Goal: Task Accomplishment & Management: Use online tool/utility

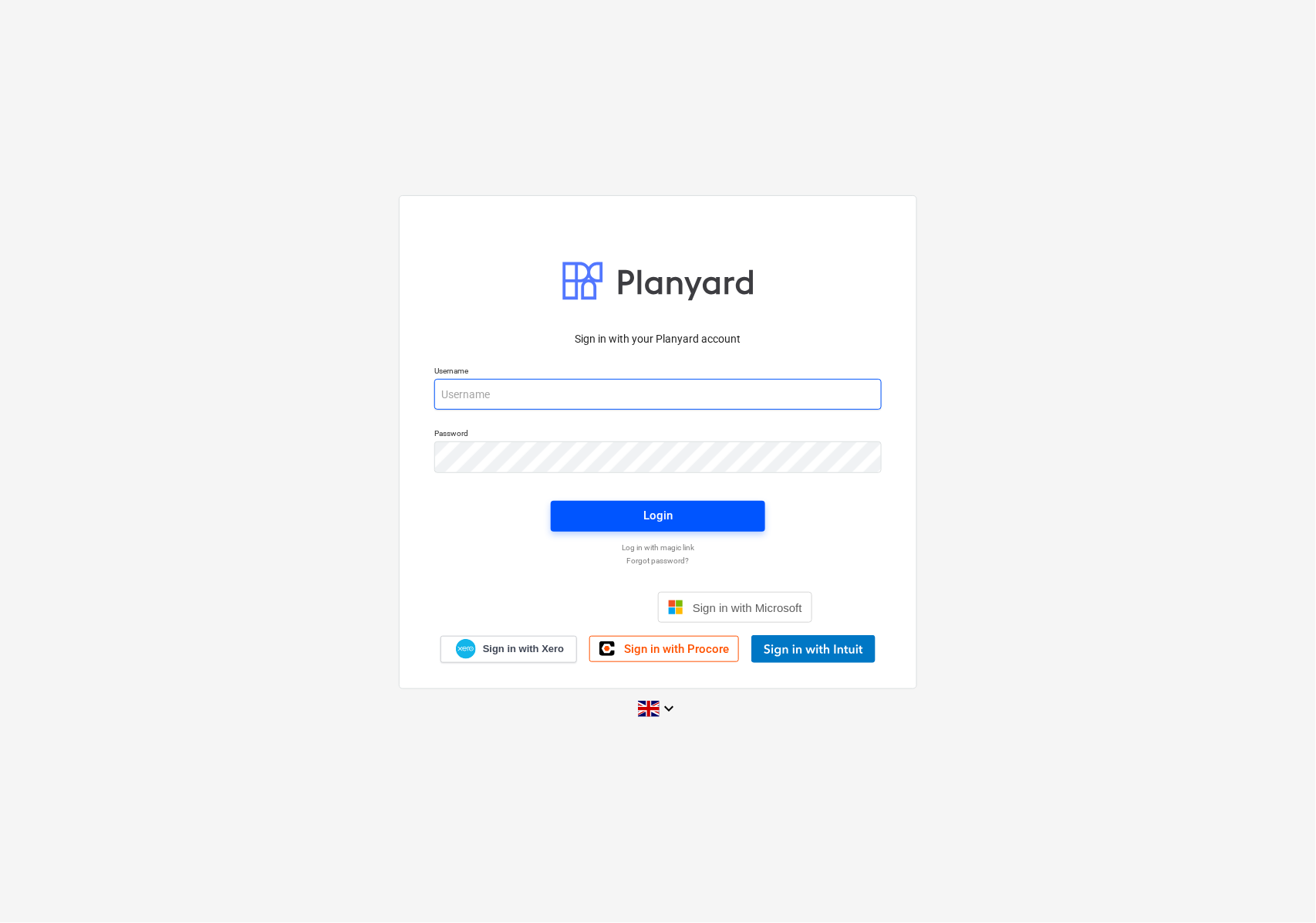
type input "accounts@en-group.co.uk"
click at [648, 506] on div "Login" at bounding box center [658, 515] width 30 height 20
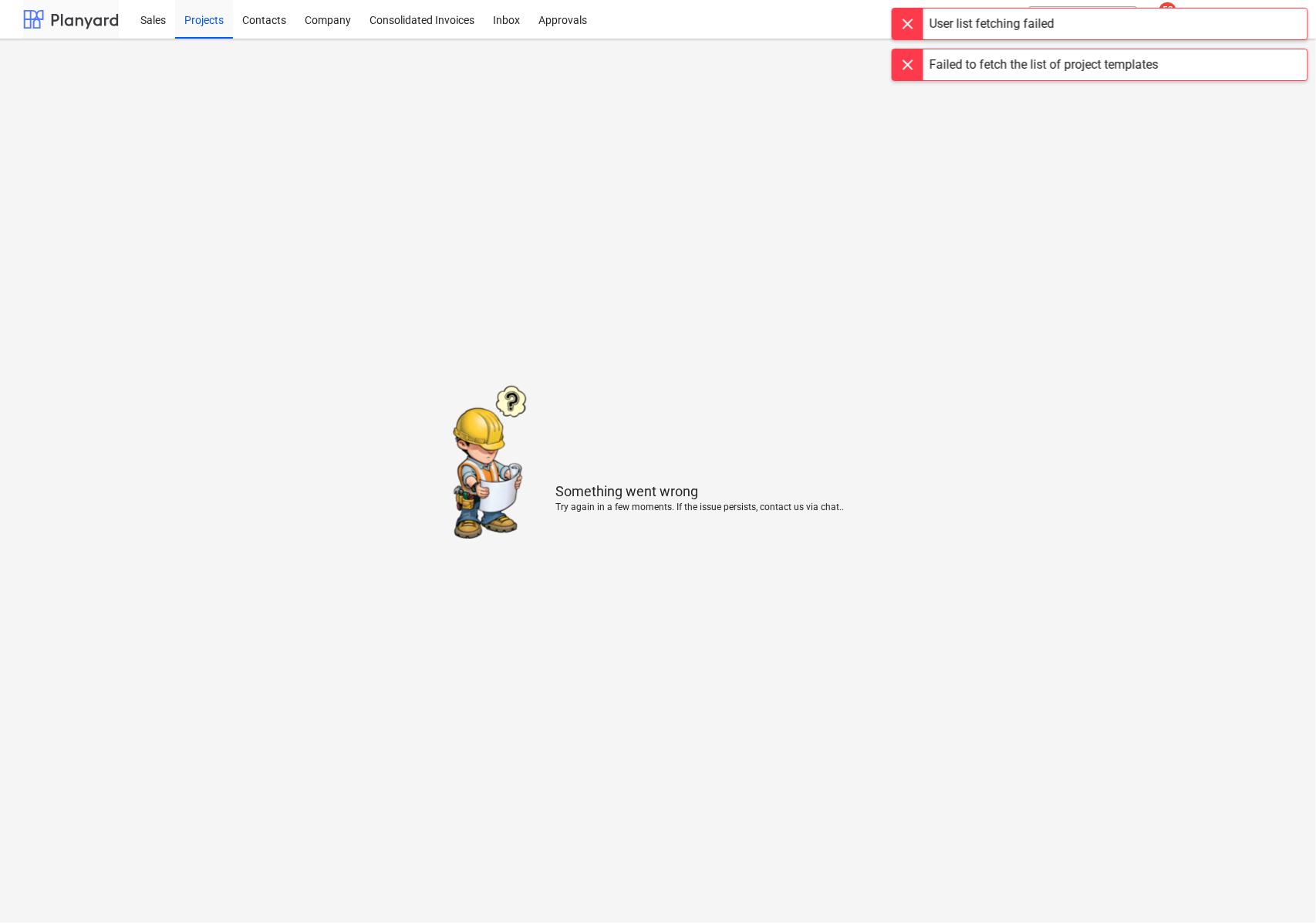
click at [42, 10] on div at bounding box center [71, 19] width 96 height 38
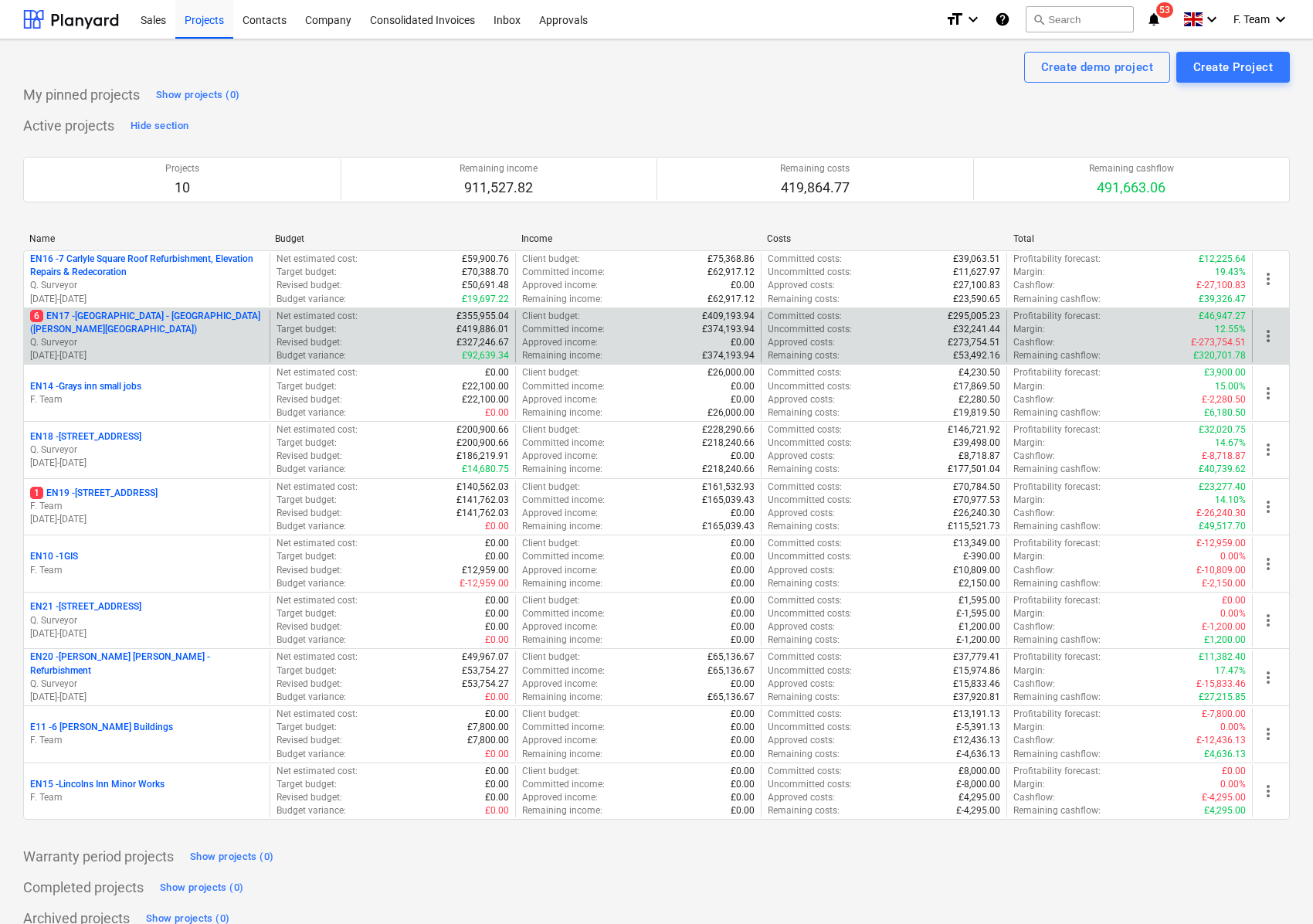
click at [183, 338] on p "Q. Surveyor" at bounding box center [147, 343] width 233 height 13
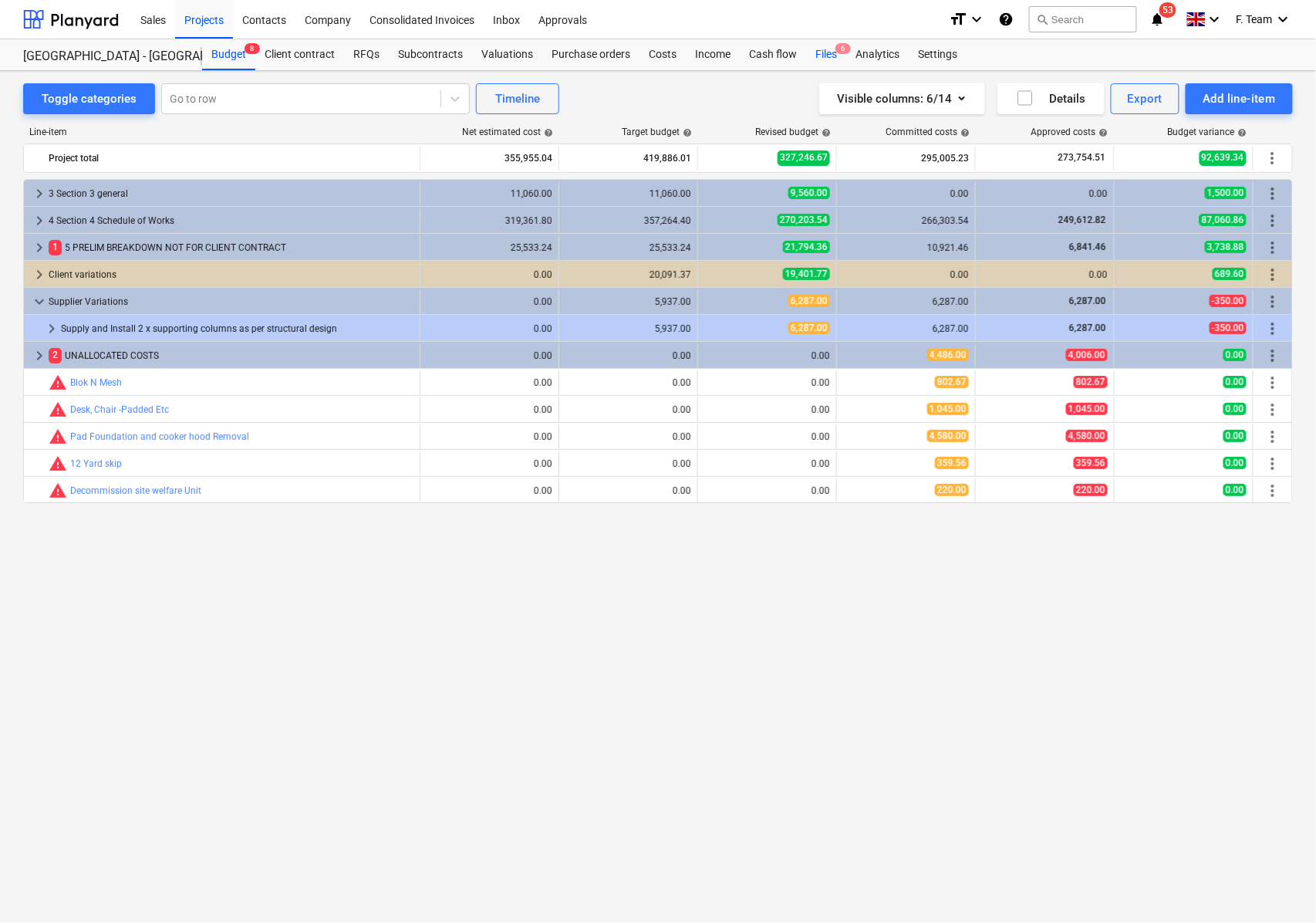
click at [827, 48] on div "Files 6" at bounding box center [826, 54] width 40 height 31
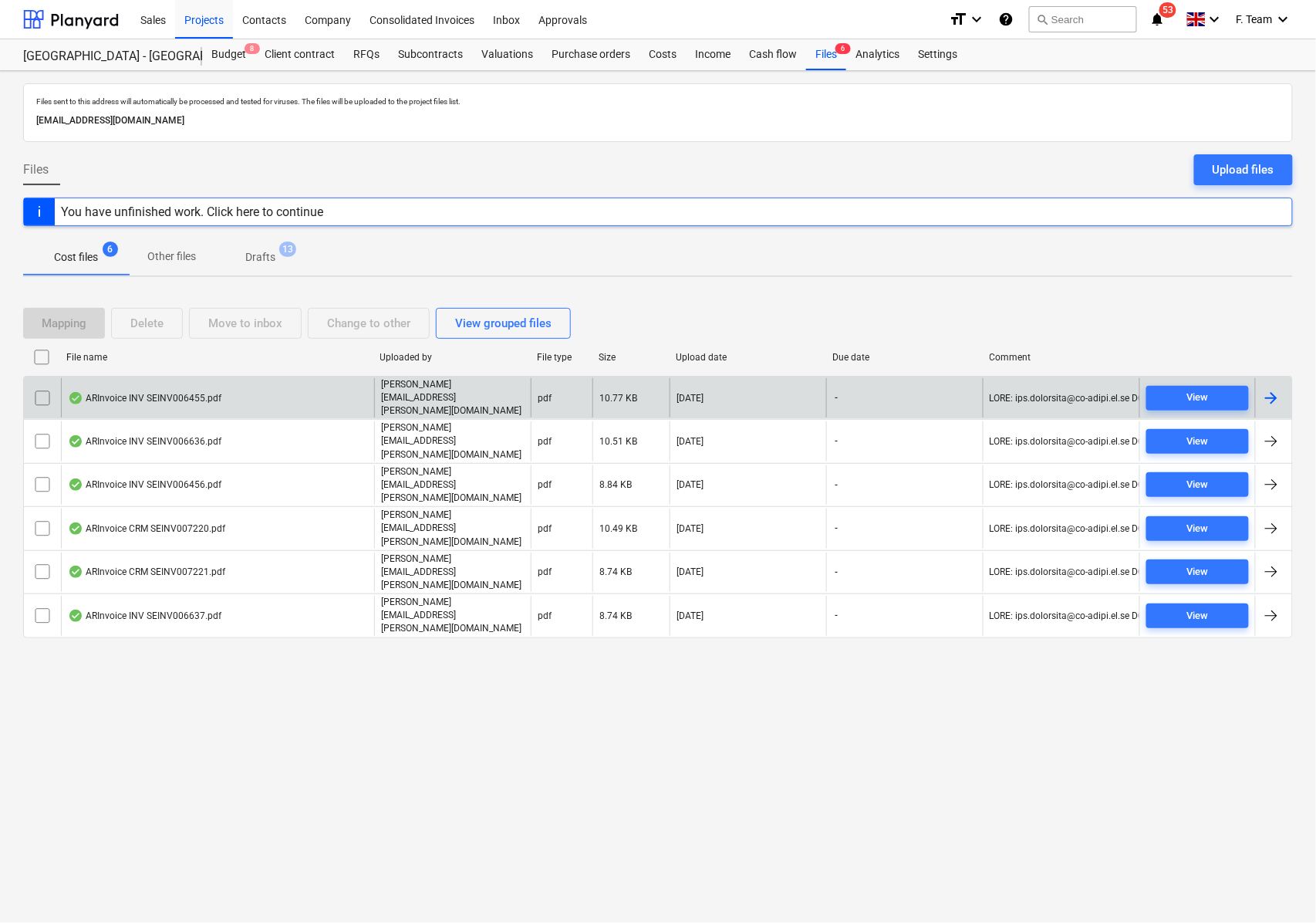
click at [1276, 389] on div at bounding box center [1270, 398] width 18 height 18
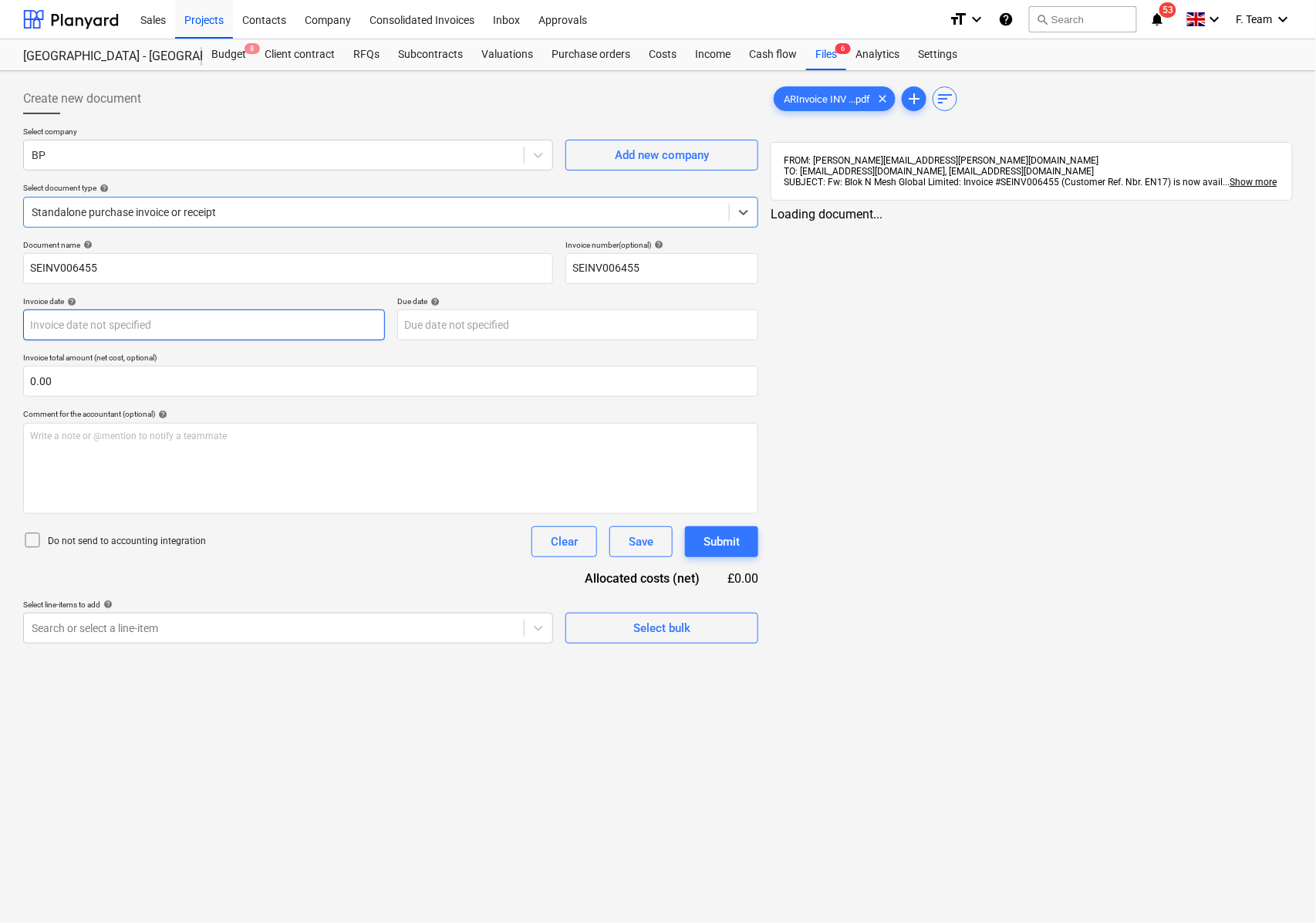
type input "SEINV006455"
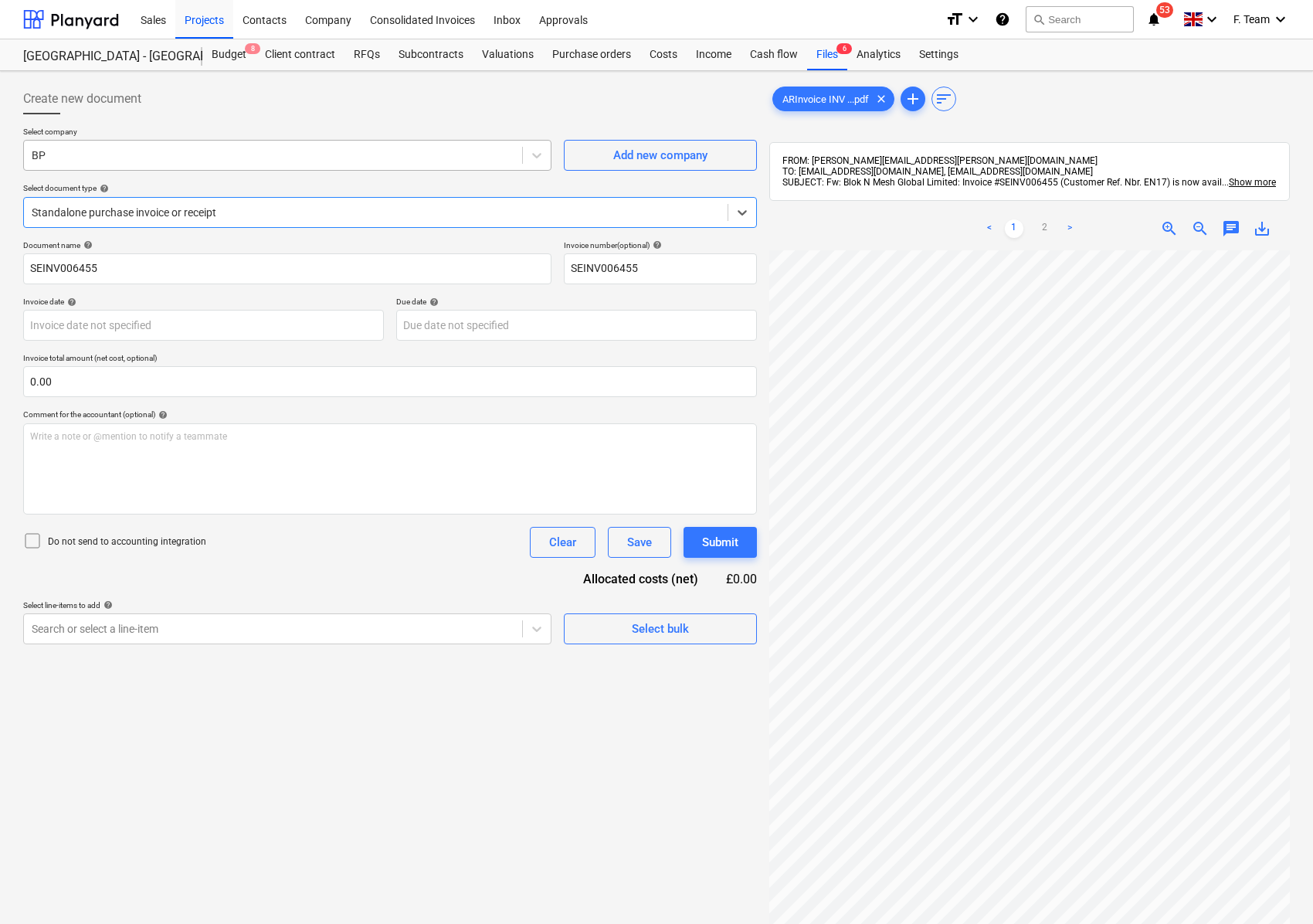
click at [81, 155] on div at bounding box center [273, 155] width 483 height 15
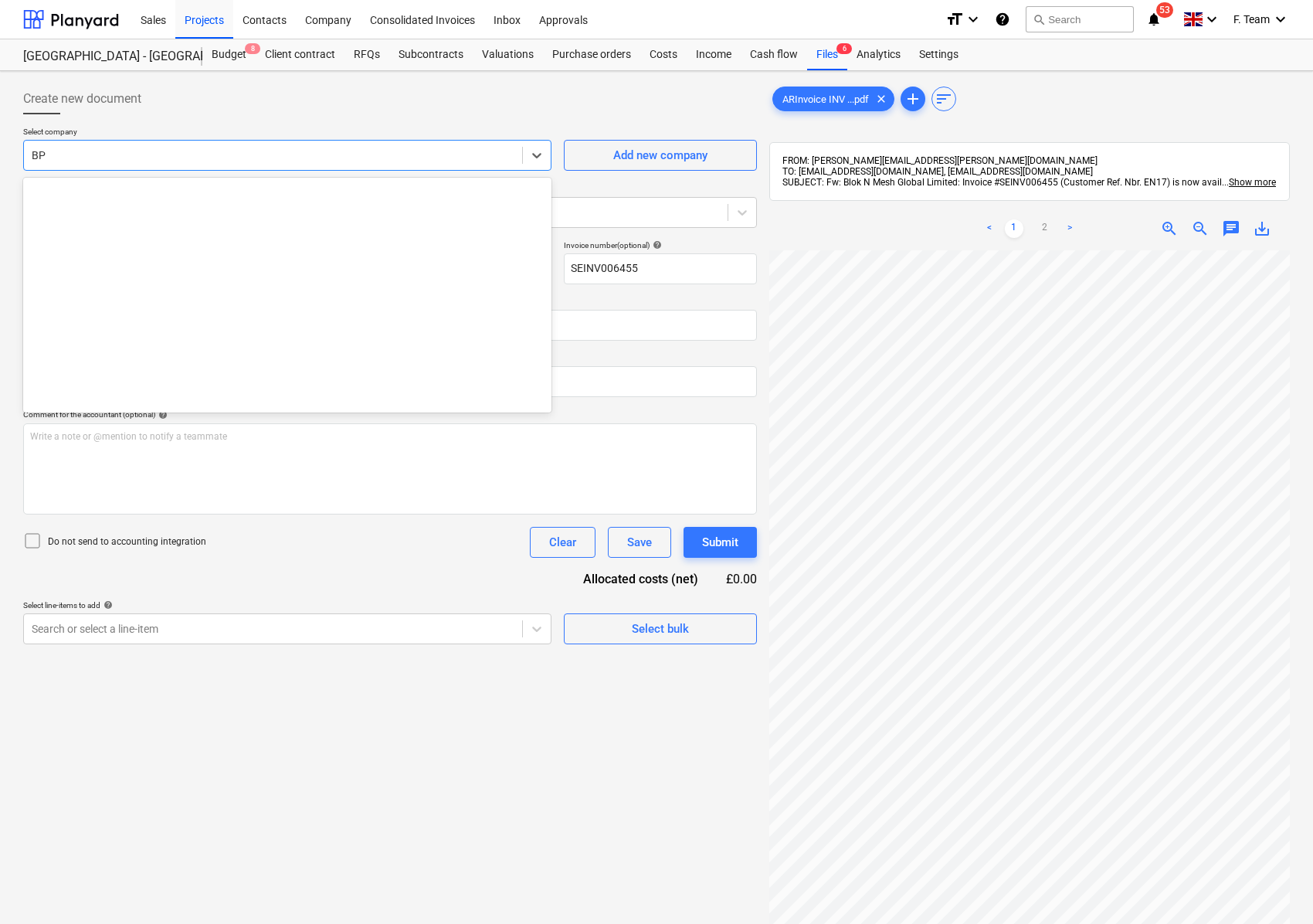
scroll to position [2027, 0]
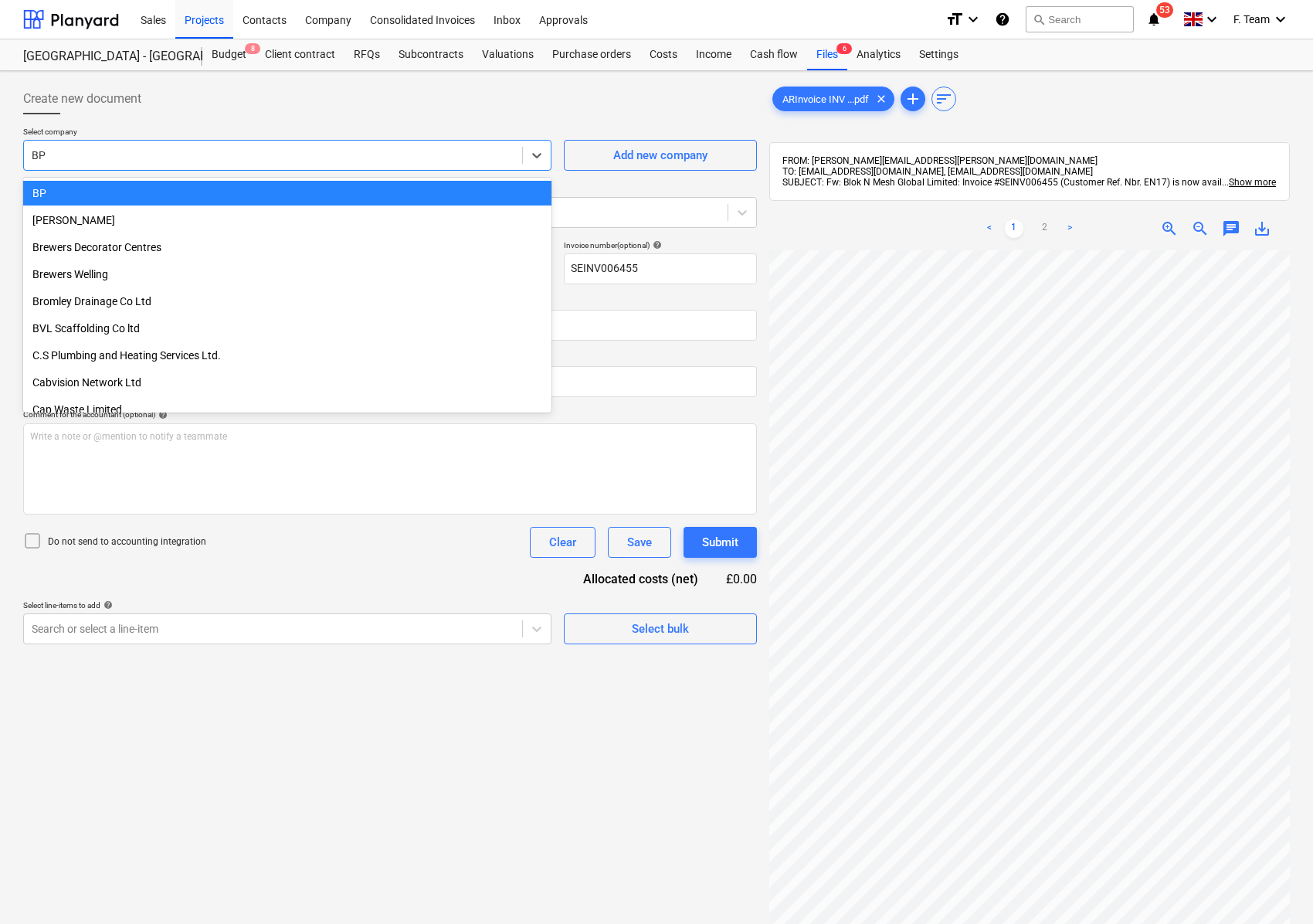
click at [84, 159] on div at bounding box center [273, 155] width 483 height 15
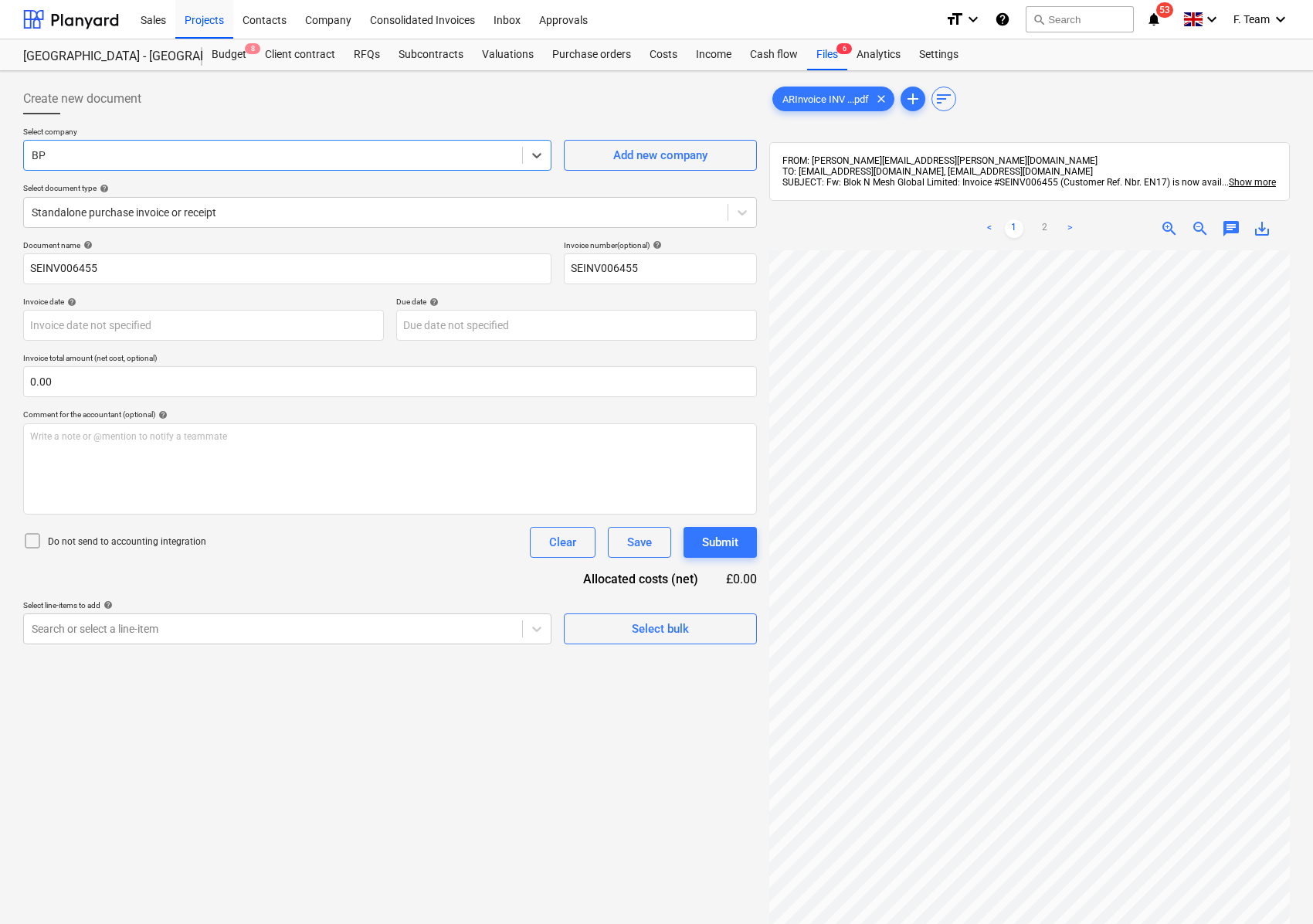
click at [90, 159] on div at bounding box center [273, 155] width 483 height 15
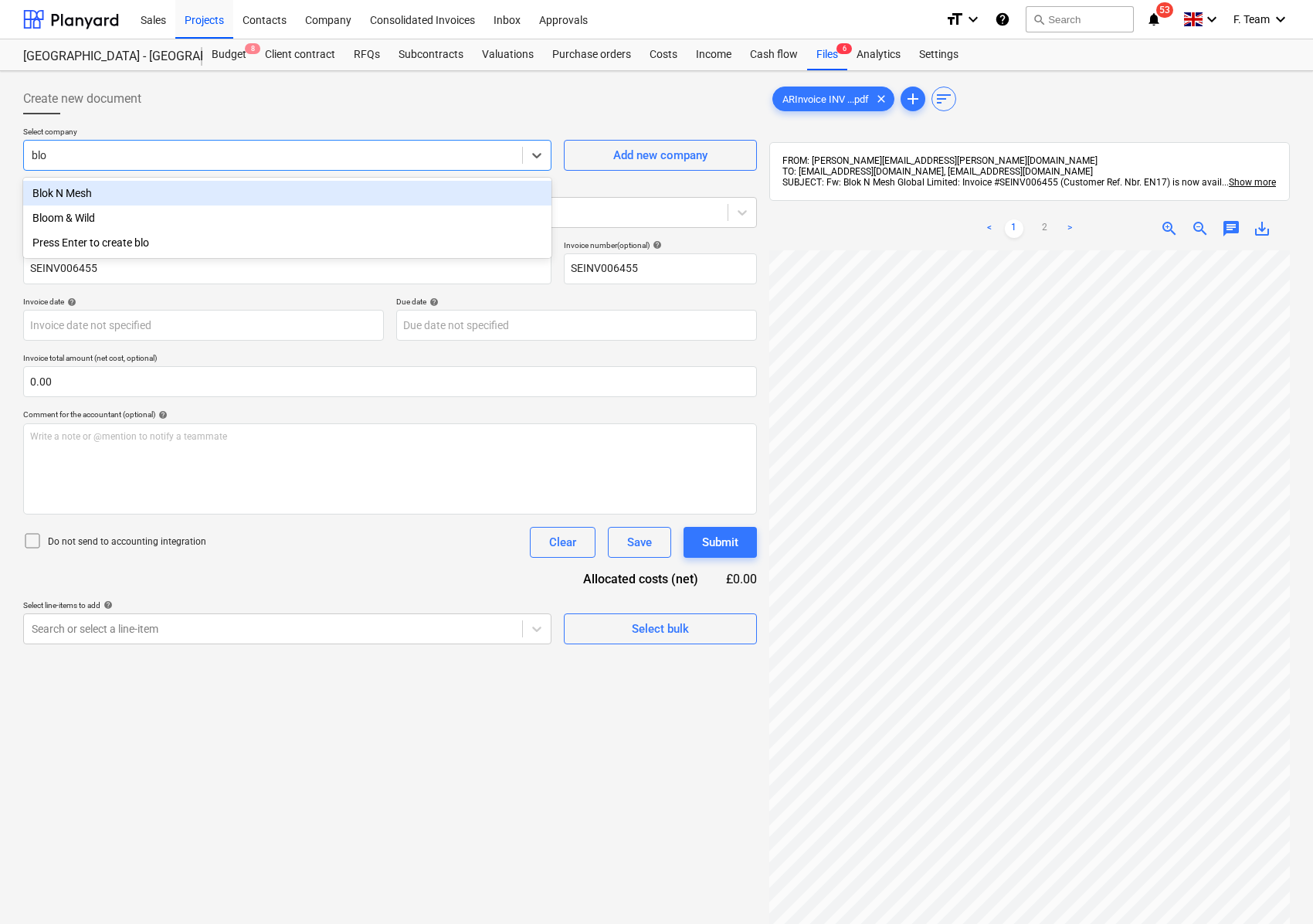
type input "blok"
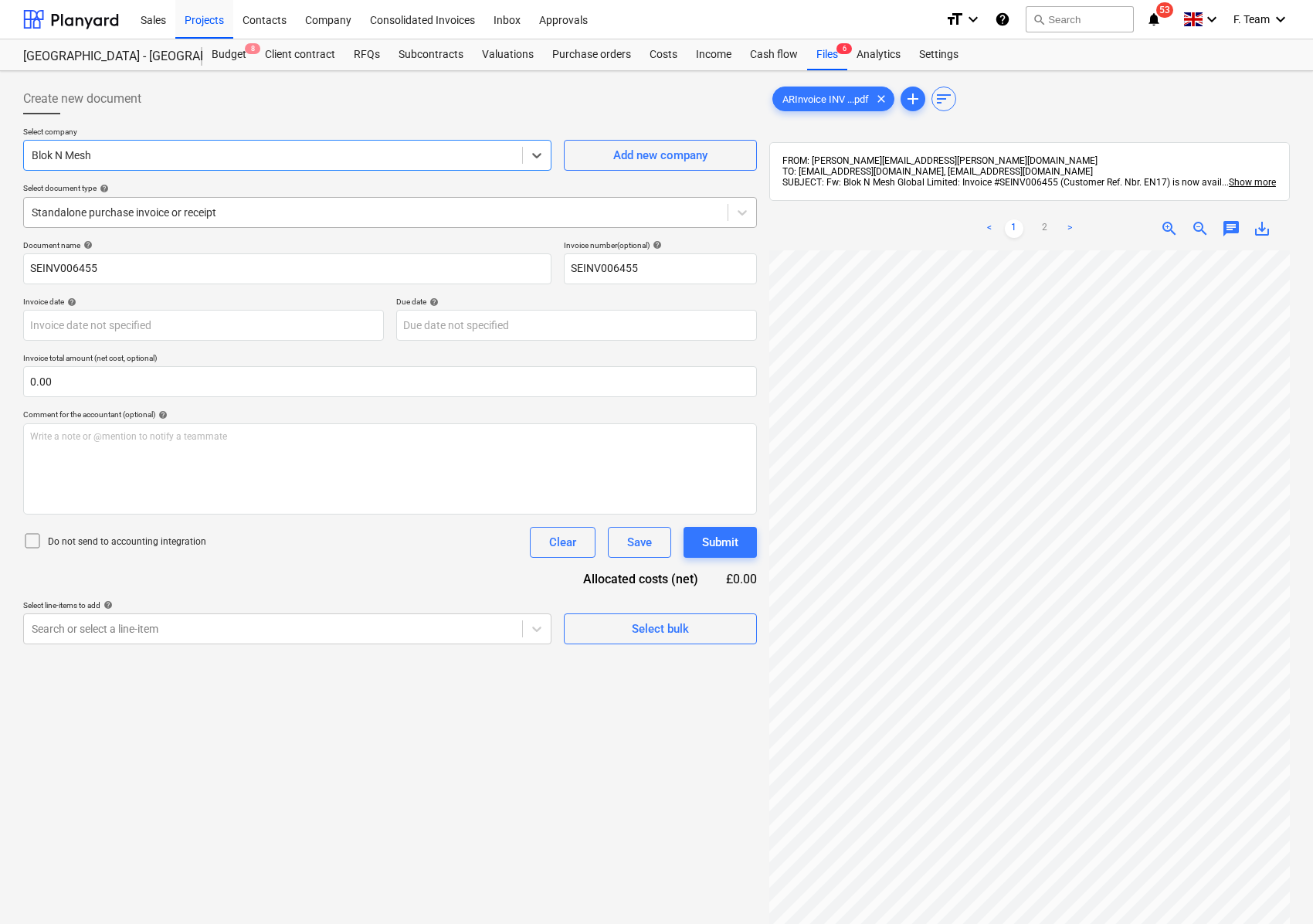
click at [188, 218] on div at bounding box center [376, 212] width 689 height 15
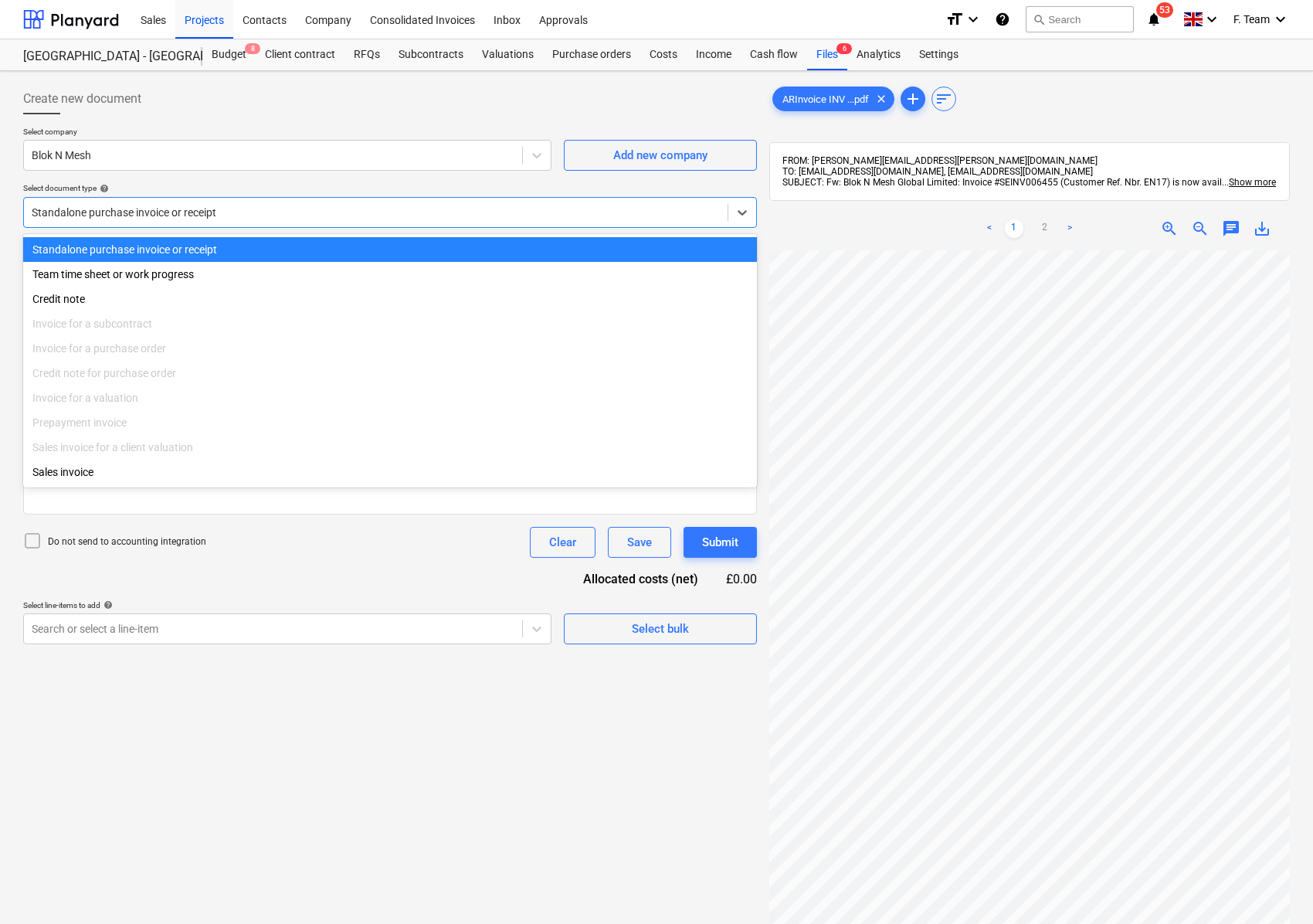
click at [189, 218] on div at bounding box center [376, 212] width 689 height 15
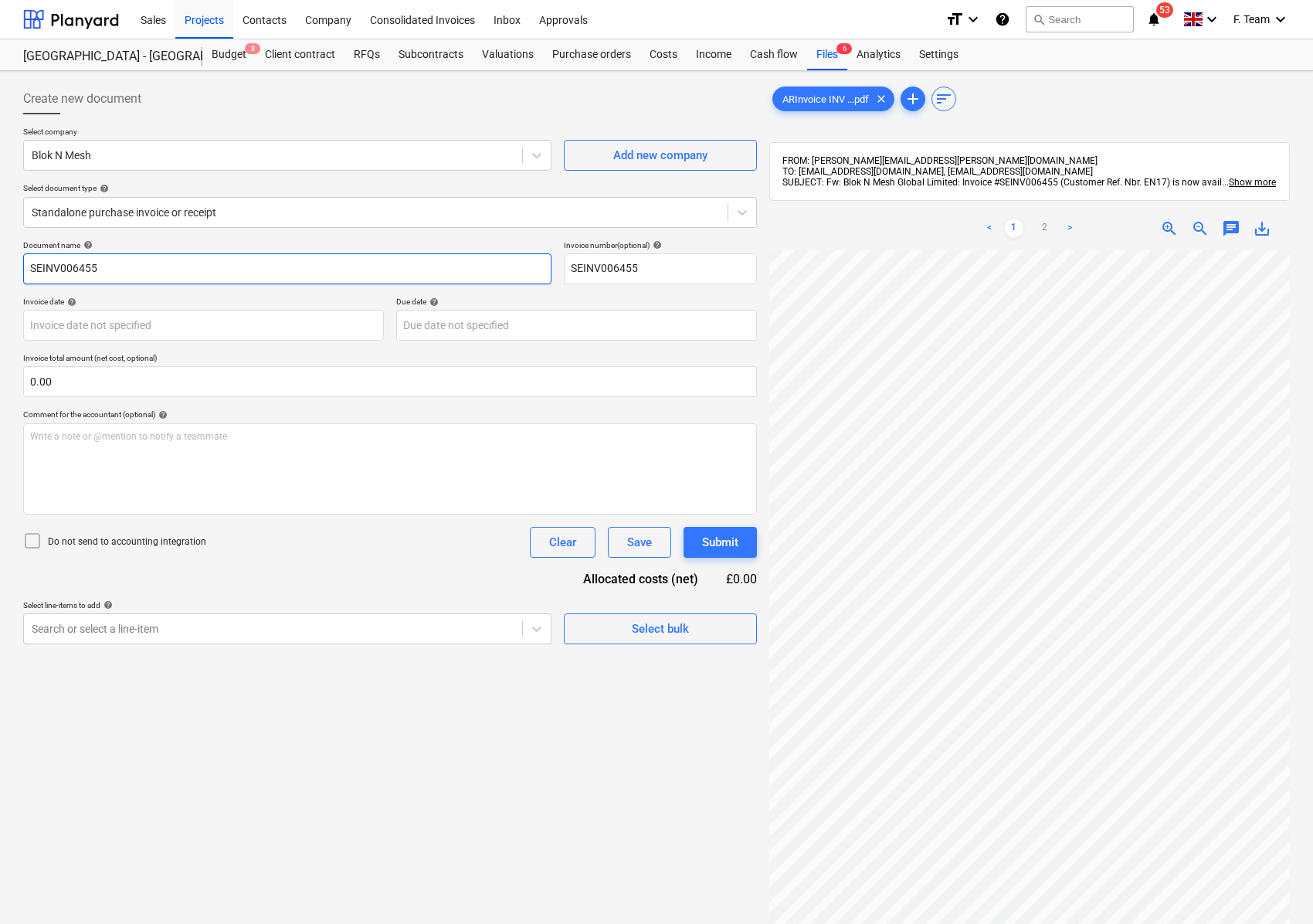
drag, startPoint x: 128, startPoint y: 272, endPoint x: 0, endPoint y: 270, distance: 128.0
click at [0, 270] on div "Create new document Select company Blok N Mesh Add new company Select document …" at bounding box center [656, 607] width 1313 height 1072
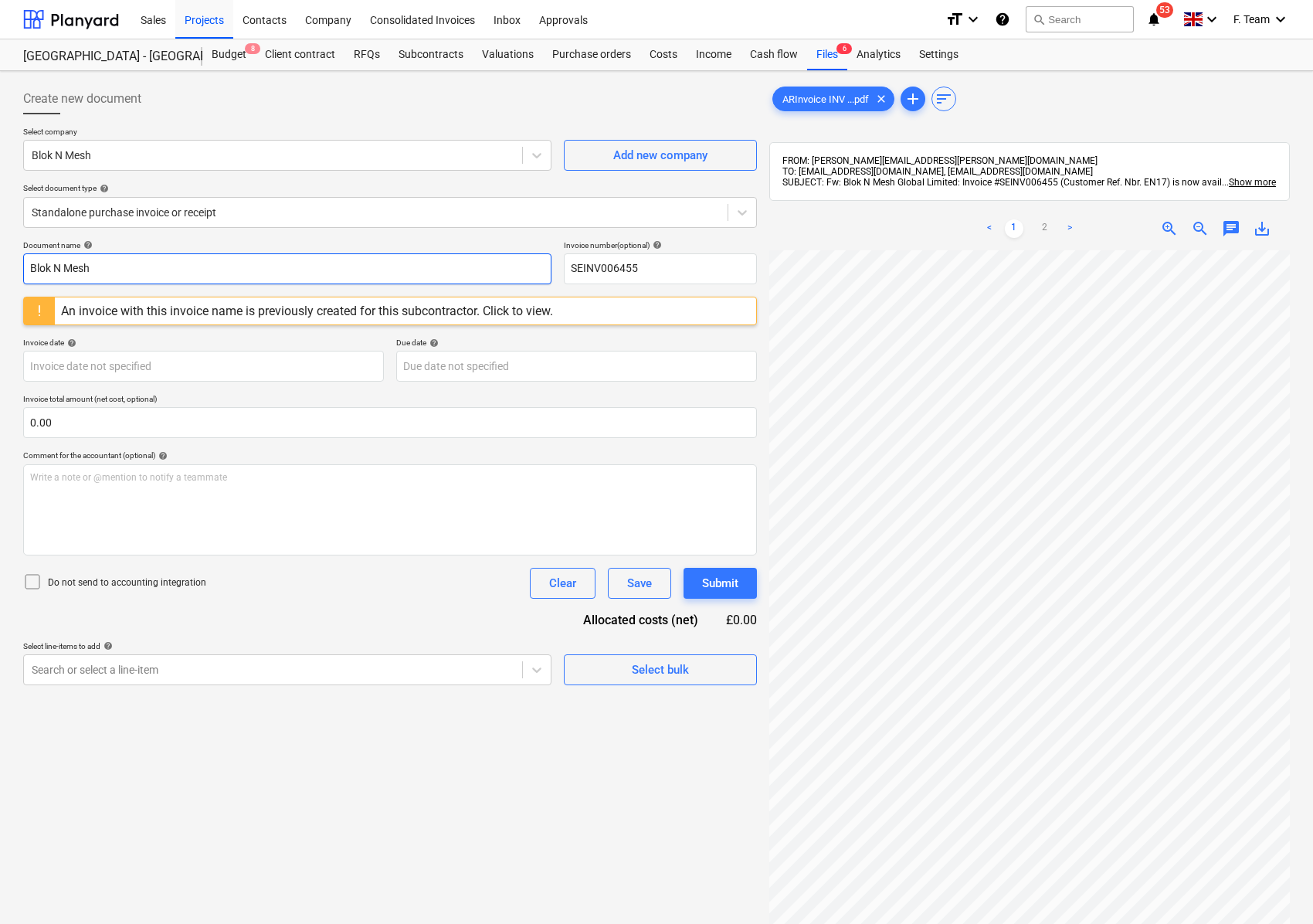
type input "Blok N Mesh"
click at [673, 585] on div "Create new document Select company Blok N Mesh Add new company Select document …" at bounding box center [656, 607] width 1279 height 1060
click at [98, 362] on body "Sales Projects Contacts Company Consolidated Invoices Inbox Approvals format_si…" at bounding box center [656, 462] width 1313 height 924
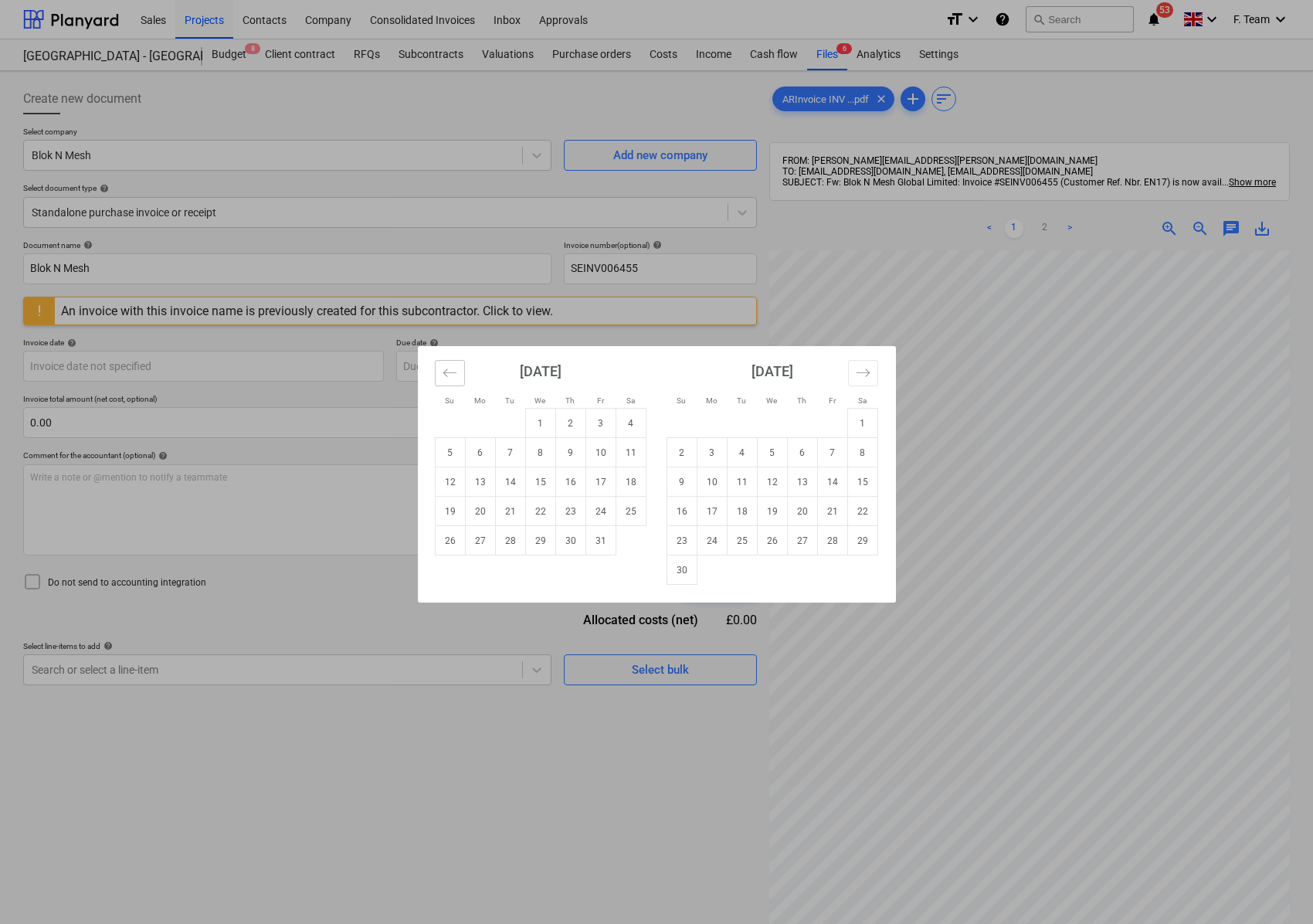
click at [448, 378] on icon "Move backward to switch to the previous month." at bounding box center [450, 372] width 14 height 14
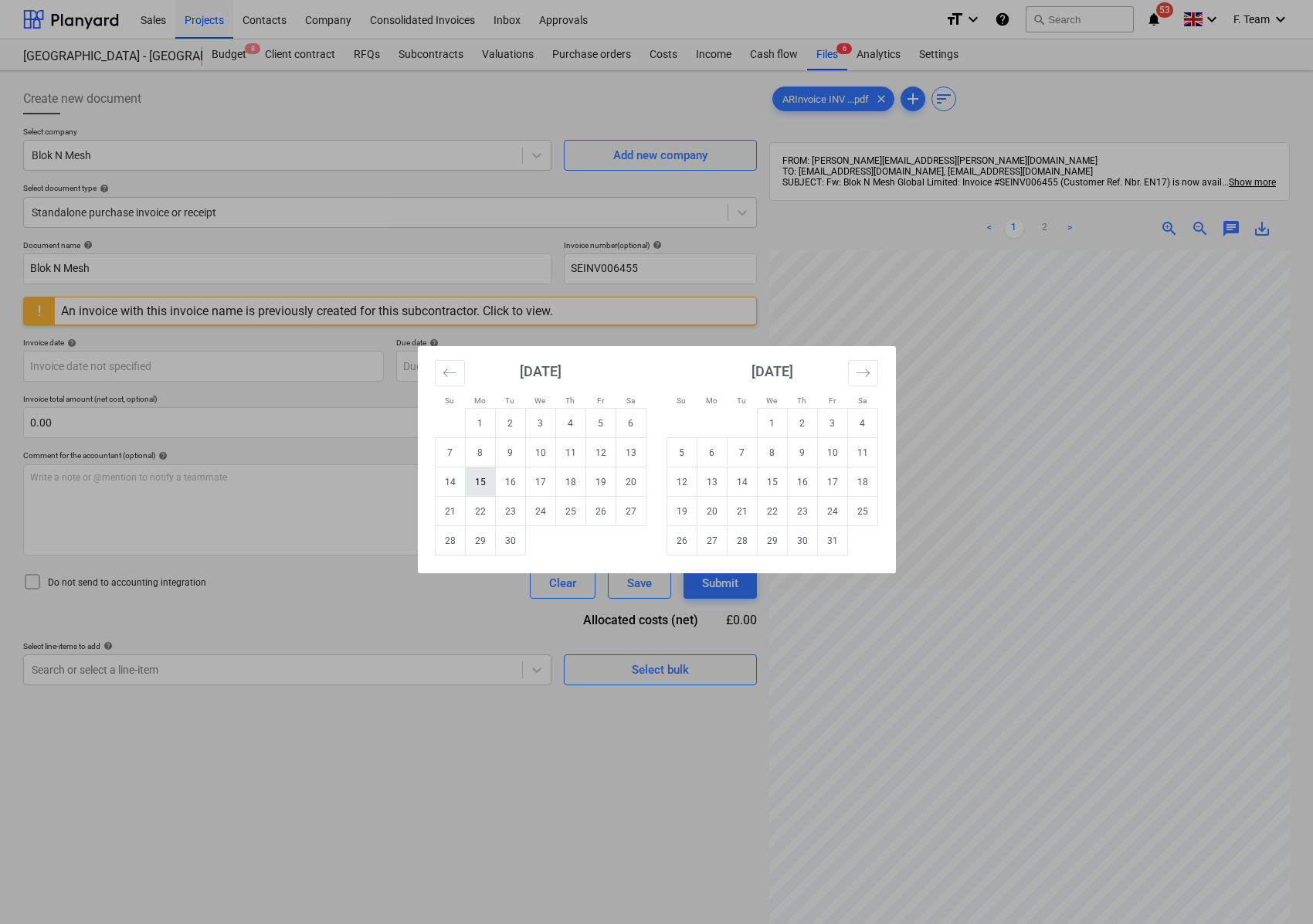
click at [480, 479] on td "15" at bounding box center [480, 482] width 30 height 30
type input "[DATE]"
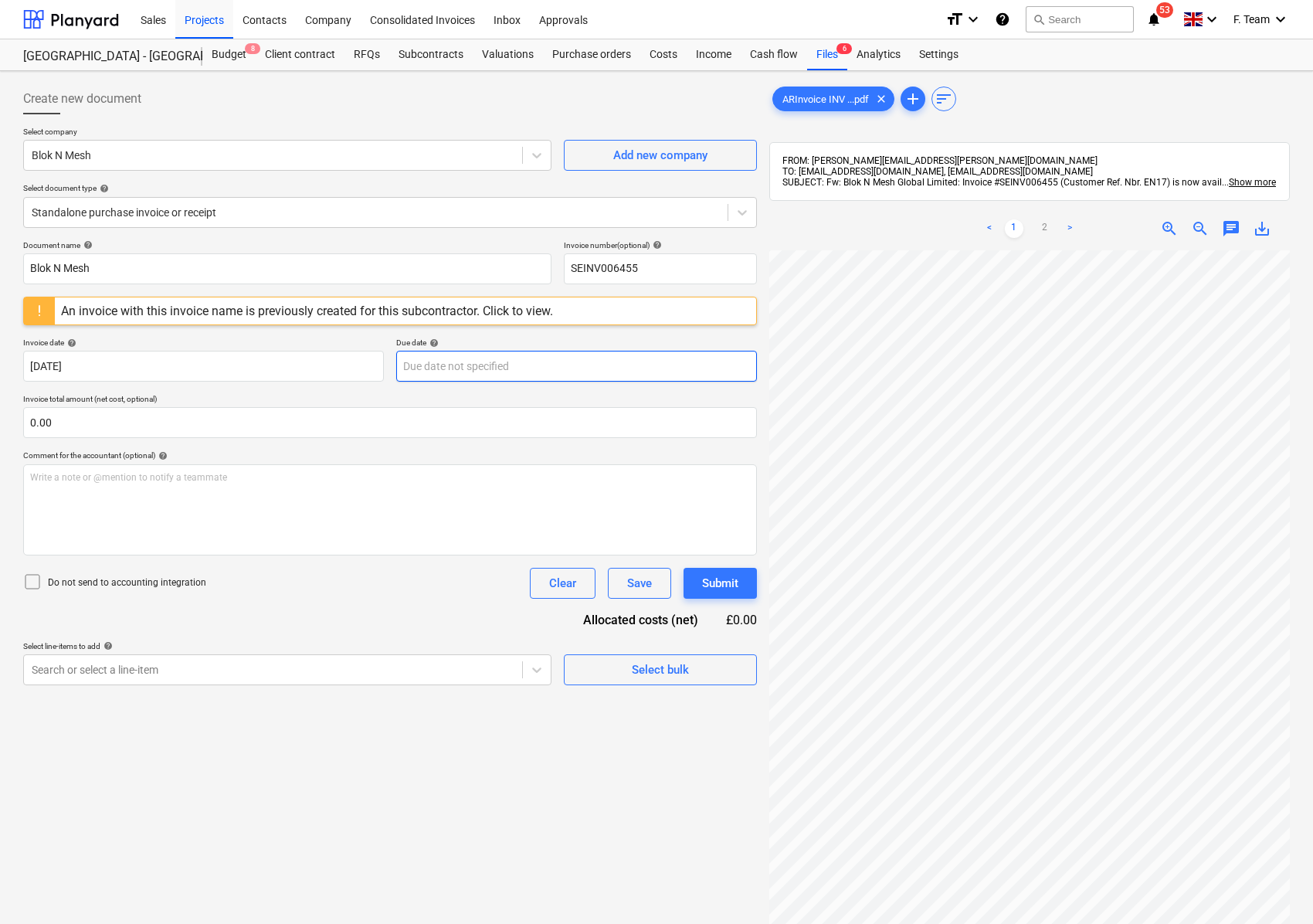
click at [452, 368] on body "Sales Projects Contacts Company Consolidated Invoices Inbox Approvals format_si…" at bounding box center [656, 462] width 1313 height 924
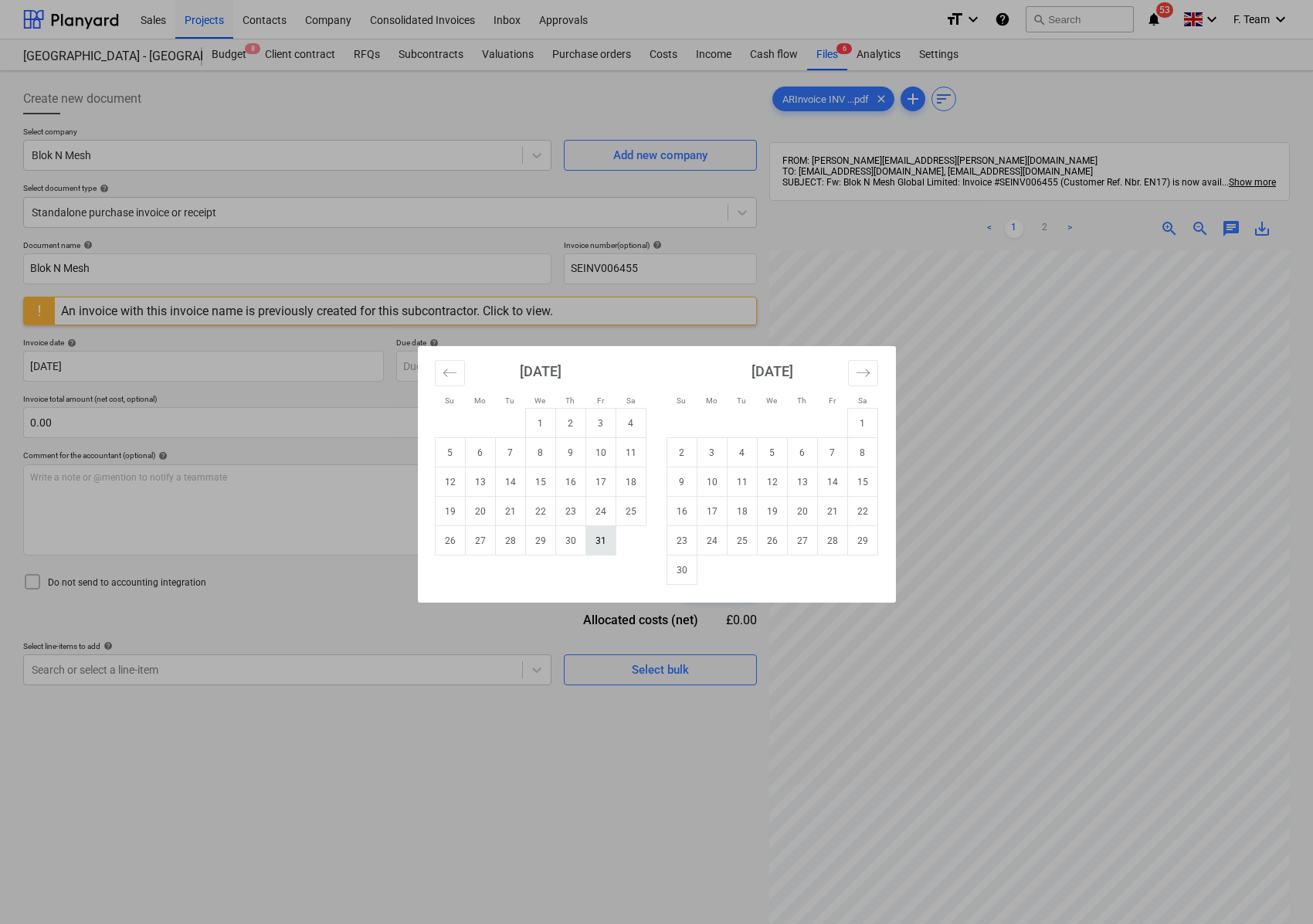
click at [597, 542] on td "31" at bounding box center [600, 540] width 30 height 30
type input "[DATE]"
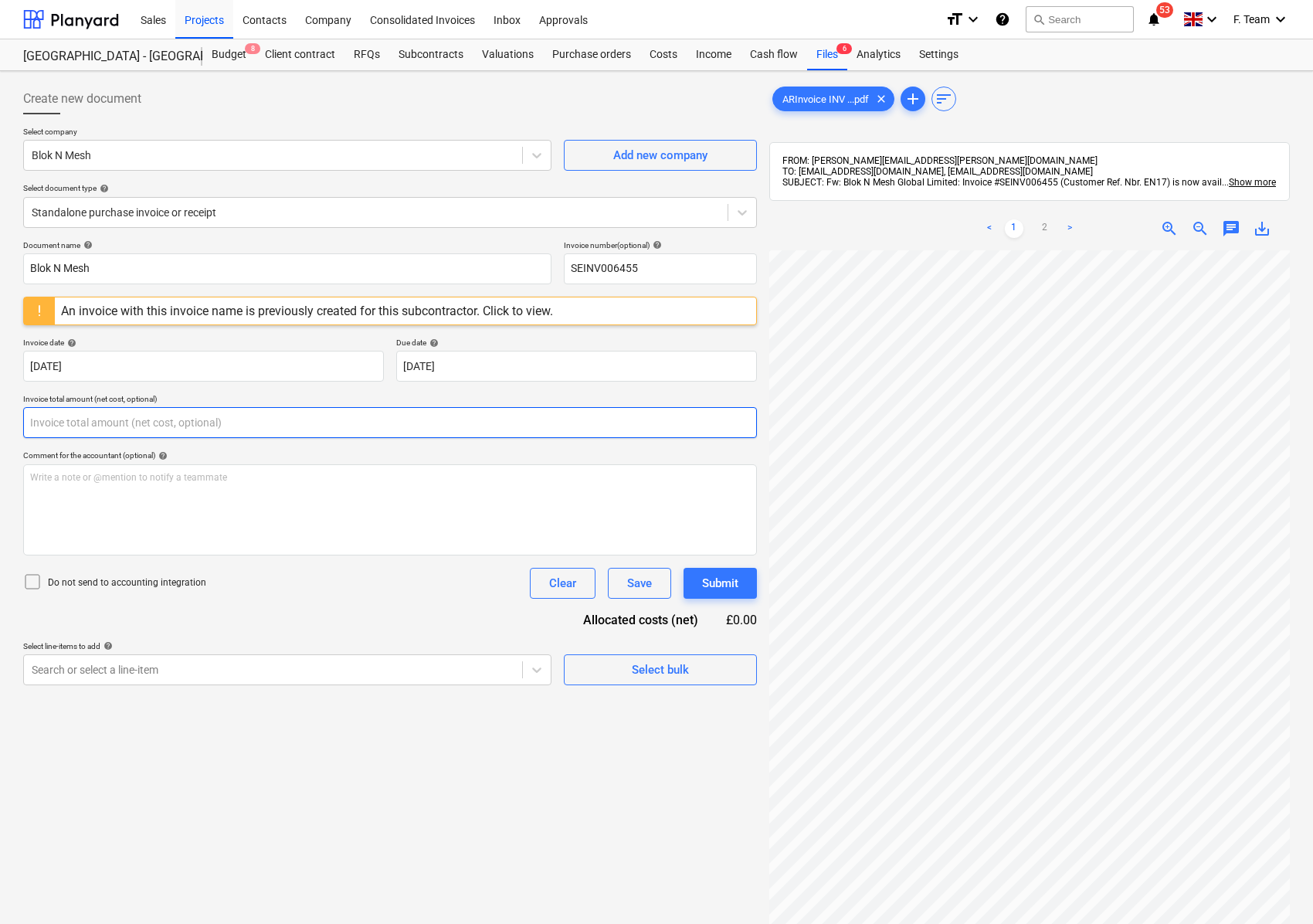
click at [80, 428] on input "text" at bounding box center [390, 422] width 733 height 31
type input "0.00"
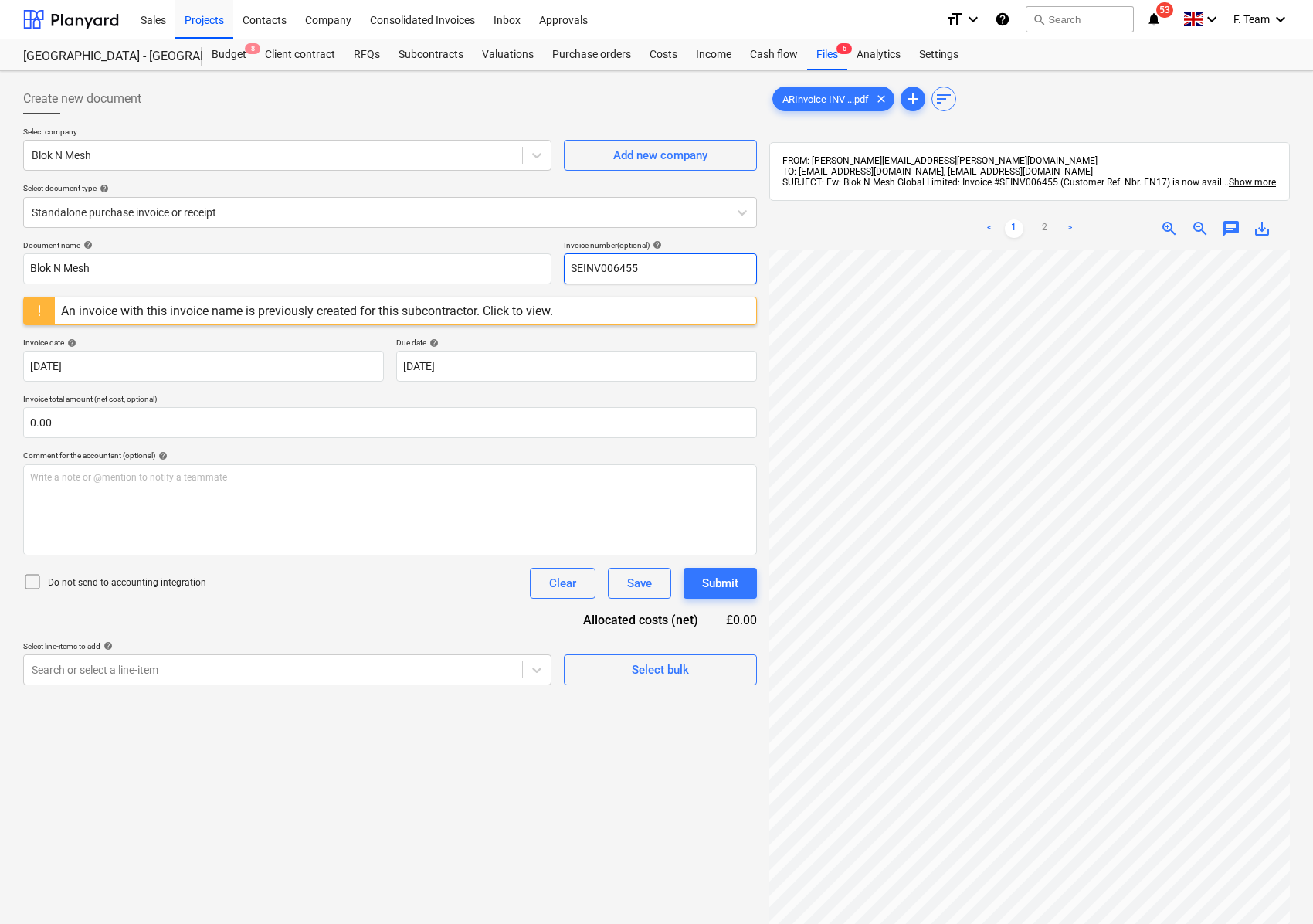
click at [660, 275] on input "SEINV006455" at bounding box center [660, 268] width 193 height 31
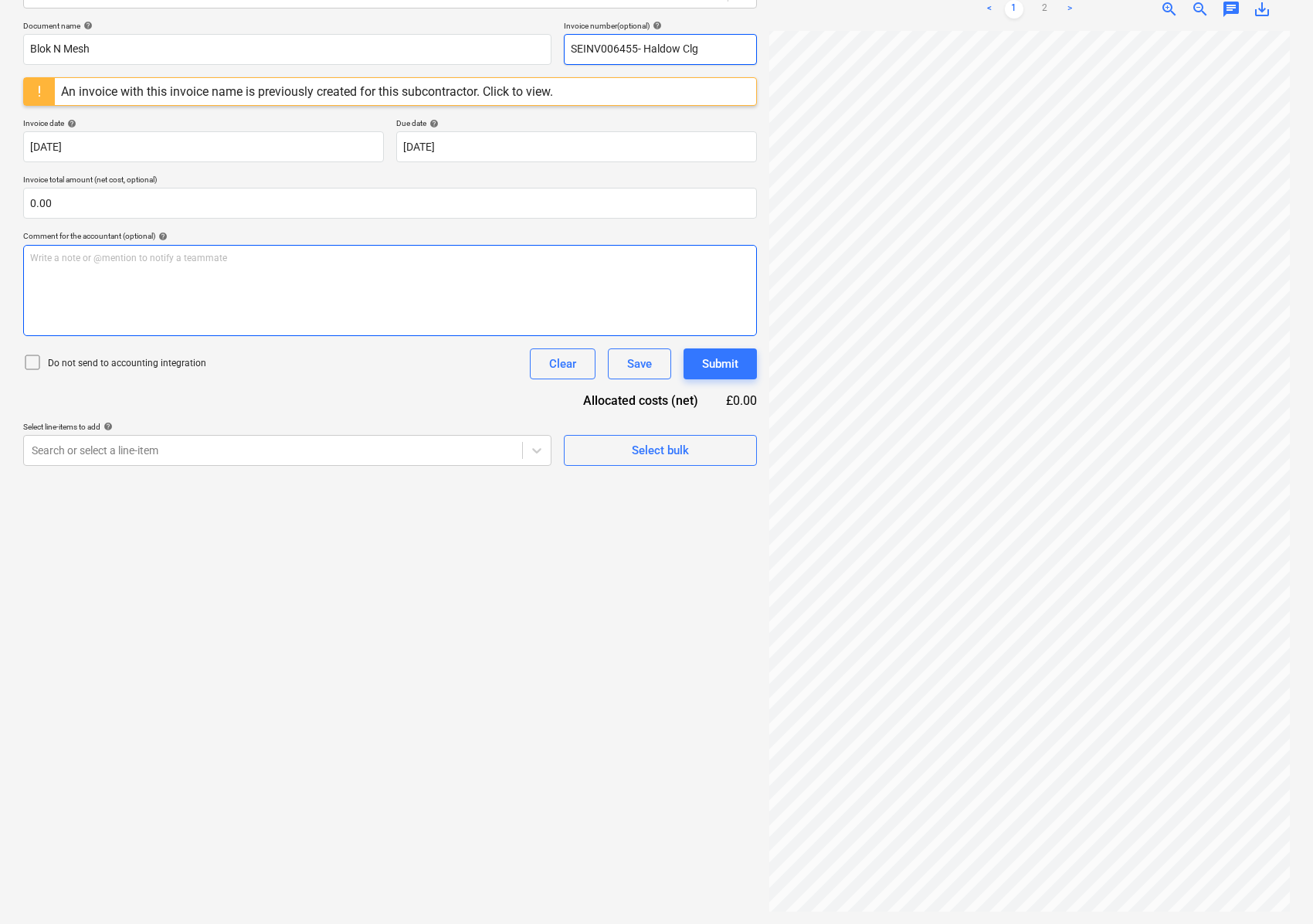
scroll to position [0, 432]
type input "SEINV006455- Haldow Clg"
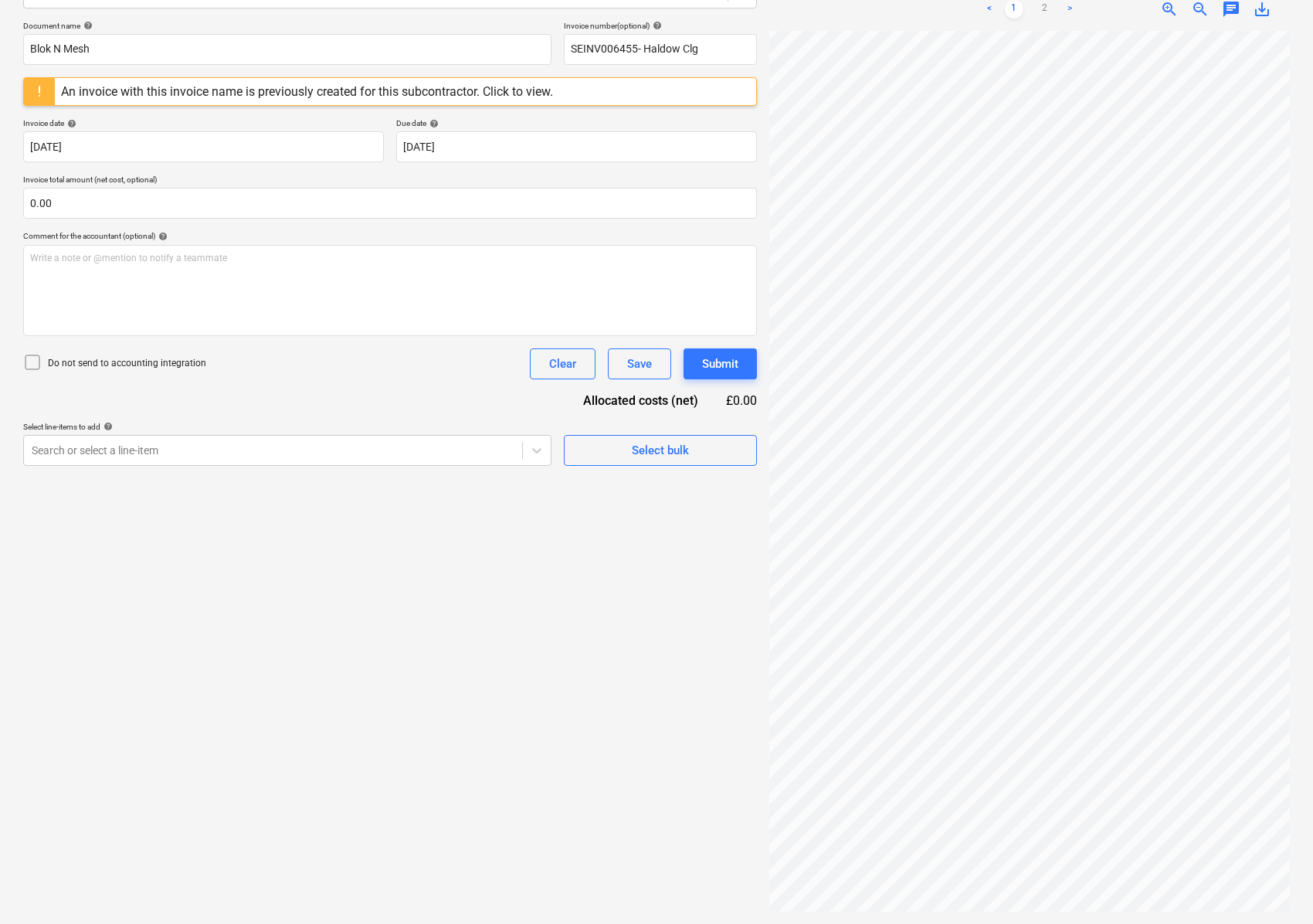
click at [1070, 10] on link ">" at bounding box center [1069, 9] width 18 height 18
drag, startPoint x: 78, startPoint y: 190, endPoint x: 0, endPoint y: 198, distance: 78.4
click at [0, 198] on div "Create new document Select company Blok N Mesh Add new company Select document …" at bounding box center [656, 388] width 1313 height 1072
click at [51, 199] on input "text" at bounding box center [390, 203] width 733 height 31
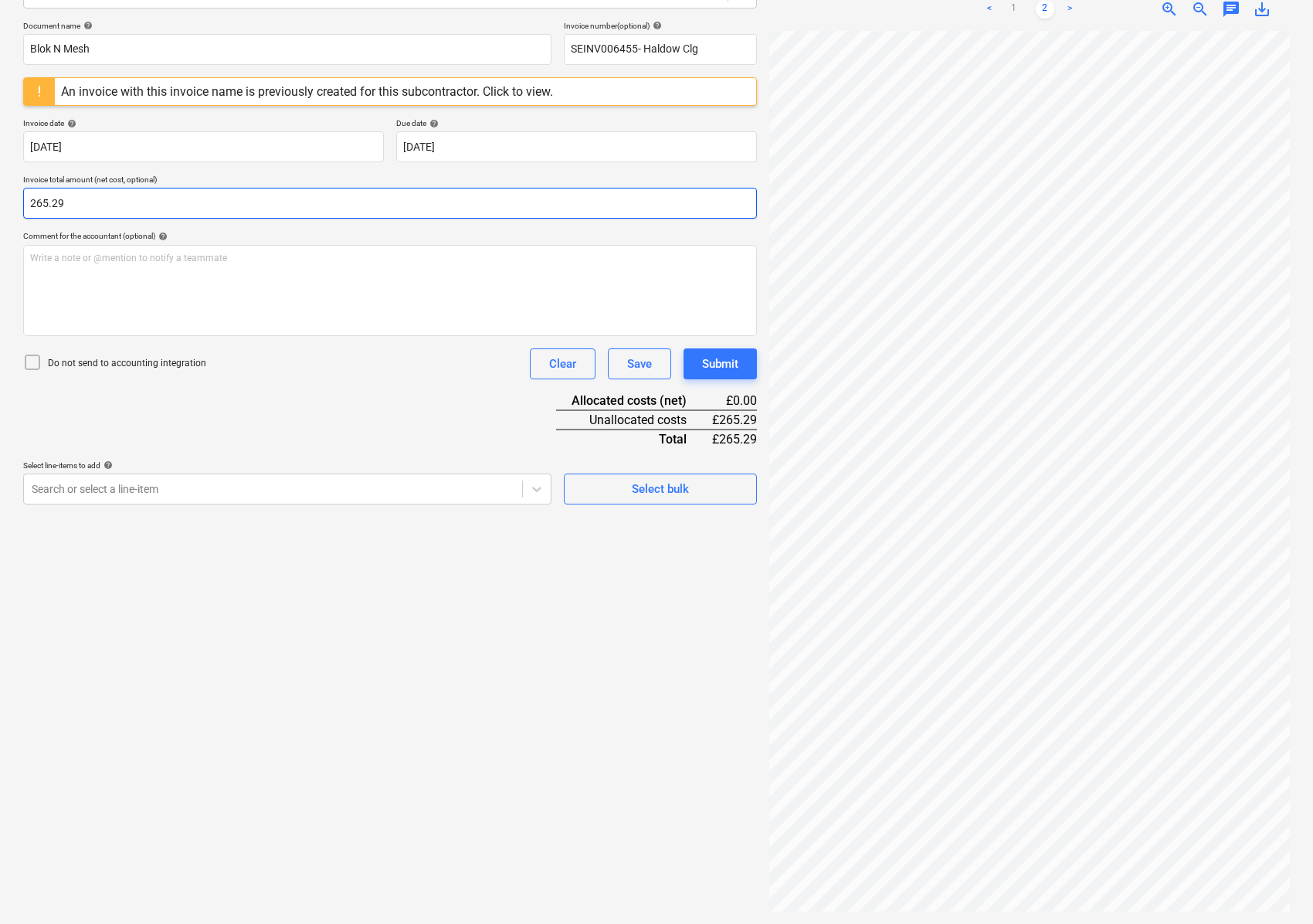
type input "265.29"
click at [1076, 918] on div "Create new document Select company Blok N Mesh Add new company Select document …" at bounding box center [656, 388] width 1313 height 1072
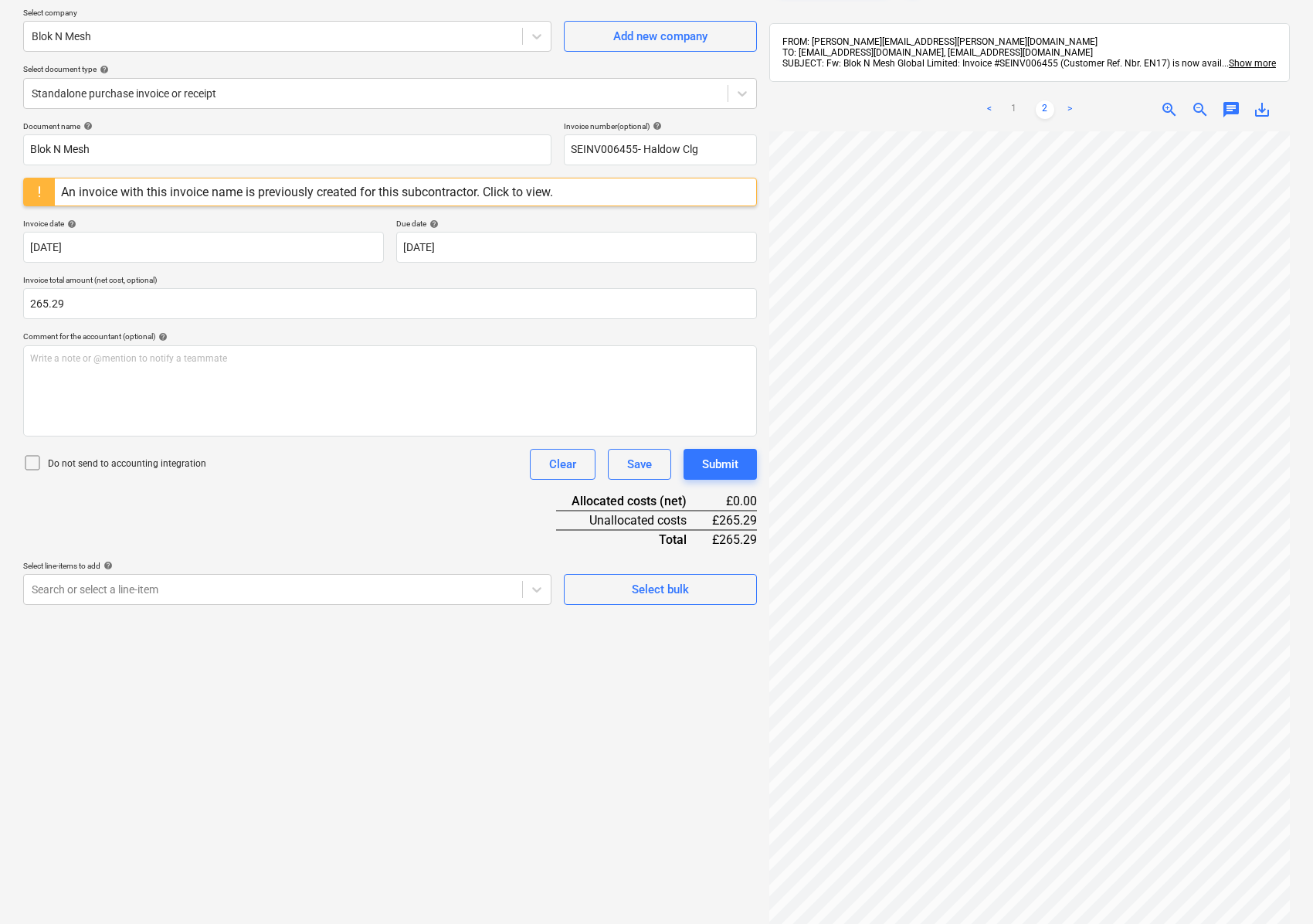
click at [986, 119] on link "<" at bounding box center [989, 109] width 18 height 18
click at [151, 576] on div "Search or select a line-item" at bounding box center [287, 589] width 528 height 31
click at [149, 584] on div at bounding box center [273, 589] width 483 height 15
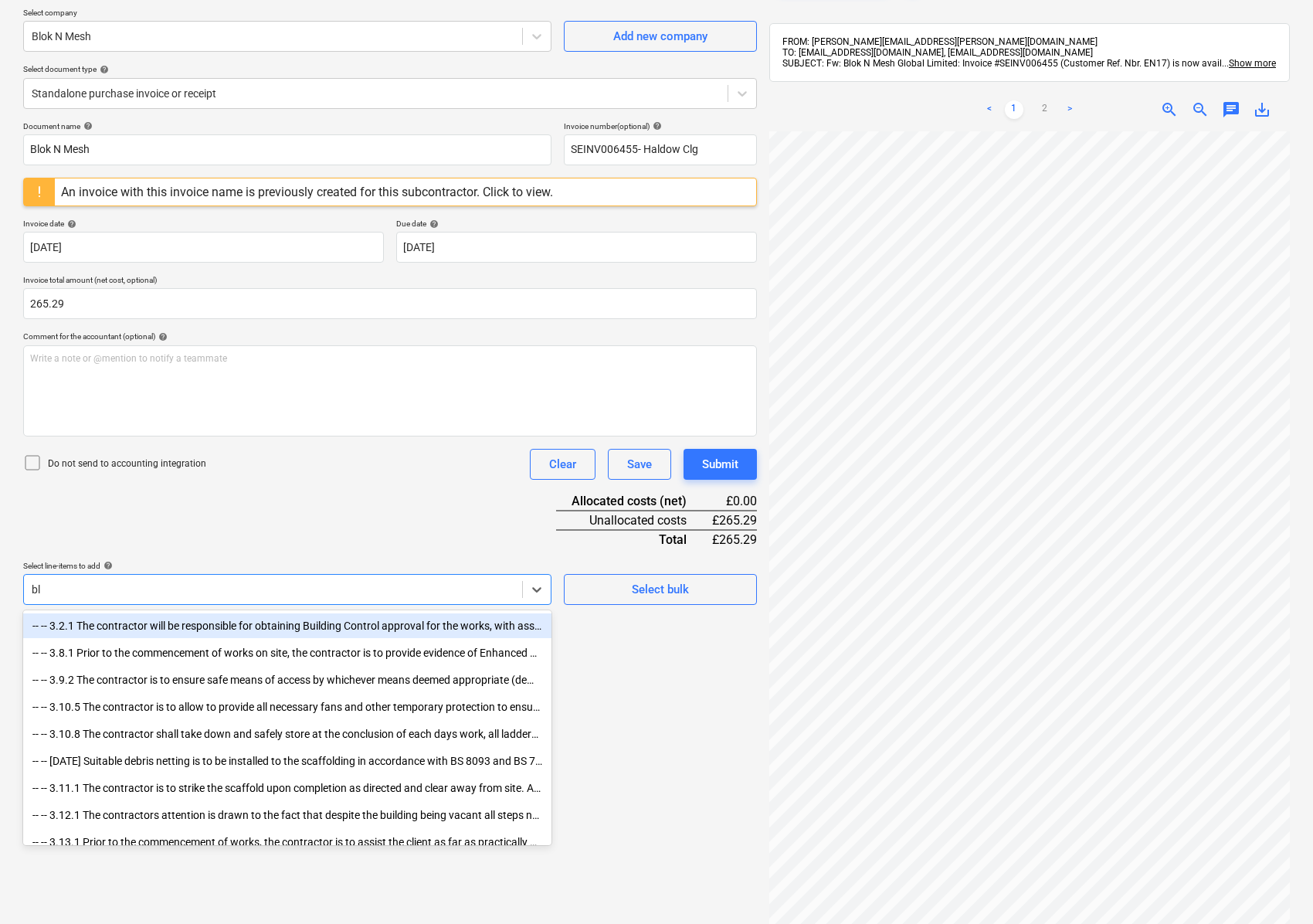
type input "blo"
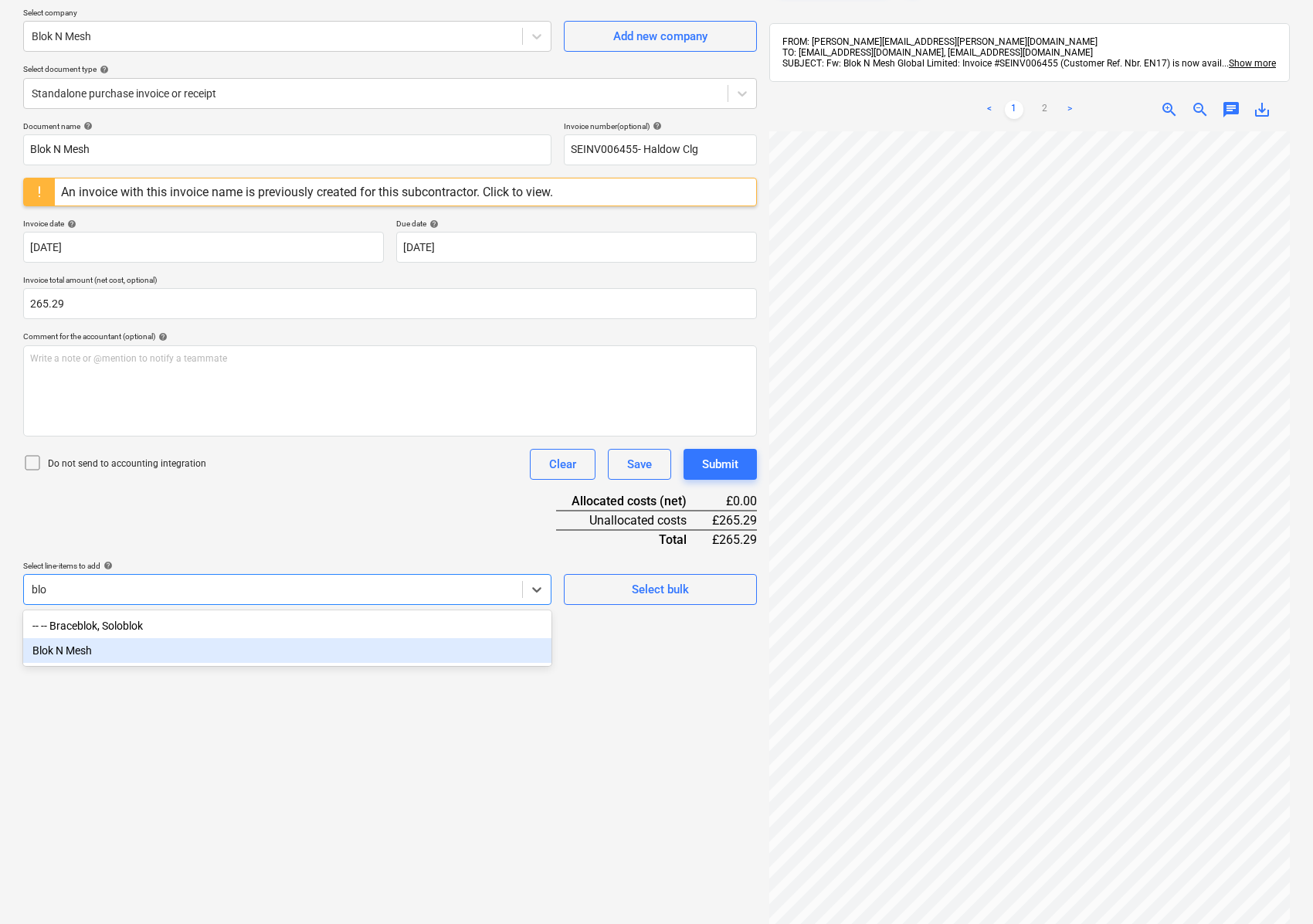
click at [70, 653] on div "Blok N Mesh" at bounding box center [287, 650] width 528 height 25
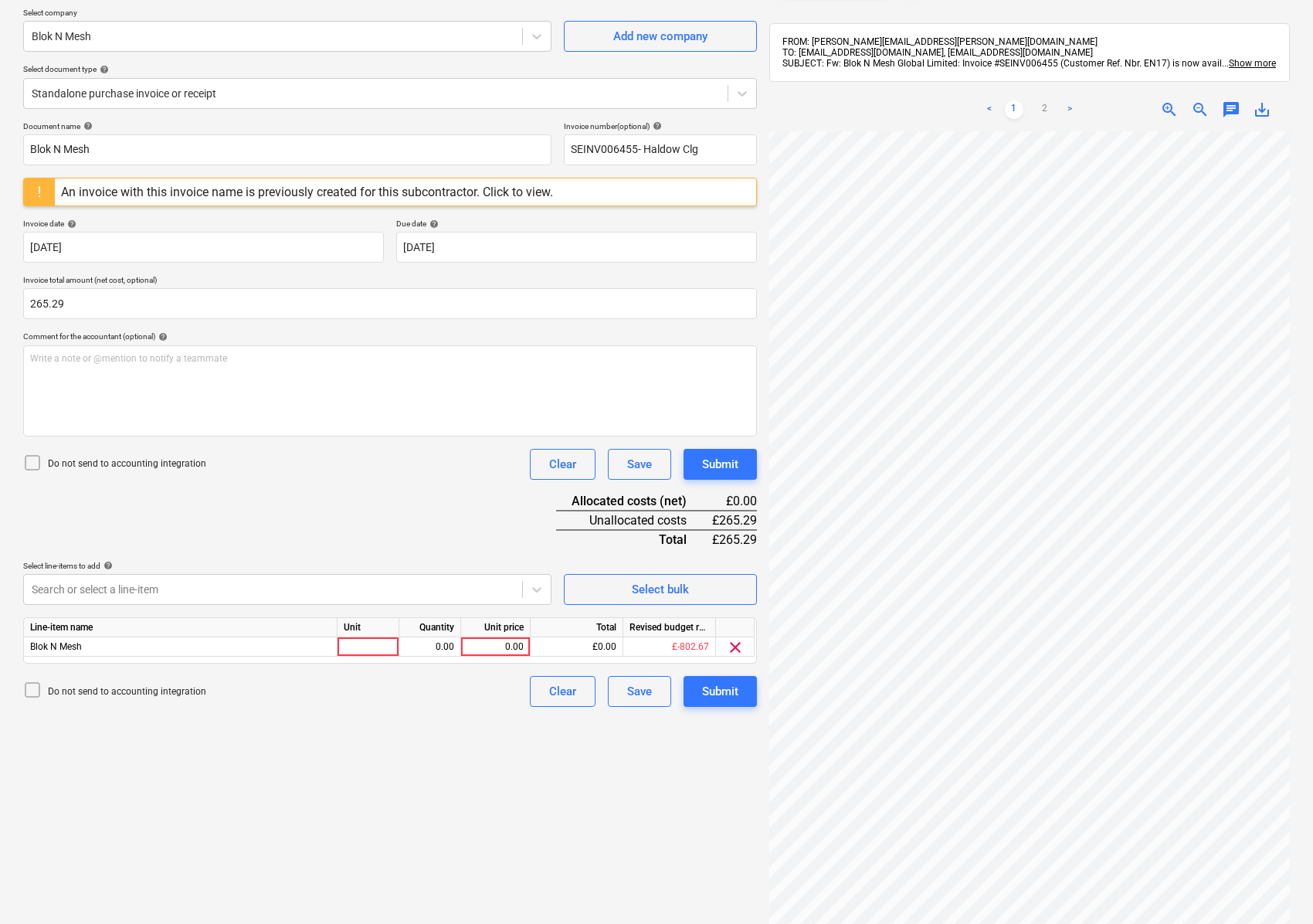
drag, startPoint x: 171, startPoint y: 520, endPoint x: 188, endPoint y: 522, distance: 17.1
click at [173, 519] on div "Document name help Blok N Mesh Invoice number (optional) help SEINV006455- Hald…" at bounding box center [390, 413] width 733 height 585
click at [339, 645] on div at bounding box center [368, 647] width 62 height 19
type input "1"
type input "2"
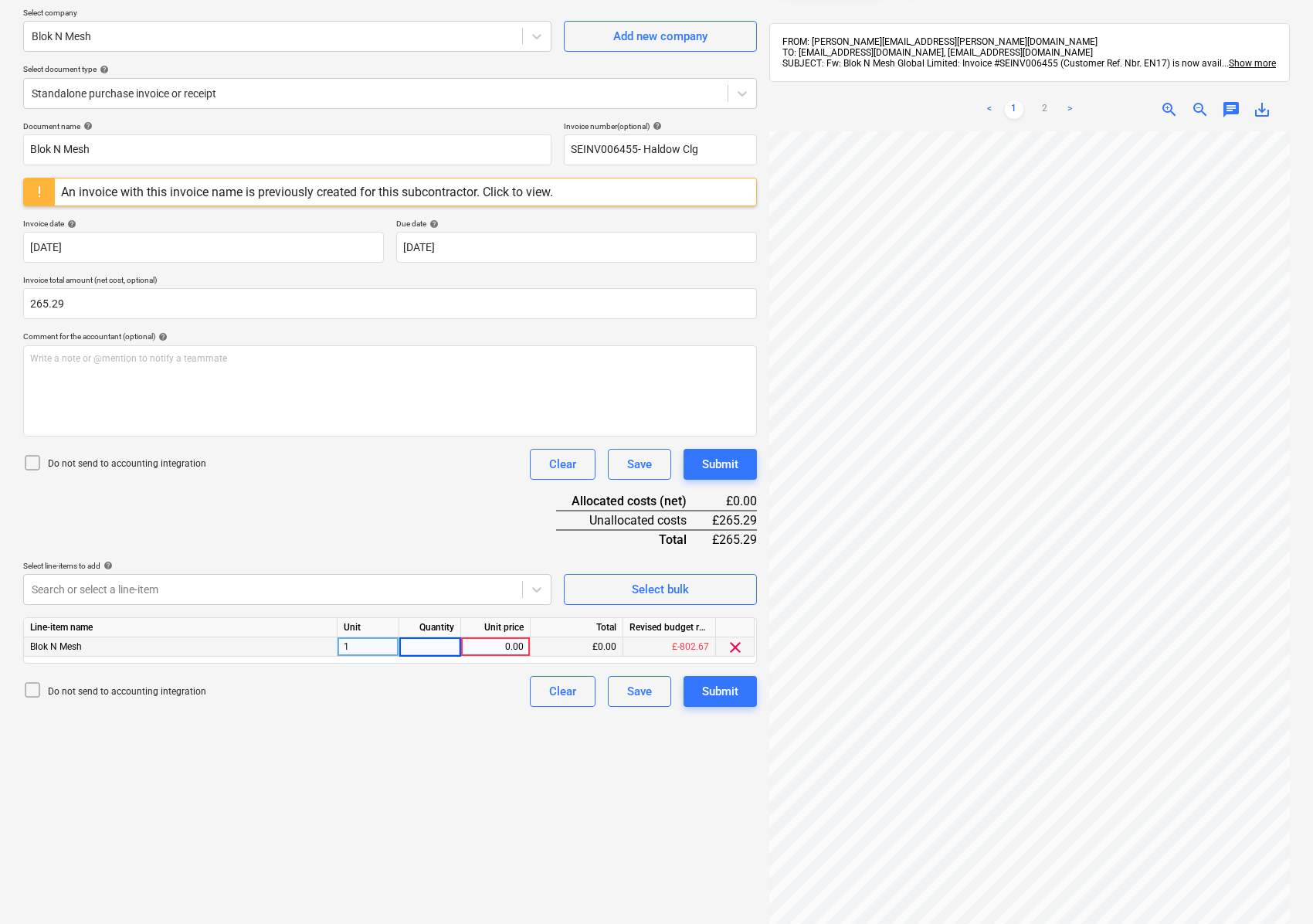
click at [356, 647] on div "1" at bounding box center [368, 647] width 62 height 19
click at [356, 647] on input "1" at bounding box center [368, 646] width 61 height 18
drag, startPoint x: 357, startPoint y: 647, endPoint x: 286, endPoint y: 650, distance: 71.1
click at [0, 0] on div "Blok N Mesh 1 0.00 0.00 £0.00 £-802.67 clear" at bounding box center [0, 0] width 0 height 0
type input "Nos"
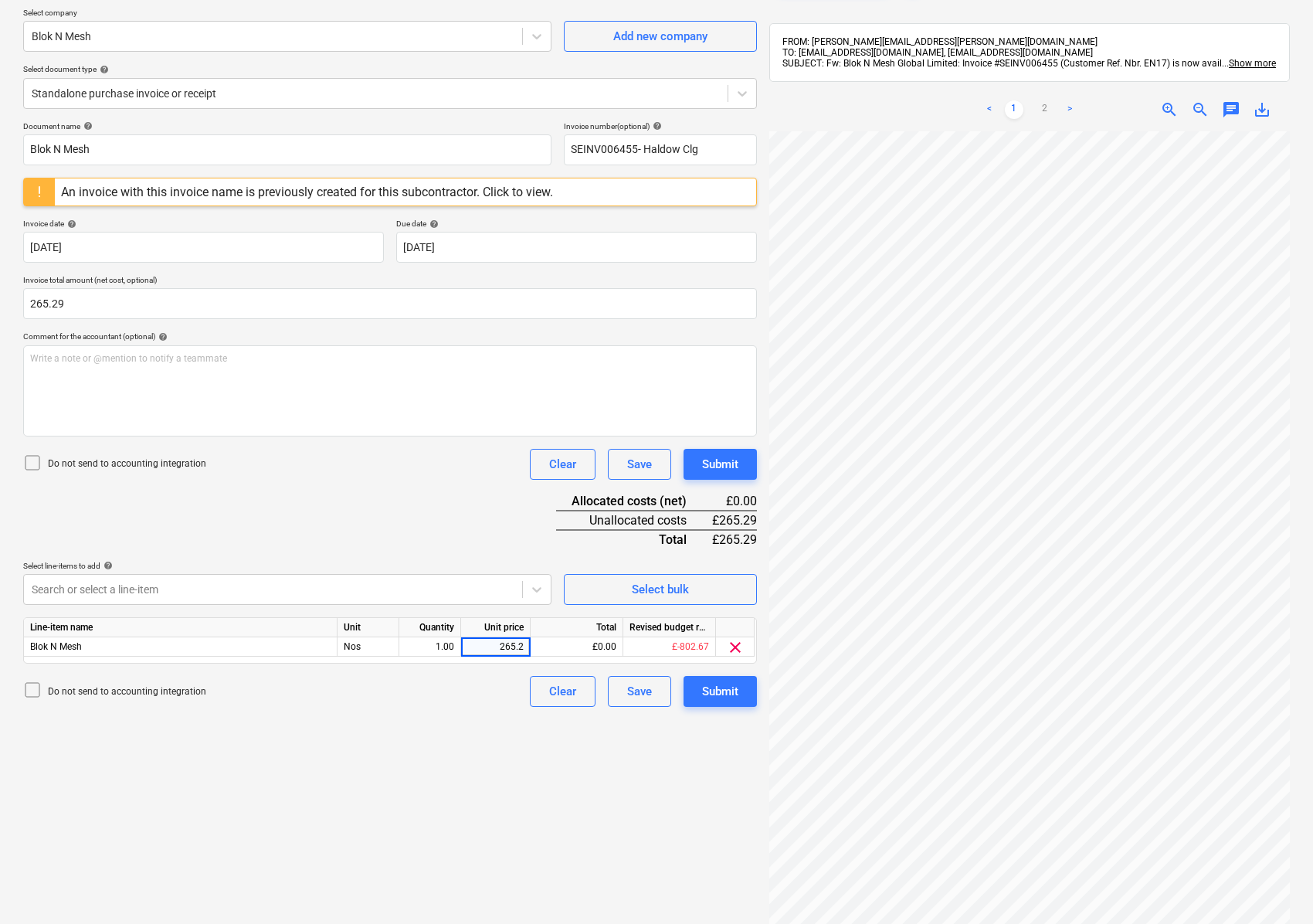
type input "265.29"
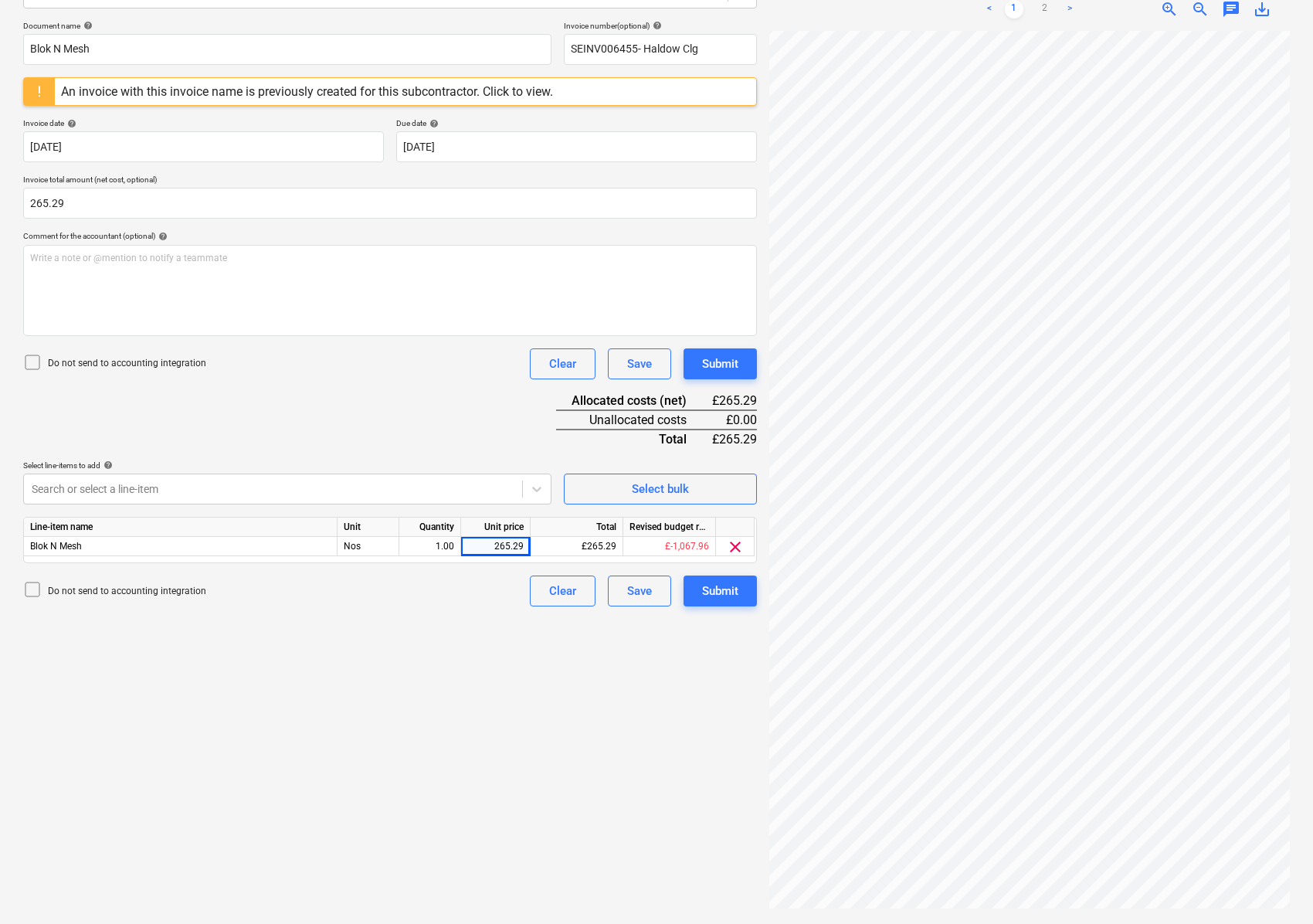
scroll to position [121, 226]
click at [1069, 12] on link ">" at bounding box center [1069, 9] width 18 height 18
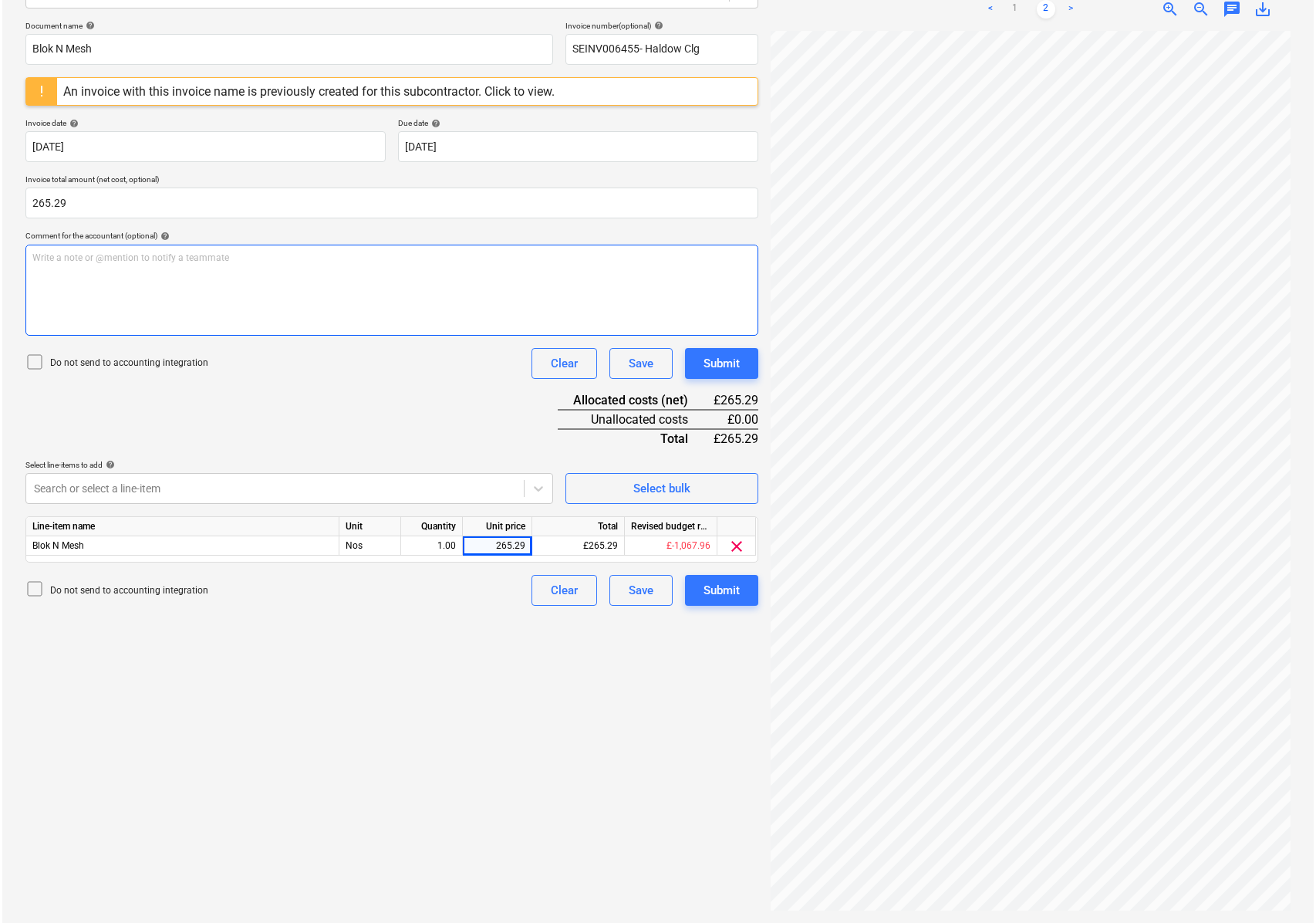
scroll to position [16, 0]
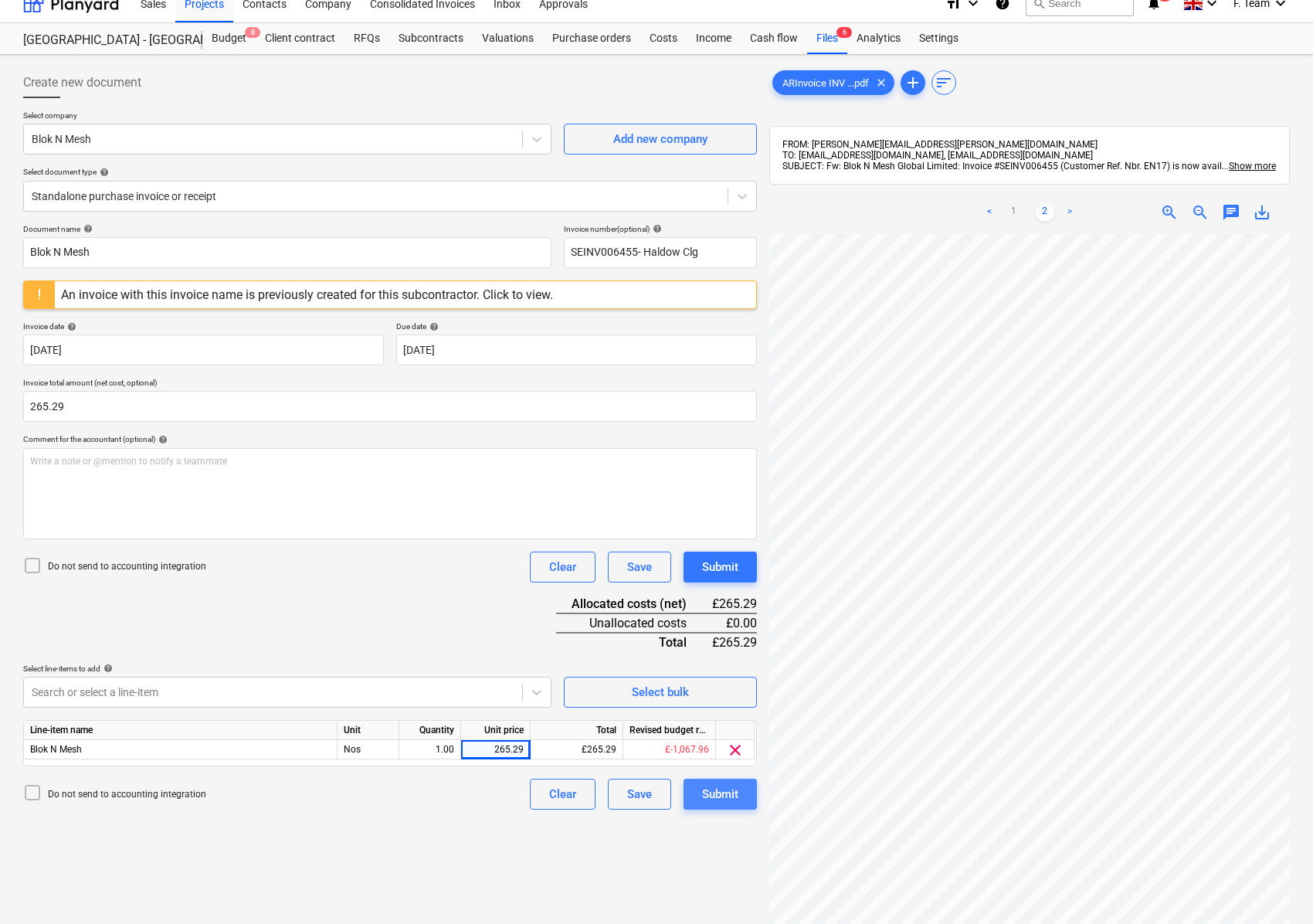
click at [721, 791] on div "Submit" at bounding box center [720, 793] width 36 height 20
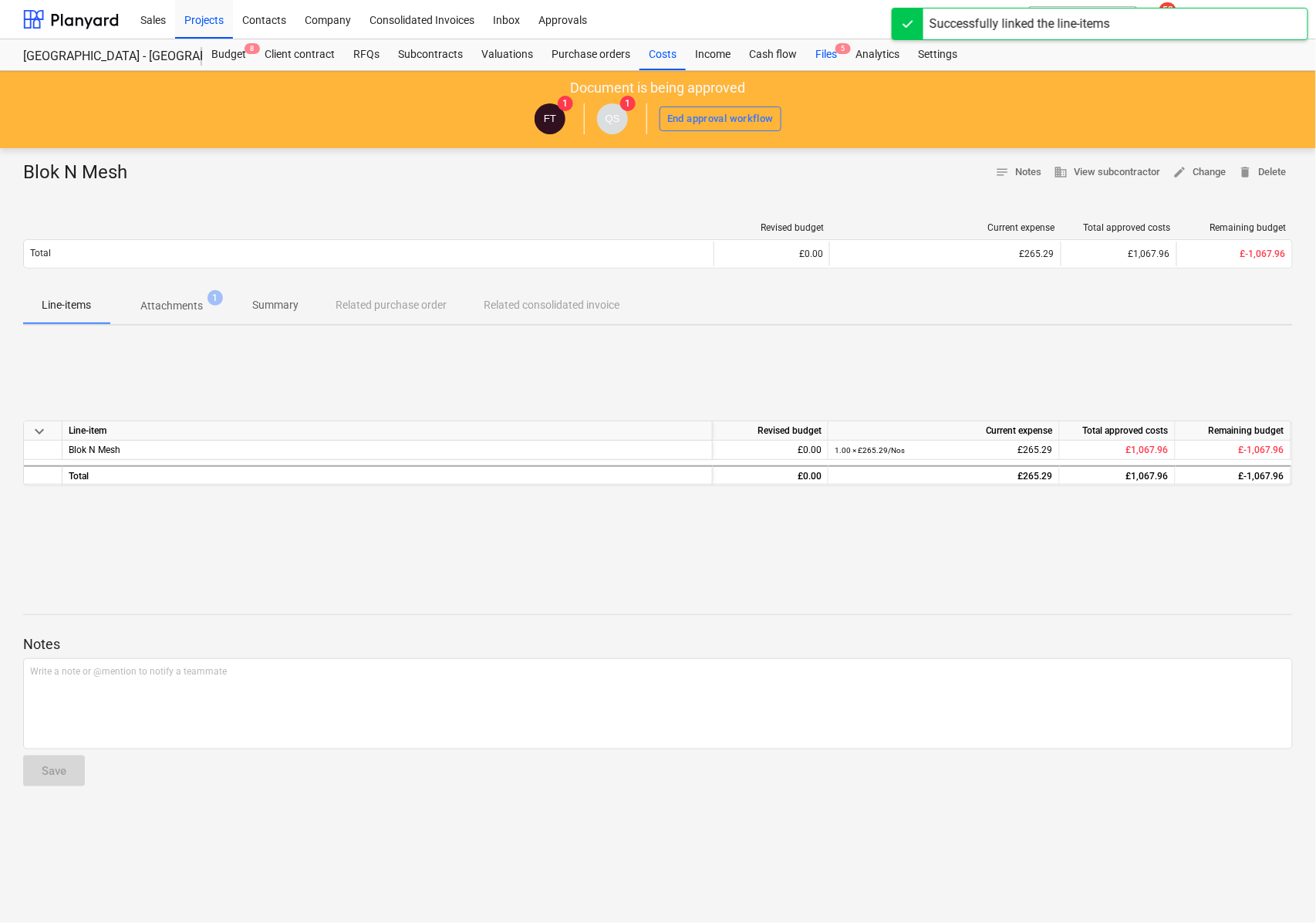
click at [827, 51] on div "Files 5" at bounding box center [826, 54] width 40 height 31
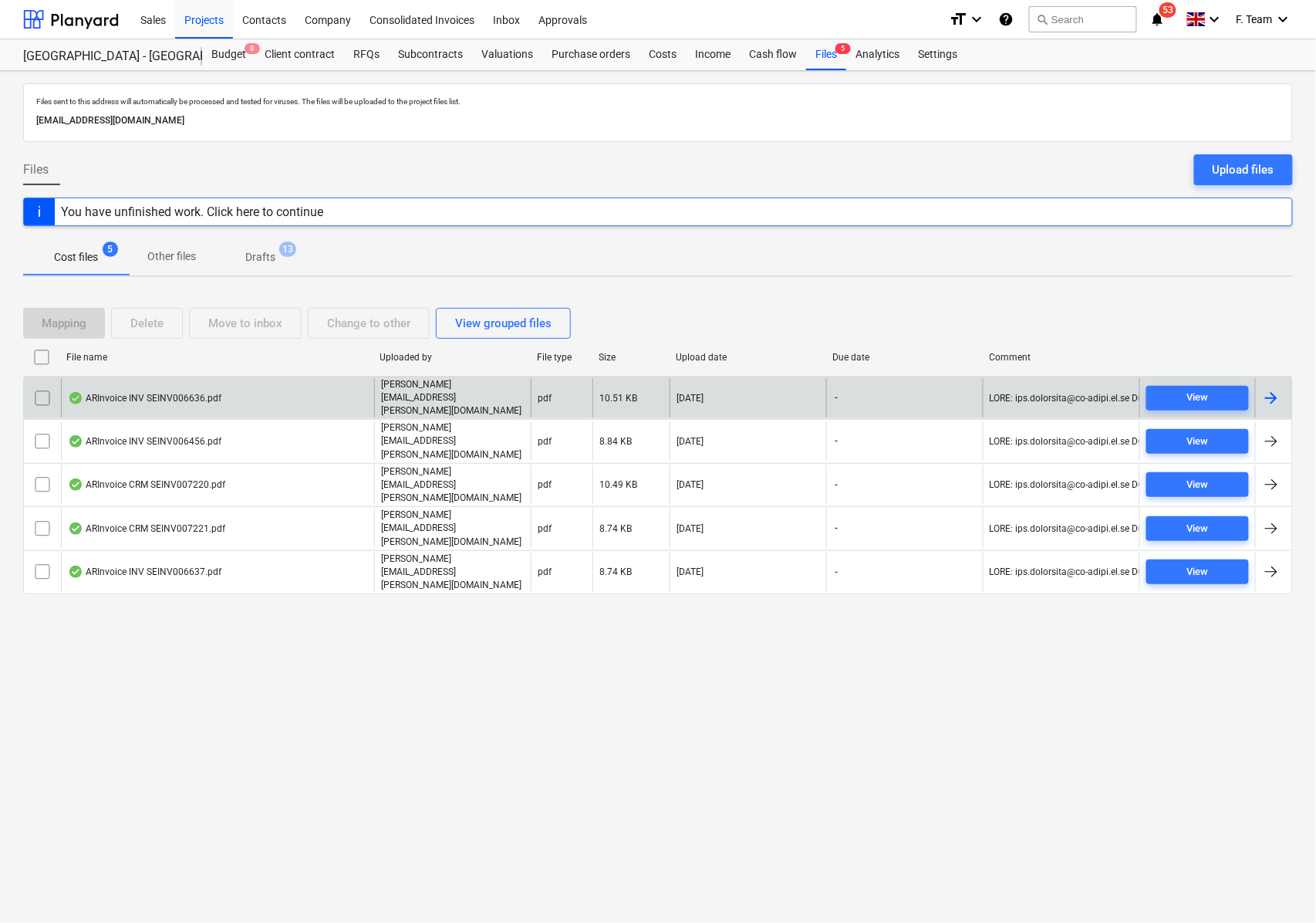
click at [1274, 394] on div at bounding box center [1270, 398] width 18 height 18
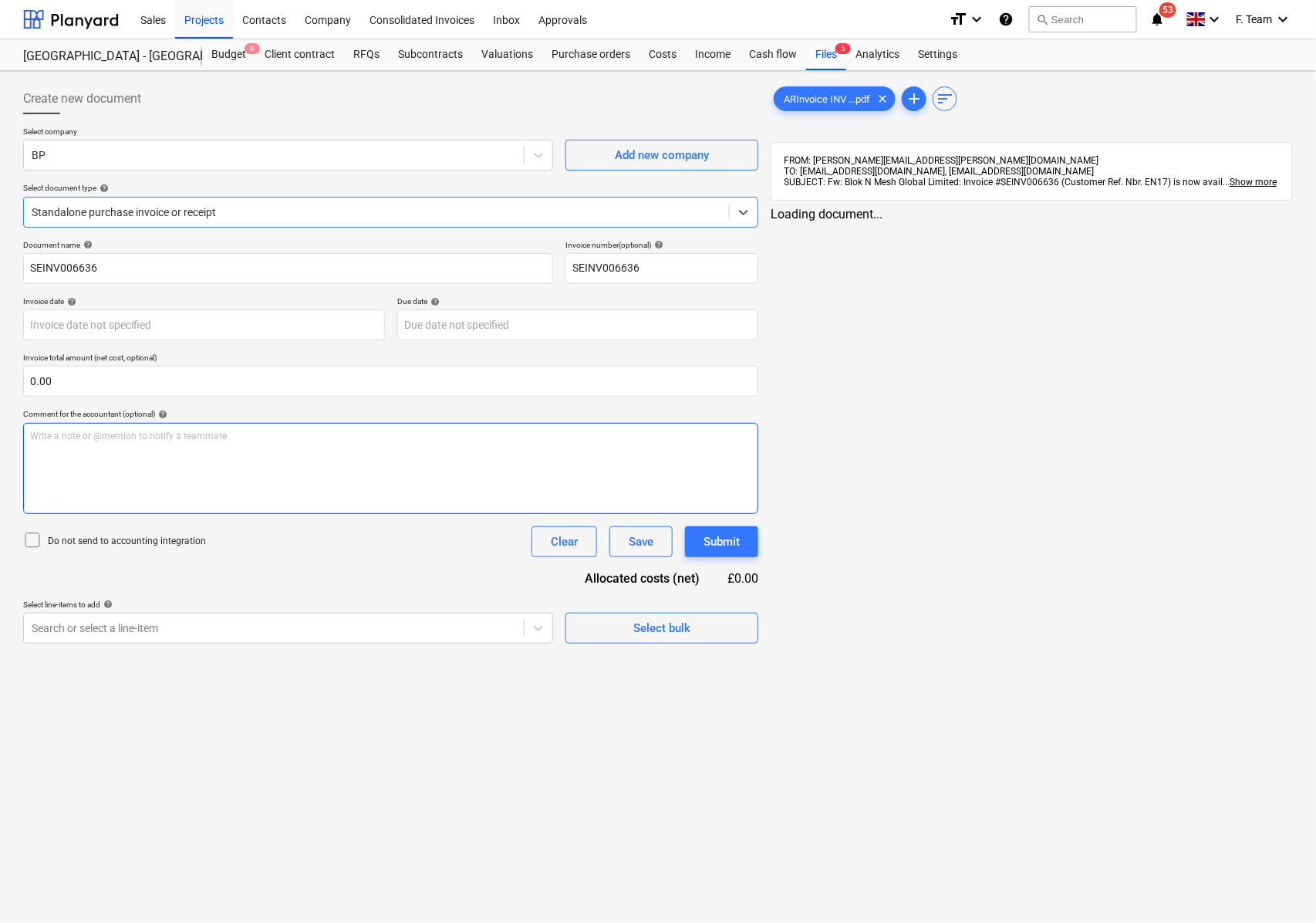
type input "SEINV006636"
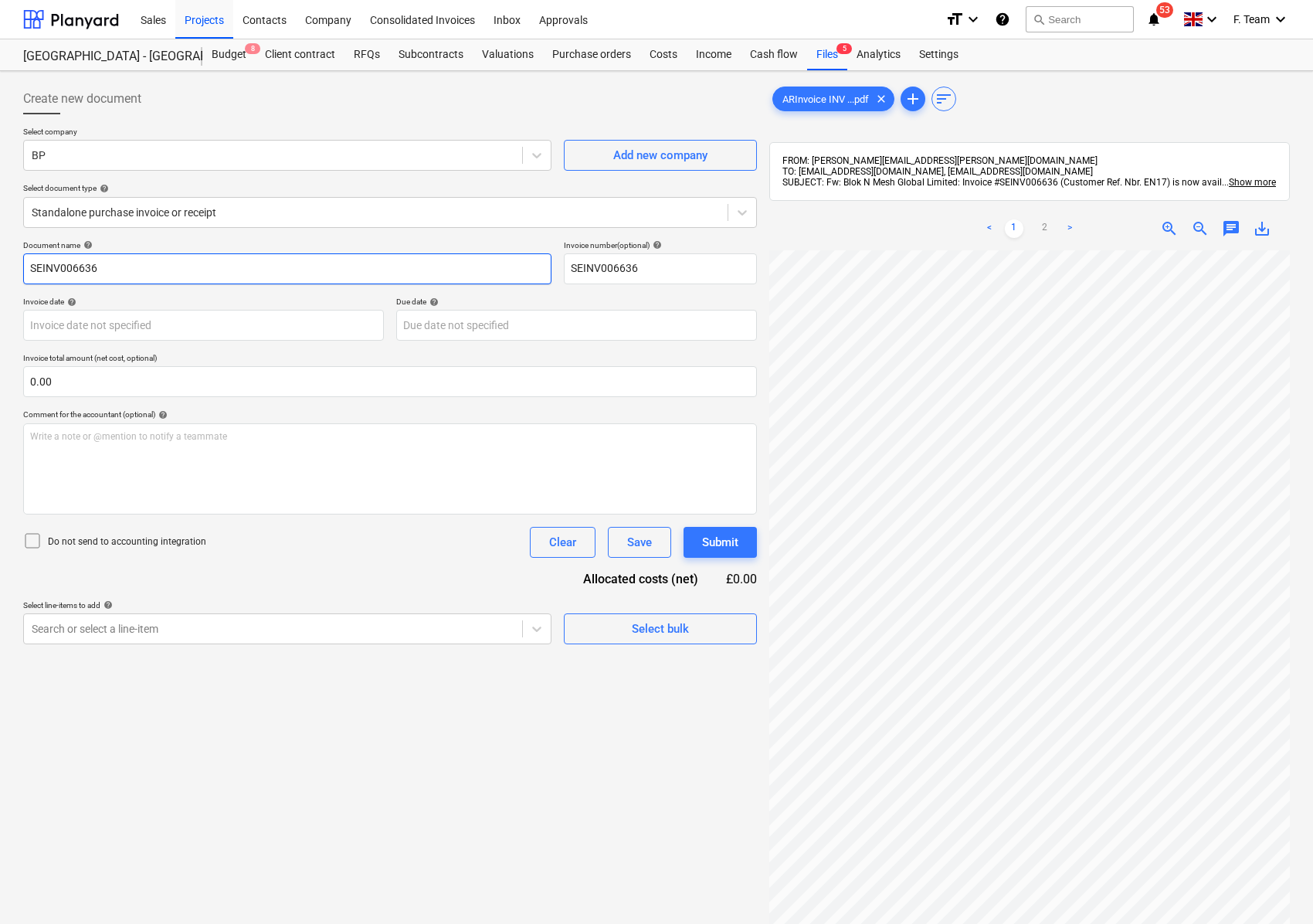
click at [149, 267] on input "SEINV006636" at bounding box center [287, 268] width 528 height 31
click at [73, 155] on div at bounding box center [273, 155] width 483 height 15
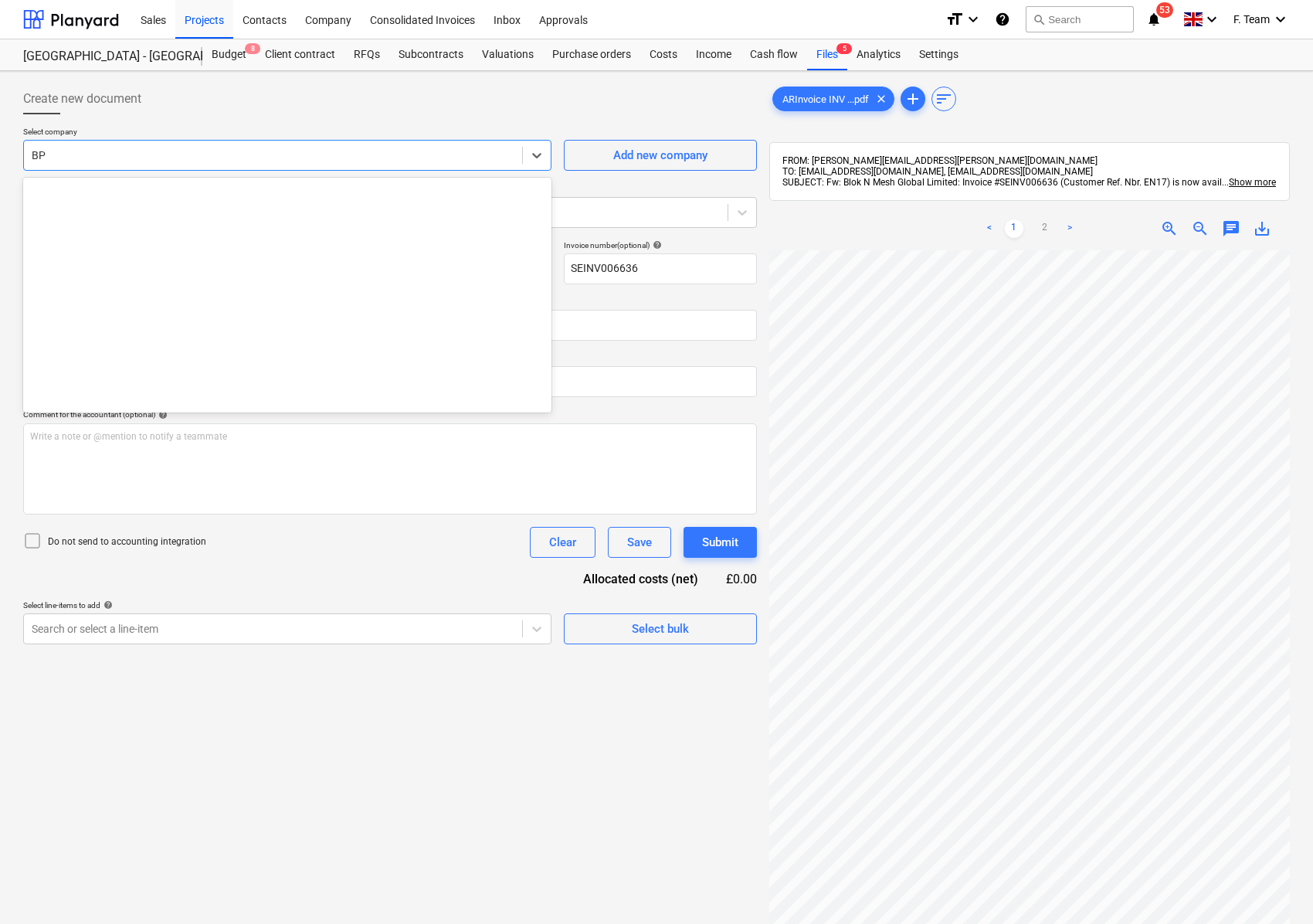
scroll to position [2027, 0]
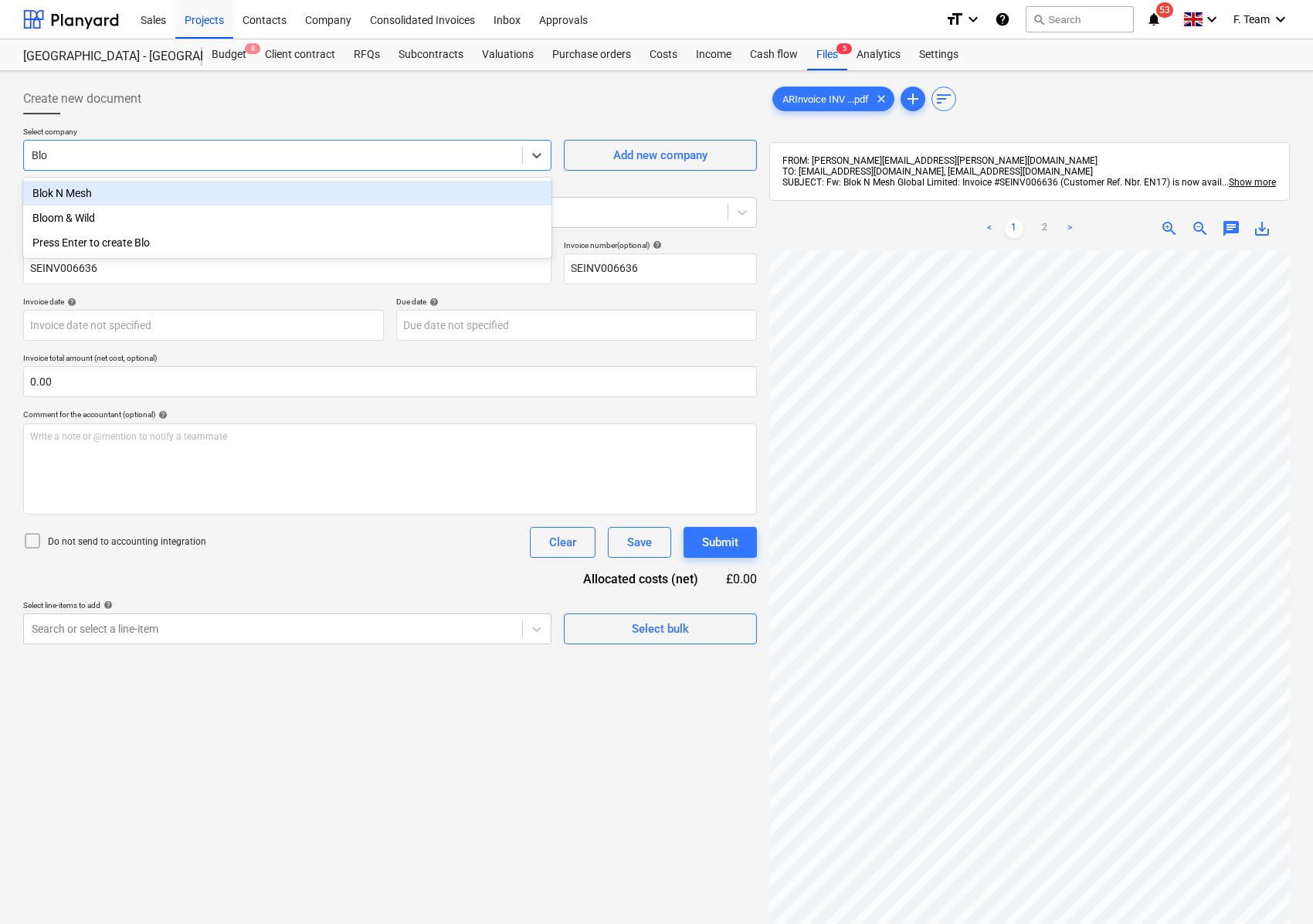
type input "Blok"
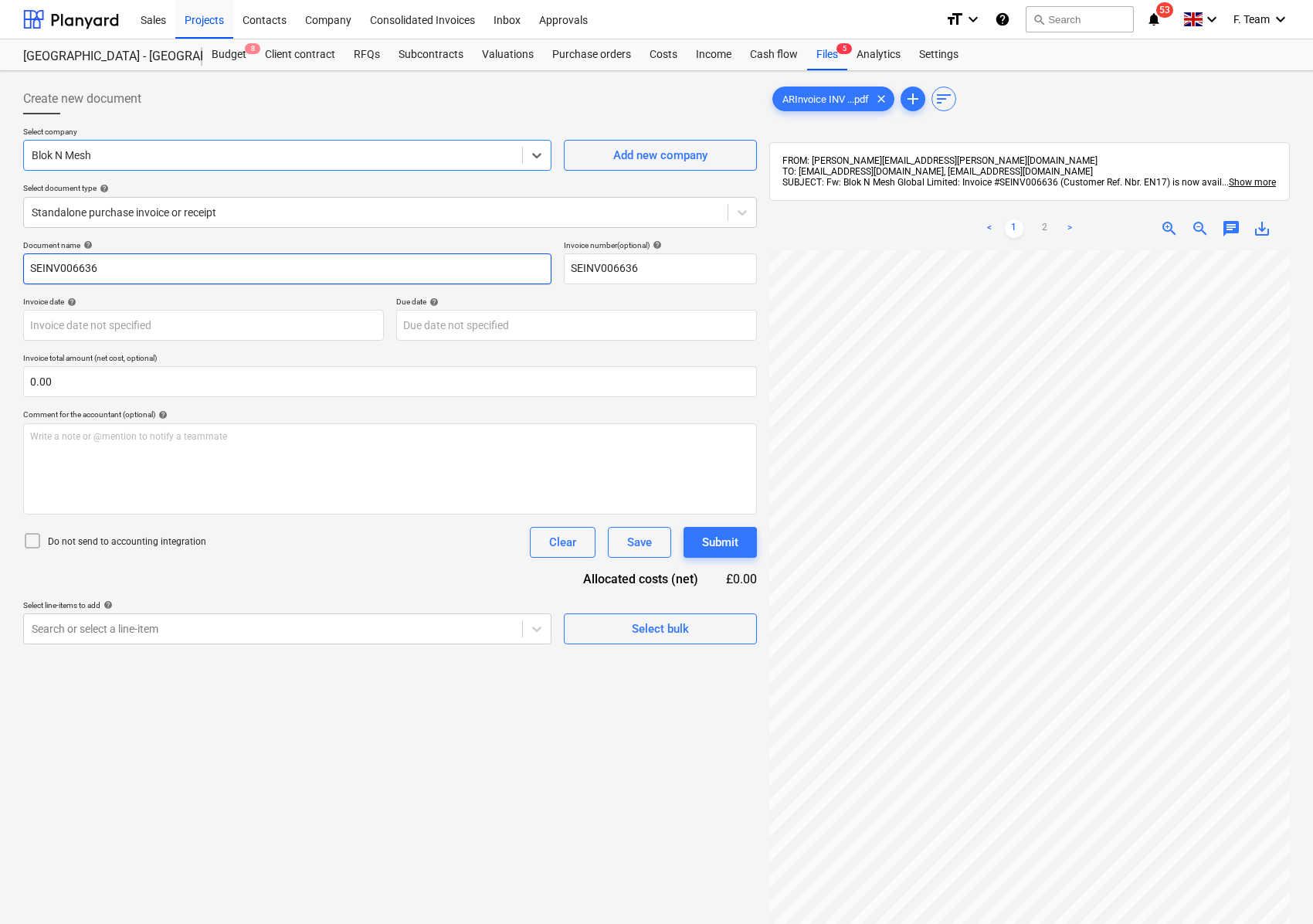
click at [143, 267] on input "SEINV006636" at bounding box center [287, 268] width 528 height 31
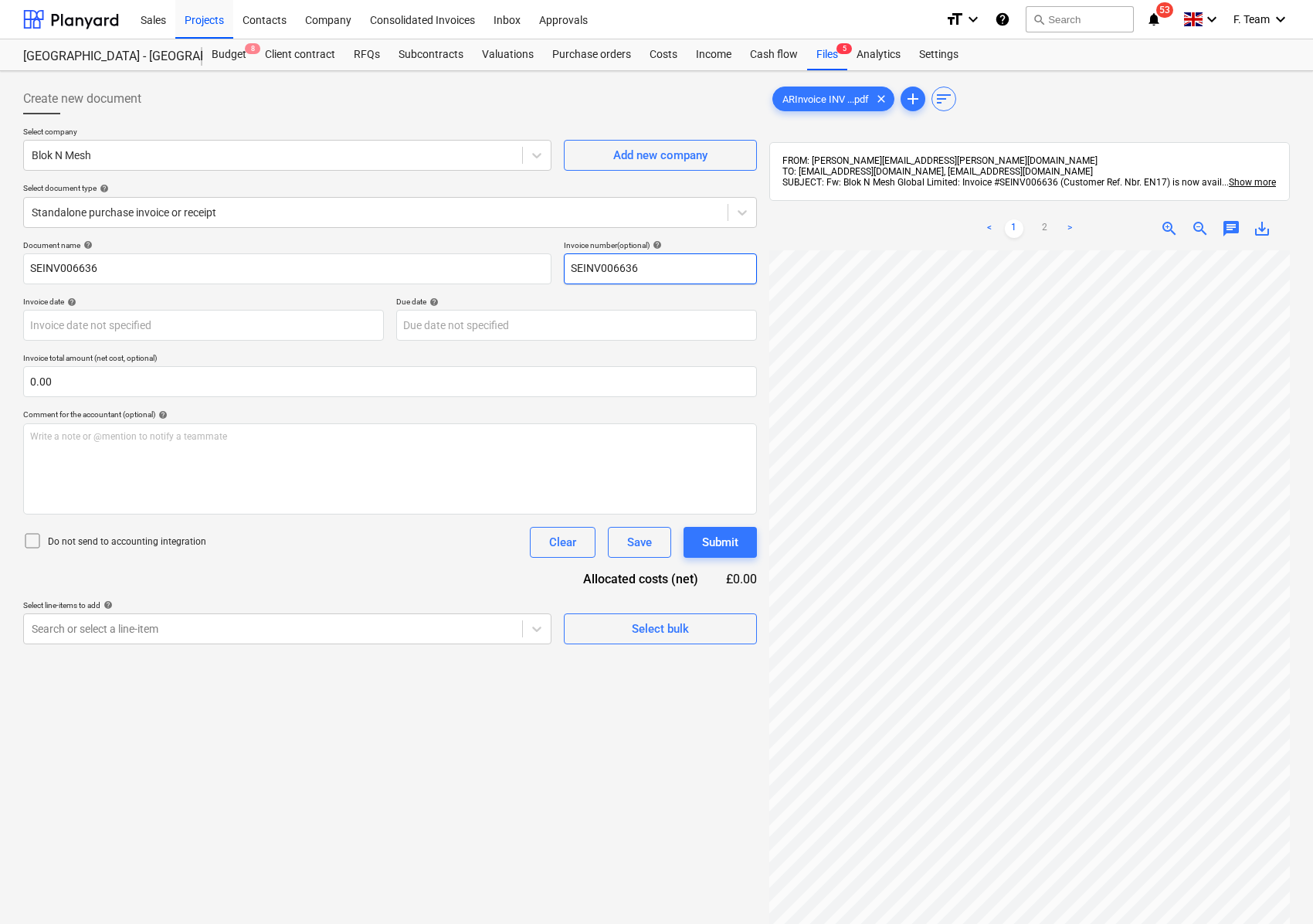
click at [665, 269] on input "SEINV006636" at bounding box center [660, 268] width 193 height 31
type input "SEINV006636- Hadlow clg"
drag, startPoint x: 119, startPoint y: 270, endPoint x: 0, endPoint y: 263, distance: 119.2
click at [0, 263] on div "Create new document Select company Blok N Mesh Add new company Select document …" at bounding box center [656, 607] width 1313 height 1072
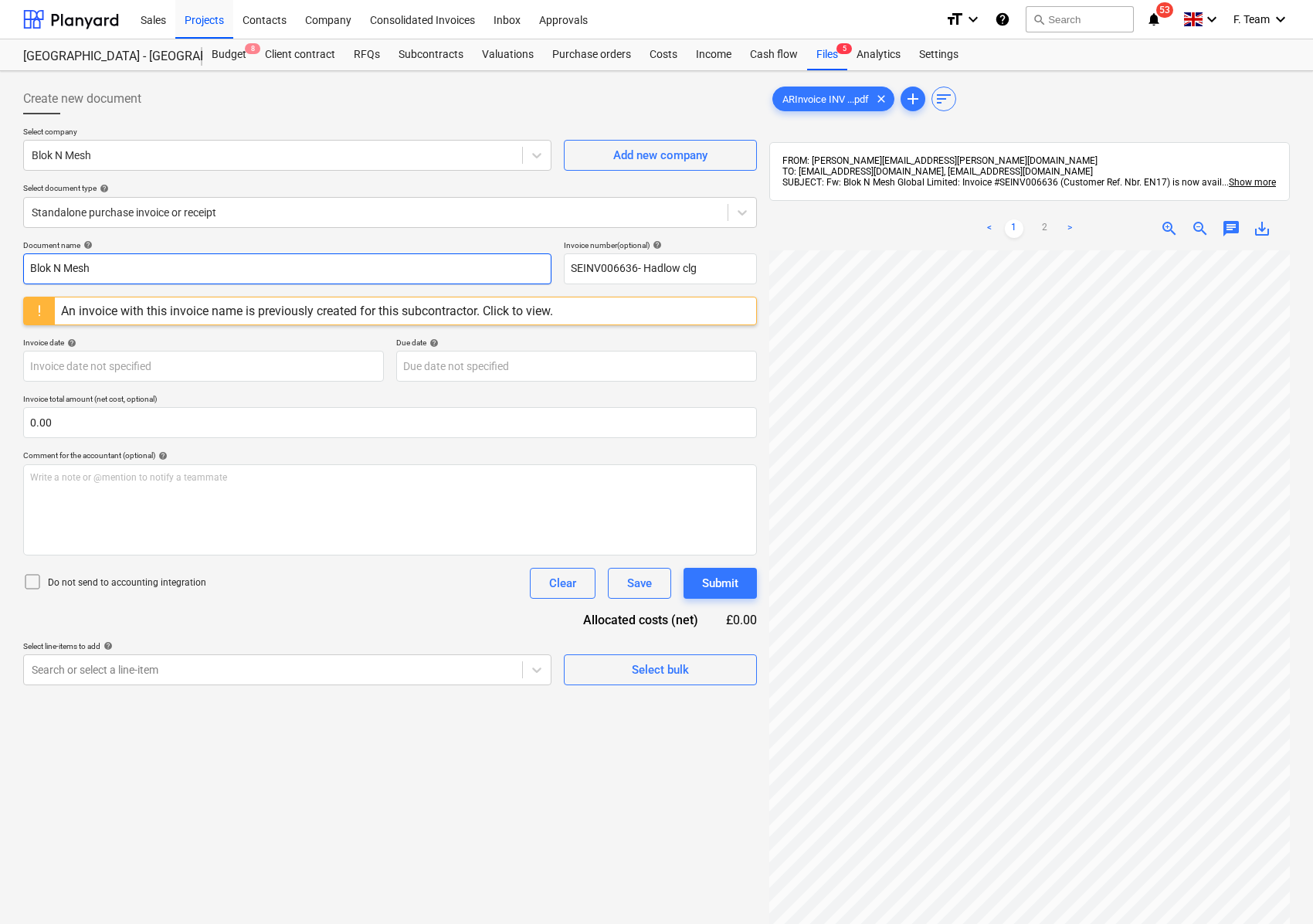
type input "Blok N Mesh"
click at [94, 361] on body "Sales Projects Contacts Company Consolidated Invoices Inbox Approvals format_si…" at bounding box center [656, 462] width 1313 height 924
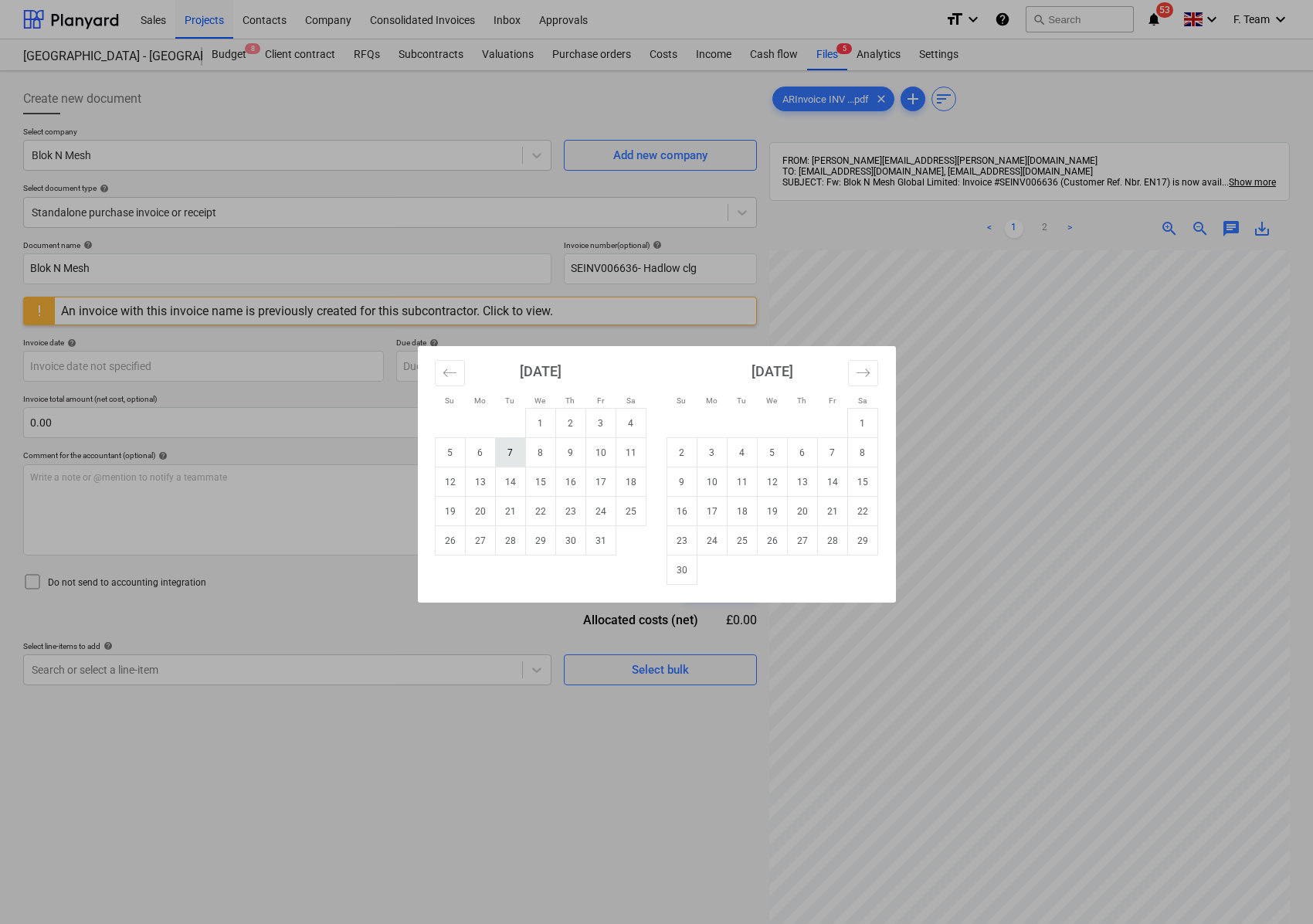
click at [464, 374] on button "Move backward to switch to the previous month." at bounding box center [450, 373] width 30 height 26
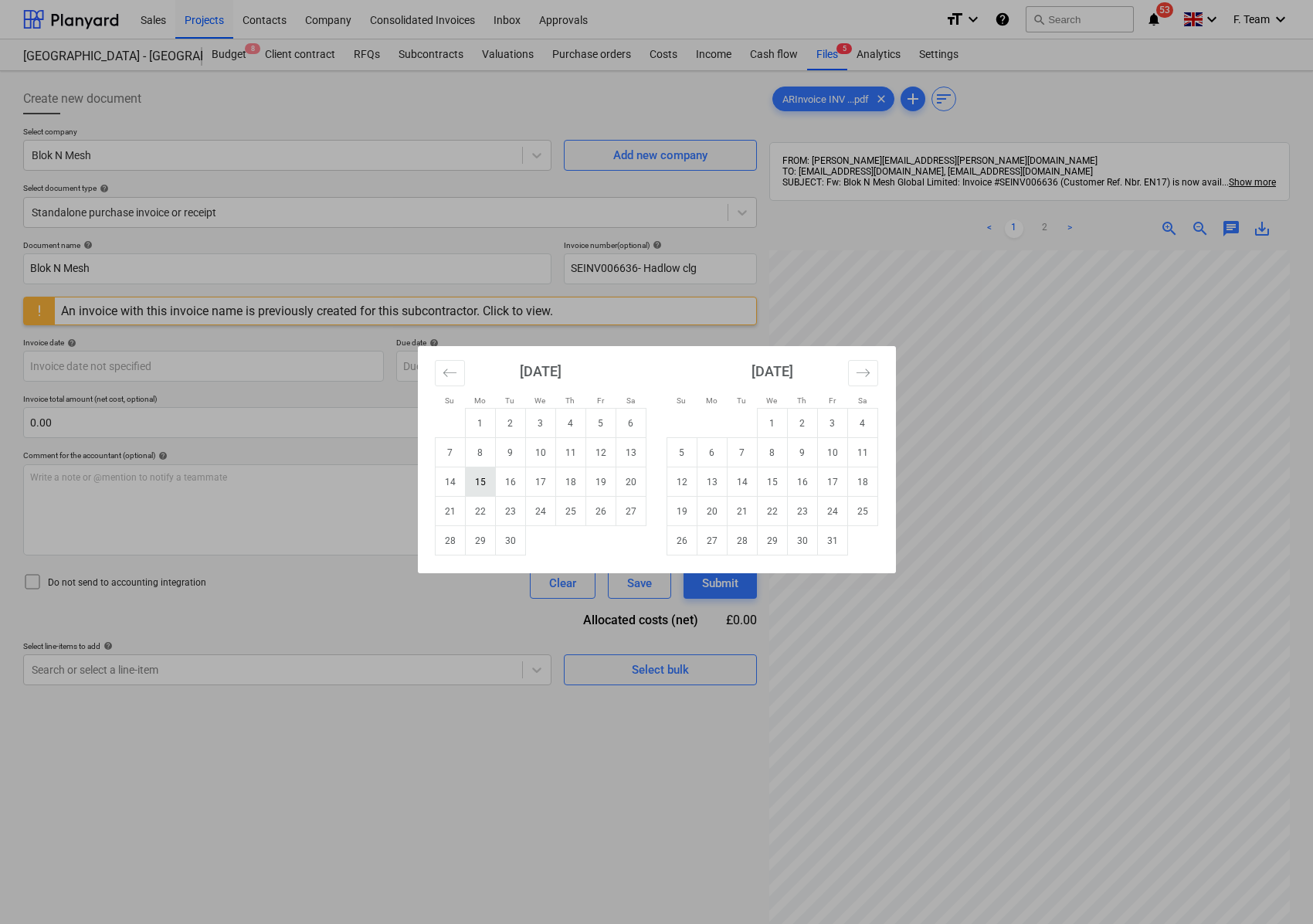
click at [480, 484] on td "15" at bounding box center [480, 482] width 30 height 30
type input "[DATE]"
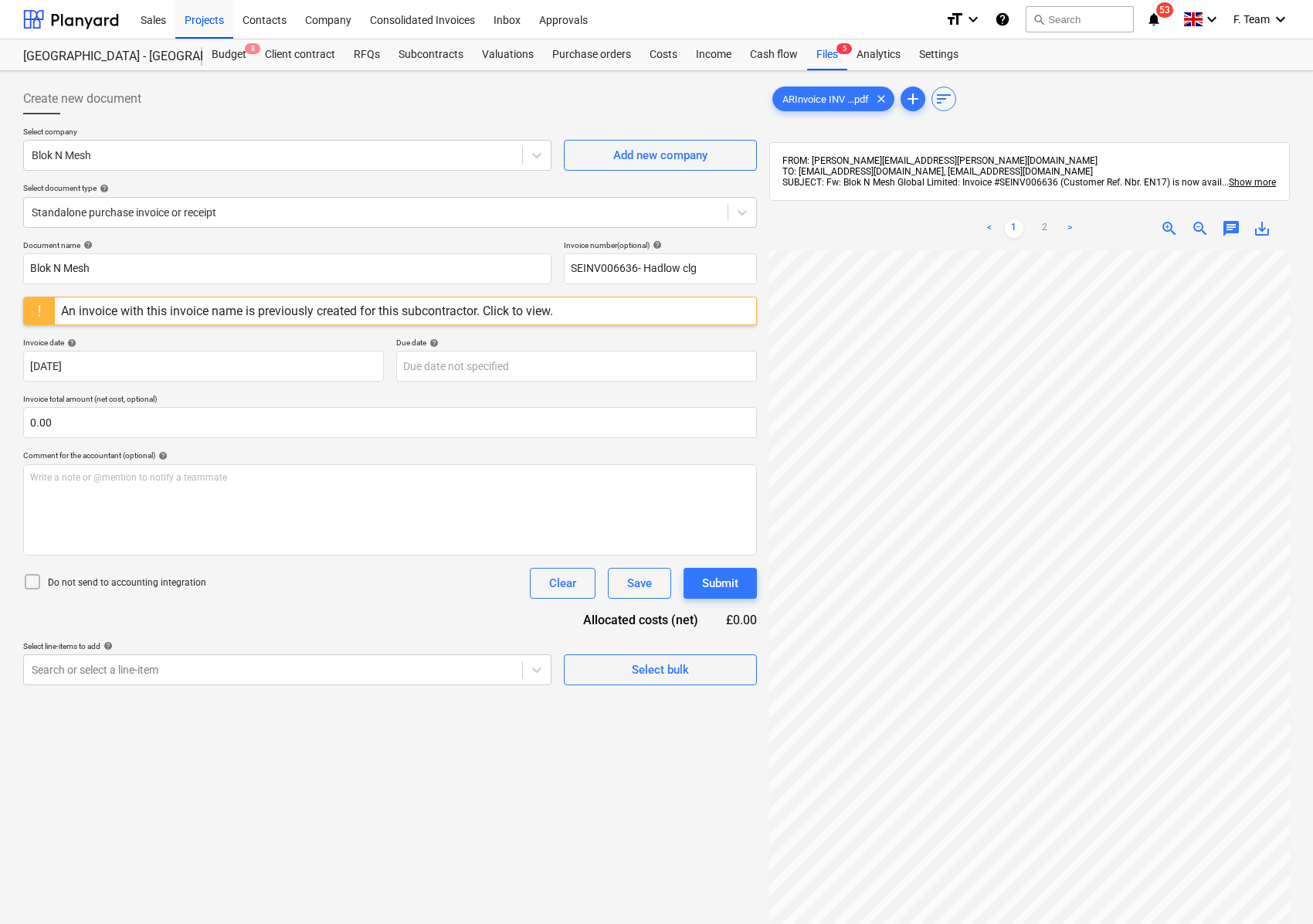
click at [470, 384] on div "Document name help Blok N Mesh Invoice number (optional) help SEINV006636- Hadl…" at bounding box center [390, 463] width 733 height 445
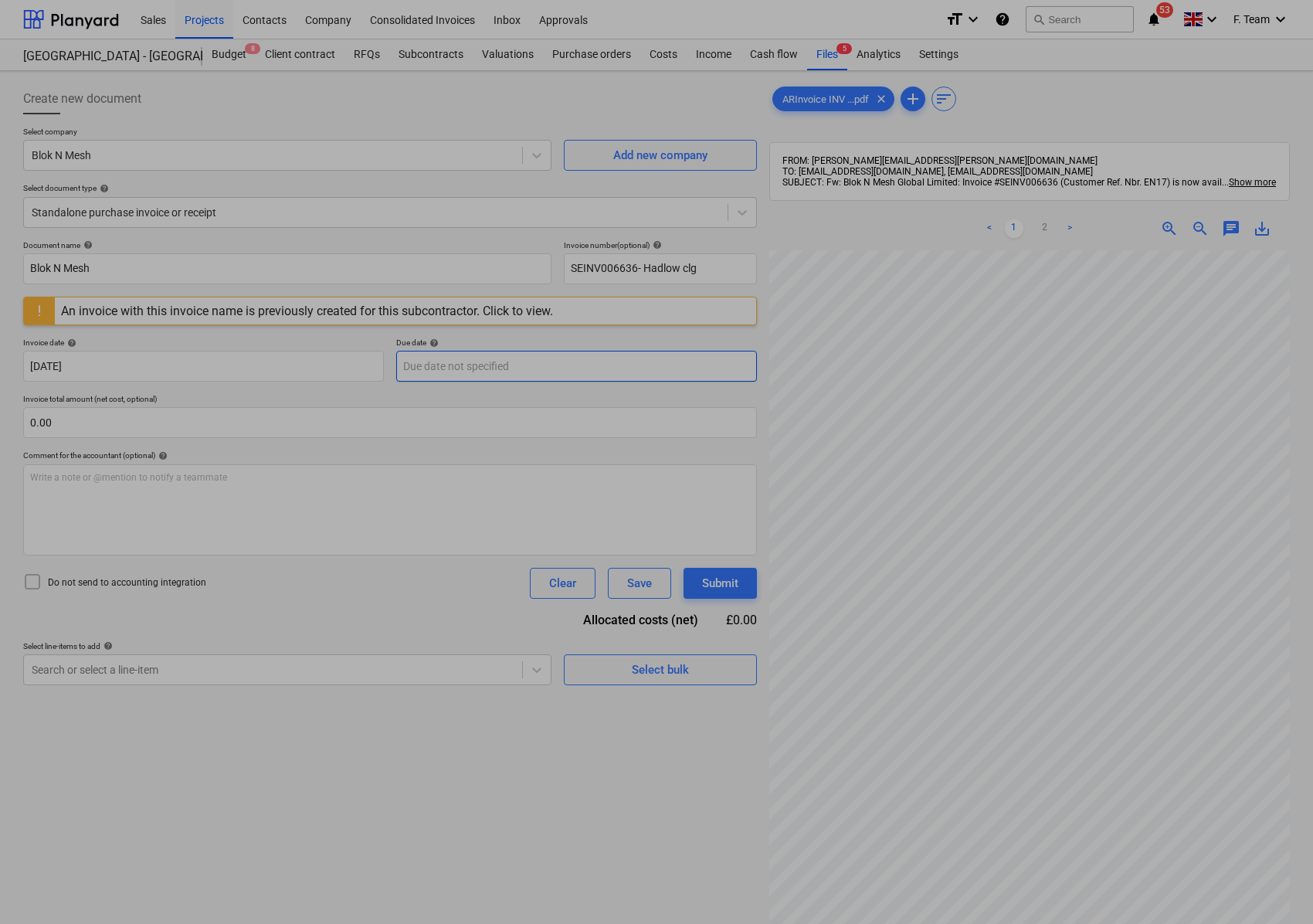
click at [473, 376] on body "Sales Projects Contacts Company Consolidated Invoices Inbox Approvals format_si…" at bounding box center [656, 462] width 1313 height 924
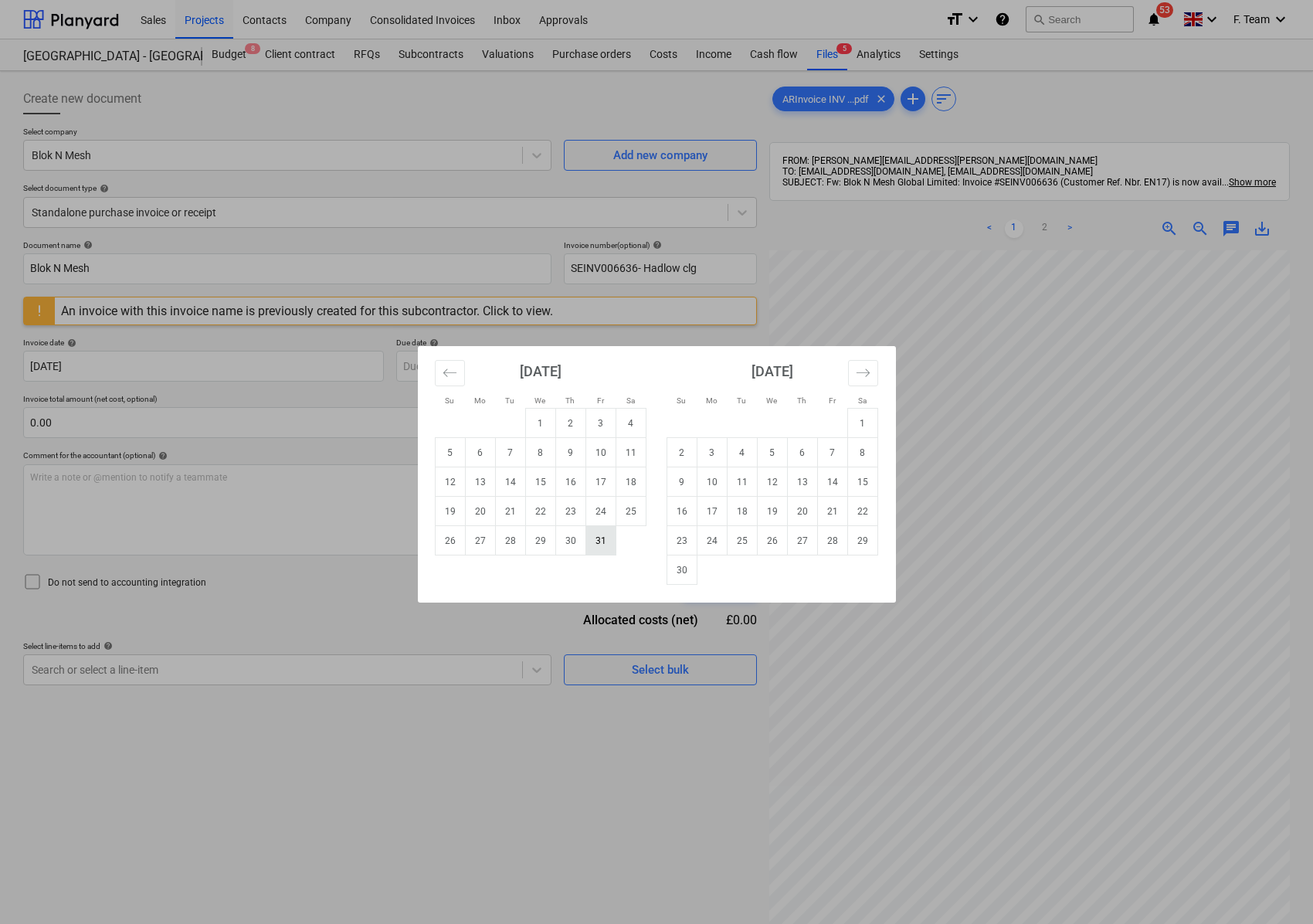
click at [607, 544] on td "31" at bounding box center [600, 540] width 30 height 30
type input "[DATE]"
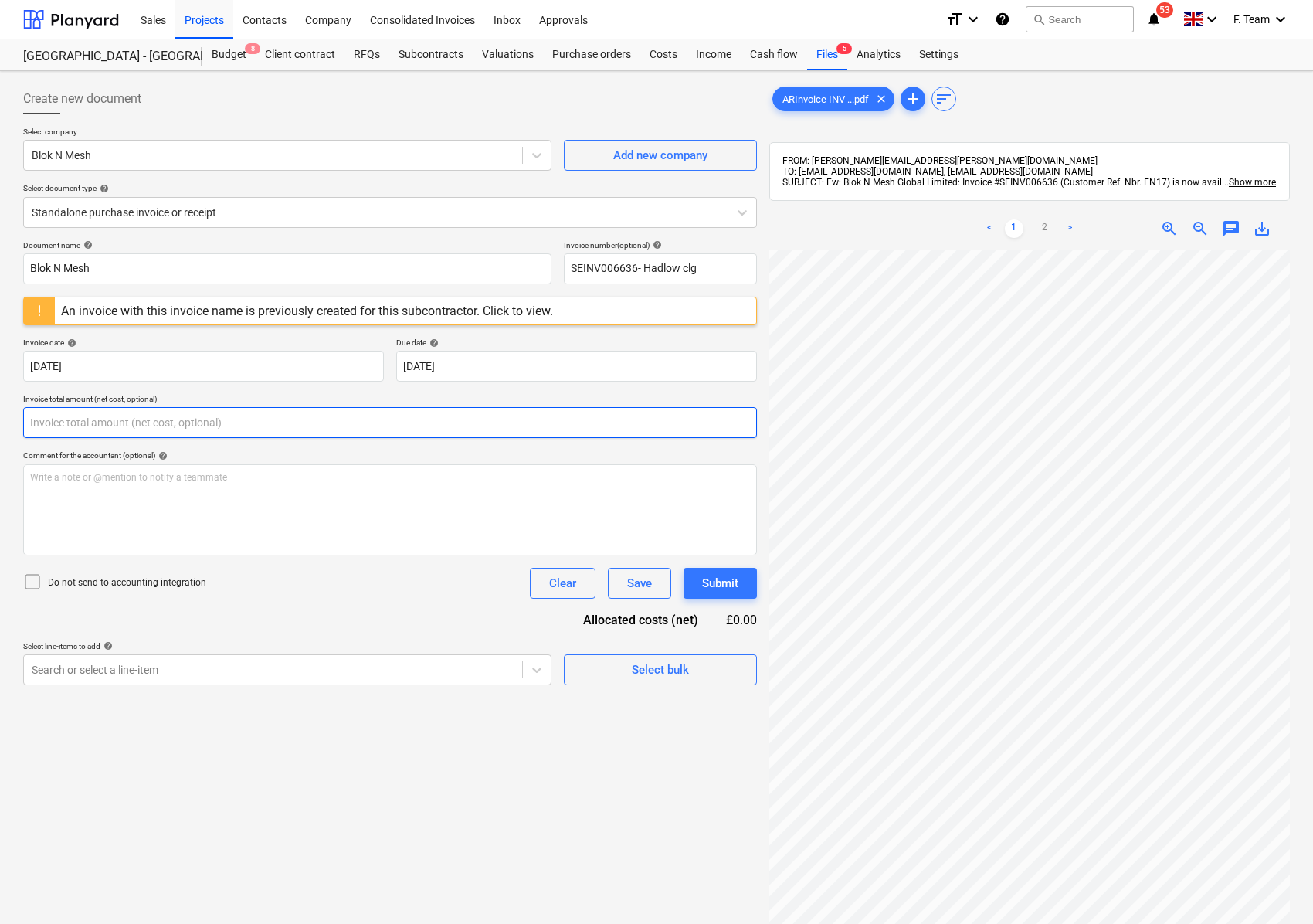
click at [123, 424] on input "text" at bounding box center [390, 422] width 733 height 31
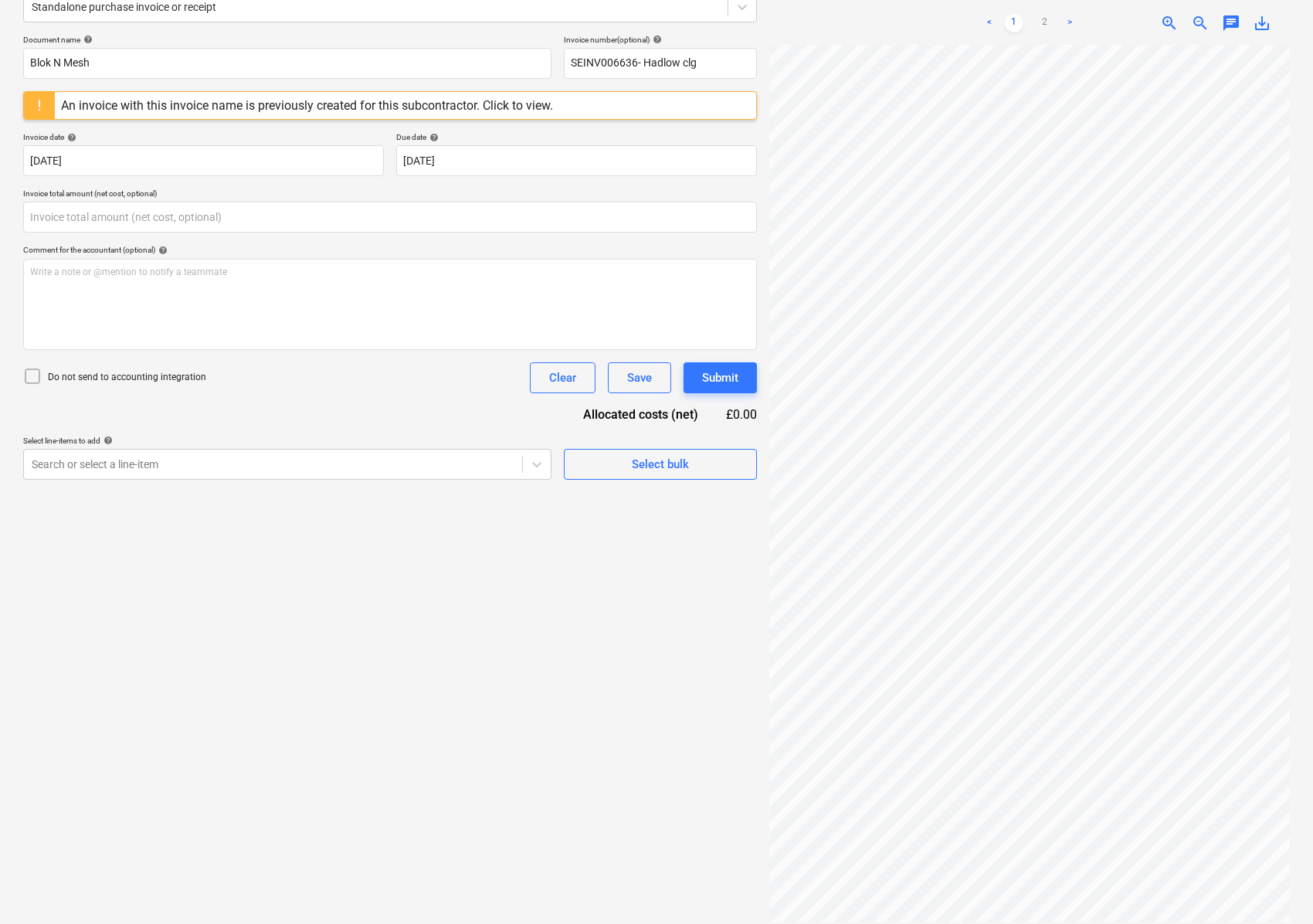
type input "0.00"
click at [1078, 26] on link ">" at bounding box center [1069, 22] width 18 height 18
click at [59, 218] on input "text" at bounding box center [390, 217] width 733 height 31
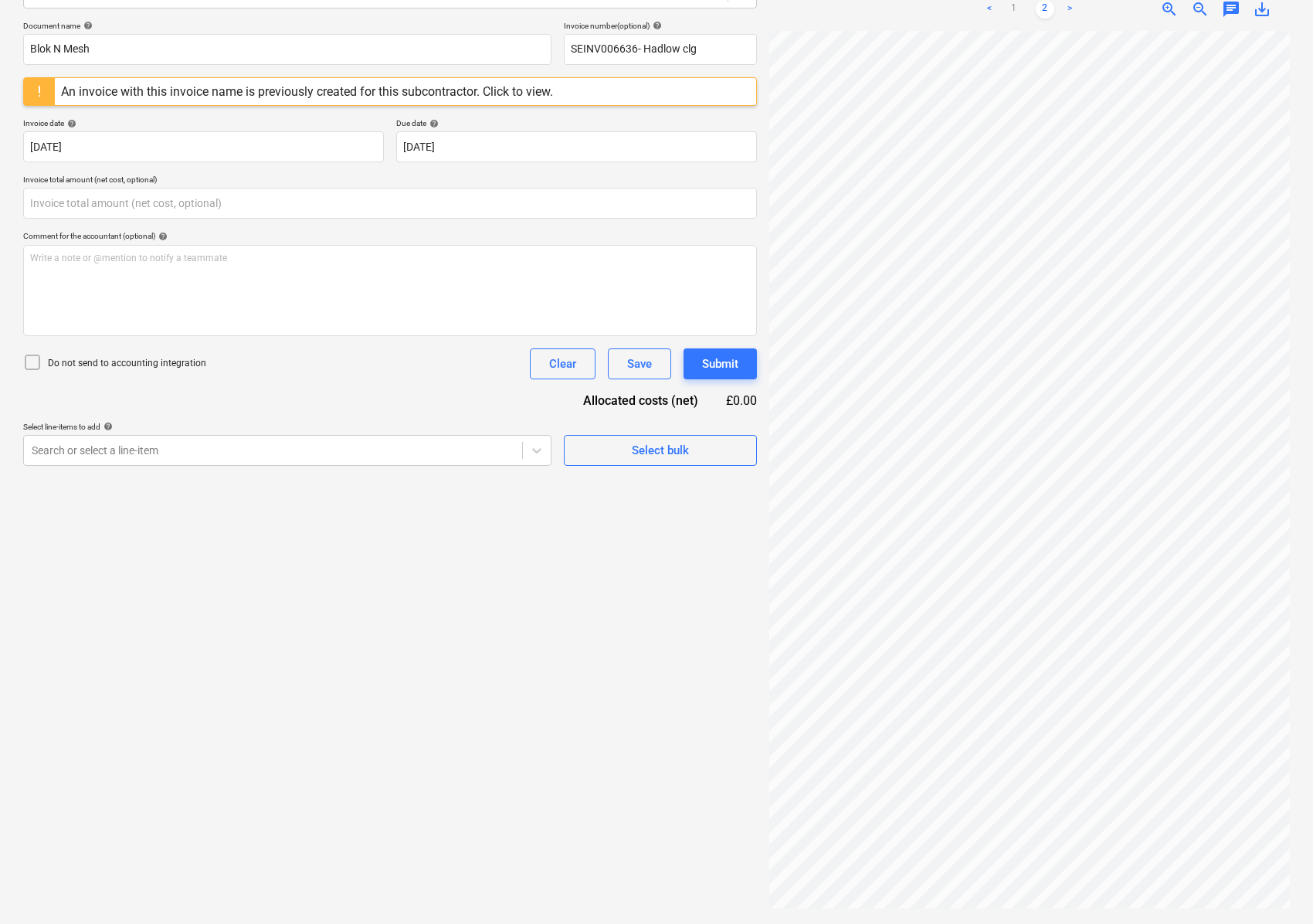
type input "0.00"
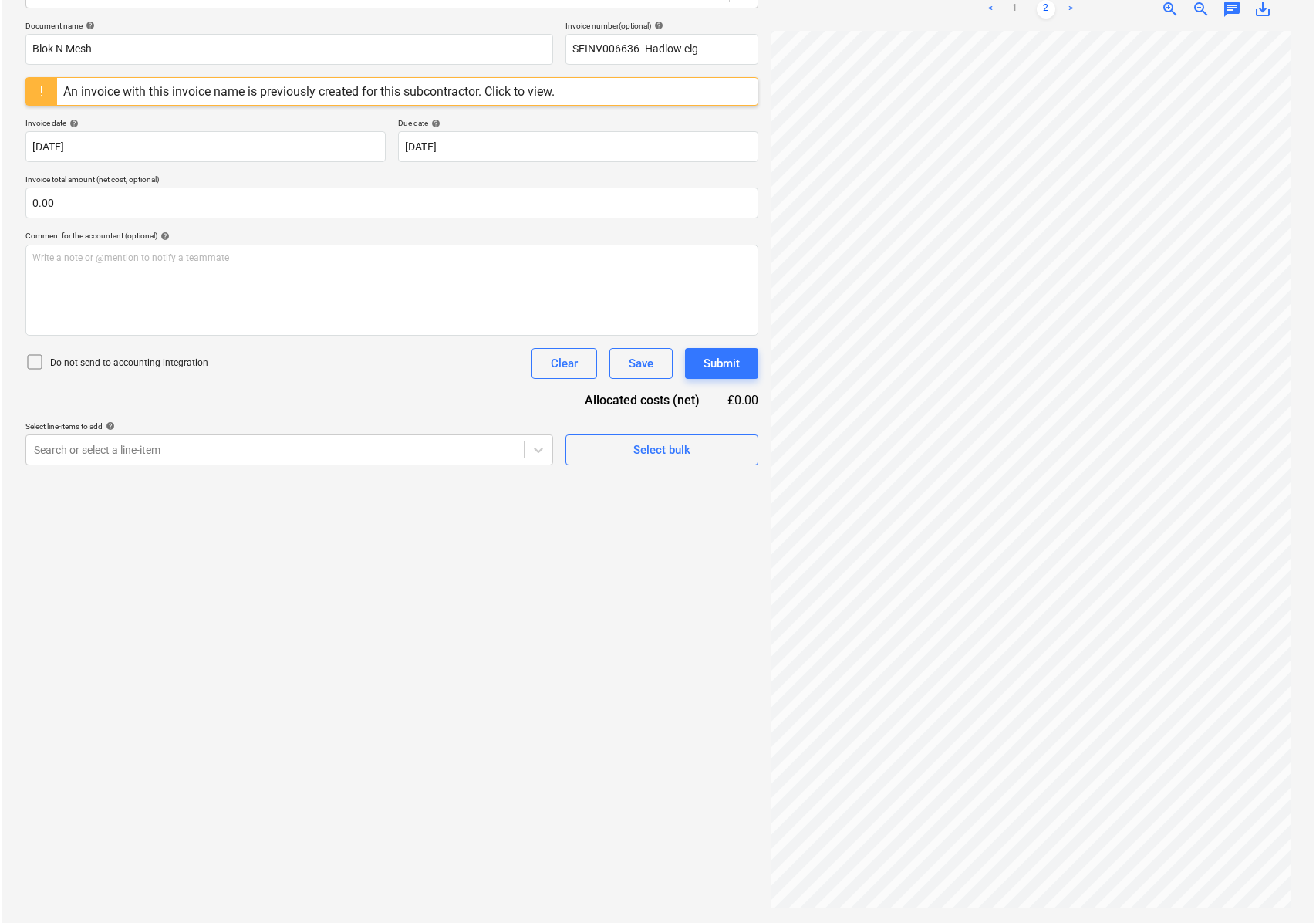
scroll to position [430, 142]
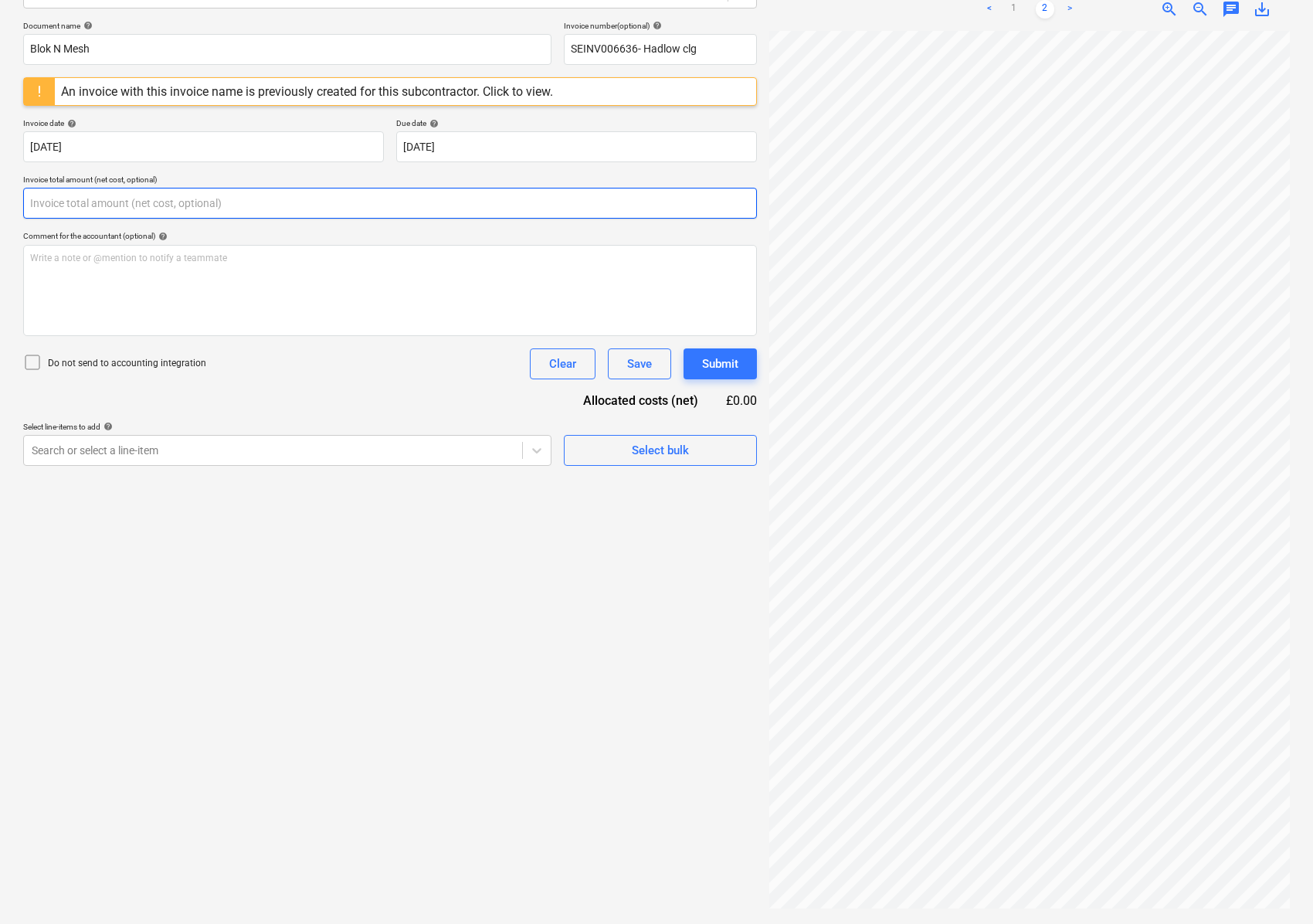
drag, startPoint x: 74, startPoint y: 198, endPoint x: 3, endPoint y: 199, distance: 71.0
click at [3, 199] on div "Create new document Select company Blok N Mesh Add new company Select document …" at bounding box center [656, 388] width 1313 height 1072
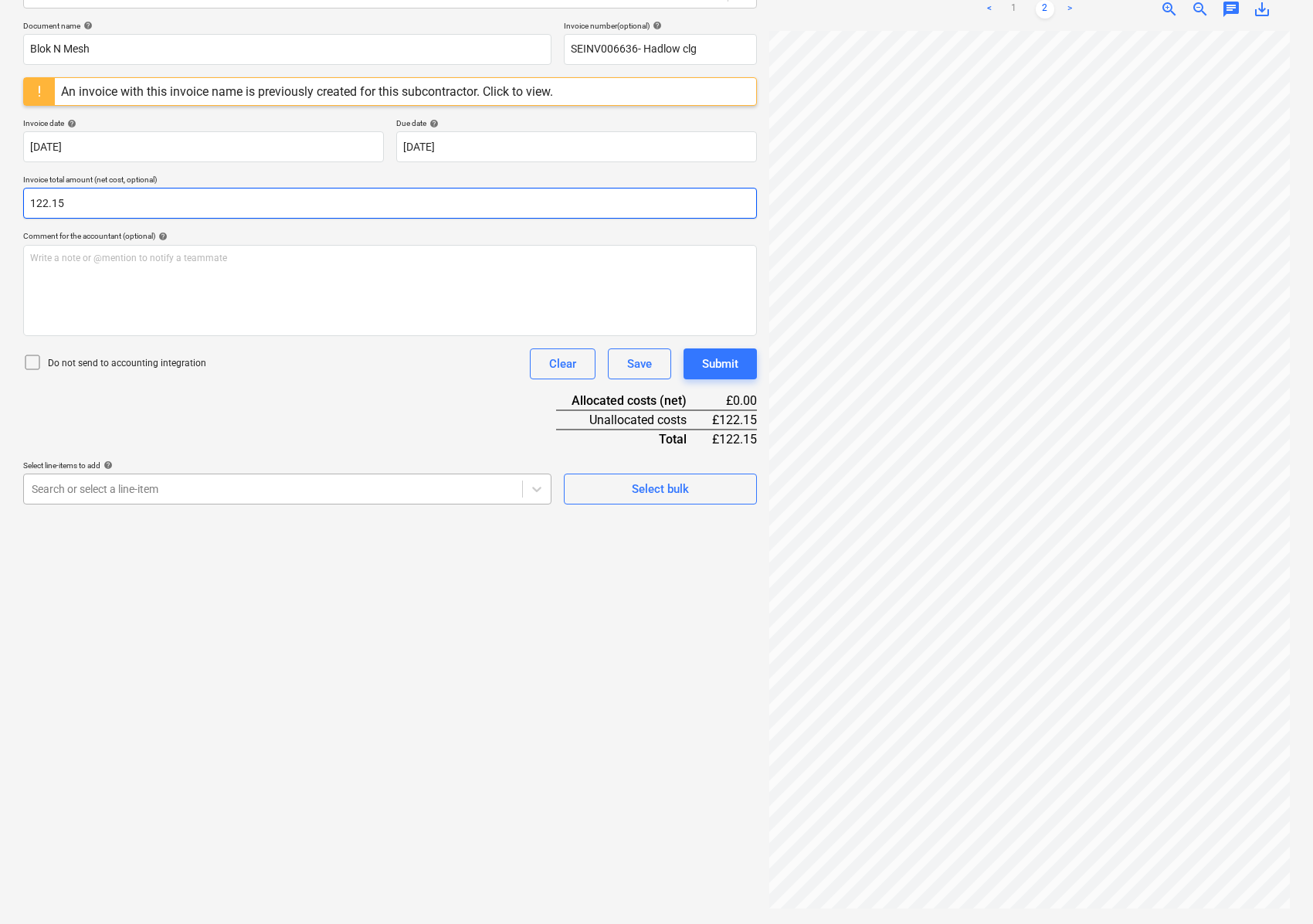
type input "122.15"
click at [147, 489] on div at bounding box center [273, 488] width 483 height 15
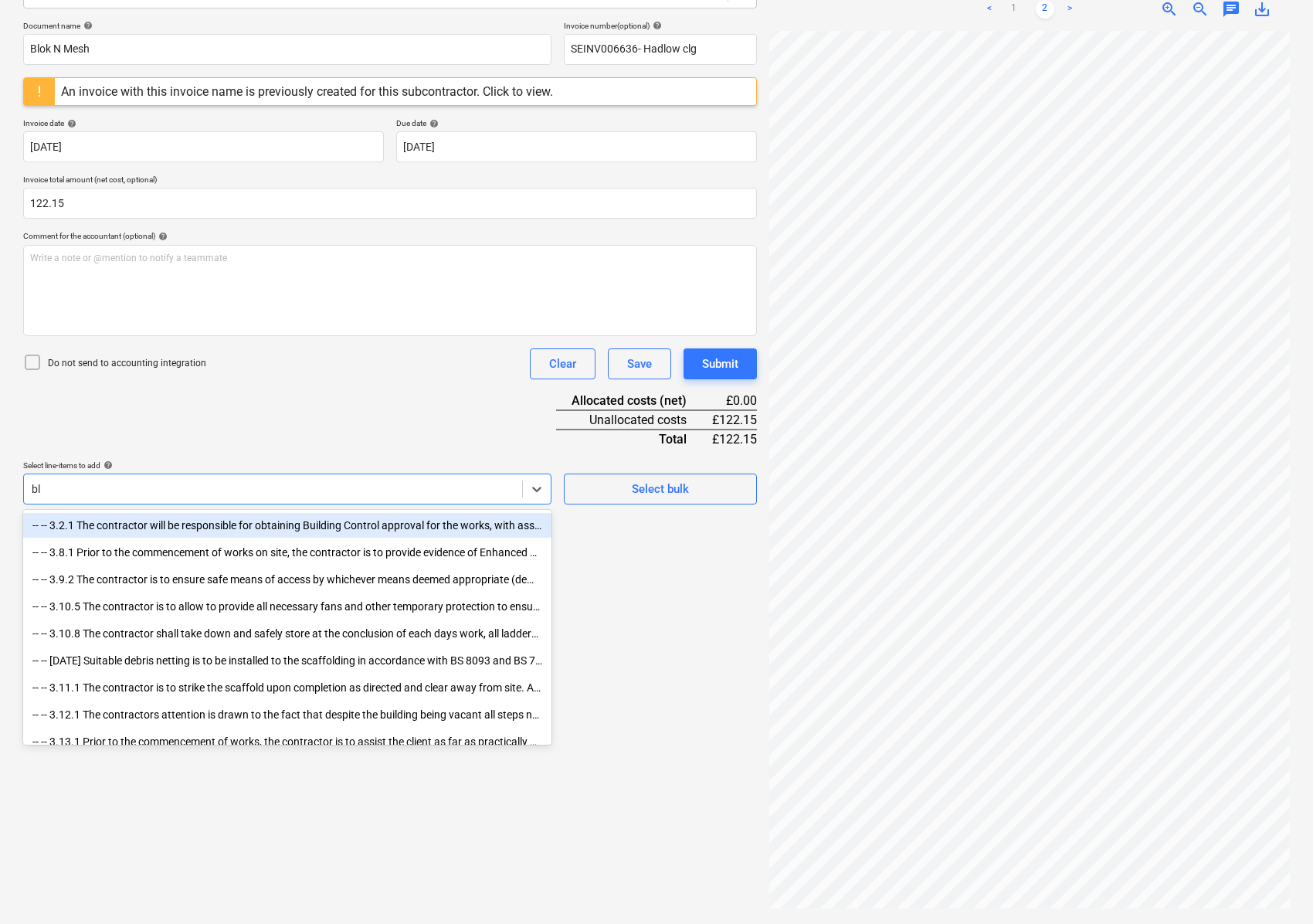
type input "blo"
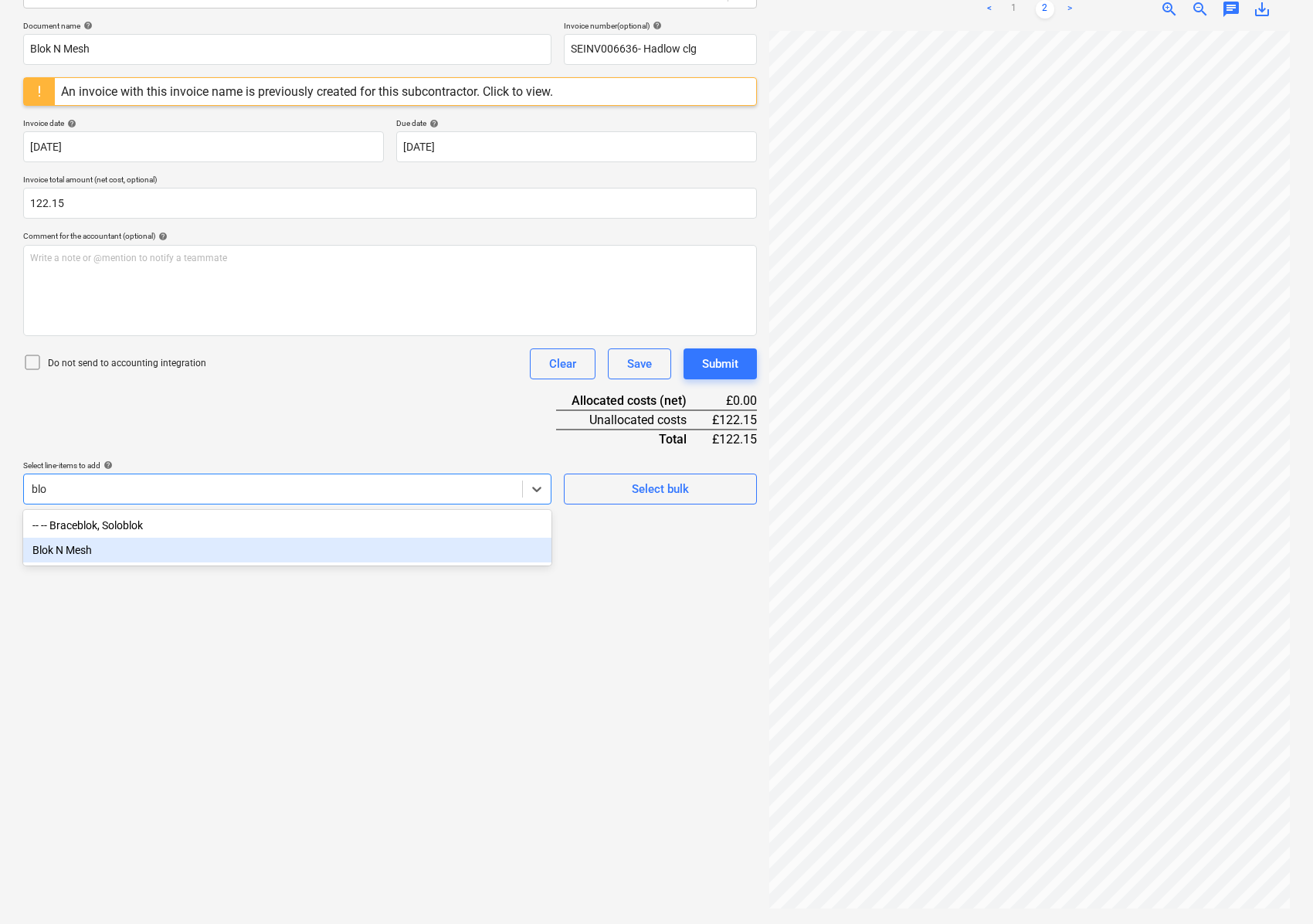
click at [110, 538] on div "Blok N Mesh" at bounding box center [287, 549] width 528 height 25
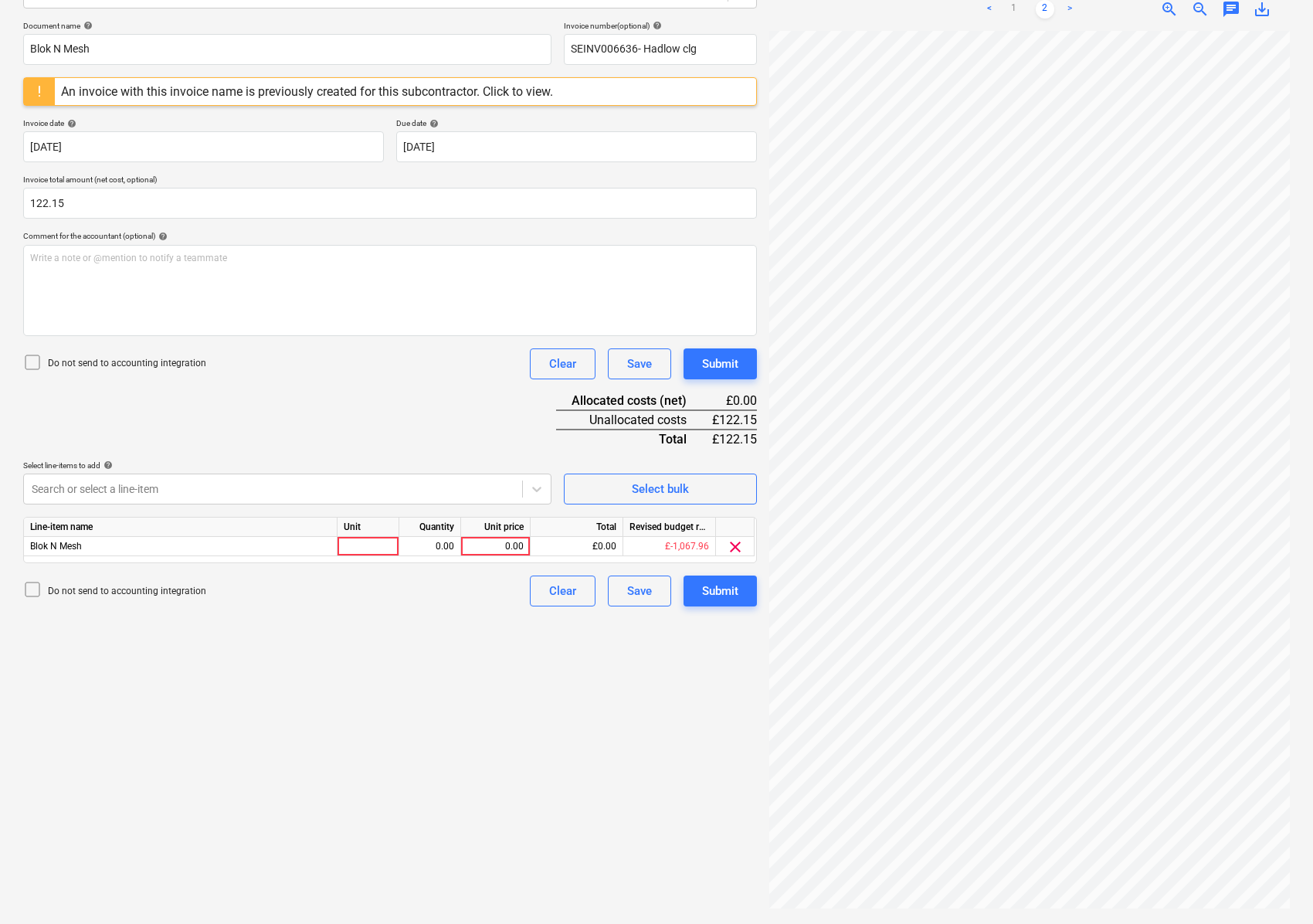
click at [628, 814] on div "Create new document Select company Blok N Mesh Add new company Select document …" at bounding box center [390, 388] width 746 height 1060
click at [382, 544] on div at bounding box center [368, 546] width 62 height 19
type input "nos"
type input "1"
type input "122.15"
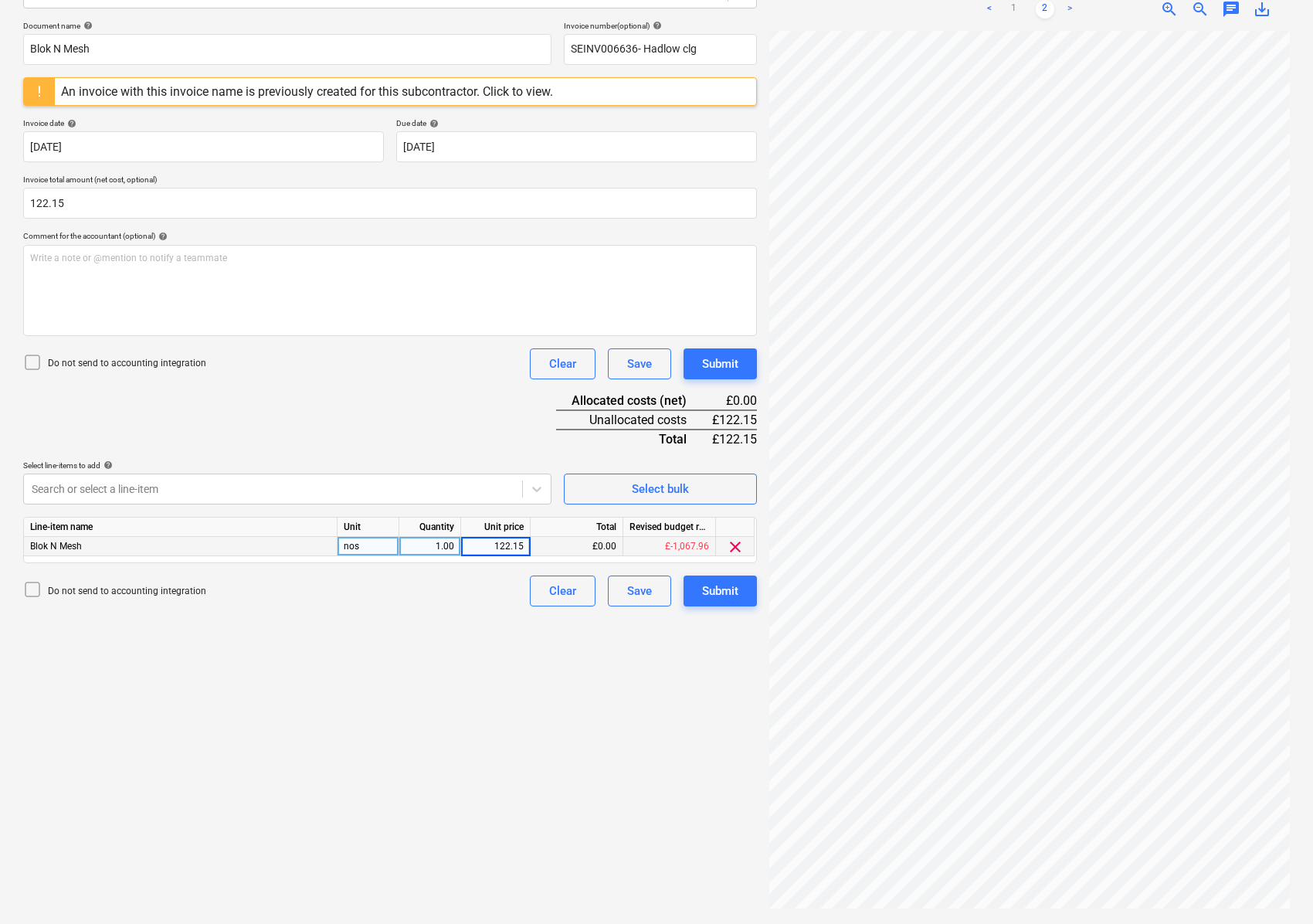
click at [470, 767] on div "Create new document Select company Blok N Mesh Add new company Select document …" at bounding box center [390, 388] width 746 height 1060
click at [726, 592] on div "Submit" at bounding box center [720, 590] width 36 height 20
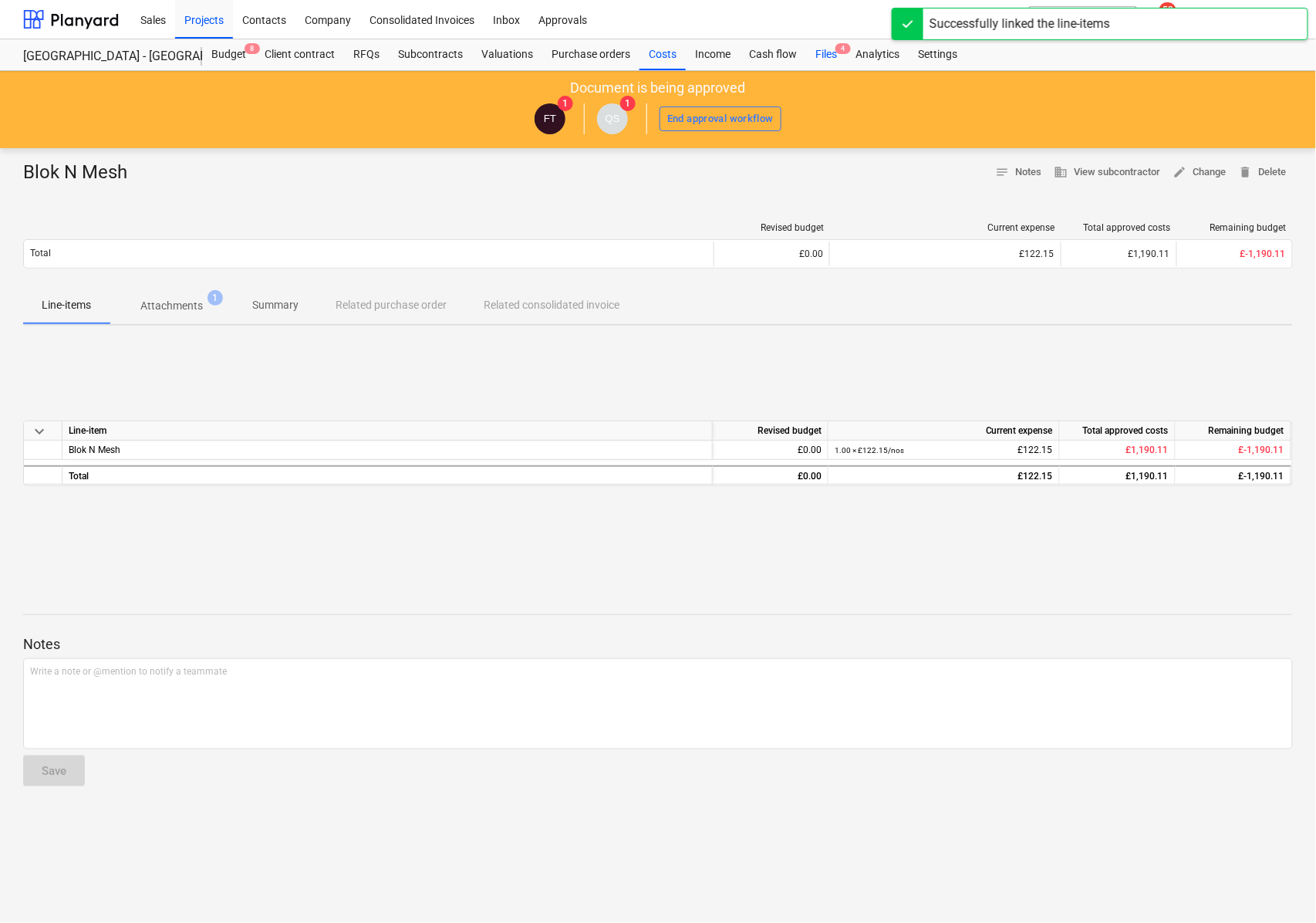
click at [837, 57] on div "Files 4" at bounding box center [826, 54] width 40 height 31
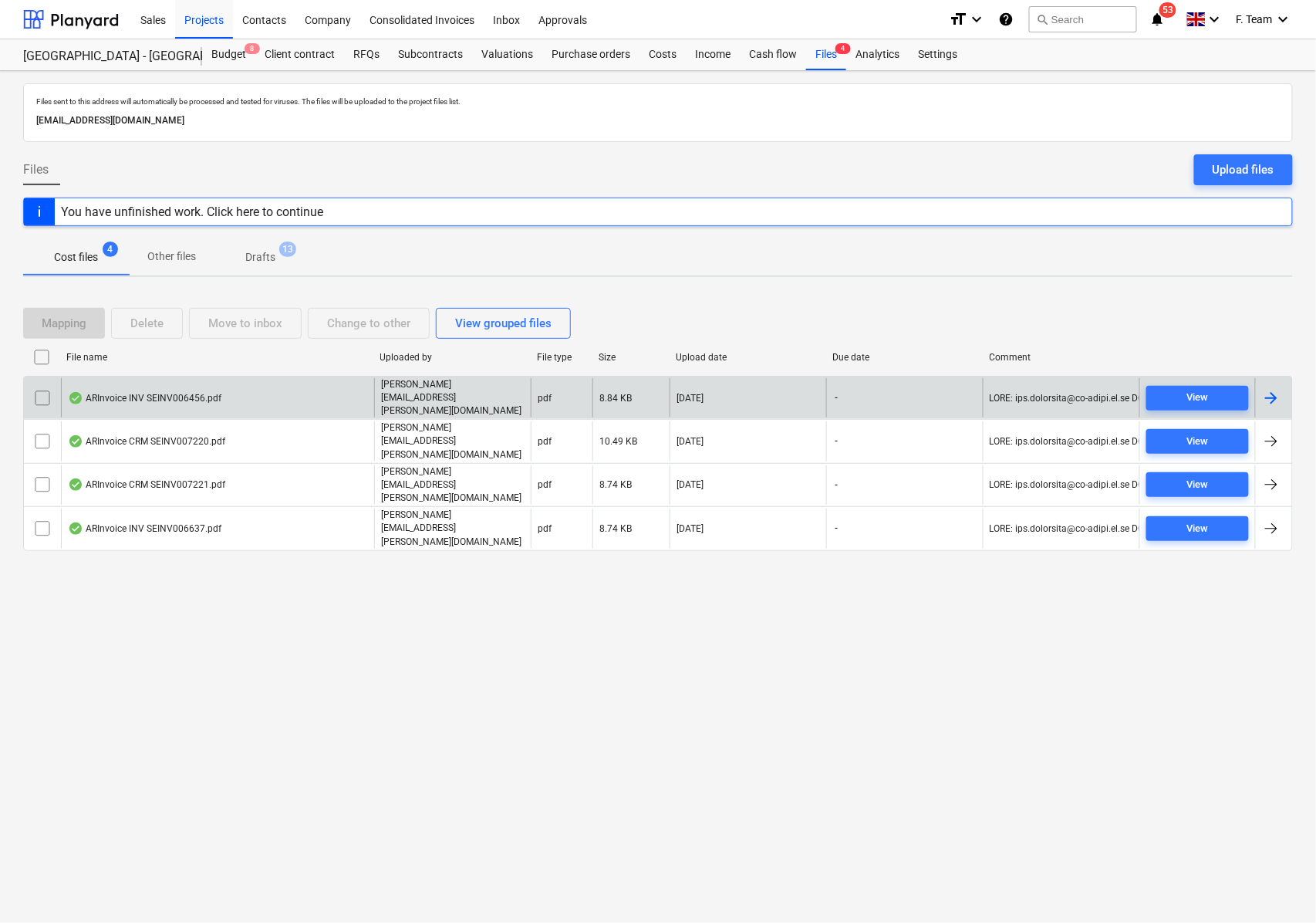
click at [1276, 390] on div at bounding box center [1270, 398] width 18 height 18
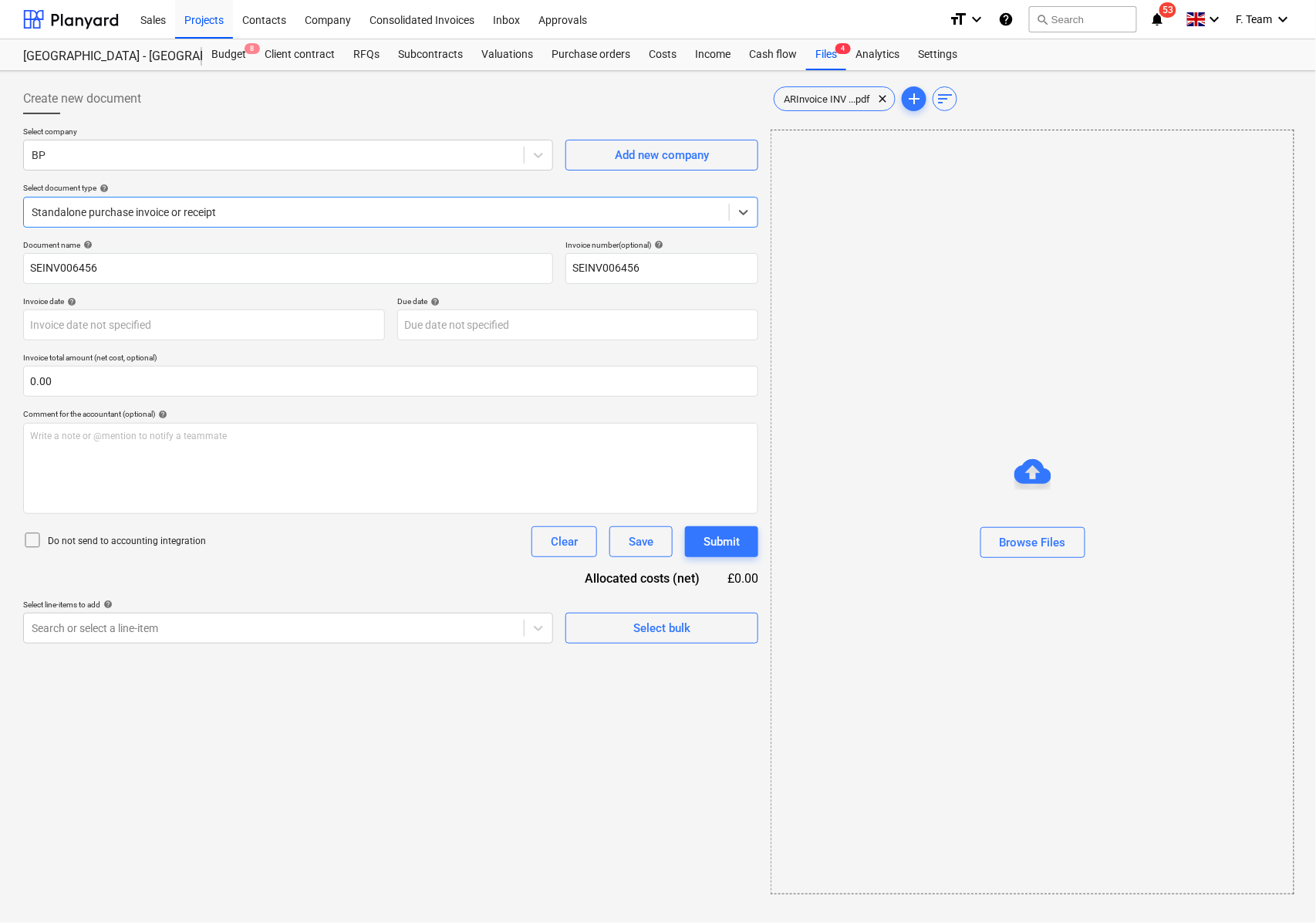
type input "SEINV006456"
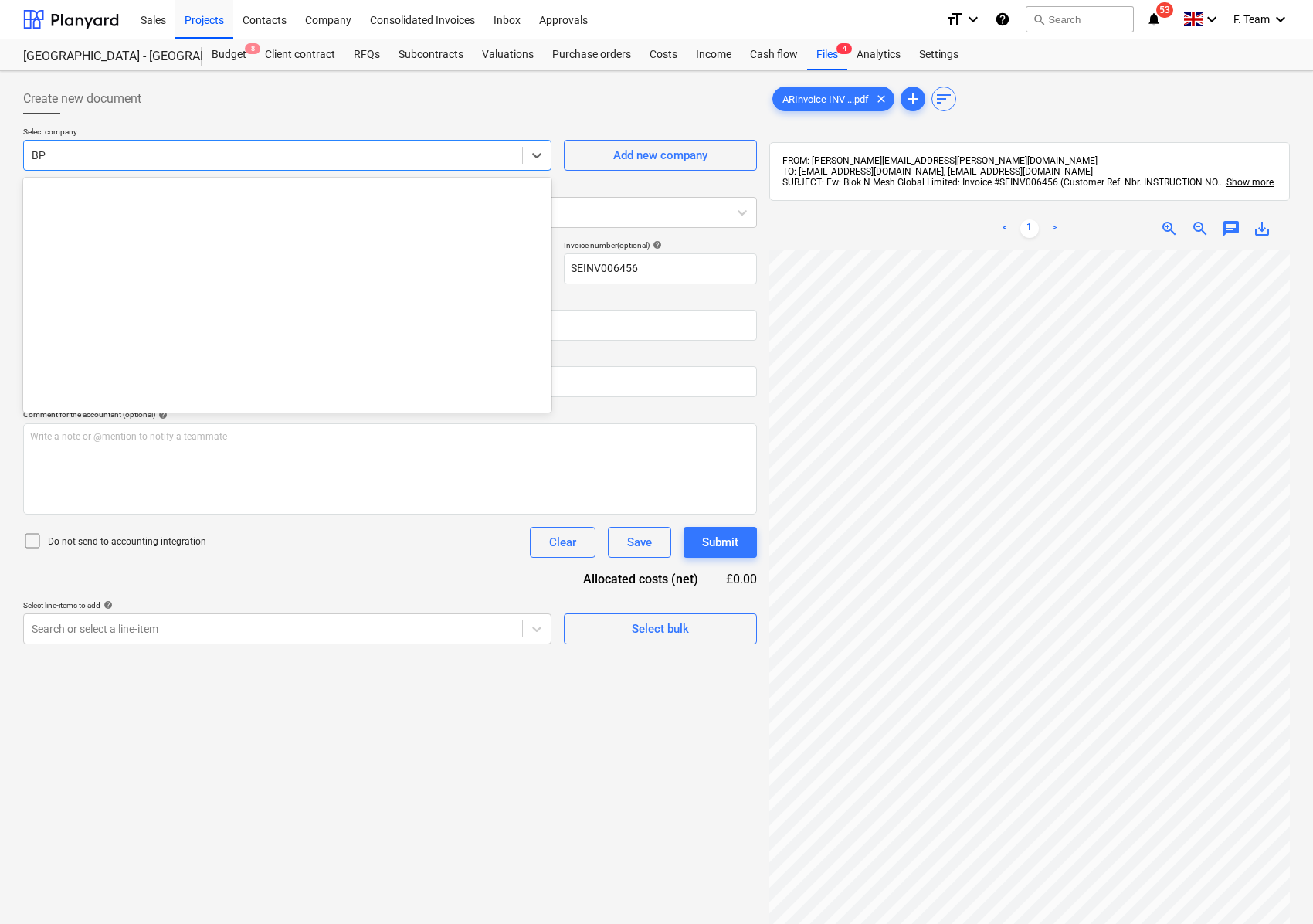
click at [51, 159] on div at bounding box center [273, 155] width 483 height 15
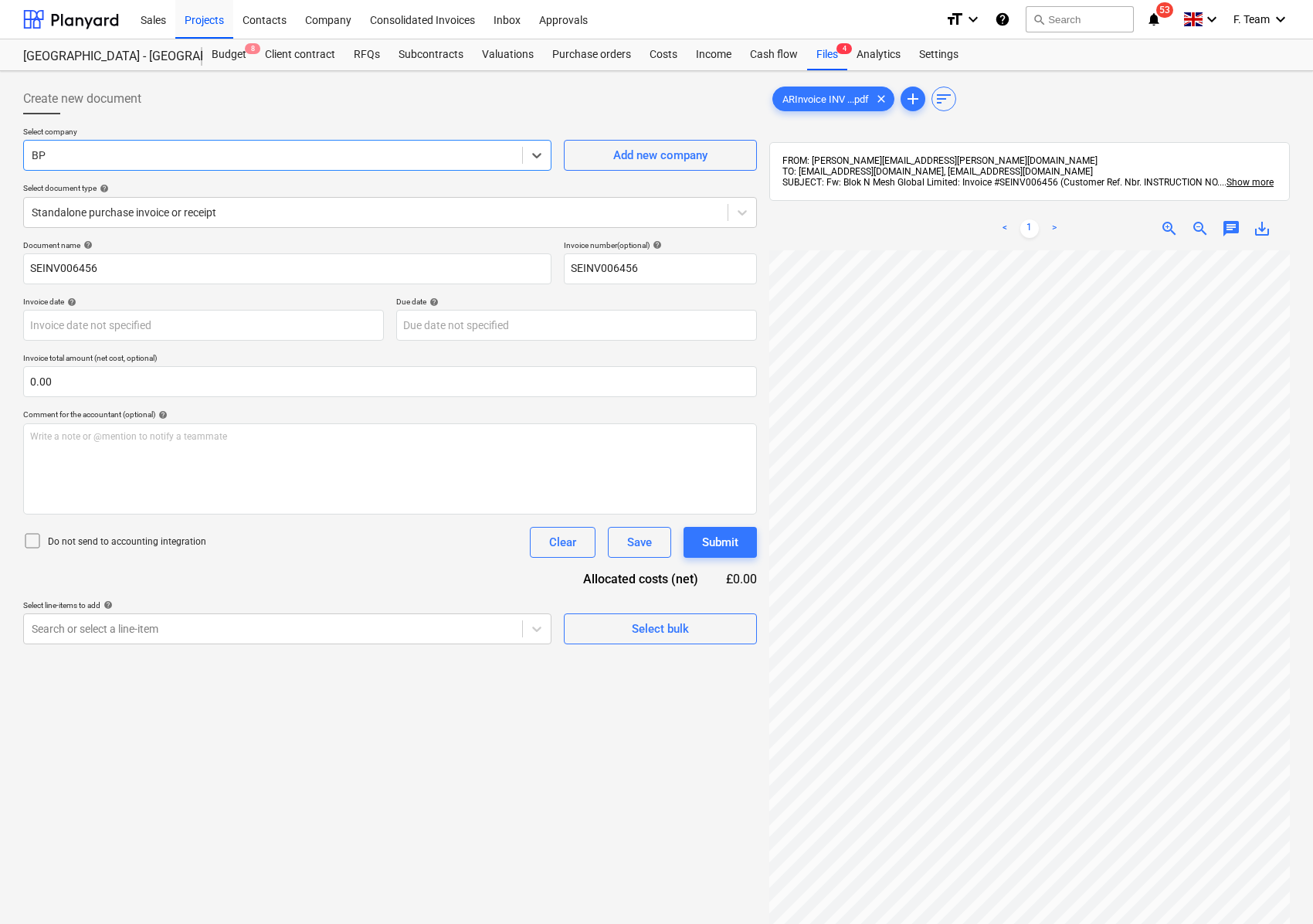
drag, startPoint x: 62, startPoint y: 159, endPoint x: 40, endPoint y: 158, distance: 22.0
click at [40, 158] on div at bounding box center [273, 155] width 483 height 15
click at [72, 150] on div at bounding box center [273, 155] width 483 height 15
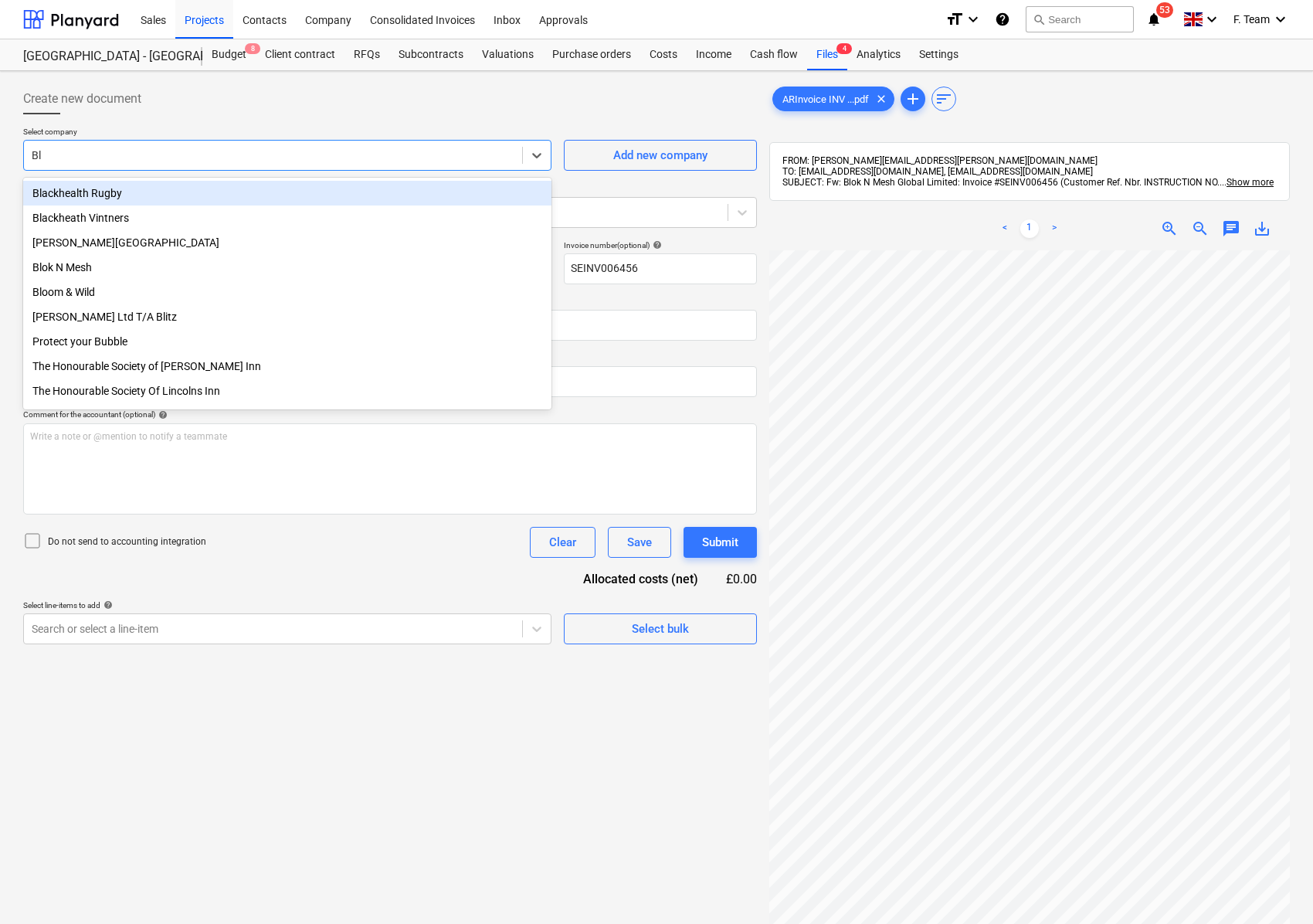
type input "Blo"
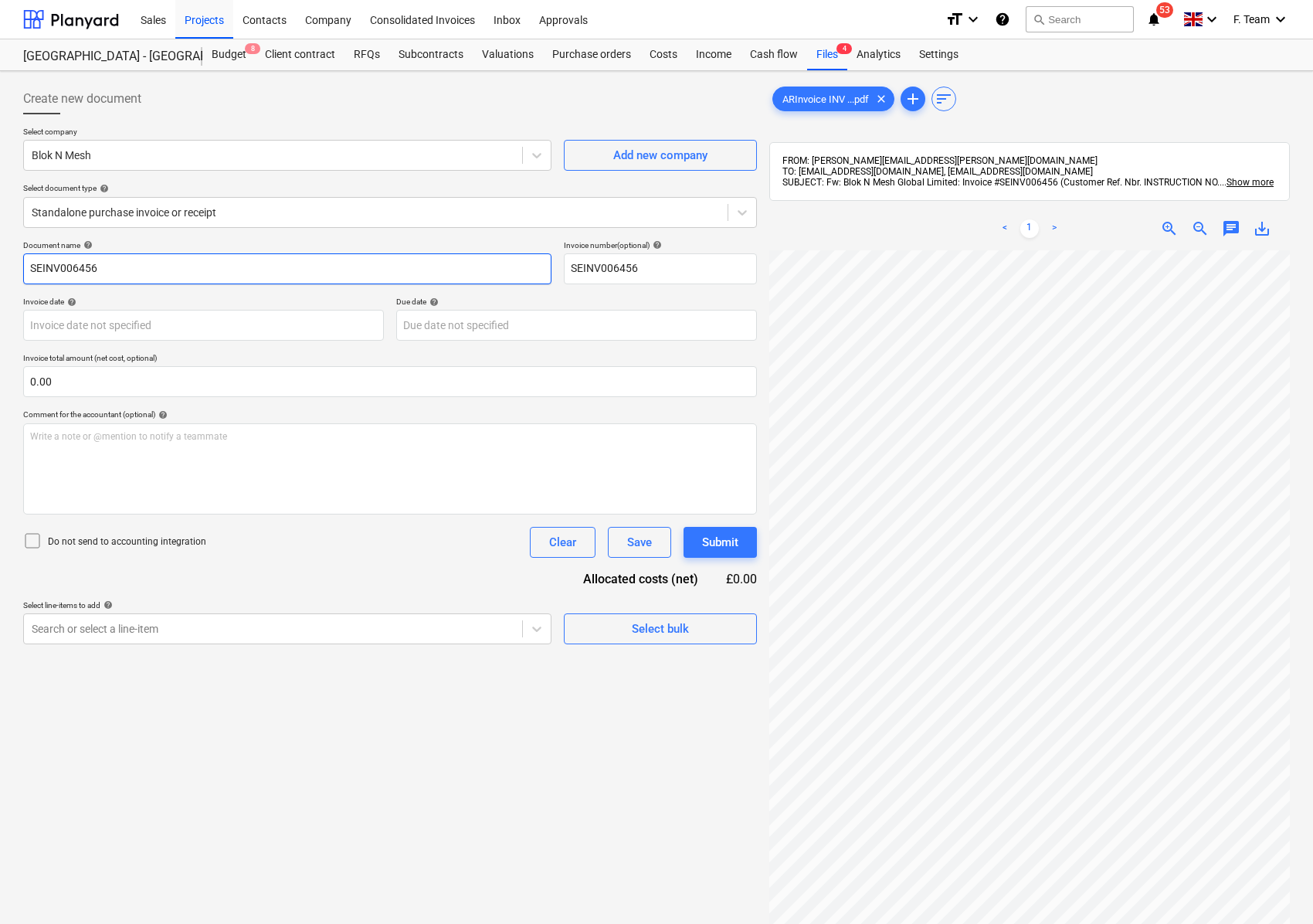
drag, startPoint x: 124, startPoint y: 267, endPoint x: 0, endPoint y: 266, distance: 124.0
click at [0, 266] on div "Create new document Select company Blok N Mesh Add new company Select document …" at bounding box center [656, 607] width 1313 height 1072
type input "Blok N Mesh"
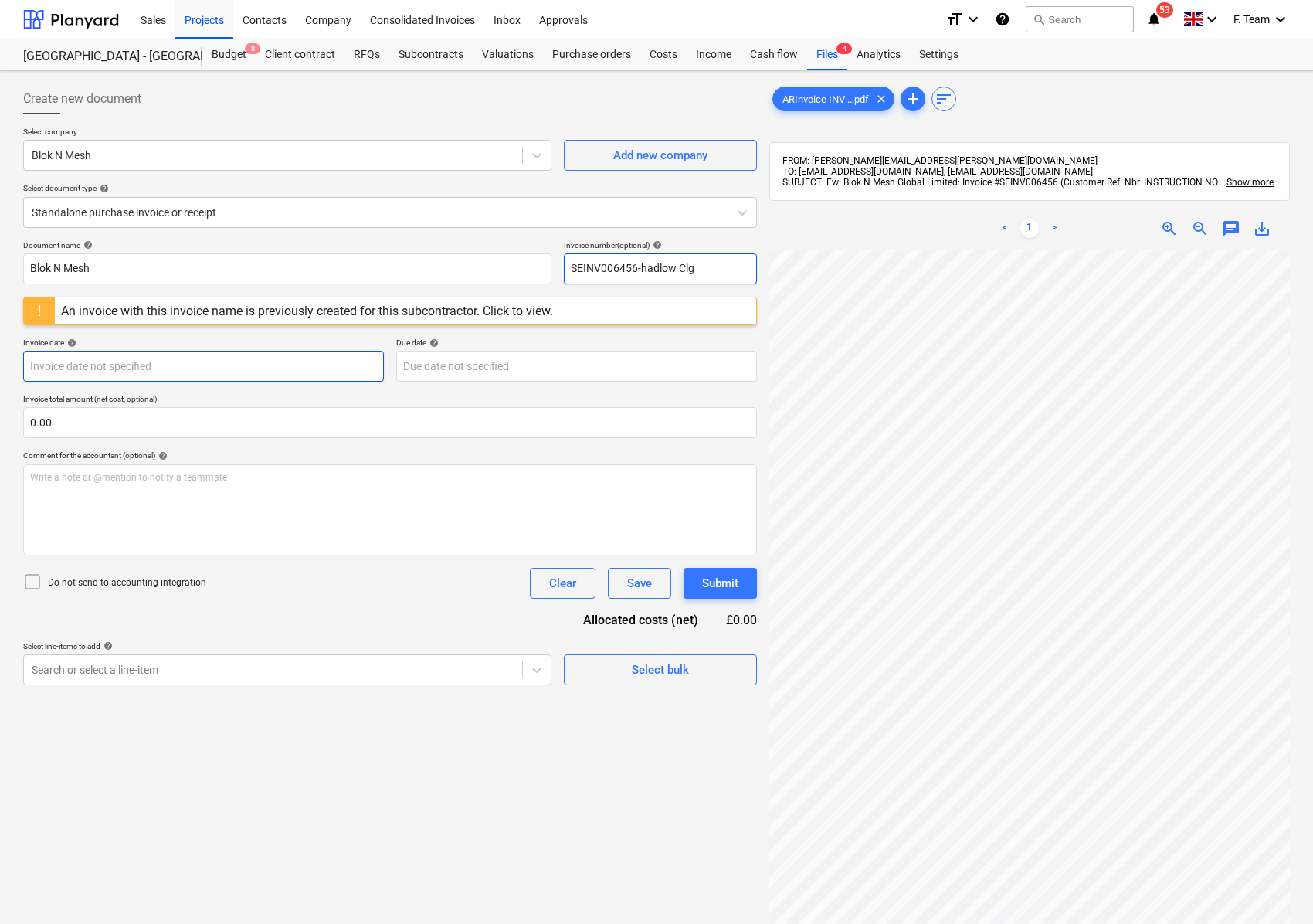
type input "SEINV006456-hadlow Clg"
click at [56, 374] on body "Sales Projects Contacts Company Consolidated Invoices Inbox Approvals format_si…" at bounding box center [656, 462] width 1313 height 924
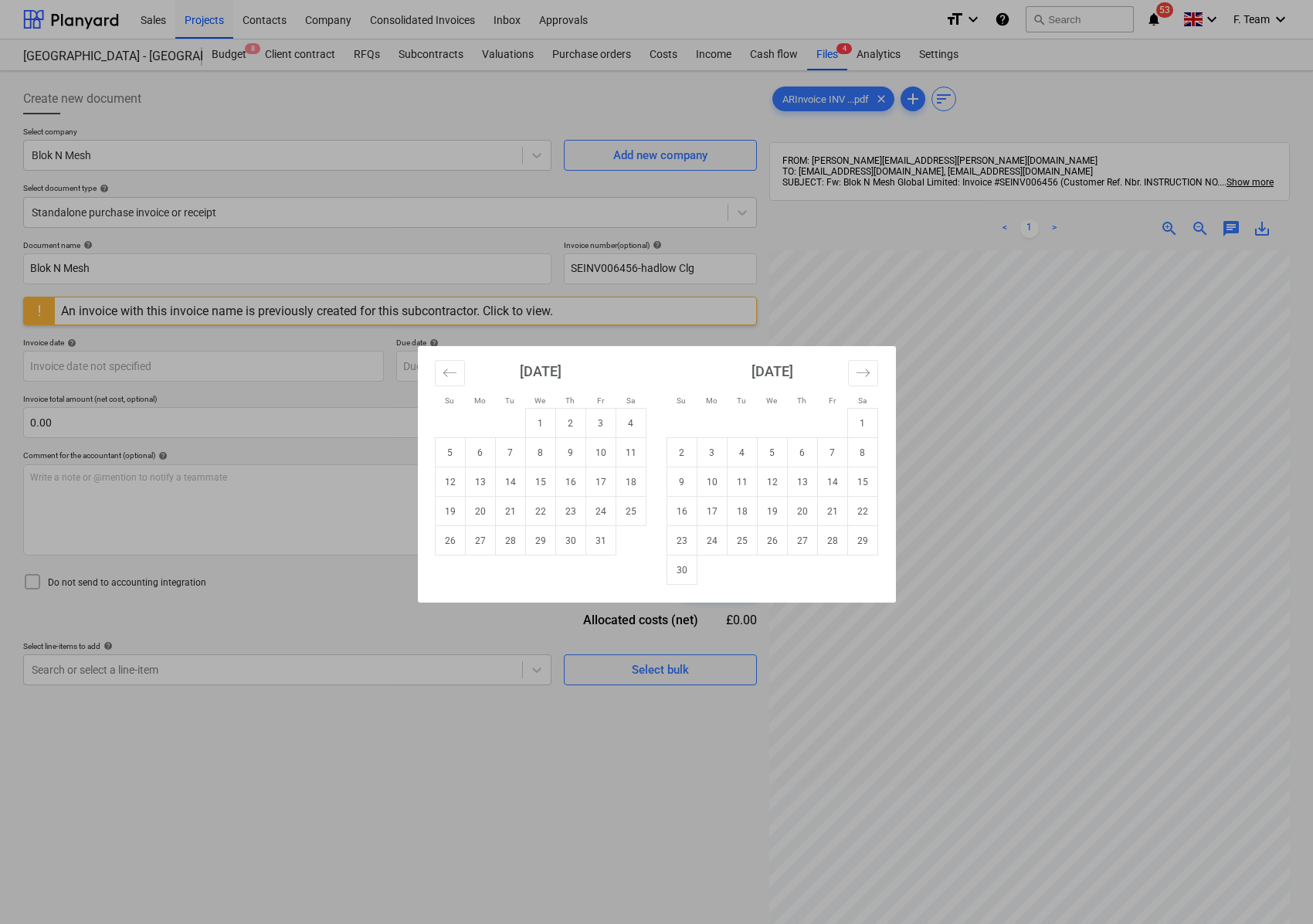
drag, startPoint x: 1158, startPoint y: 803, endPoint x: 884, endPoint y: 745, distance: 280.1
click at [884, 745] on div "Su Mo Tu We Th Fr Sa Su Mo Tu We Th Fr Sa [DATE] 1 2 3 4 5 6 7 8 9 10 11 12 13 …" at bounding box center [656, 462] width 1313 height 924
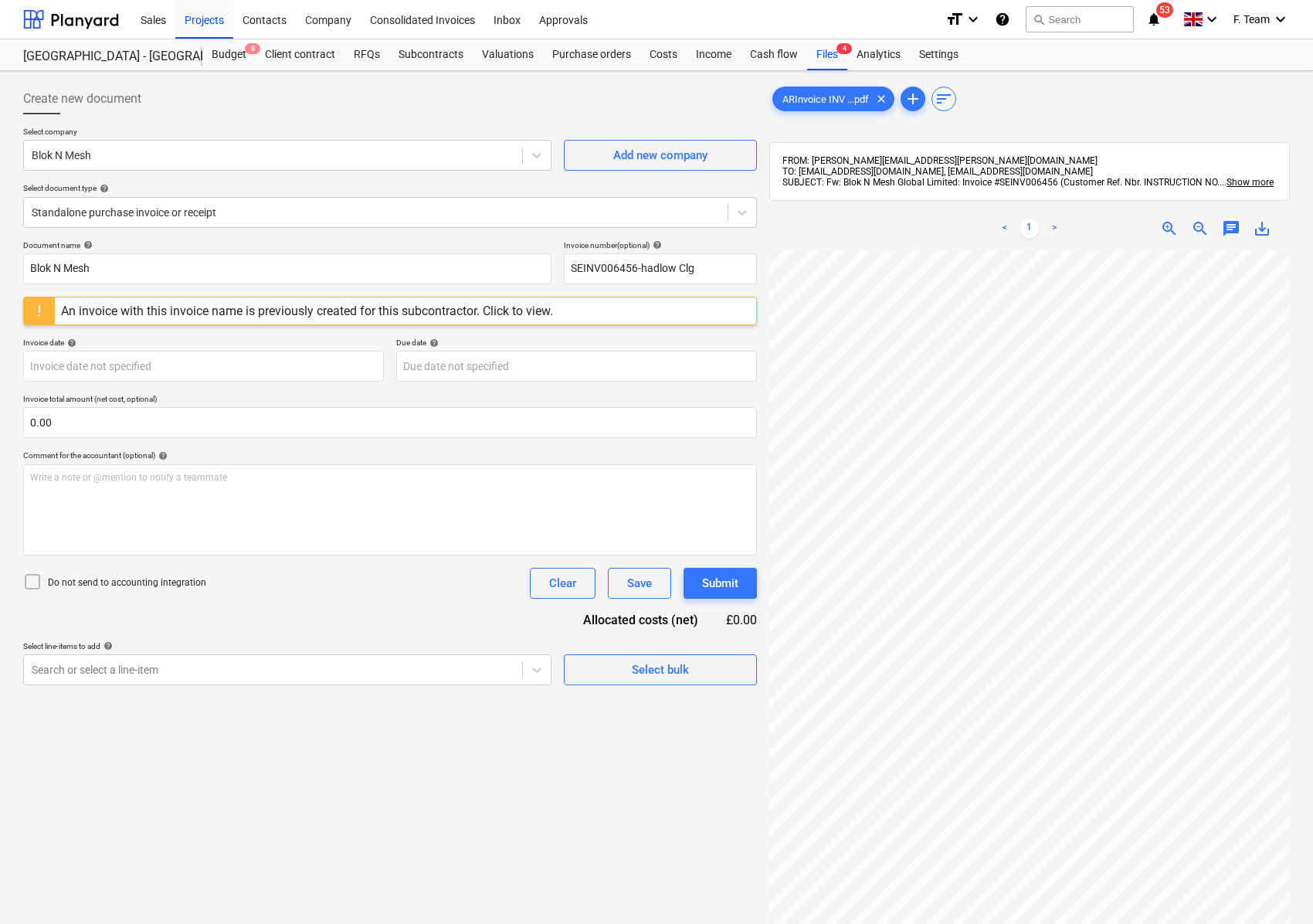
click at [757, 601] on div "Create new document Select company Blok N Mesh Add new company Select document …" at bounding box center [656, 607] width 1279 height 1060
click at [147, 364] on body "Sales Projects Contacts Company Consolidated Invoices Inbox Approvals format_si…" at bounding box center [656, 462] width 1313 height 924
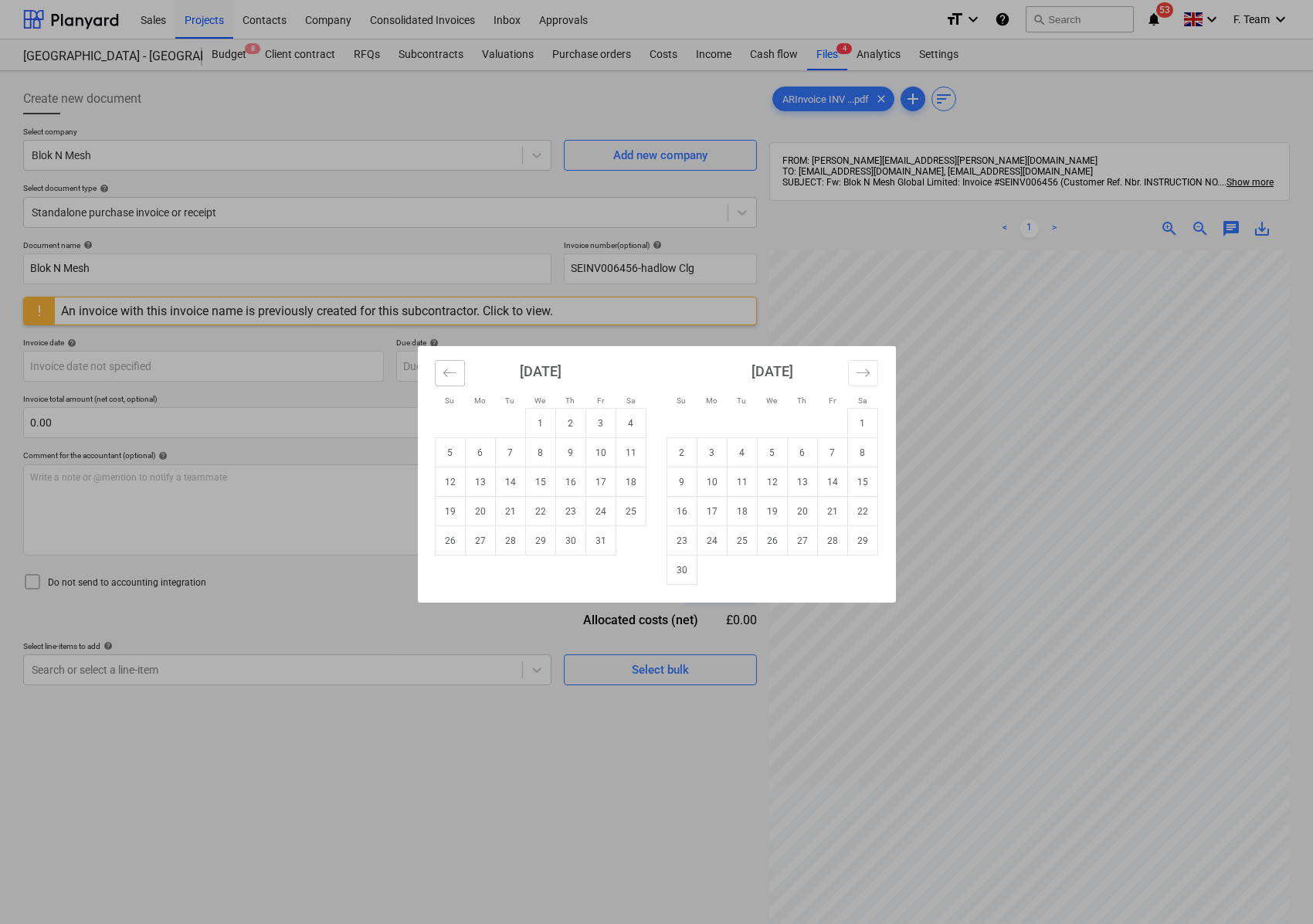
click at [454, 378] on icon "Move backward to switch to the previous month." at bounding box center [450, 372] width 14 height 14
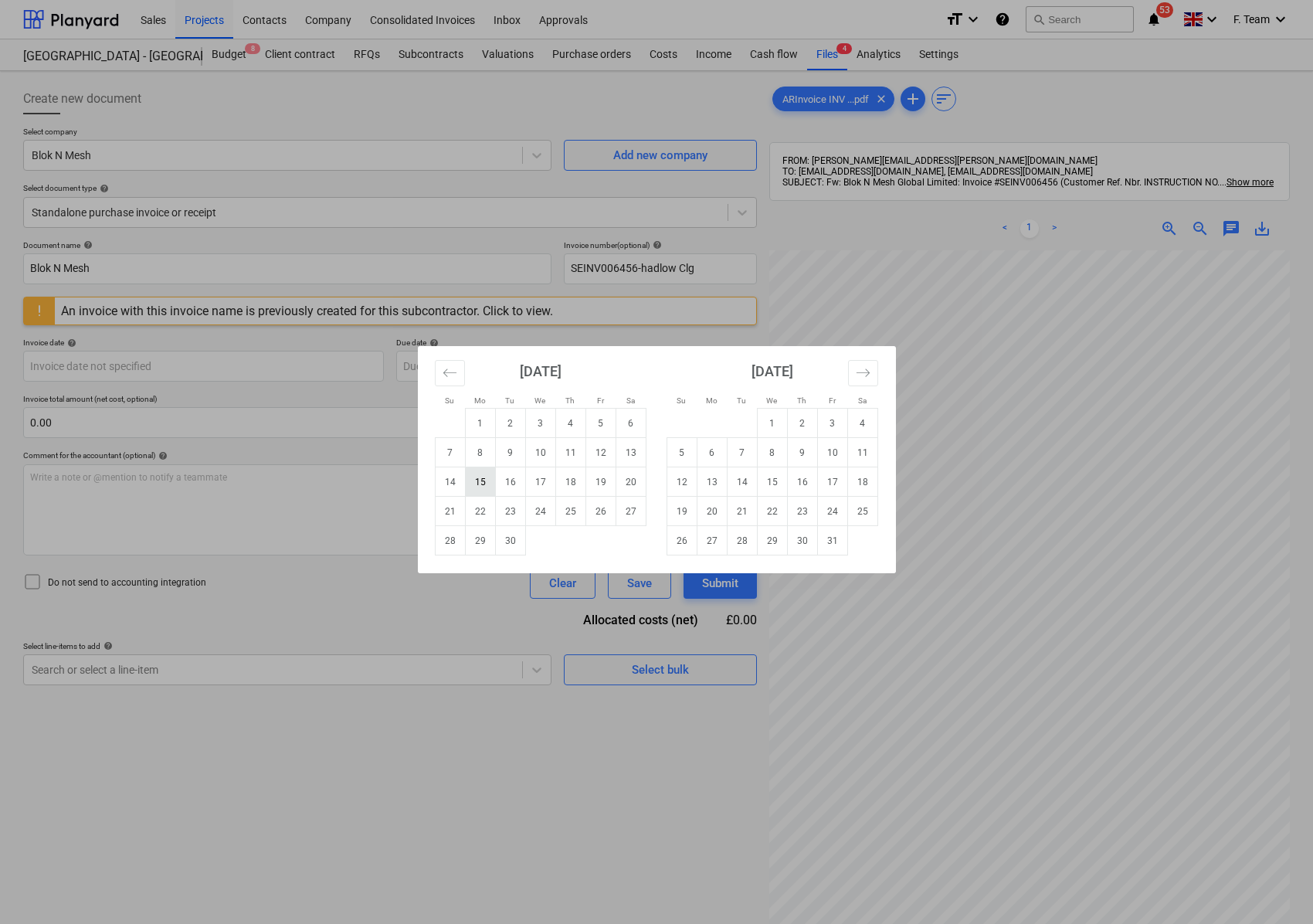
click at [484, 484] on td "15" at bounding box center [480, 482] width 30 height 30
type input "[DATE]"
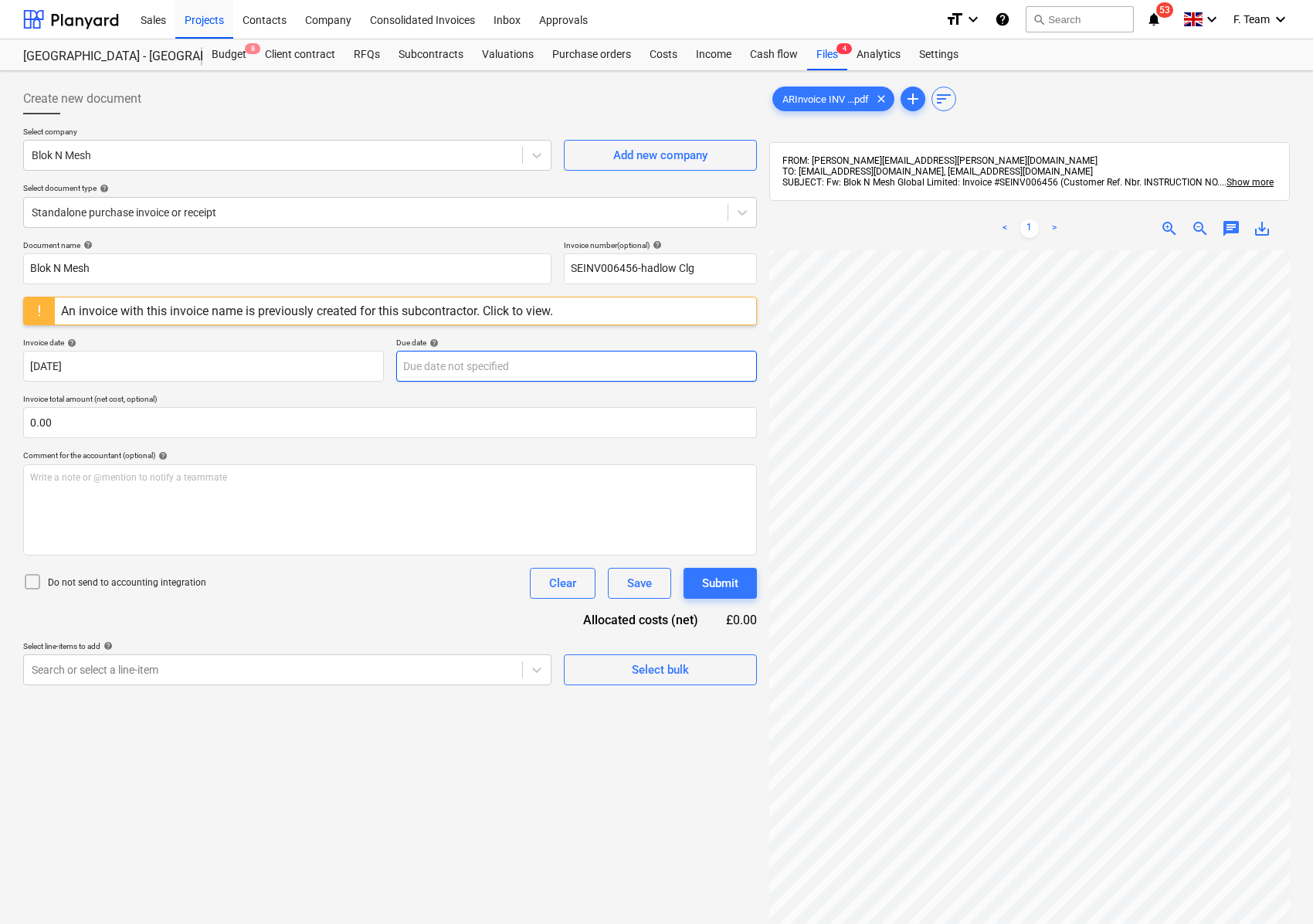
click at [477, 372] on body "Sales Projects Contacts Company Consolidated Invoices Inbox Approvals format_si…" at bounding box center [656, 462] width 1313 height 924
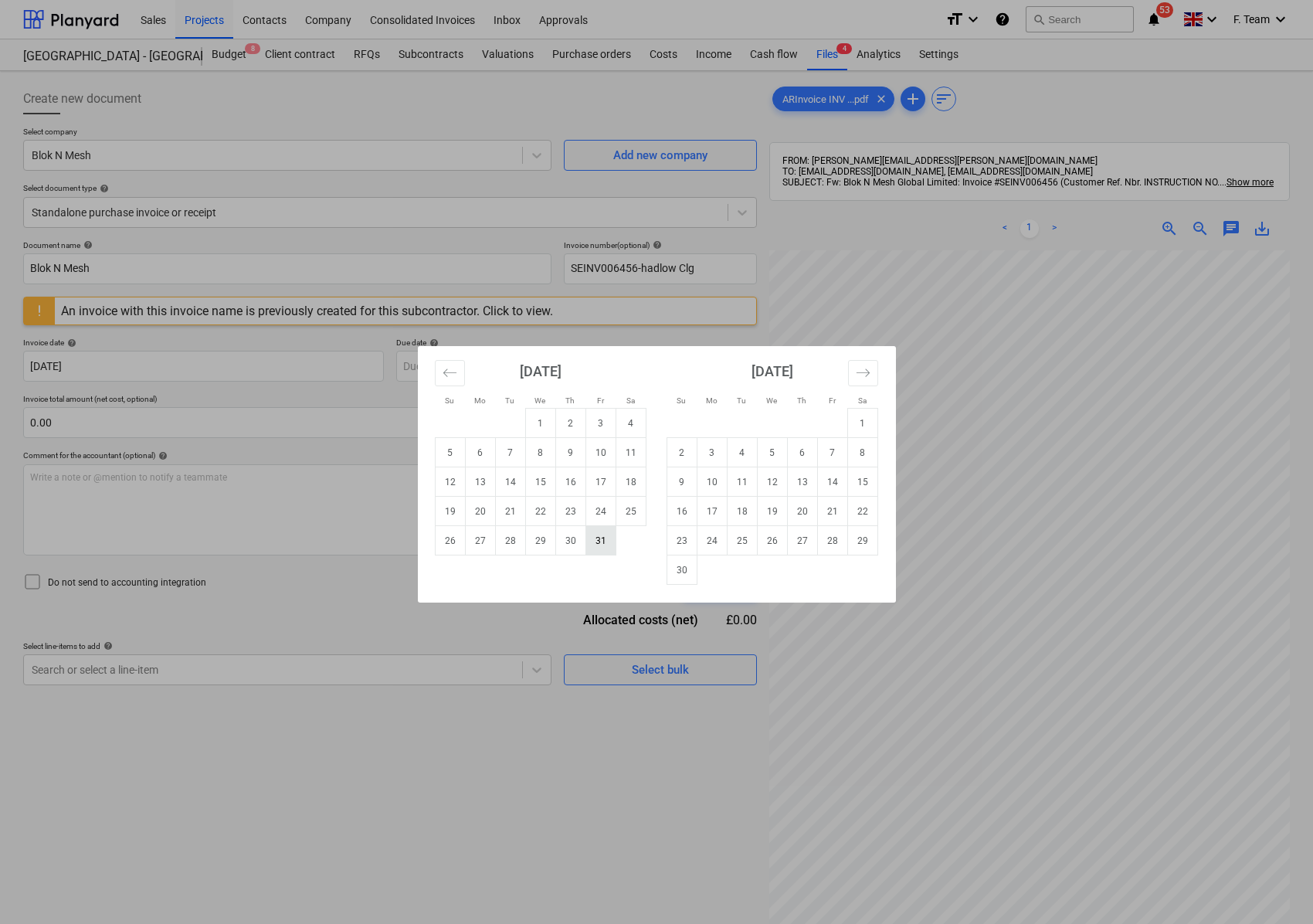
click at [596, 541] on td "31" at bounding box center [600, 540] width 30 height 30
type input "[DATE]"
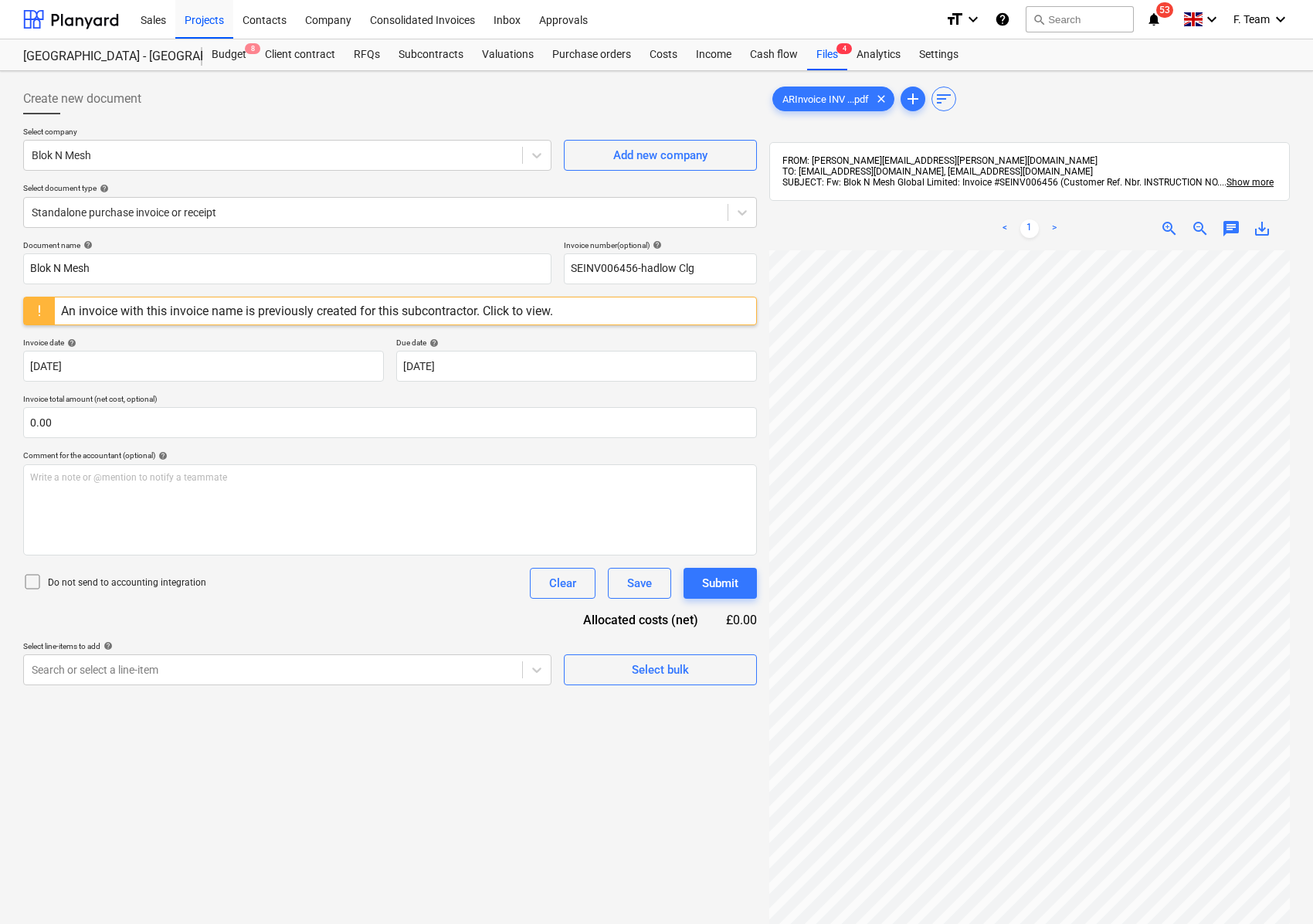
click at [1066, 236] on ul "< 1 >" at bounding box center [1030, 228] width 165 height 18
click at [1058, 235] on link ">" at bounding box center [1054, 228] width 18 height 18
click at [1054, 226] on link ">" at bounding box center [1054, 228] width 18 height 18
click at [1057, 238] on link ">" at bounding box center [1054, 228] width 18 height 18
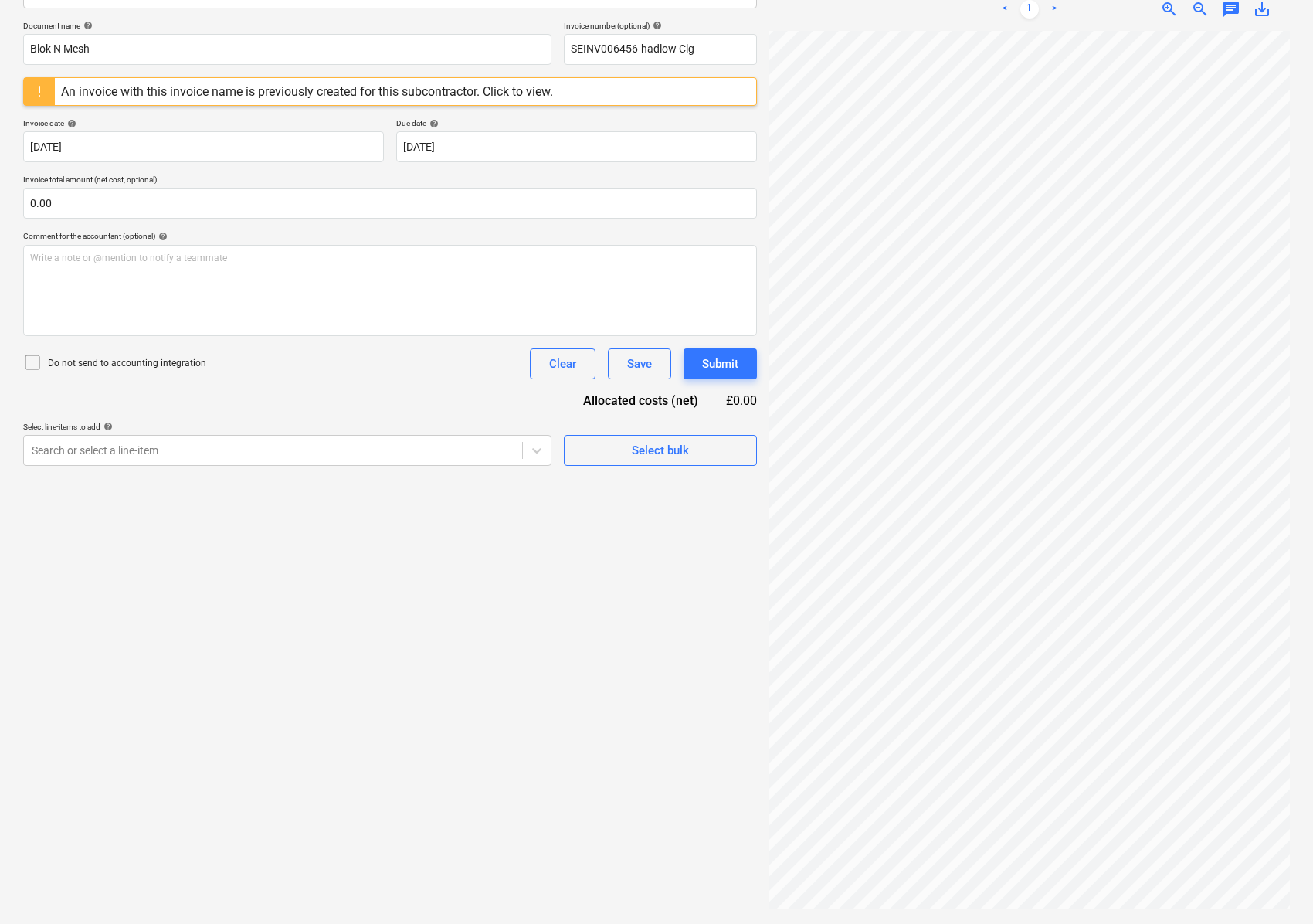
scroll to position [430, 171]
drag, startPoint x: 81, startPoint y: 206, endPoint x: 0, endPoint y: 205, distance: 81.0
click at [0, 205] on div "Create new document Select company Blok N Mesh Add new company Select document …" at bounding box center [656, 388] width 1313 height 1072
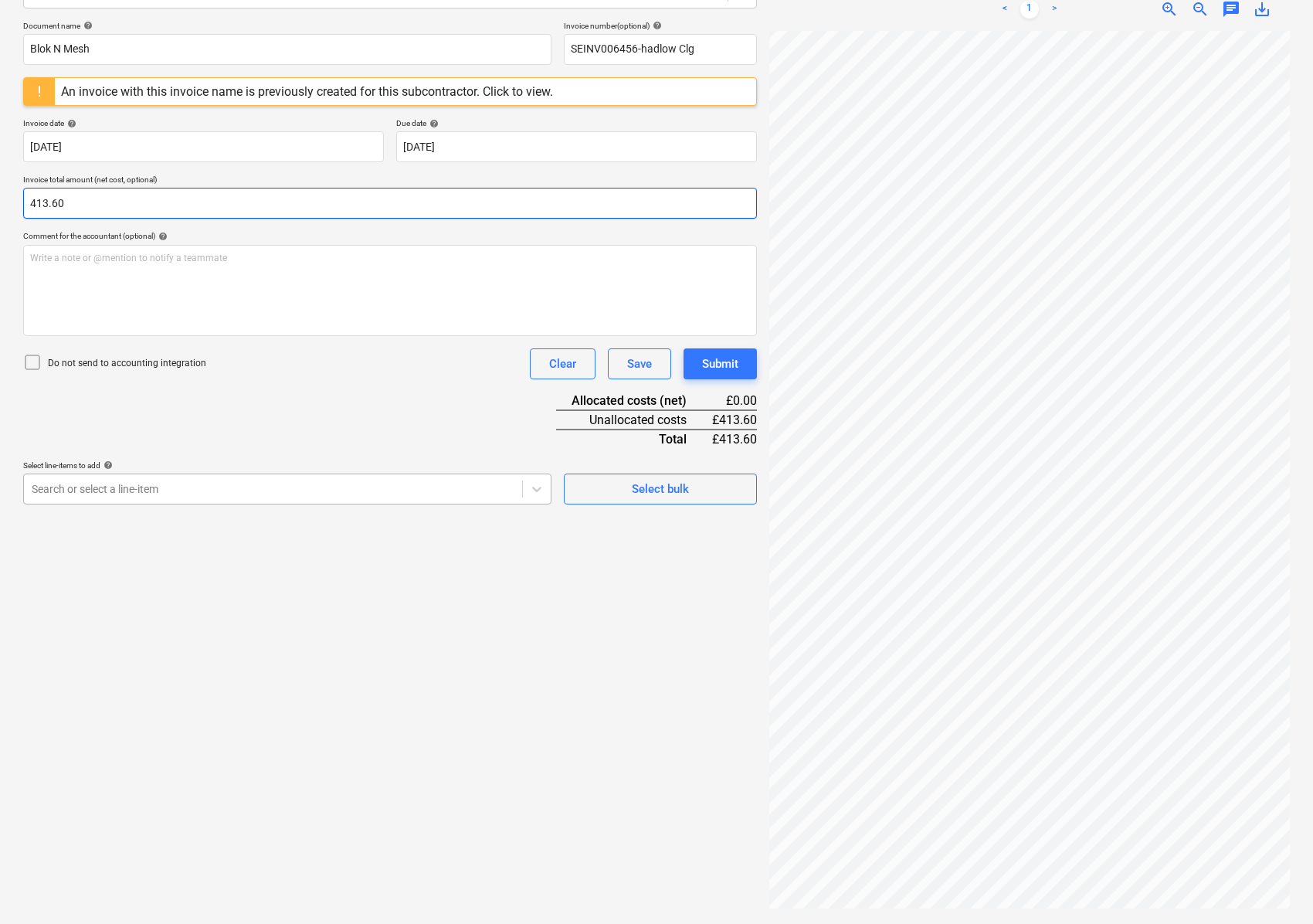
type input "413.60"
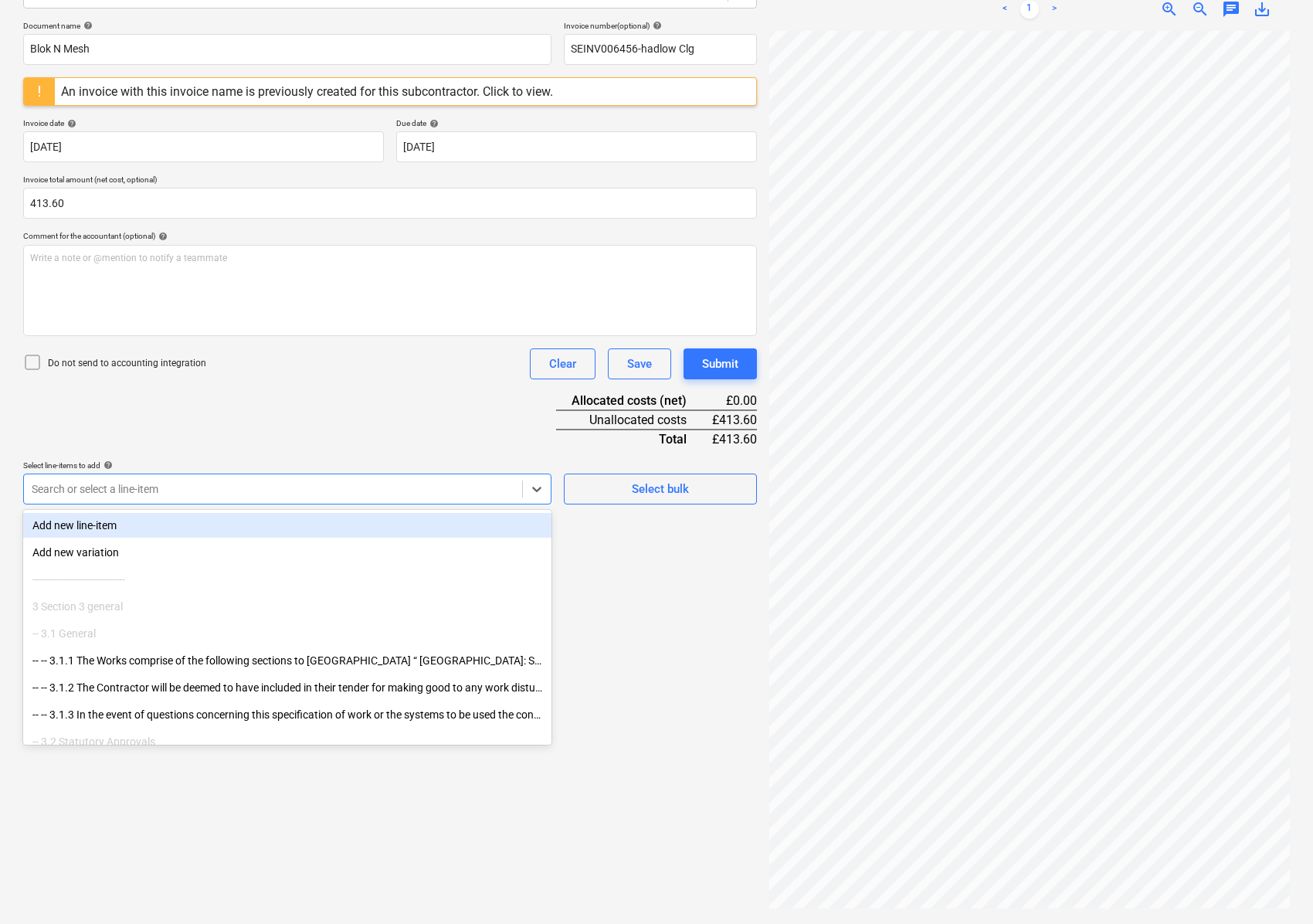
click at [242, 492] on div at bounding box center [273, 488] width 483 height 15
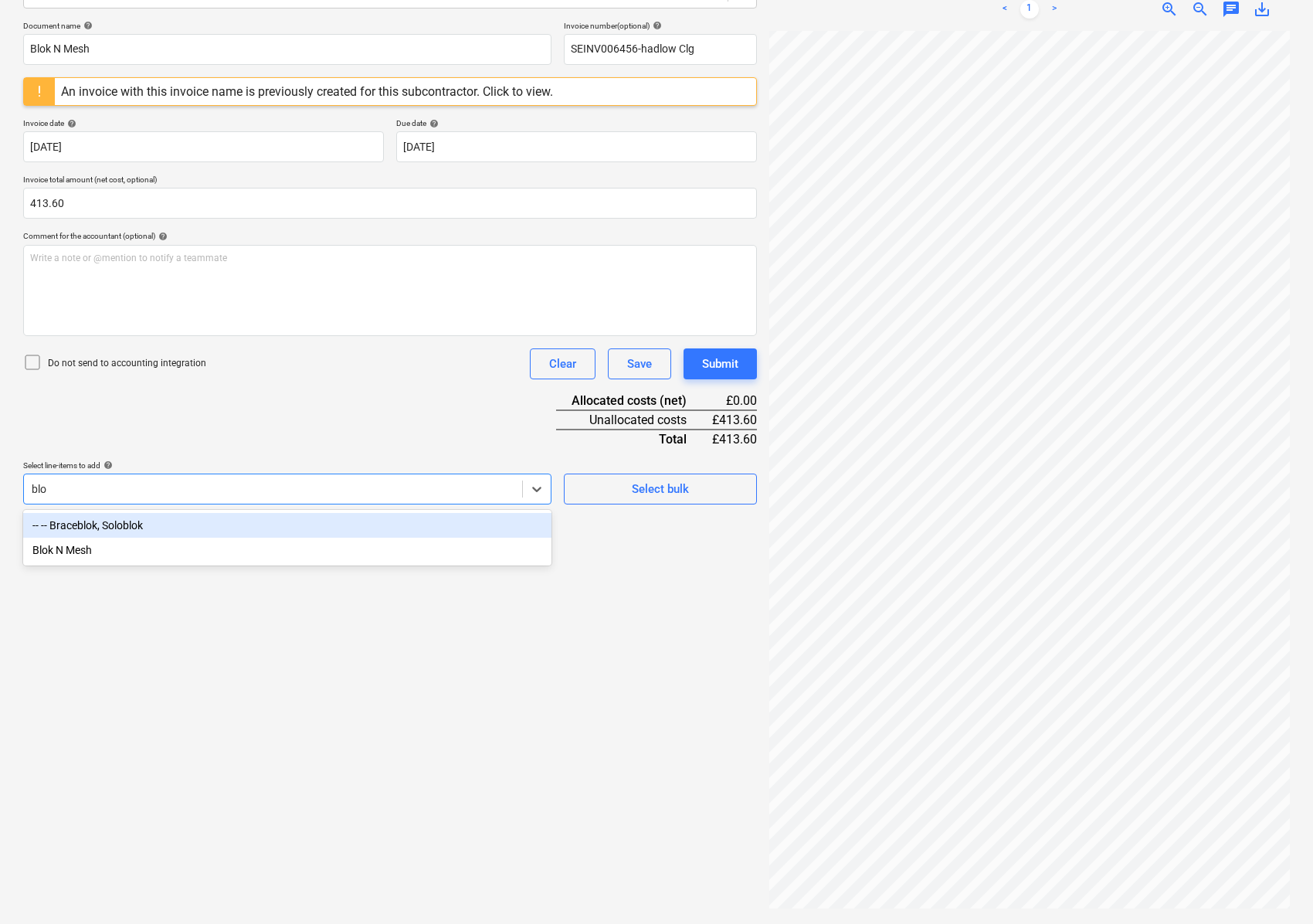
type input "blok"
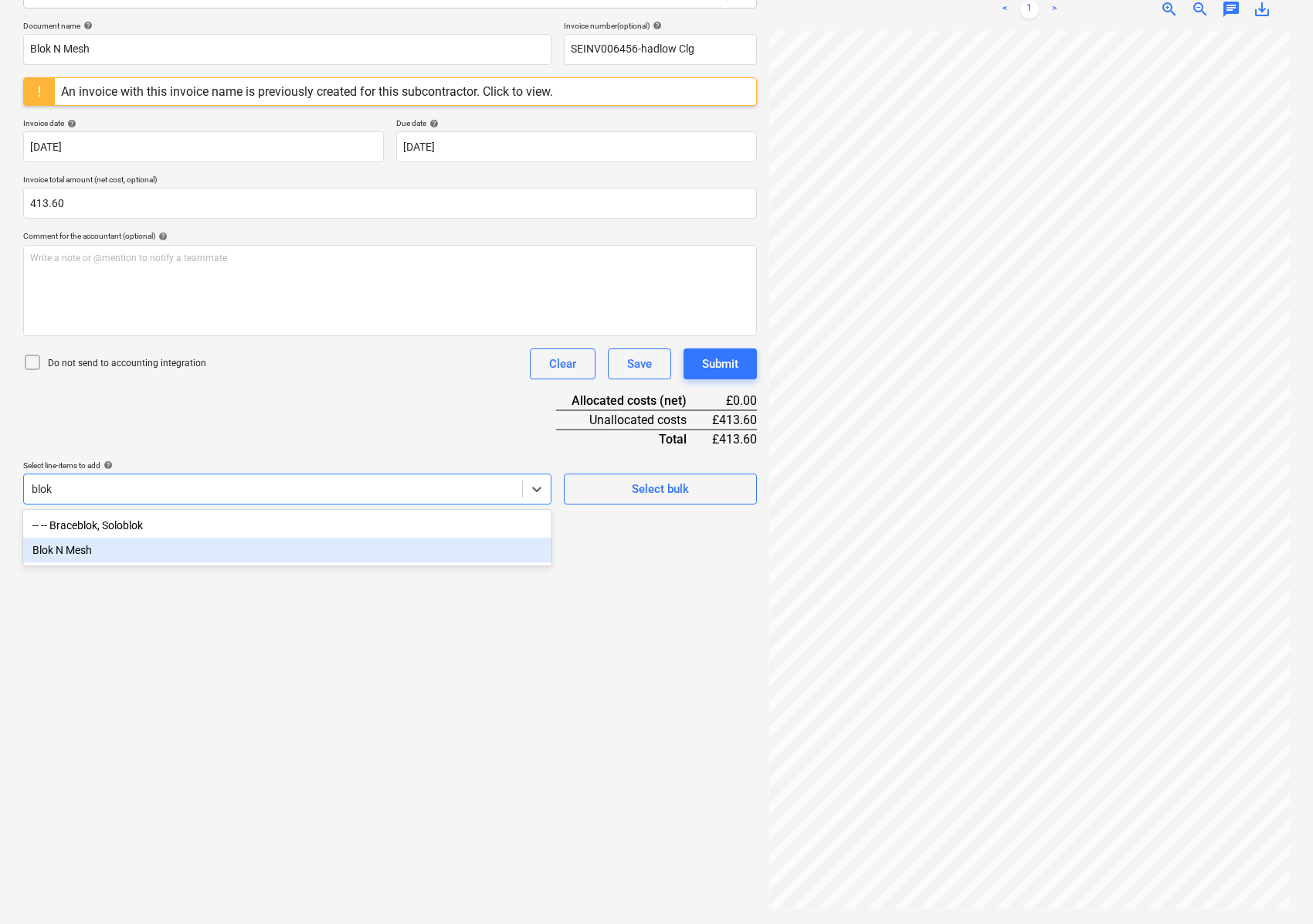
click at [188, 544] on div "Blok N Mesh" at bounding box center [287, 549] width 528 height 25
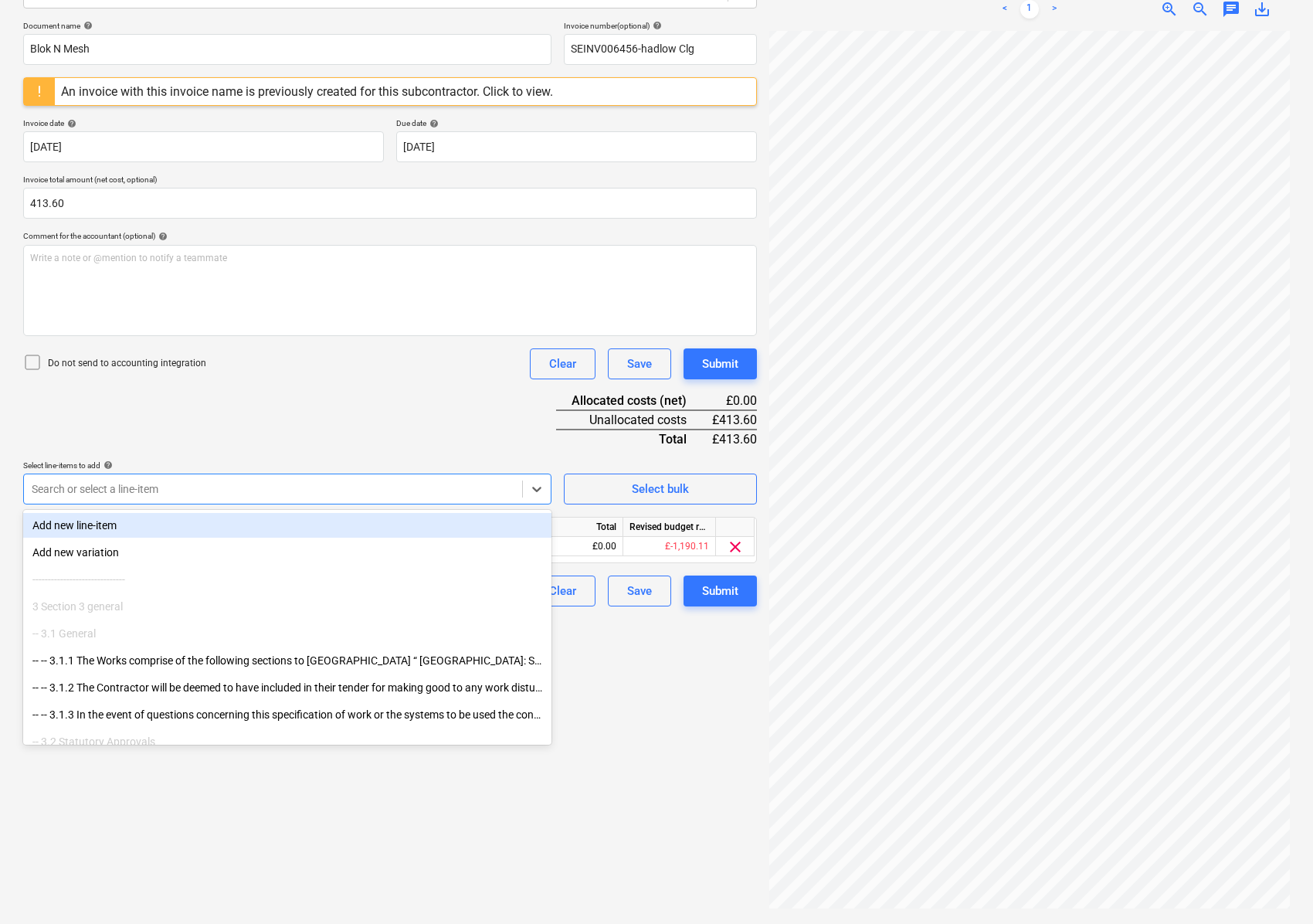
click at [520, 419] on div "Document name help Blok N Mesh Invoice number (optional) help SEINV006456-hadlo…" at bounding box center [390, 313] width 733 height 585
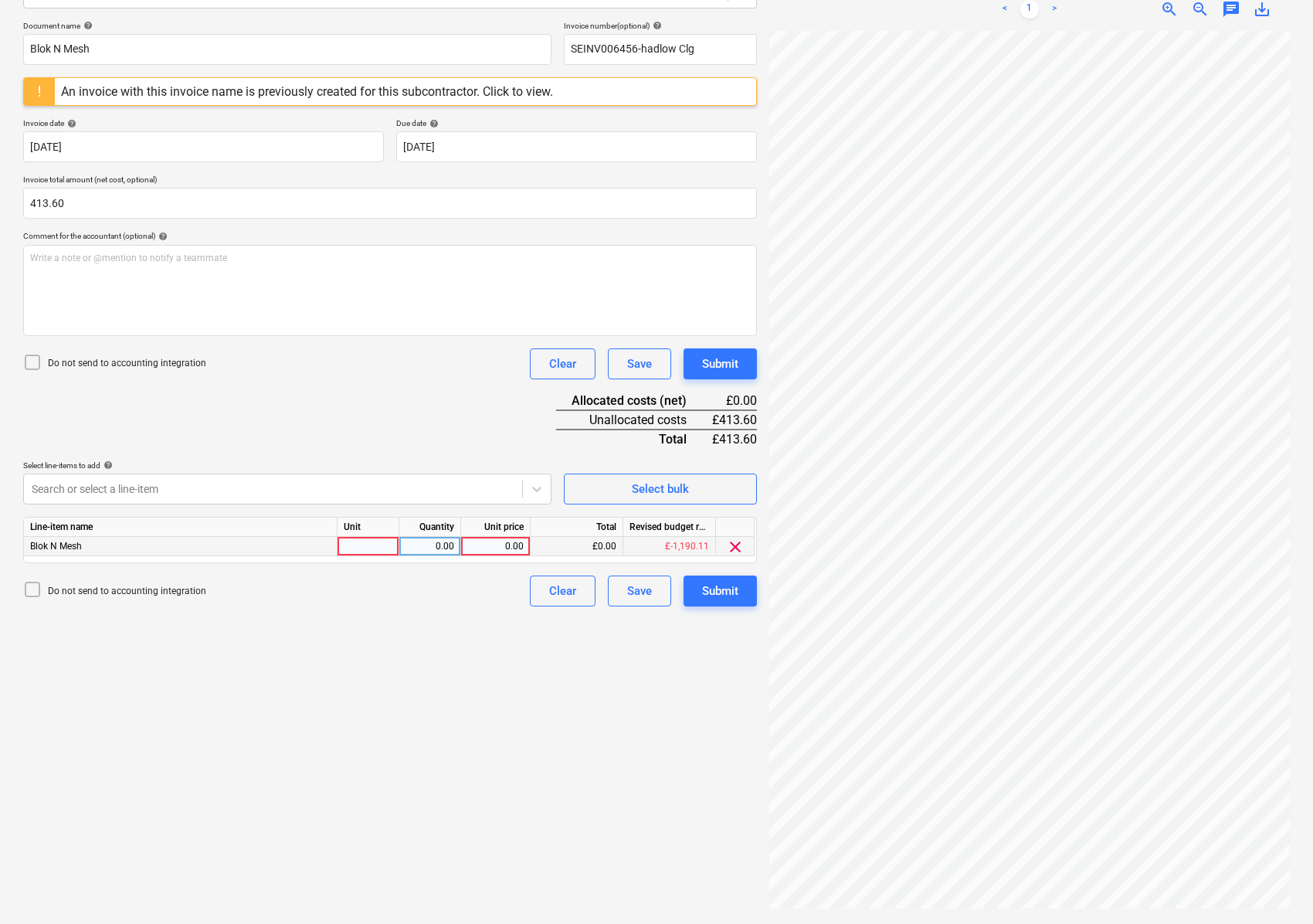
click at [375, 537] on div at bounding box center [368, 546] width 62 height 19
type input "Nos"
type input "413.60"
click at [538, 703] on div "Create new document Select company Blok N Mesh Add new company Select document …" at bounding box center [390, 388] width 746 height 1060
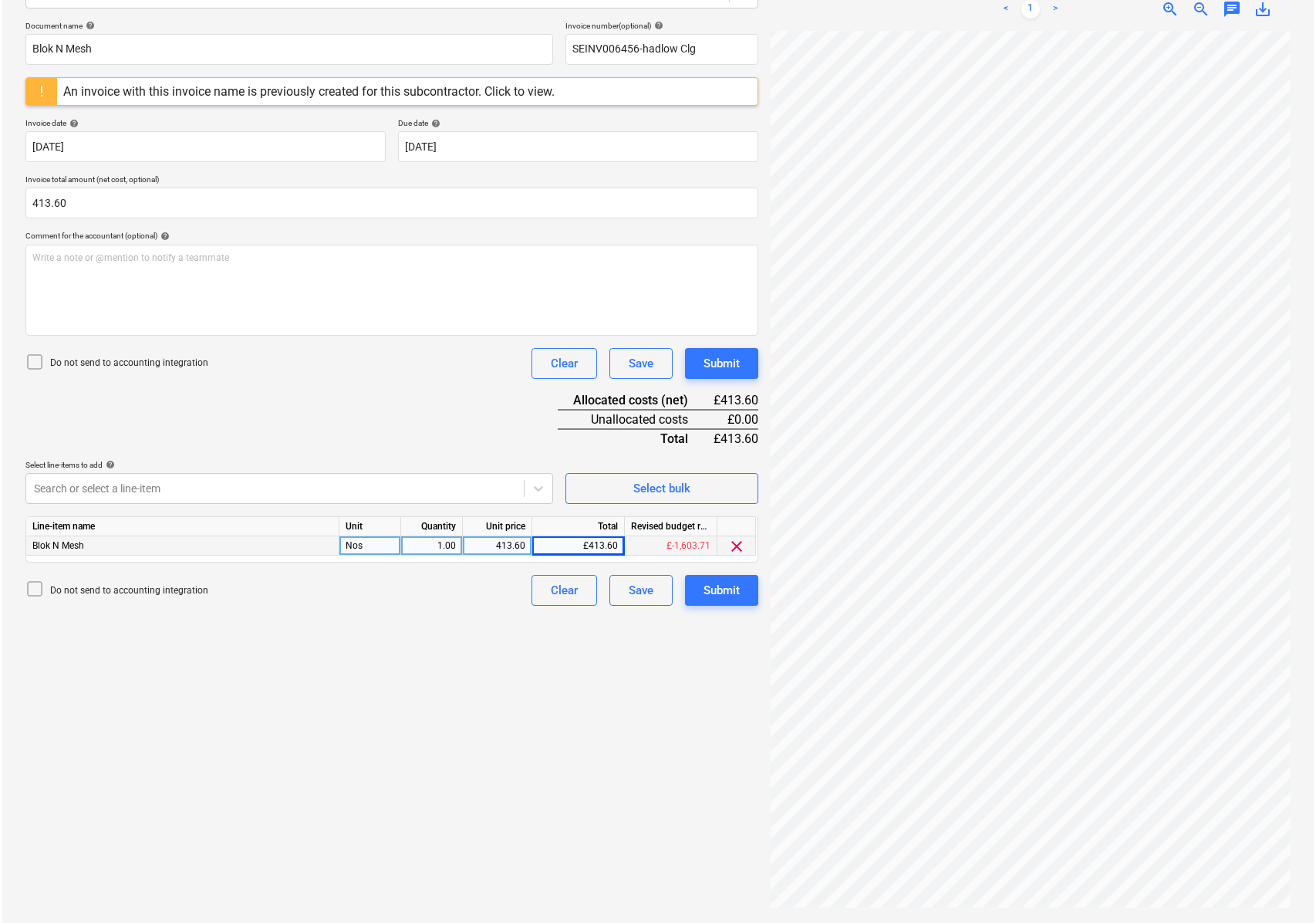
scroll to position [119, 0]
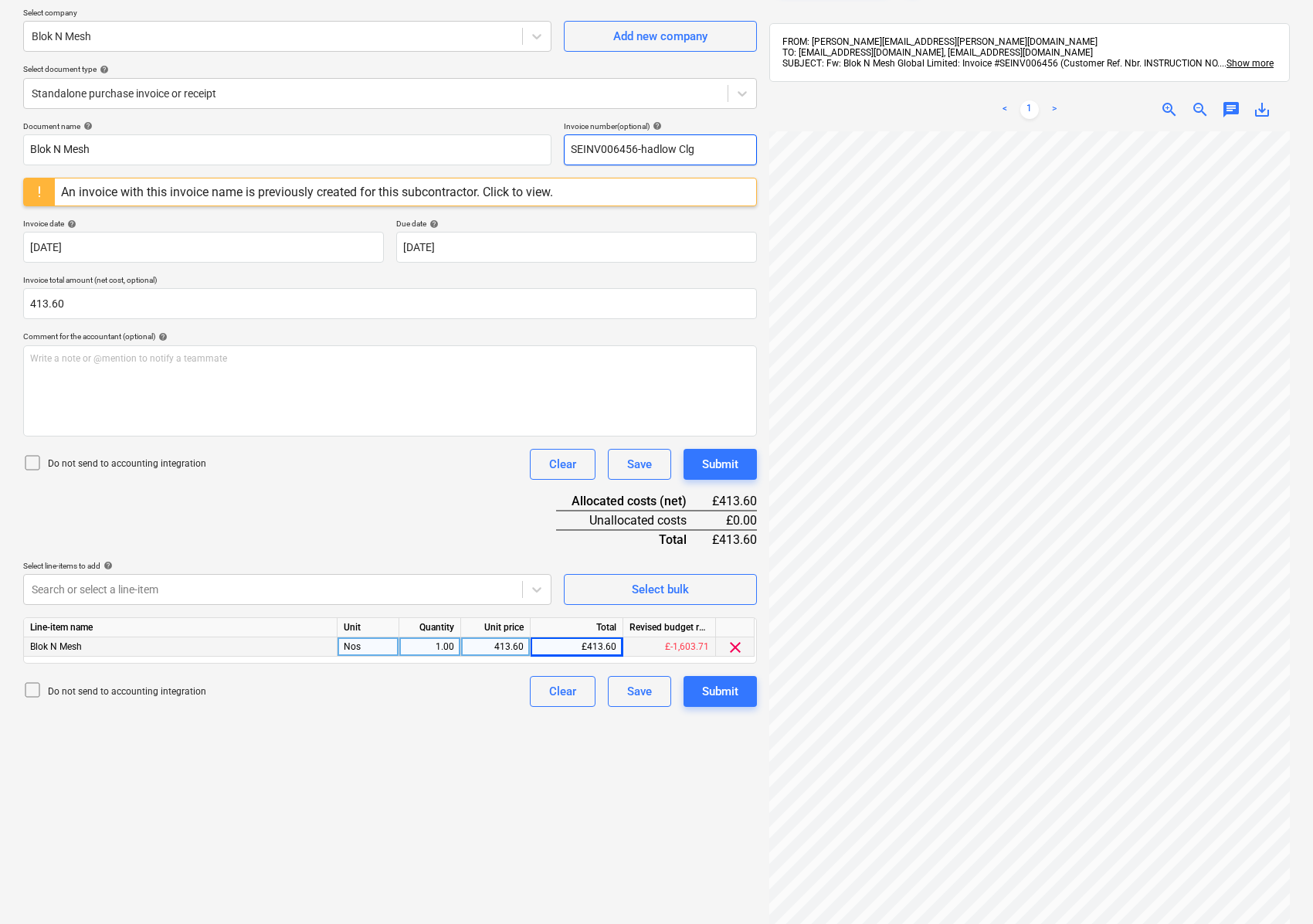
click at [641, 147] on input "SEINV006456-hadlow Clg" at bounding box center [660, 150] width 193 height 31
type input "SEINV006456-Hadlow Clg"
click at [424, 771] on div "Create new document Select company Blok N Mesh Add new company Select document …" at bounding box center [390, 488] width 746 height 1060
click at [724, 696] on div "Submit" at bounding box center [720, 691] width 36 height 20
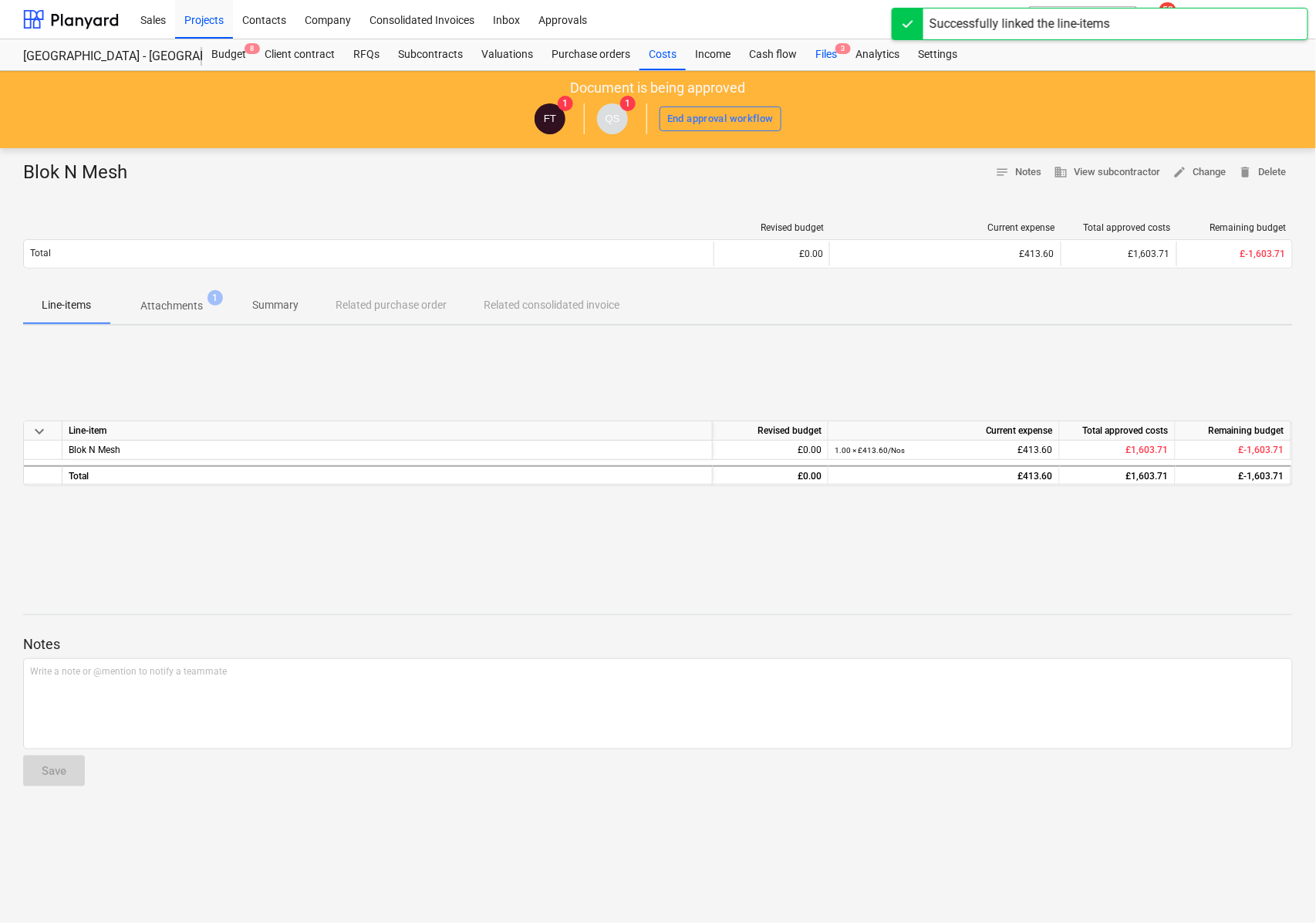
click at [815, 56] on div "Files 3" at bounding box center [826, 54] width 40 height 31
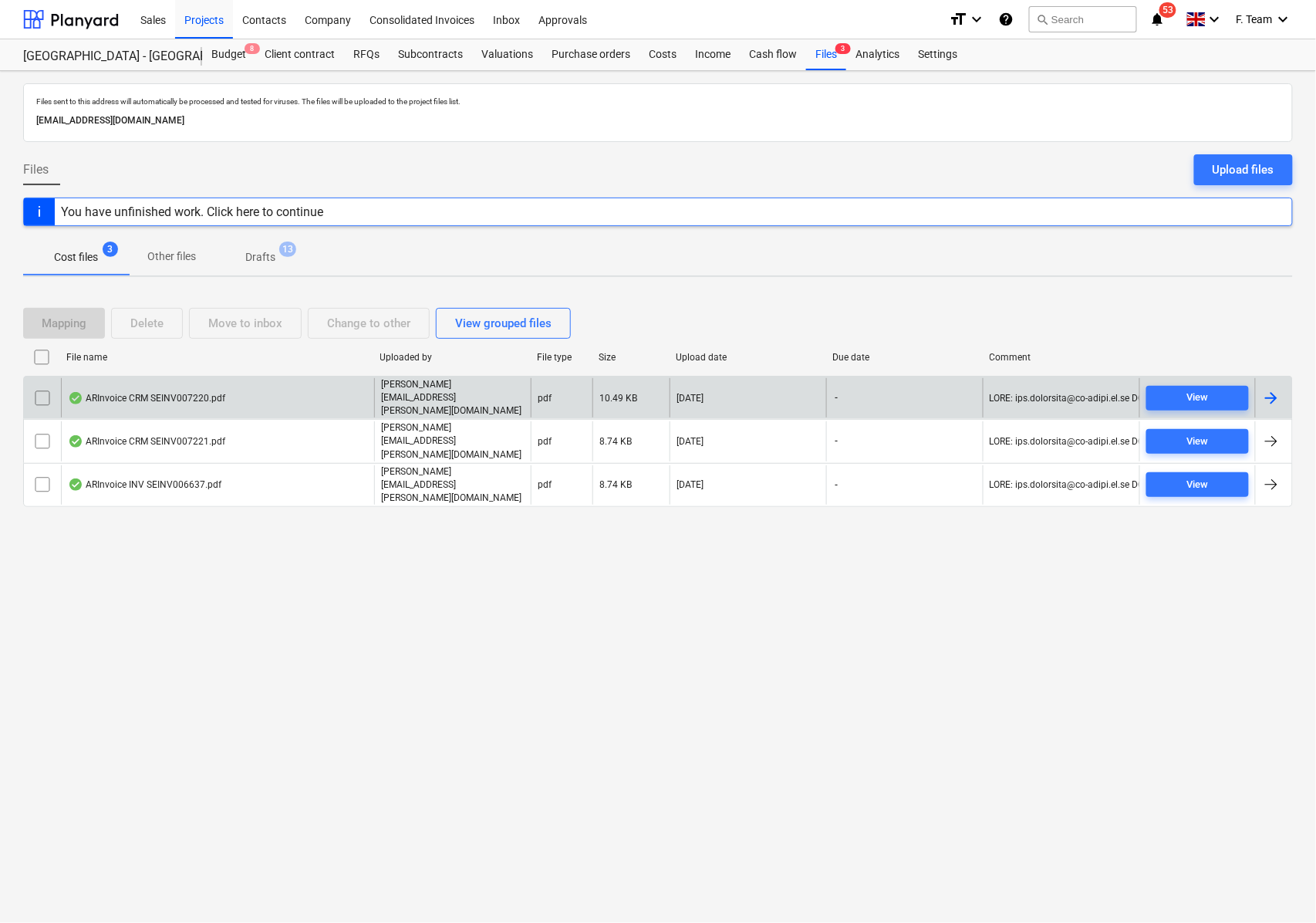
click at [1273, 395] on div at bounding box center [1270, 398] width 18 height 18
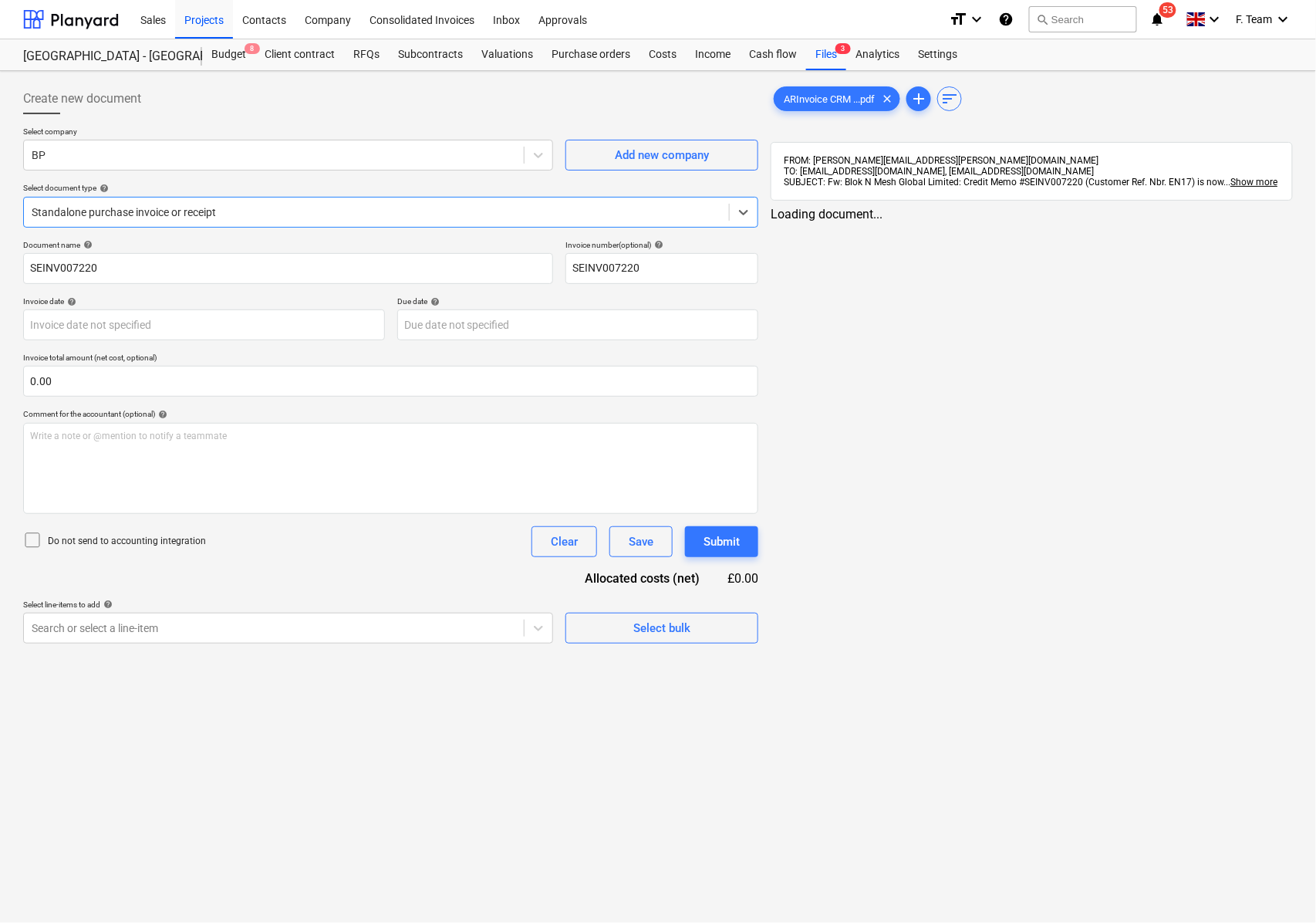
type input "SEINV007220"
click at [99, 156] on div at bounding box center [274, 154] width 485 height 15
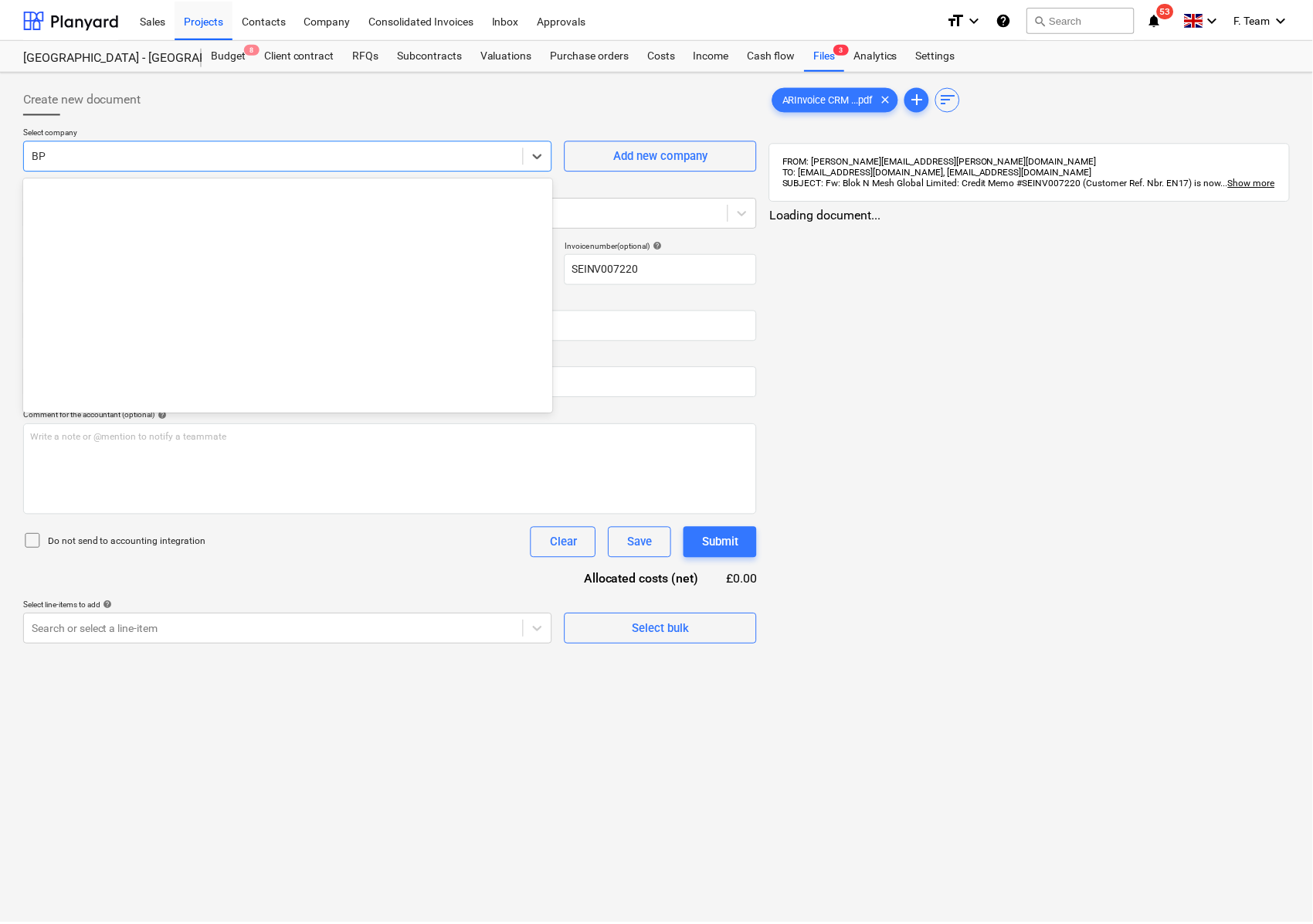
scroll to position [2027, 0]
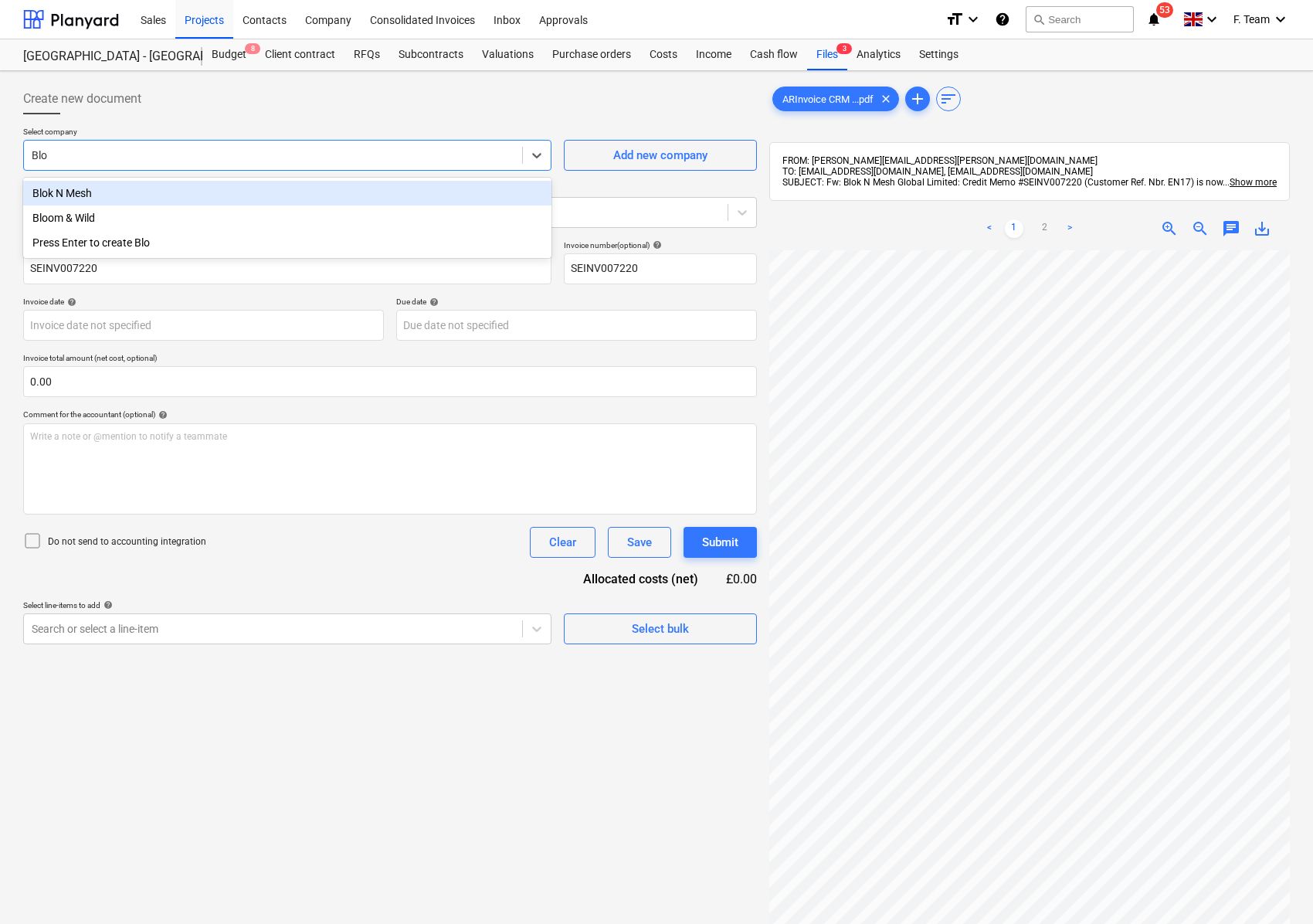
type input "Blok"
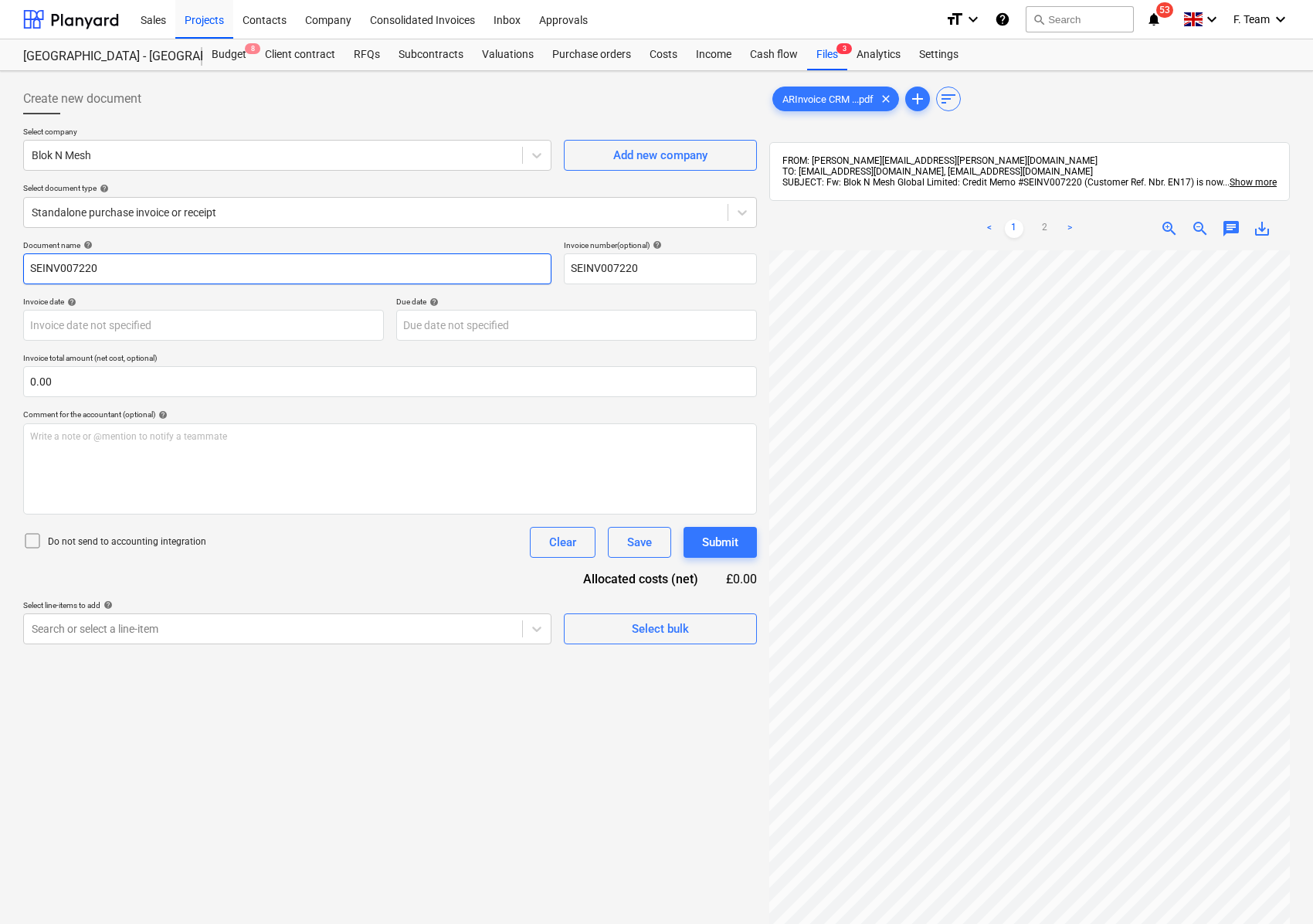
click at [163, 284] on input "SEINV007220" at bounding box center [287, 268] width 528 height 31
drag, startPoint x: 156, startPoint y: 283, endPoint x: 0, endPoint y: 282, distance: 156.0
click at [0, 282] on div "Create new document Select company Blok N Mesh Add new company Select document …" at bounding box center [656, 607] width 1313 height 1072
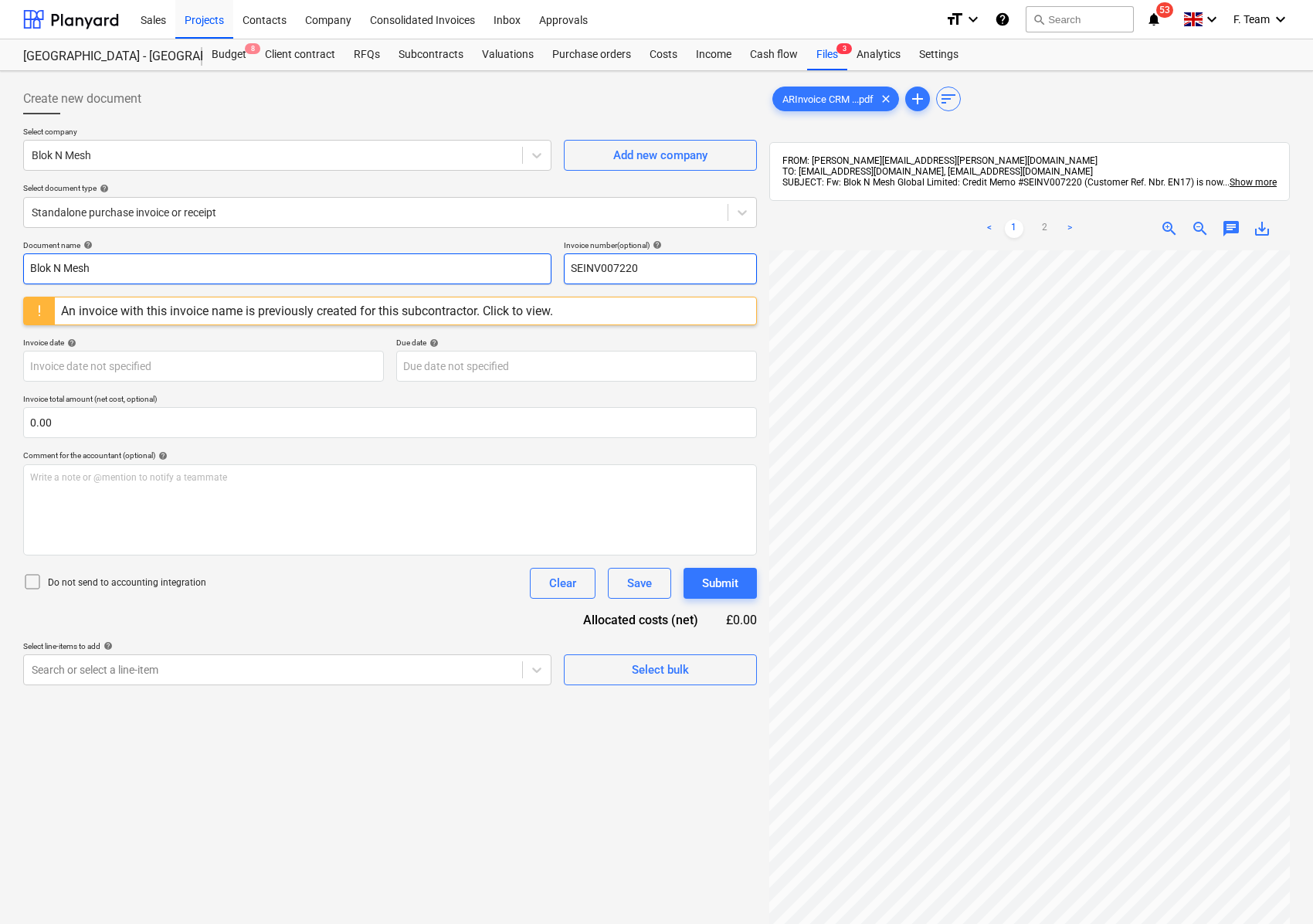
type input "Blok N Mesh"
click at [673, 279] on input "SEINV007220" at bounding box center [660, 268] width 193 height 31
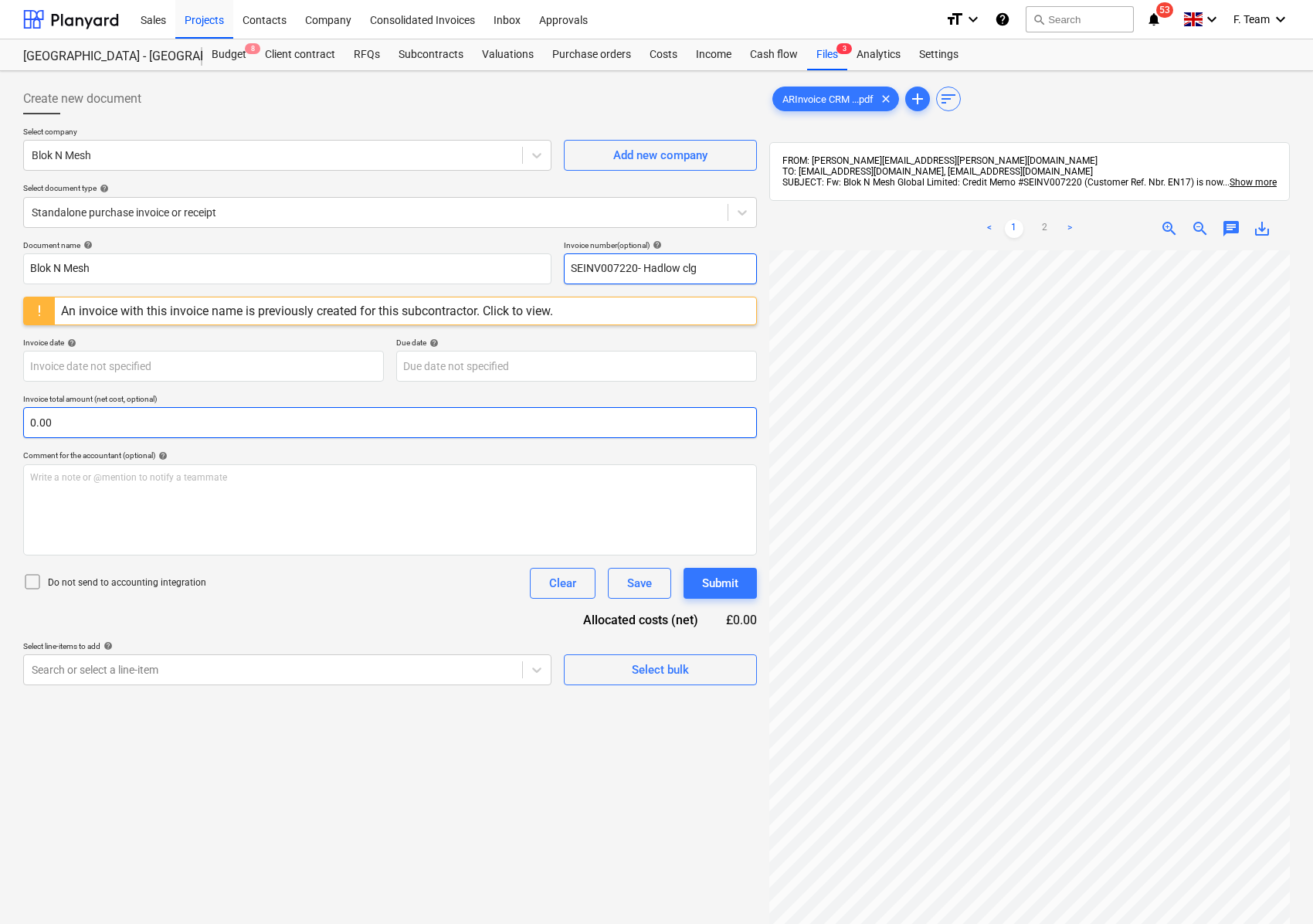
type input "SEINV007220- Hadlow clg"
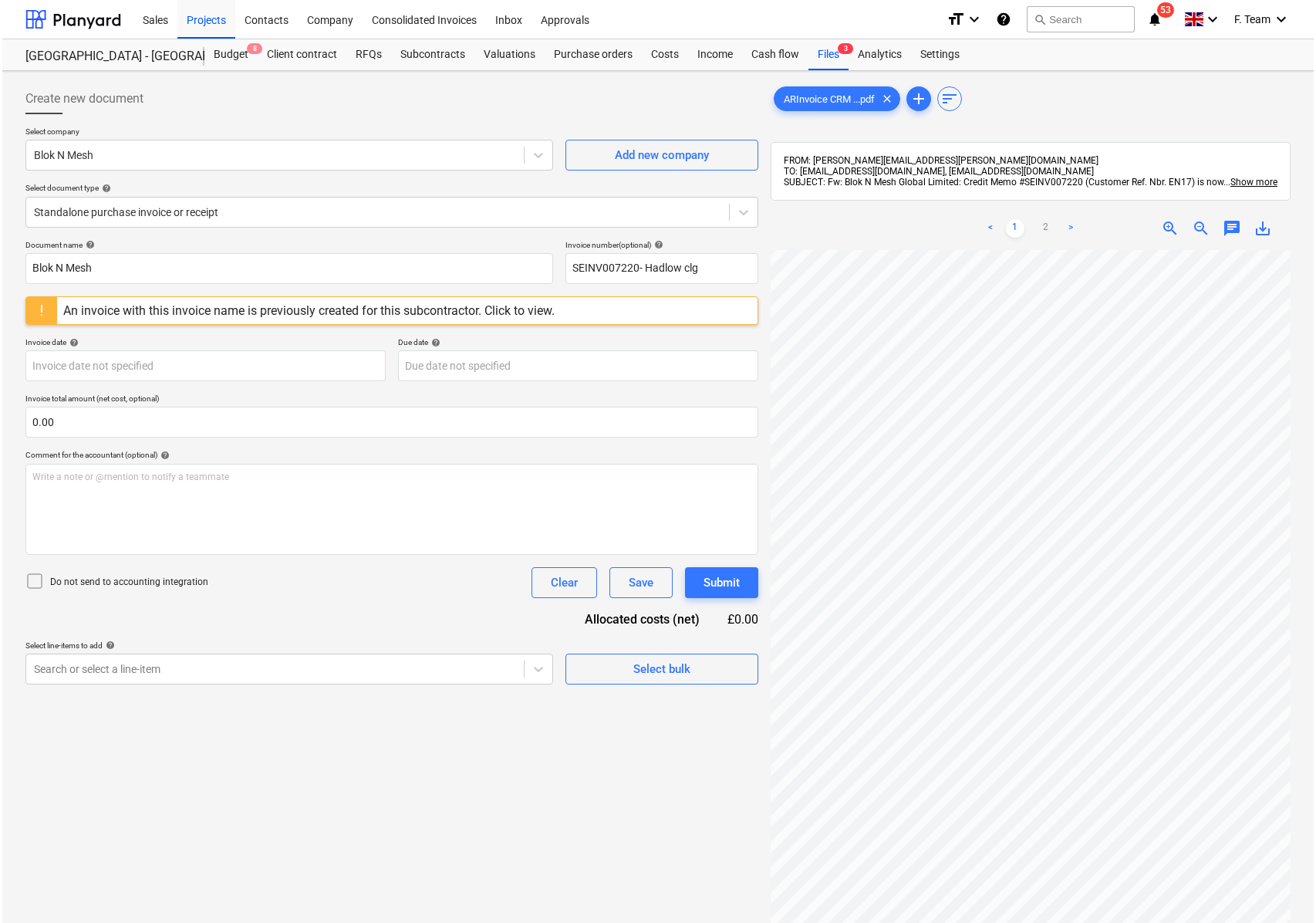
scroll to position [430, 176]
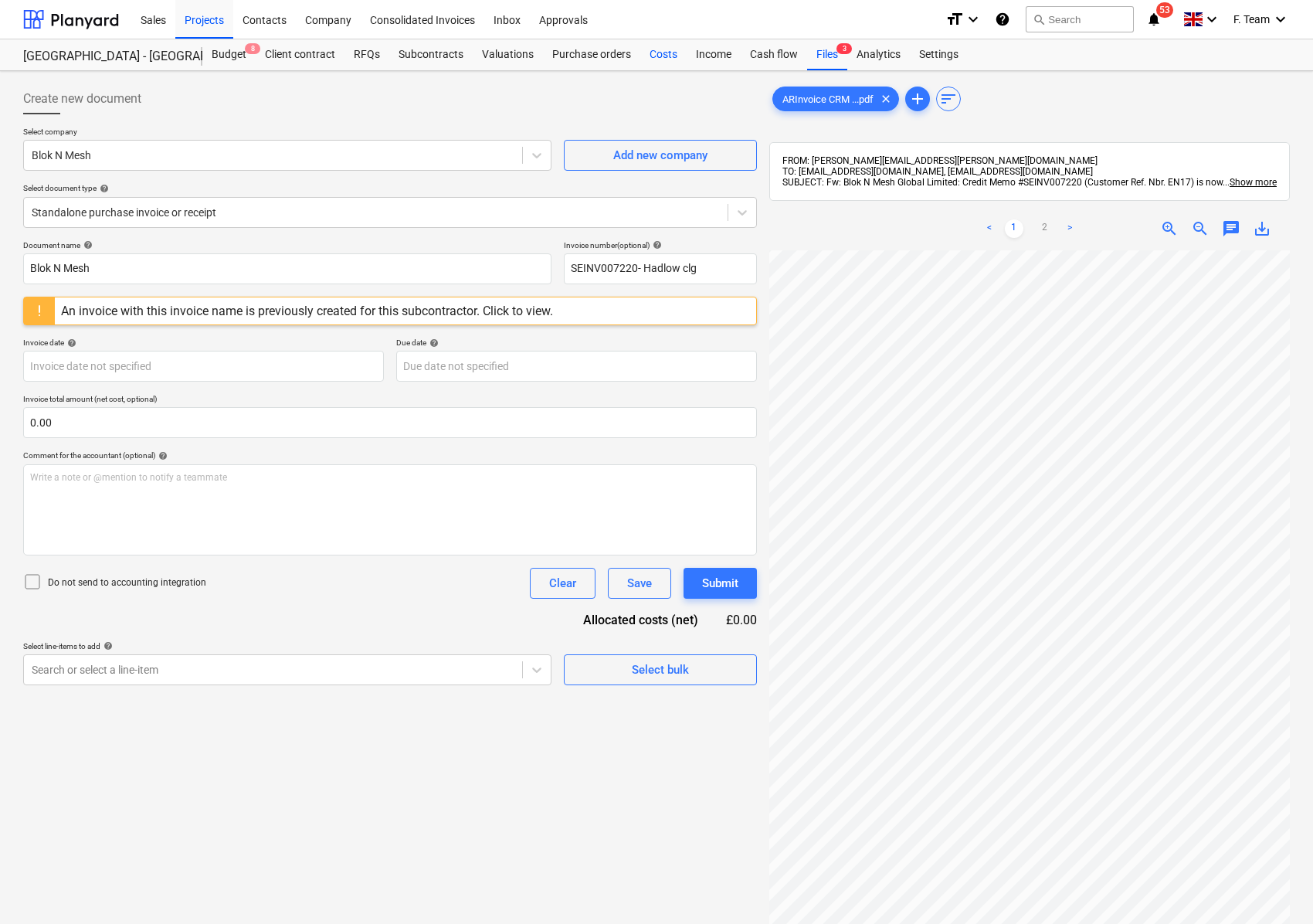
click at [669, 51] on div "Costs" at bounding box center [664, 54] width 46 height 31
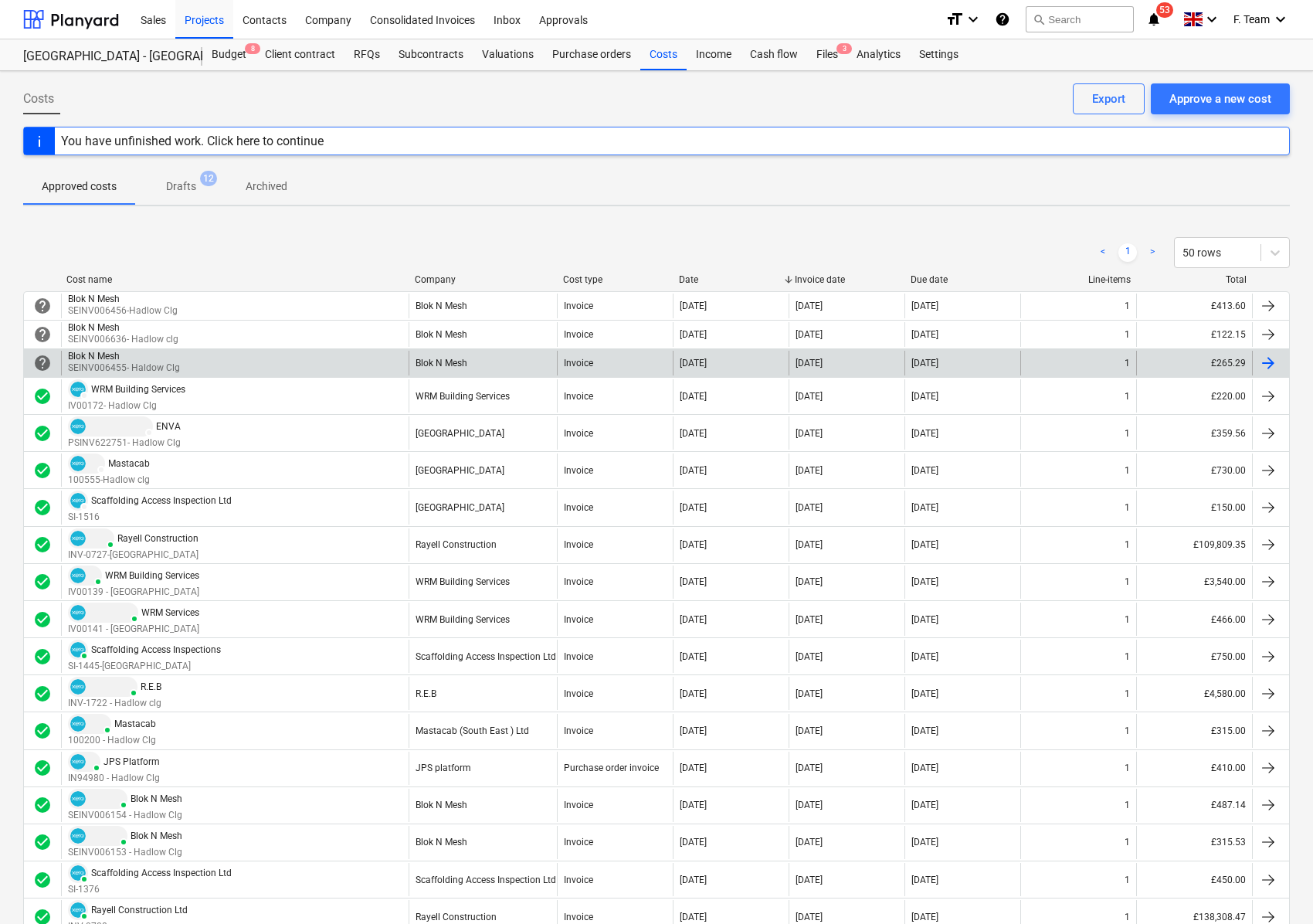
click at [173, 361] on div "Blok N Mesh" at bounding box center [122, 356] width 109 height 11
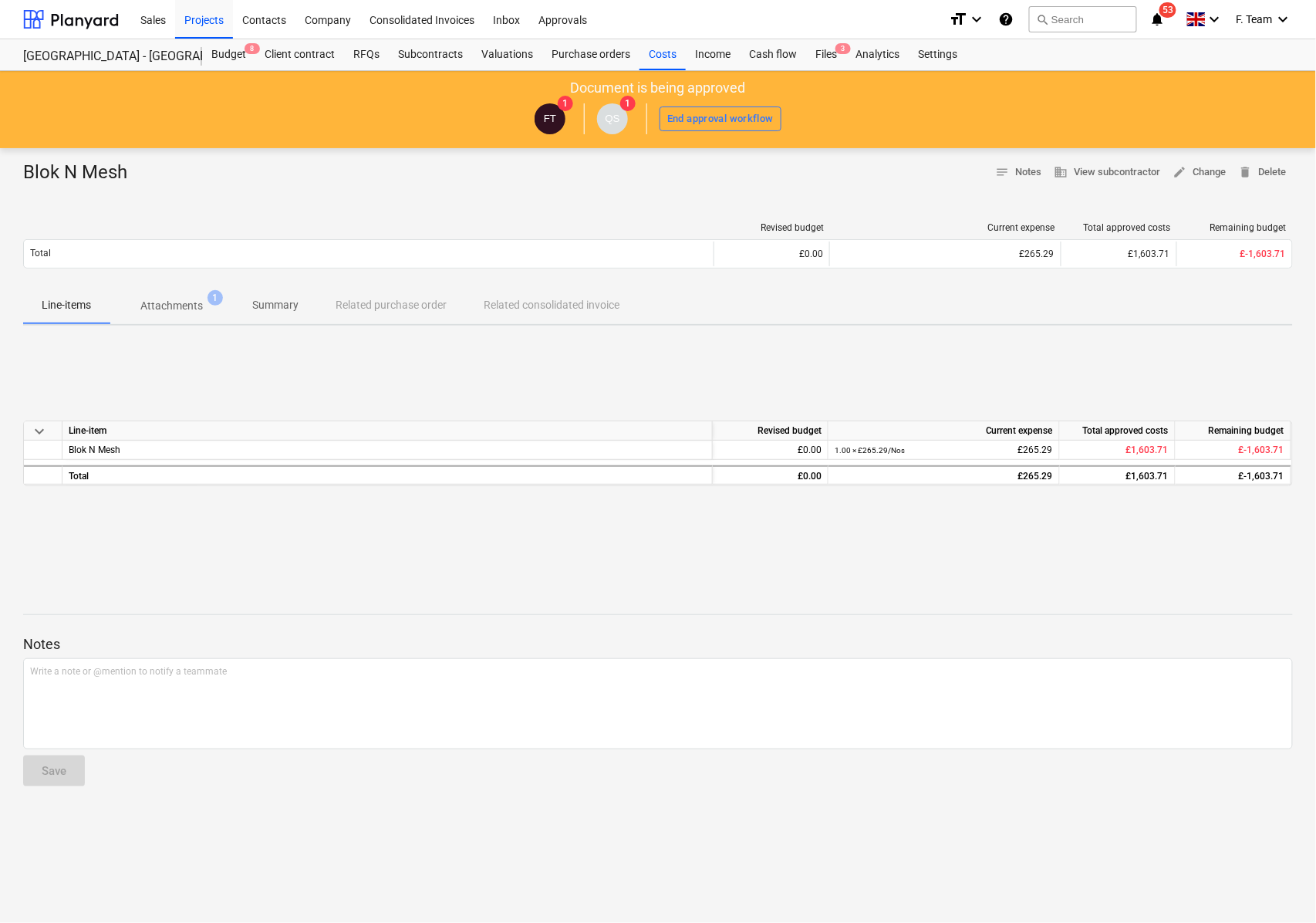
click at [192, 292] on span "Attachments 1" at bounding box center [171, 306] width 124 height 28
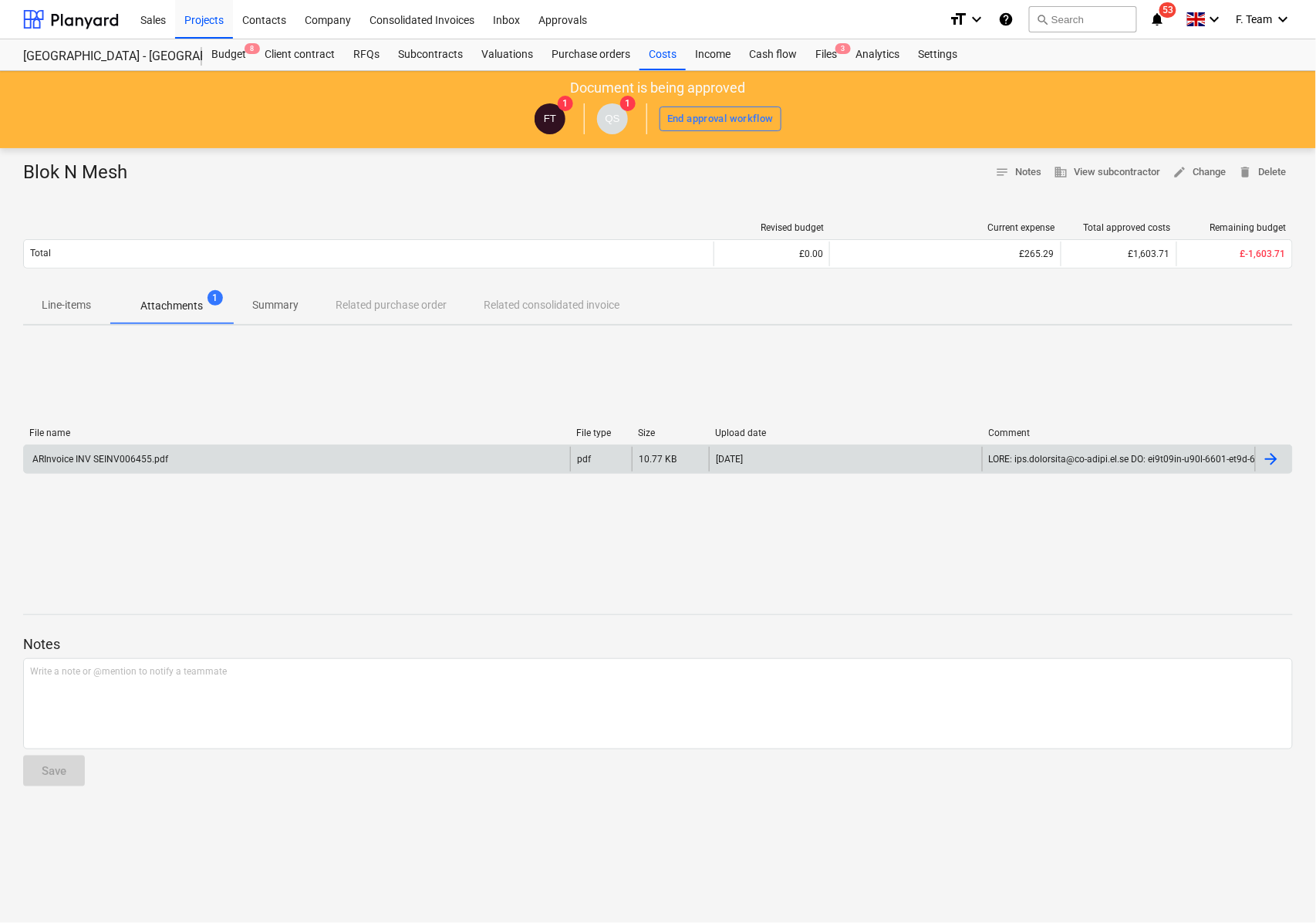
click at [210, 446] on div "ARInvoice INV SEINV006455.pdf pdf 10.77 KB [DATE]" at bounding box center [658, 459] width 1270 height 30
click at [307, 458] on div "ARInvoice INV SEINV006455.pdf" at bounding box center [297, 459] width 546 height 25
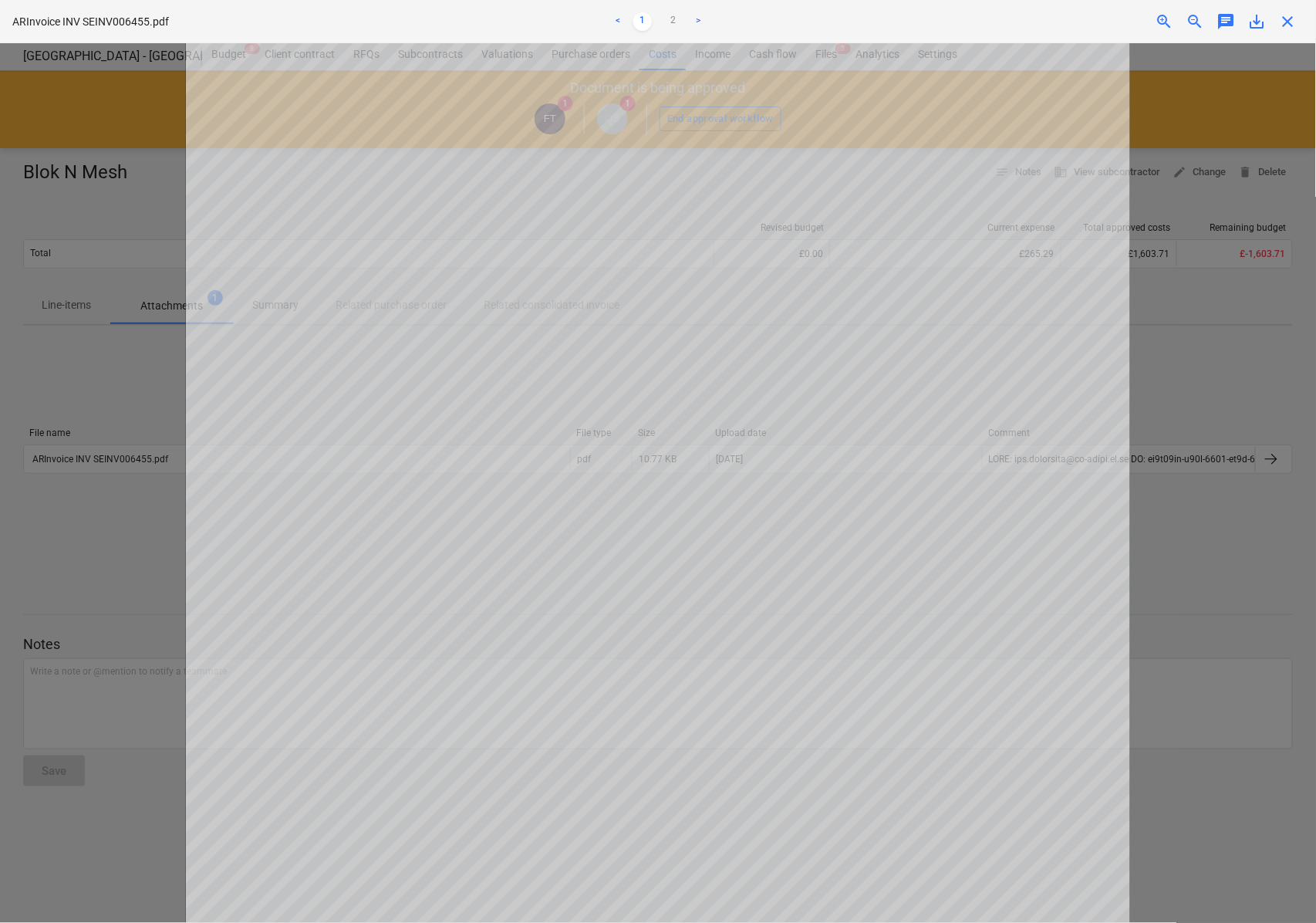
click at [1293, 28] on span "close" at bounding box center [1287, 21] width 18 height 18
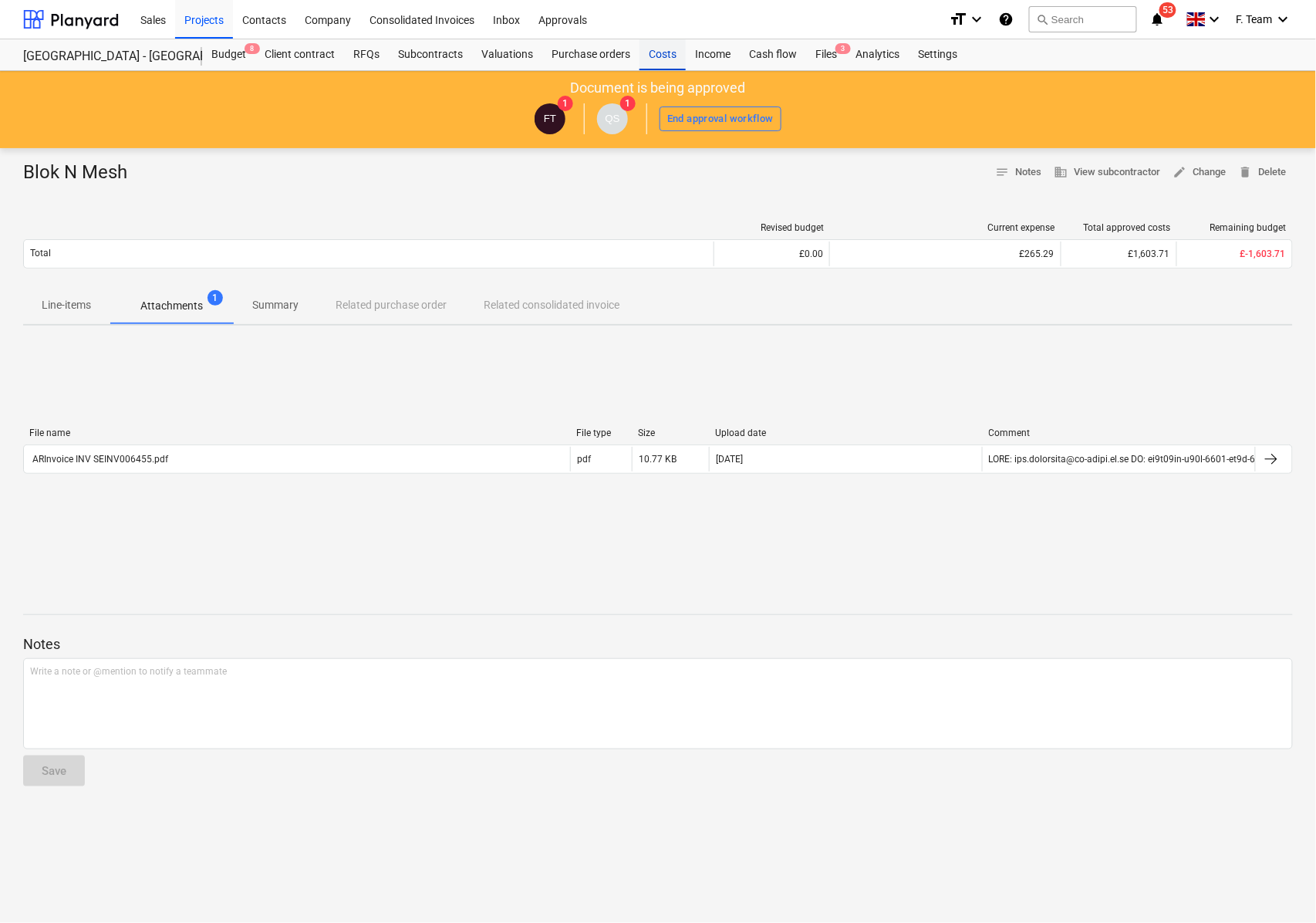
click at [660, 55] on div "Costs" at bounding box center [663, 54] width 46 height 31
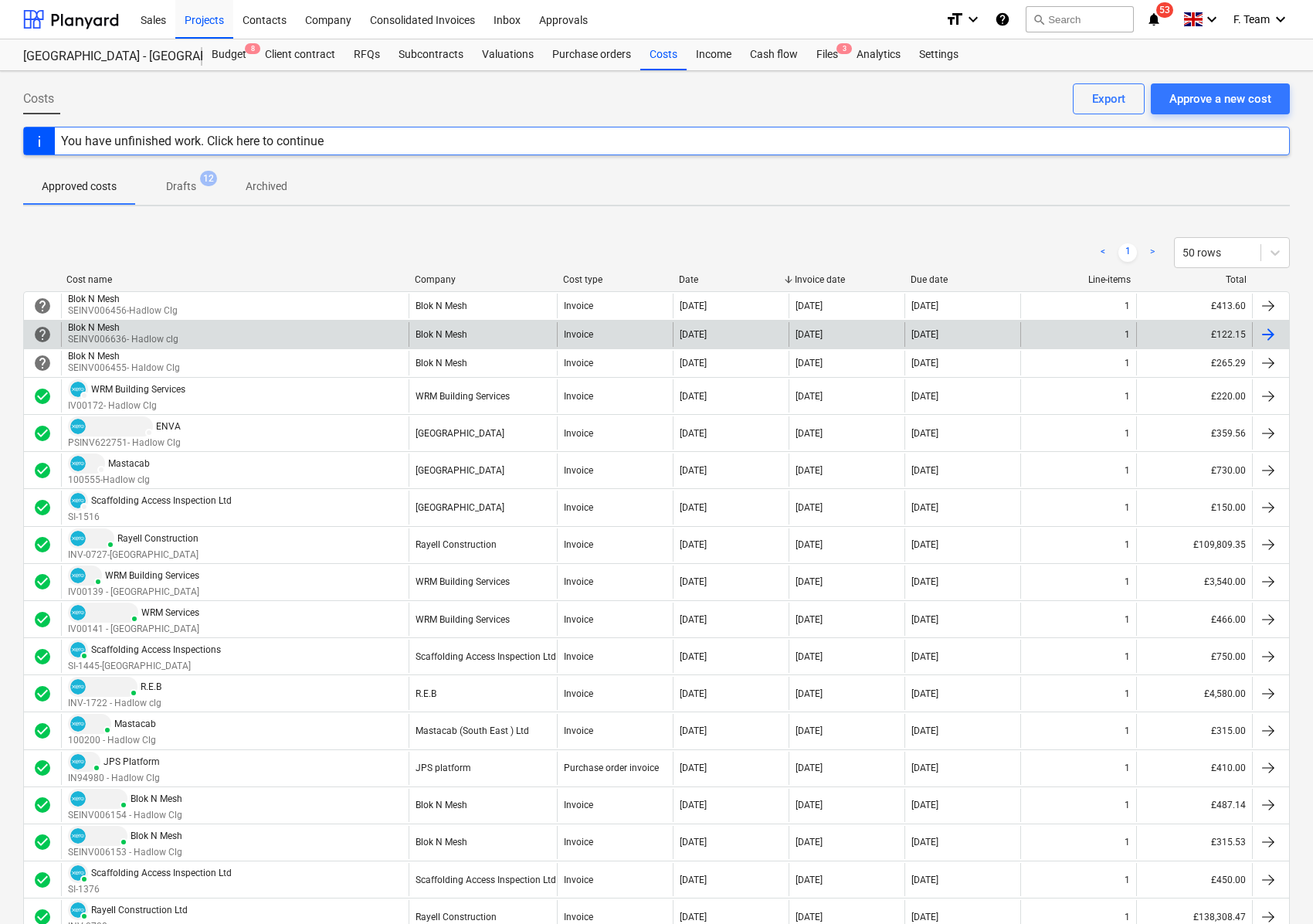
click at [1264, 339] on div at bounding box center [1267, 334] width 18 height 18
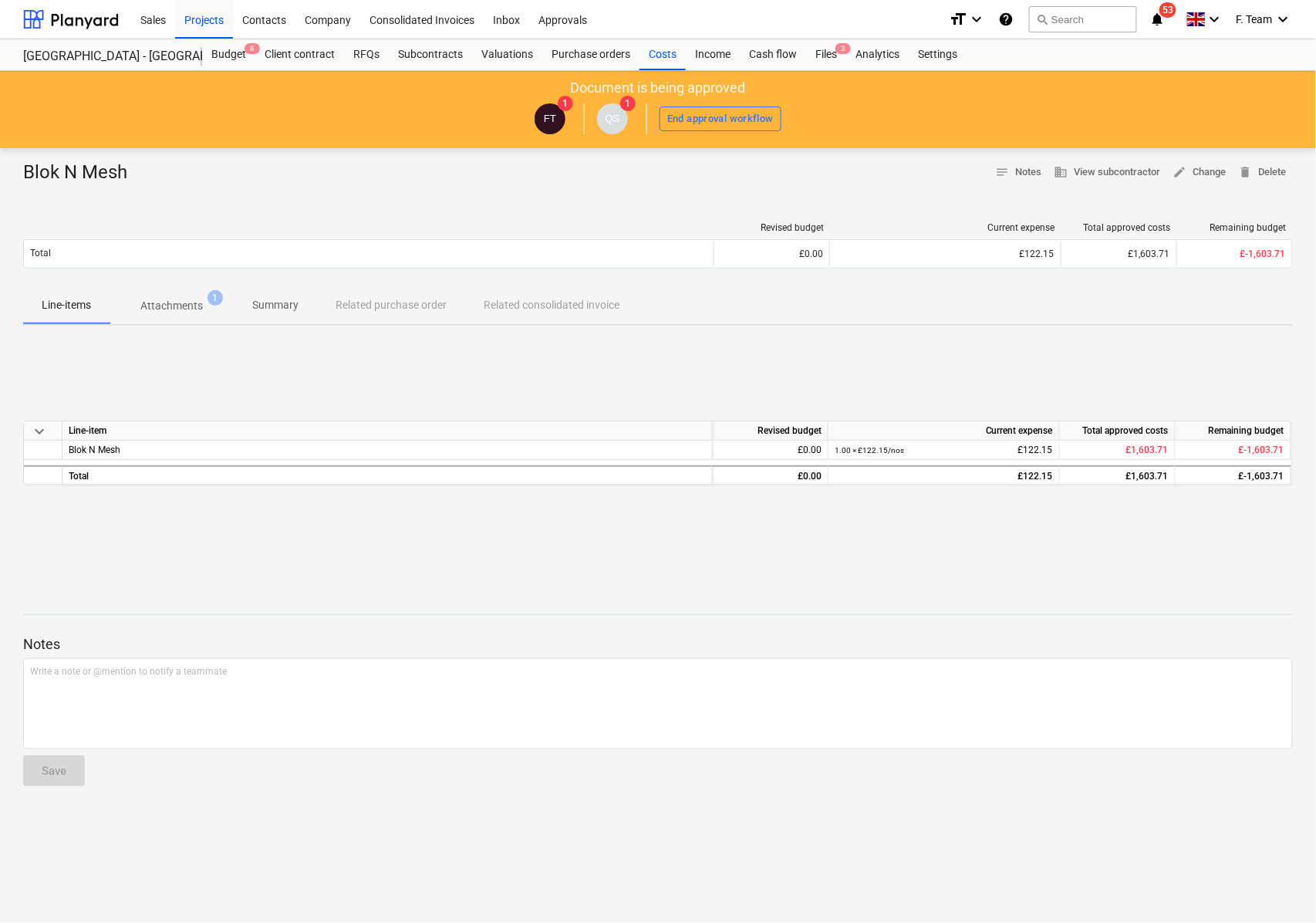
click at [188, 306] on p "Attachments" at bounding box center [172, 306] width 62 height 16
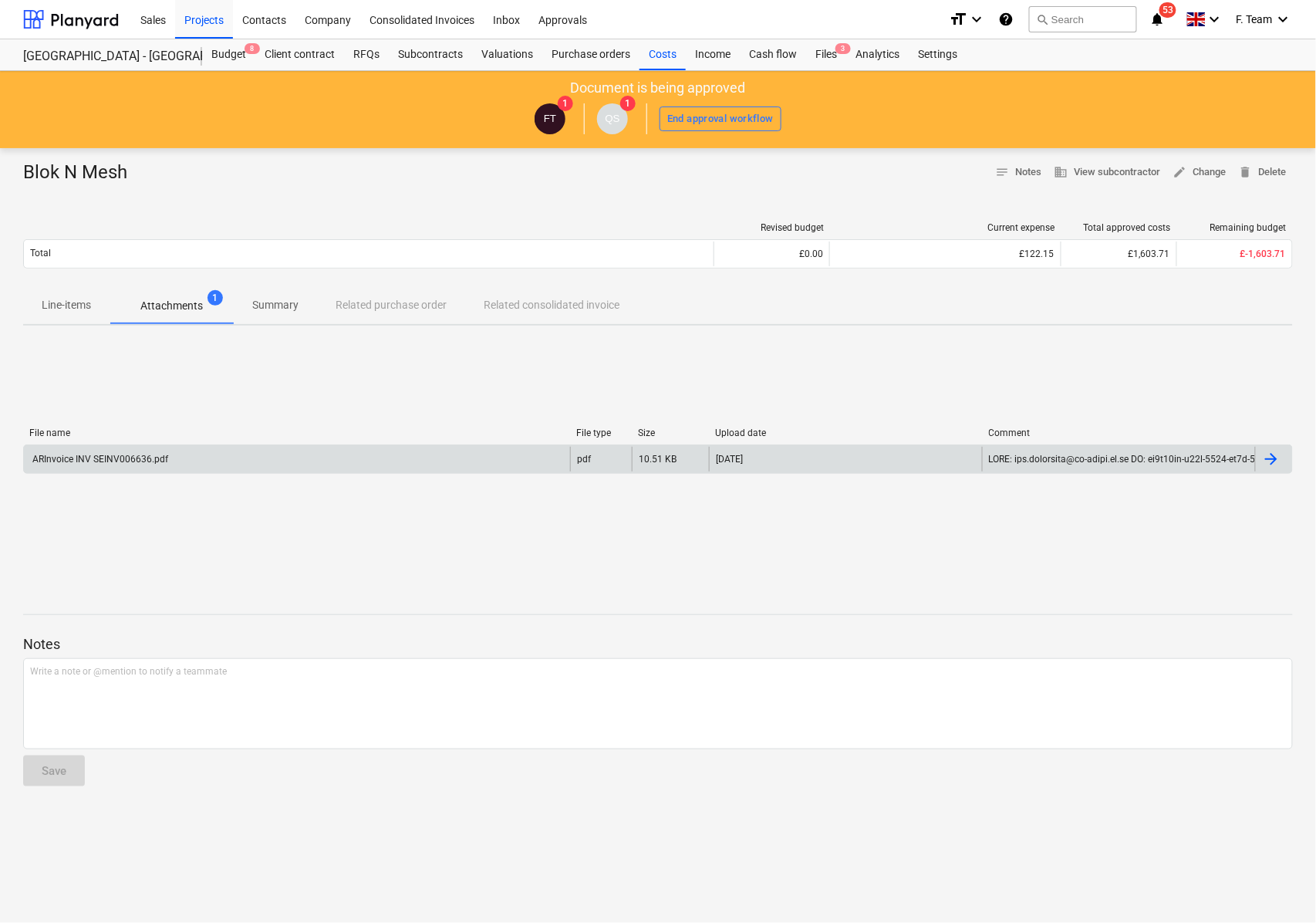
click at [276, 458] on div "ARInvoice INV SEINV006636.pdf" at bounding box center [297, 459] width 546 height 25
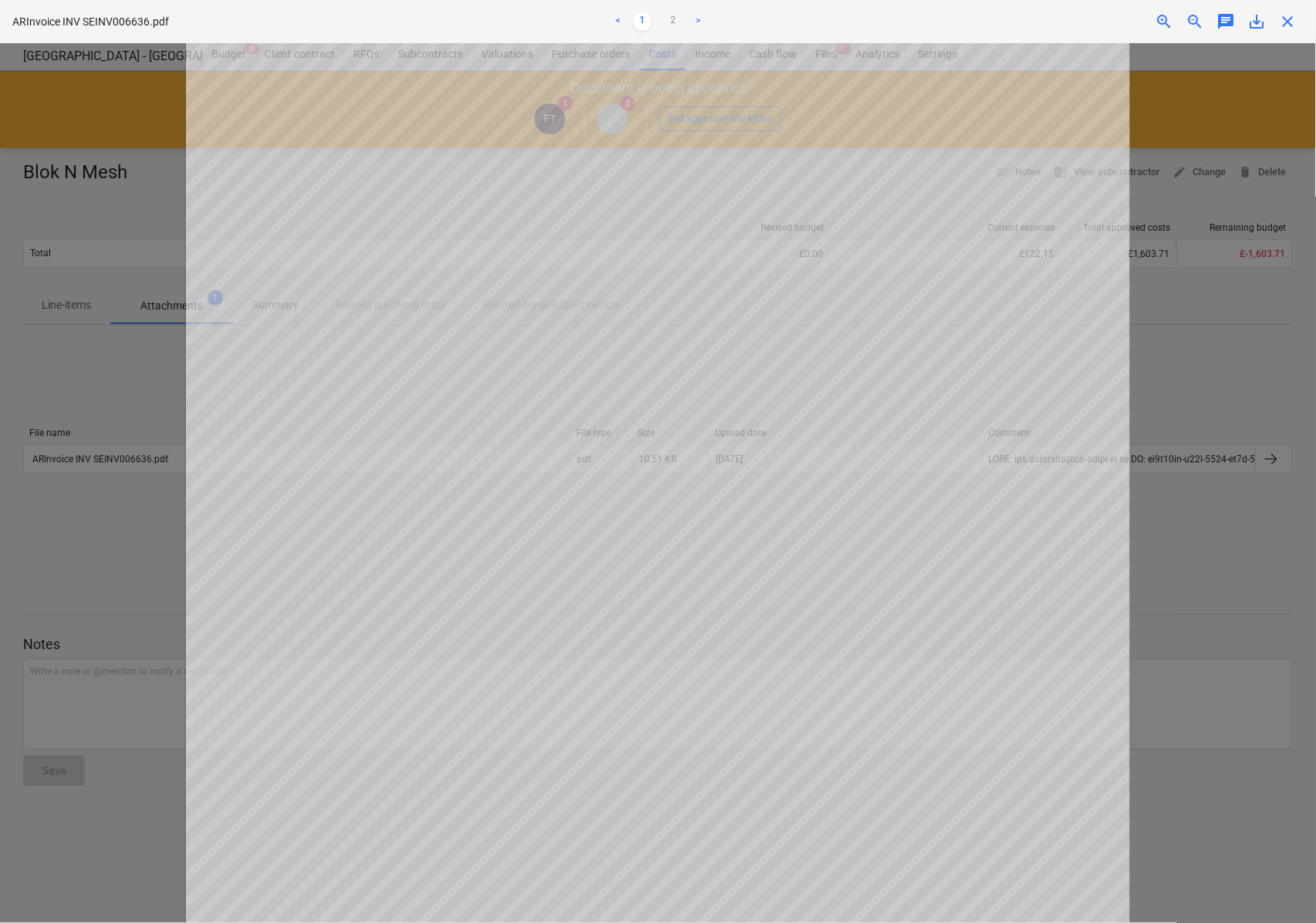
drag, startPoint x: 1284, startPoint y: 22, endPoint x: 1278, endPoint y: 28, distance: 8.5
click at [1284, 22] on span "close" at bounding box center [1287, 21] width 18 height 18
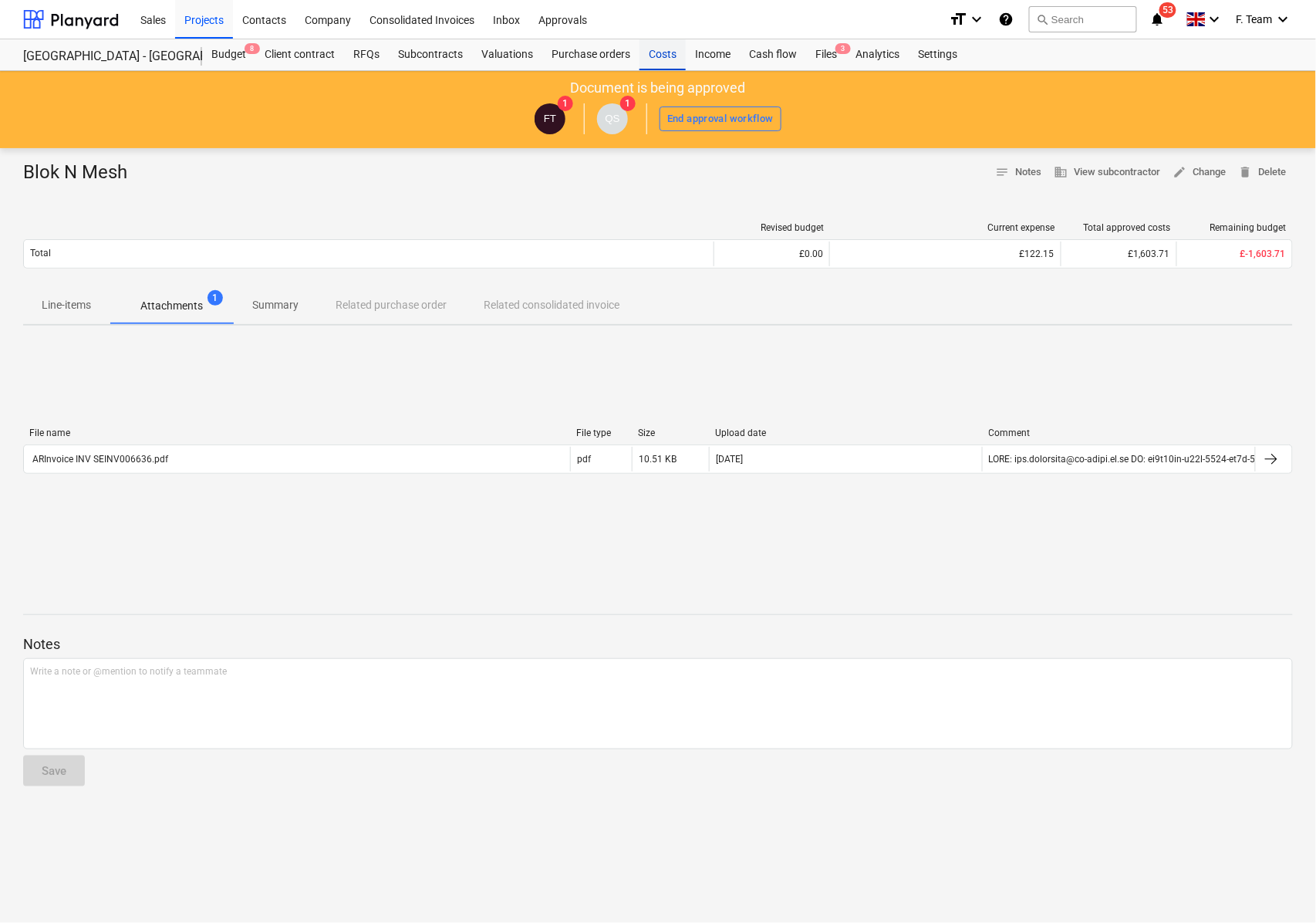
click at [656, 56] on div "Costs" at bounding box center [663, 54] width 46 height 31
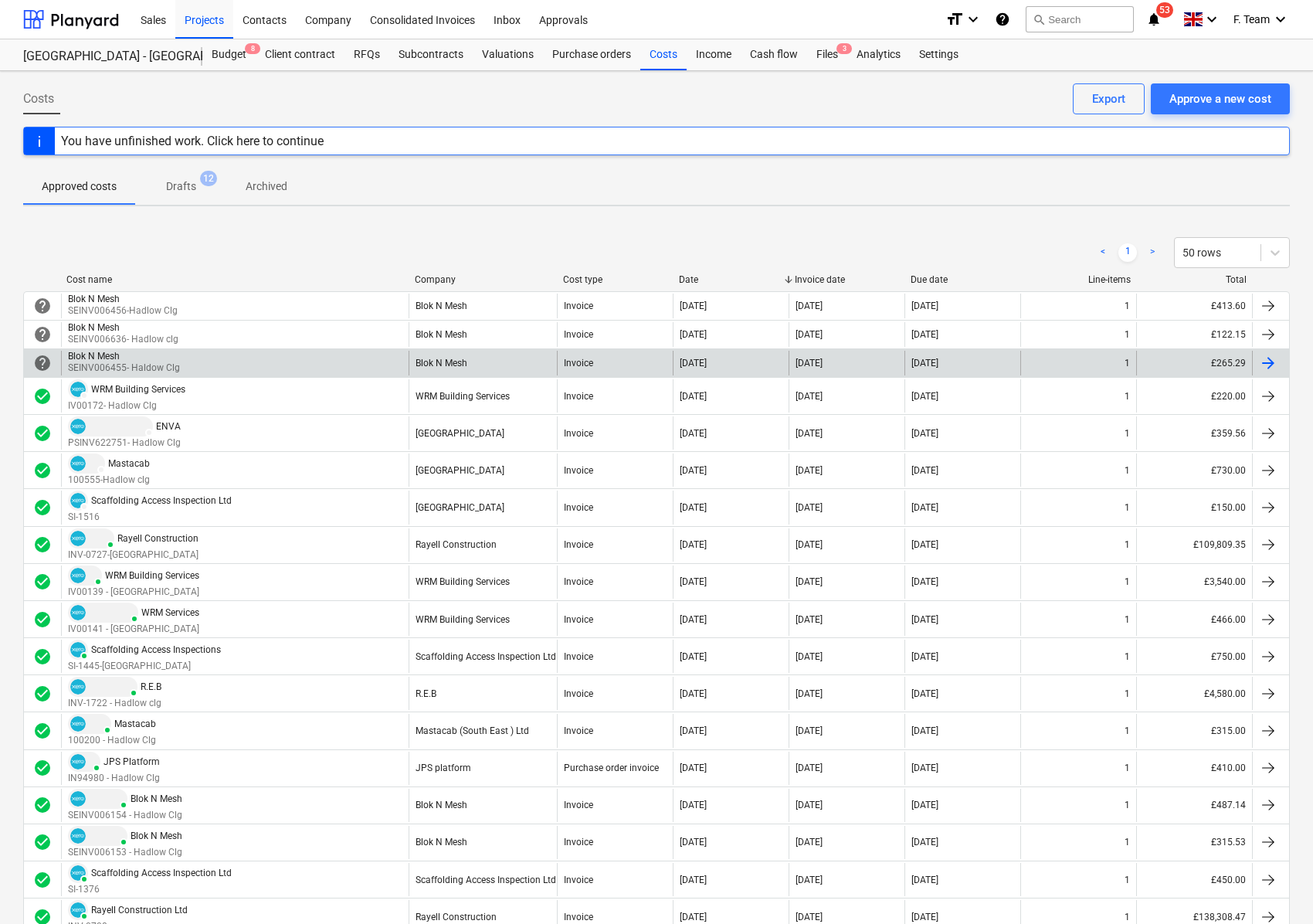
click at [163, 366] on p "SEINV006455- Haldow Clg" at bounding box center [124, 368] width 112 height 13
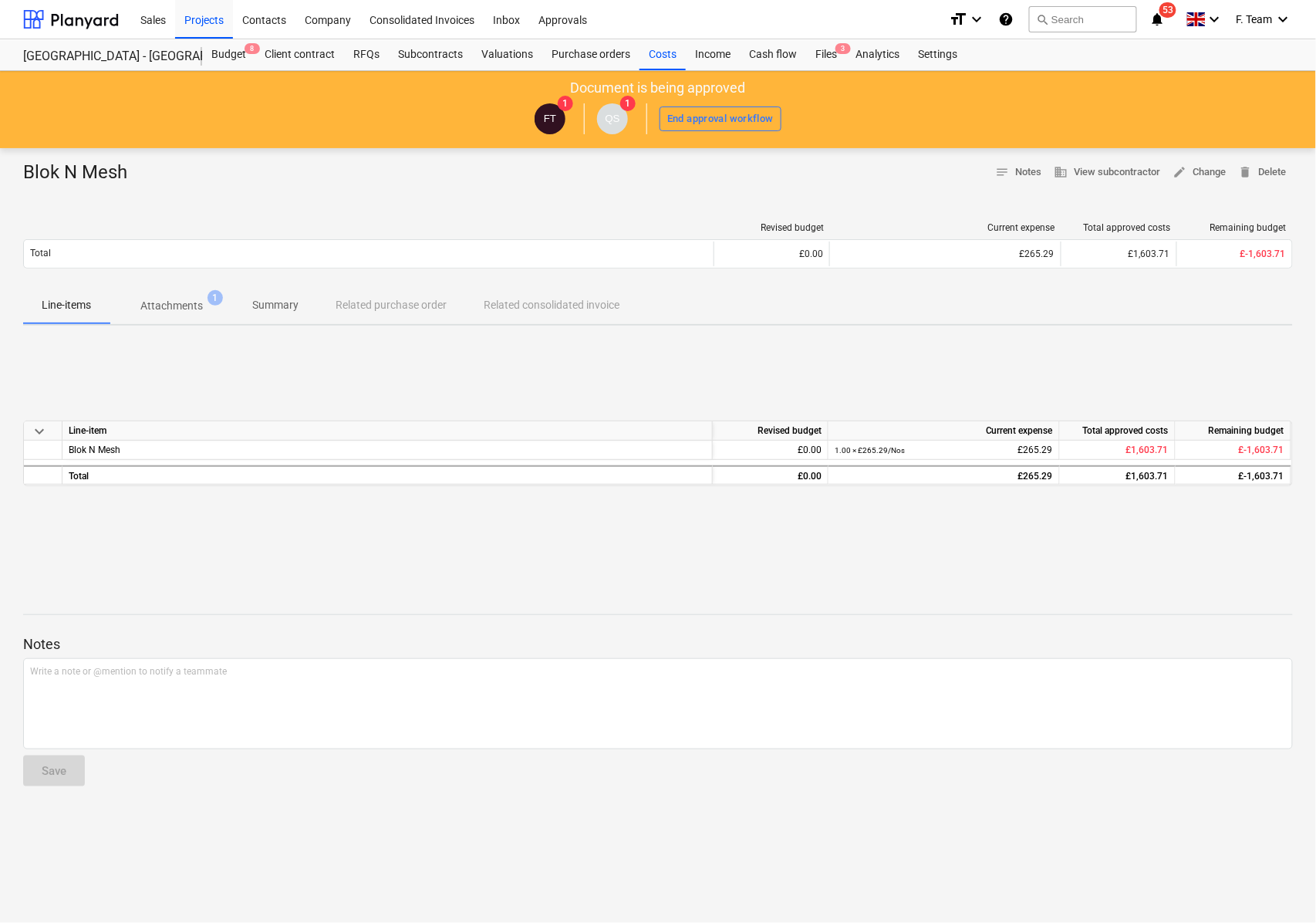
click at [177, 287] on div "Revised budget Current expense Total approved costs Remaining budget Total £0.0…" at bounding box center [658, 248] width 1270 height 77
click at [177, 307] on p "Attachments" at bounding box center [172, 306] width 62 height 16
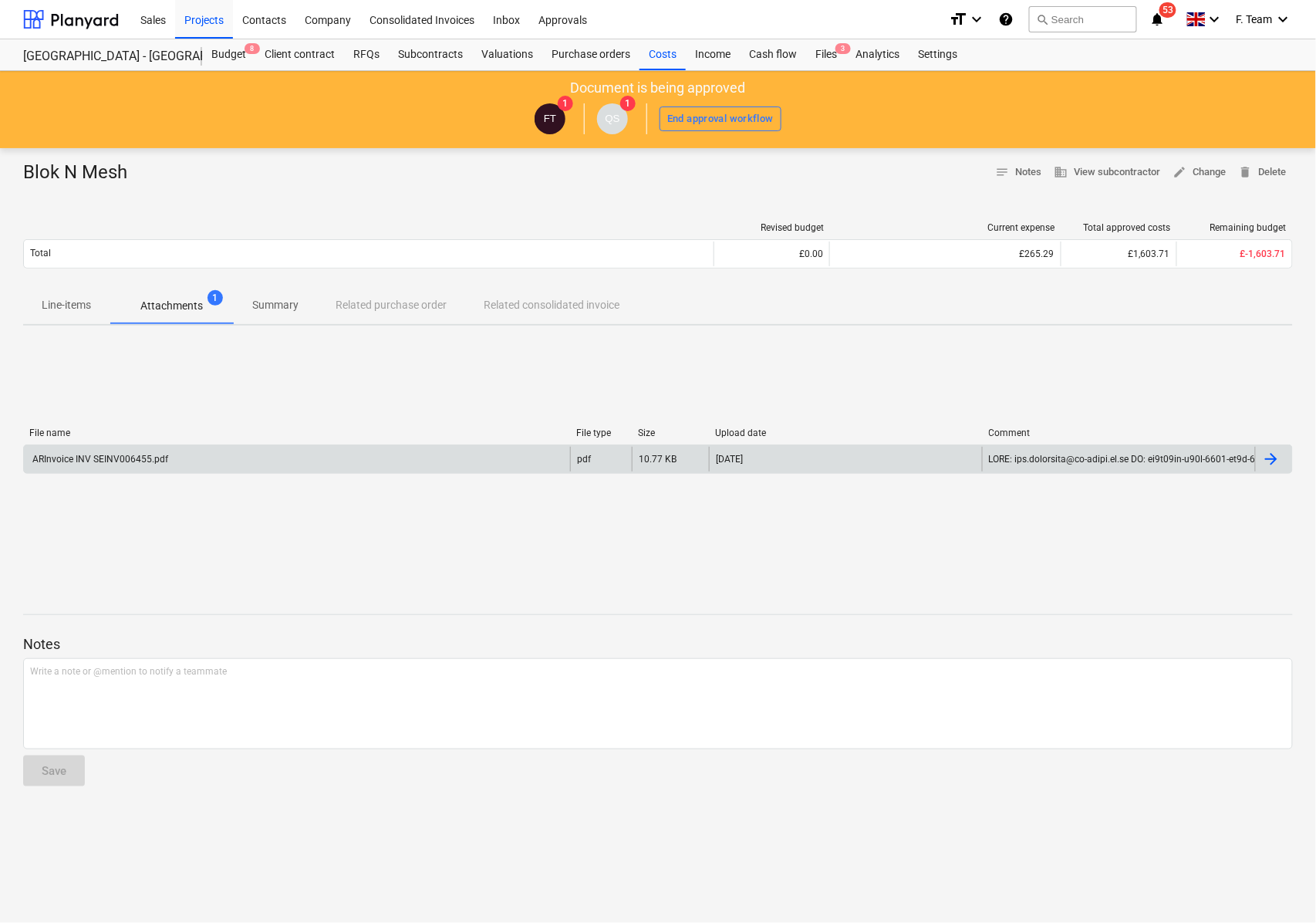
click at [244, 463] on div "ARInvoice INV SEINV006455.pdf" at bounding box center [297, 459] width 546 height 25
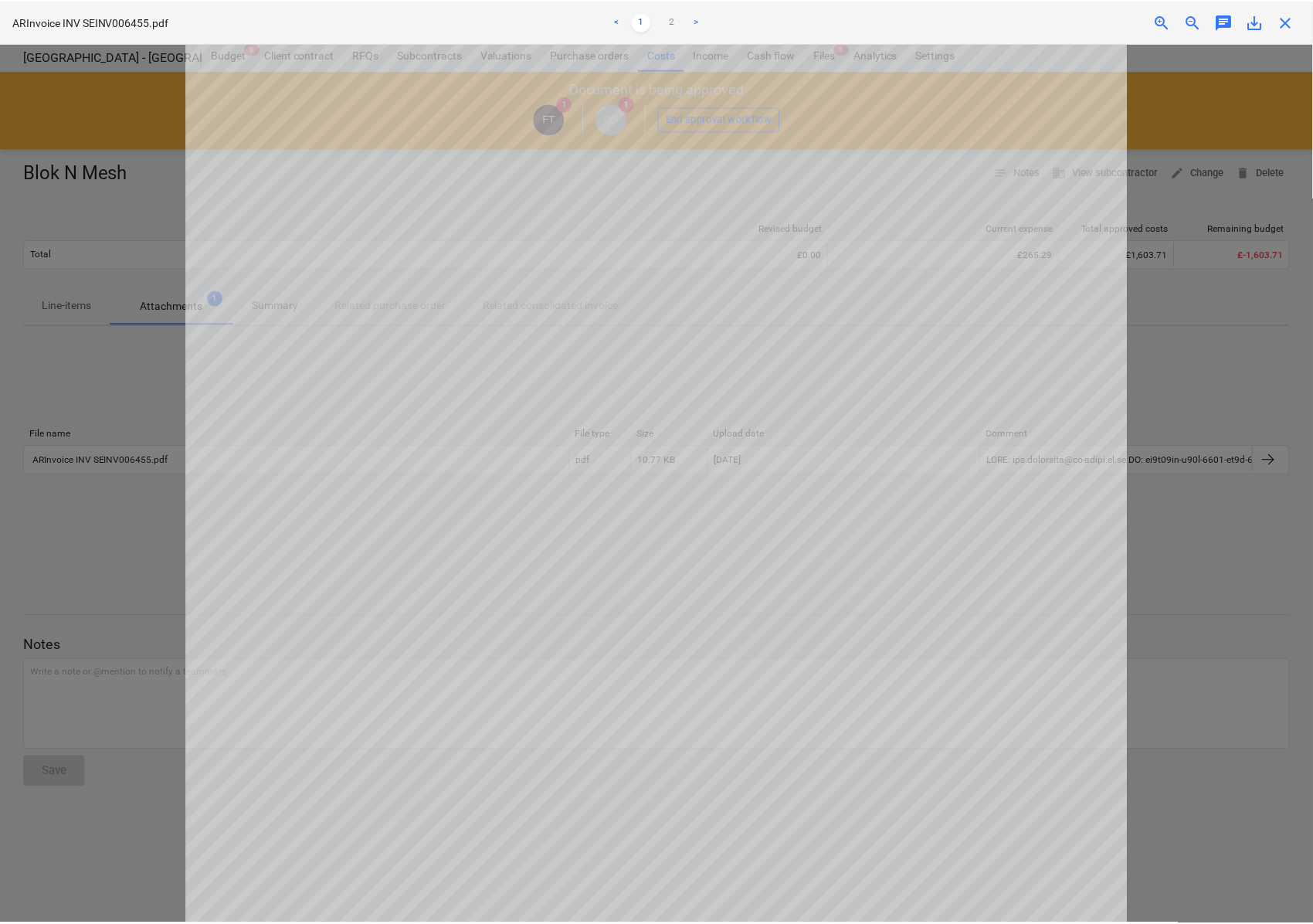
scroll to position [102, 0]
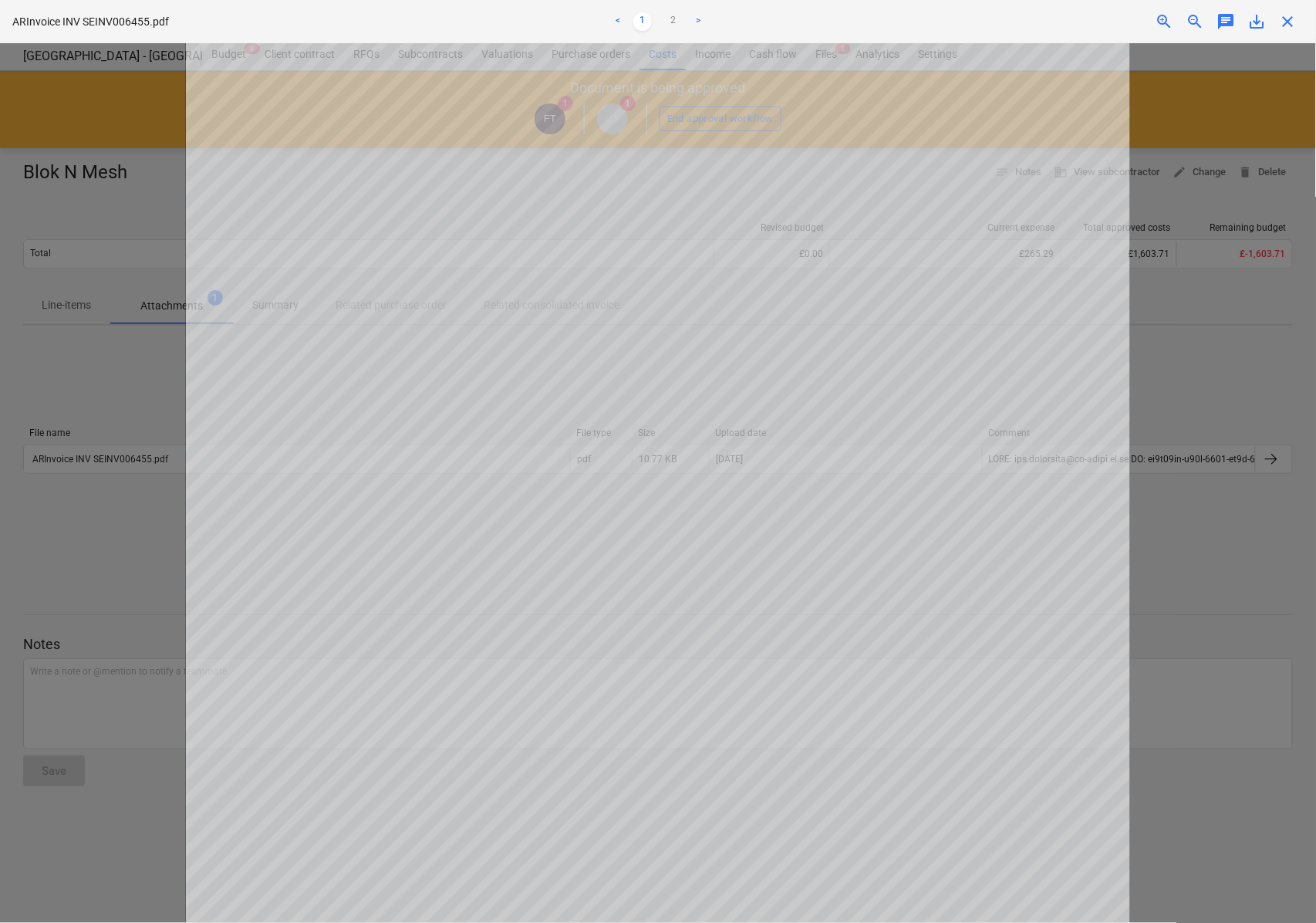
click at [1284, 22] on span "close" at bounding box center [1287, 21] width 18 height 18
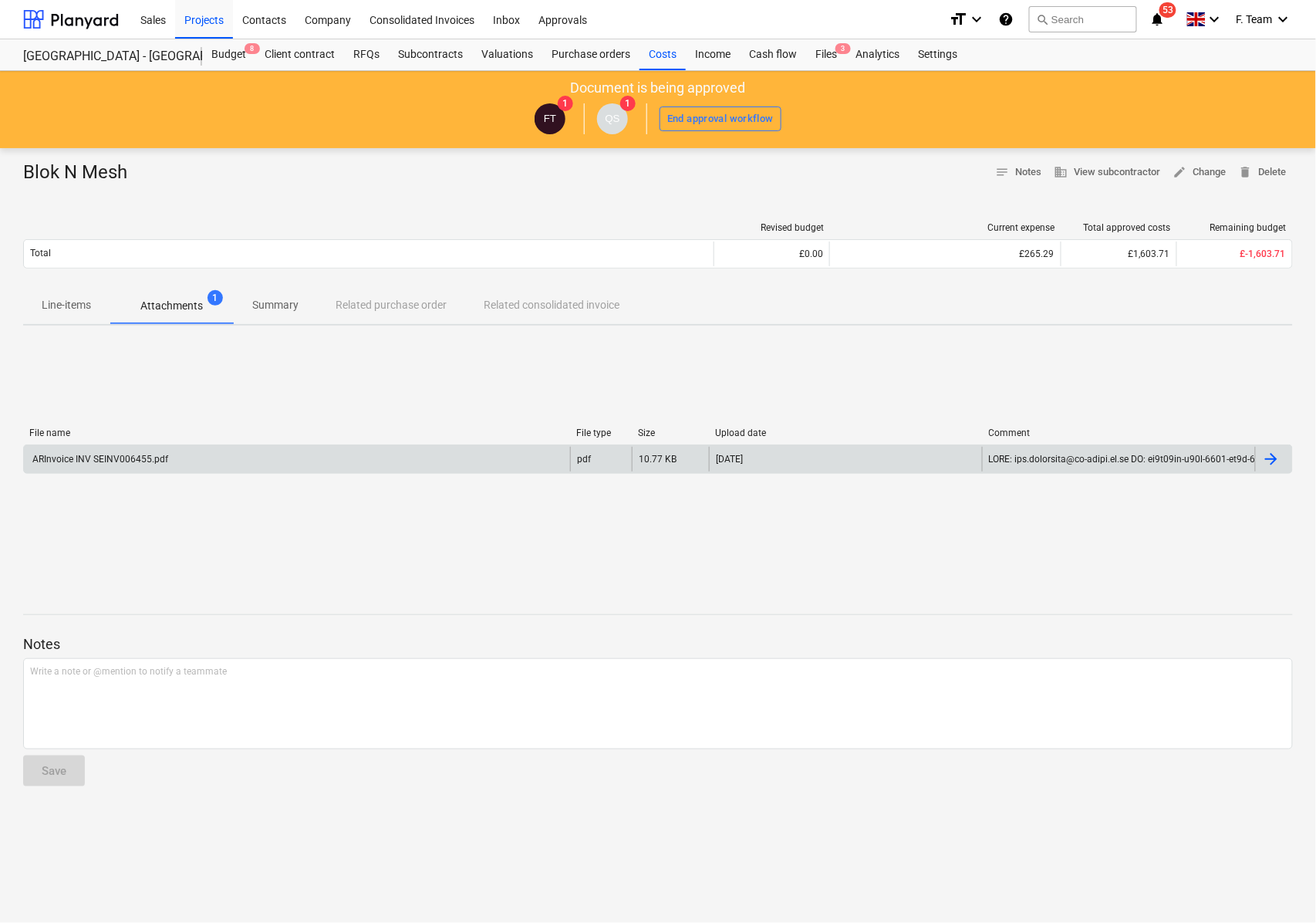
click at [296, 458] on div "ARInvoice INV SEINV006455.pdf" at bounding box center [297, 459] width 546 height 25
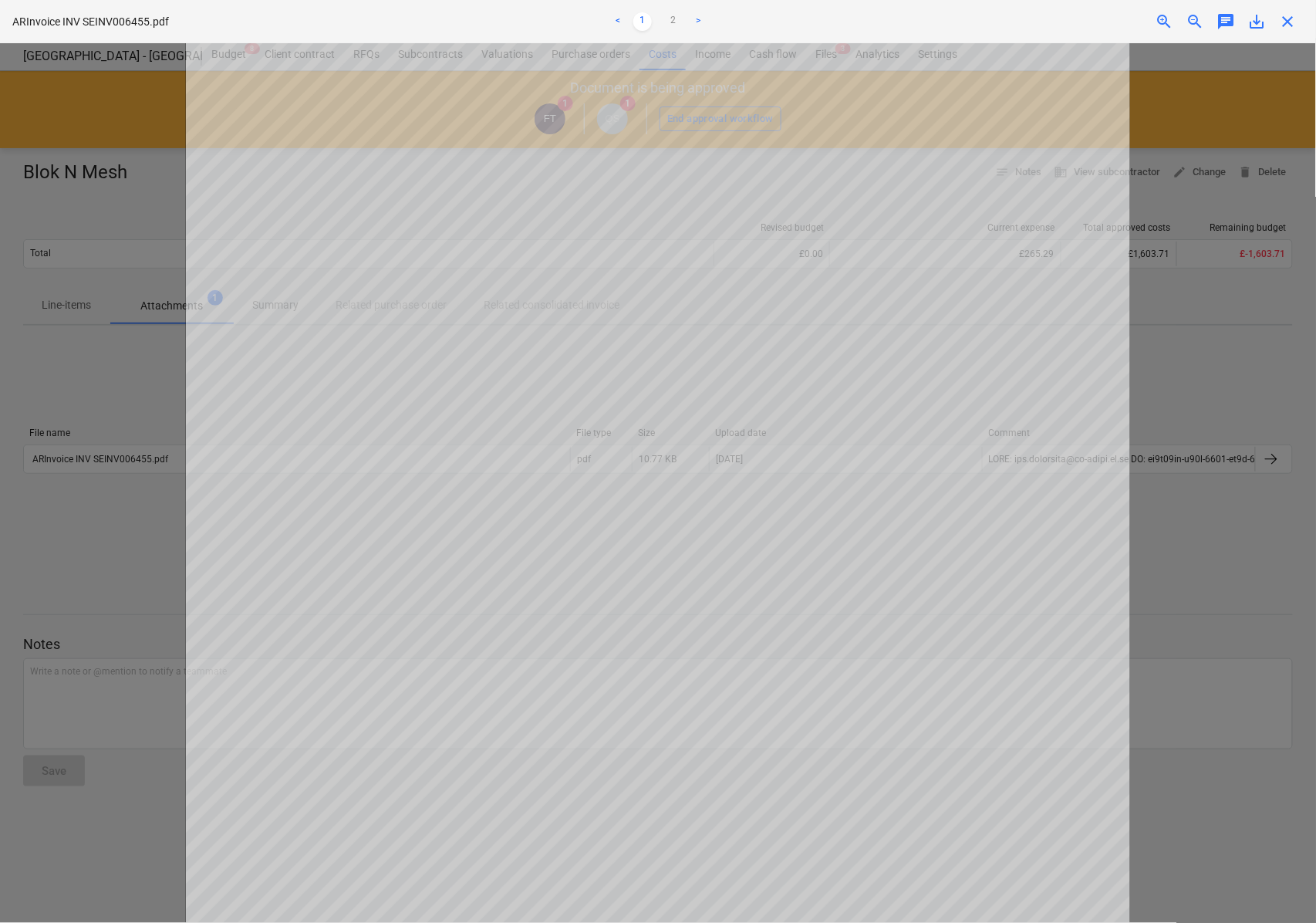
click at [1287, 28] on span "close" at bounding box center [1287, 21] width 18 height 18
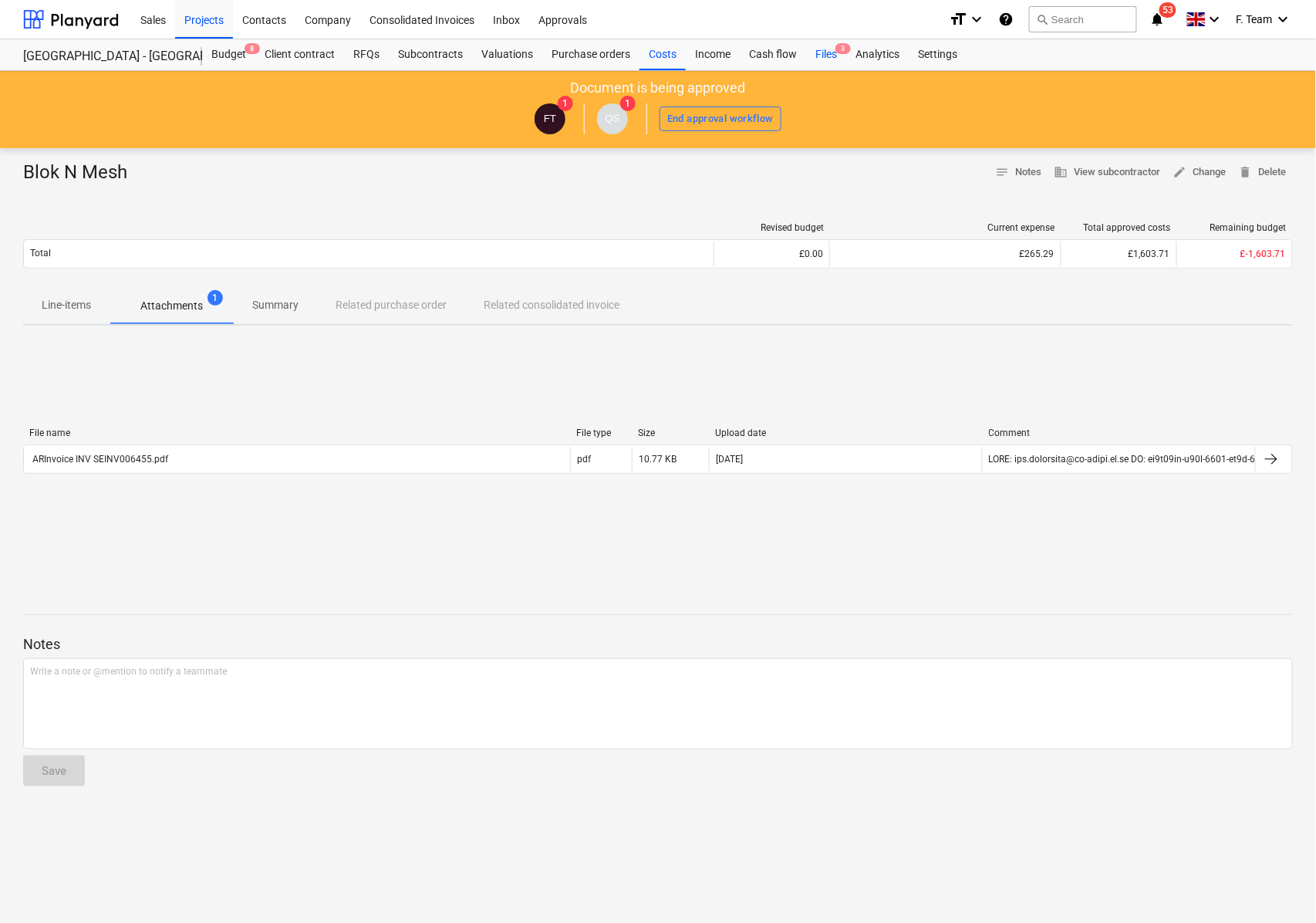
click at [822, 54] on div "Files 3" at bounding box center [826, 54] width 40 height 31
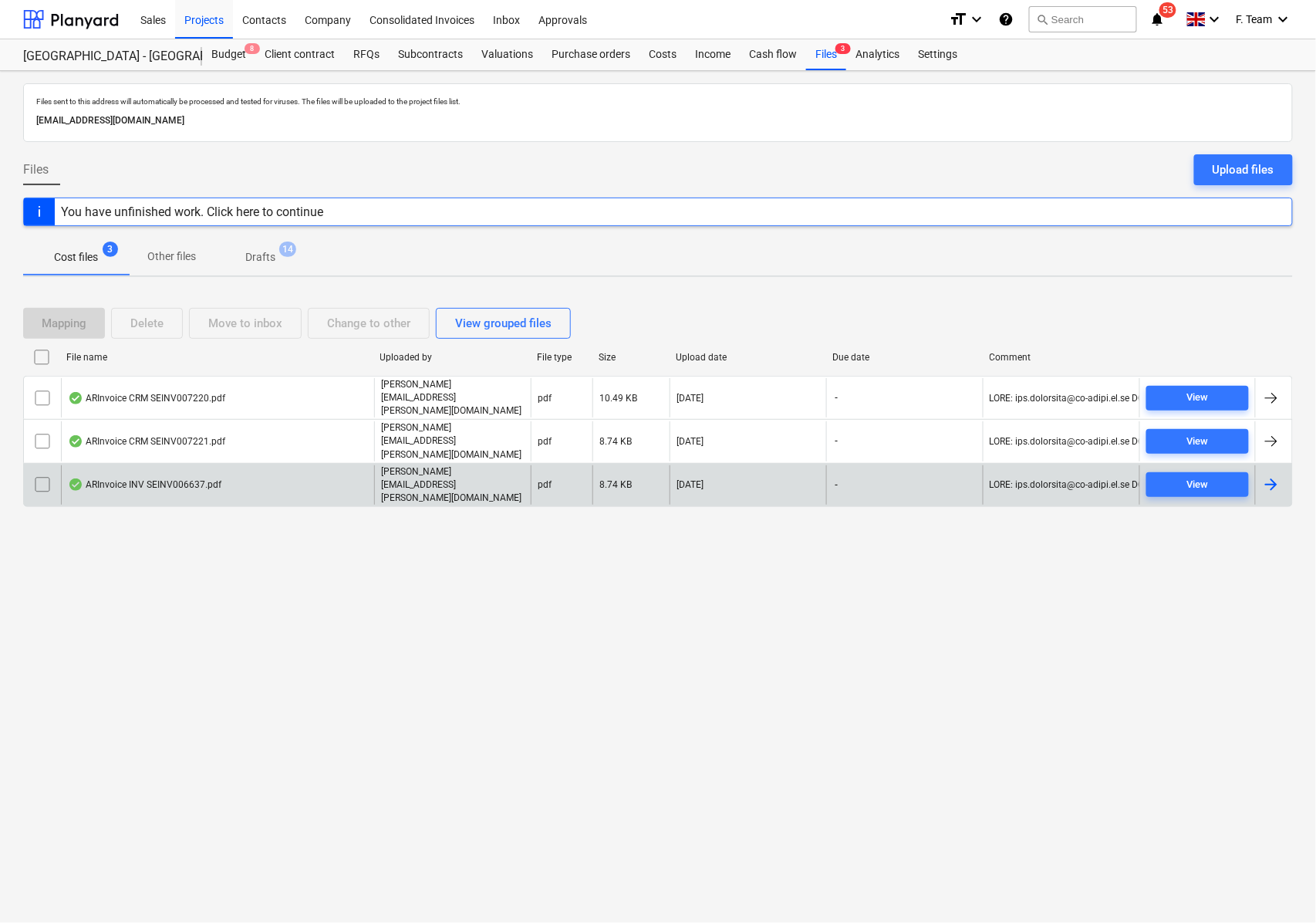
click at [1269, 475] on div at bounding box center [1270, 484] width 18 height 18
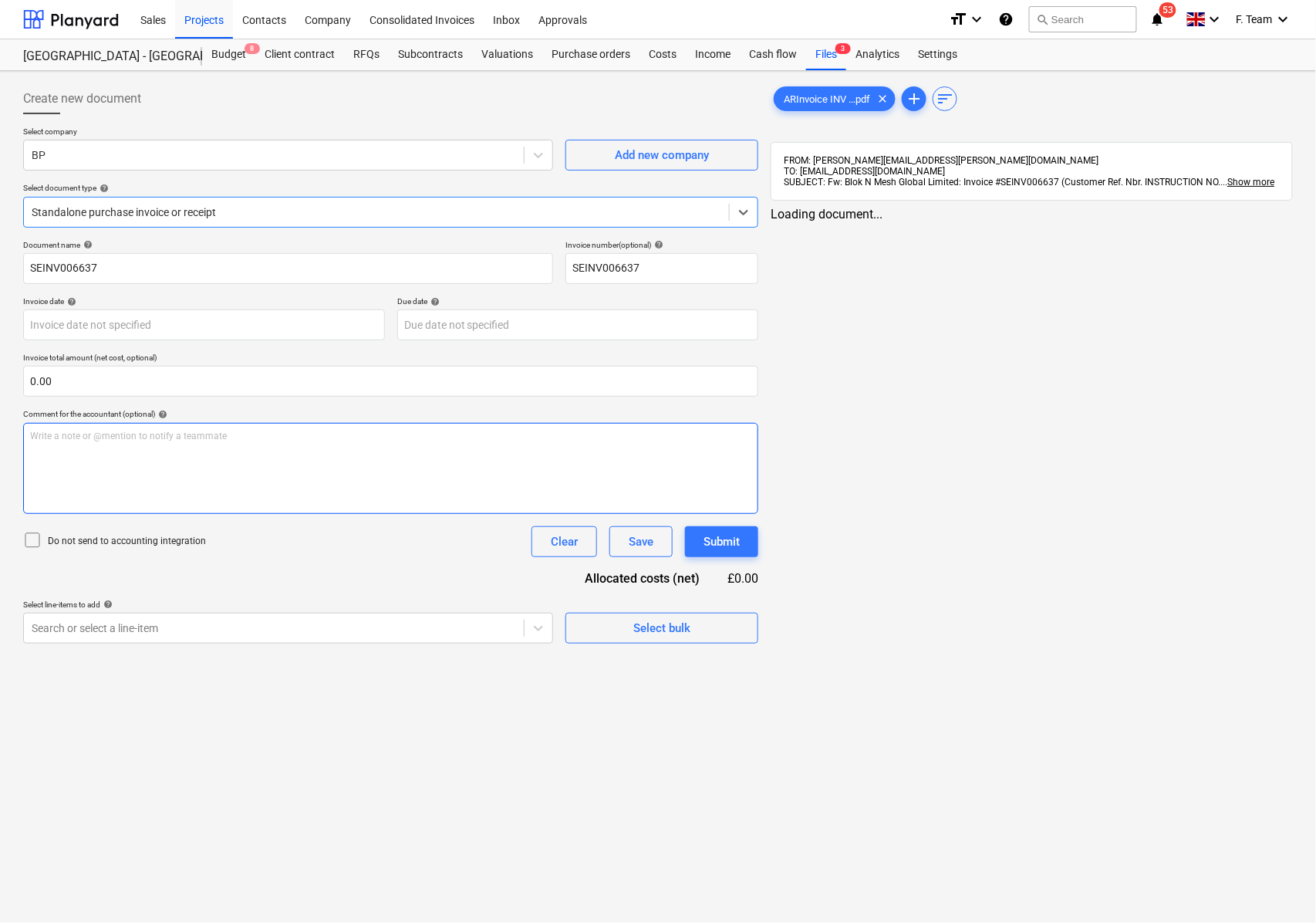
type input "SEINV006637"
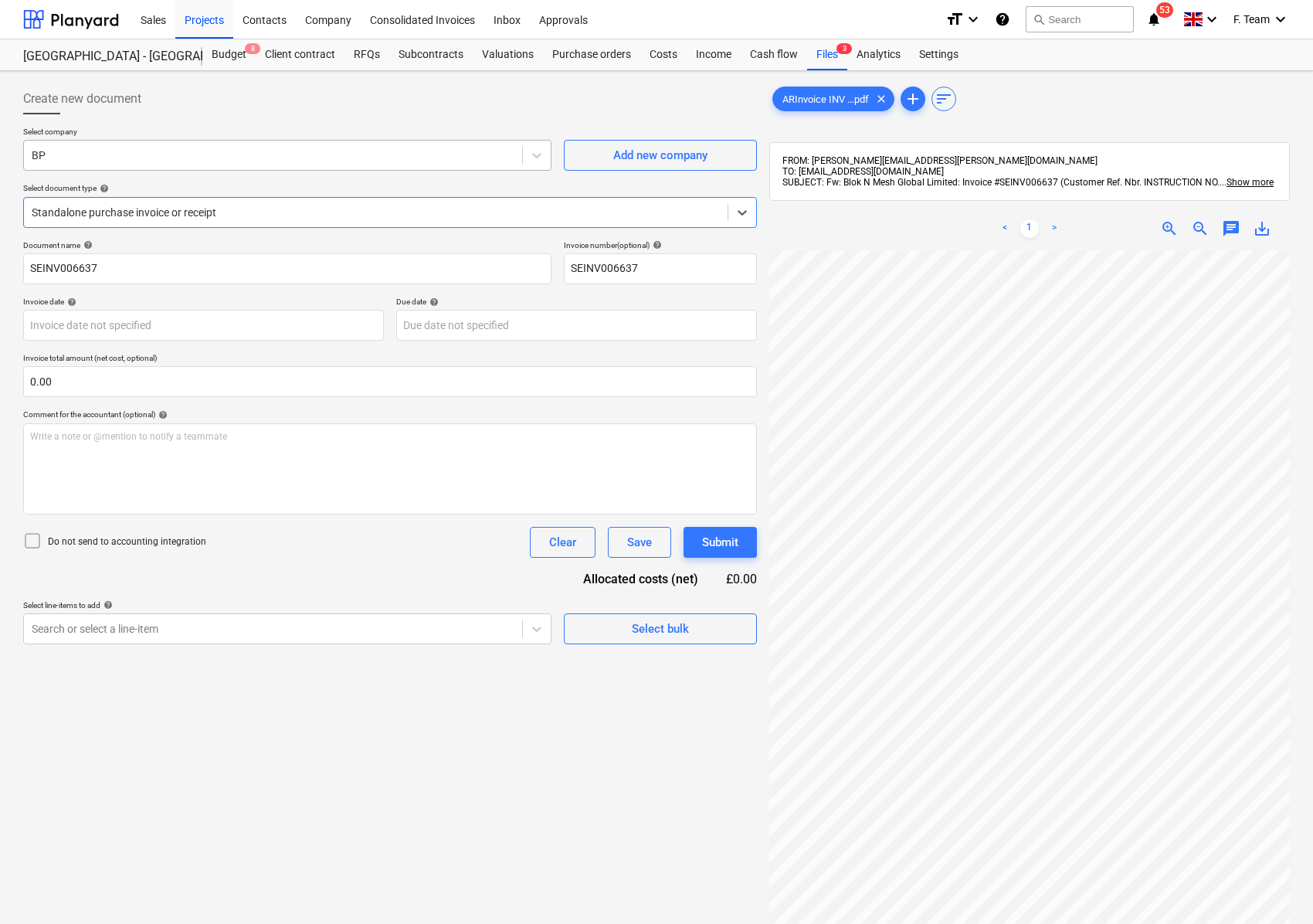
click at [63, 155] on div at bounding box center [273, 155] width 483 height 15
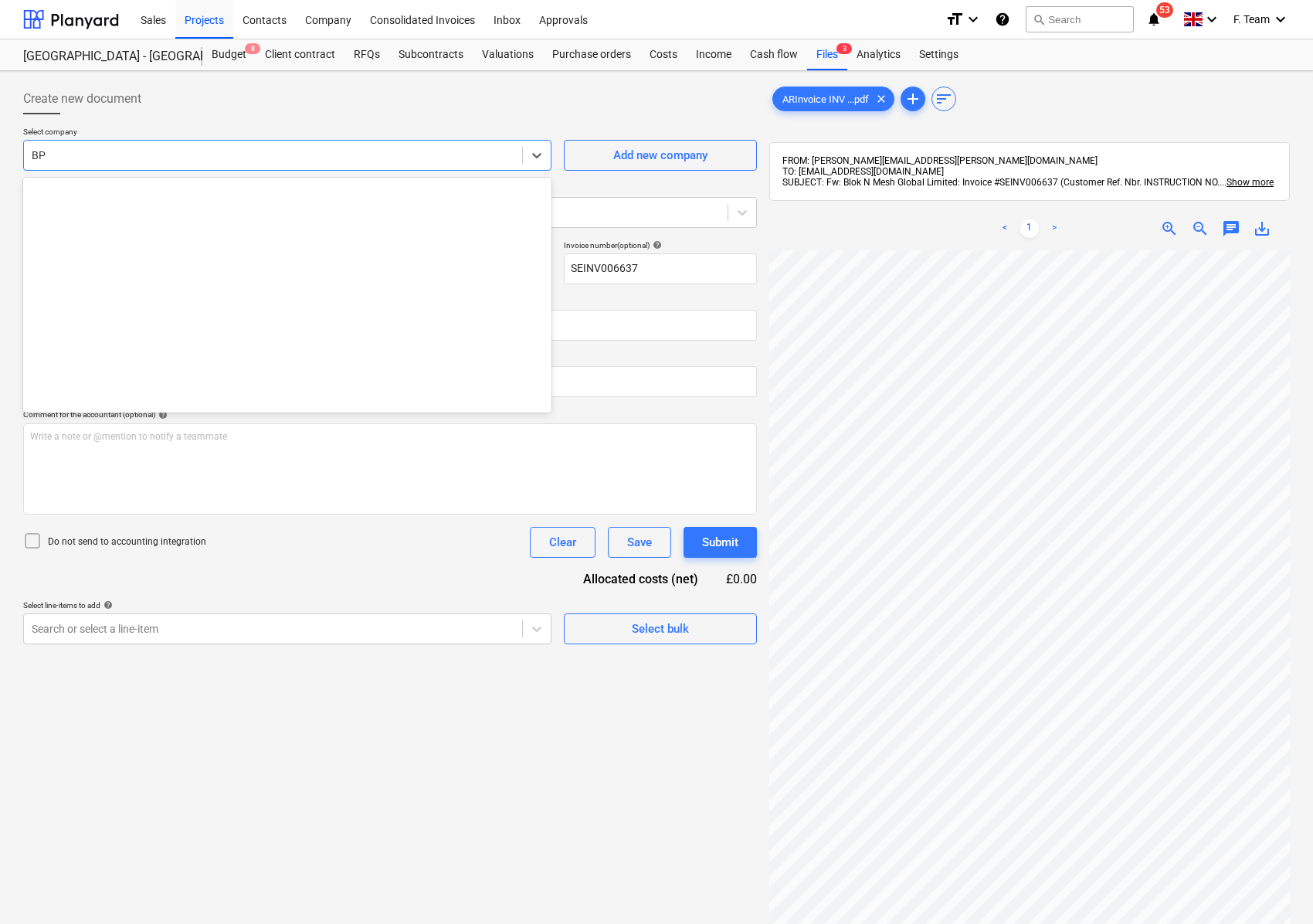
scroll to position [2027, 0]
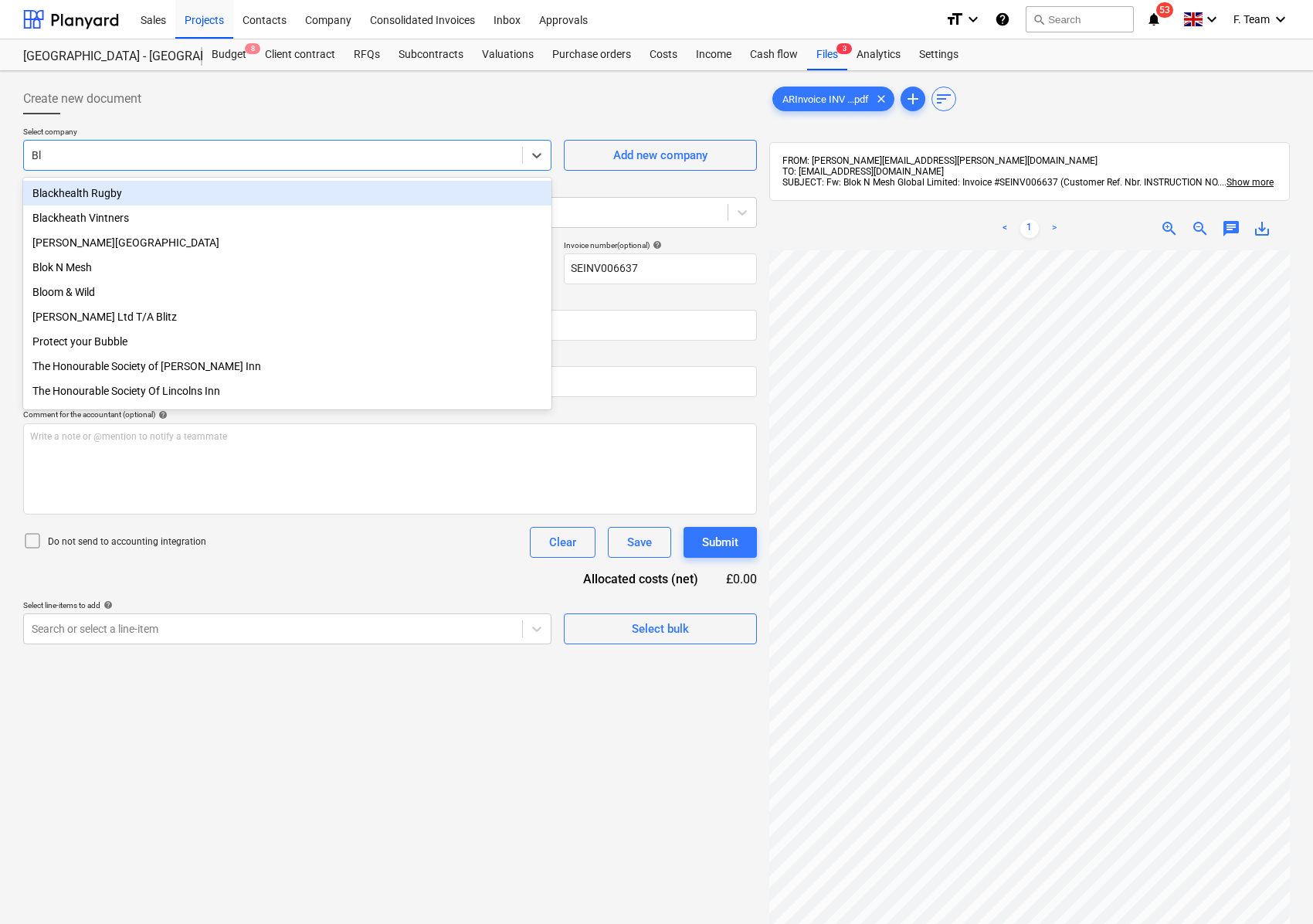
type input "Blo"
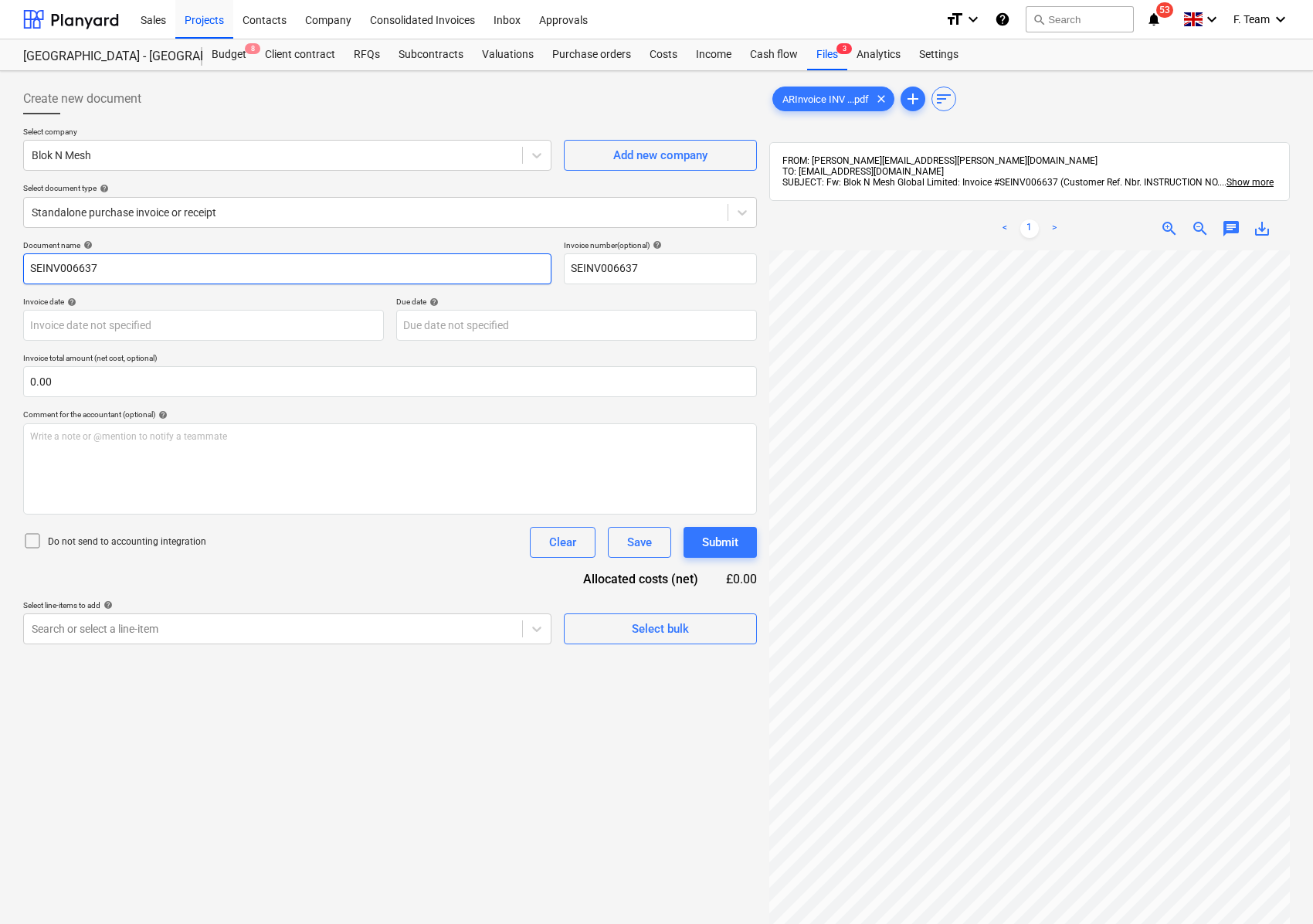
drag, startPoint x: 97, startPoint y: 276, endPoint x: 0, endPoint y: 264, distance: 97.7
click at [0, 267] on div "Create new document Select company Blok N Mesh Add new company Select document …" at bounding box center [656, 607] width 1313 height 1072
type input "Blok N mesh"
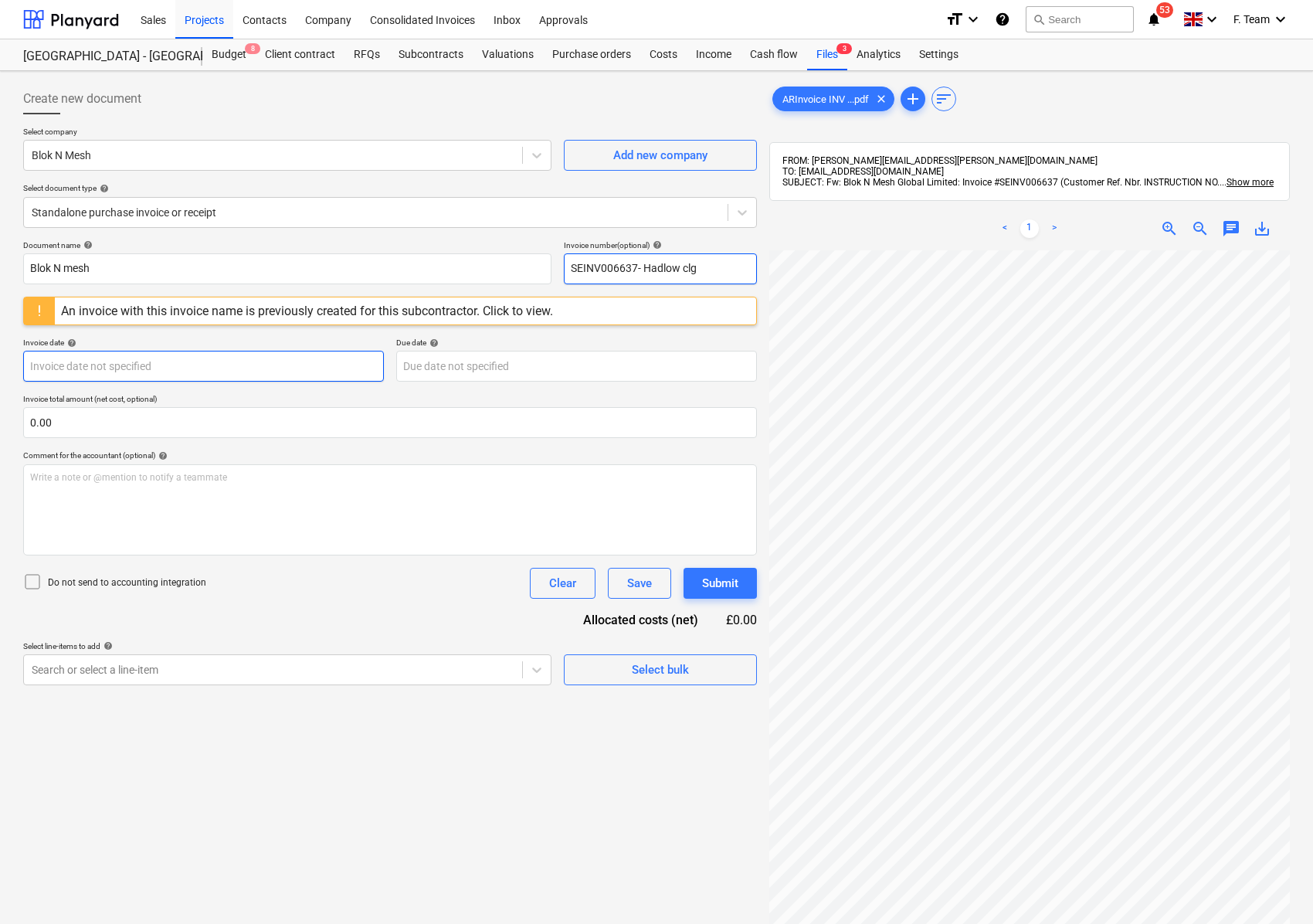
type input "SEINV006637- Hadlow clg"
click at [721, 559] on div "Create new document Select company Blok N Mesh Add new company Select document …" at bounding box center [656, 607] width 1279 height 1060
click at [149, 361] on body "Sales Projects Contacts Company Consolidated Invoices Inbox Approvals format_si…" at bounding box center [656, 462] width 1313 height 924
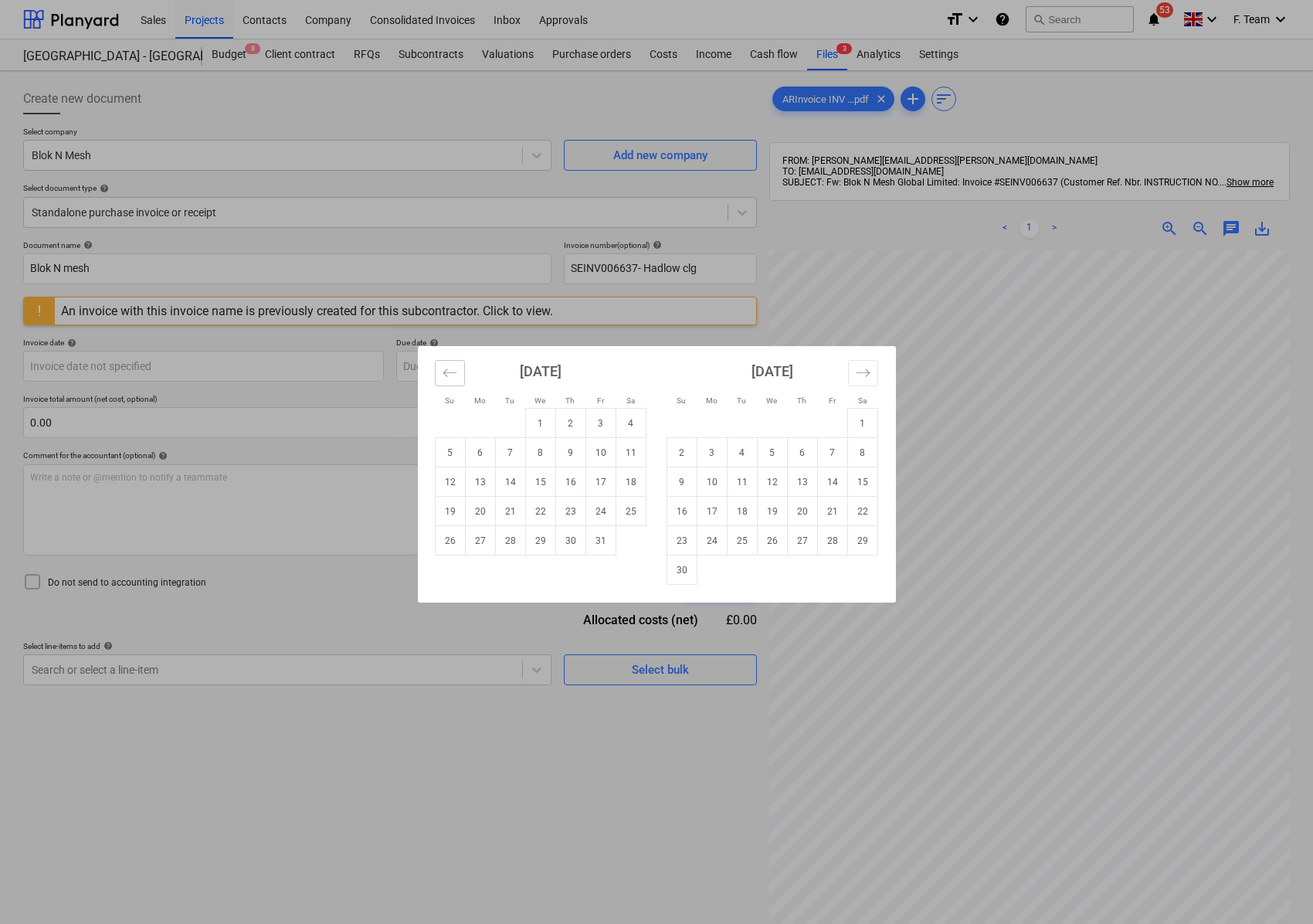
click at [443, 371] on icon "Move backward to switch to the previous month." at bounding box center [450, 372] width 14 height 14
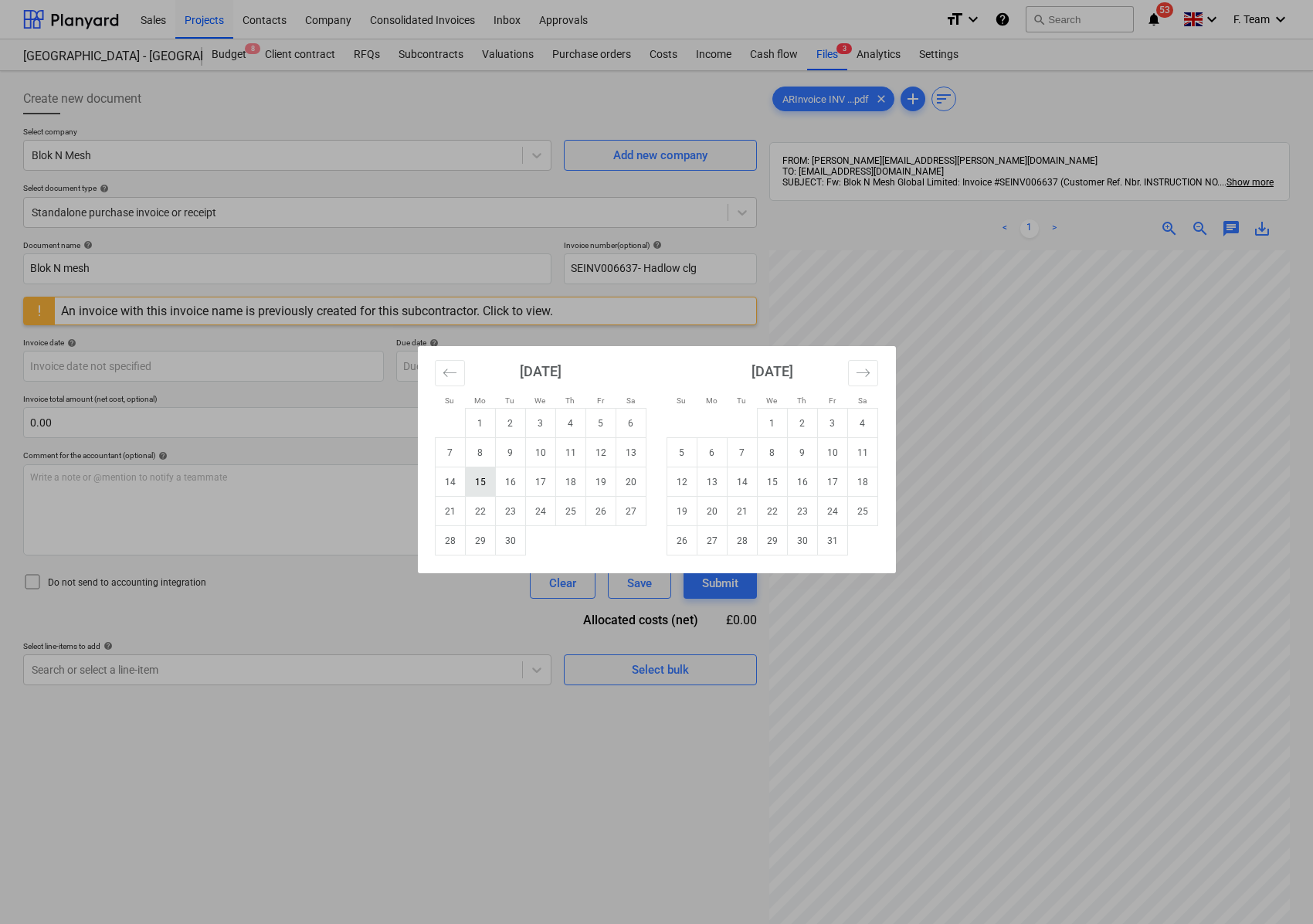
click at [486, 482] on td "15" at bounding box center [480, 482] width 30 height 30
type input "[DATE]"
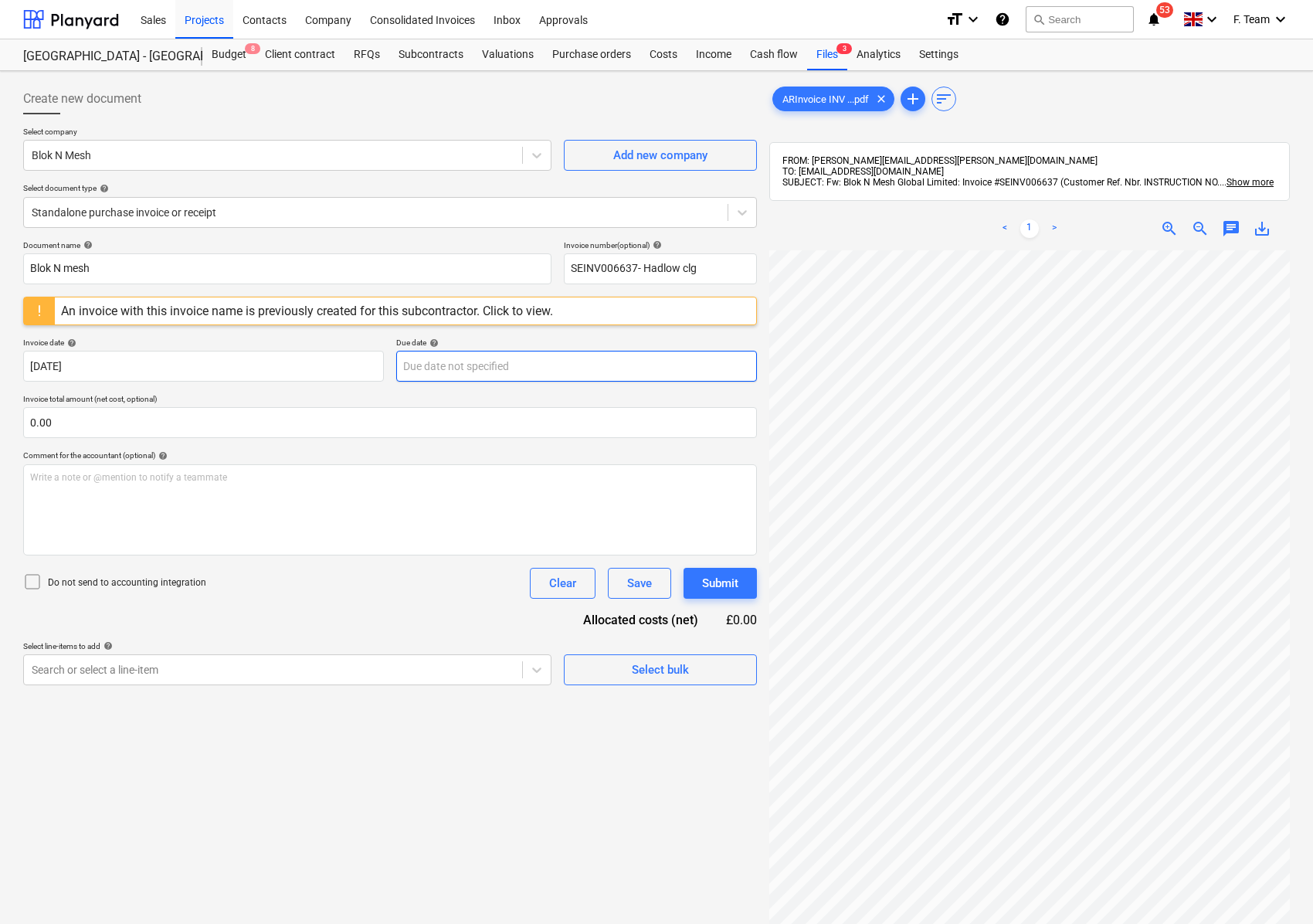
click at [483, 378] on body "Sales Projects Contacts Company Consolidated Invoices Inbox Approvals format_si…" at bounding box center [656, 462] width 1313 height 924
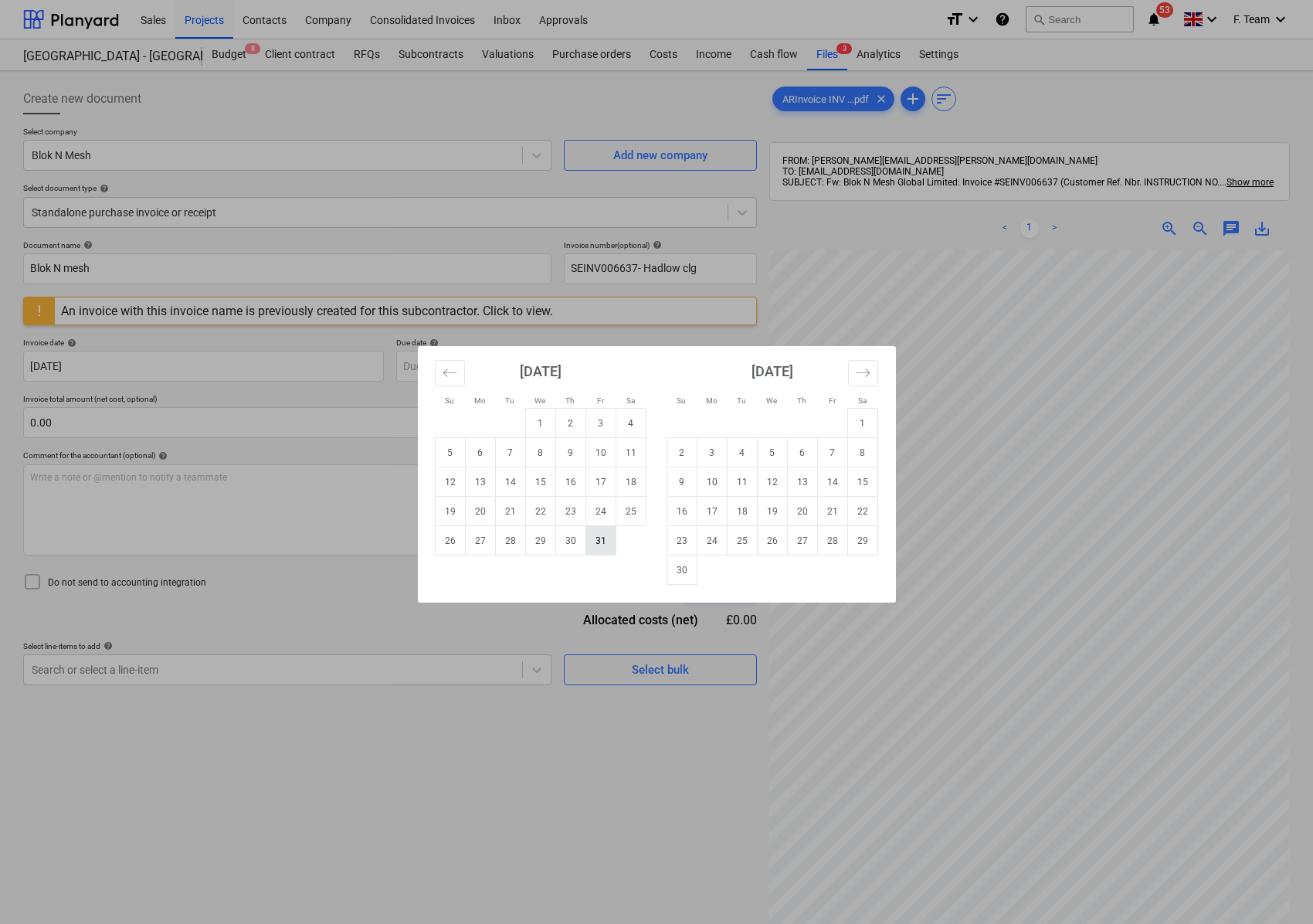
click at [597, 542] on td "31" at bounding box center [600, 540] width 30 height 30
type input "[DATE]"
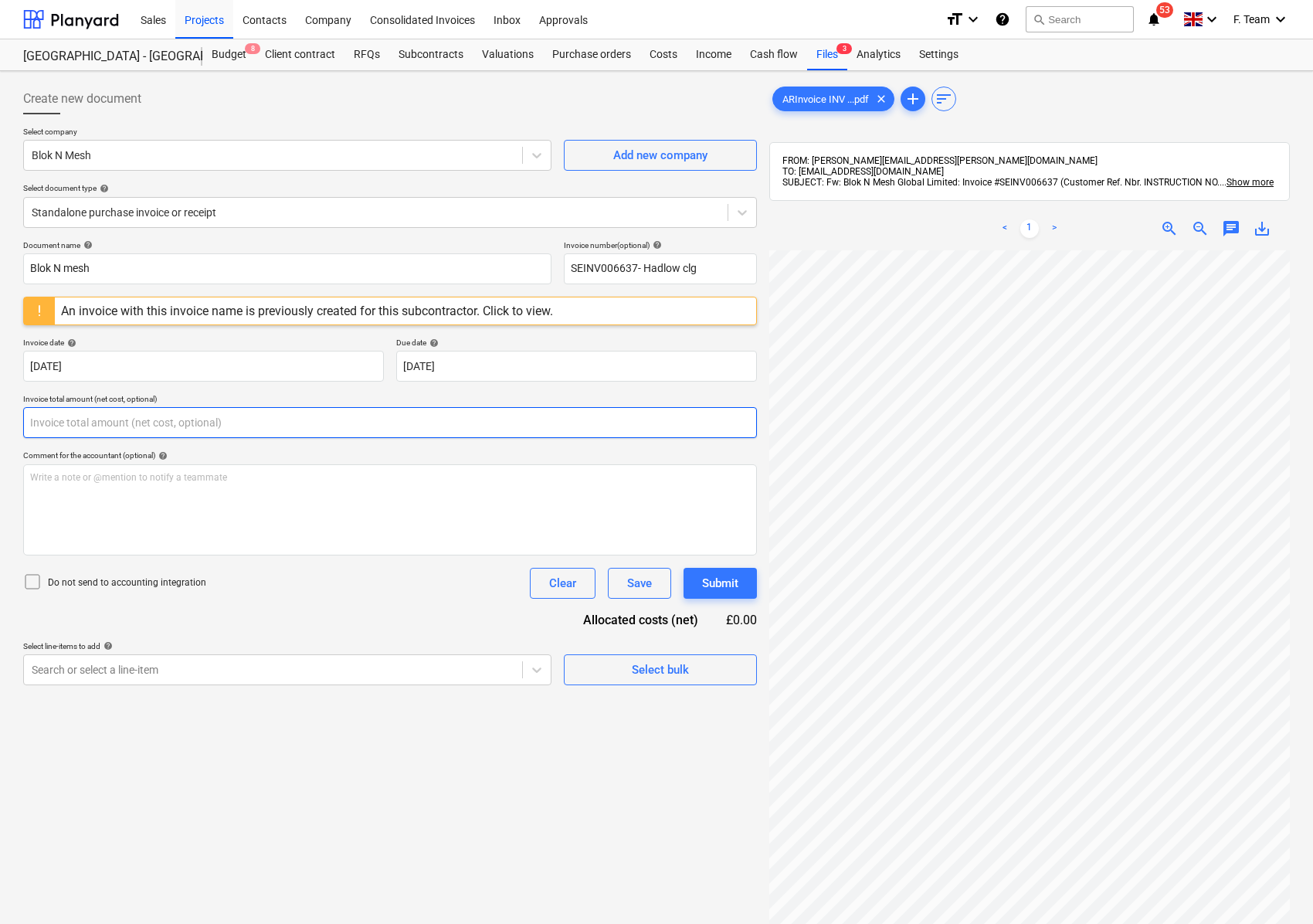
click at [74, 425] on input "text" at bounding box center [390, 422] width 733 height 31
type input "0.00"
click at [624, 656] on div "Create new document Select company Blok N Mesh Add new company Select document …" at bounding box center [656, 607] width 1279 height 1060
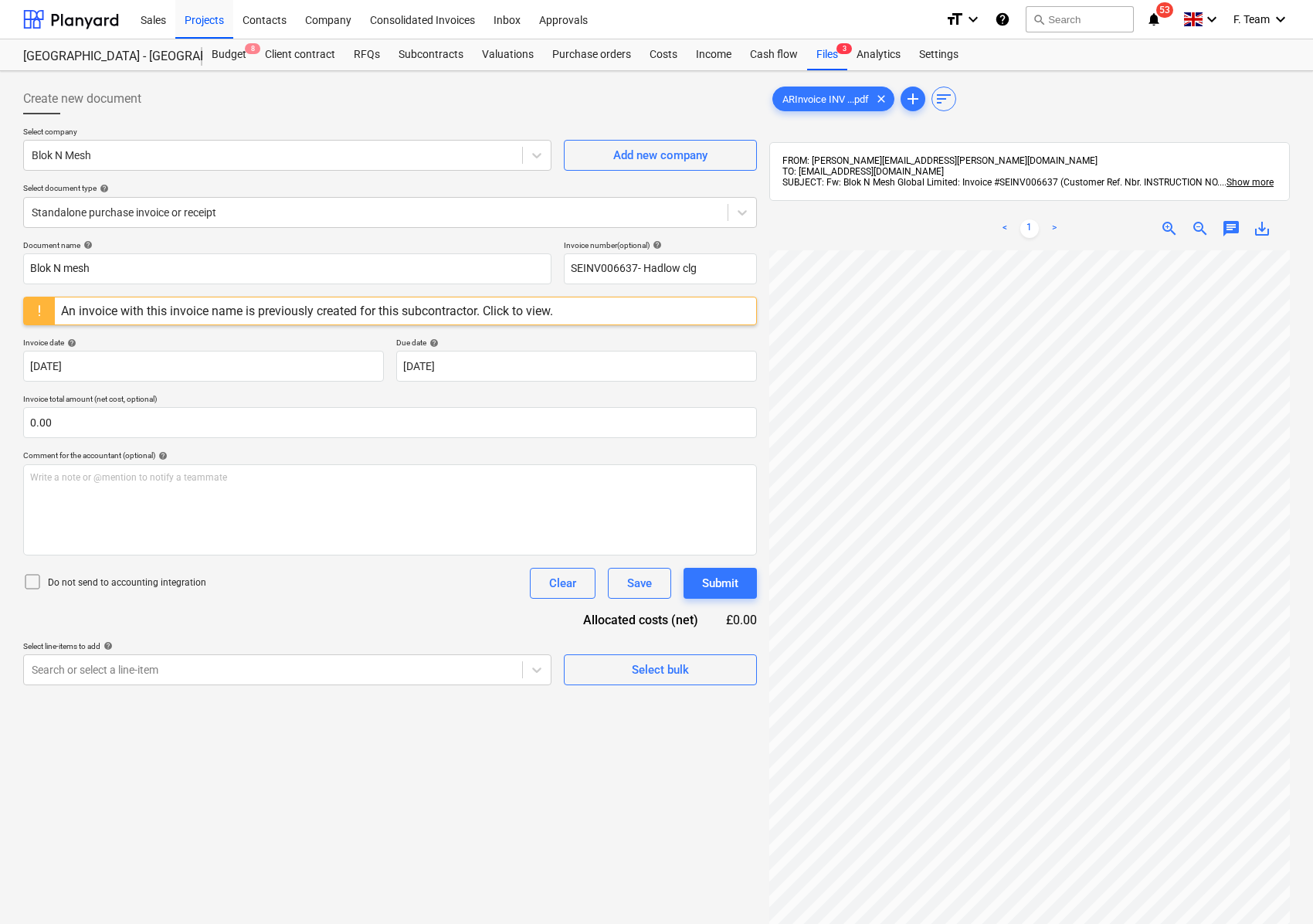
click at [748, 705] on div "Create new document Select company Blok N Mesh Add new company Select document …" at bounding box center [656, 607] width 1279 height 1060
click at [50, 416] on input "text" at bounding box center [390, 422] width 733 height 31
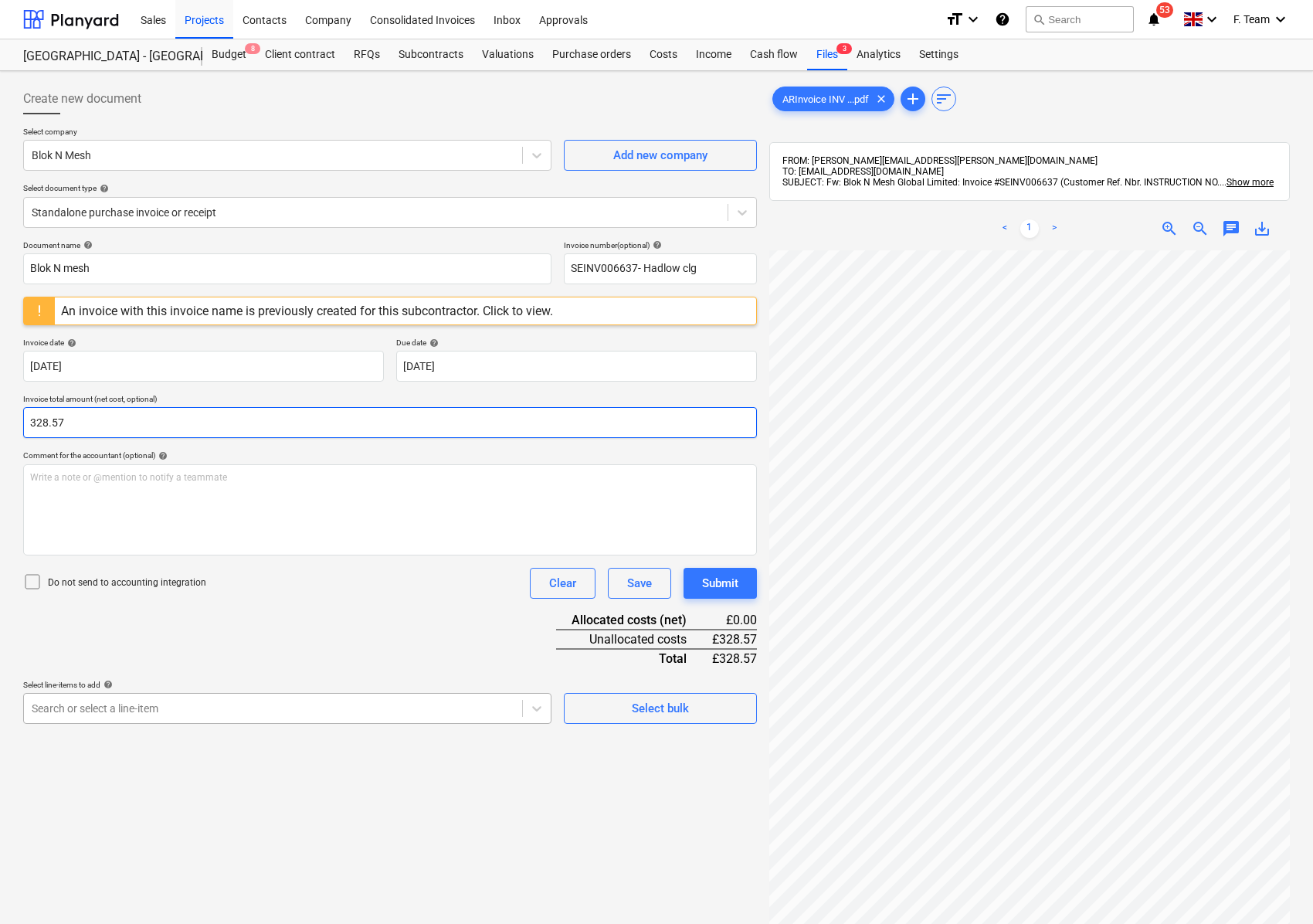
type input "328.57"
click at [115, 714] on body "Sales Projects Contacts Company Consolidated Invoices Inbox Approvals format_si…" at bounding box center [656, 462] width 1313 height 924
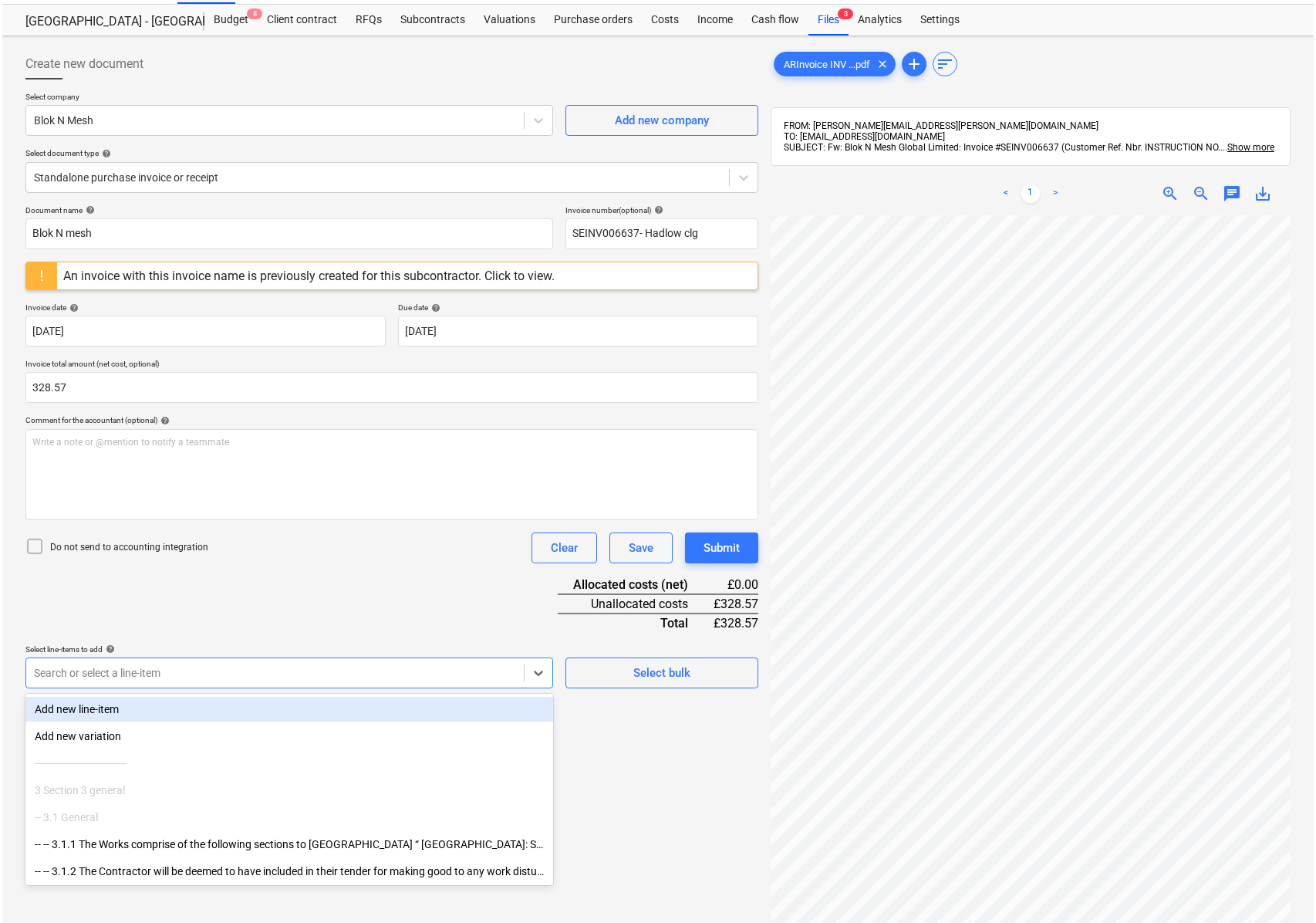
scroll to position [46, 0]
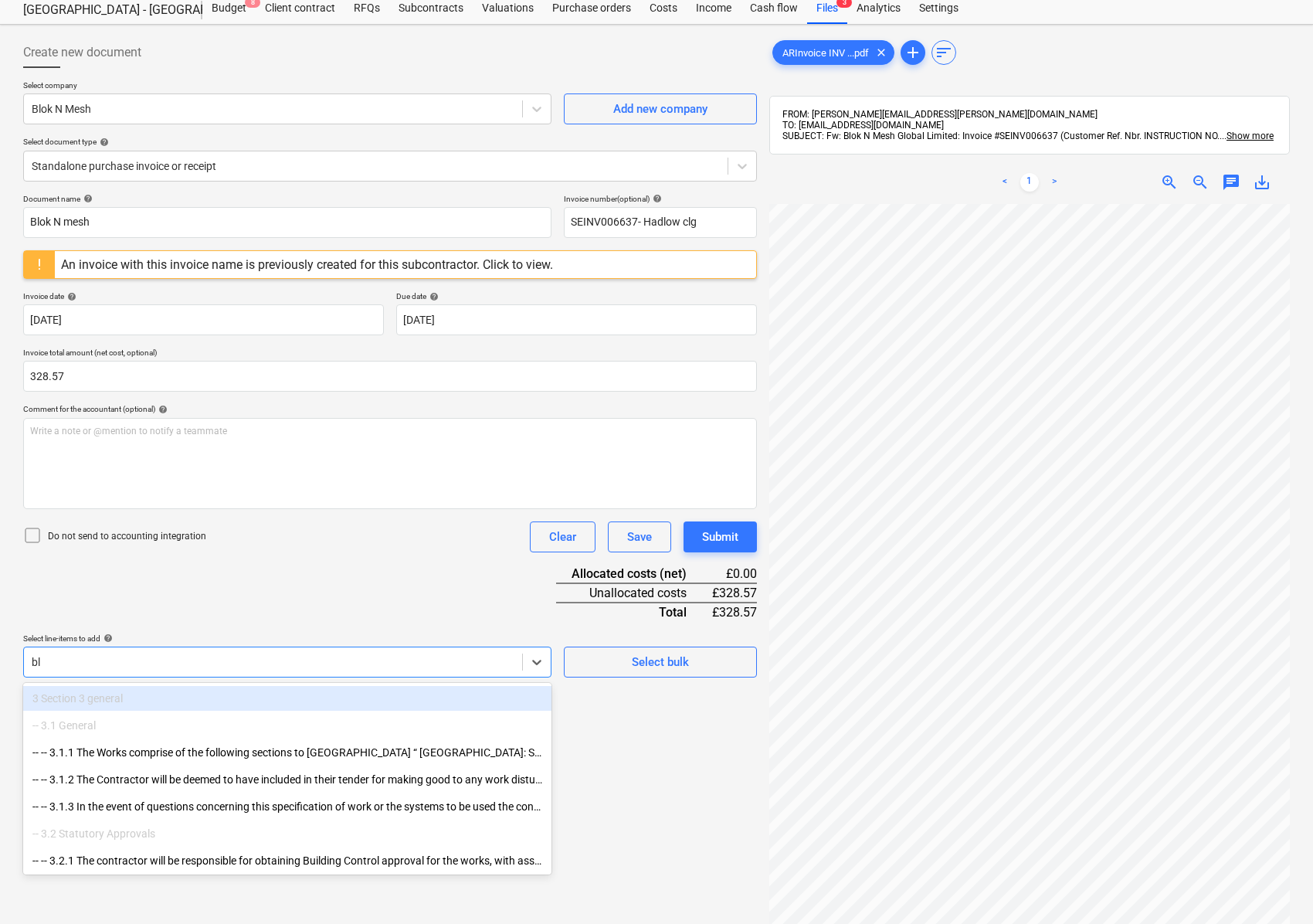
type input "blo"
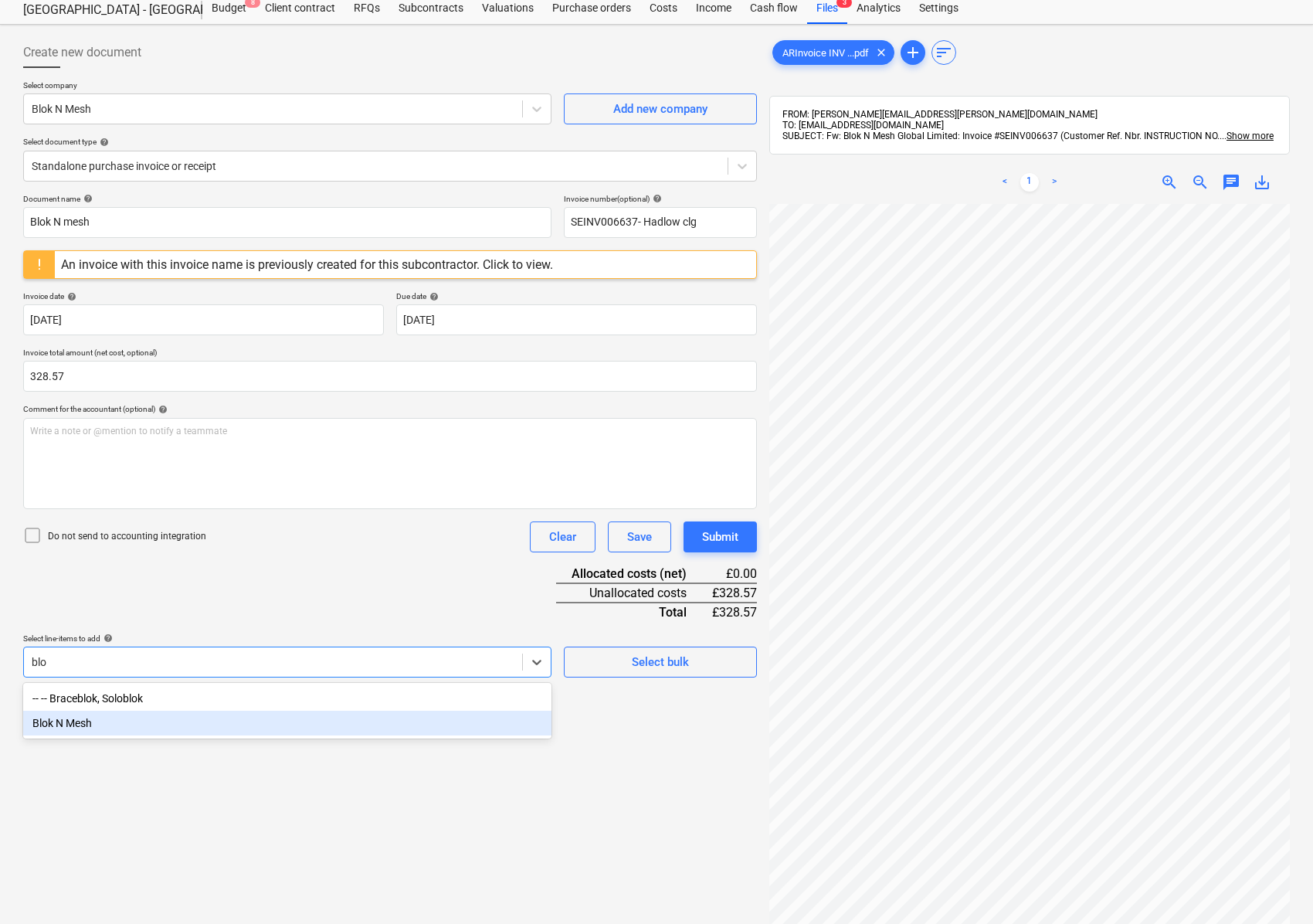
click at [57, 727] on div "Blok N Mesh" at bounding box center [287, 722] width 528 height 25
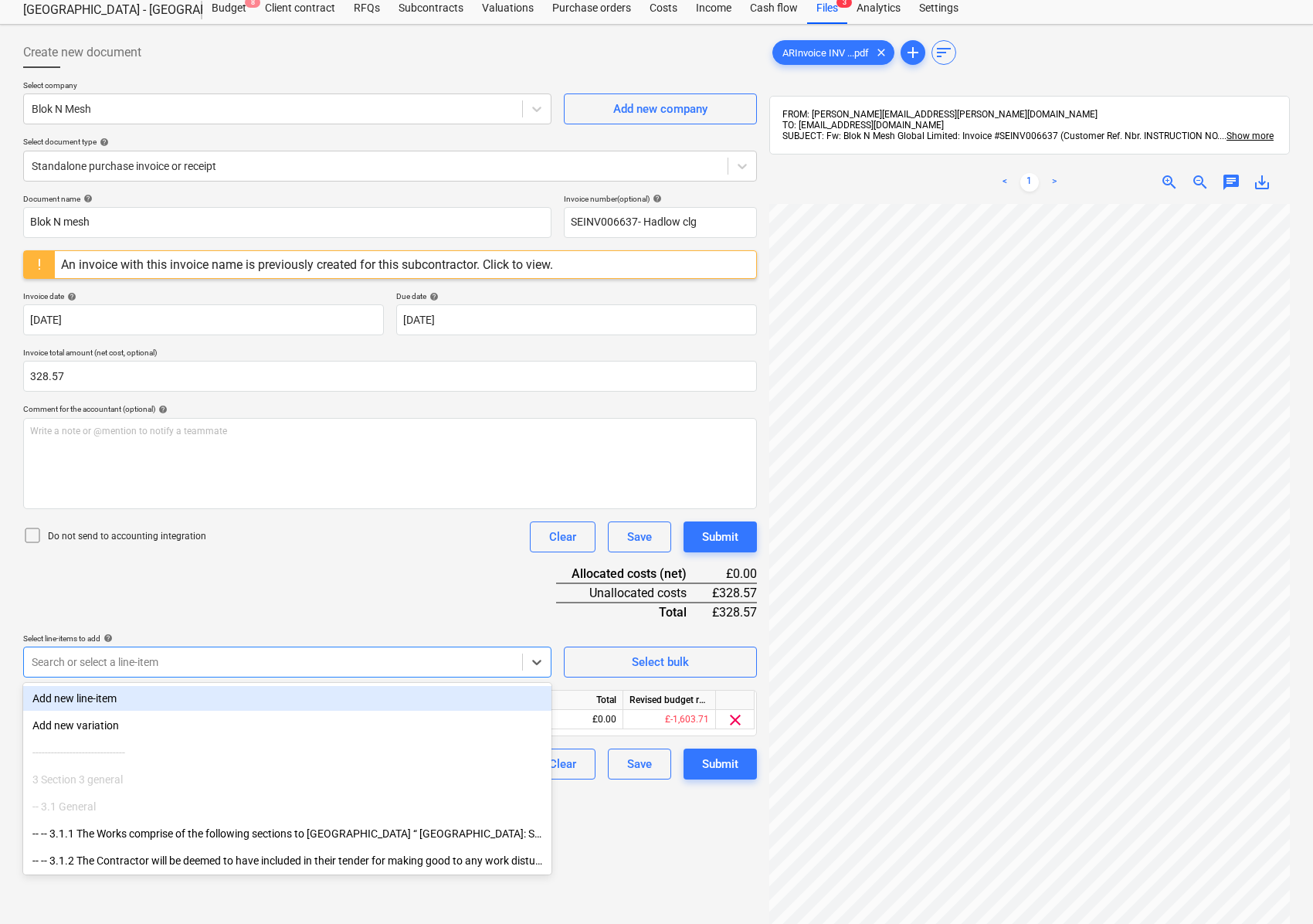
click at [310, 581] on div "Document name help Blok N mesh Invoice number (optional) help SEINV006637- Hadl…" at bounding box center [390, 486] width 733 height 585
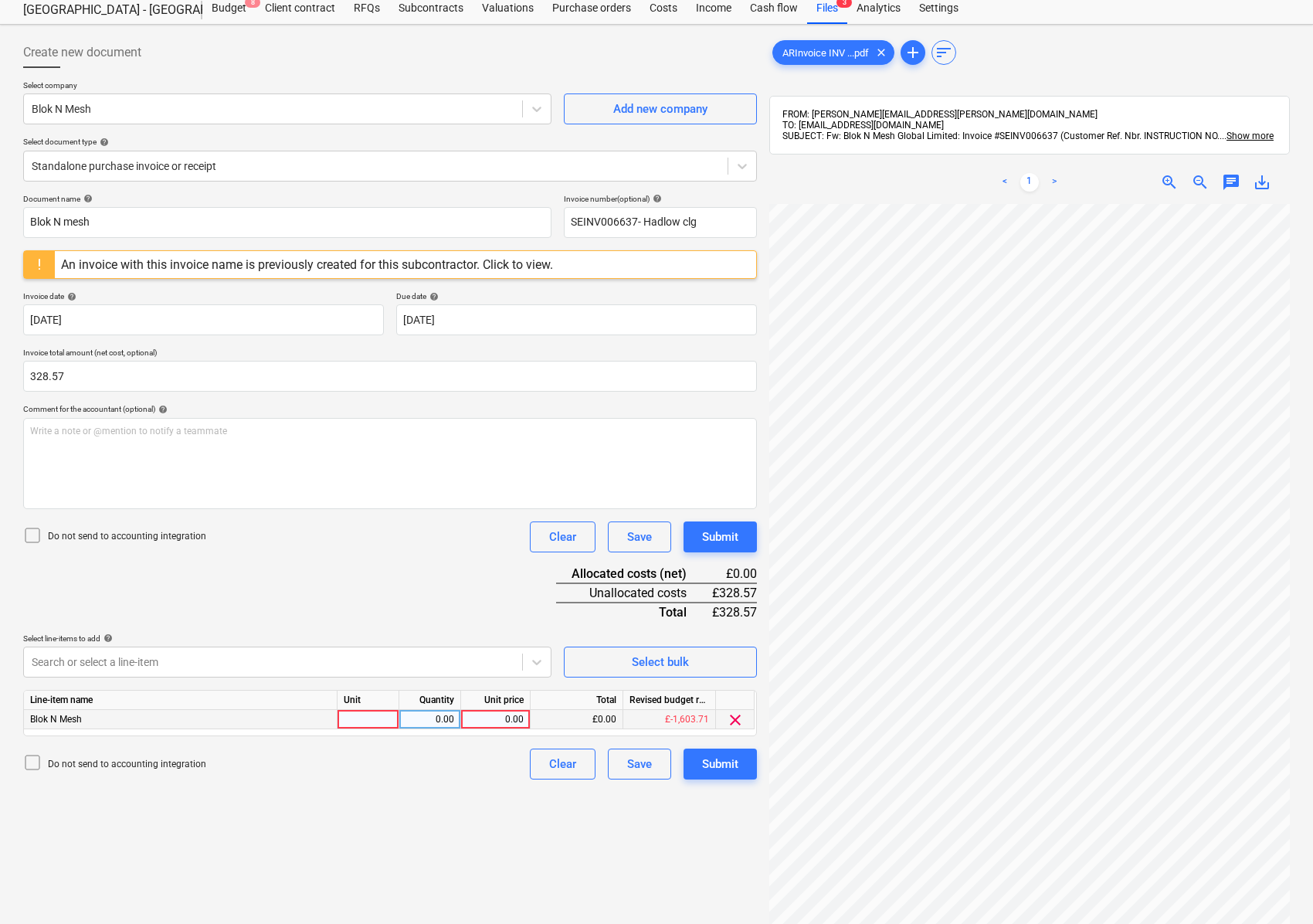
click at [364, 721] on div at bounding box center [368, 720] width 62 height 19
type input "nos"
type input "328.57"
click at [251, 823] on div "Create new document Select company Blok N Mesh Add new company Select document …" at bounding box center [390, 561] width 746 height 1060
click at [437, 69] on div at bounding box center [390, 74] width 733 height 12
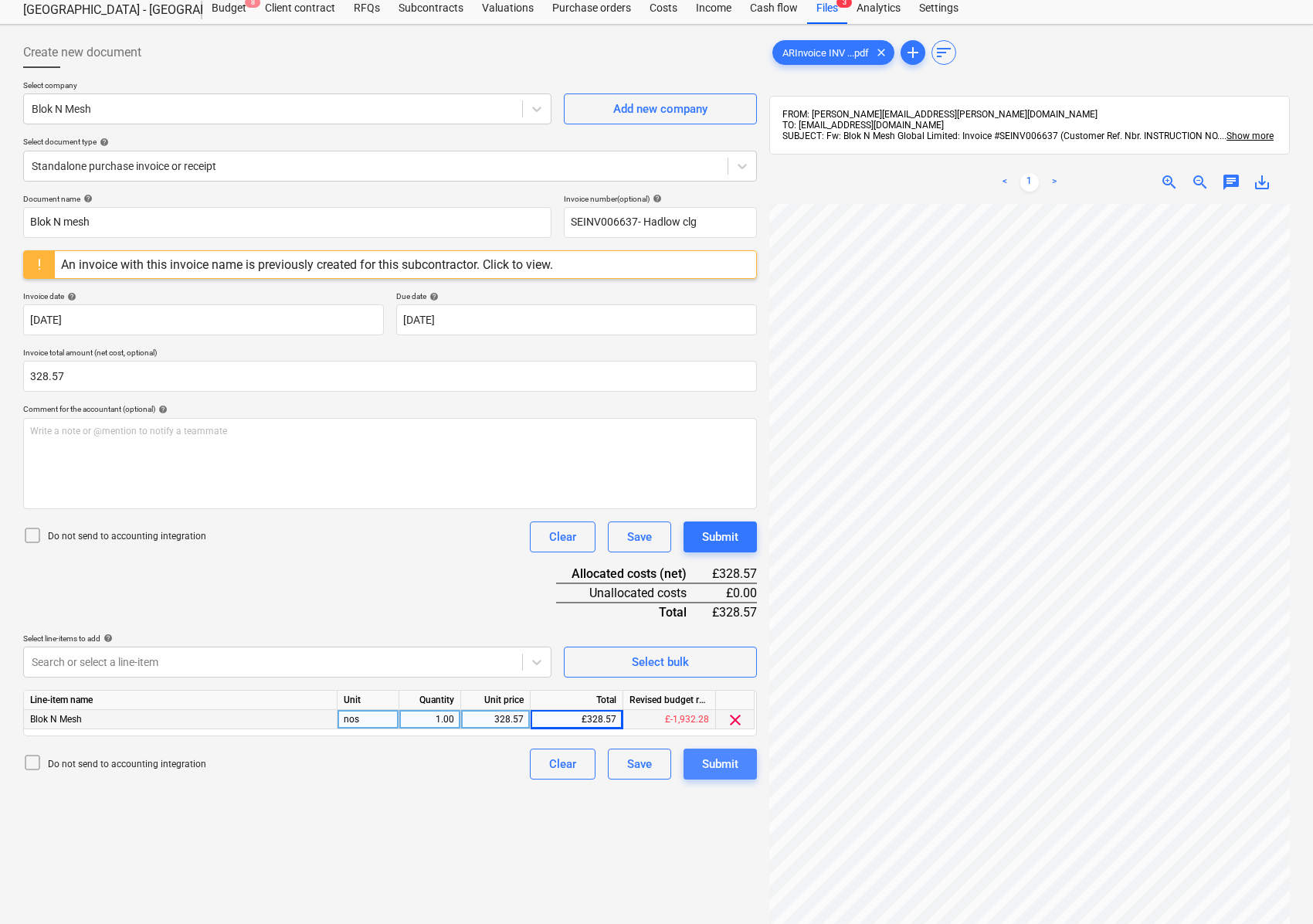
click at [692, 758] on button "Submit" at bounding box center [721, 764] width 74 height 31
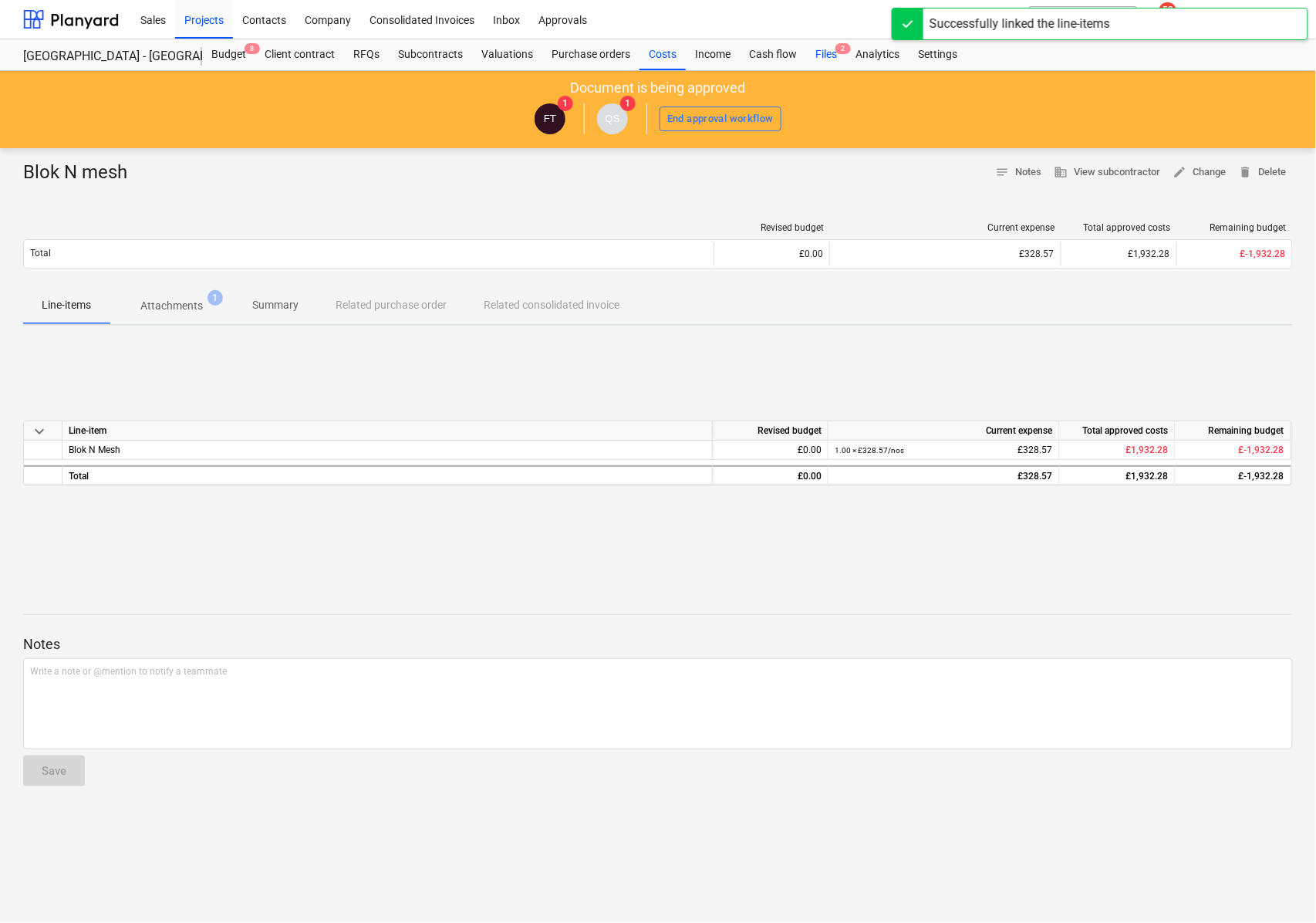
click at [828, 50] on div "Files 2" at bounding box center [826, 54] width 40 height 31
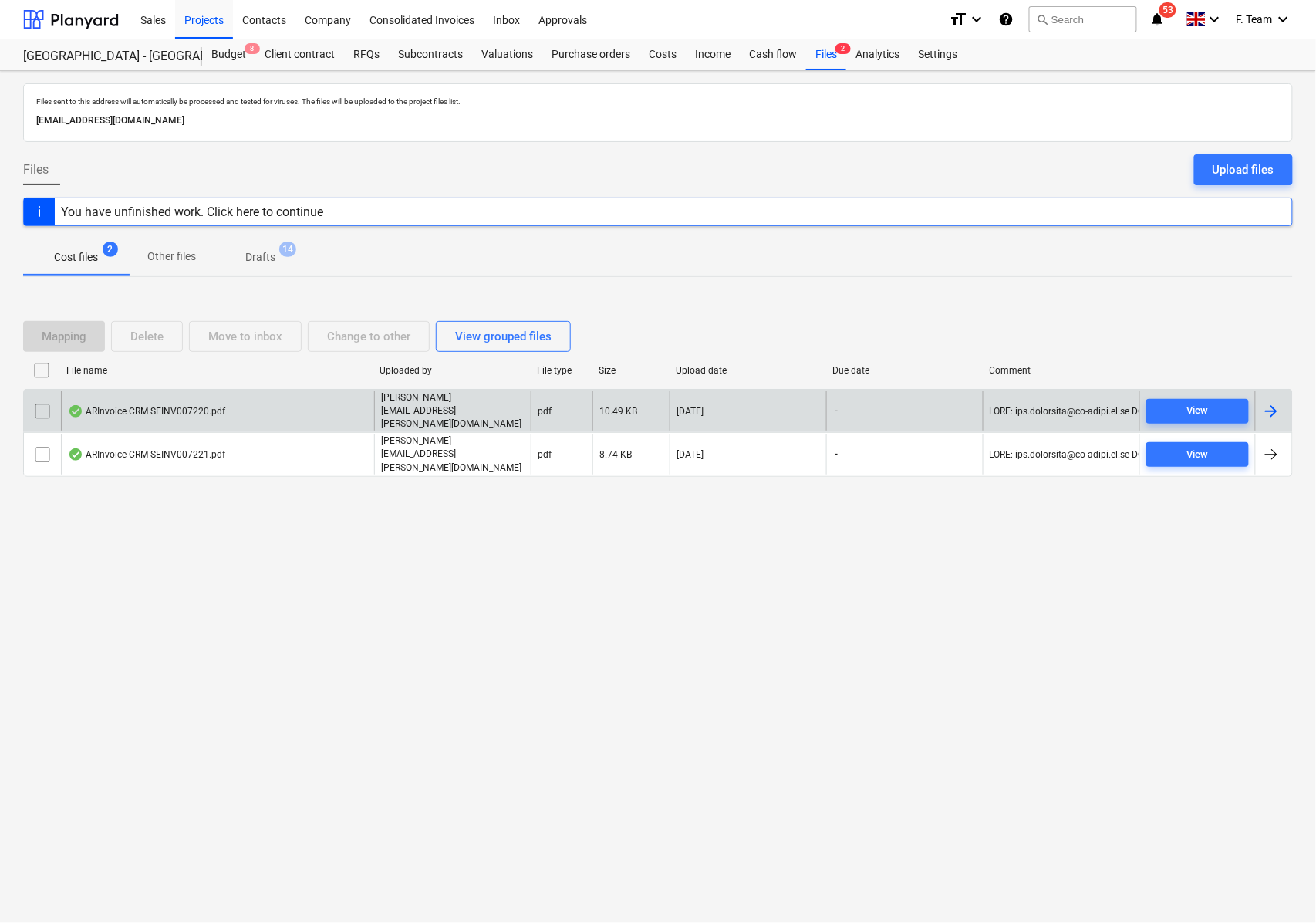
click at [1276, 418] on div at bounding box center [1270, 411] width 18 height 18
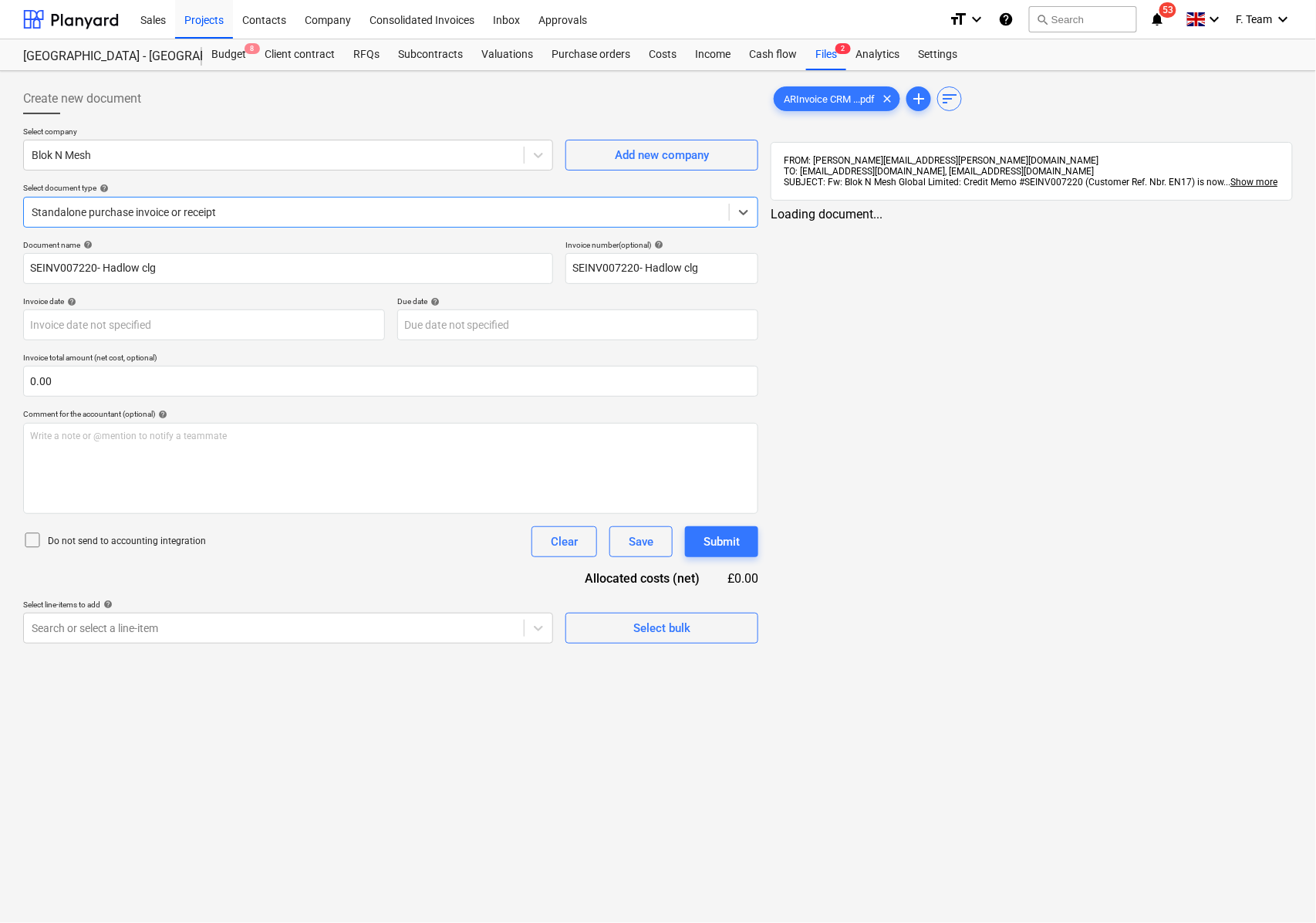
type input "SEINV007220- Hadlow clg"
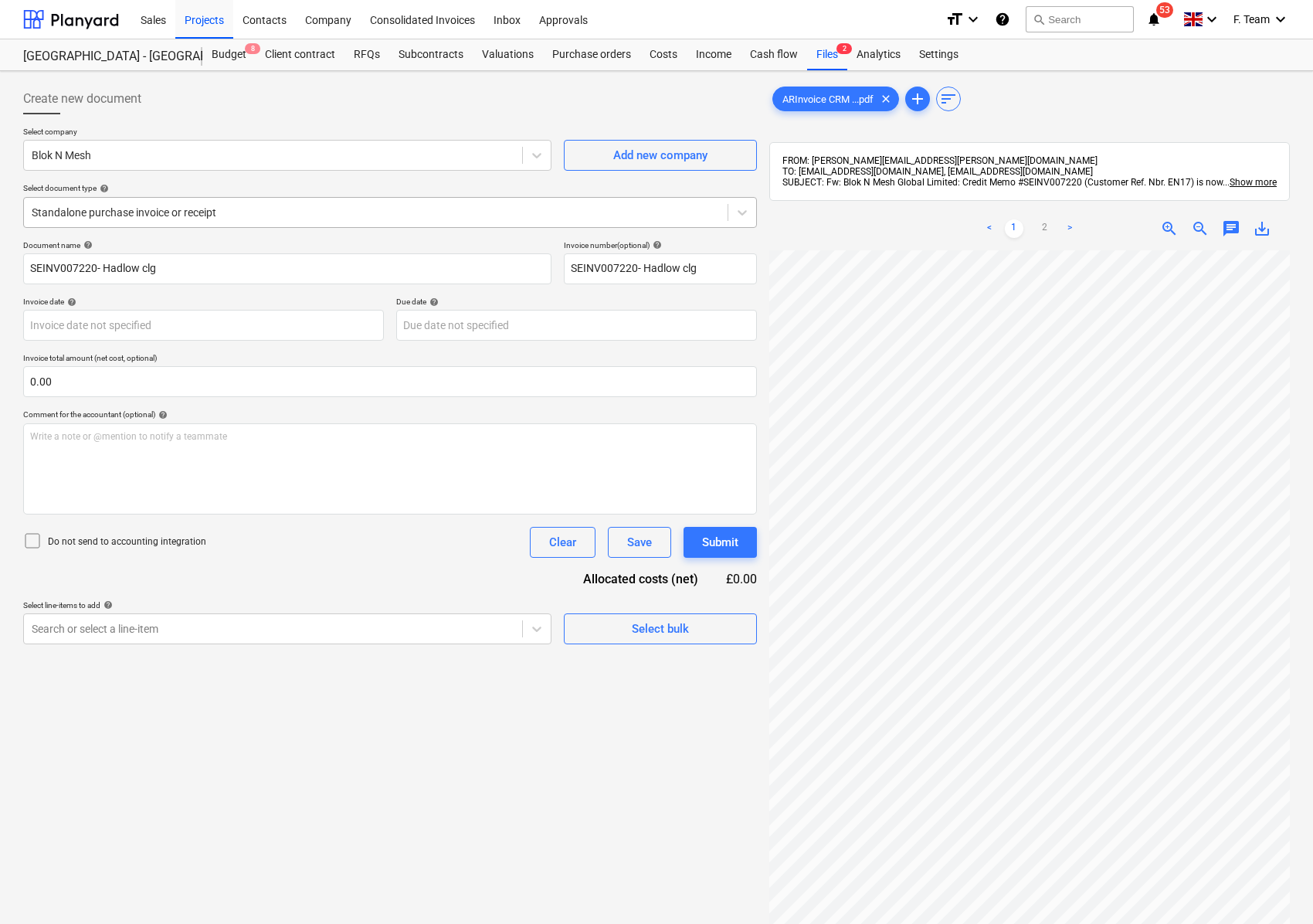
click at [106, 216] on div at bounding box center [376, 212] width 689 height 15
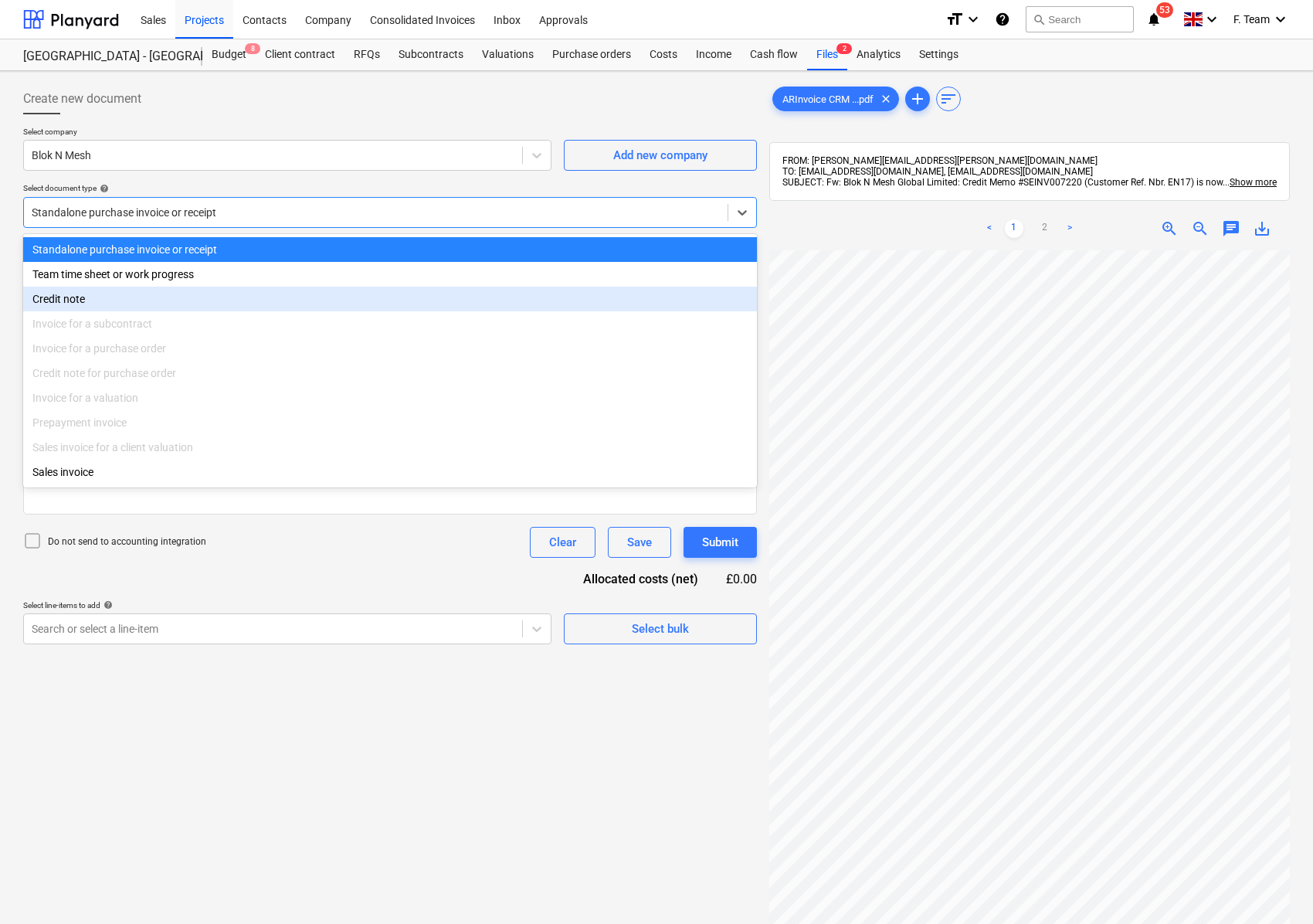
click at [90, 310] on div "Credit note" at bounding box center [390, 299] width 733 height 25
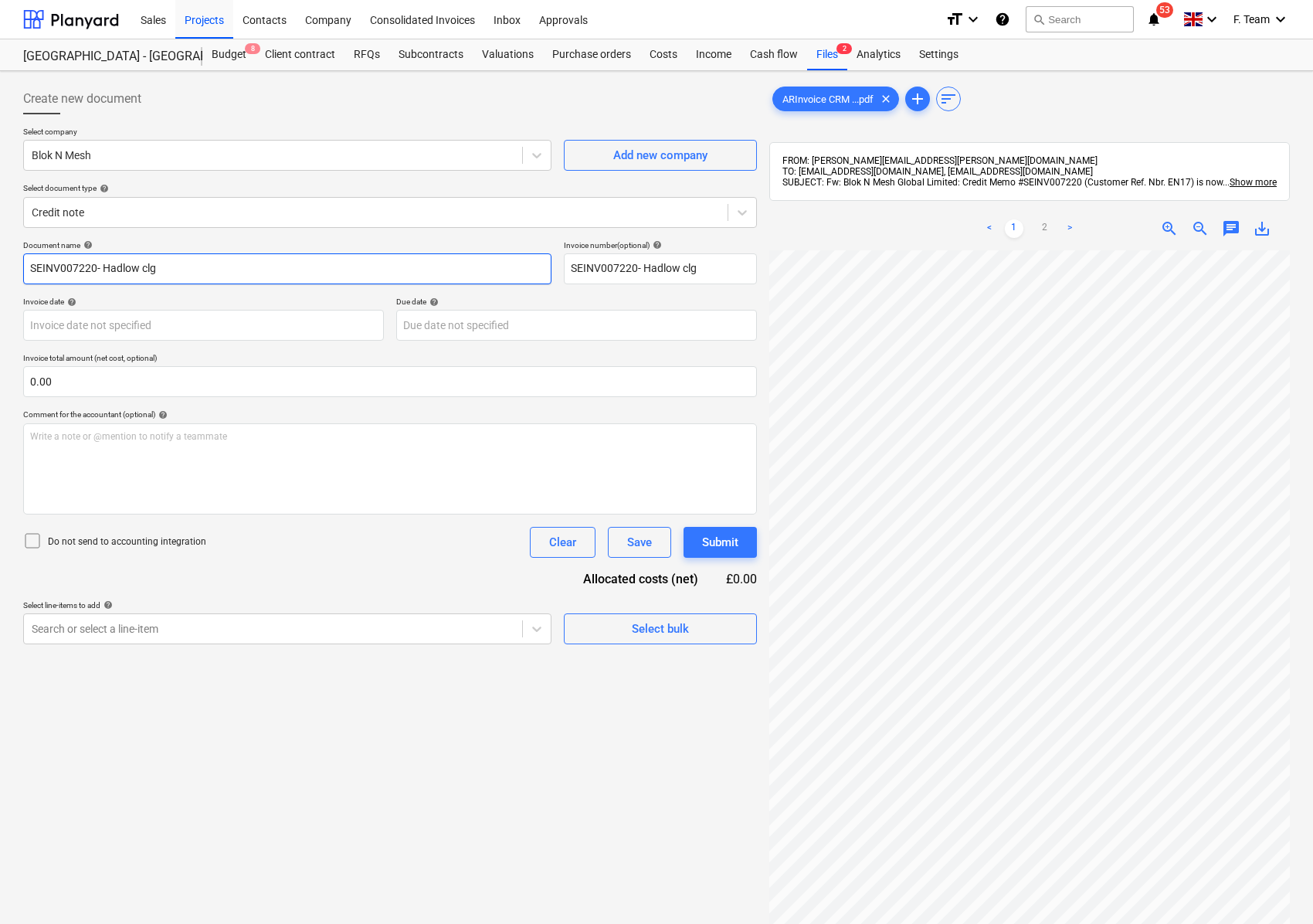
drag, startPoint x: 155, startPoint y: 267, endPoint x: 0, endPoint y: 267, distance: 155.0
click at [0, 267] on div "Create new document Select company Blok N Mesh Add new company Select document …" at bounding box center [656, 607] width 1313 height 1072
type input "Blok N Mesh"
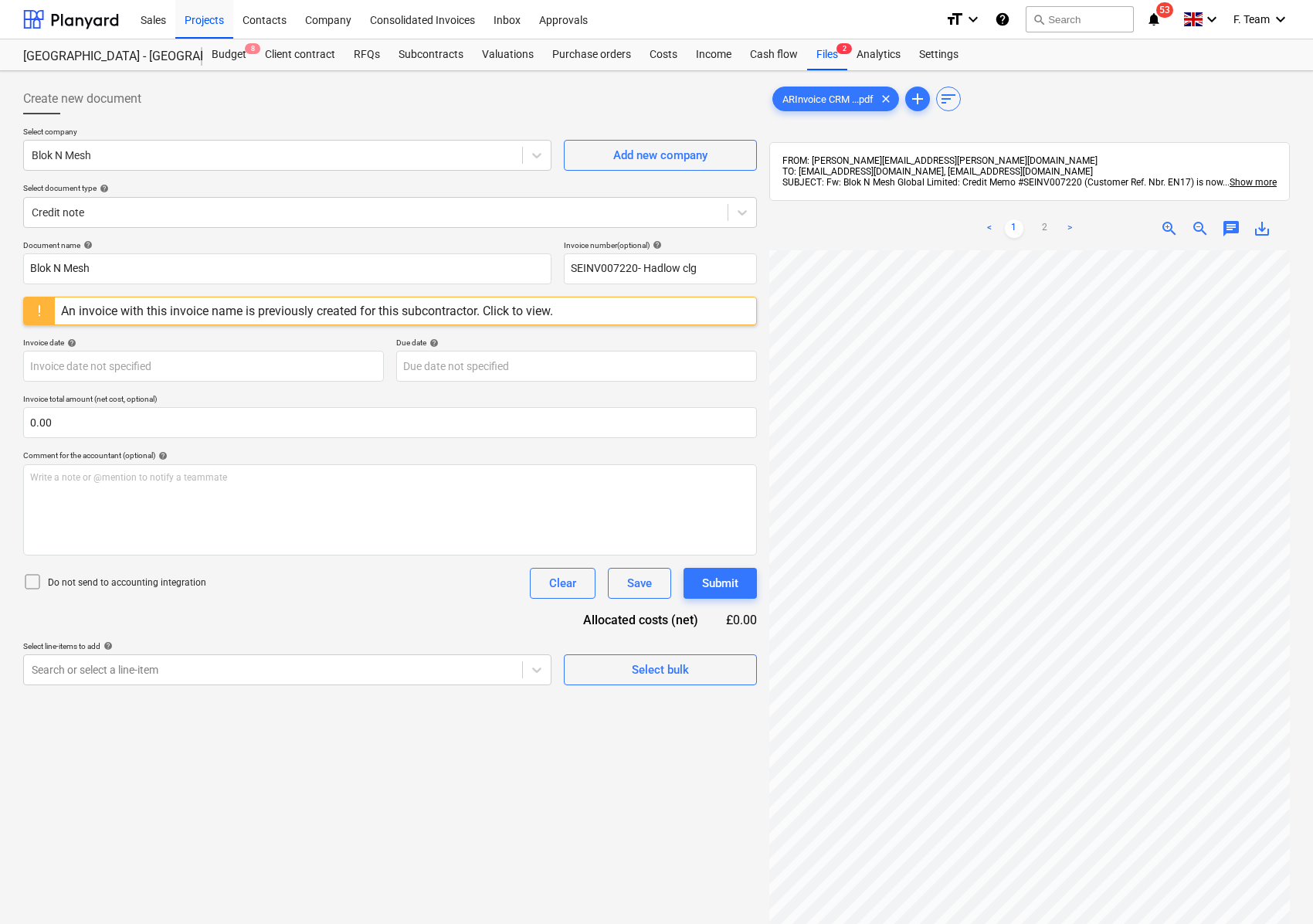
scroll to position [81, 432]
click at [162, 368] on body "Sales Projects Contacts Company Consolidated Invoices Inbox Approvals format_si…" at bounding box center [656, 462] width 1313 height 924
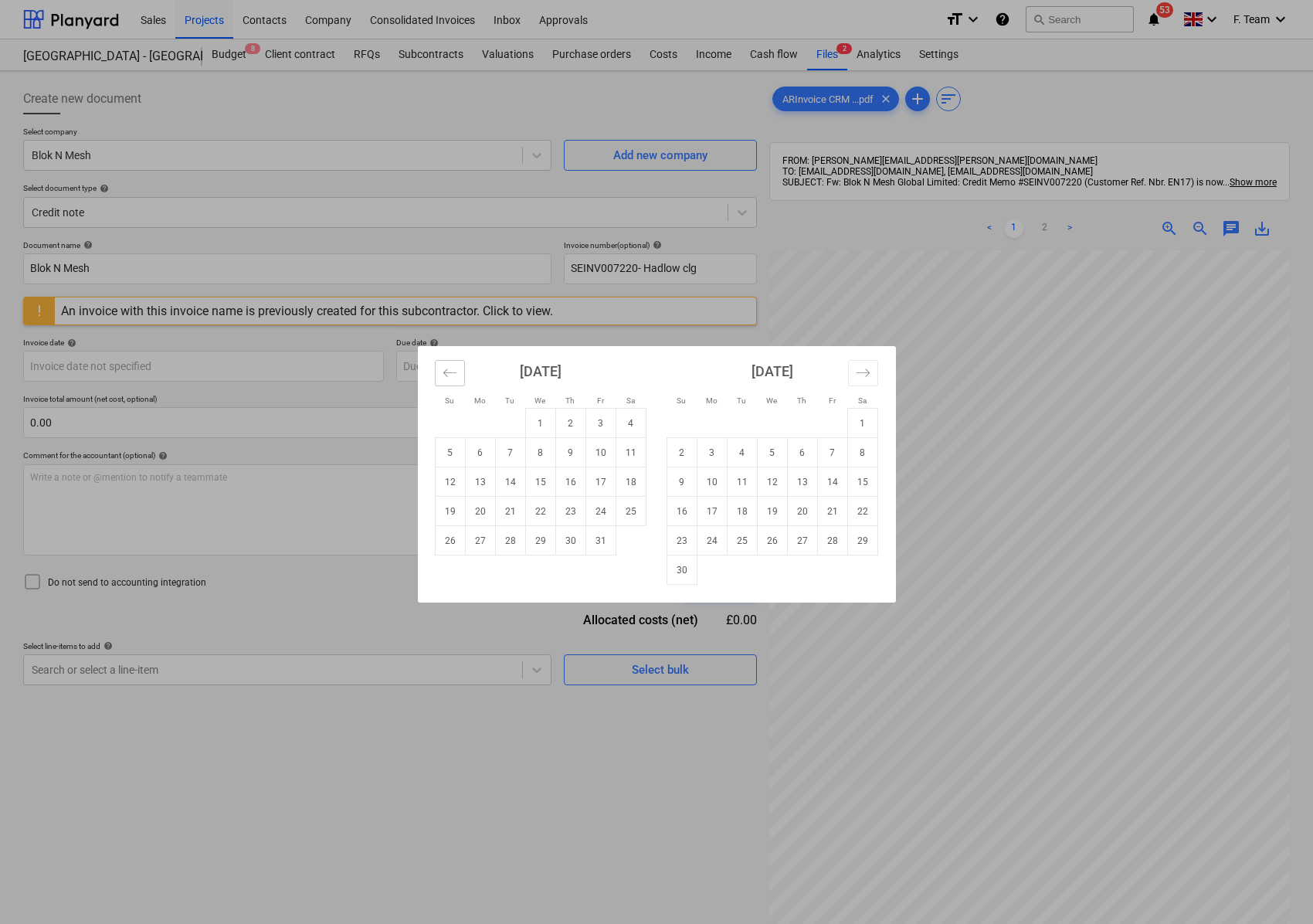
click at [446, 369] on icon "Move backward to switch to the previous month." at bounding box center [450, 372] width 14 height 14
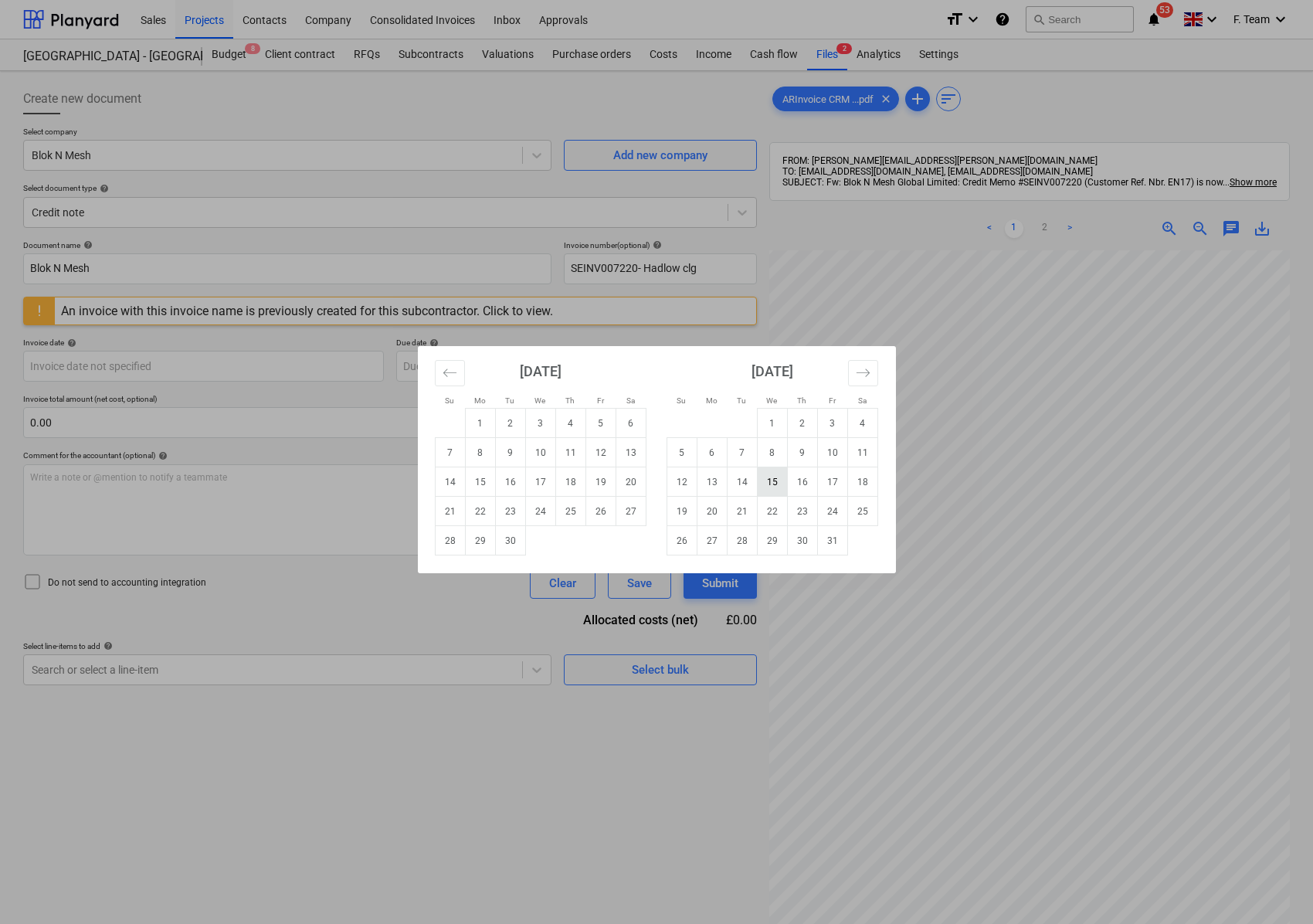
click at [766, 480] on td "15" at bounding box center [772, 482] width 30 height 30
type input "[DATE]"
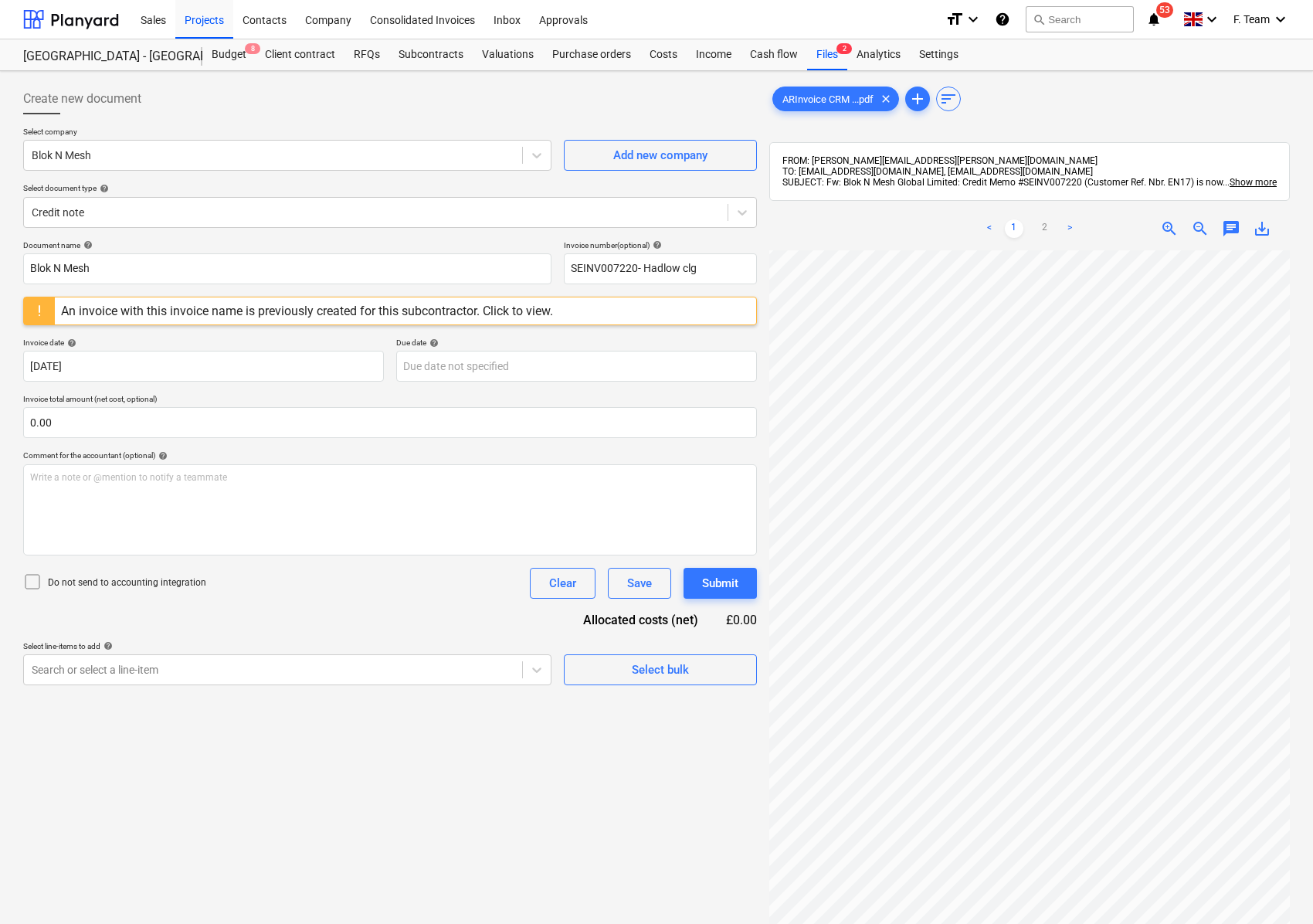
click at [269, 400] on p "Invoice total amount (net cost, optional)" at bounding box center [390, 400] width 733 height 13
click at [1072, 236] on link ">" at bounding box center [1069, 228] width 18 height 18
drag, startPoint x: 54, startPoint y: 419, endPoint x: 0, endPoint y: 425, distance: 54.3
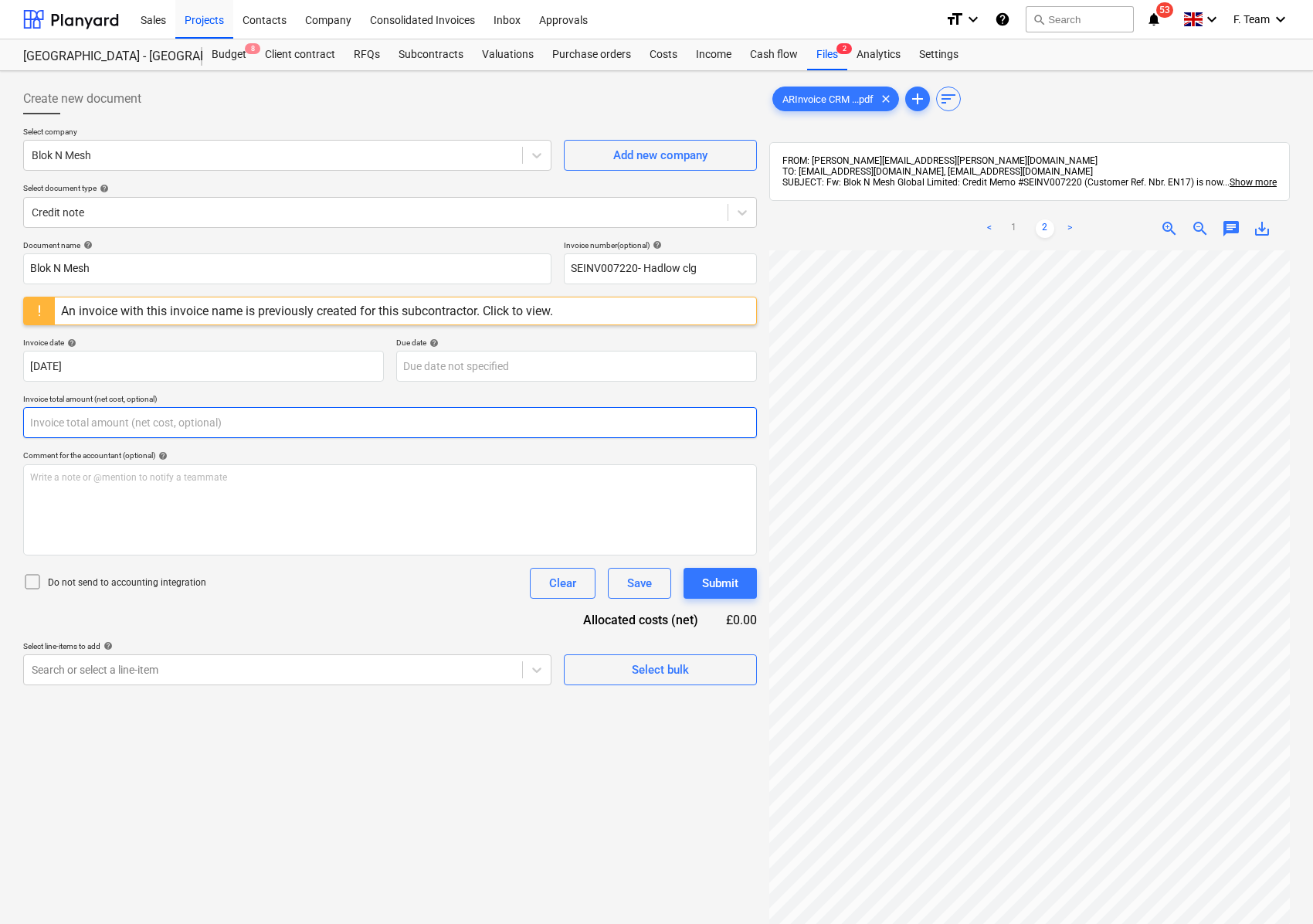
click at [0, 425] on div "Create new document Select company Blok N Mesh Add new company Select document …" at bounding box center [656, 607] width 1313 height 1072
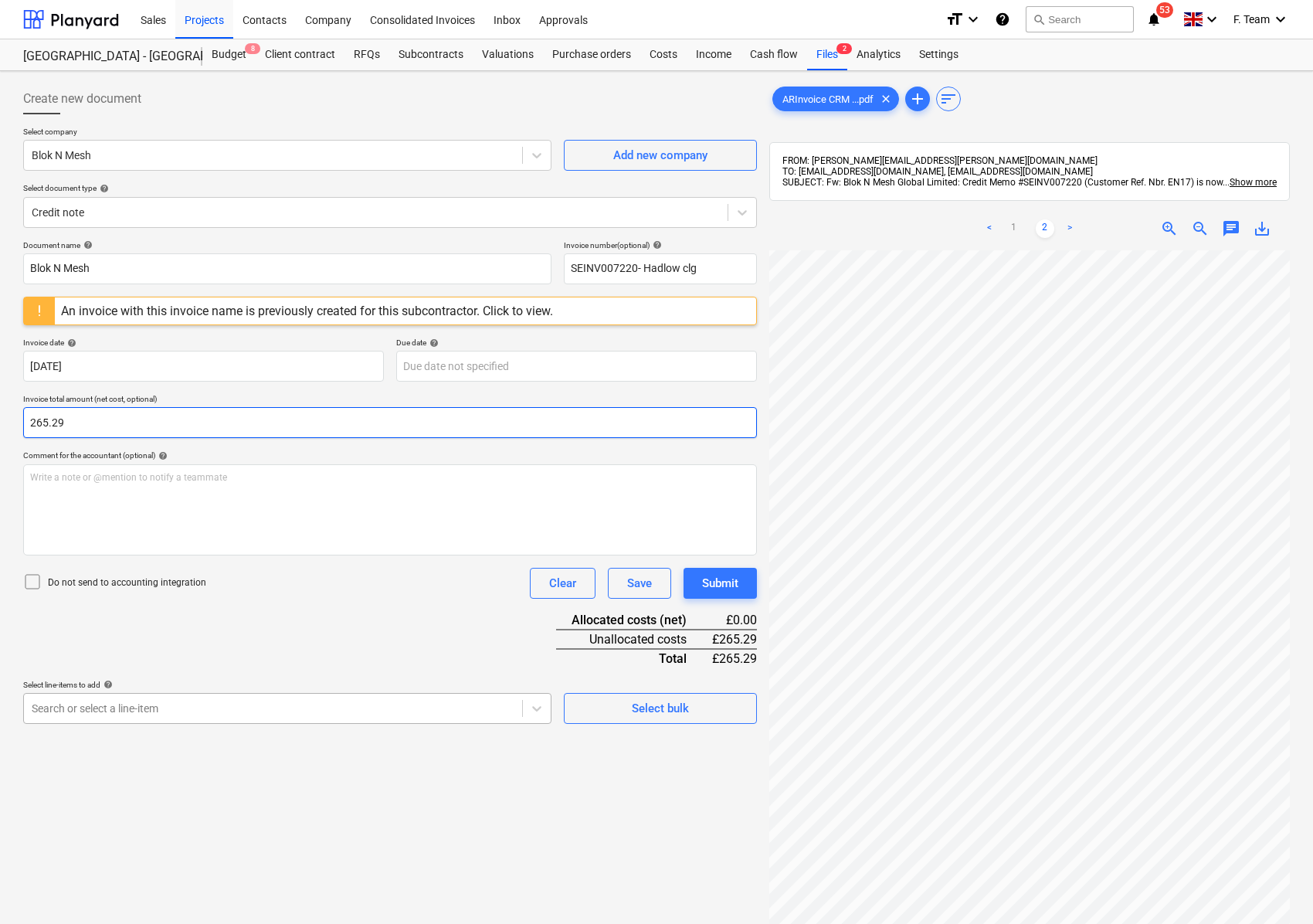
type input "265.29"
click at [124, 693] on div "Search or select a line-item" at bounding box center [287, 708] width 528 height 31
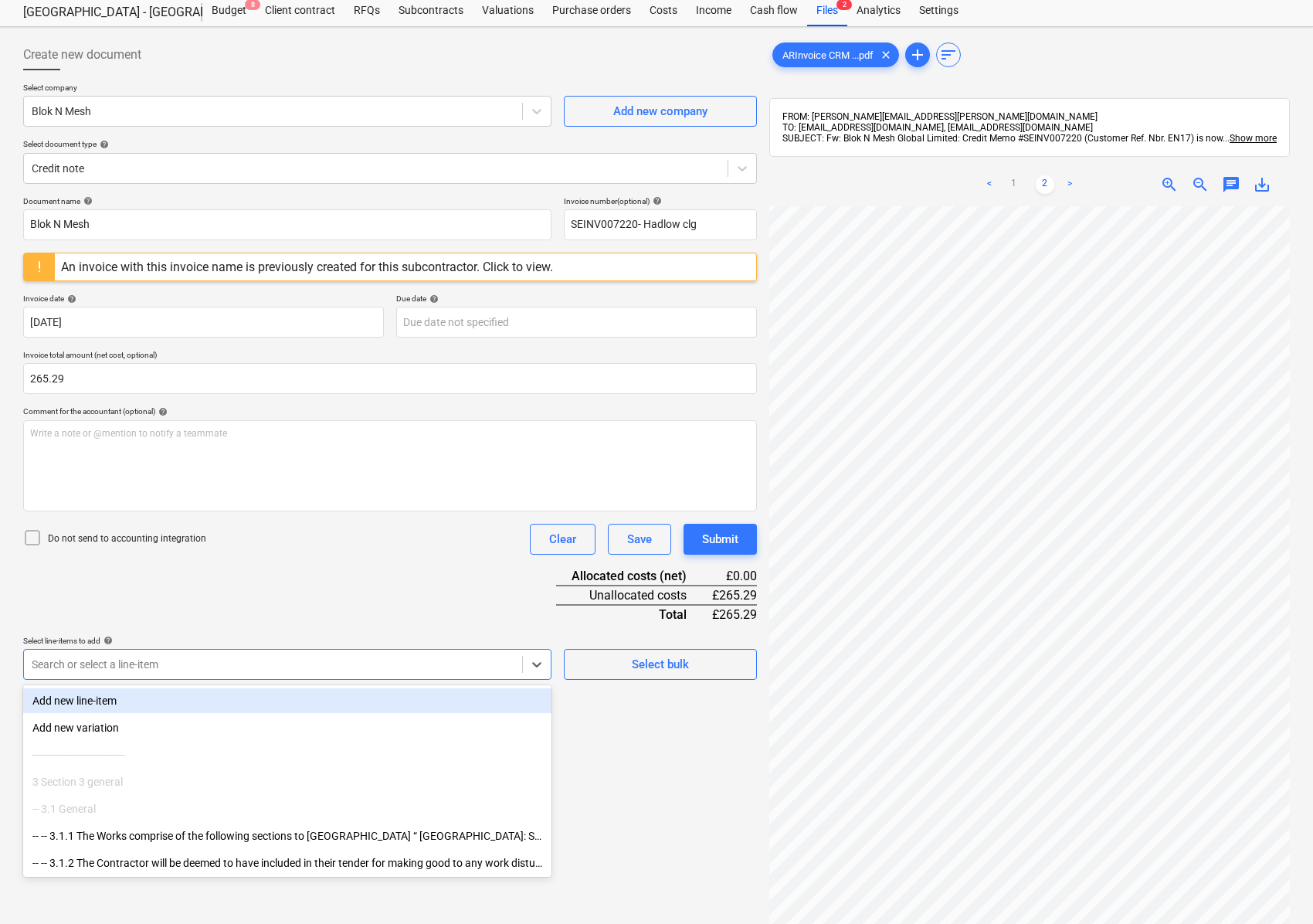
scroll to position [46, 0]
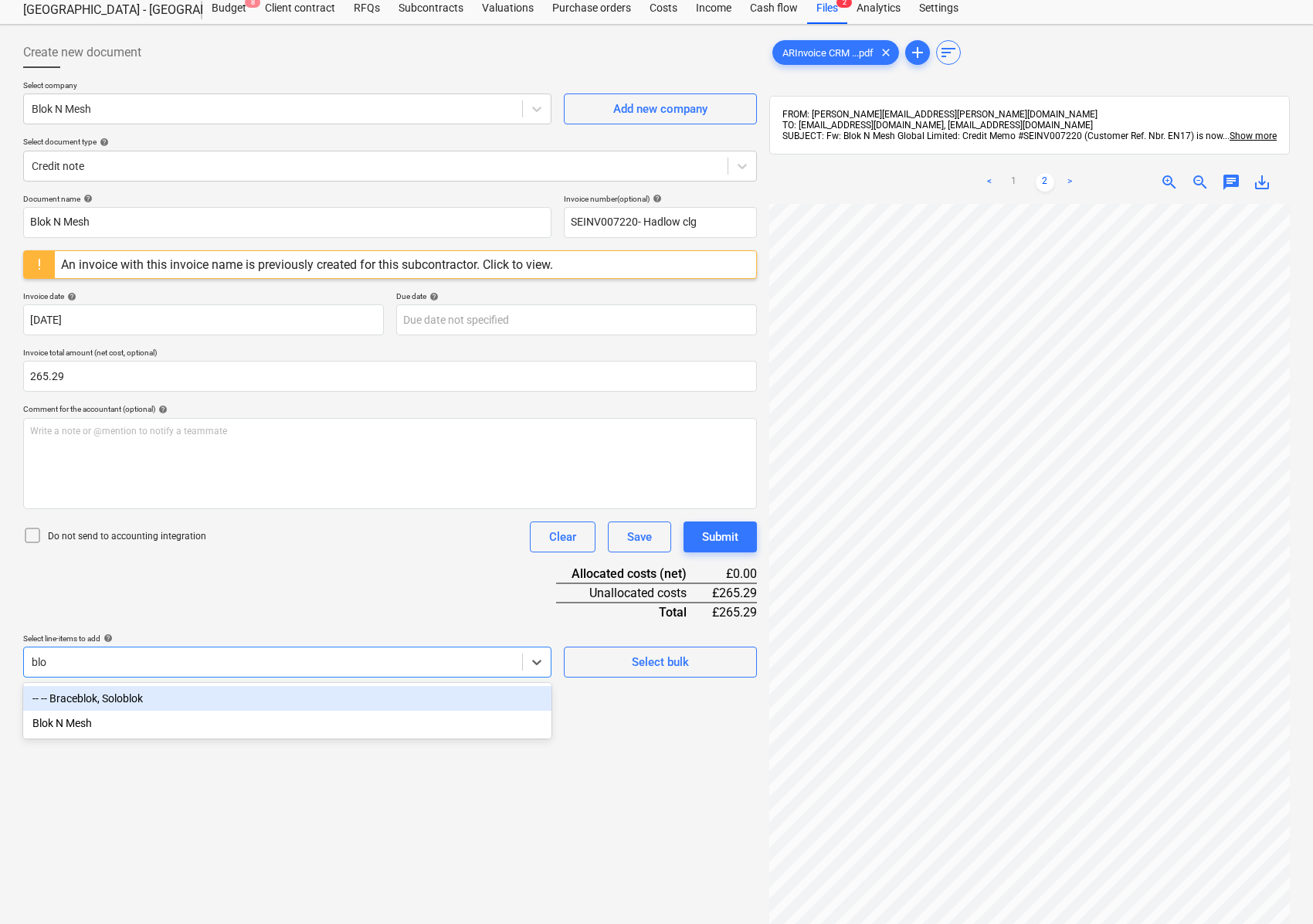
type input "blok"
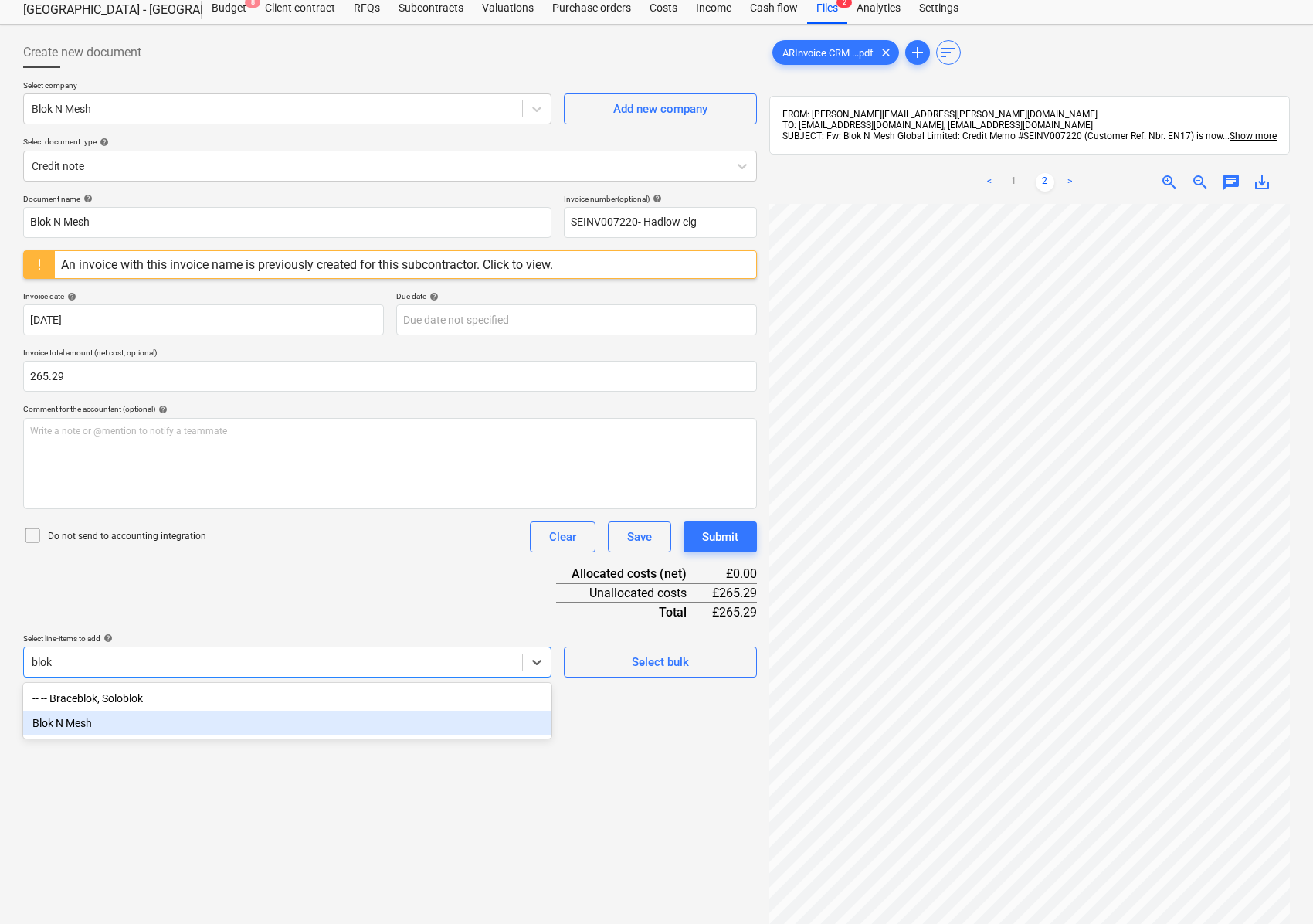
click at [58, 723] on div "Blok N Mesh" at bounding box center [287, 722] width 528 height 25
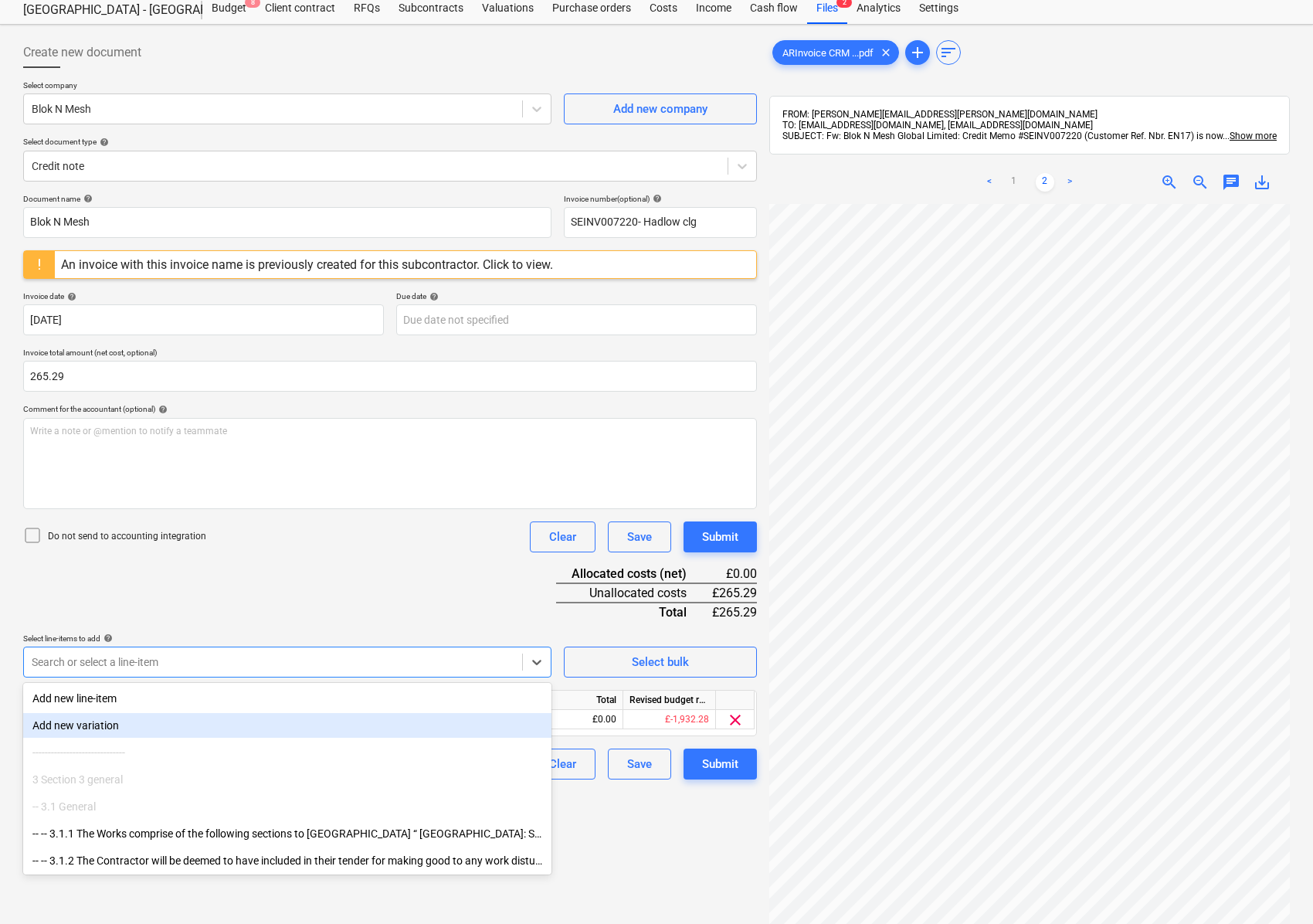
click at [636, 822] on div "Create new document Select company Blok N Mesh Add new company Select document …" at bounding box center [390, 561] width 746 height 1060
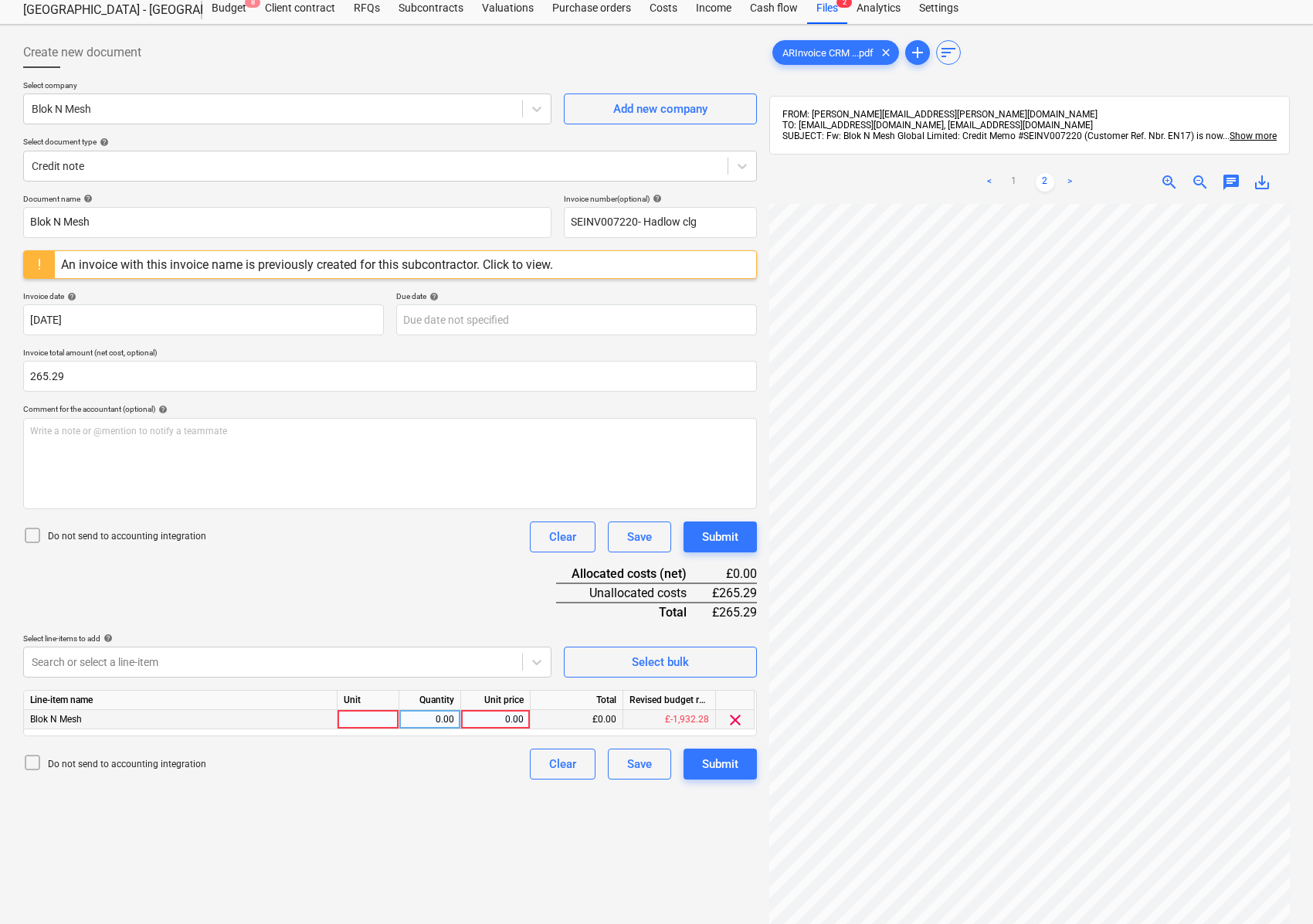
click at [366, 725] on div at bounding box center [368, 720] width 62 height 19
type input "1"
type input "265.29"
click at [430, 717] on div "265.29" at bounding box center [429, 720] width 49 height 19
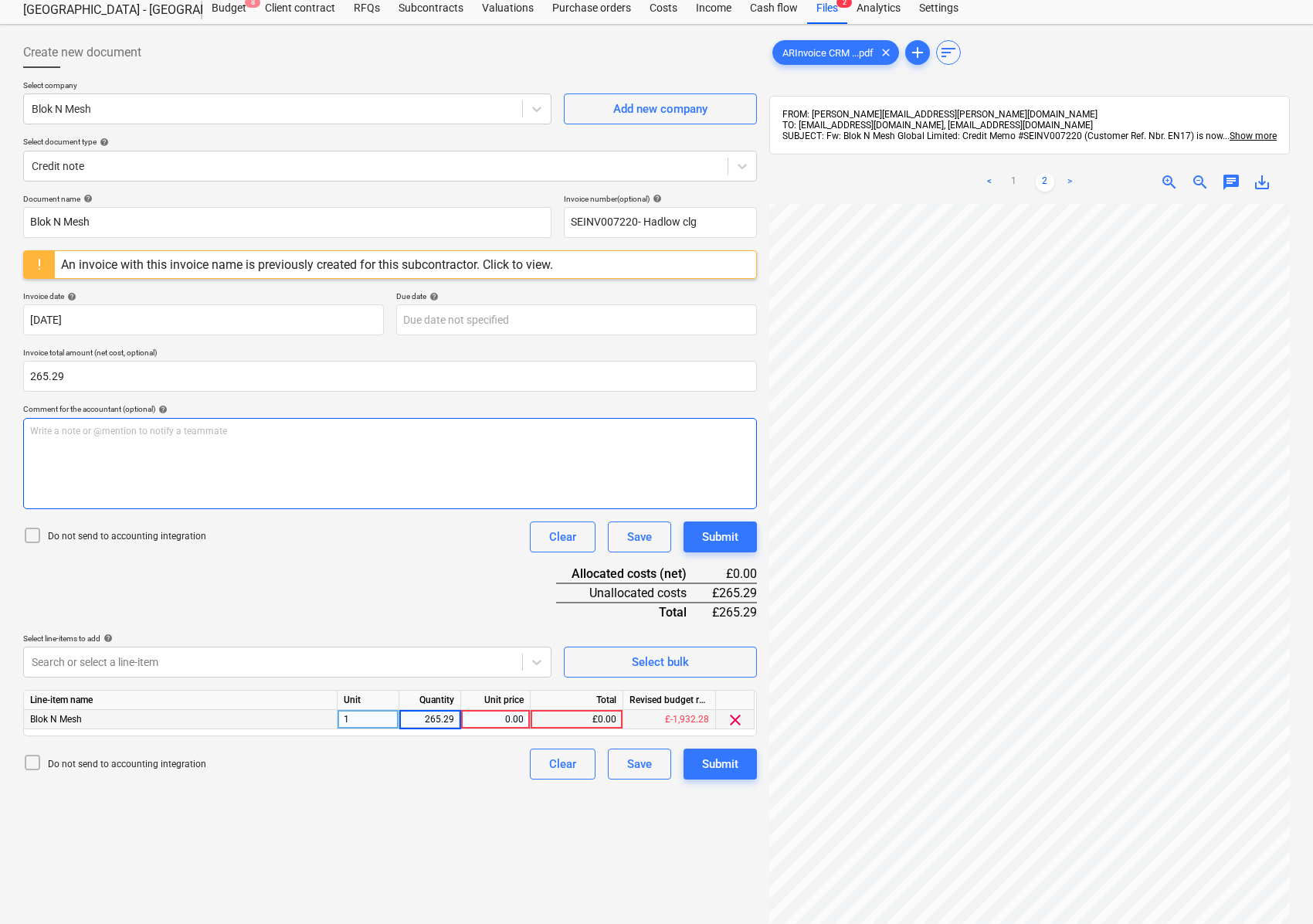
type input "1"
type input "265.29"
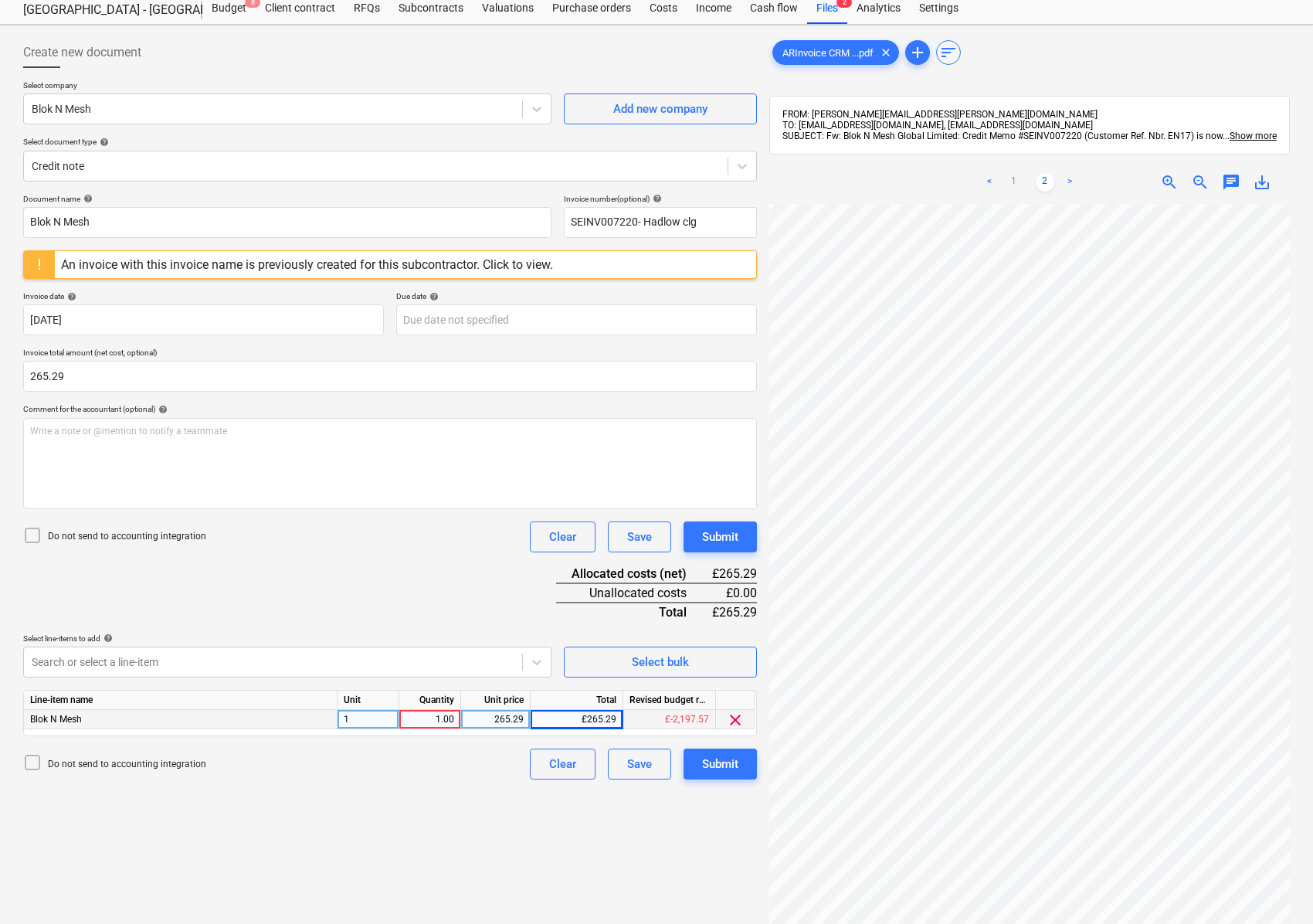
click at [343, 841] on div "Create new document Select company Blok N Mesh Add new company Select document …" at bounding box center [390, 561] width 746 height 1060
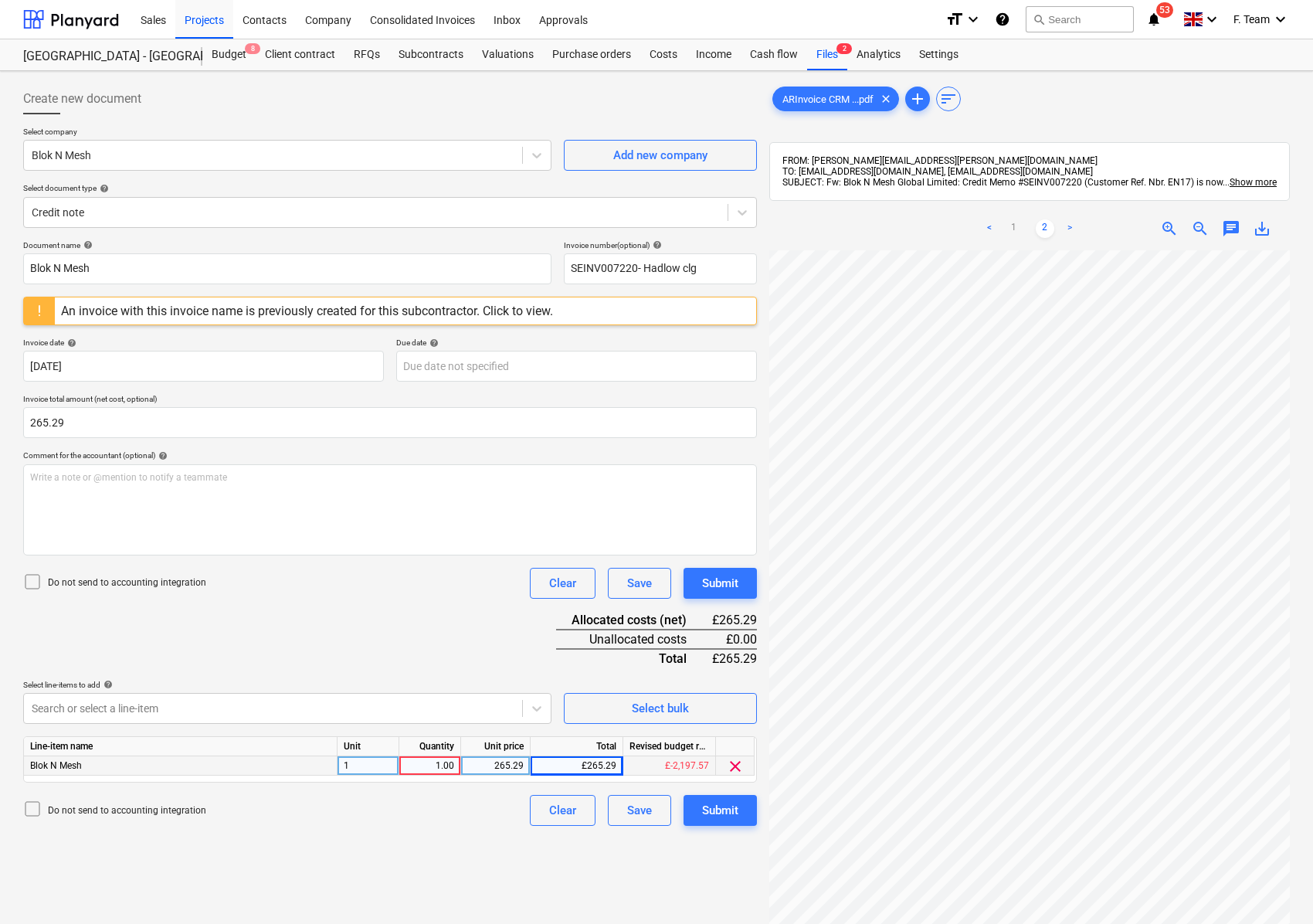
scroll to position [1, 233]
click at [723, 718] on div "Create new document Select company Blok N Mesh Add new company Select document …" at bounding box center [656, 607] width 1279 height 1060
click at [501, 766] on div "265.29" at bounding box center [496, 765] width 56 height 19
click at [432, 856] on div "Create new document Select company Blok N Mesh Add new company Select document …" at bounding box center [390, 607] width 746 height 1060
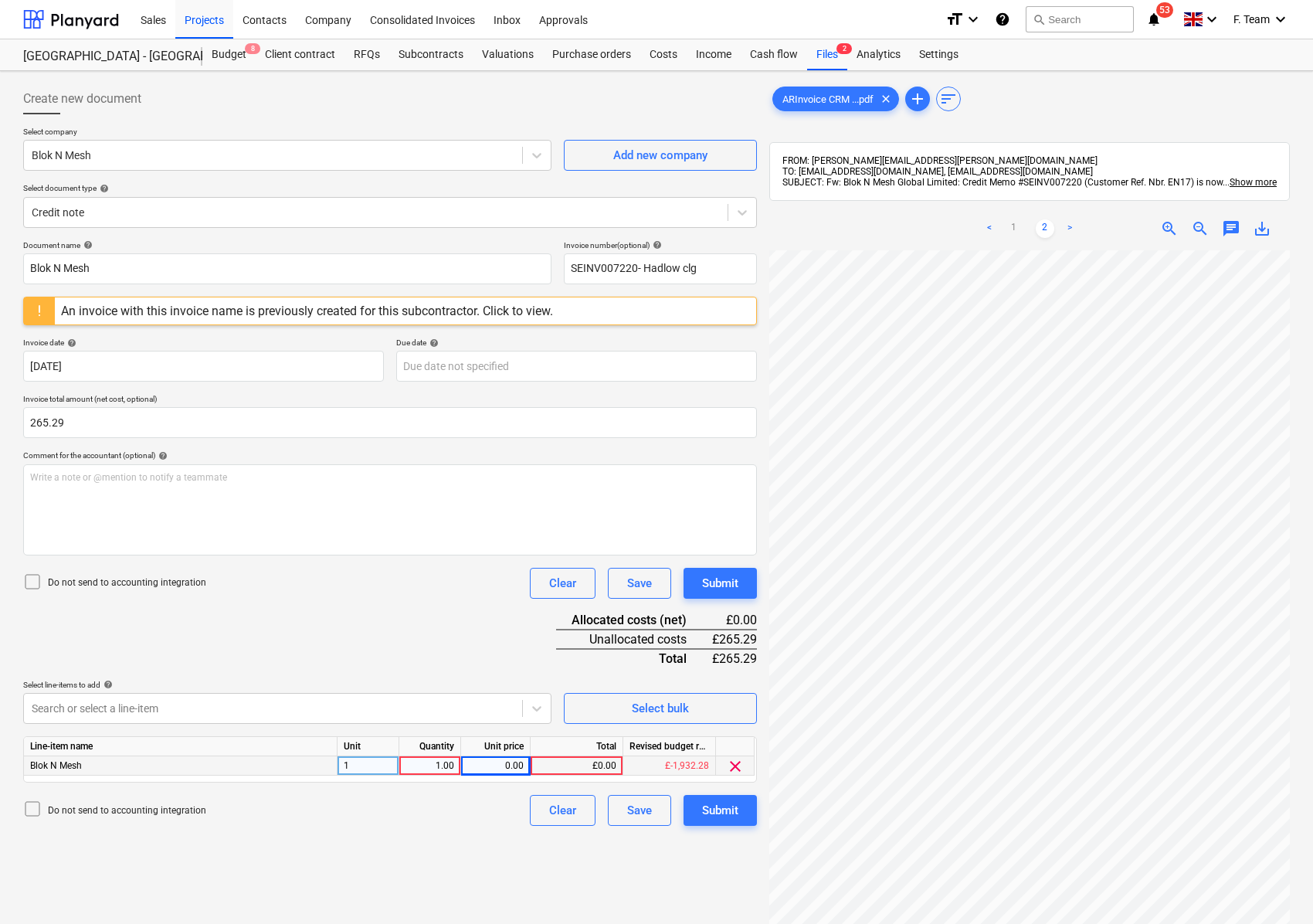
click at [497, 771] on div "0.00" at bounding box center [496, 765] width 56 height 19
type input "265.29"
click at [397, 822] on div "Do not send to accounting integration Clear Save Submit" at bounding box center [390, 810] width 733 height 31
click at [715, 808] on div "Submit" at bounding box center [720, 810] width 36 height 20
click at [431, 807] on div "Do not send to accounting integration Clear Save Submit" at bounding box center [390, 810] width 733 height 31
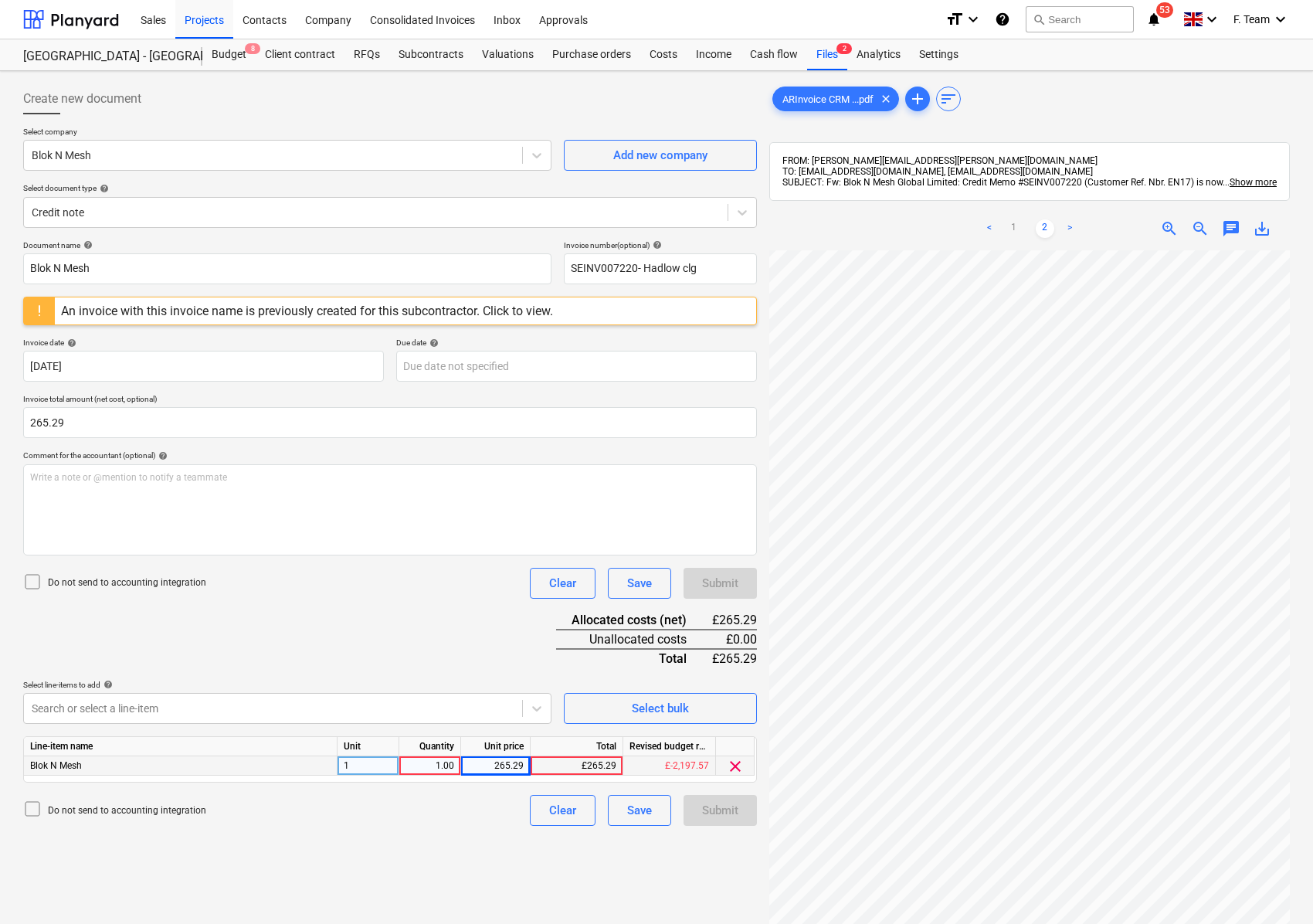
click at [490, 768] on div "265.29" at bounding box center [496, 765] width 56 height 19
type input "-265.29"
click at [396, 825] on div "Do not send to accounting integration Clear Save Submit" at bounding box center [390, 810] width 733 height 31
click at [33, 424] on input "265.29" at bounding box center [390, 422] width 733 height 31
type input "-265.29"
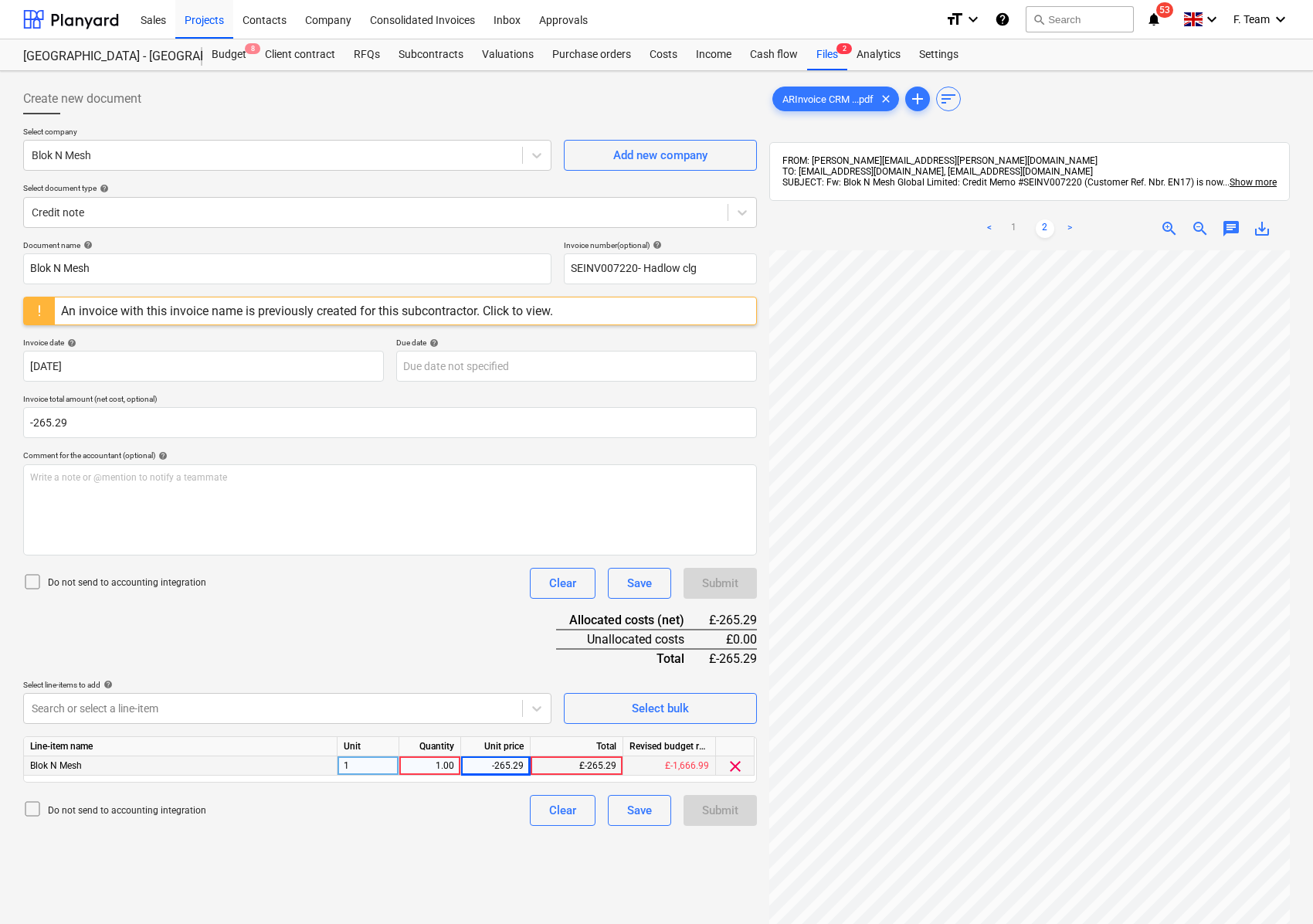
drag, startPoint x: 211, startPoint y: 832, endPoint x: 233, endPoint y: 834, distance: 22.1
click at [213, 833] on div "Create new document Select company Blok N Mesh Add new company Select document …" at bounding box center [390, 607] width 746 height 1060
click at [400, 886] on div "Create new document Select company Blok N Mesh Add new company Select document …" at bounding box center [390, 607] width 746 height 1060
click at [298, 625] on div "Document name help Blok N Mesh Invoice number (optional) help SEINV007220- Hadl…" at bounding box center [390, 532] width 733 height 585
click at [361, 771] on div "1" at bounding box center [368, 765] width 62 height 19
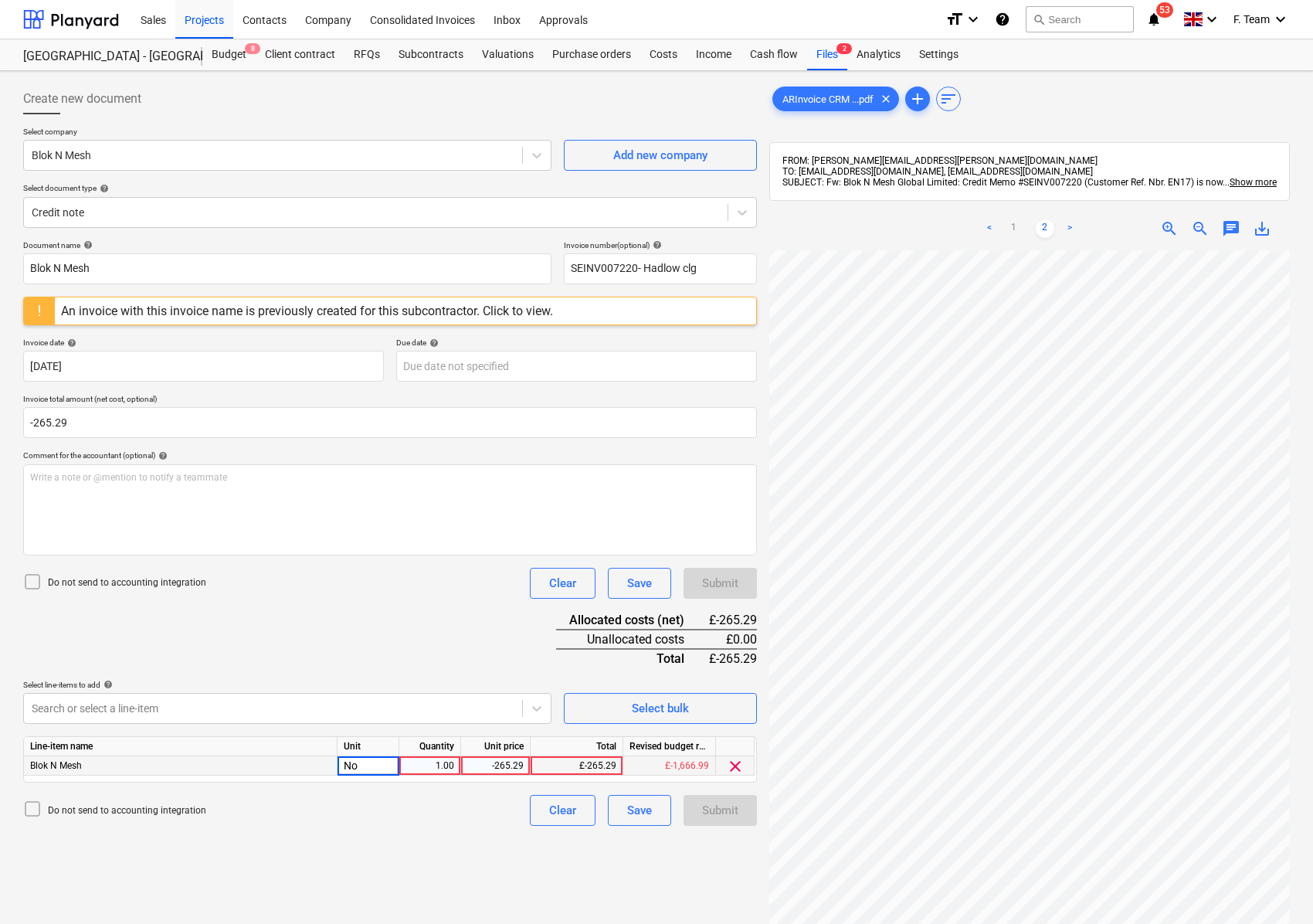
type input "Nos"
click at [397, 838] on div "Create new document Select company Blok N Mesh Add new company Select document …" at bounding box center [390, 607] width 746 height 1060
click at [703, 826] on div "Create new document Select company Blok N Mesh Add new company Select document …" at bounding box center [390, 607] width 746 height 1060
click at [706, 814] on div "Submit" at bounding box center [721, 810] width 74 height 31
click at [403, 822] on div "Do not send to accounting integration Clear Save Submit" at bounding box center [390, 810] width 733 height 31
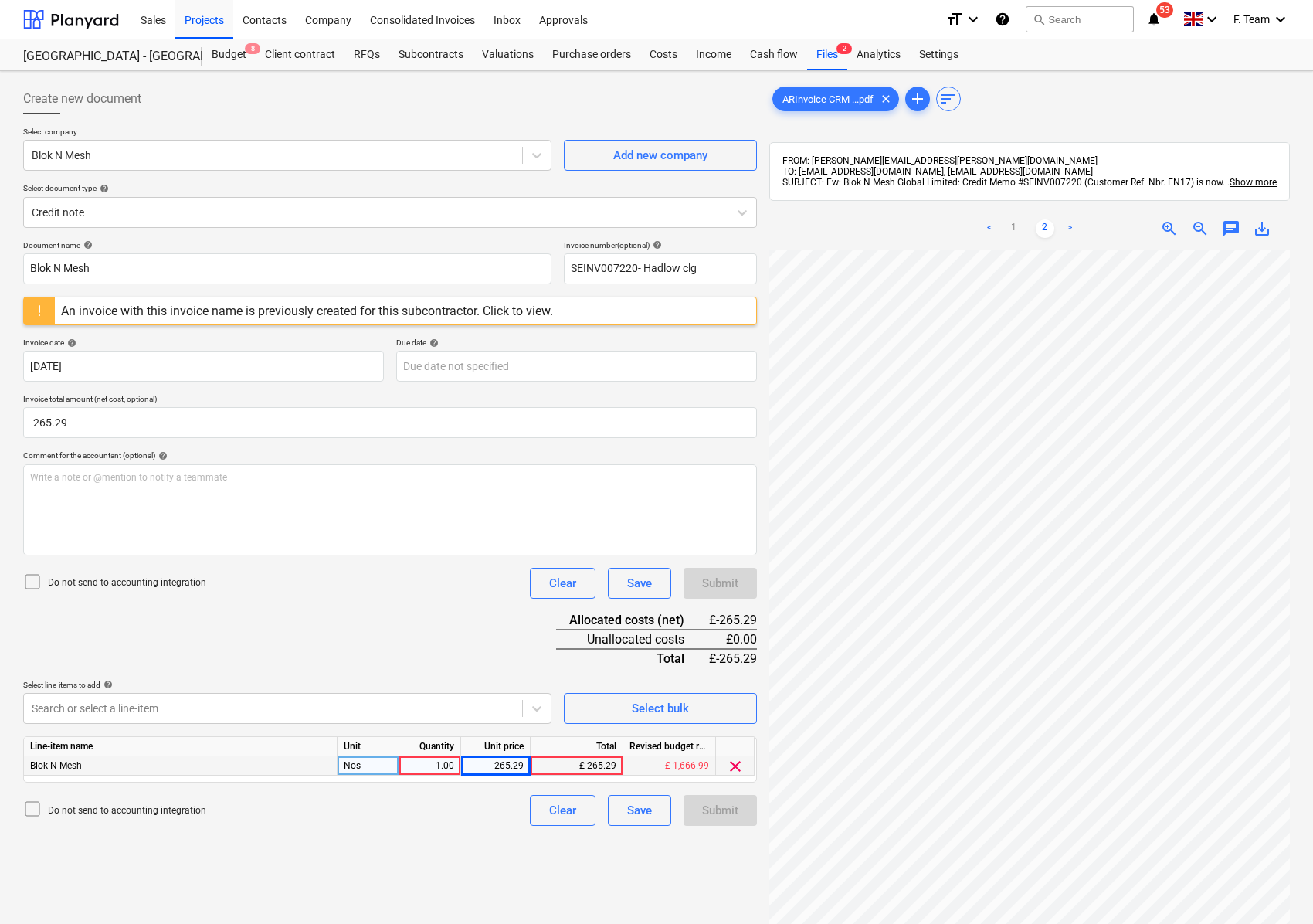
click at [472, 770] on div "-265.29" at bounding box center [496, 765] width 56 height 19
click at [498, 765] on input "-265.29" at bounding box center [496, 765] width 69 height 18
type input "265.29"
click at [412, 854] on div "Create new document Select company Blok N Mesh Add new company Select document …" at bounding box center [390, 607] width 746 height 1060
drag, startPoint x: 80, startPoint y: 428, endPoint x: 0, endPoint y: 428, distance: 80.0
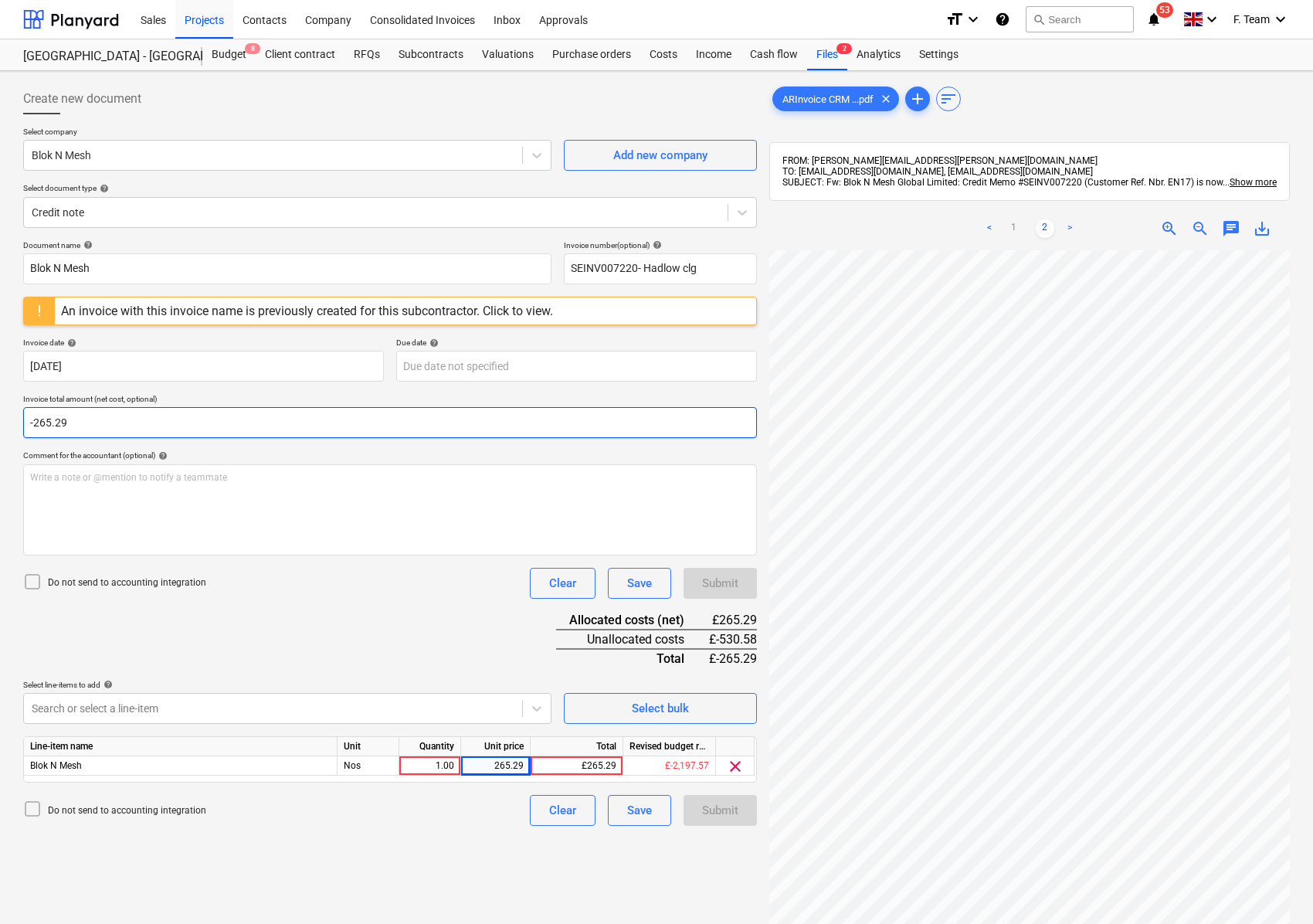
click at [0, 428] on div "Create new document Select company Blok N Mesh Add new company Select document …" at bounding box center [656, 607] width 1313 height 1072
type input "265.29"
click at [288, 833] on div "Create new document Select company Blok N Mesh Add new company Select document …" at bounding box center [390, 607] width 746 height 1060
click at [424, 841] on div "Create new document Select company Blok N Mesh Add new company Select document …" at bounding box center [390, 607] width 746 height 1060
click at [285, 582] on div "Do not send to accounting integration Clear Save Submit" at bounding box center [390, 583] width 733 height 31
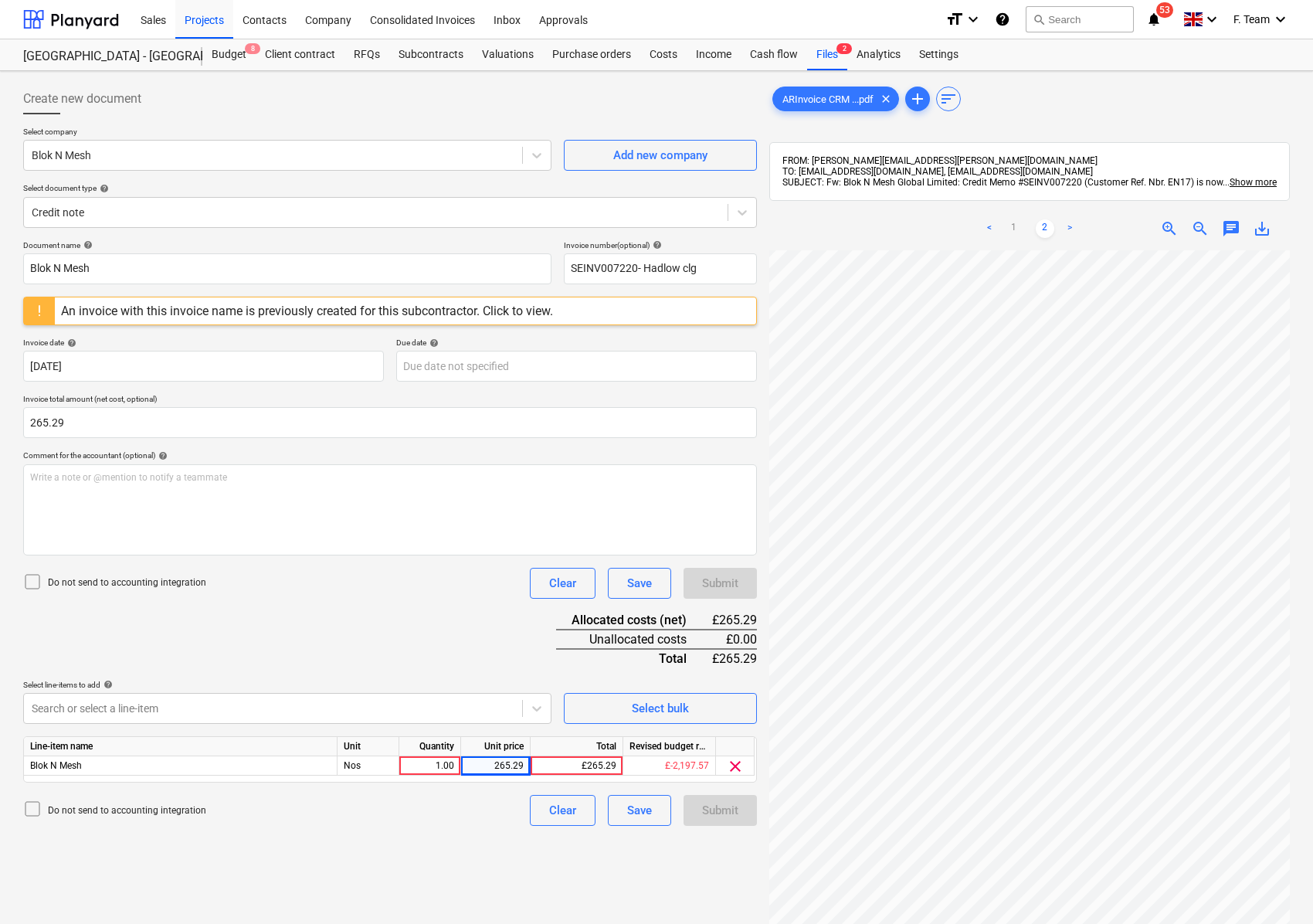
click at [254, 619] on div "Document name help Blok N Mesh Invoice number (optional) help SEINV007220- Hadl…" at bounding box center [390, 532] width 733 height 585
click at [456, 850] on div "Create new document Select company Blok N Mesh Add new company Select document …" at bounding box center [390, 607] width 746 height 1060
click at [397, 635] on div "Document name help Blok N Mesh Invoice number (optional) help SEINV007220- Hadl…" at bounding box center [390, 532] width 733 height 585
click at [98, 270] on input "Blok N Mesh" at bounding box center [287, 268] width 528 height 31
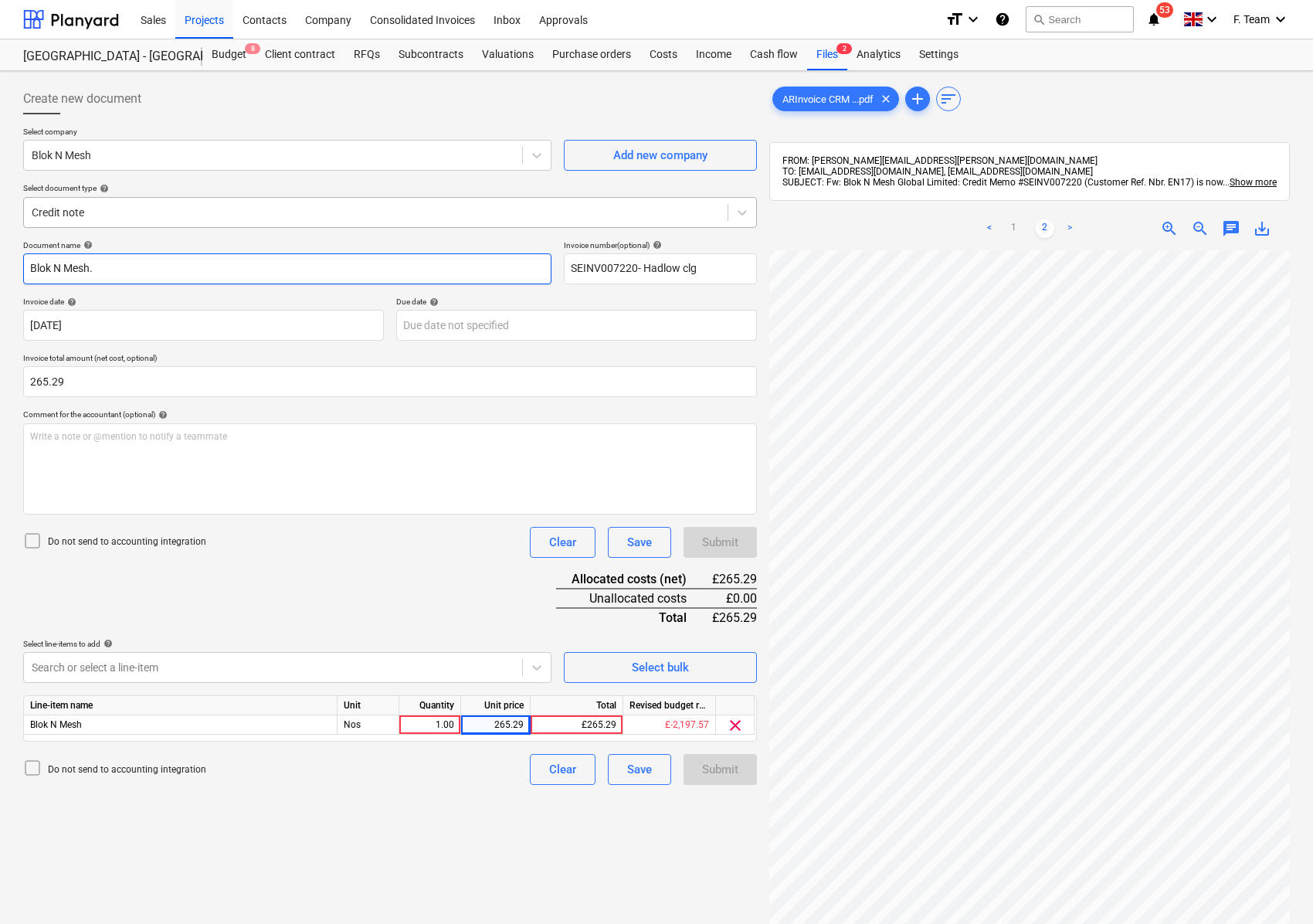
type input "Blok N Mesh"
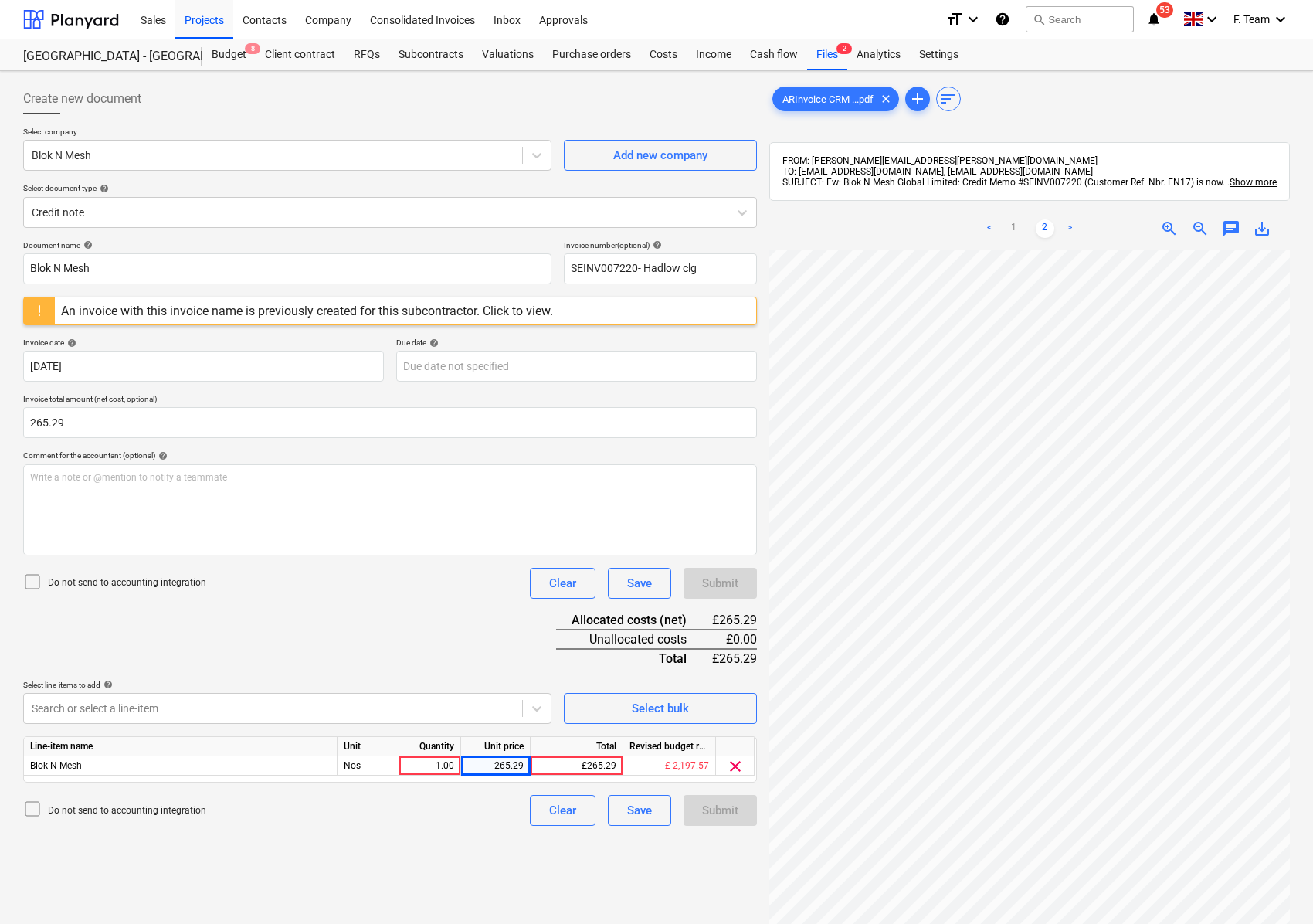
click at [0, 359] on div "Create new document Select company Blok N Mesh Add new company Select document …" at bounding box center [656, 607] width 1313 height 1072
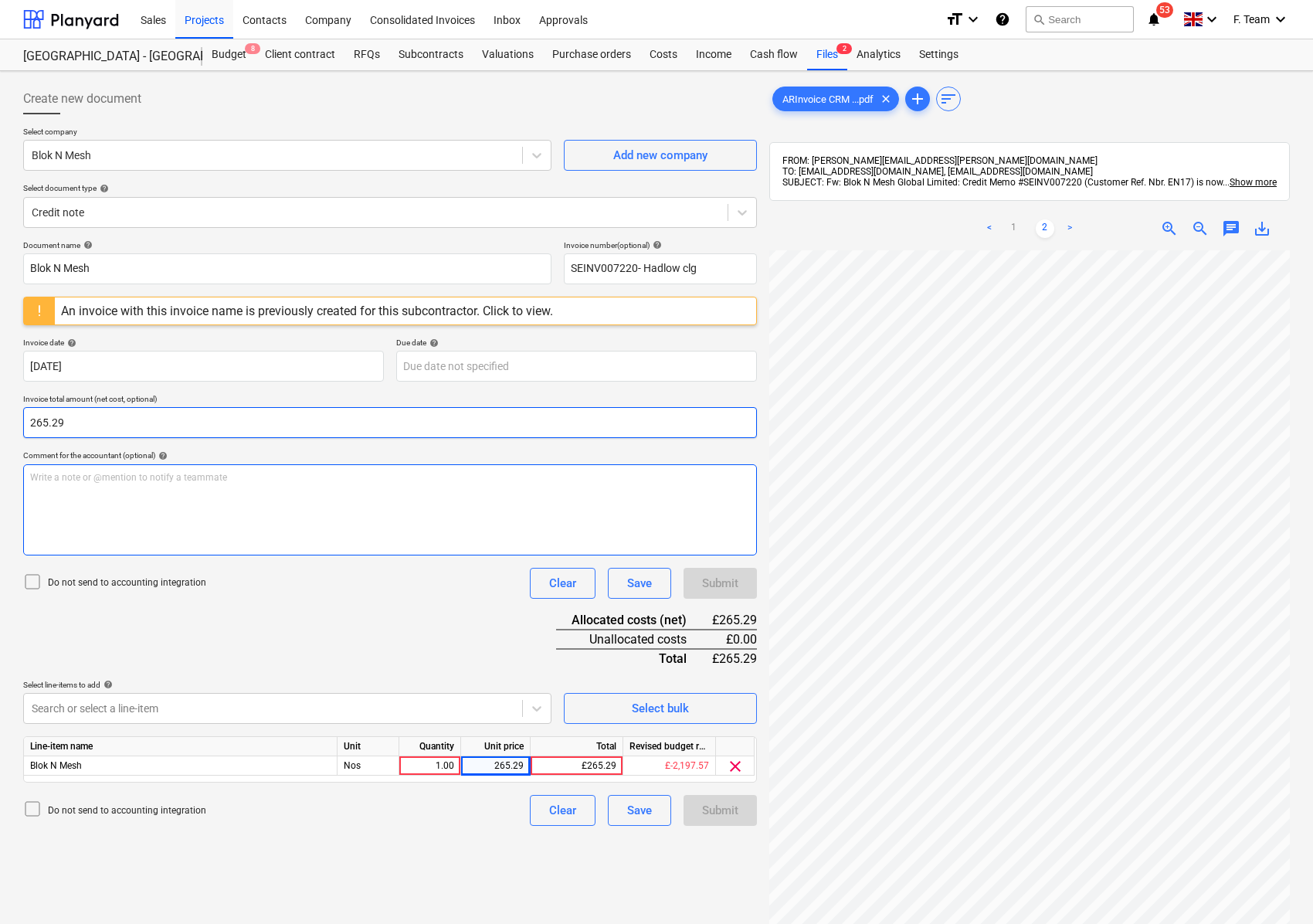
drag, startPoint x: 30, startPoint y: 417, endPoint x: 186, endPoint y: 467, distance: 163.8
click at [30, 418] on input "265.29" at bounding box center [390, 422] width 733 height 31
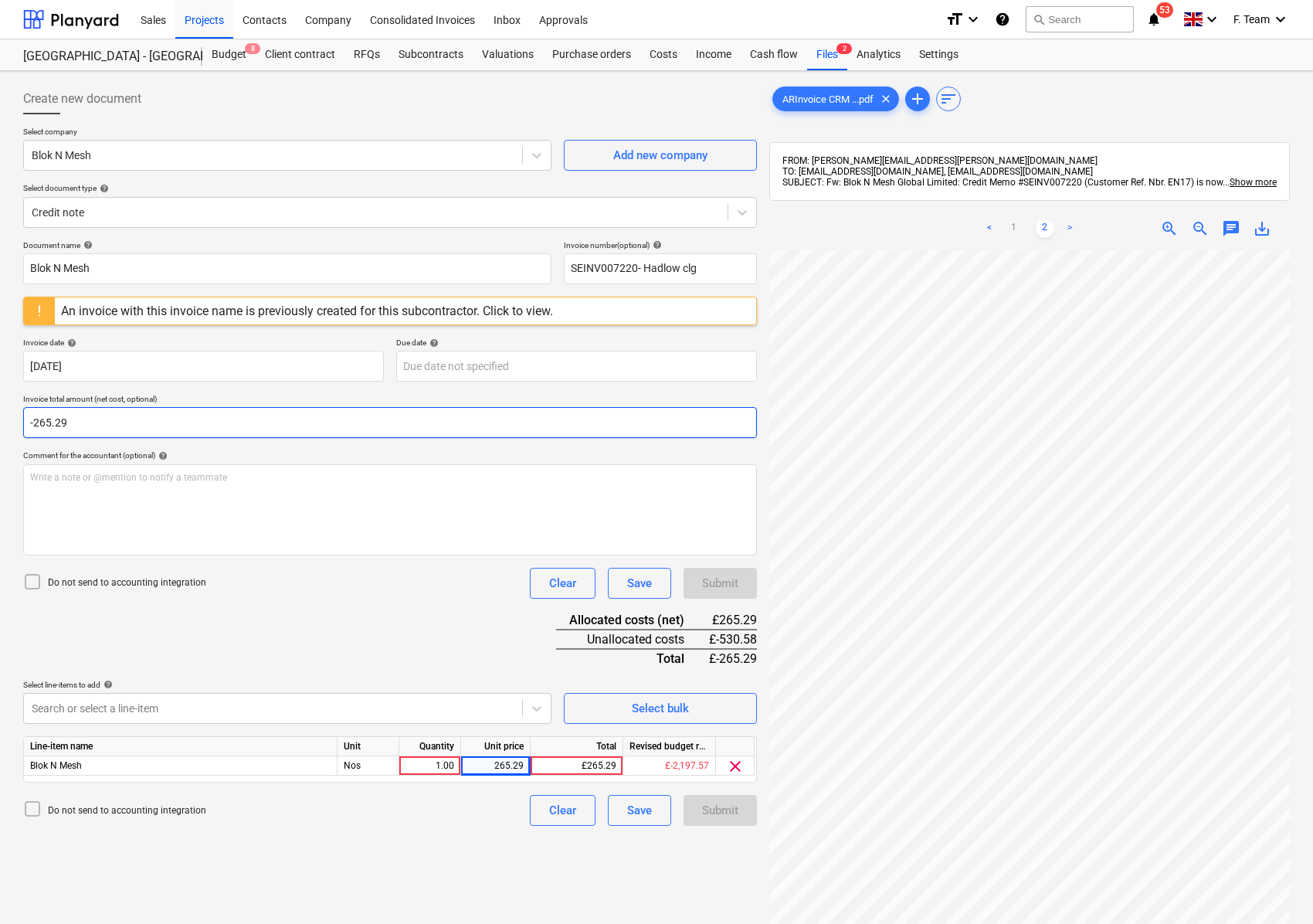
type input "-265.29"
click at [331, 645] on div "Document name help Blok N Mesh Invoice number (optional) help SEINV007220- Hadl…" at bounding box center [390, 532] width 733 height 585
click at [492, 765] on div "265.29" at bounding box center [496, 765] width 56 height 19
type input "-265.29"
click at [436, 788] on div "Document name help Blok N Mesh Invoice number (optional) help SEINV007220- Hadl…" at bounding box center [390, 532] width 733 height 585
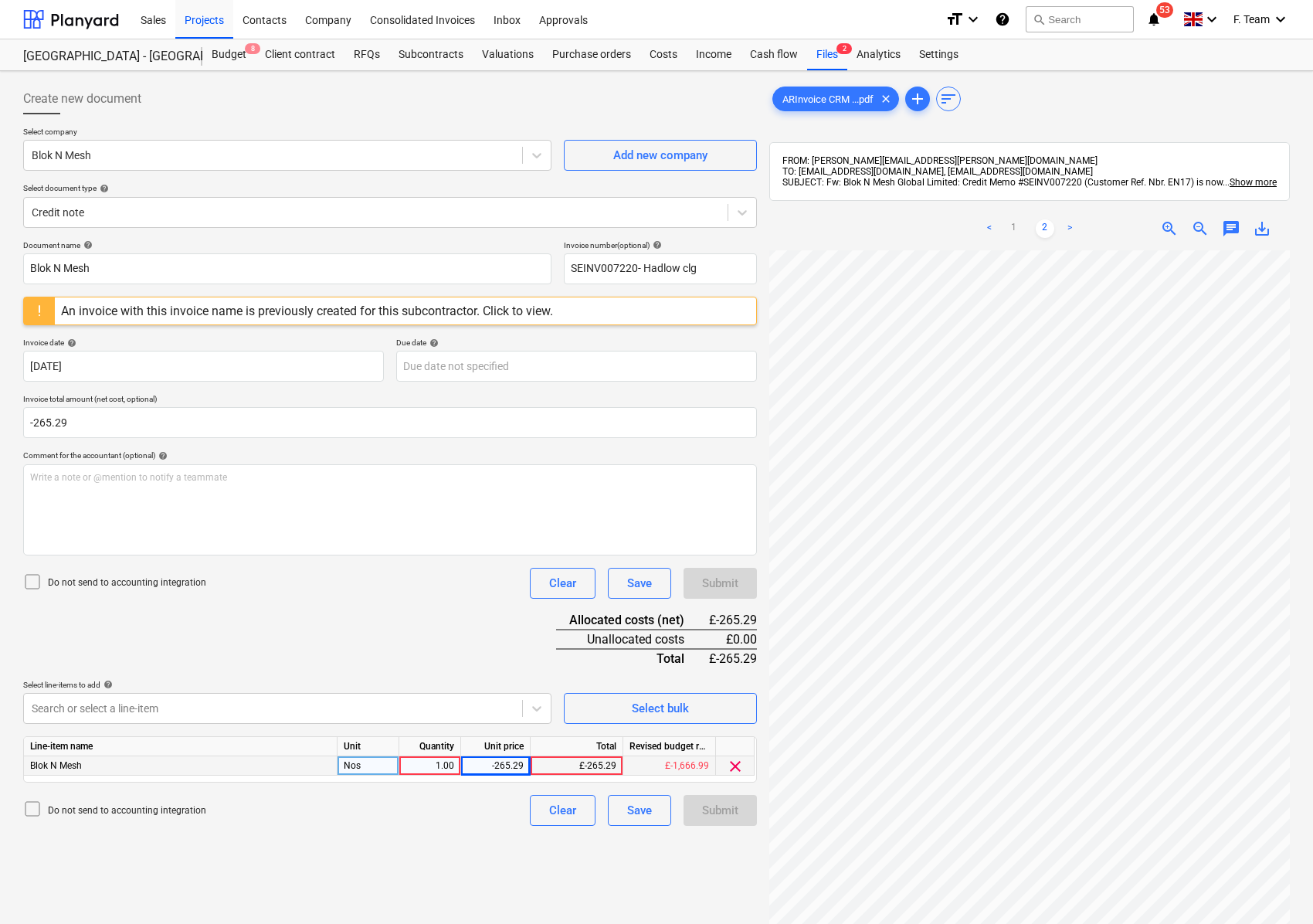
click at [495, 771] on div "-265.29" at bounding box center [496, 765] width 56 height 19
drag, startPoint x: 90, startPoint y: 427, endPoint x: 0, endPoint y: 440, distance: 90.9
click at [0, 440] on div "Create new document Select company Blok N Mesh Add new company Select document …" at bounding box center [656, 607] width 1313 height 1072
click at [102, 424] on input "-265.29" at bounding box center [390, 422] width 733 height 31
drag, startPoint x: 102, startPoint y: 424, endPoint x: 0, endPoint y: 434, distance: 102.5
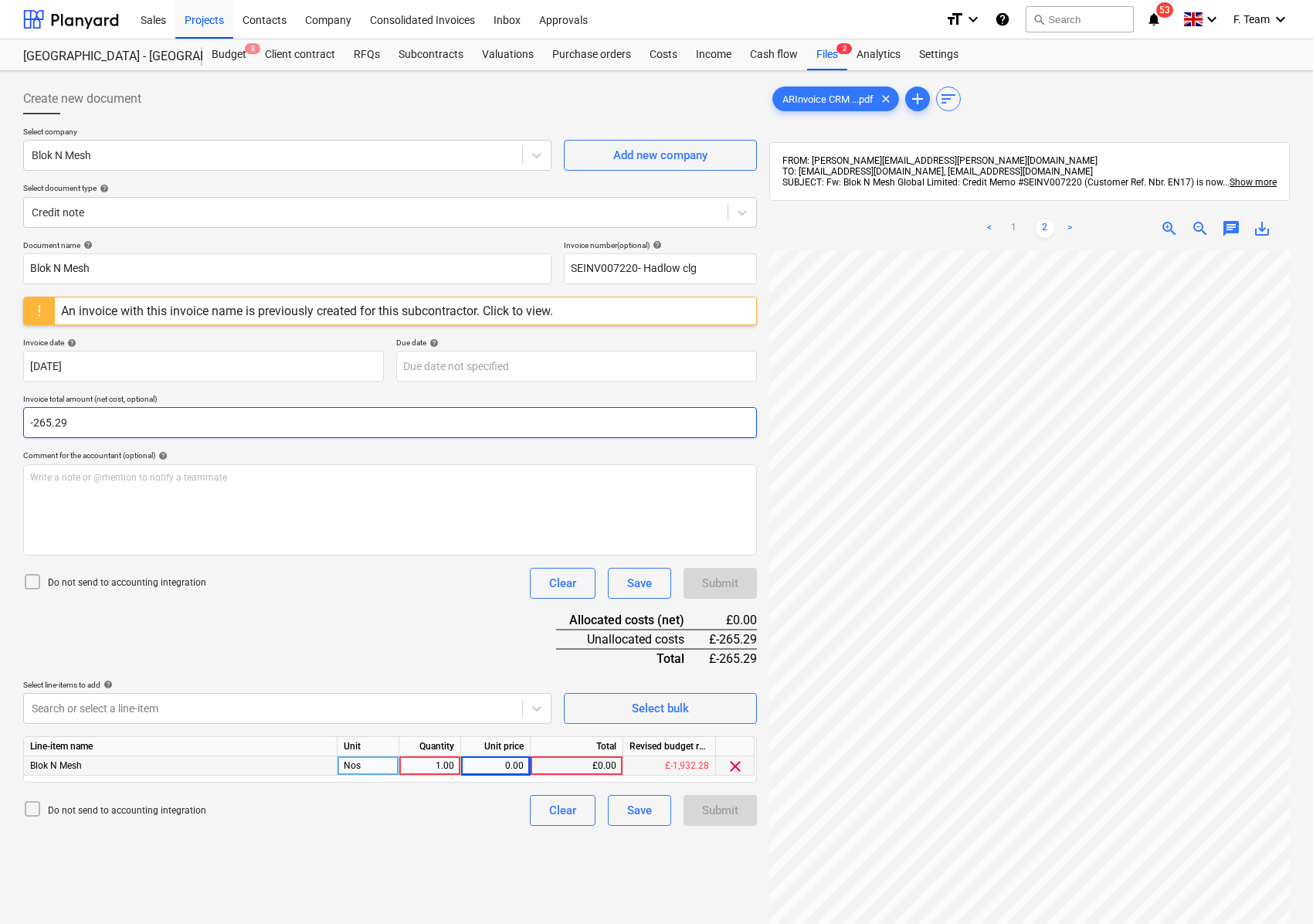
click at [0, 434] on div "Create new document Select company Blok N Mesh Add new company Select document …" at bounding box center [656, 607] width 1313 height 1072
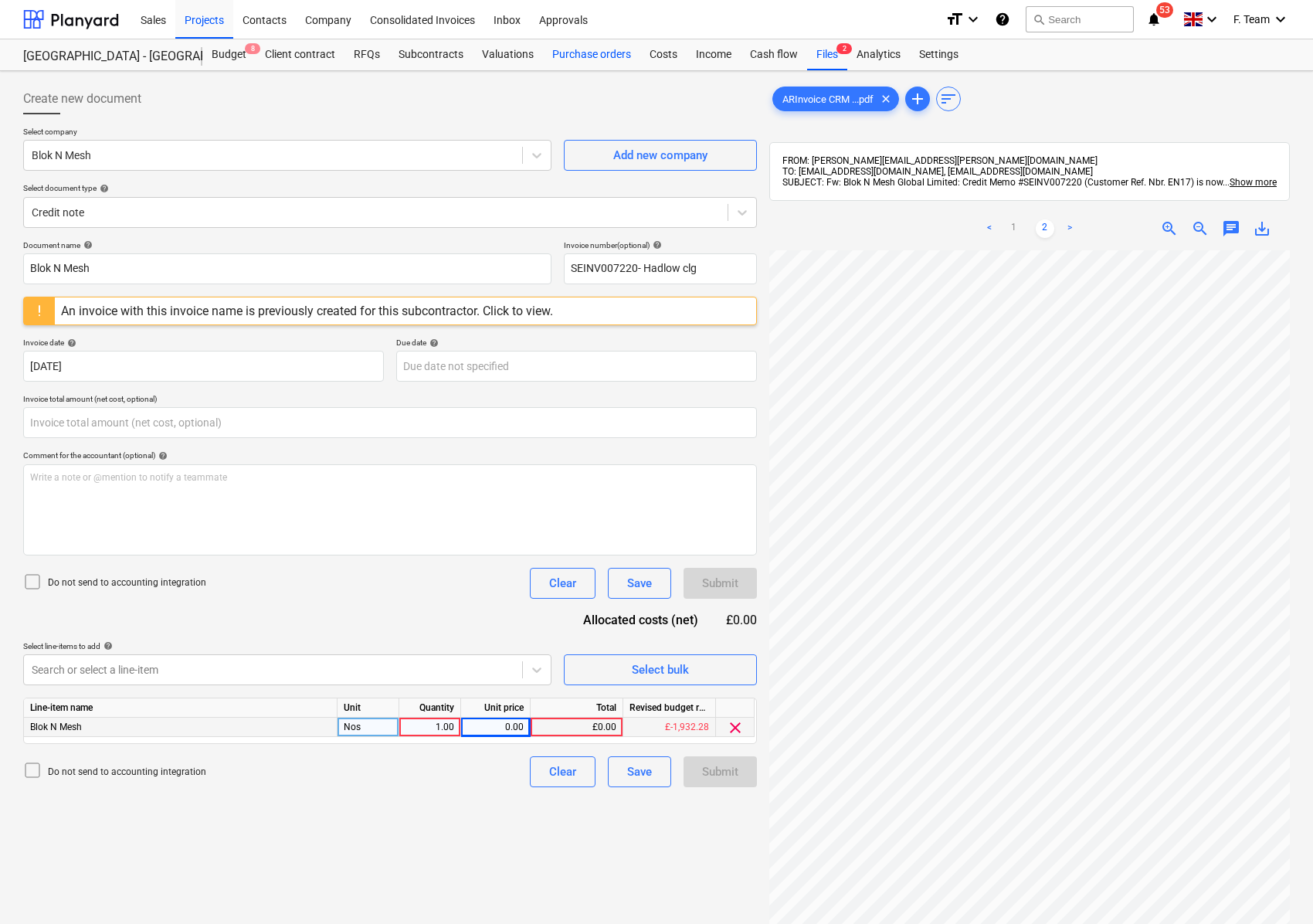
type input "0.00"
click at [60, 22] on div at bounding box center [71, 19] width 96 height 38
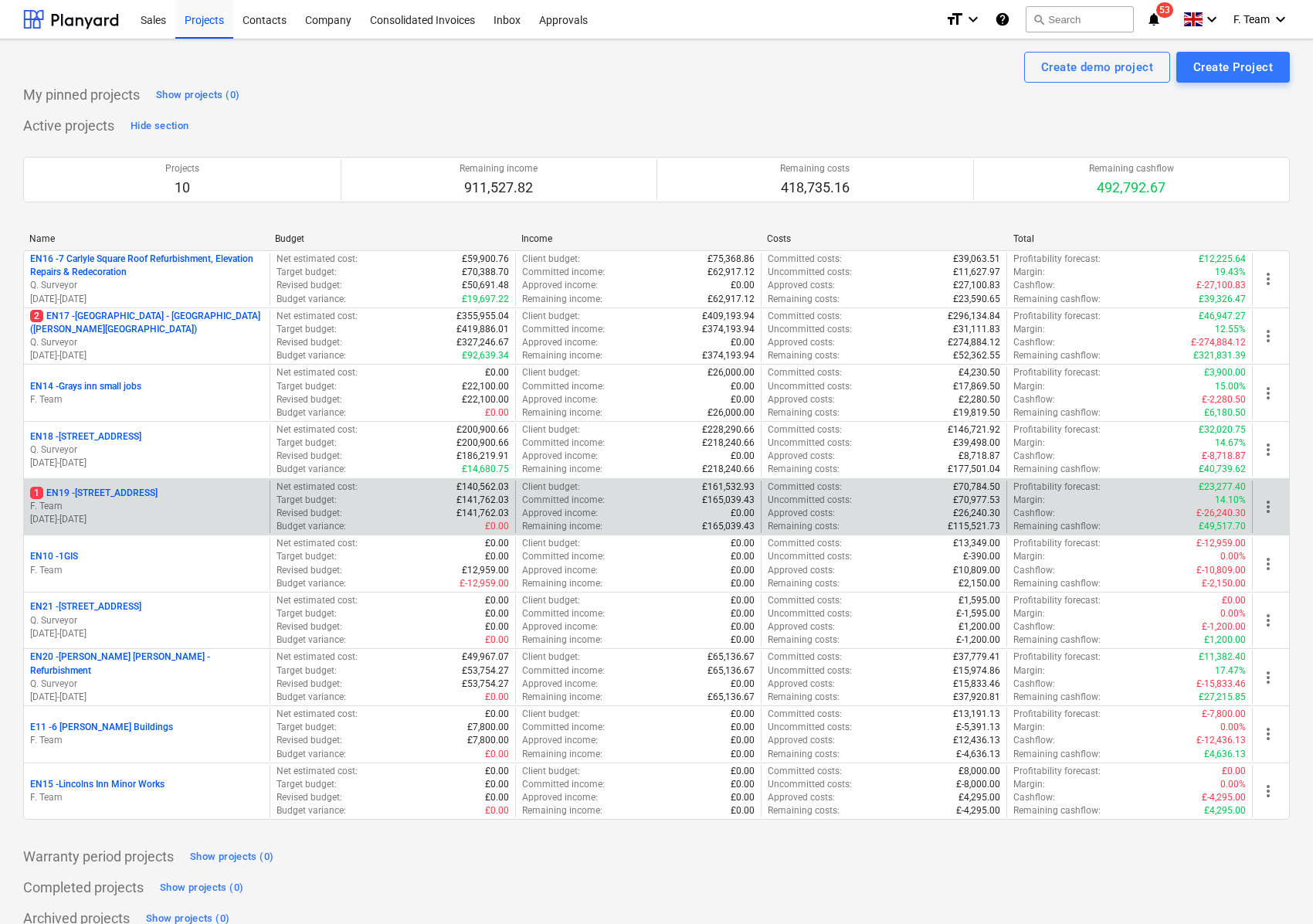
click at [143, 508] on p "F. Team" at bounding box center [147, 506] width 233 height 13
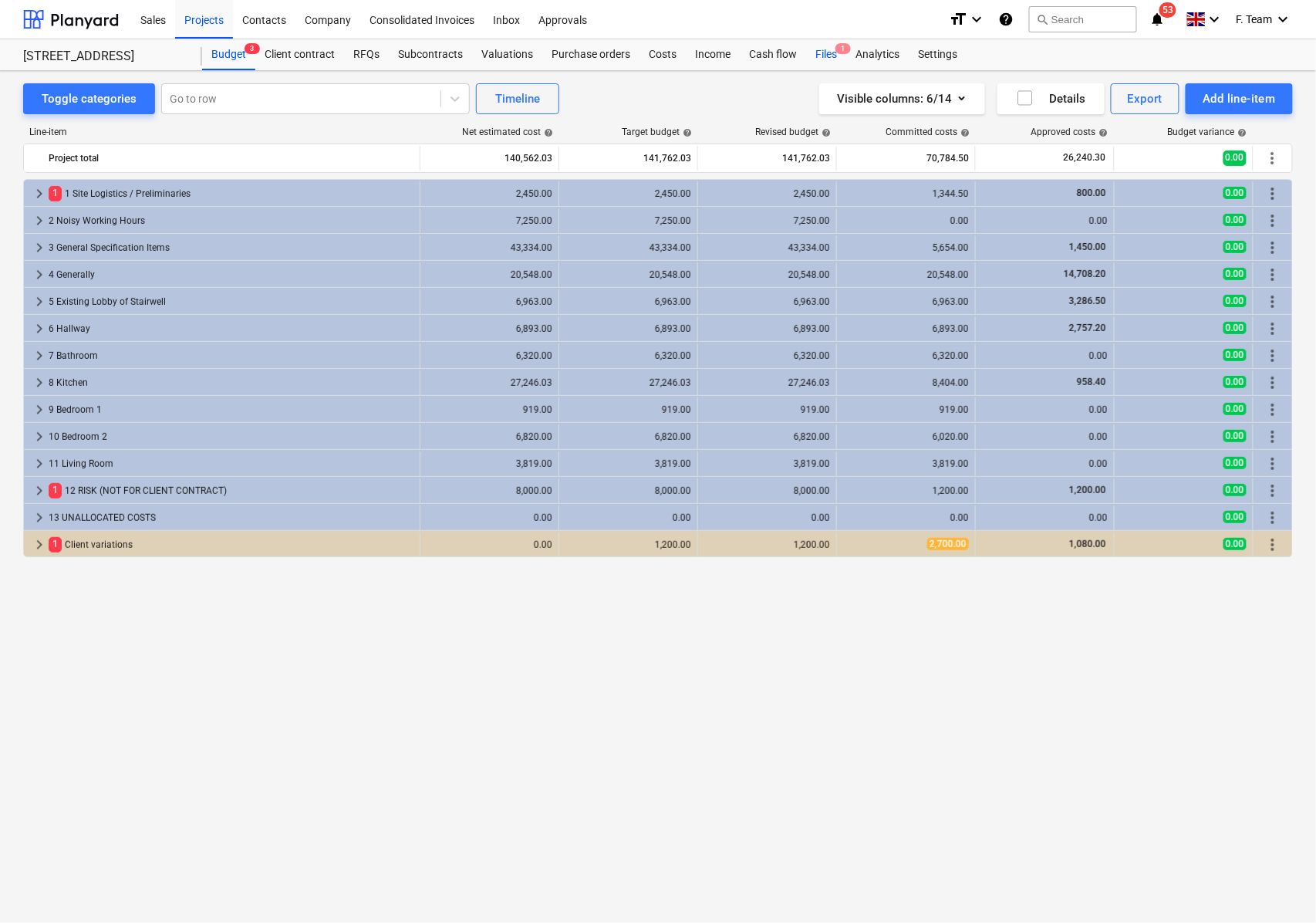
click at [835, 53] on span "1" at bounding box center [843, 49] width 15 height 11
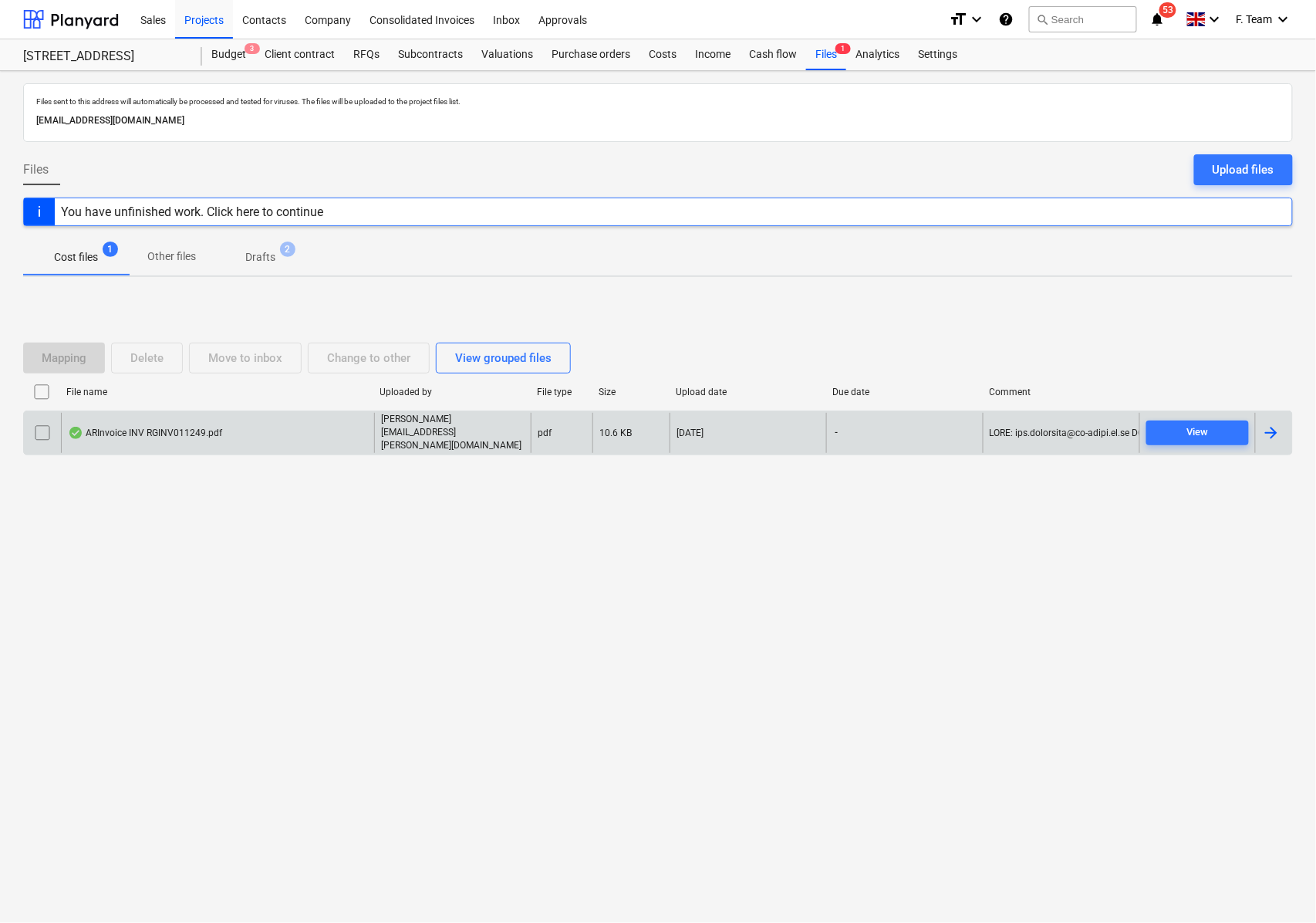
click at [1263, 426] on div at bounding box center [1270, 433] width 18 height 18
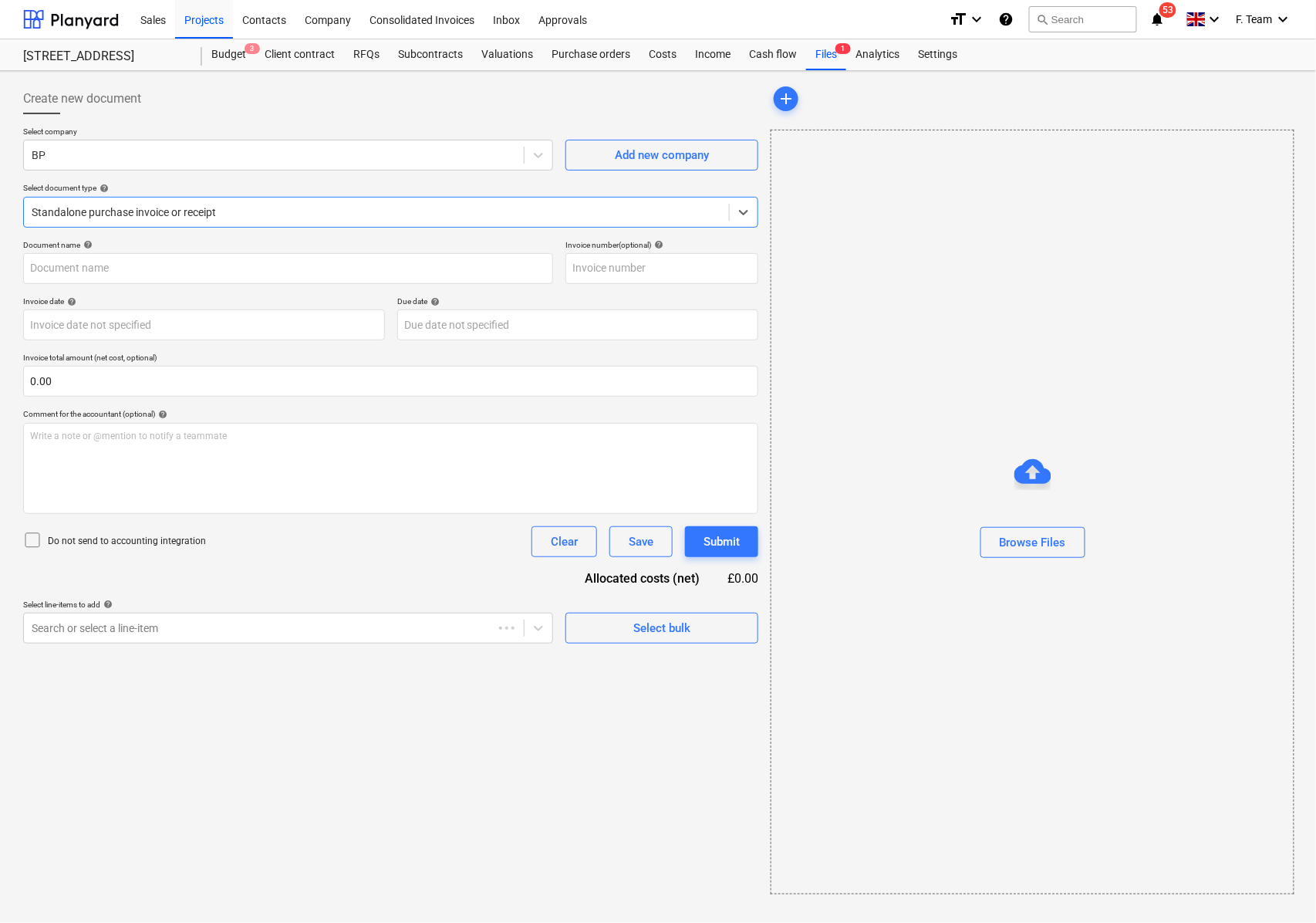
type input "RGINV011249"
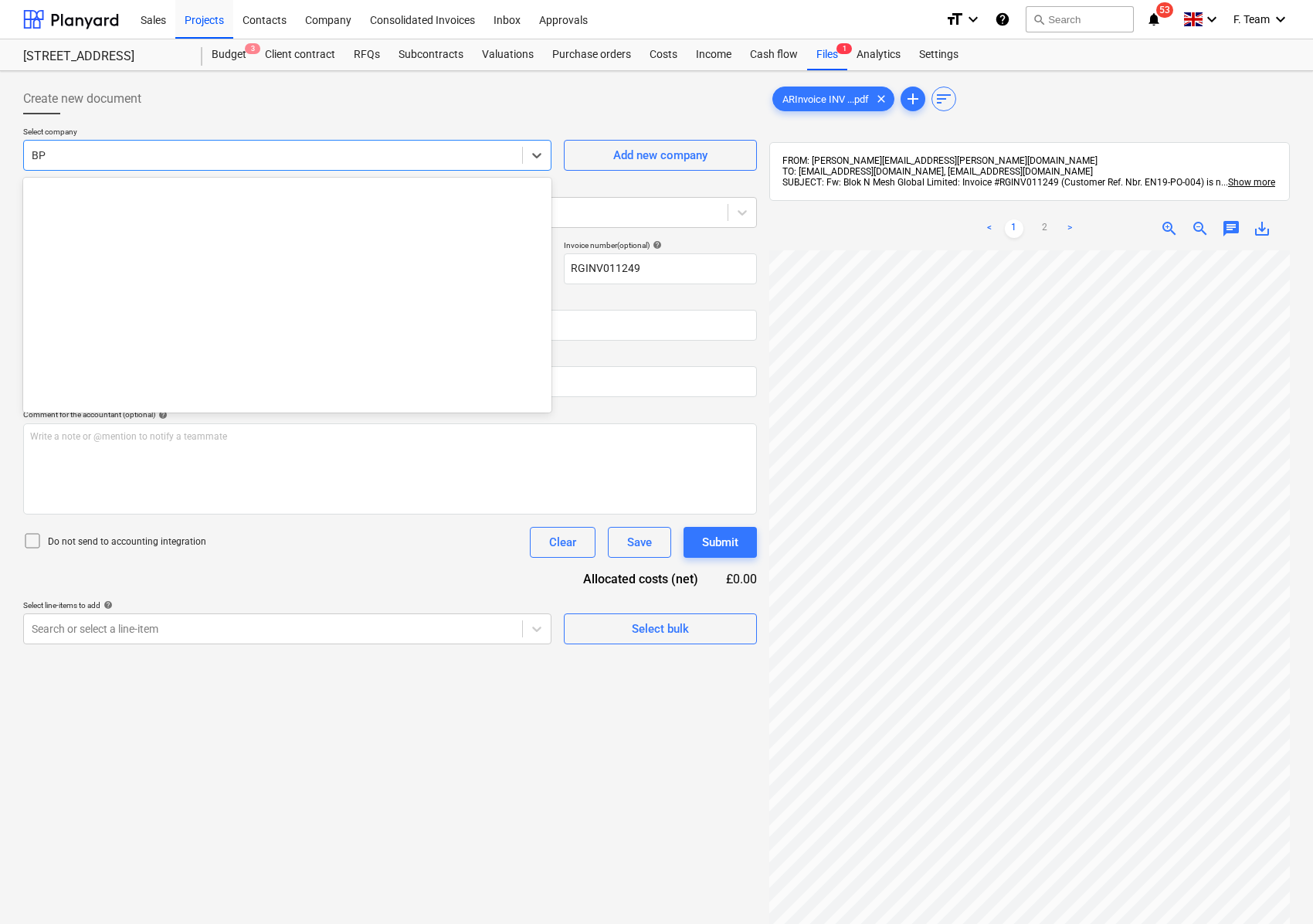
click at [105, 156] on div at bounding box center [273, 155] width 483 height 15
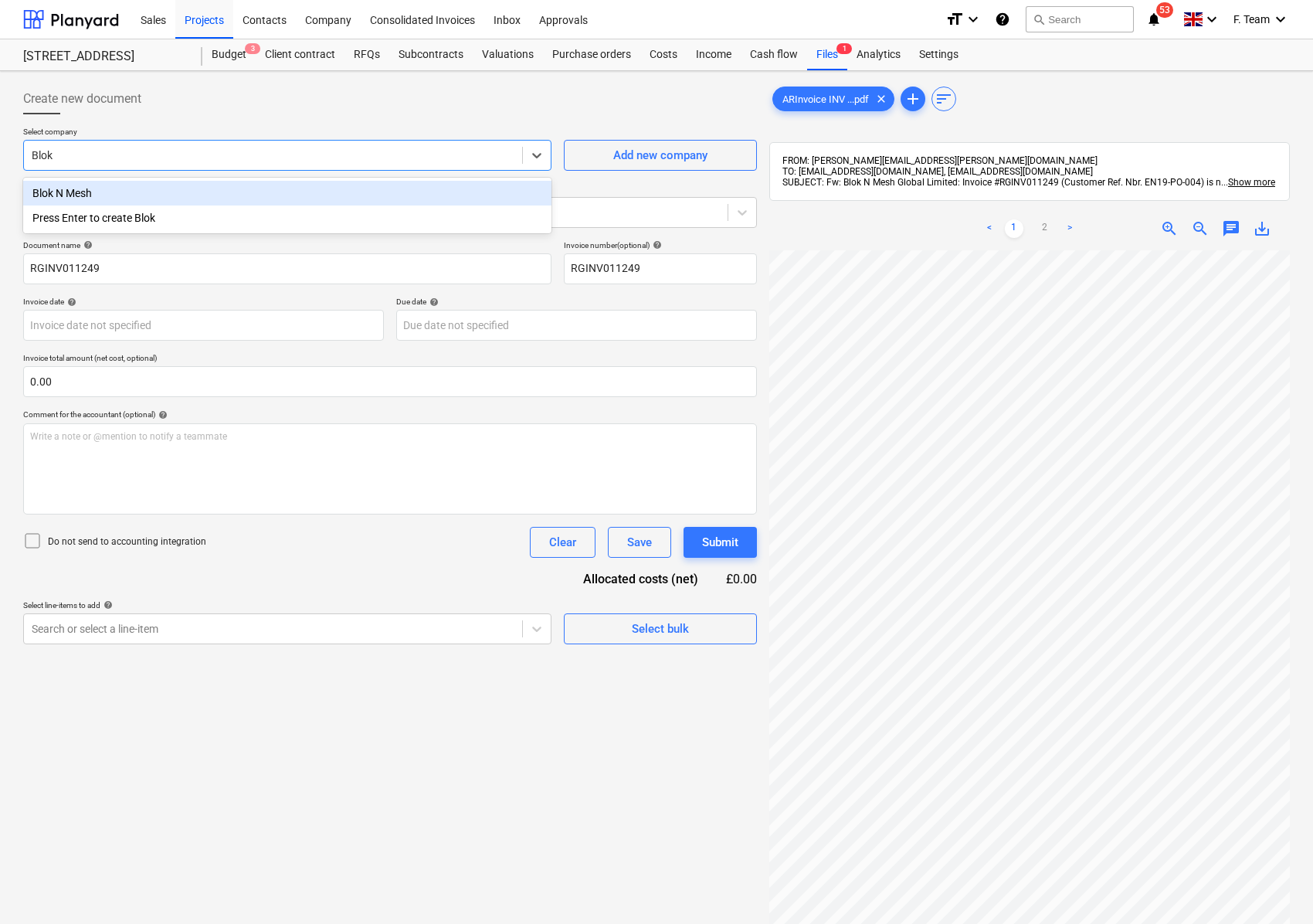
type input "Blok"
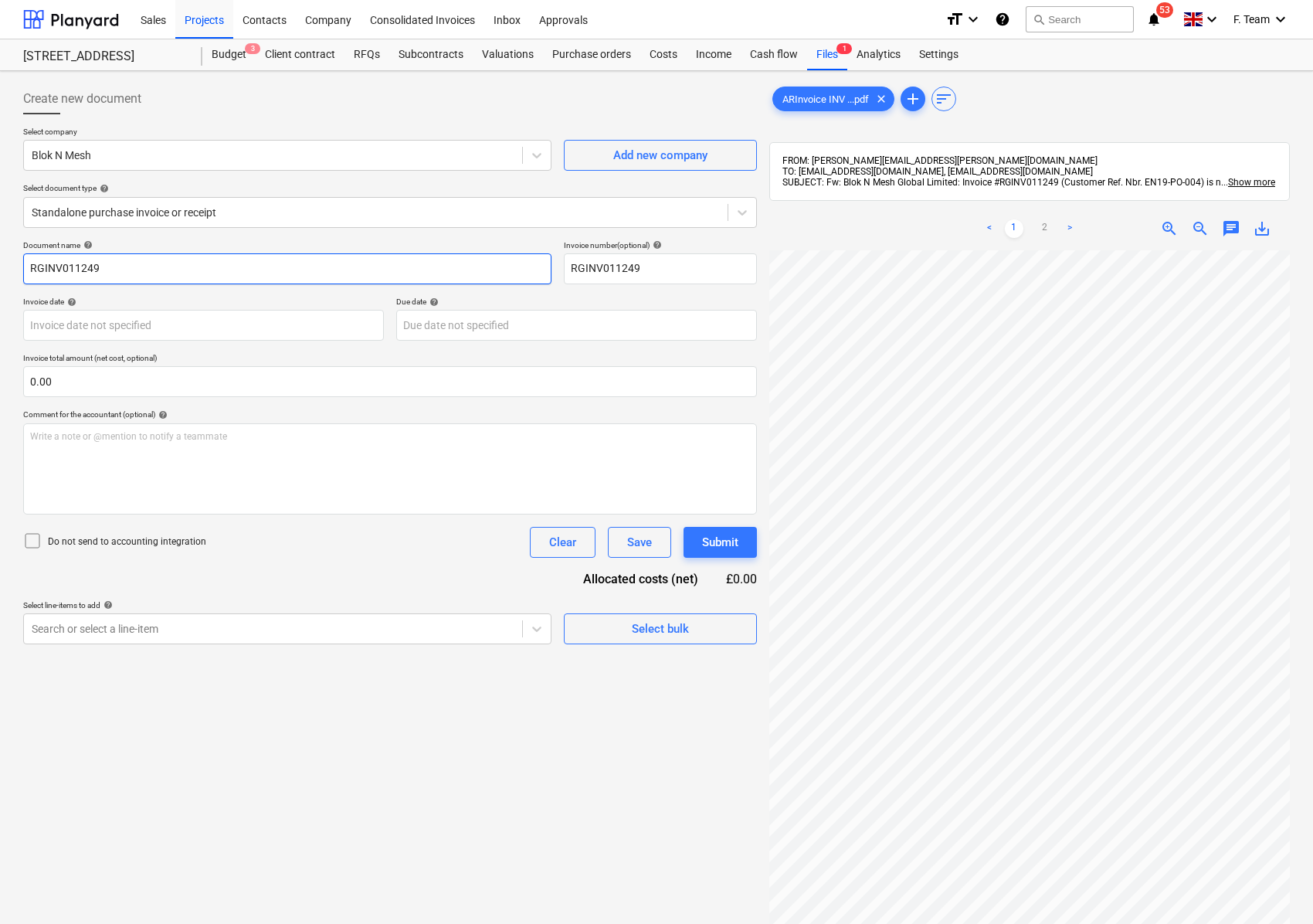
click at [146, 275] on input "RGINV011249" at bounding box center [287, 268] width 528 height 31
type input "Blok N Mesh"
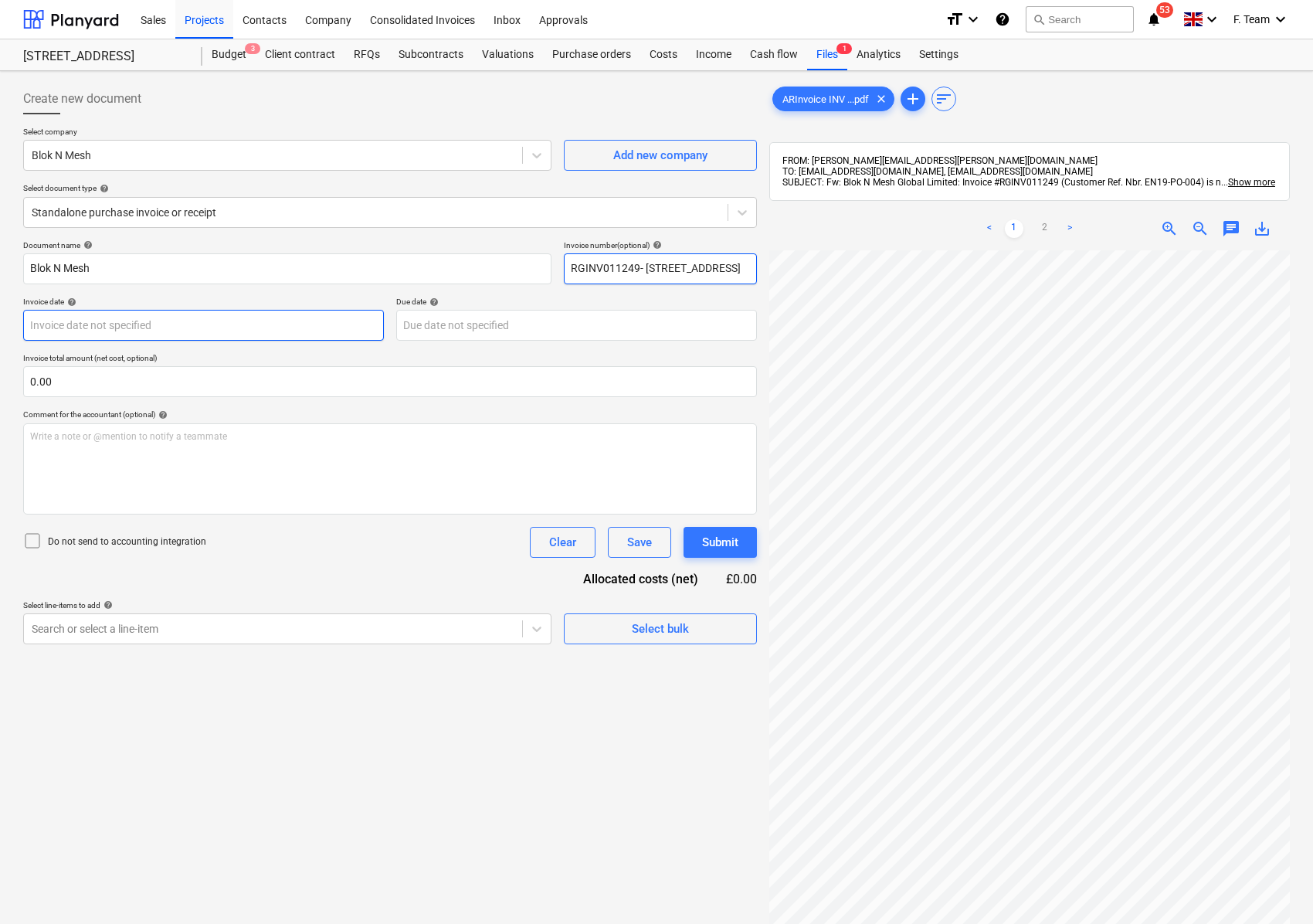
type input "RGINV011249- [STREET_ADDRESS]"
click at [118, 327] on body "Sales Projects Contacts Company Consolidated Invoices Inbox Approvals format_si…" at bounding box center [656, 462] width 1313 height 924
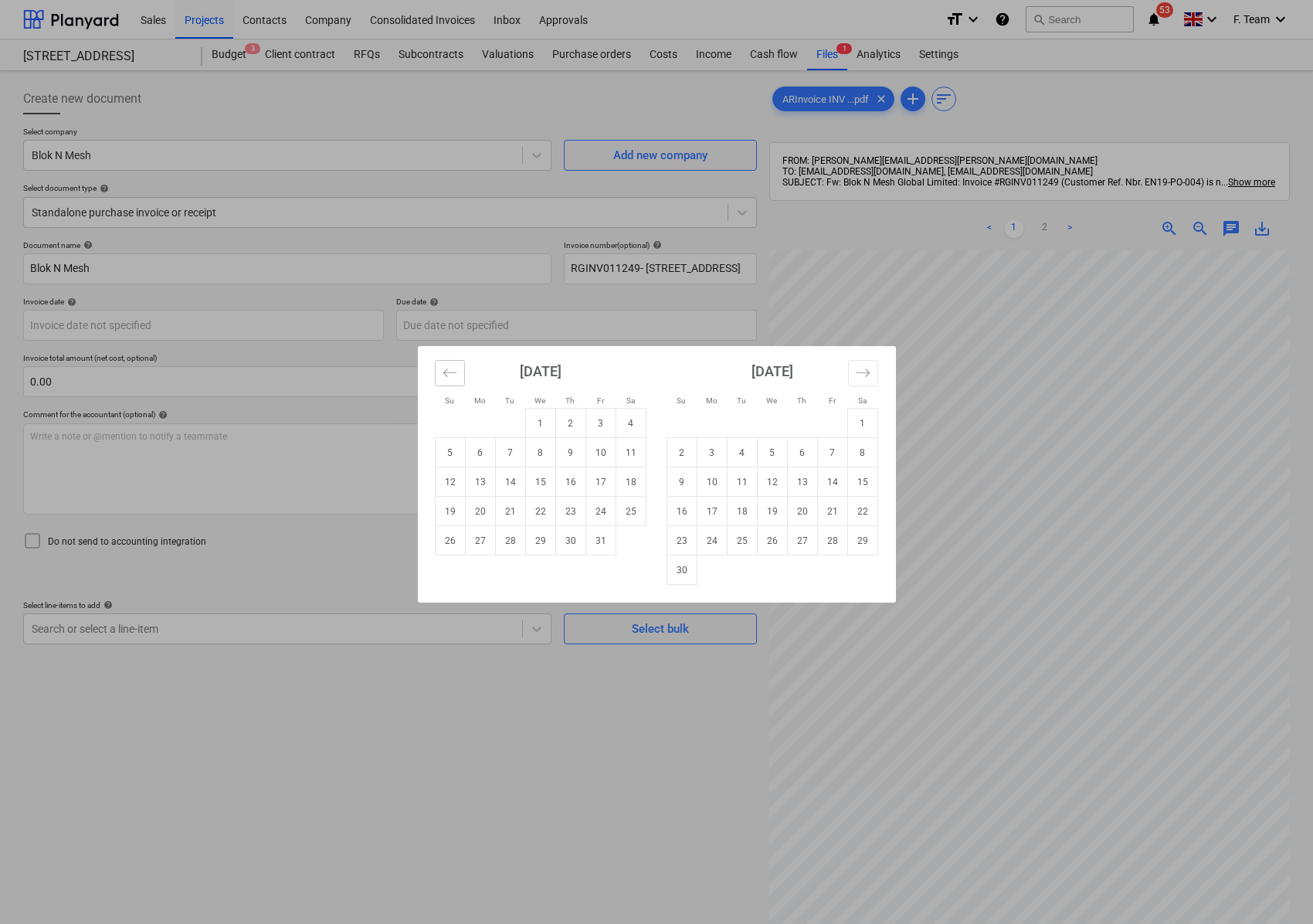
click at [457, 374] on button "Move backward to switch to the previous month." at bounding box center [450, 373] width 30 height 26
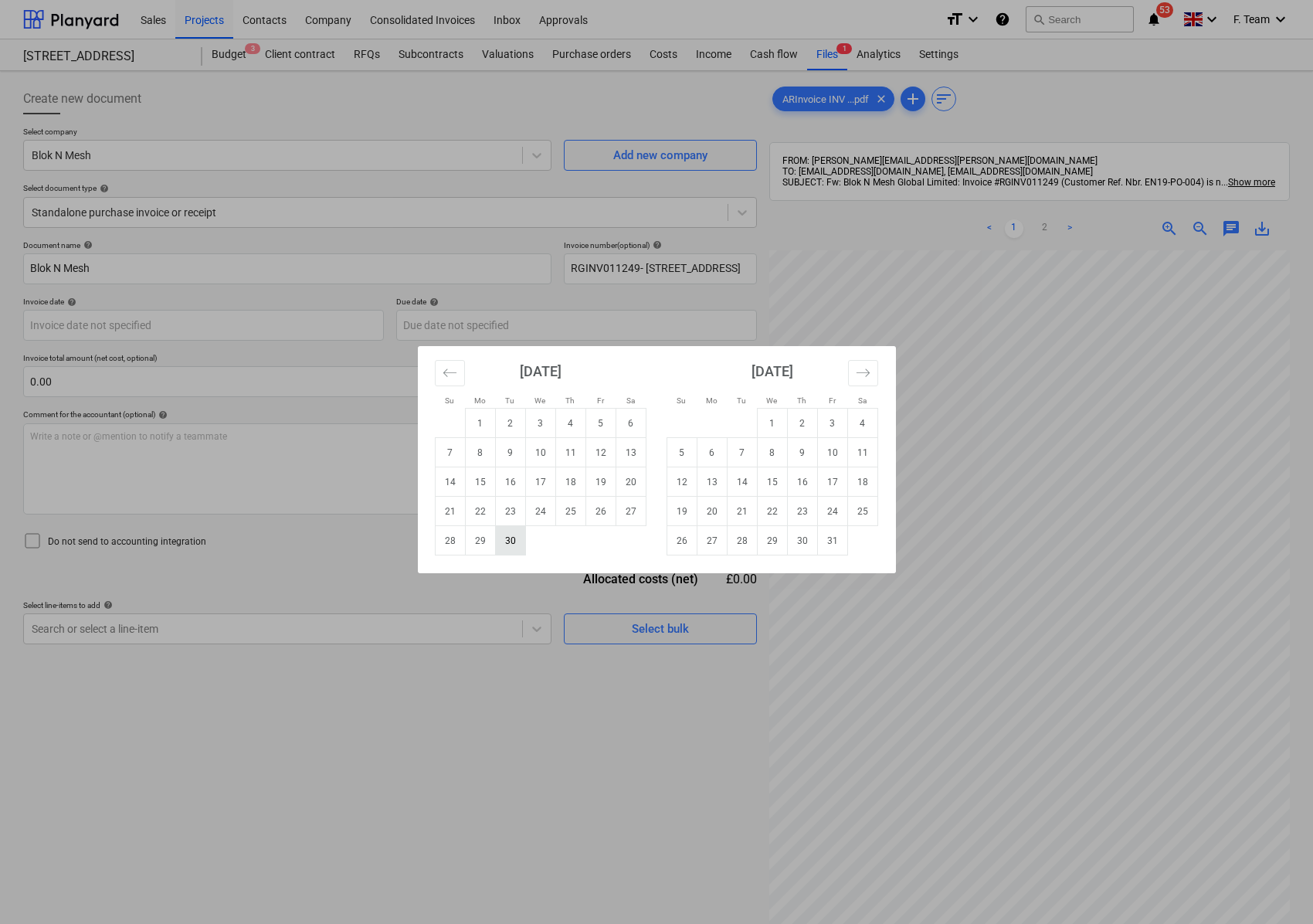
click at [514, 544] on td "30" at bounding box center [510, 540] width 30 height 30
type input "[DATE]"
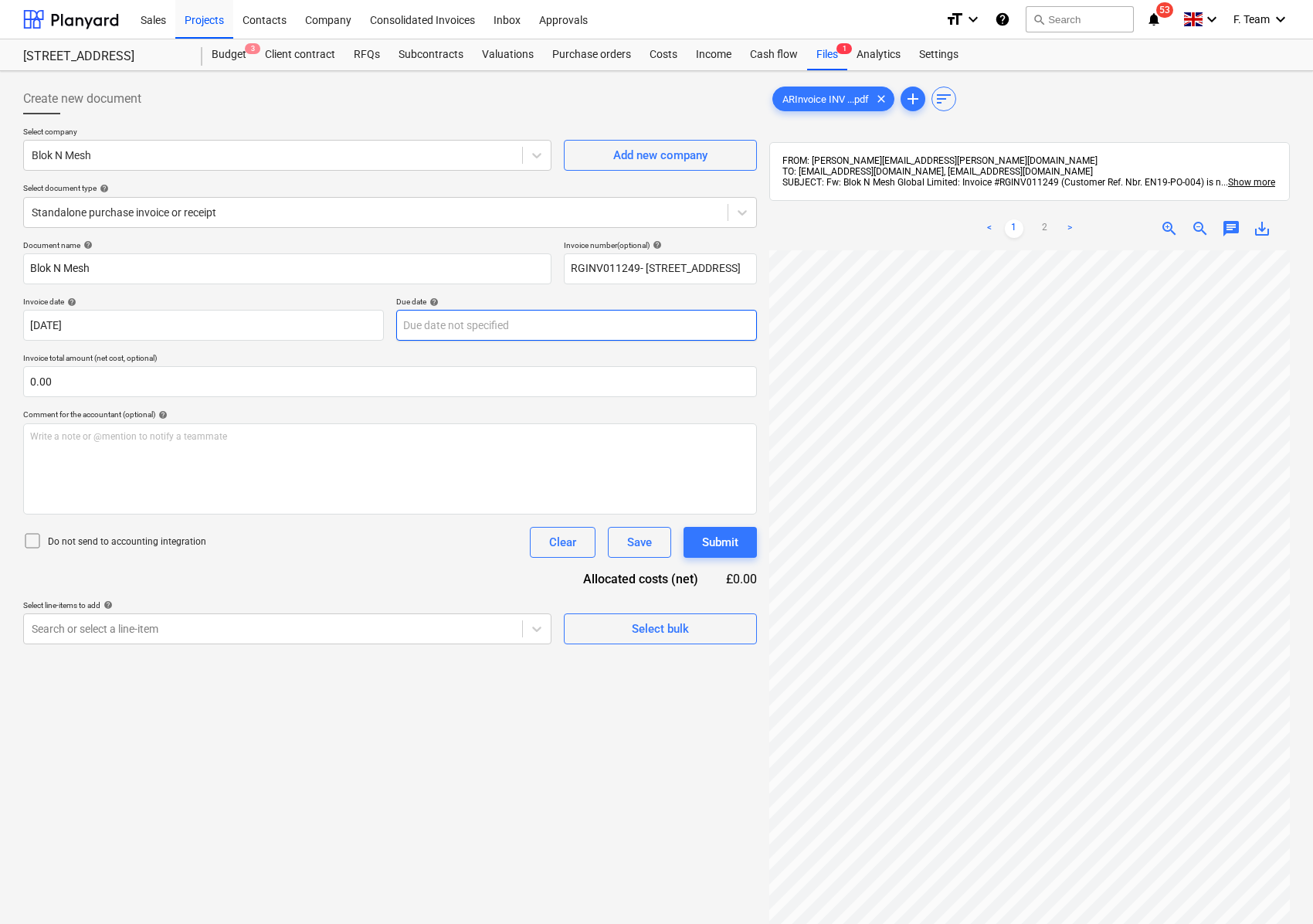
click at [505, 332] on body "Sales Projects Contacts Company Consolidated Invoices Inbox Approvals format_si…" at bounding box center [656, 462] width 1313 height 924
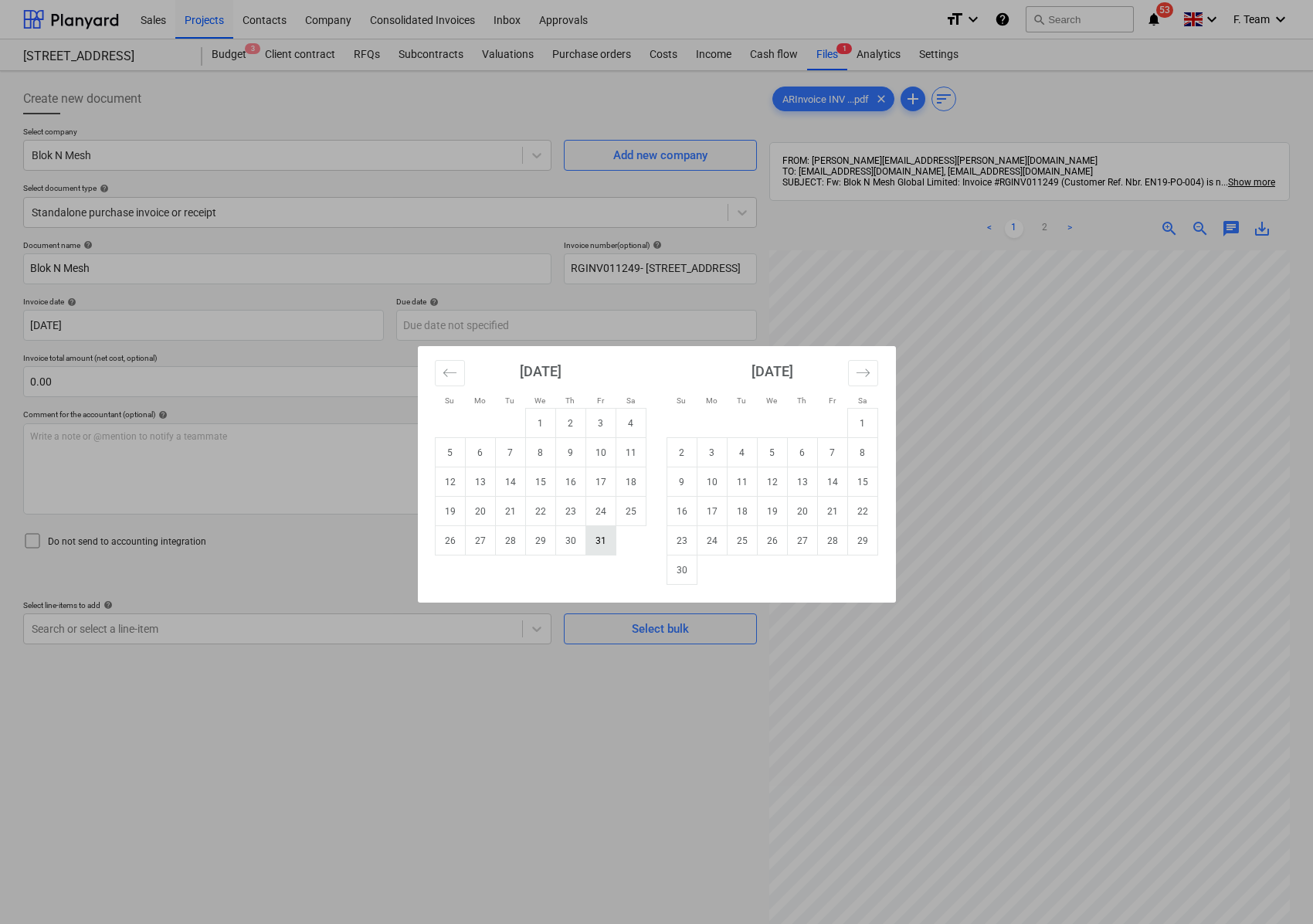
click at [598, 536] on td "31" at bounding box center [600, 540] width 30 height 30
type input "[DATE]"
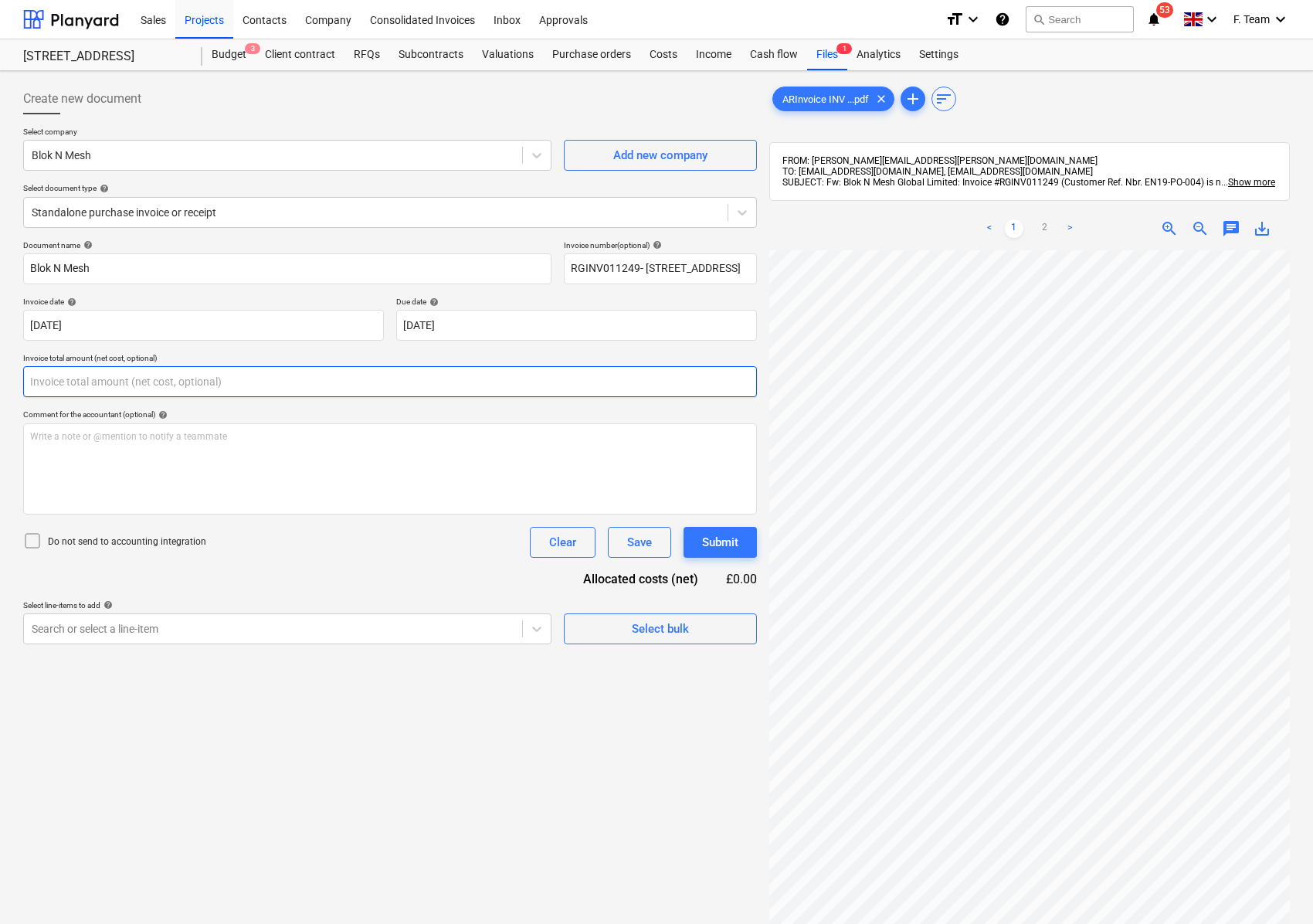
click at [68, 384] on input "text" at bounding box center [390, 381] width 733 height 31
type input "0.00"
click at [1069, 236] on link ">" at bounding box center [1069, 228] width 18 height 18
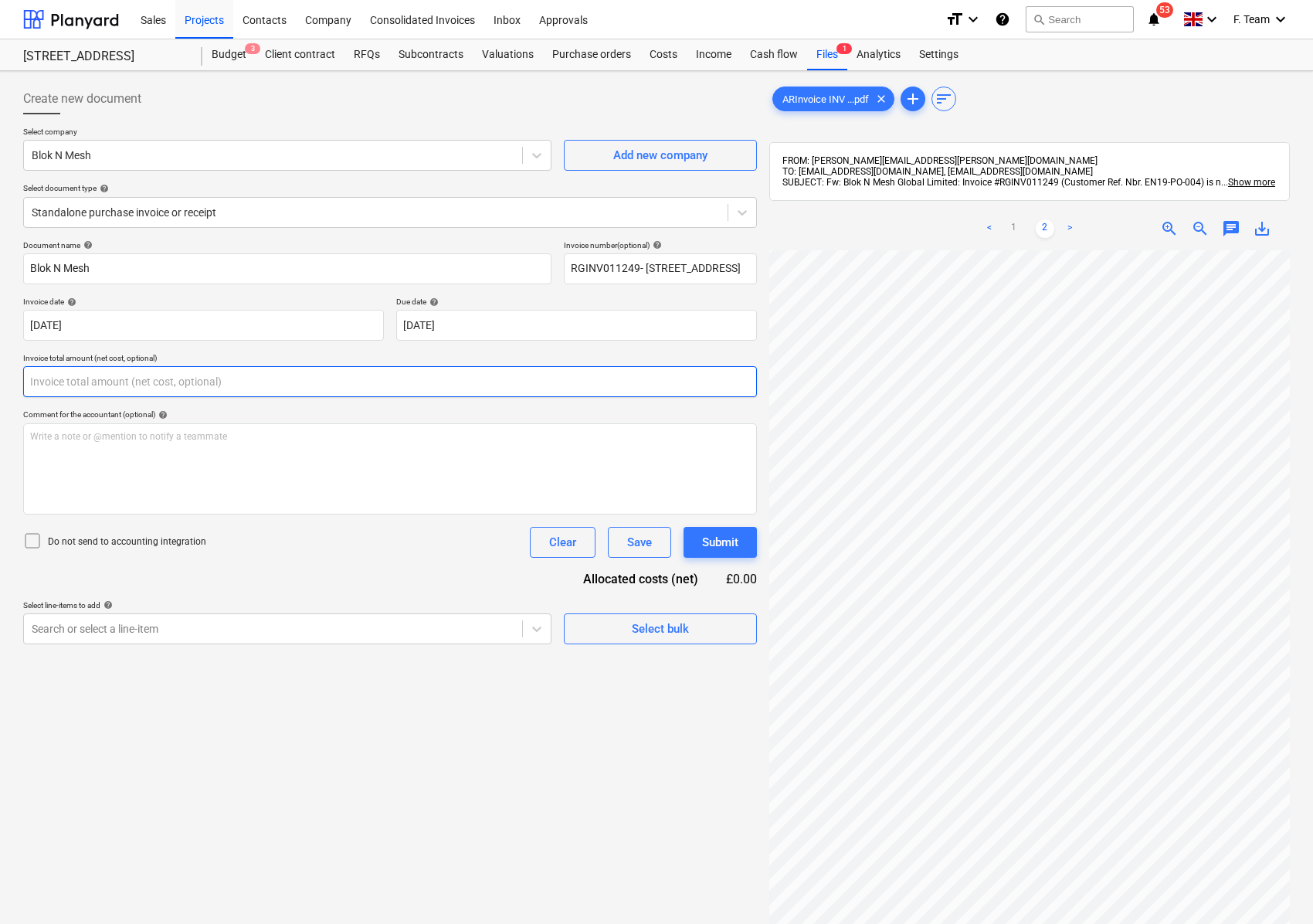
drag, startPoint x: 62, startPoint y: 379, endPoint x: 1, endPoint y: 382, distance: 61.1
click at [1, 382] on div "Create new document Select company Blok N Mesh Add new company Select document …" at bounding box center [656, 607] width 1313 height 1072
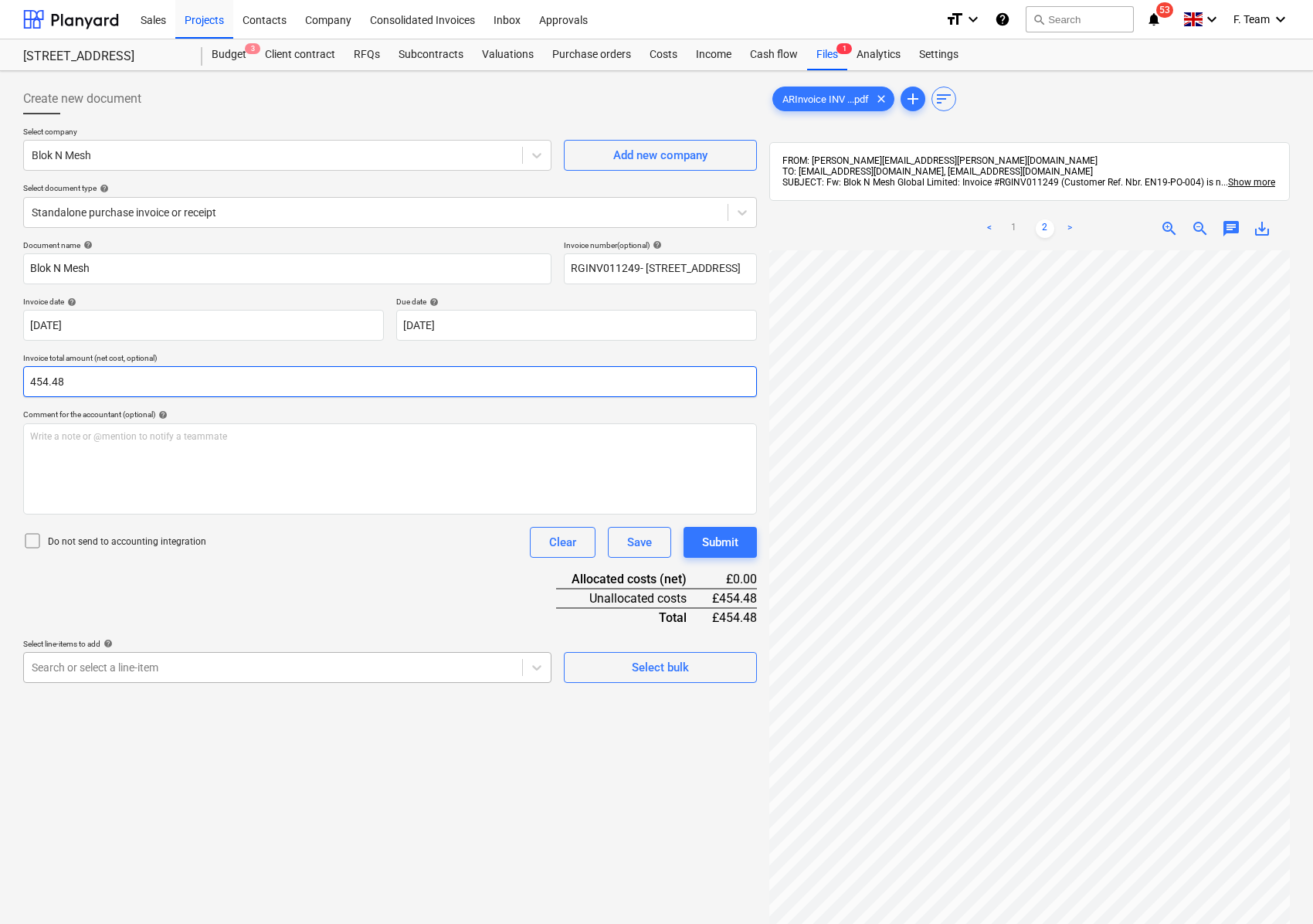
type input "454.48"
click at [227, 665] on div at bounding box center [273, 667] width 483 height 15
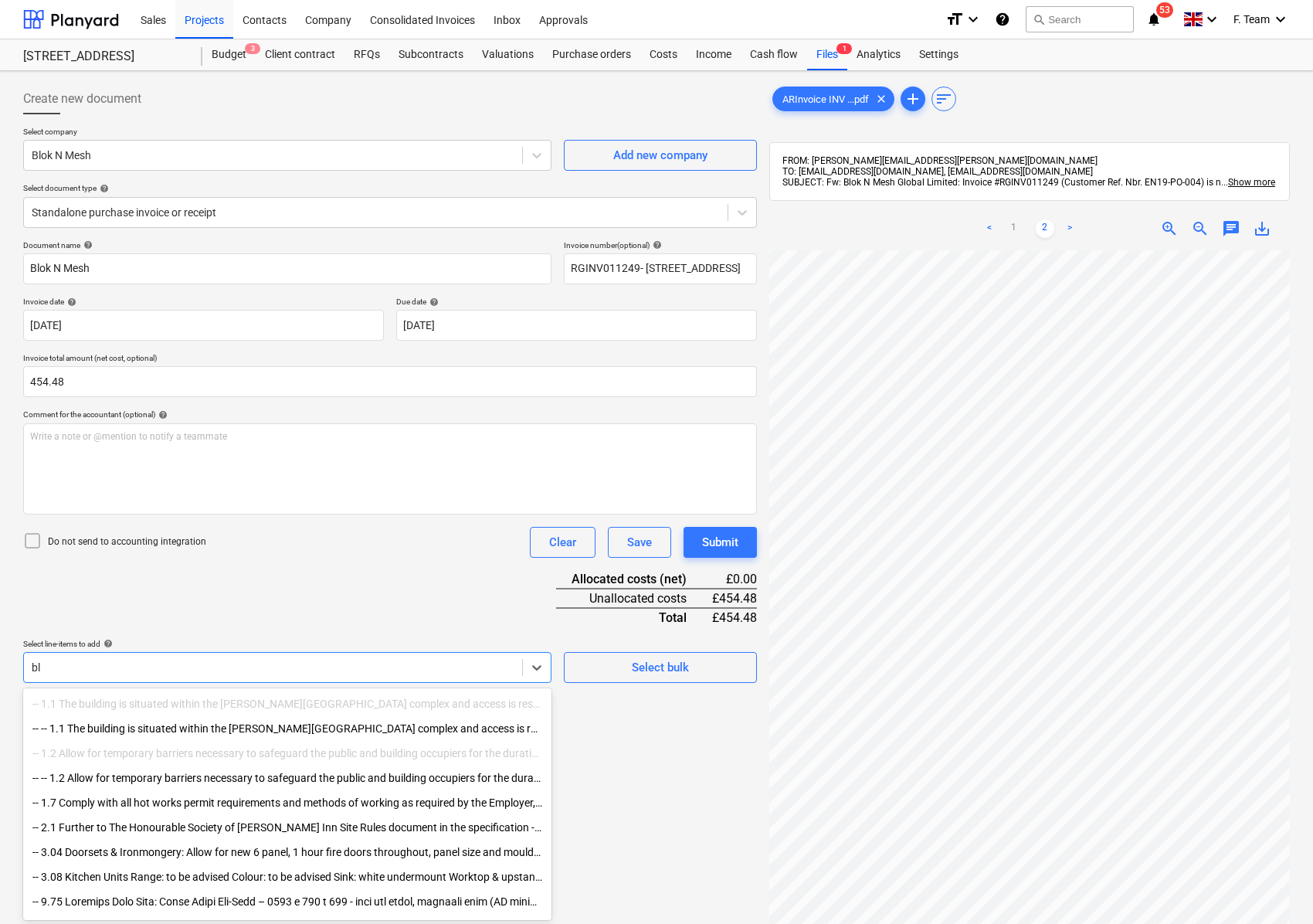
type input "b"
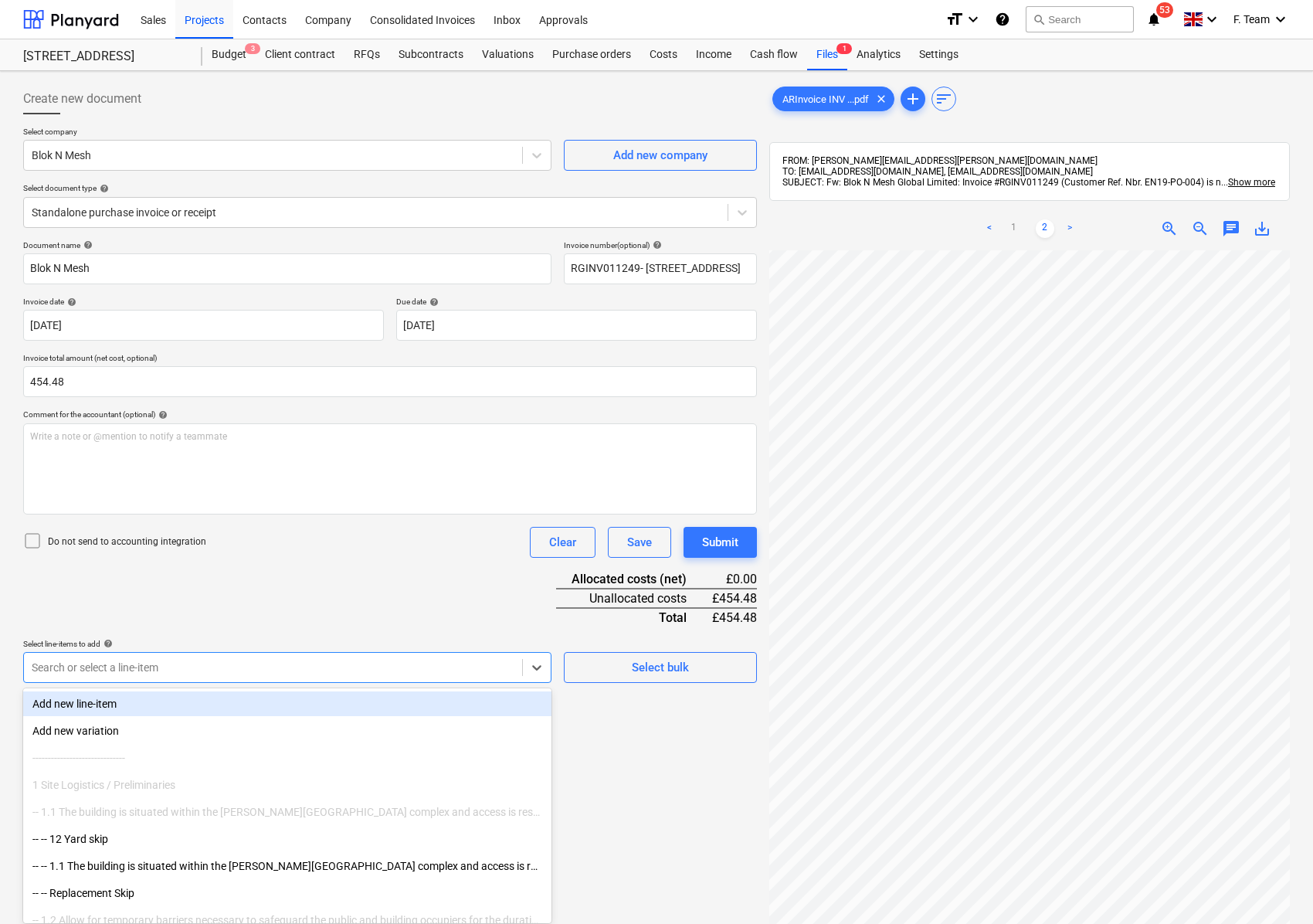
click at [214, 701] on div "Add new line-item" at bounding box center [287, 703] width 528 height 25
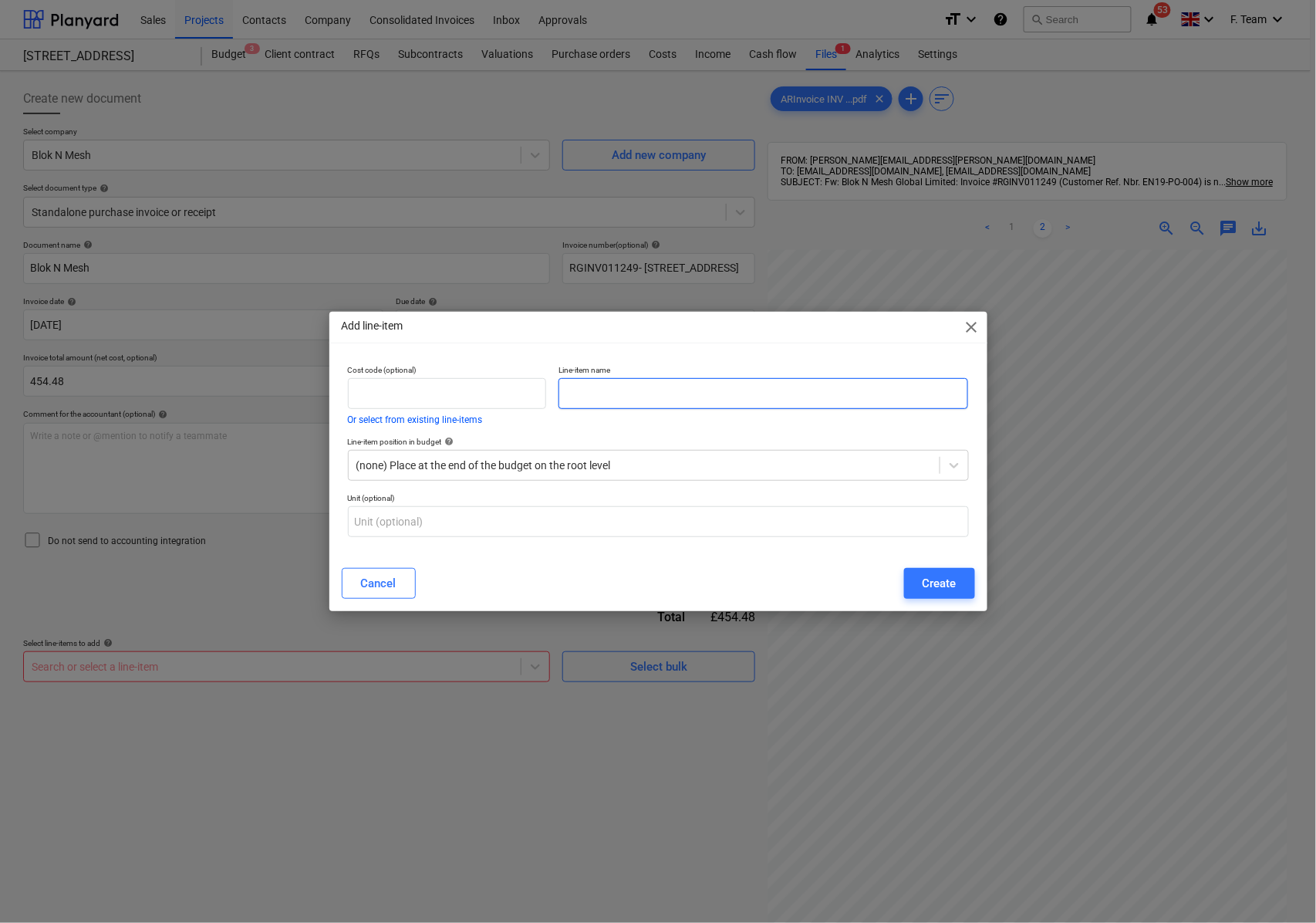
click at [628, 396] on input "text" at bounding box center [763, 394] width 409 height 31
type input "Blok & Mesh"
click at [938, 584] on div "Create" at bounding box center [939, 583] width 34 height 20
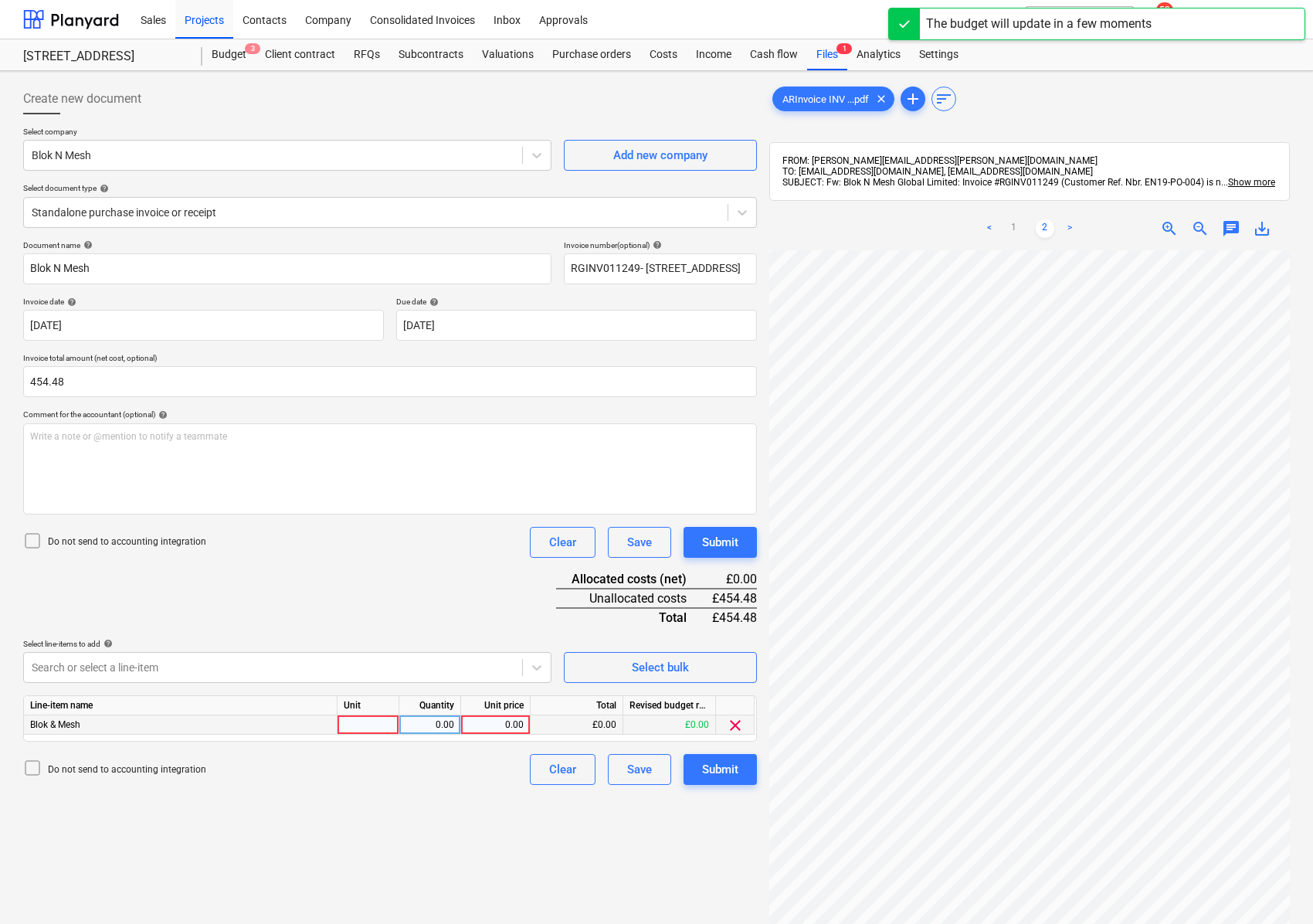
click at [360, 724] on div at bounding box center [368, 725] width 62 height 19
type input "Nos"
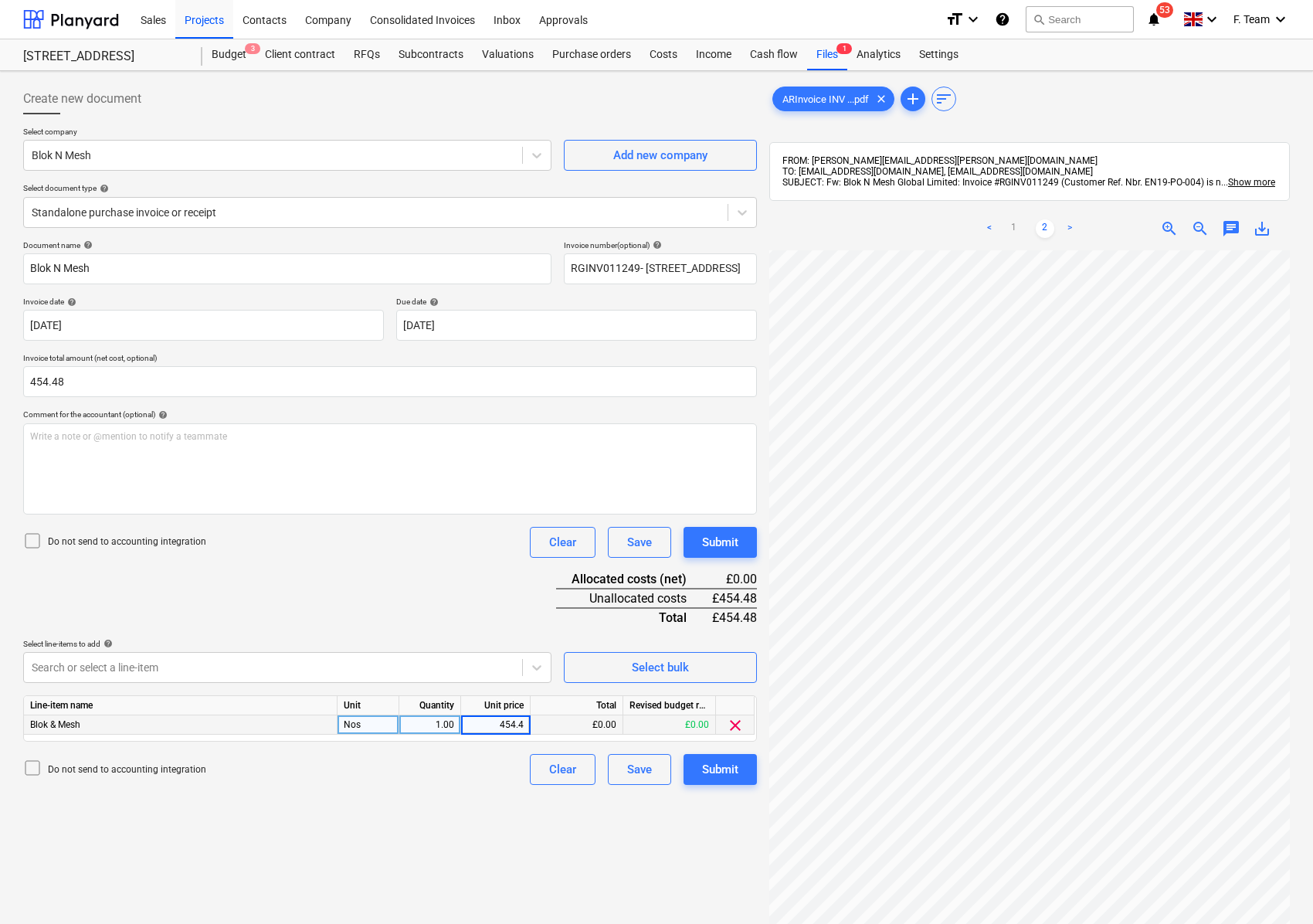
type input "454.48"
click at [325, 820] on div "Create new document Select company Blok N Mesh Add new company Select document …" at bounding box center [390, 607] width 746 height 1060
click at [733, 776] on div "Submit" at bounding box center [720, 769] width 36 height 20
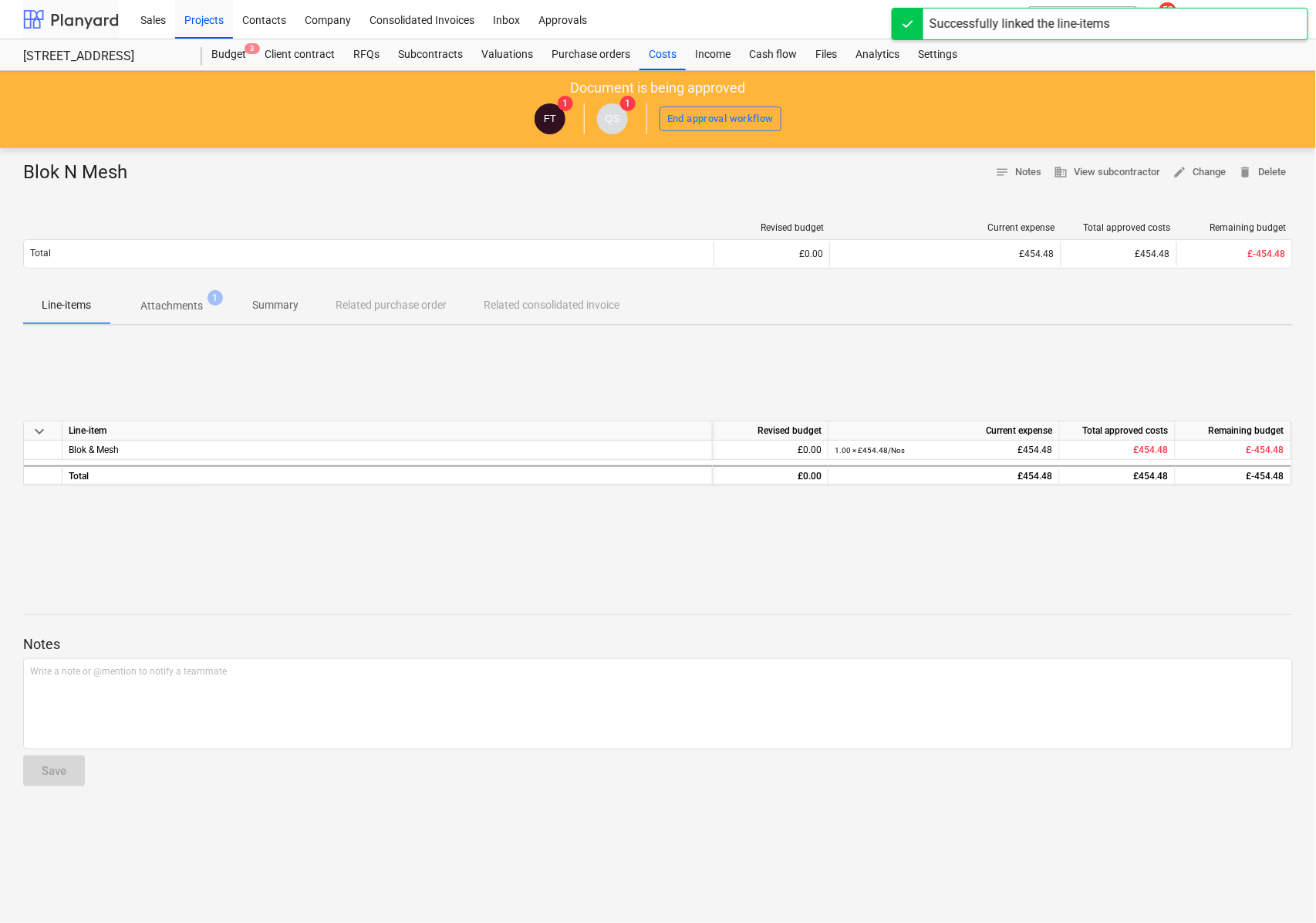
click at [86, 18] on div at bounding box center [71, 19] width 96 height 38
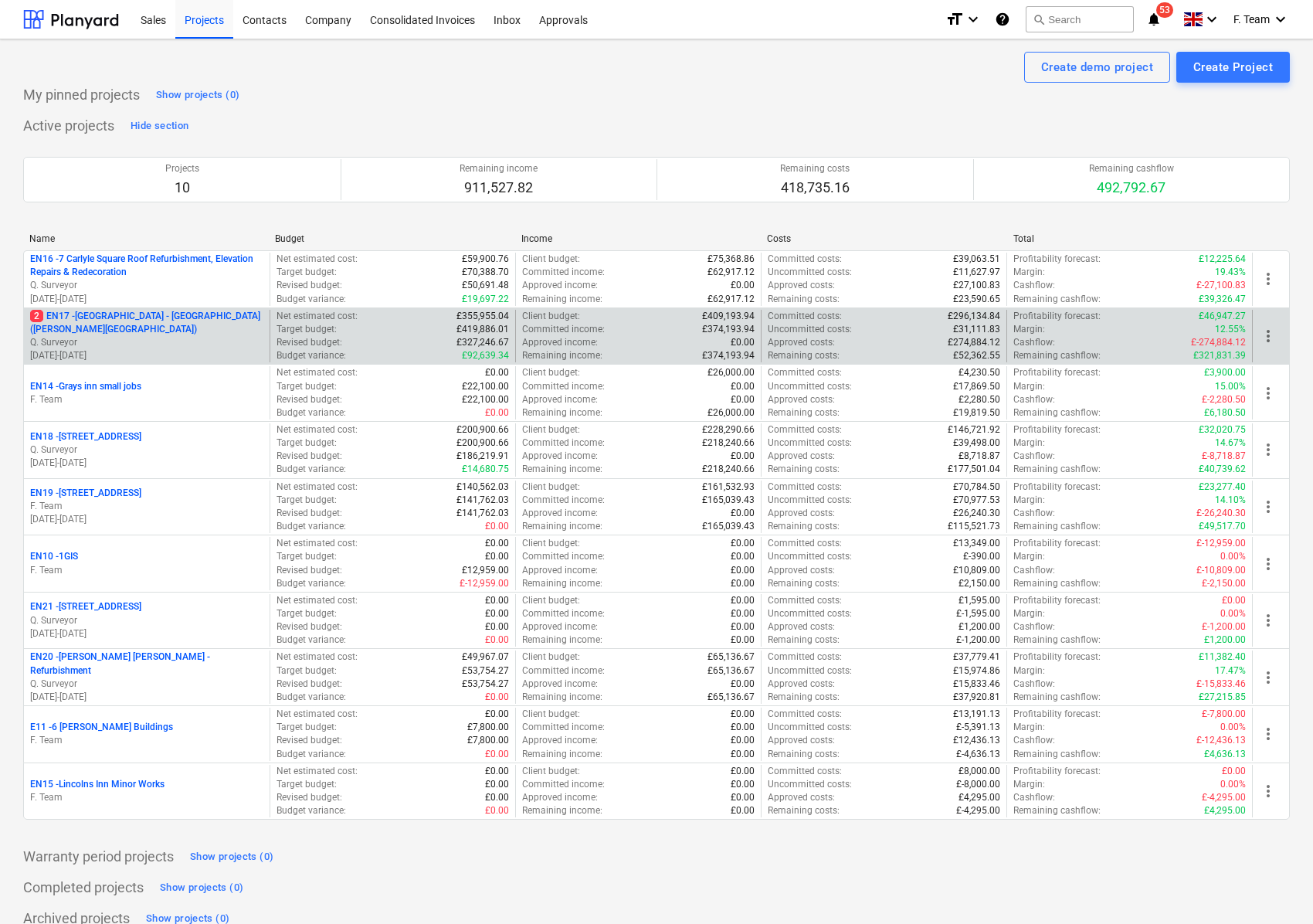
click at [99, 324] on p "2 EN17 - [GEOGRAPHIC_DATA] - [GEOGRAPHIC_DATA] ([PERSON_NAME][GEOGRAPHIC_DATA])" at bounding box center [147, 323] width 233 height 26
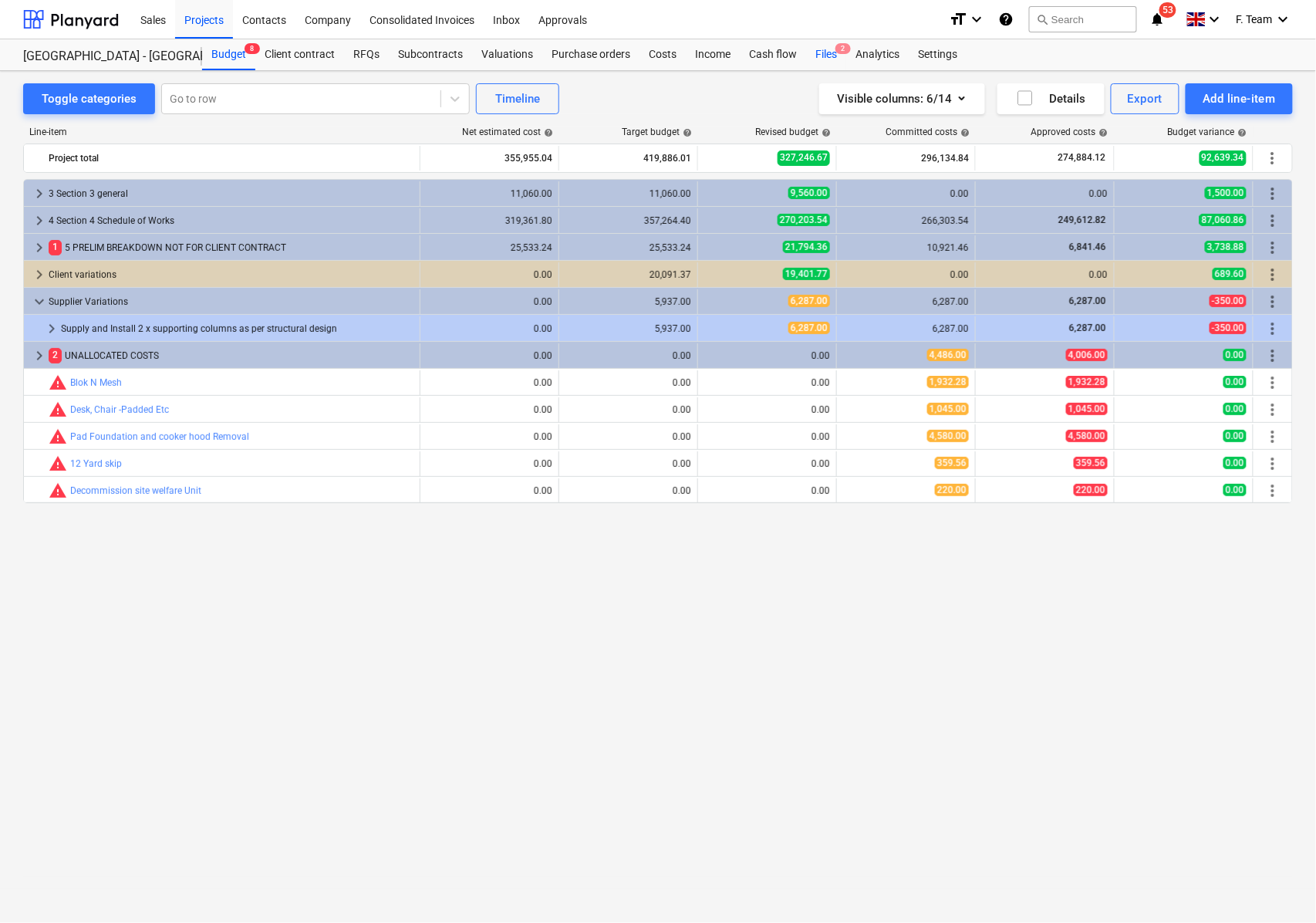
click at [835, 53] on span "2" at bounding box center [843, 49] width 15 height 11
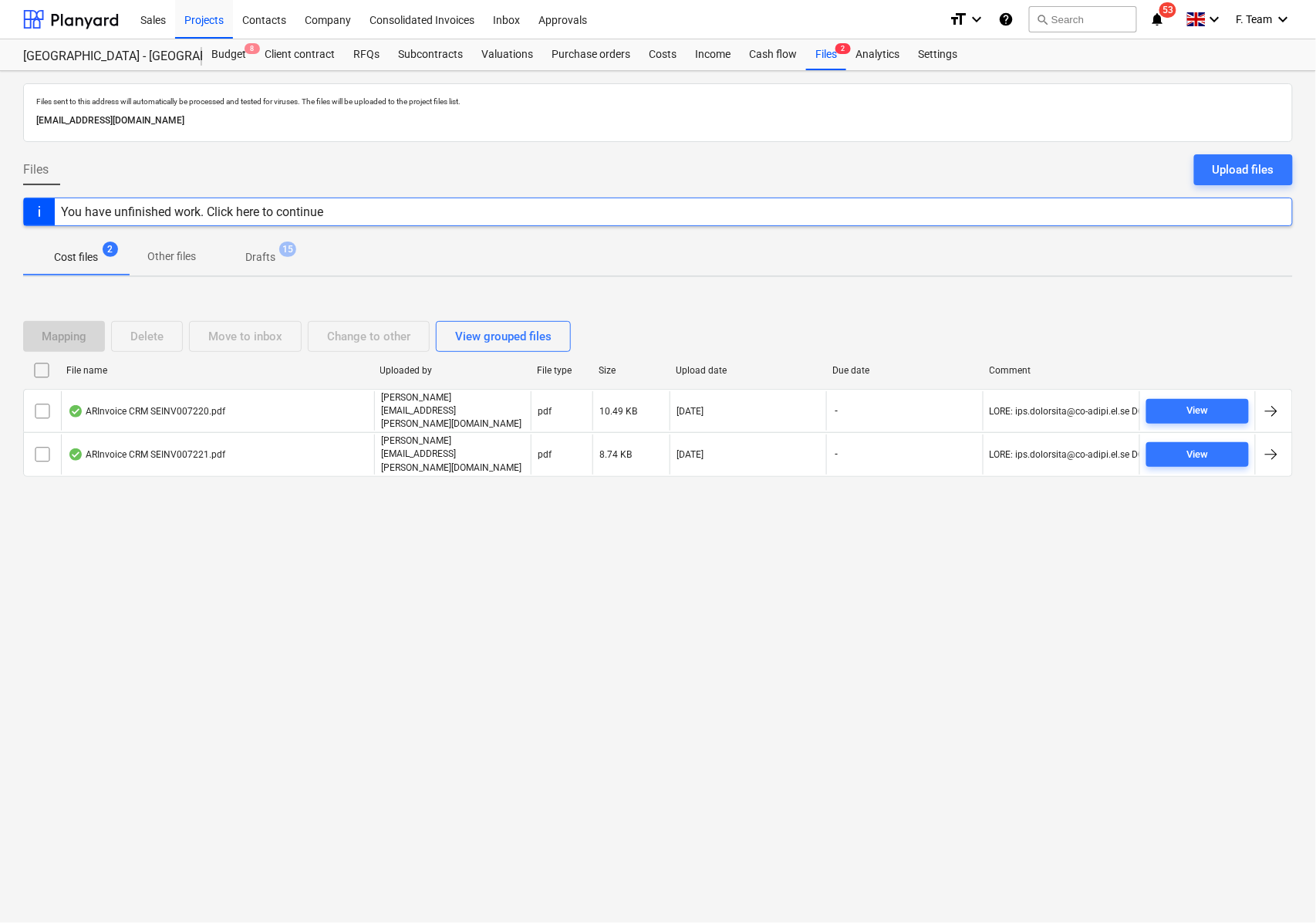
click at [278, 260] on span "Drafts 15" at bounding box center [260, 258] width 54 height 16
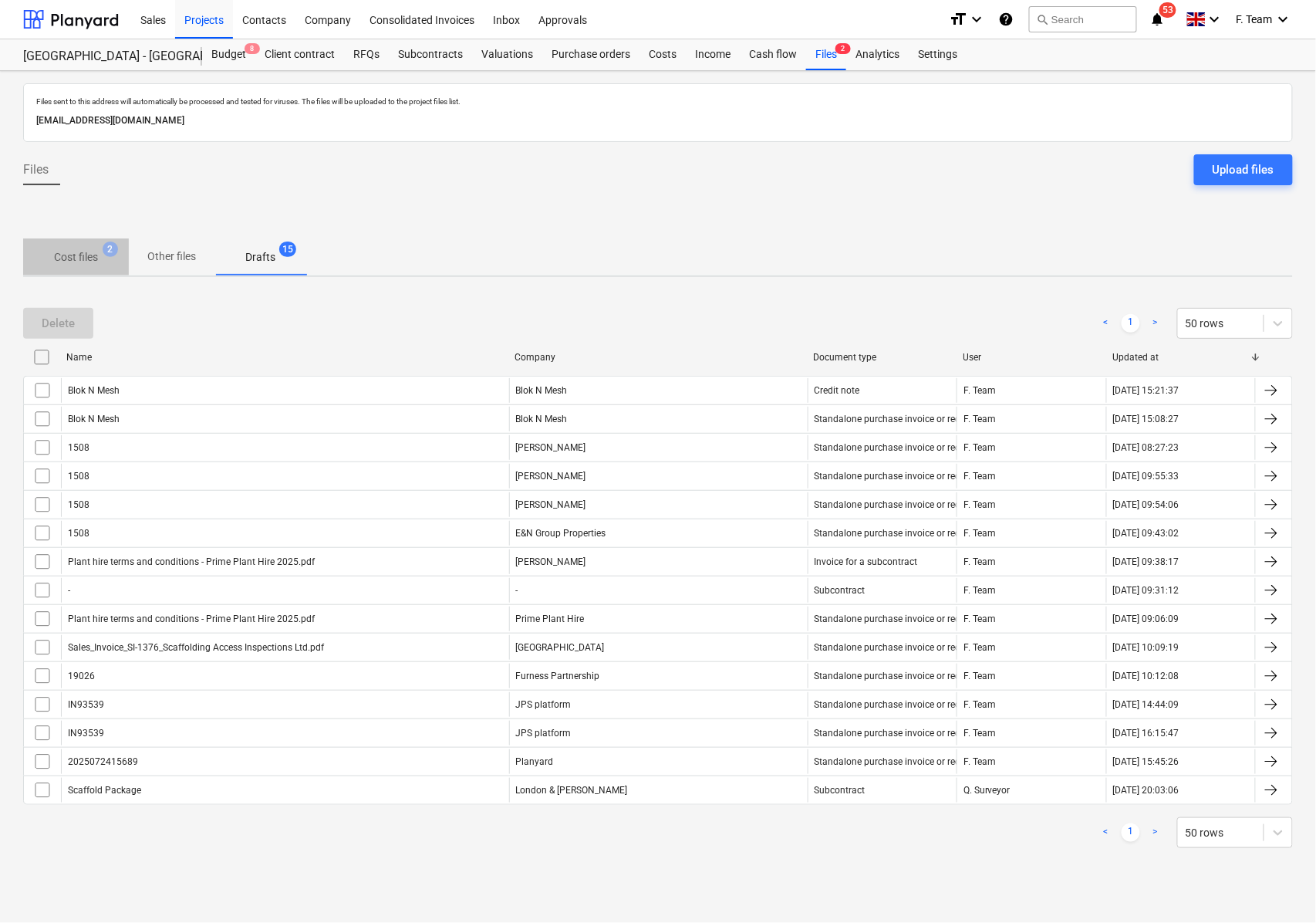
click at [90, 254] on p "Cost files" at bounding box center [76, 258] width 44 height 16
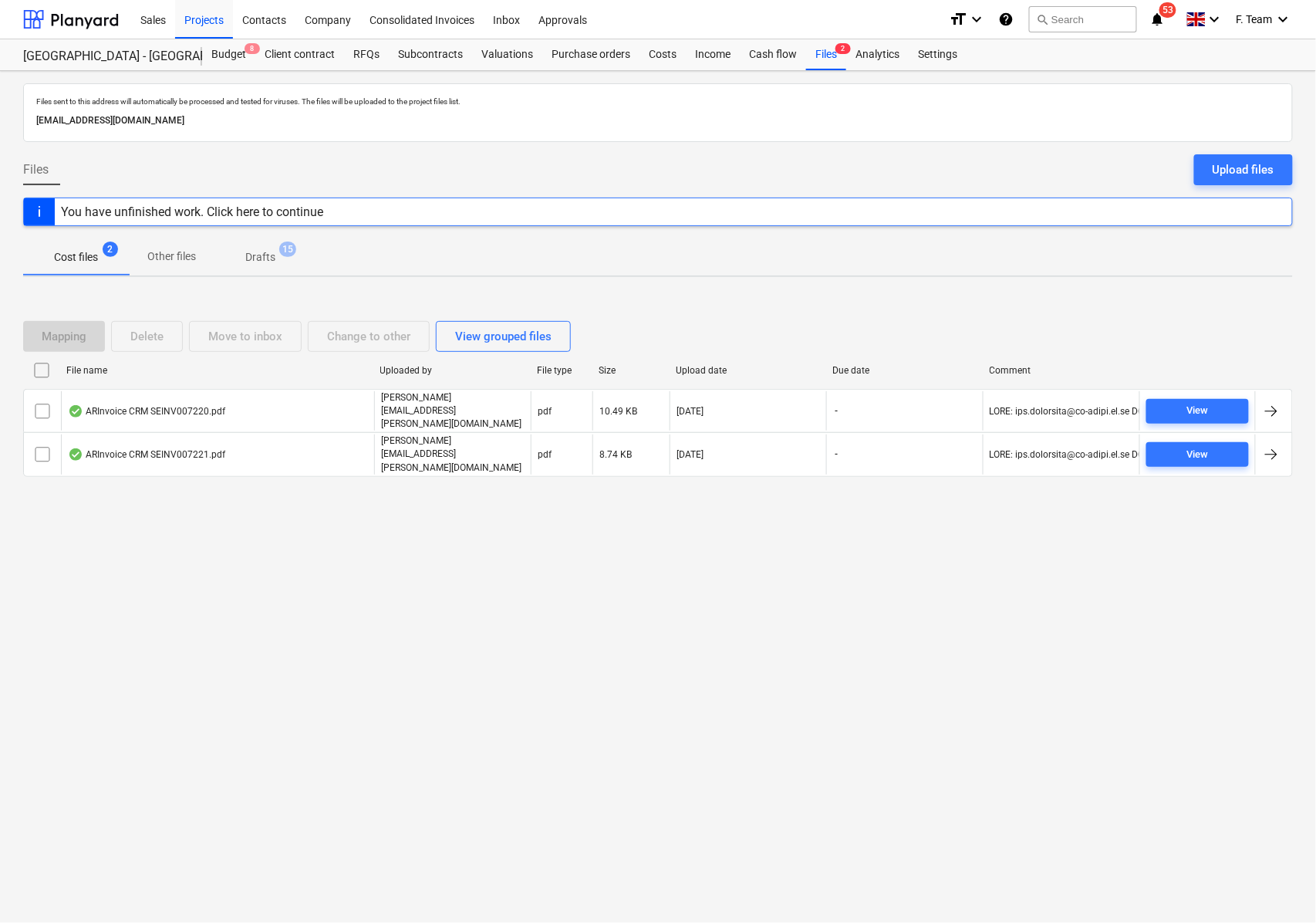
click at [269, 250] on p "Drafts" at bounding box center [261, 258] width 30 height 16
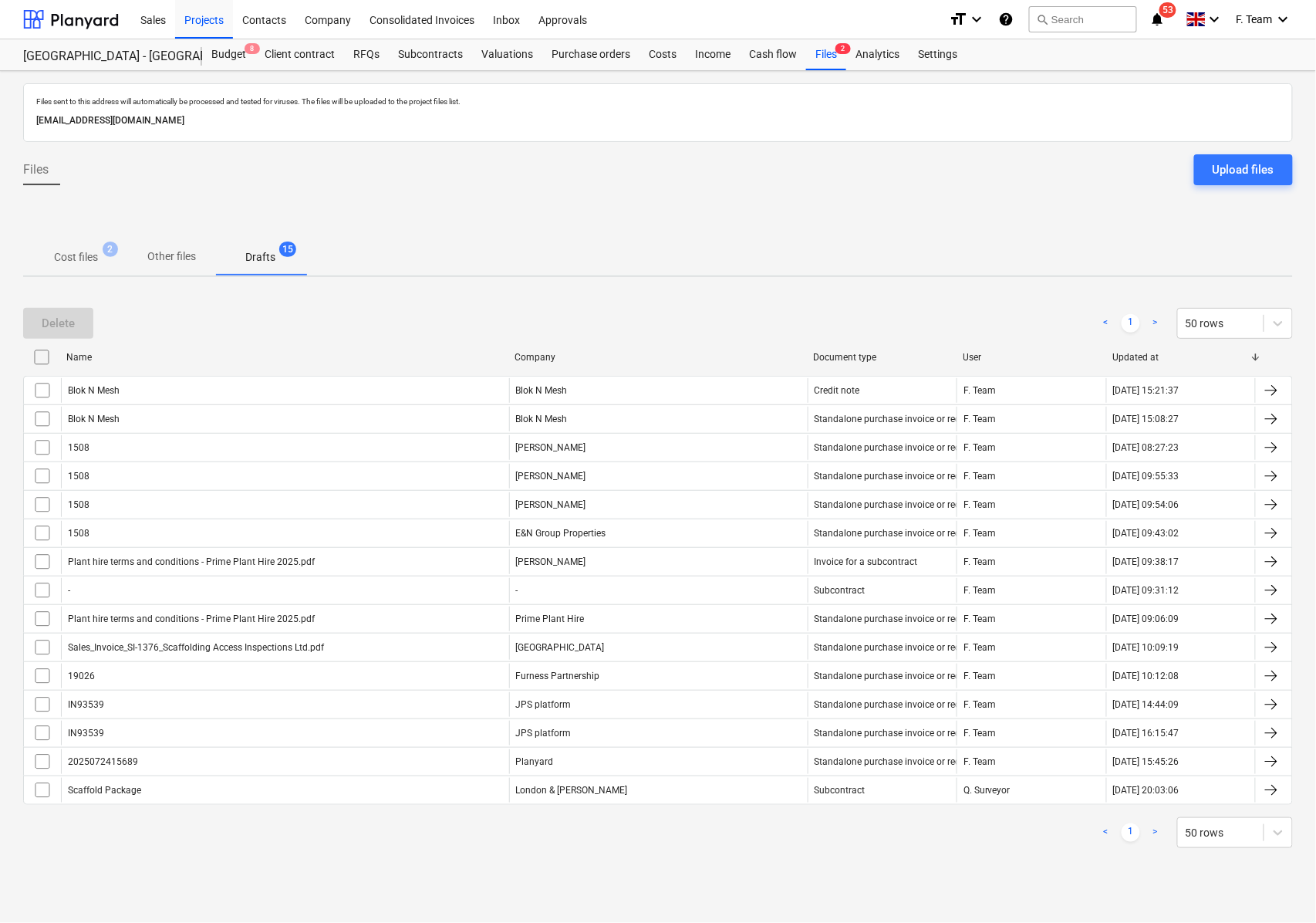
click at [100, 262] on span "Cost files 2" at bounding box center [76, 258] width 69 height 16
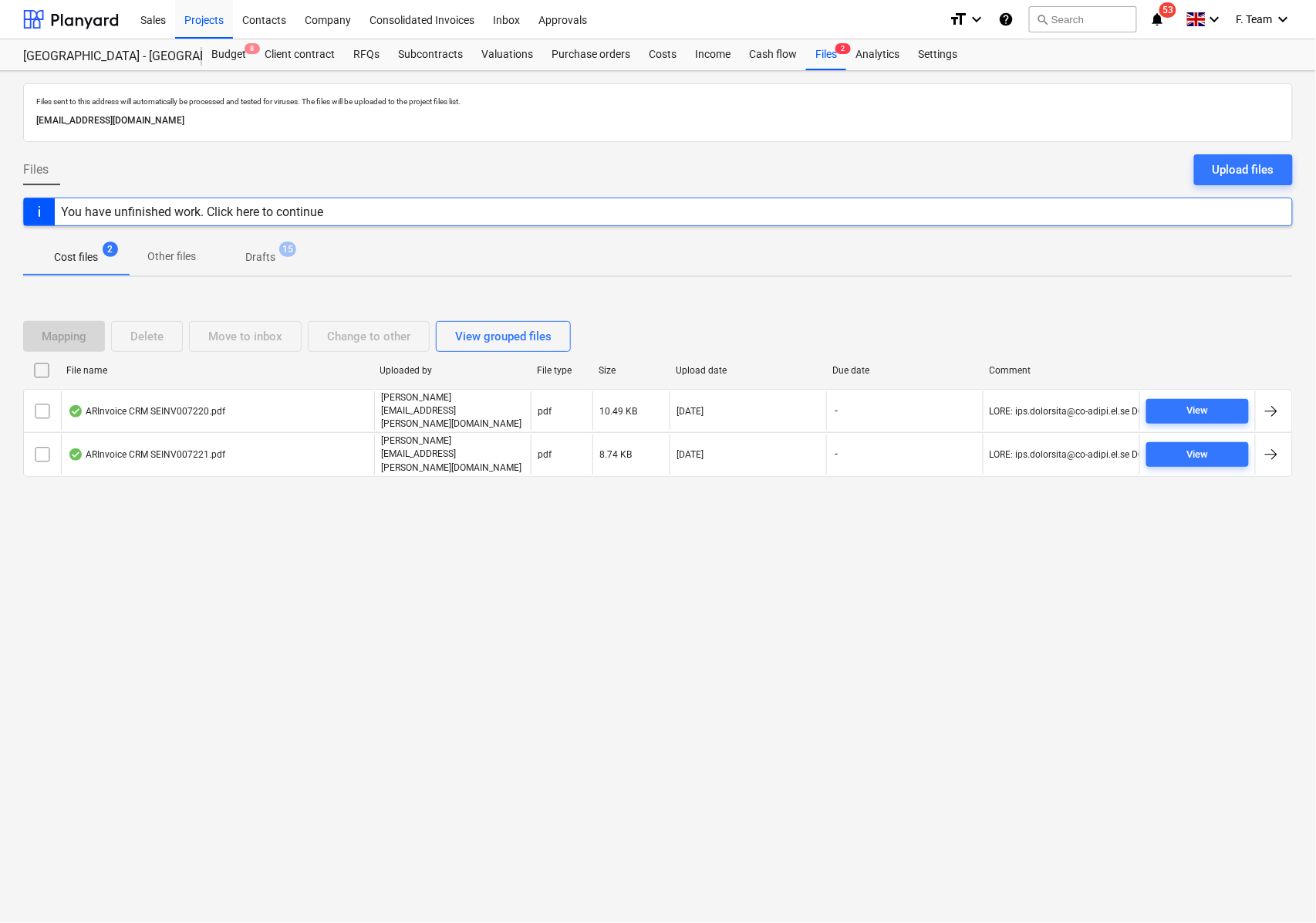
click at [263, 263] on p "Drafts" at bounding box center [261, 258] width 30 height 16
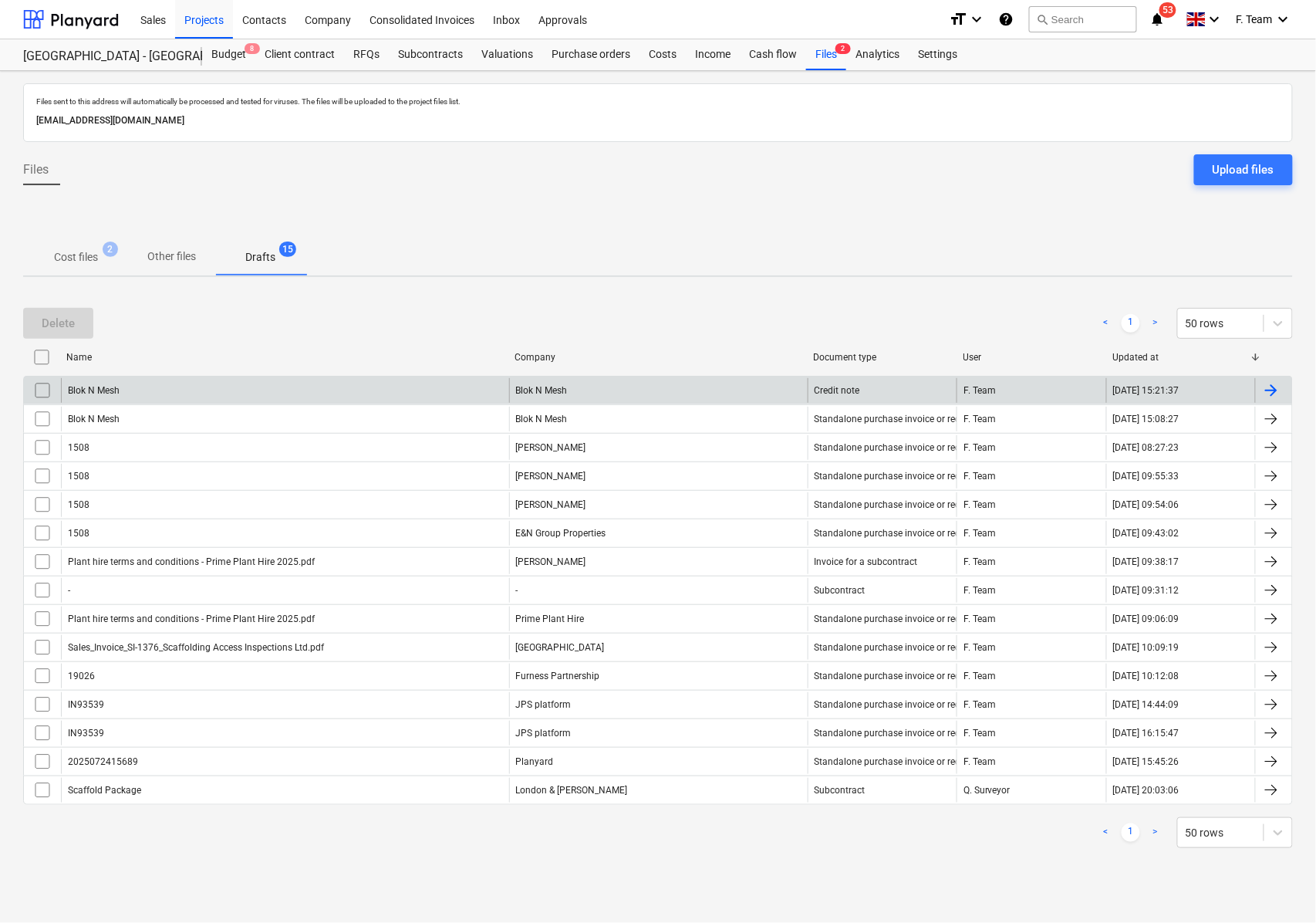
click at [155, 393] on div "Blok N Mesh" at bounding box center [285, 390] width 448 height 25
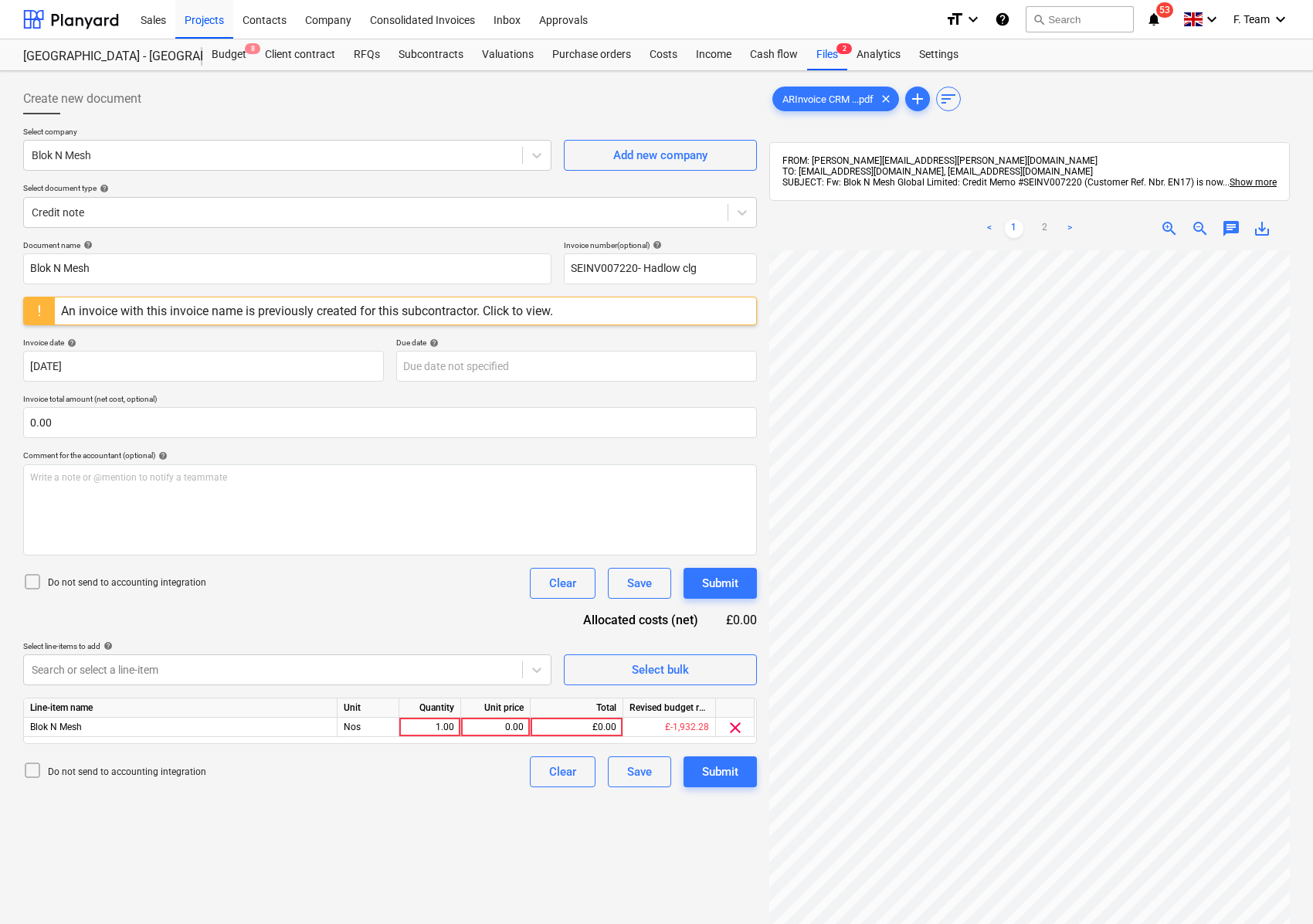
click at [2, 479] on div "Create new document Select company Blok N Mesh Add new company Select document …" at bounding box center [656, 607] width 1313 height 1072
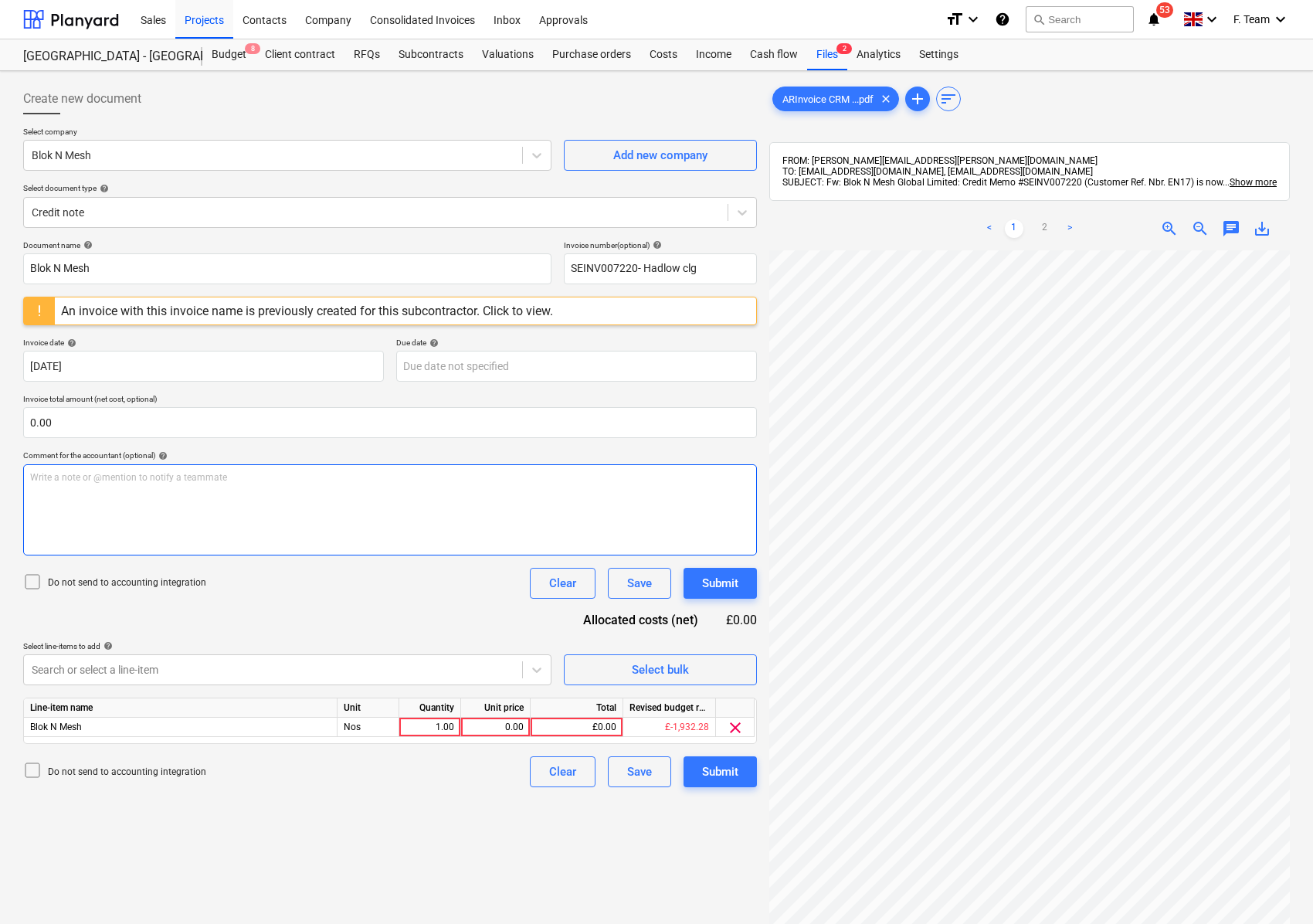
click at [71, 470] on div "Write a note or @mention to notify a teammate [PERSON_NAME]" at bounding box center [390, 510] width 733 height 91
click at [69, 488] on div "Write a note or @mention to notify a teammate [PERSON_NAME]" at bounding box center [390, 510] width 733 height 91
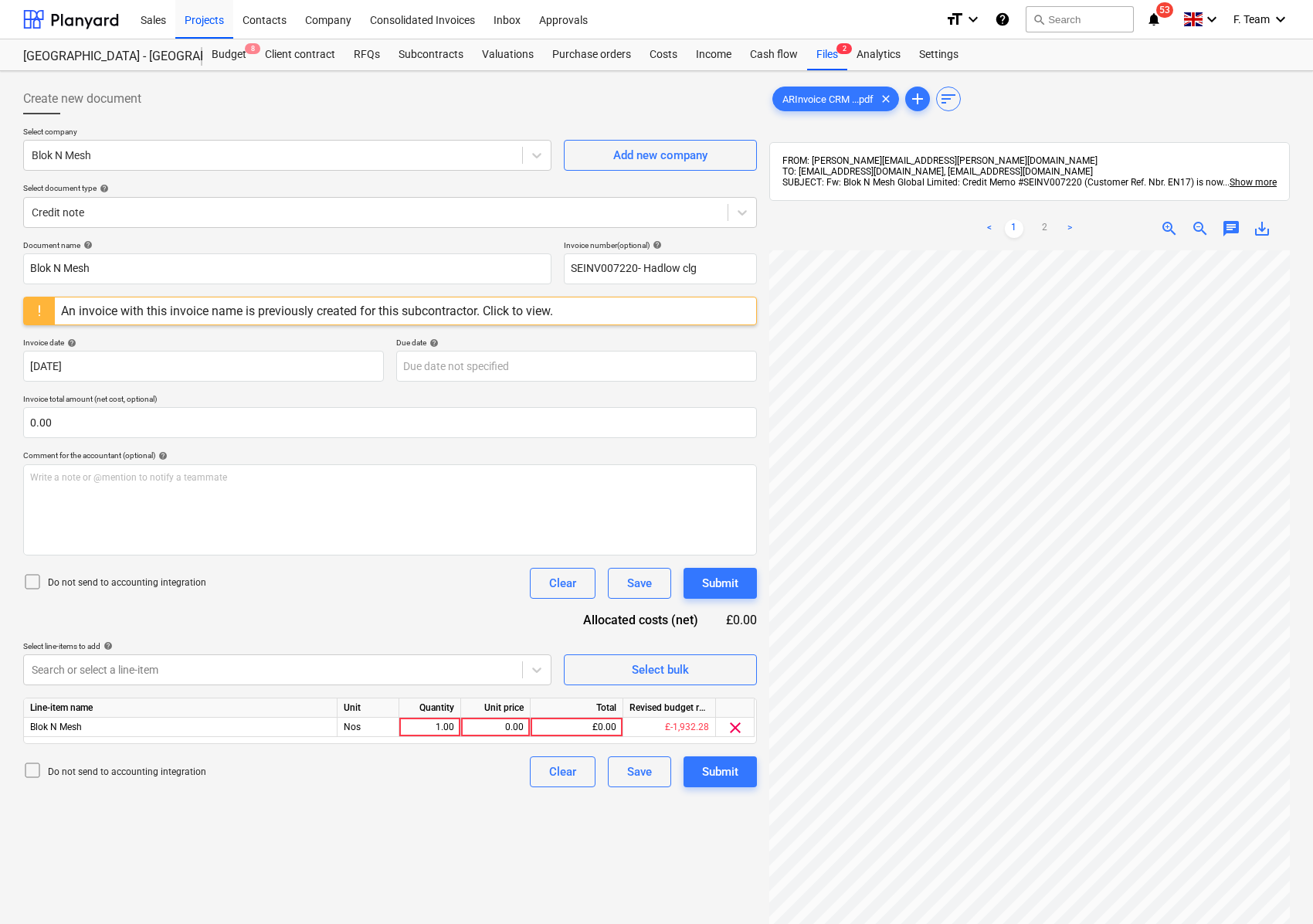
scroll to position [0, 165]
drag, startPoint x: 54, startPoint y: 422, endPoint x: 0, endPoint y: 425, distance: 54.1
click at [0, 425] on div "Create new document Select company Blok N Mesh Add new company Select document …" at bounding box center [656, 607] width 1313 height 1072
type input "0.00"
click at [1082, 232] on ul "< 1 2 >" at bounding box center [1030, 228] width 165 height 18
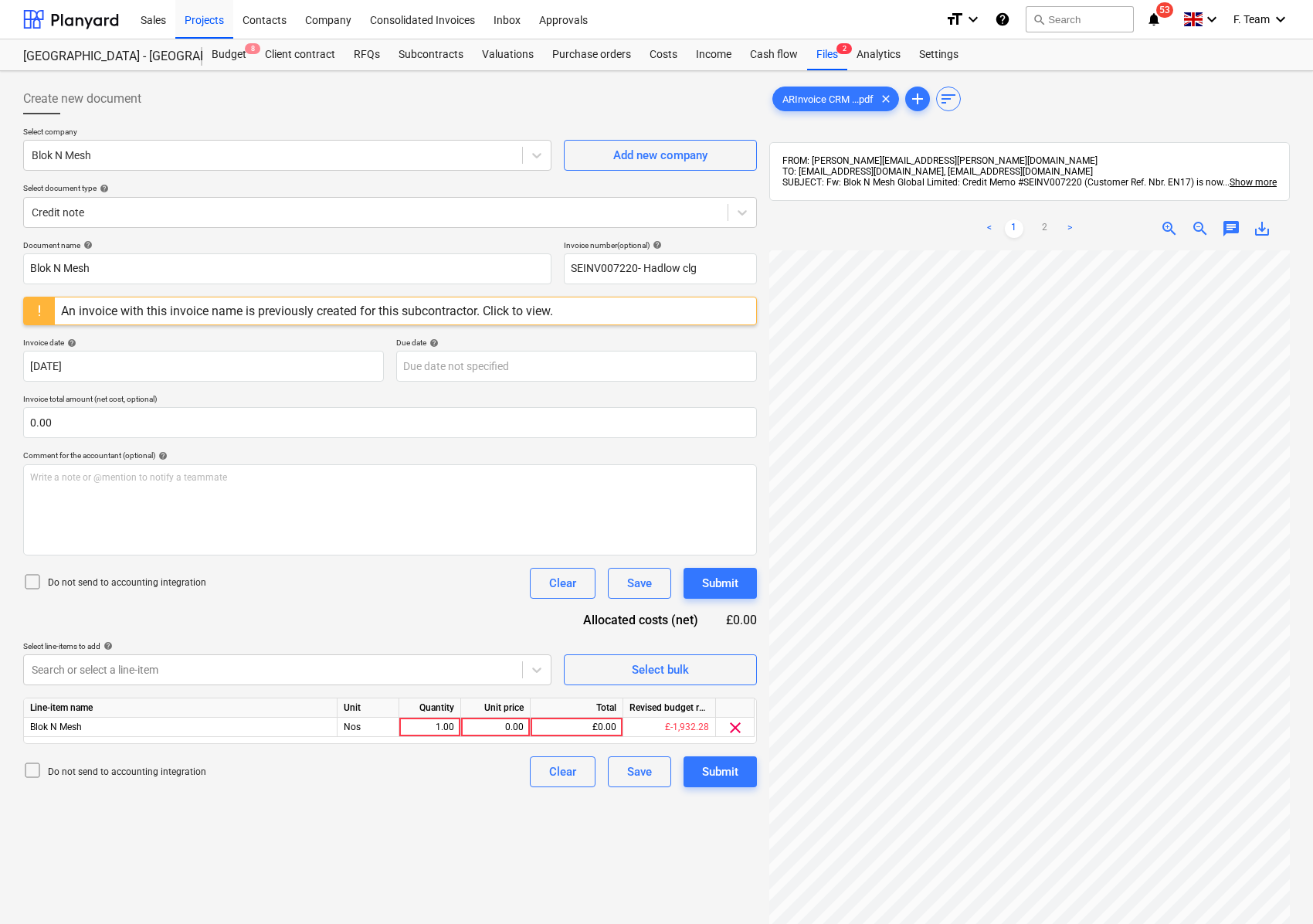
click at [1070, 232] on link ">" at bounding box center [1069, 228] width 18 height 18
drag, startPoint x: 76, startPoint y: 419, endPoint x: 0, endPoint y: 428, distance: 76.5
click at [0, 428] on div "Create new document Select company Blok N Mesh Add new company Select document …" at bounding box center [656, 607] width 1313 height 1072
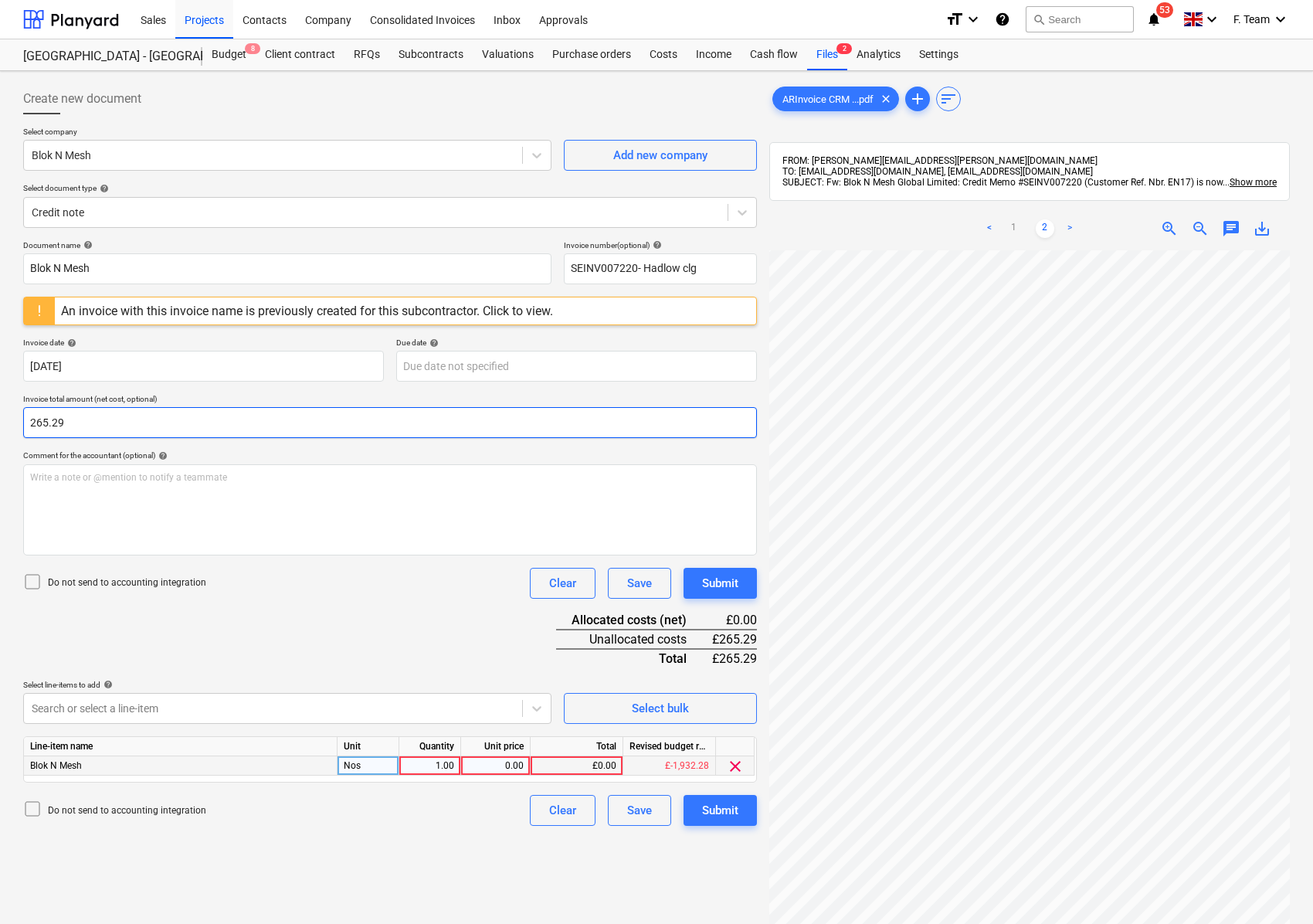
type input "265.29"
click at [501, 760] on div "0.00" at bounding box center [496, 765] width 56 height 19
type input "265.29"
click at [400, 826] on div "Create new document Select company Blok N Mesh Add new company Select document …" at bounding box center [390, 607] width 746 height 1060
click at [710, 817] on div "Submit" at bounding box center [720, 810] width 36 height 20
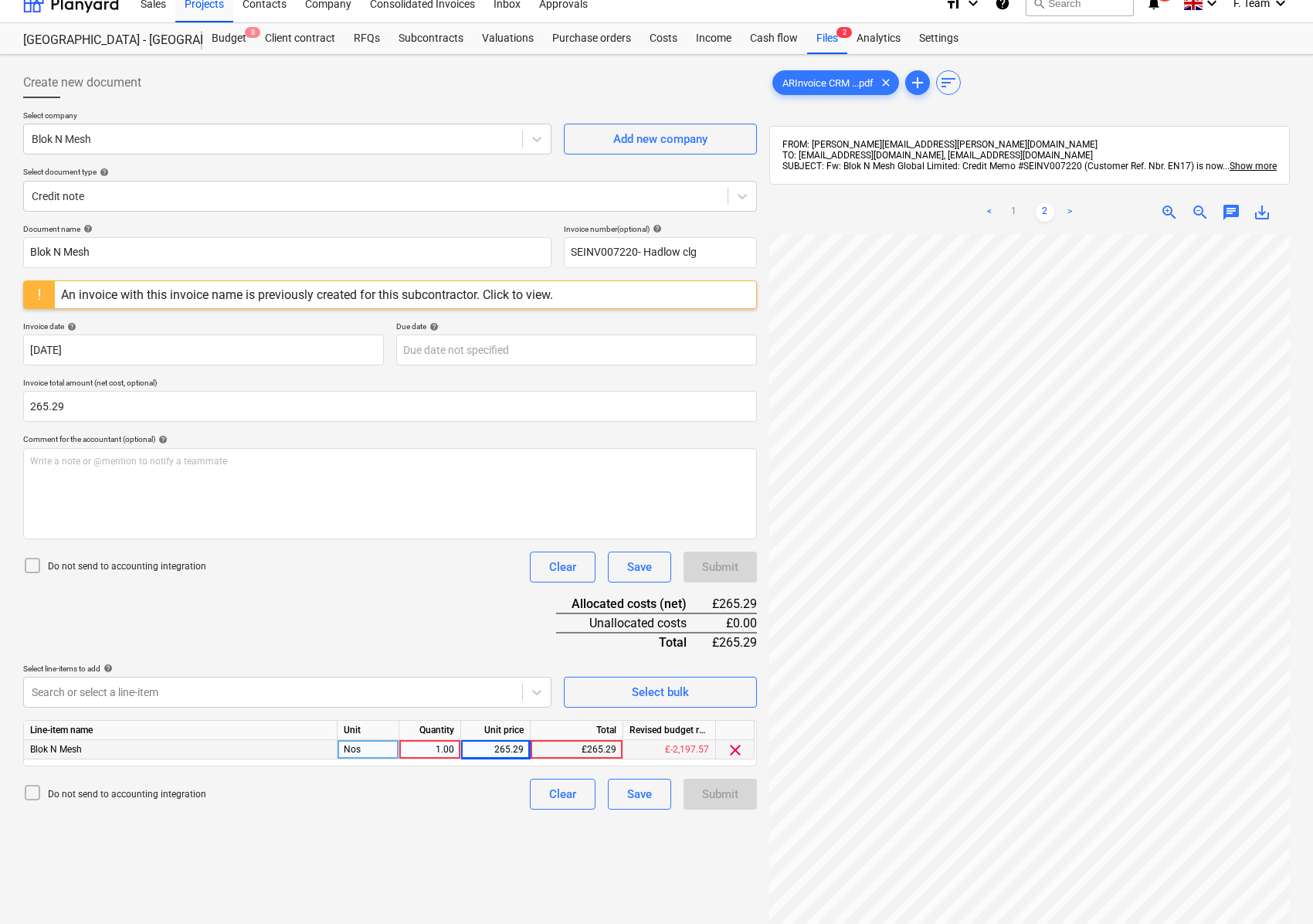
scroll to position [427, 329]
drag, startPoint x: 486, startPoint y: 748, endPoint x: 532, endPoint y: 738, distance: 47.1
click at [532, 738] on div "Line-item name Unit Quantity Unit price Total Revised budget remaining Blok N M…" at bounding box center [390, 743] width 733 height 46
click at [504, 820] on div "Create new document Select company Blok N Mesh Add new company Select document …" at bounding box center [390, 591] width 746 height 1060
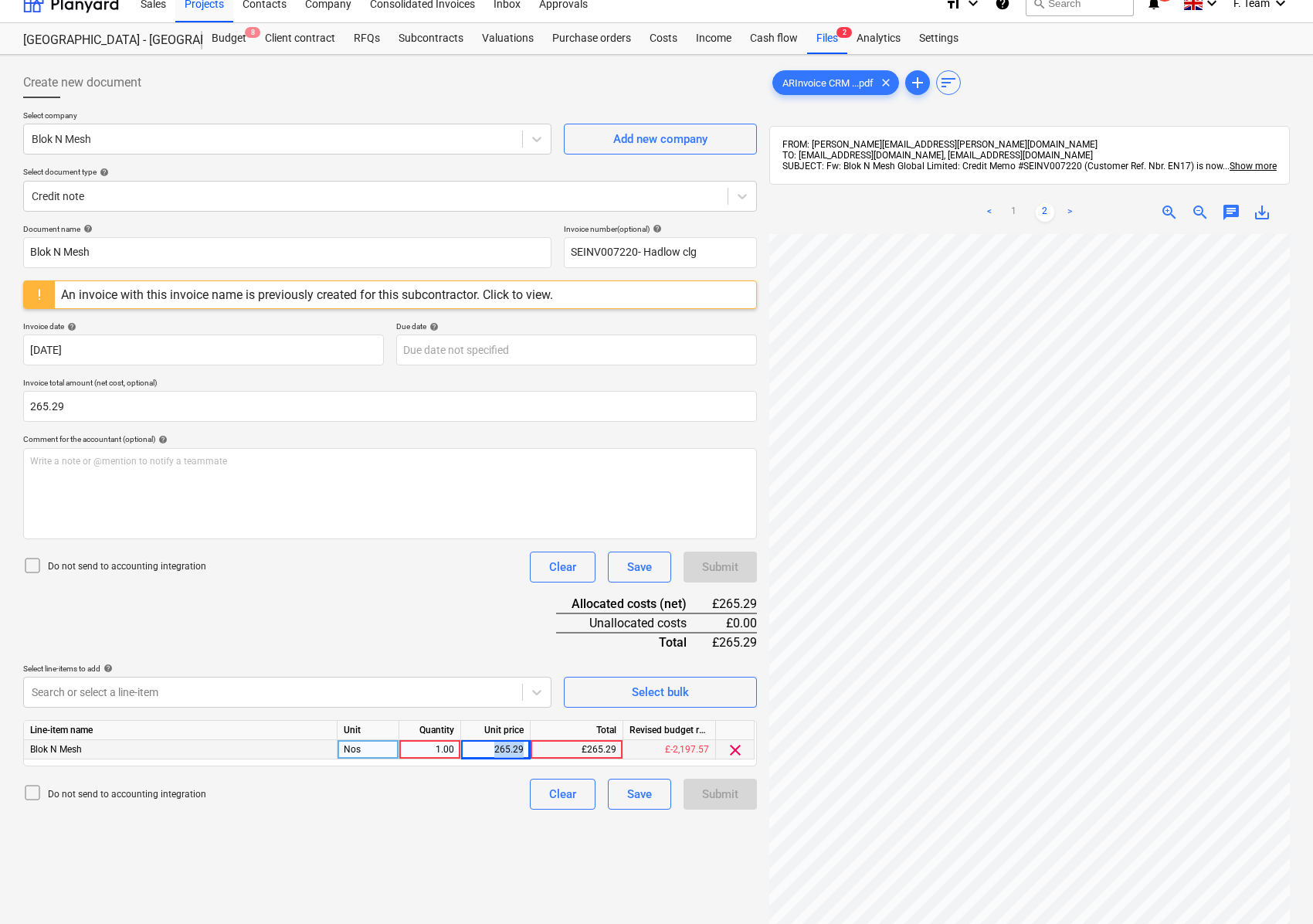
drag, startPoint x: 494, startPoint y: 749, endPoint x: 524, endPoint y: 745, distance: 30.3
click at [524, 745] on div "265.29" at bounding box center [496, 749] width 56 height 19
type input "318.35"
click at [498, 625] on div "Document name help Blok N Mesh Invoice number (optional) help SEINV007220- Hadl…" at bounding box center [390, 516] width 733 height 585
click at [480, 822] on div "Create new document Select company Blok N Mesh Add new company Select document …" at bounding box center [390, 591] width 746 height 1060
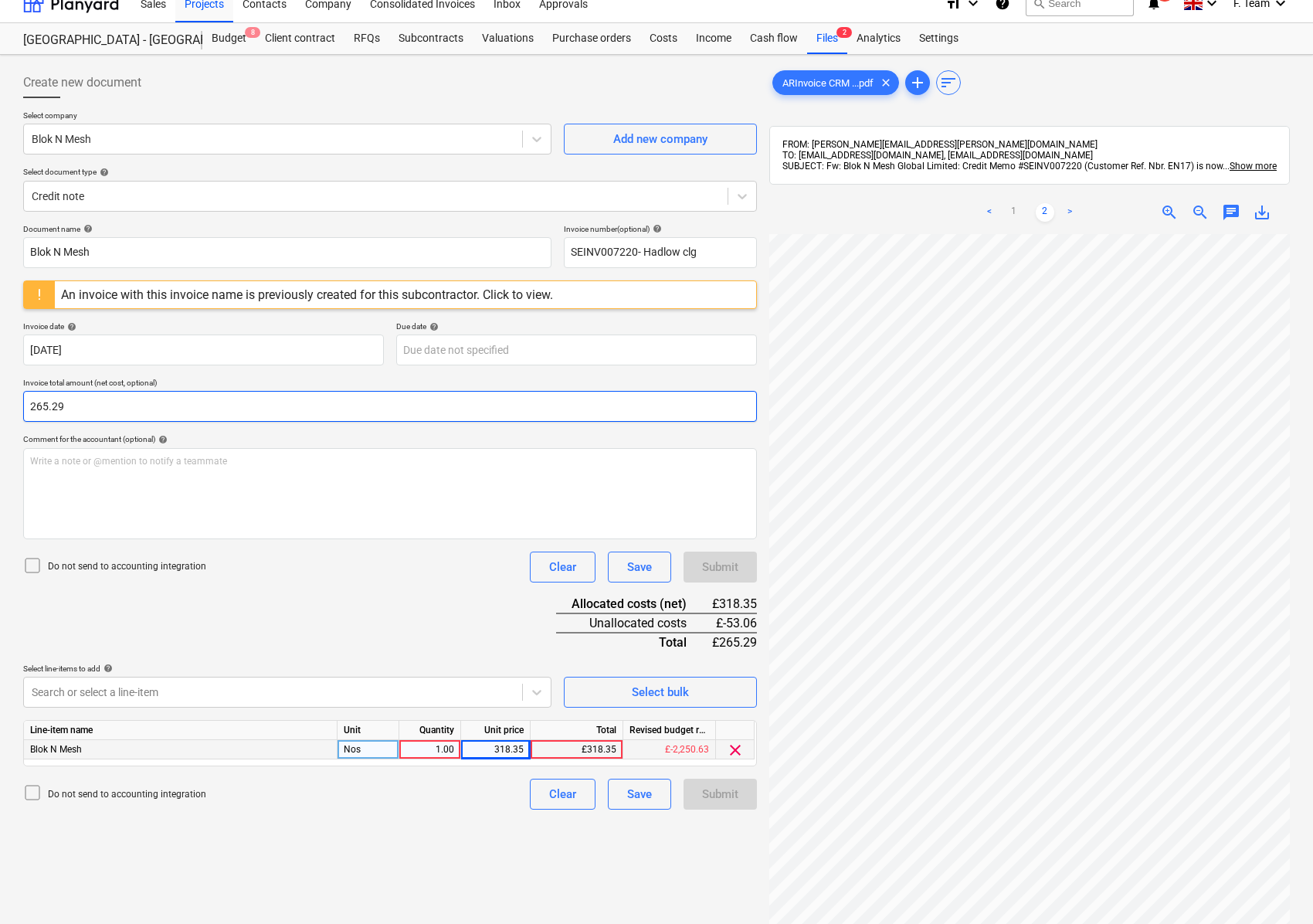
drag, startPoint x: 100, startPoint y: 405, endPoint x: 29, endPoint y: 414, distance: 71.6
click at [29, 414] on input "265.29" at bounding box center [390, 406] width 733 height 31
type input "318.35"
click at [286, 567] on div "Do not send to accounting integration Clear Save Submit" at bounding box center [390, 567] width 733 height 31
click at [406, 601] on div "Document name help Blok N Mesh Invoice number (optional) help SEINV007220- Hadl…" at bounding box center [390, 516] width 733 height 585
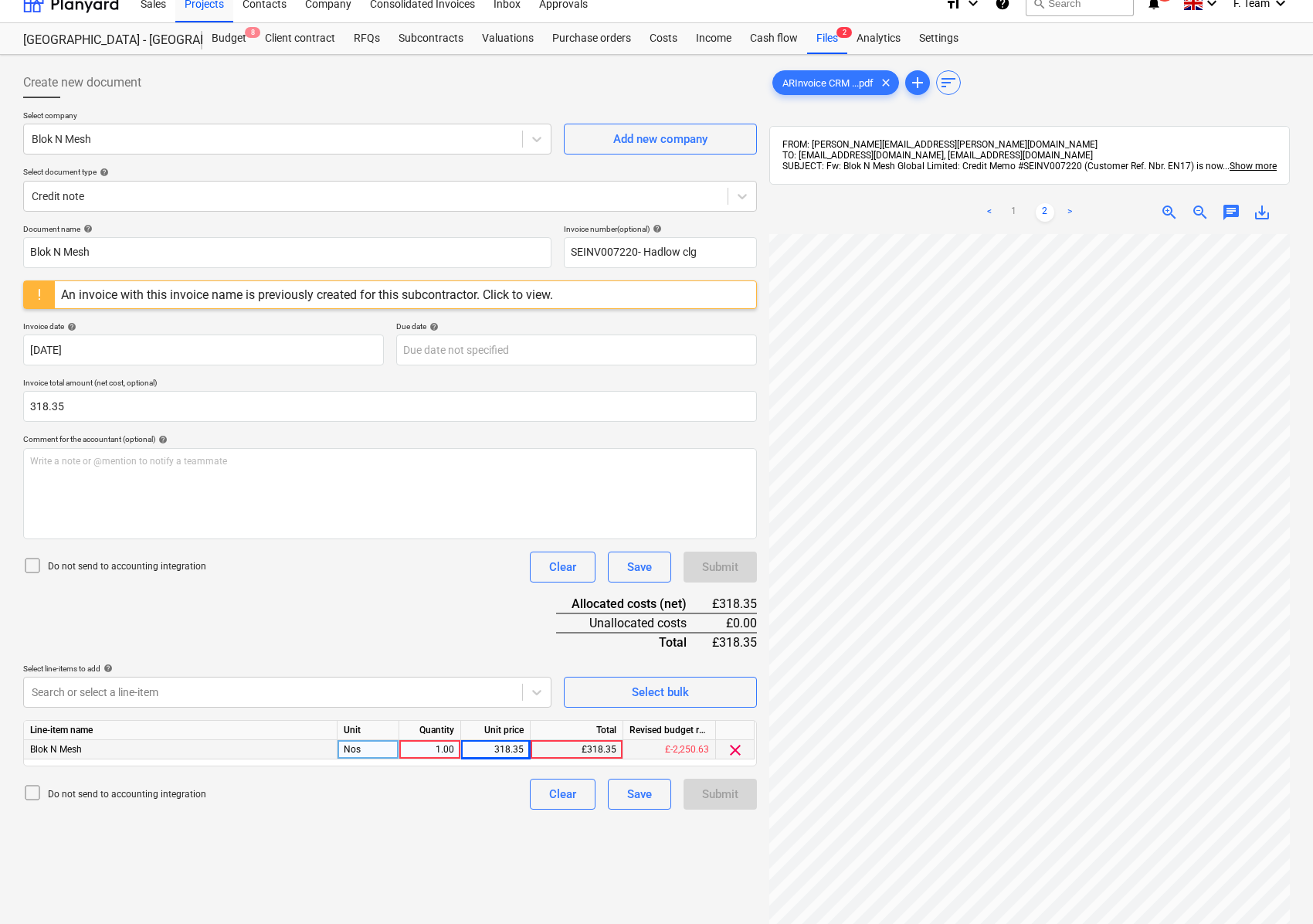
click at [452, 624] on div "Document name help Blok N Mesh Invoice number (optional) help SEINV007220- Hadl…" at bounding box center [390, 516] width 733 height 585
click at [436, 748] on div "1.00" at bounding box center [429, 749] width 49 height 19
click at [487, 748] on div "318.35" at bounding box center [496, 749] width 56 height 19
type input "-318.35"
click at [433, 613] on div "Document name help Blok N Mesh Invoice number (optional) help SEINV007220- Hadl…" at bounding box center [390, 516] width 733 height 585
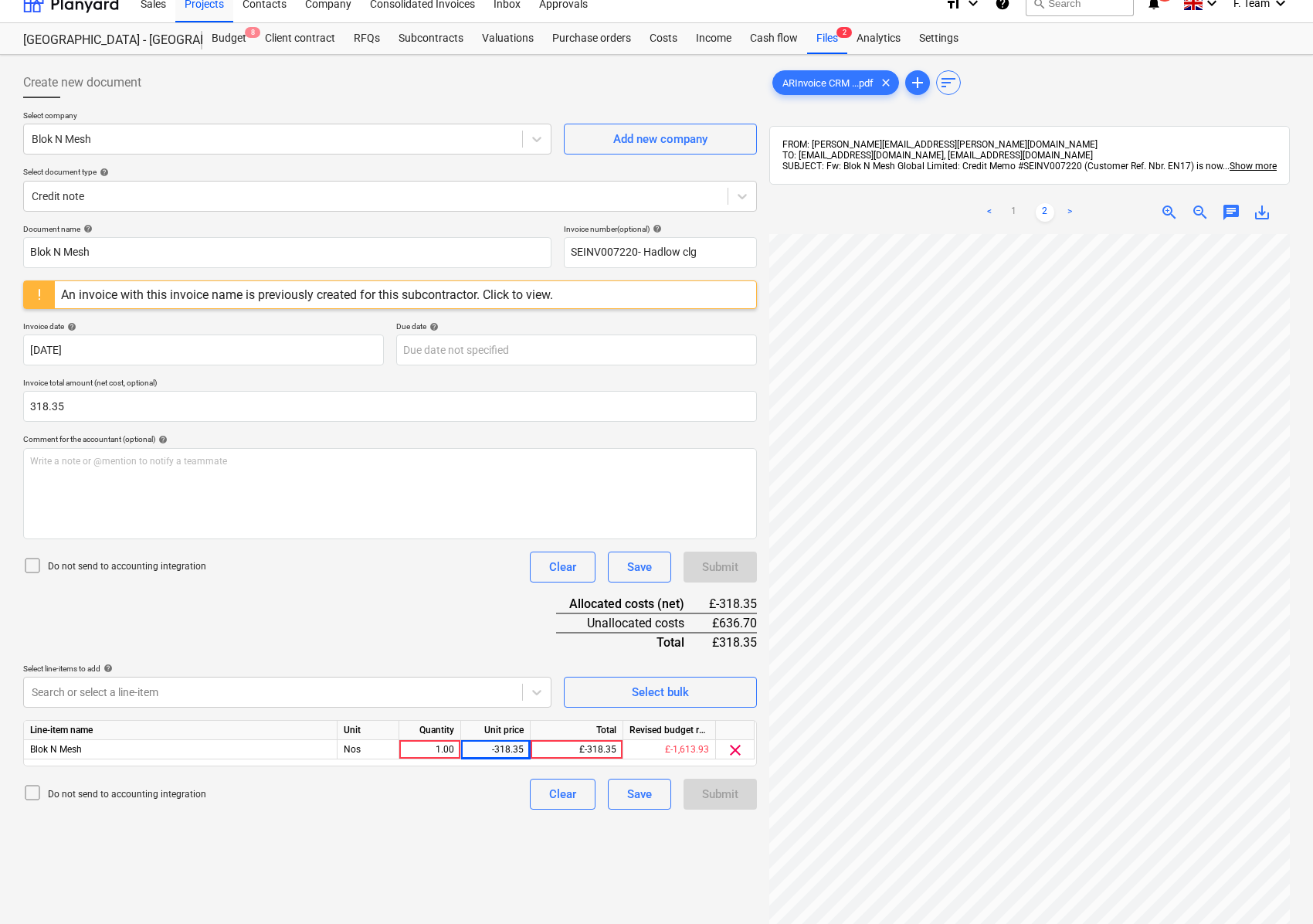
drag, startPoint x: 446, startPoint y: 848, endPoint x: 484, endPoint y: 839, distance: 39.1
click at [448, 848] on div "Create new document Select company Blok N Mesh Add new company Select document …" at bounding box center [390, 591] width 746 height 1060
drag, startPoint x: 495, startPoint y: 749, endPoint x: 487, endPoint y: 749, distance: 8.0
click at [487, 749] on div "-318.35" at bounding box center [496, 749] width 56 height 19
click at [404, 609] on div "Document name help Blok N Mesh Invoice number (optional) help SEINV007220- Hadl…" at bounding box center [390, 516] width 733 height 585
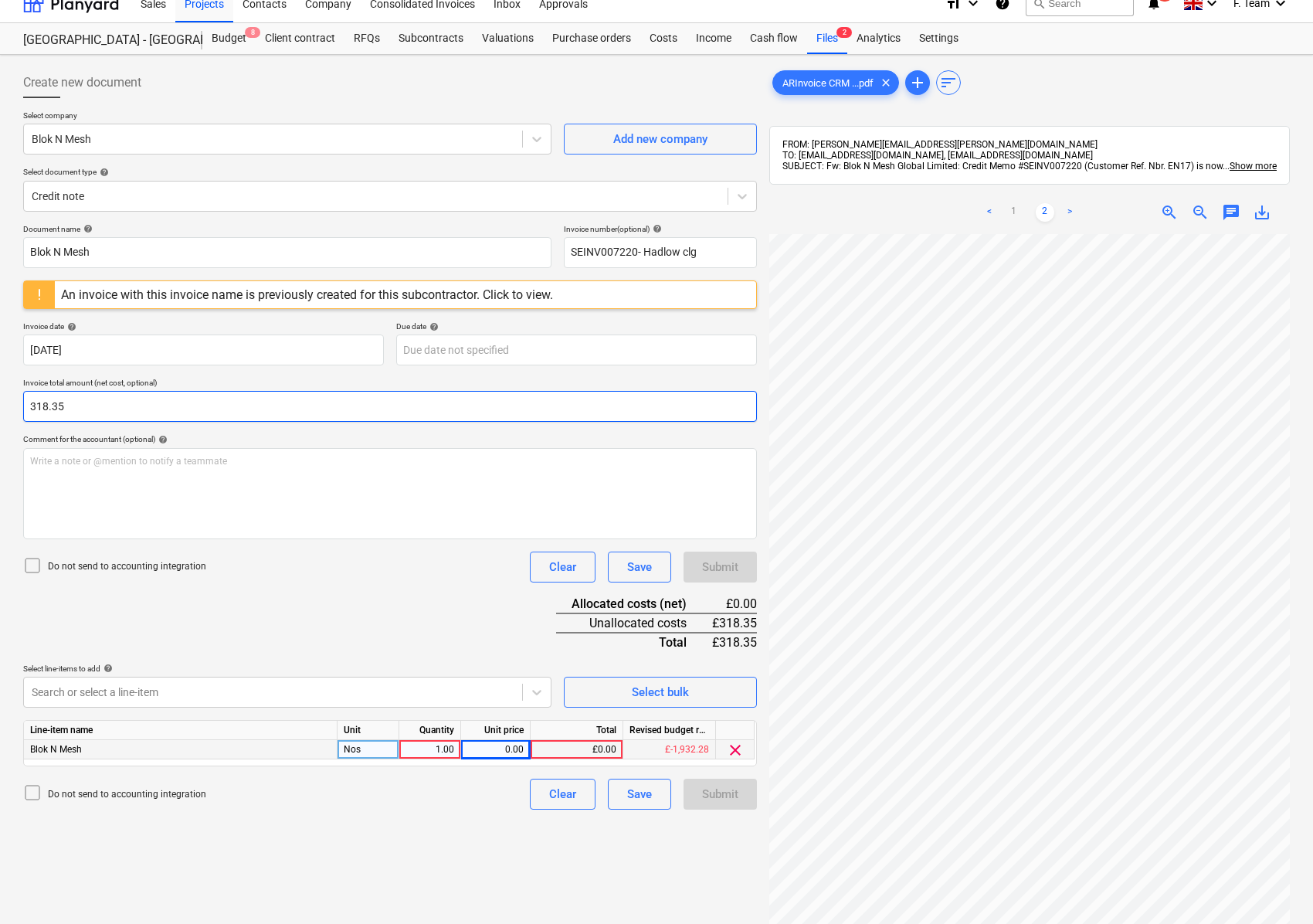
click at [29, 404] on input "318.35" at bounding box center [390, 406] width 733 height 31
click at [263, 601] on div "Document name help Blok N Mesh Invoice number (optional) help SEINV007220- Hadl…" at bounding box center [390, 516] width 733 height 585
drag, startPoint x: 31, startPoint y: 408, endPoint x: 18, endPoint y: 414, distance: 14.3
click at [18, 414] on div "Create new document Select company Blok N Mesh Add new company Select document …" at bounding box center [390, 591] width 746 height 1060
type input "318.35"
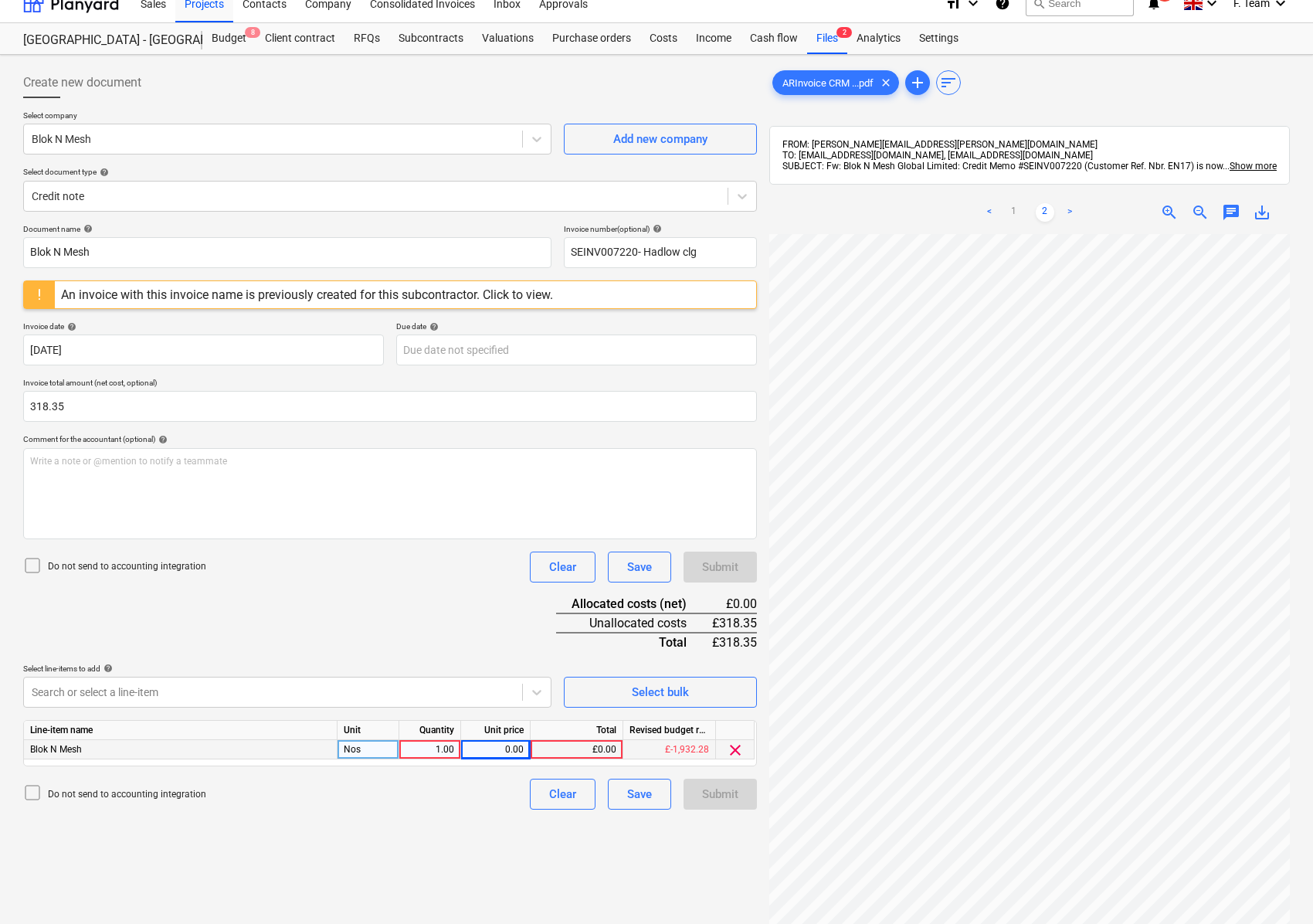
drag, startPoint x: 371, startPoint y: 607, endPoint x: 377, endPoint y: 569, distance: 38.5
click at [371, 607] on div "Document name help Blok N Mesh Invoice number (optional) help SEINV007220- Hadl…" at bounding box center [390, 516] width 733 height 585
click at [479, 350] on body "Sales Projects Contacts Company Consolidated Invoices Inbox Approvals format_si…" at bounding box center [656, 446] width 1313 height 924
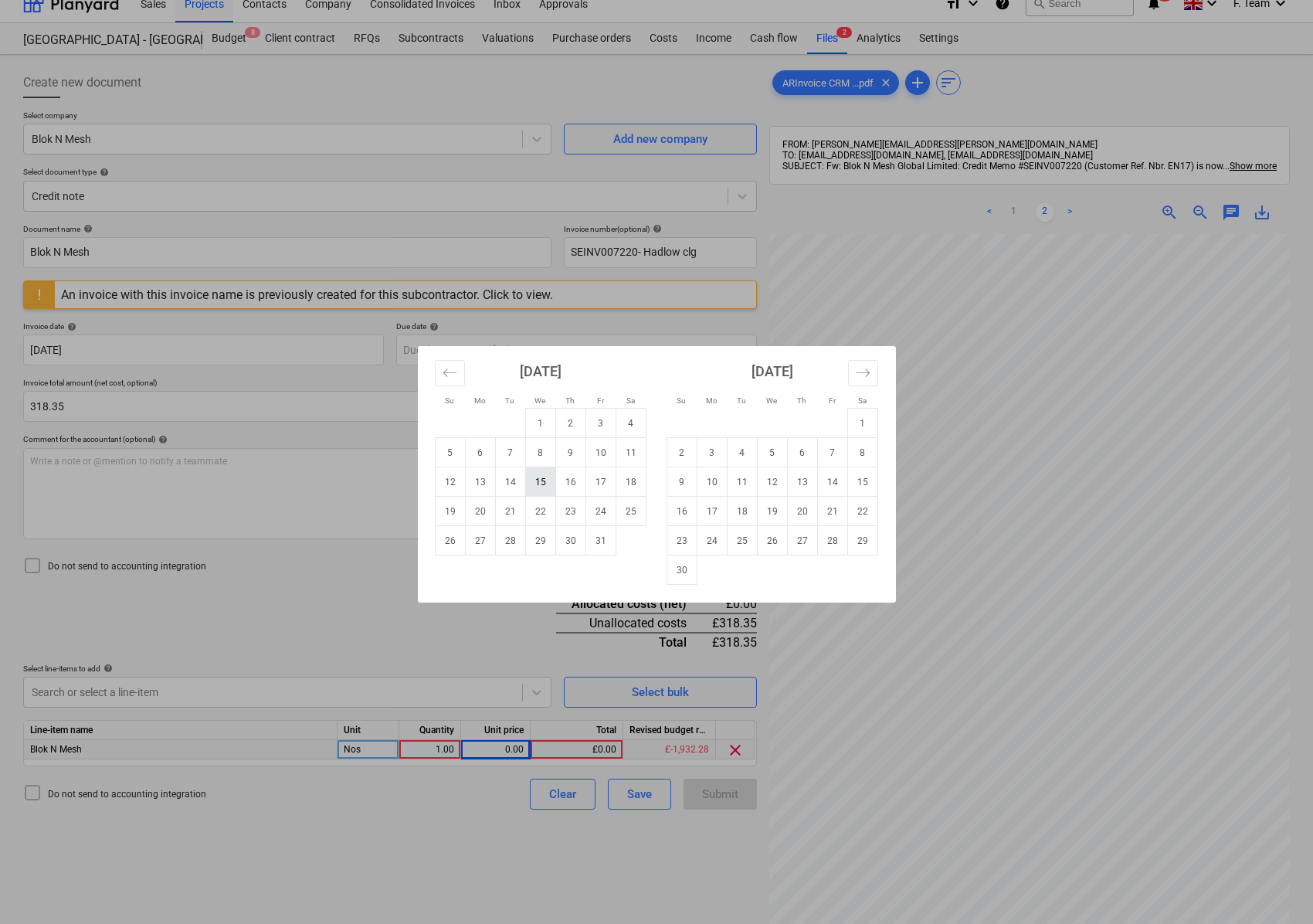
click at [537, 483] on td "15" at bounding box center [540, 482] width 30 height 30
type input "[DATE]"
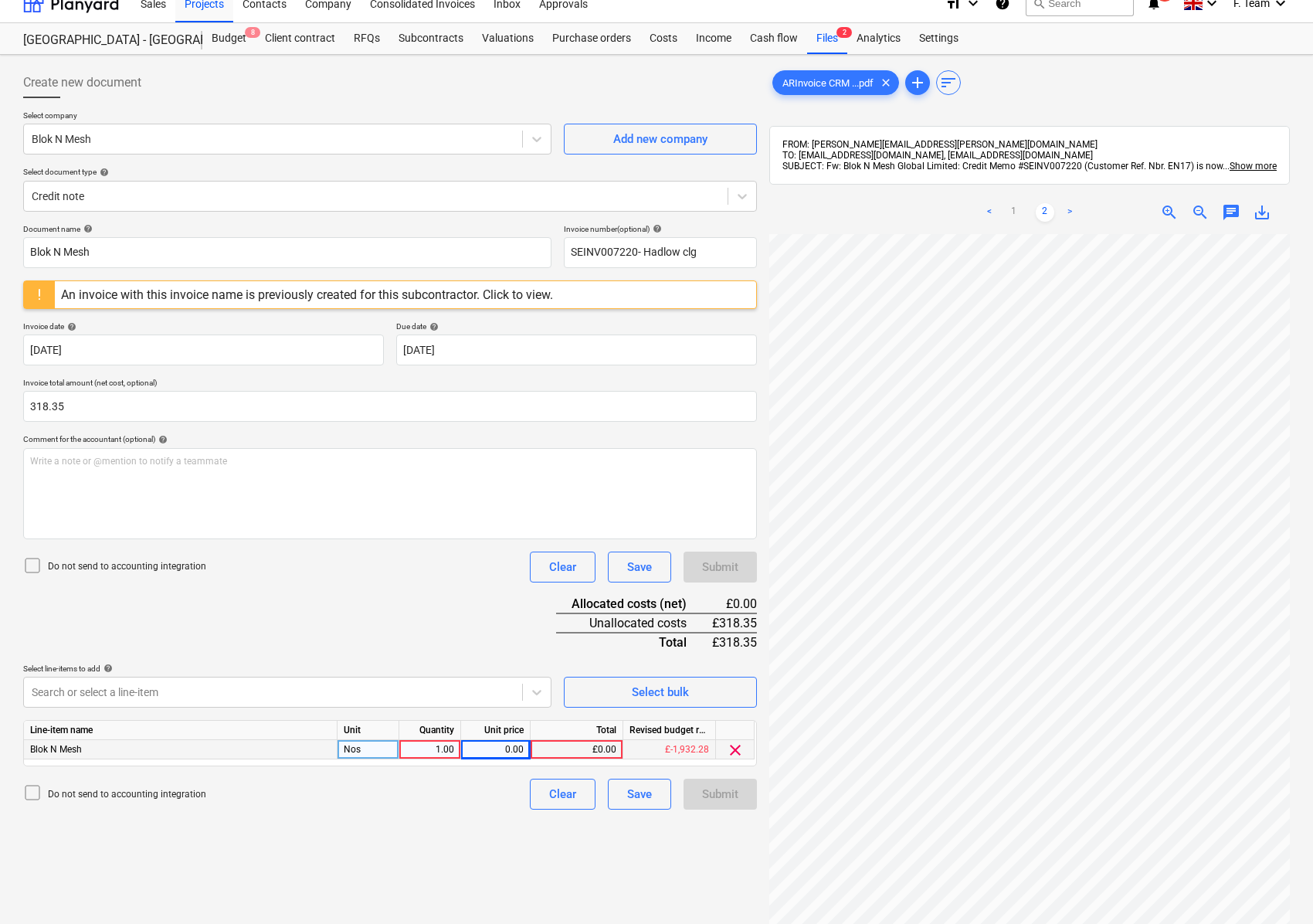
click at [386, 592] on div "Document name help Blok N Mesh Invoice number (optional) help SEINV007220- Hadl…" at bounding box center [390, 516] width 733 height 585
click at [745, 198] on icon at bounding box center [741, 195] width 15 height 15
click at [270, 559] on div "Do not send to accounting integration Clear Save Submit" at bounding box center [390, 567] width 733 height 31
click at [522, 296] on div "An invoice with this invoice name is previously created for this subcontractor.…" at bounding box center [307, 295] width 492 height 14
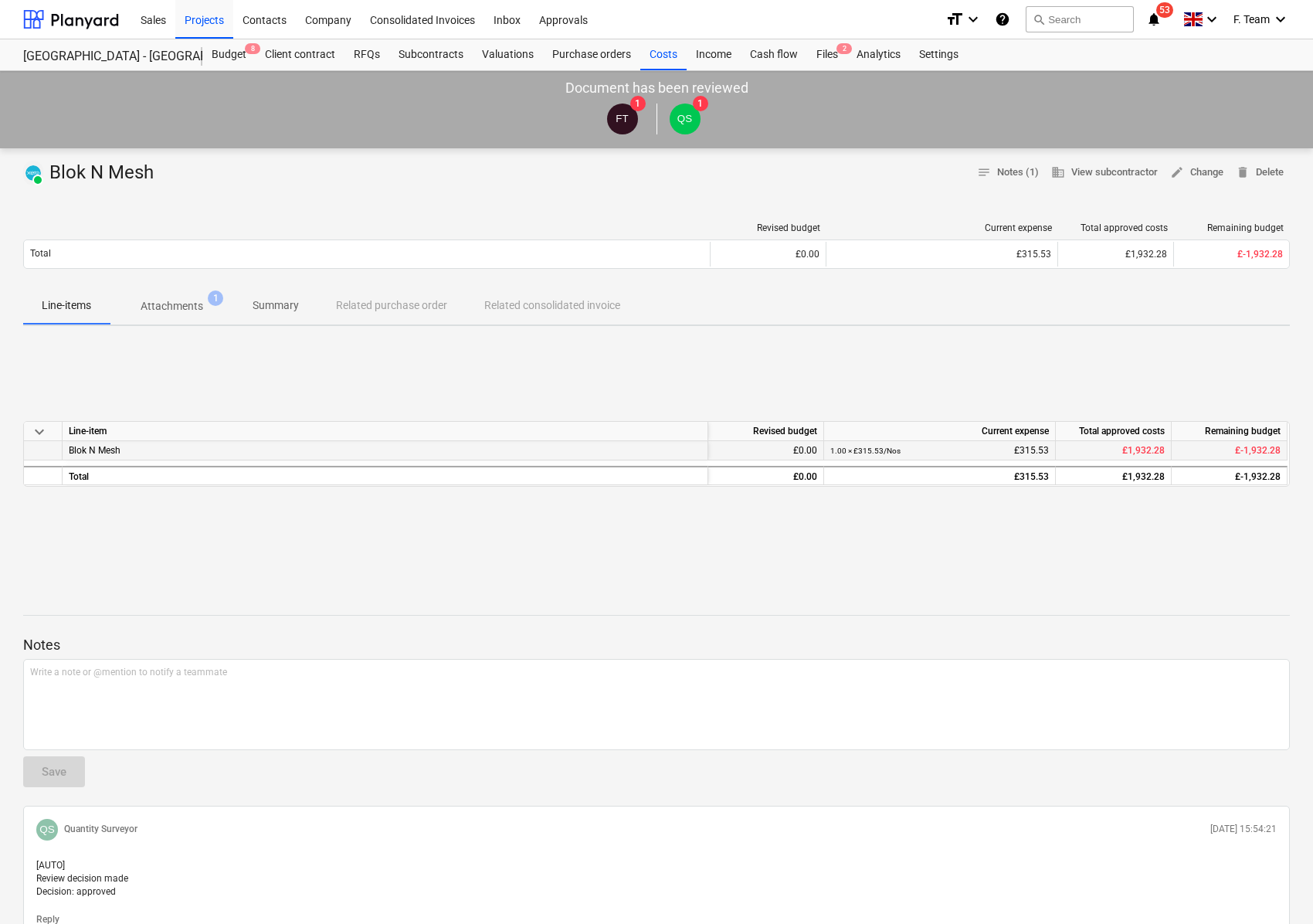
click at [1011, 452] on div "1.00 × £315.53 / Nos £315.53" at bounding box center [939, 451] width 219 height 19
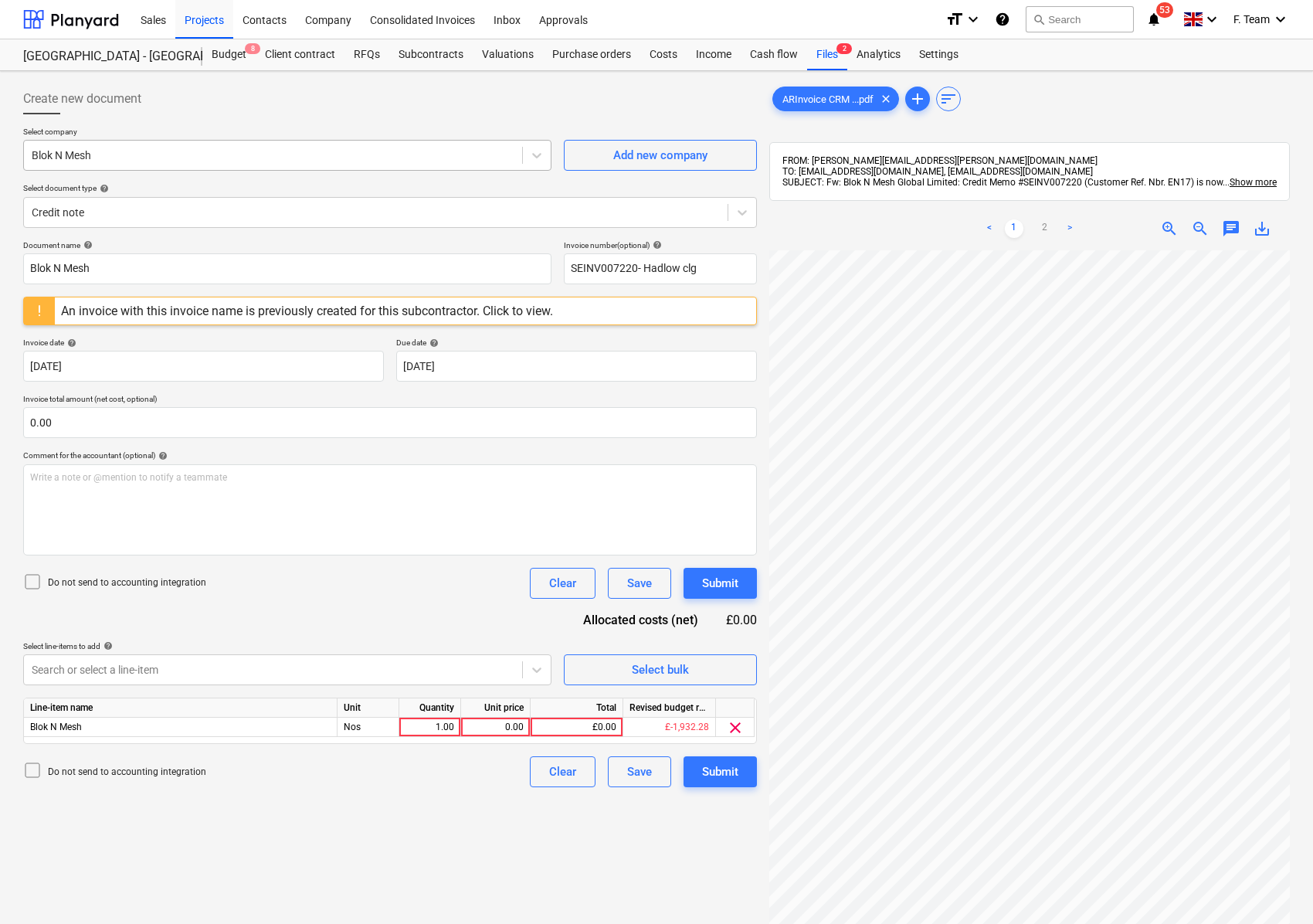
scroll to position [66, 432]
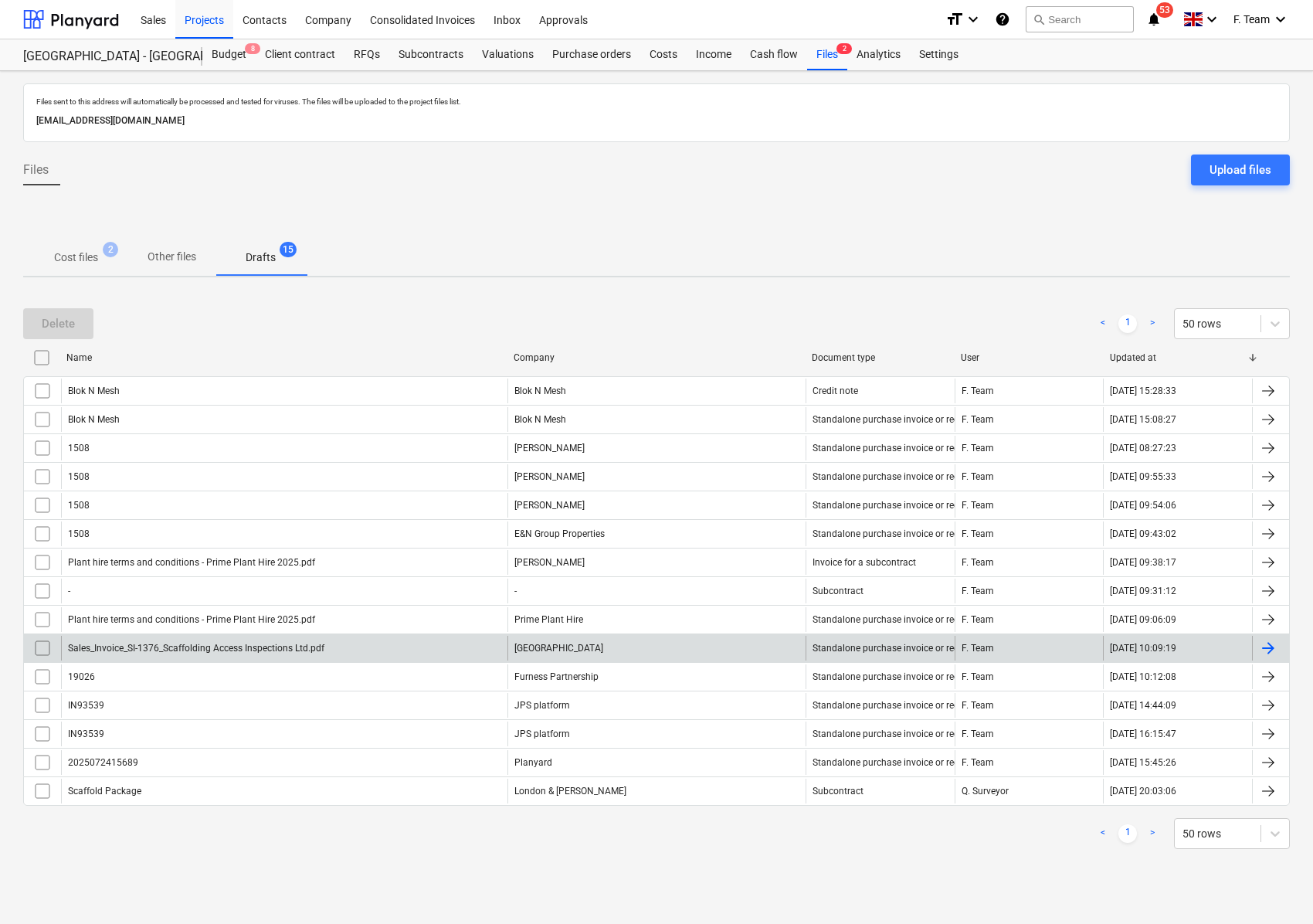
click at [427, 550] on div "Plant hire terms and conditions - Prime Plant Hire 2025.pdf Rayell Invoice for …" at bounding box center [656, 562] width 1267 height 29
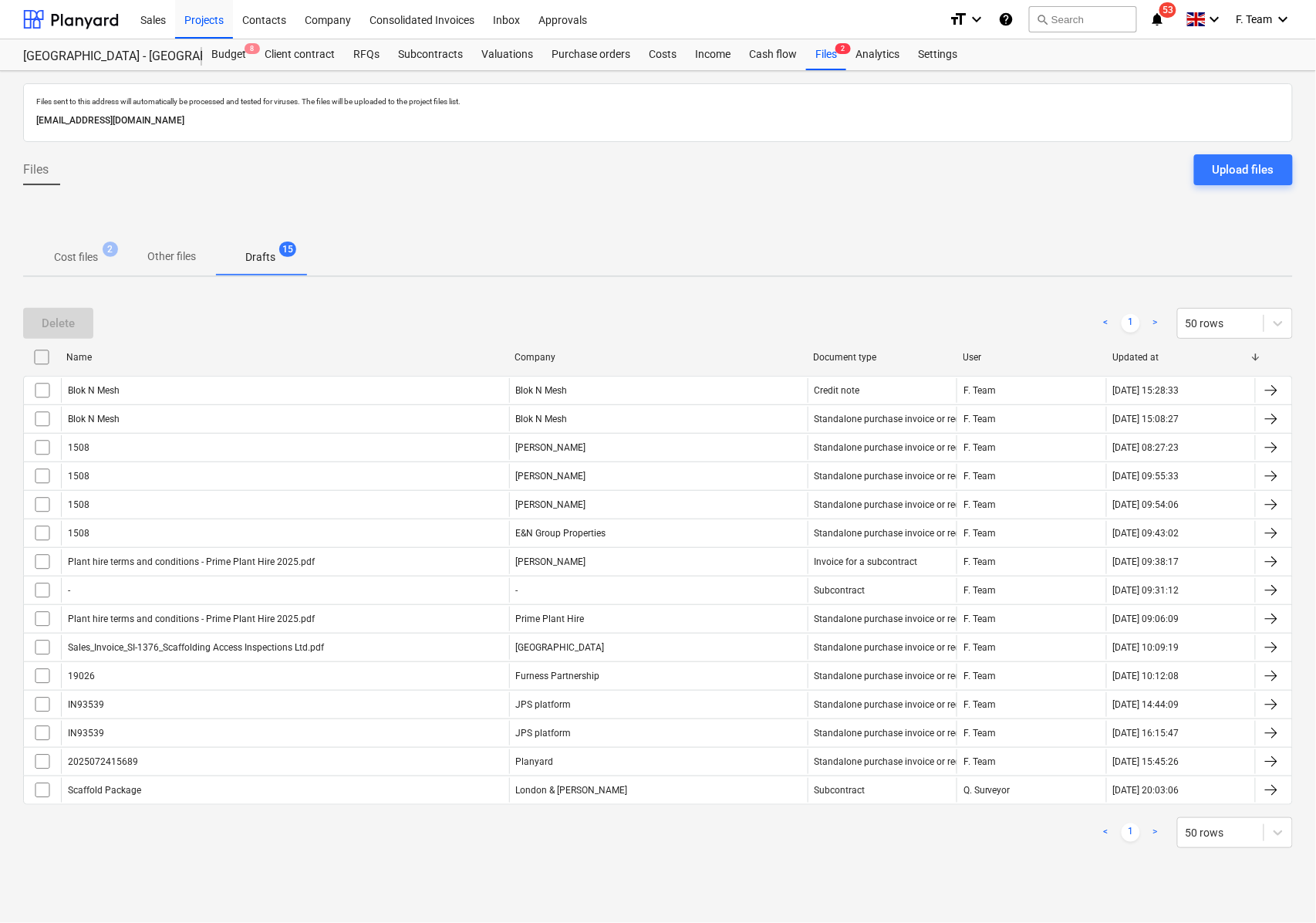
click at [176, 266] on span "Other files" at bounding box center [171, 257] width 86 height 26
click at [88, 254] on p "Cost files" at bounding box center [76, 258] width 44 height 16
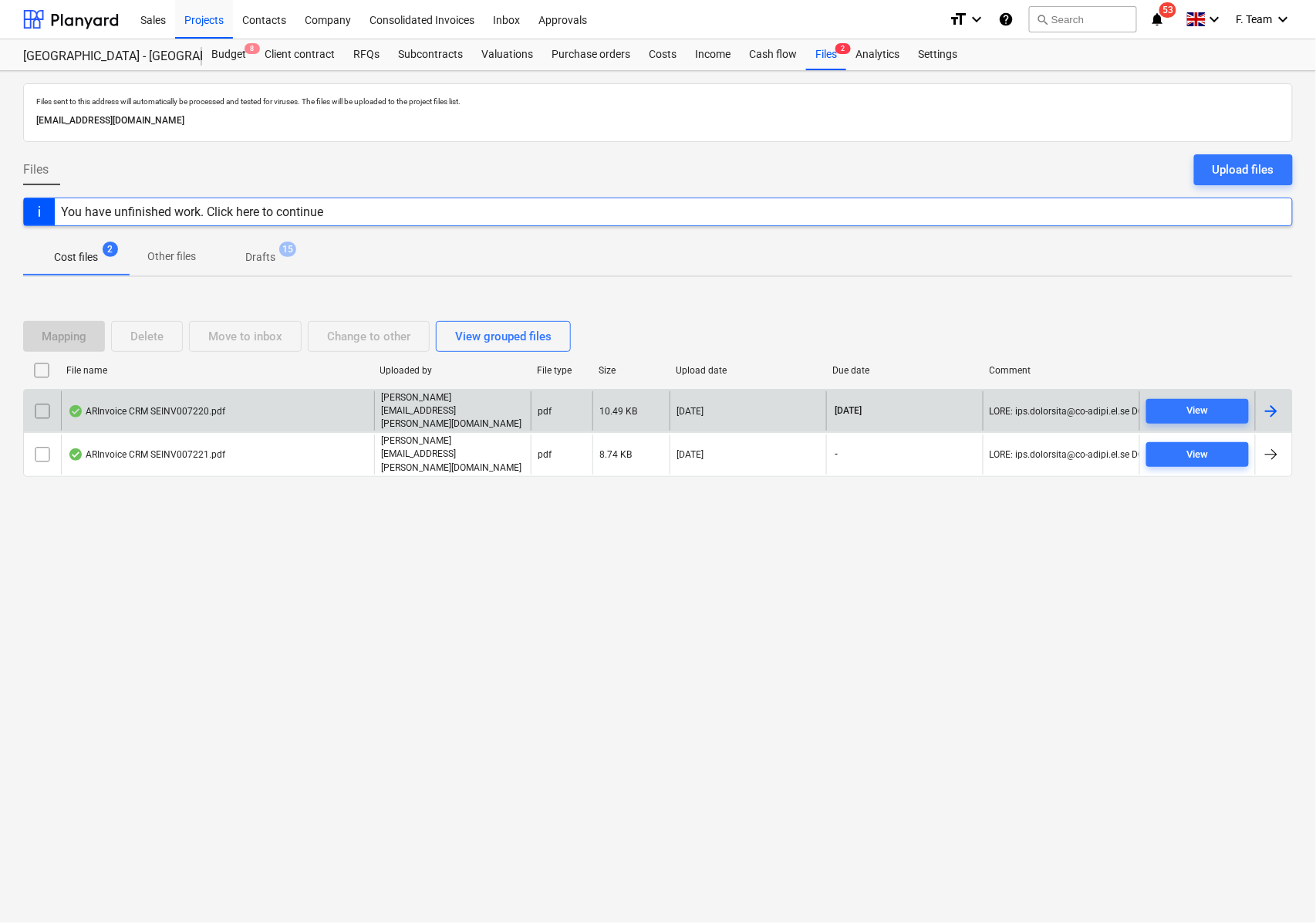
click at [1269, 420] on div at bounding box center [1270, 411] width 18 height 18
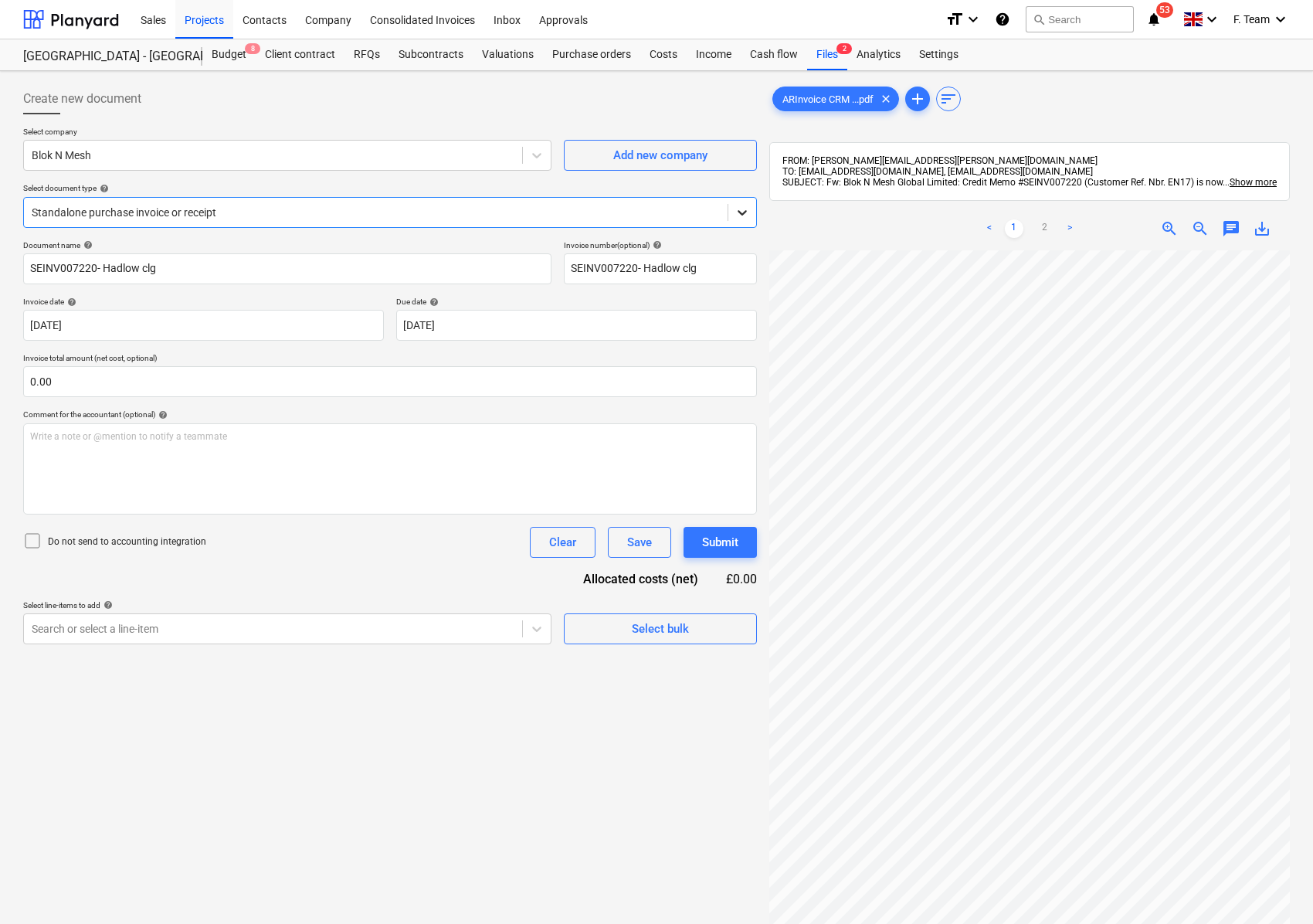
click at [749, 208] on div at bounding box center [742, 212] width 28 height 28
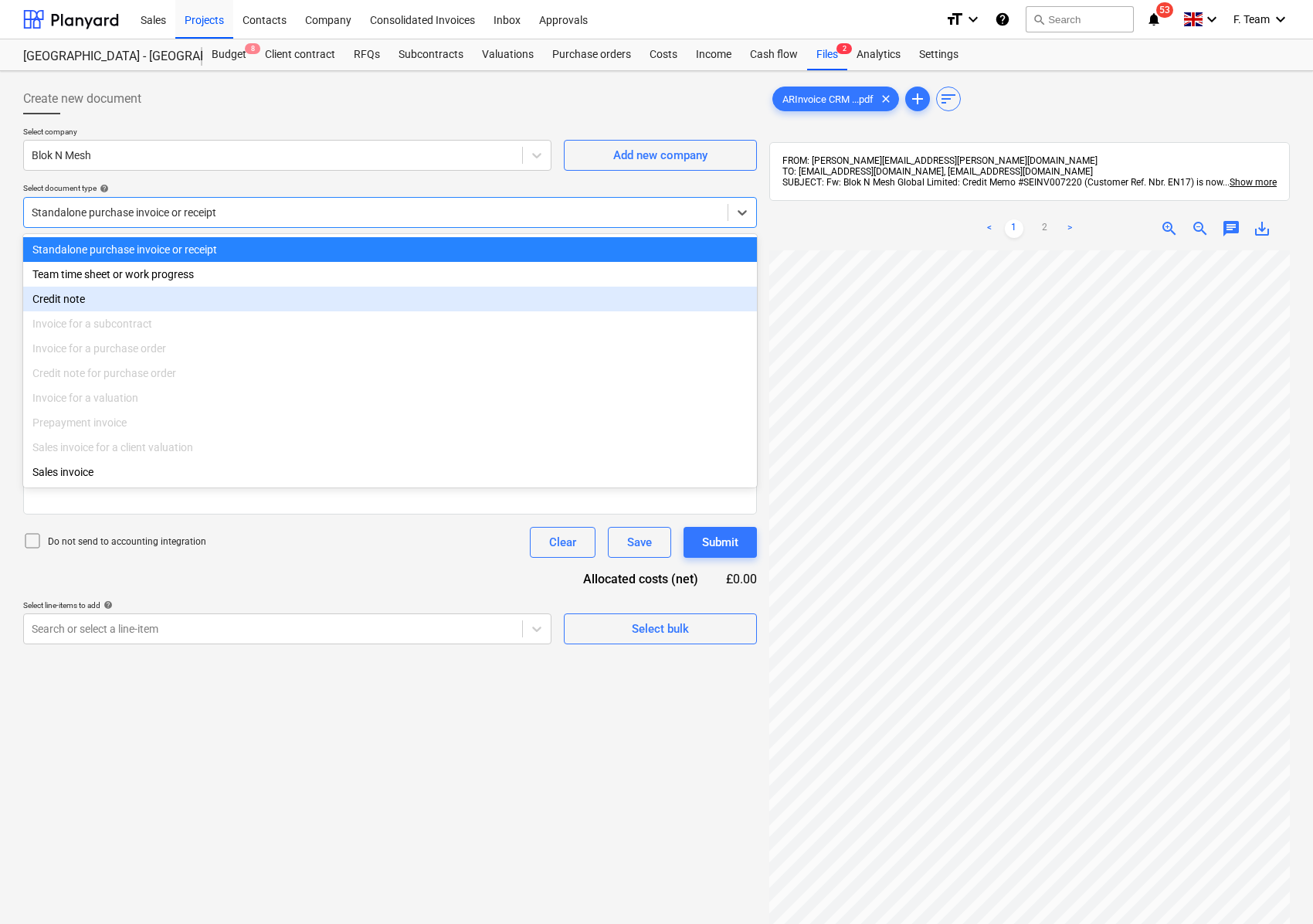
click at [227, 311] on div "Credit note" at bounding box center [390, 299] width 733 height 25
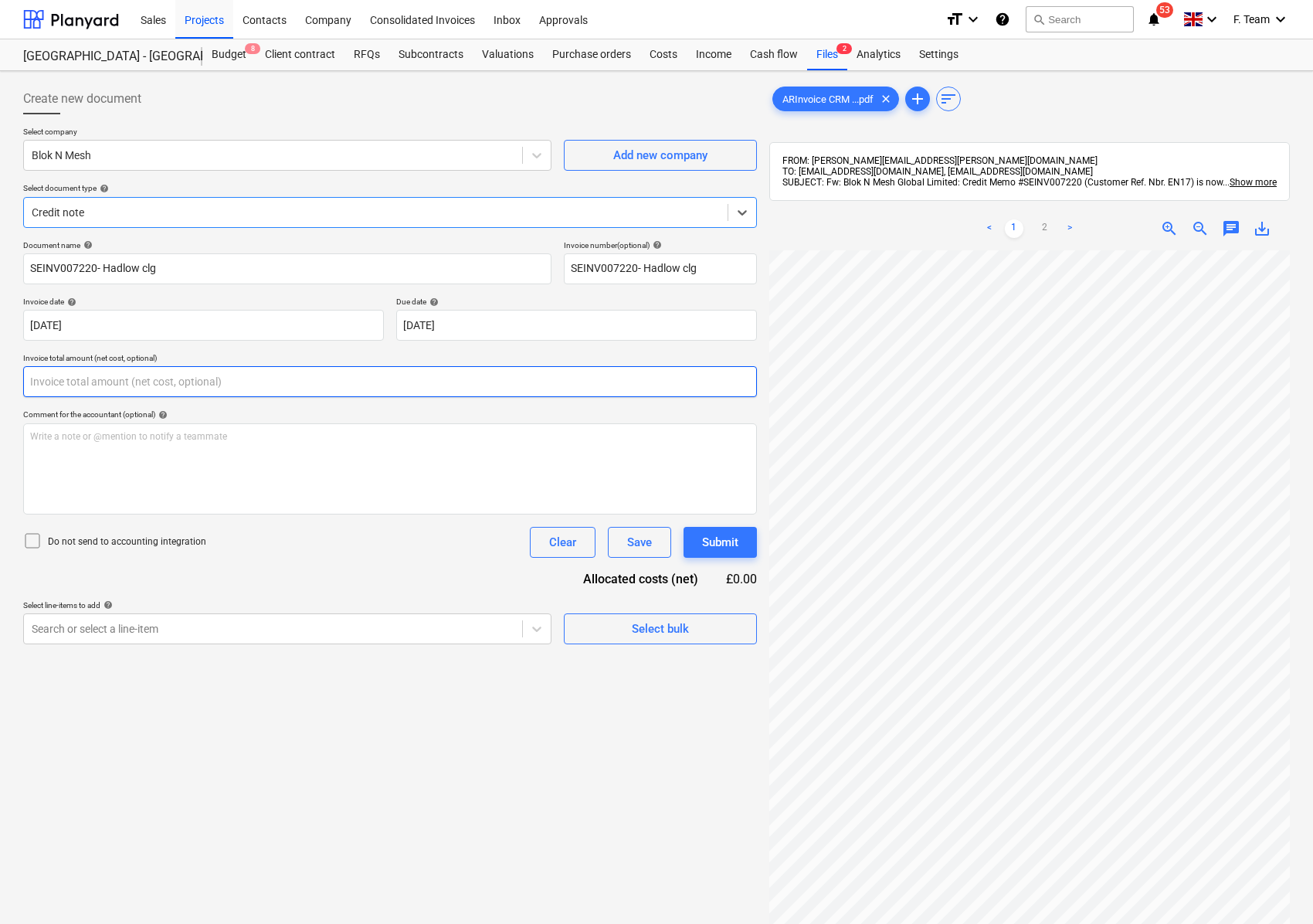
click at [217, 388] on input "text" at bounding box center [390, 381] width 733 height 31
click at [142, 384] on input "text" at bounding box center [390, 381] width 733 height 31
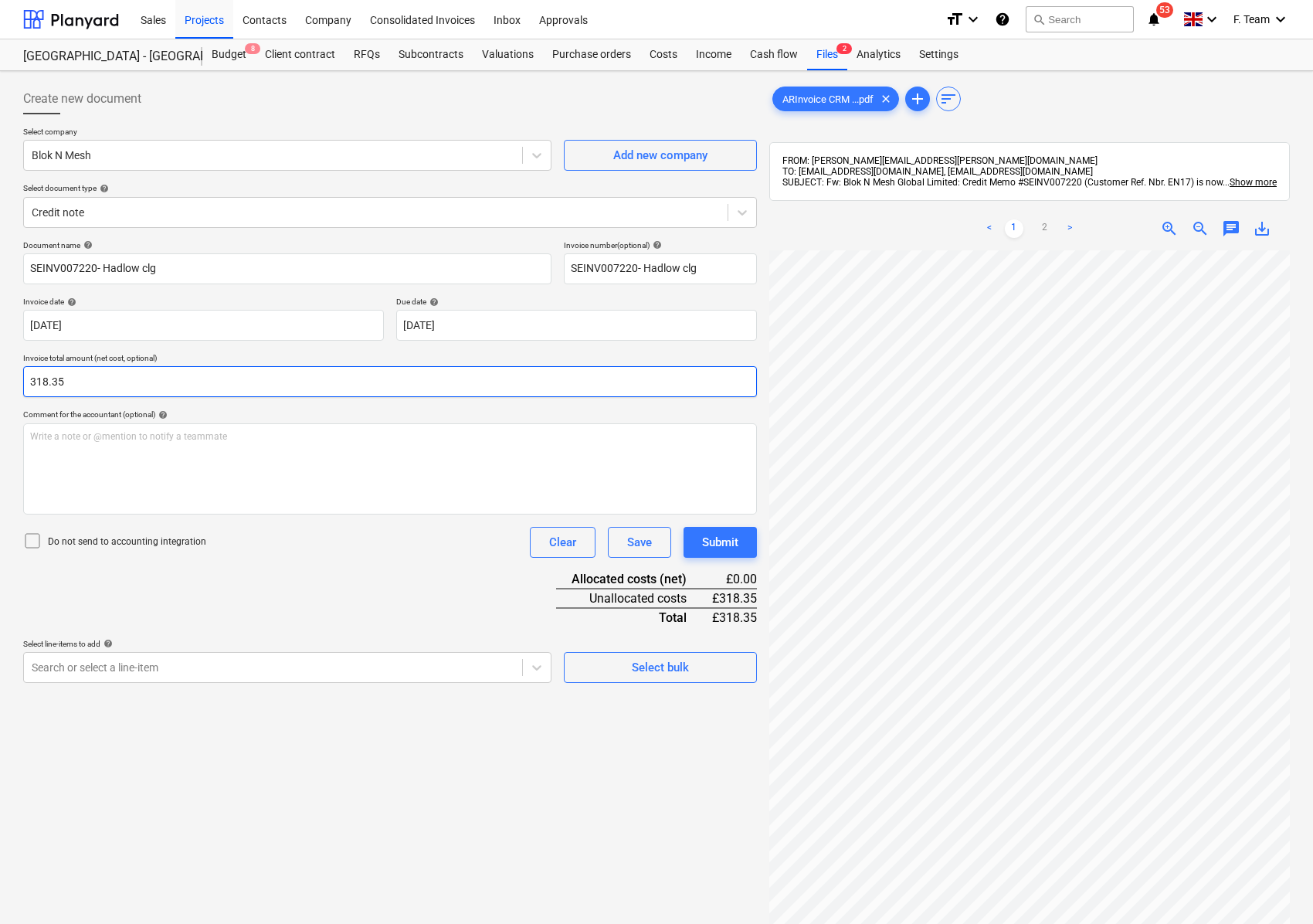
type input "318.35"
click at [207, 560] on div "Document name help SEINV007220- Hadlow clg Invoice number (optional) help SEINV…" at bounding box center [390, 461] width 733 height 443
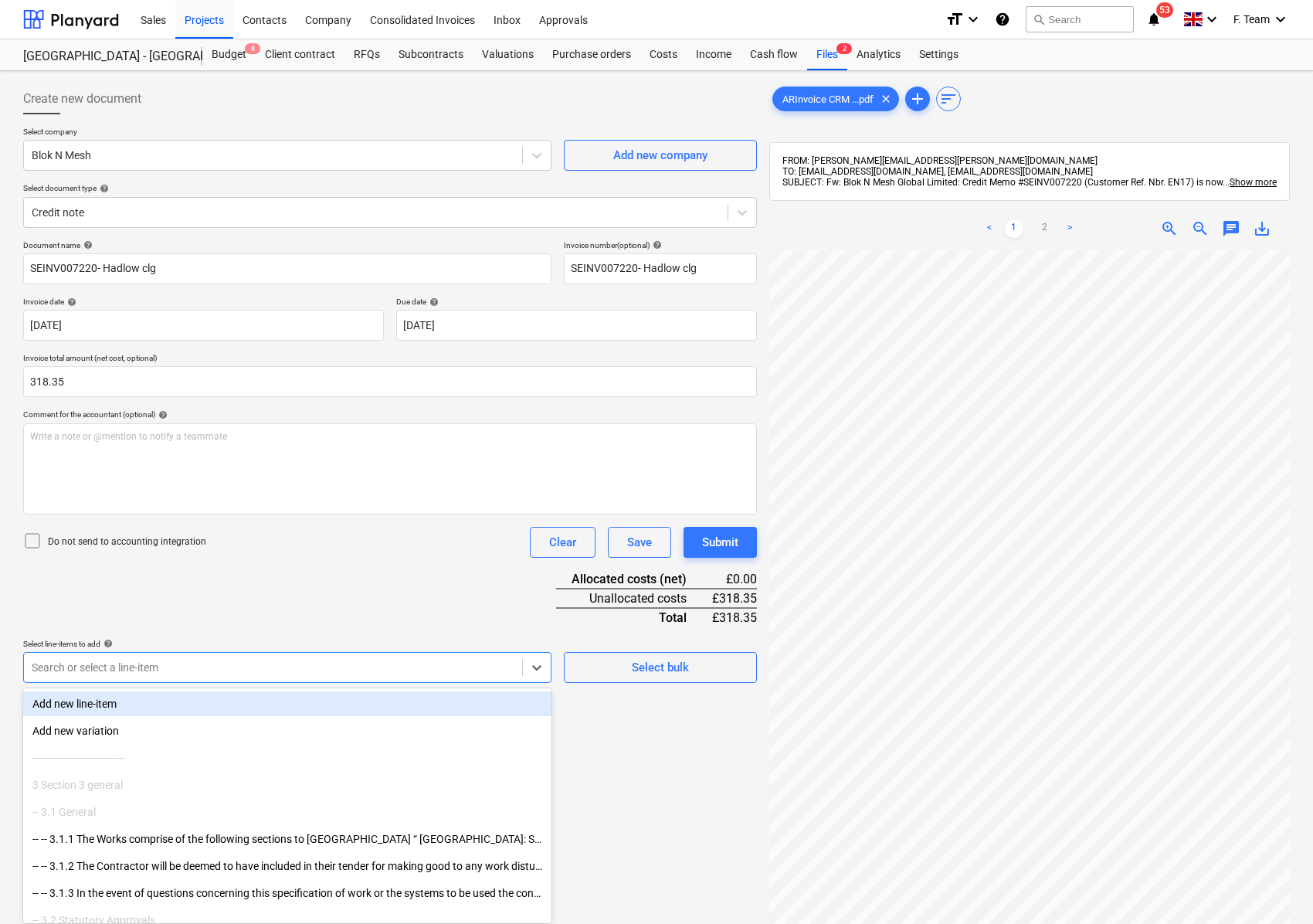
click at [139, 663] on div at bounding box center [273, 667] width 483 height 15
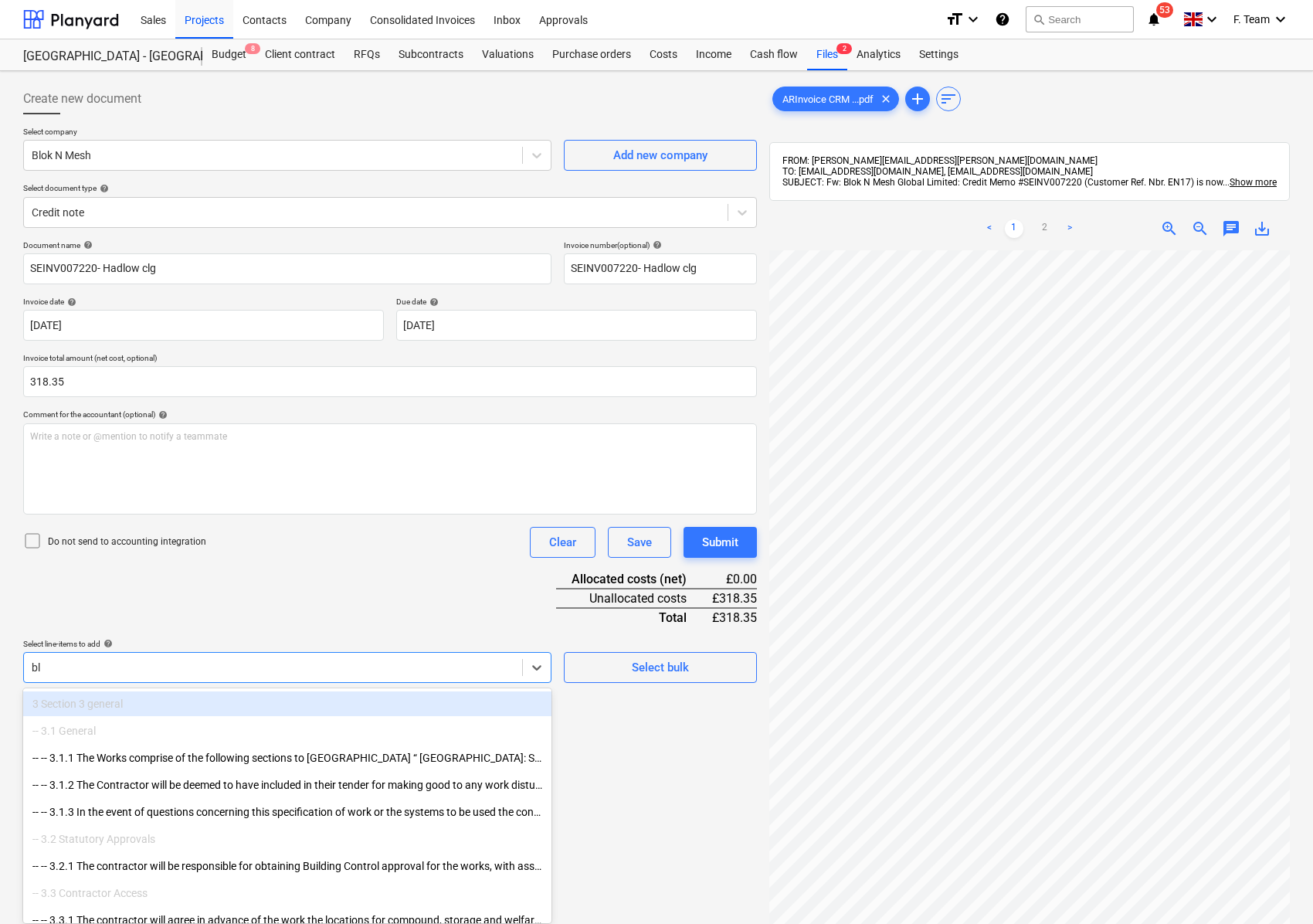
type input "blo"
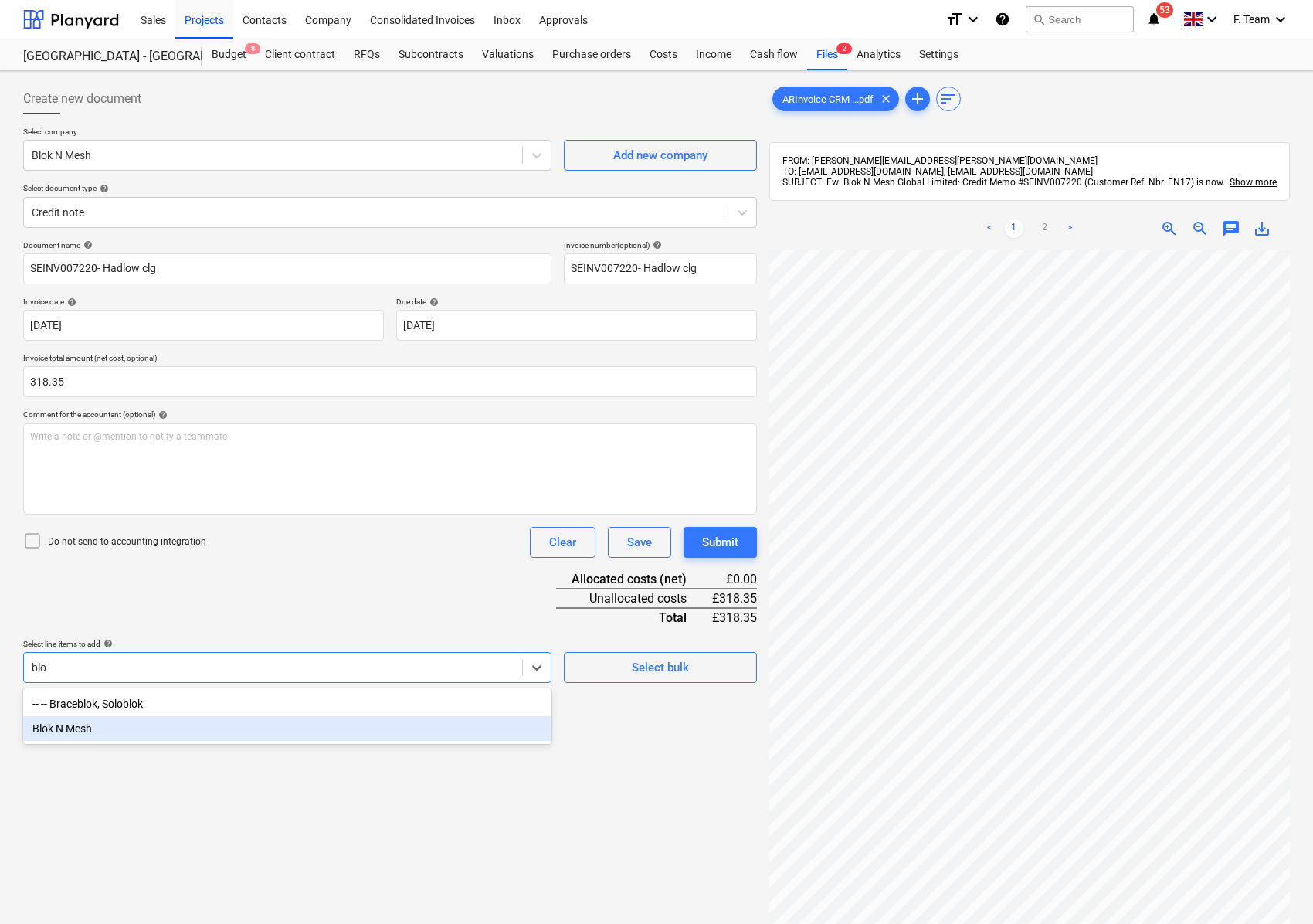
click at [87, 728] on div "Blok N Mesh" at bounding box center [287, 728] width 528 height 25
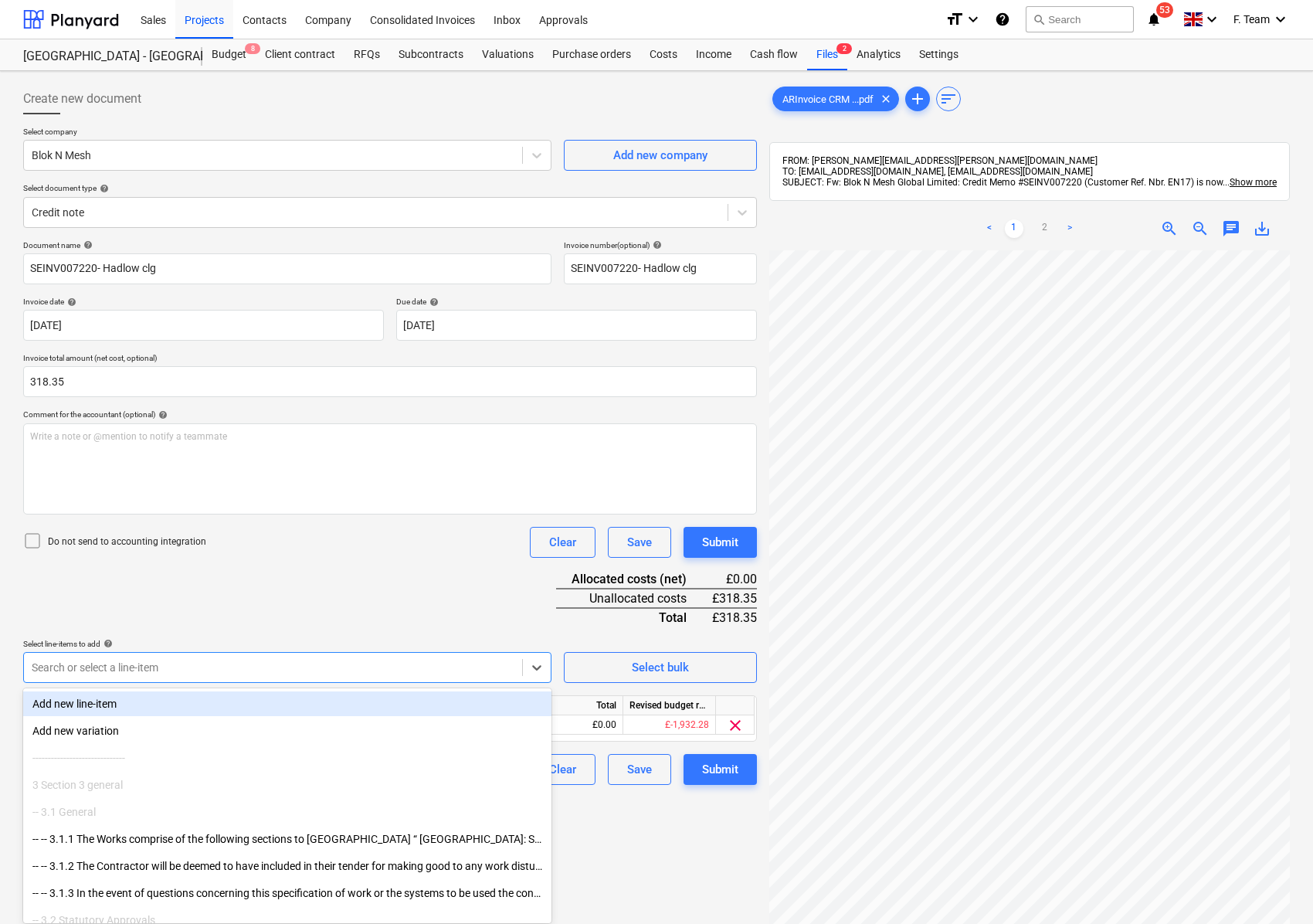
click at [389, 603] on div "Document name help SEINV007220- Hadlow clg Invoice number (optional) help SEINV…" at bounding box center [390, 512] width 733 height 544
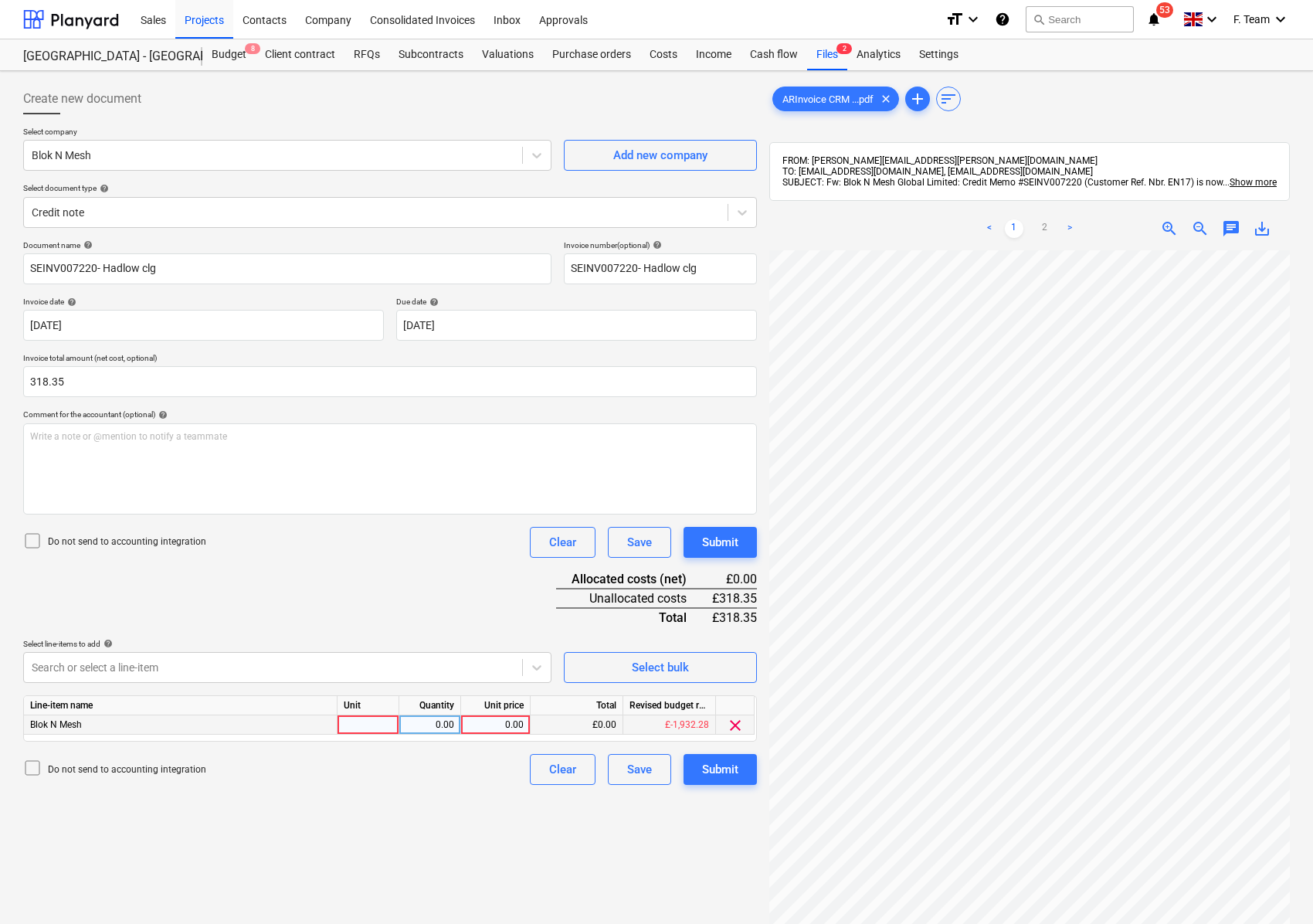
click at [377, 723] on div at bounding box center [368, 725] width 62 height 19
type input "1"
type input "nos"
click at [492, 727] on div "0.00" at bounding box center [496, 725] width 56 height 19
type input "318.35"
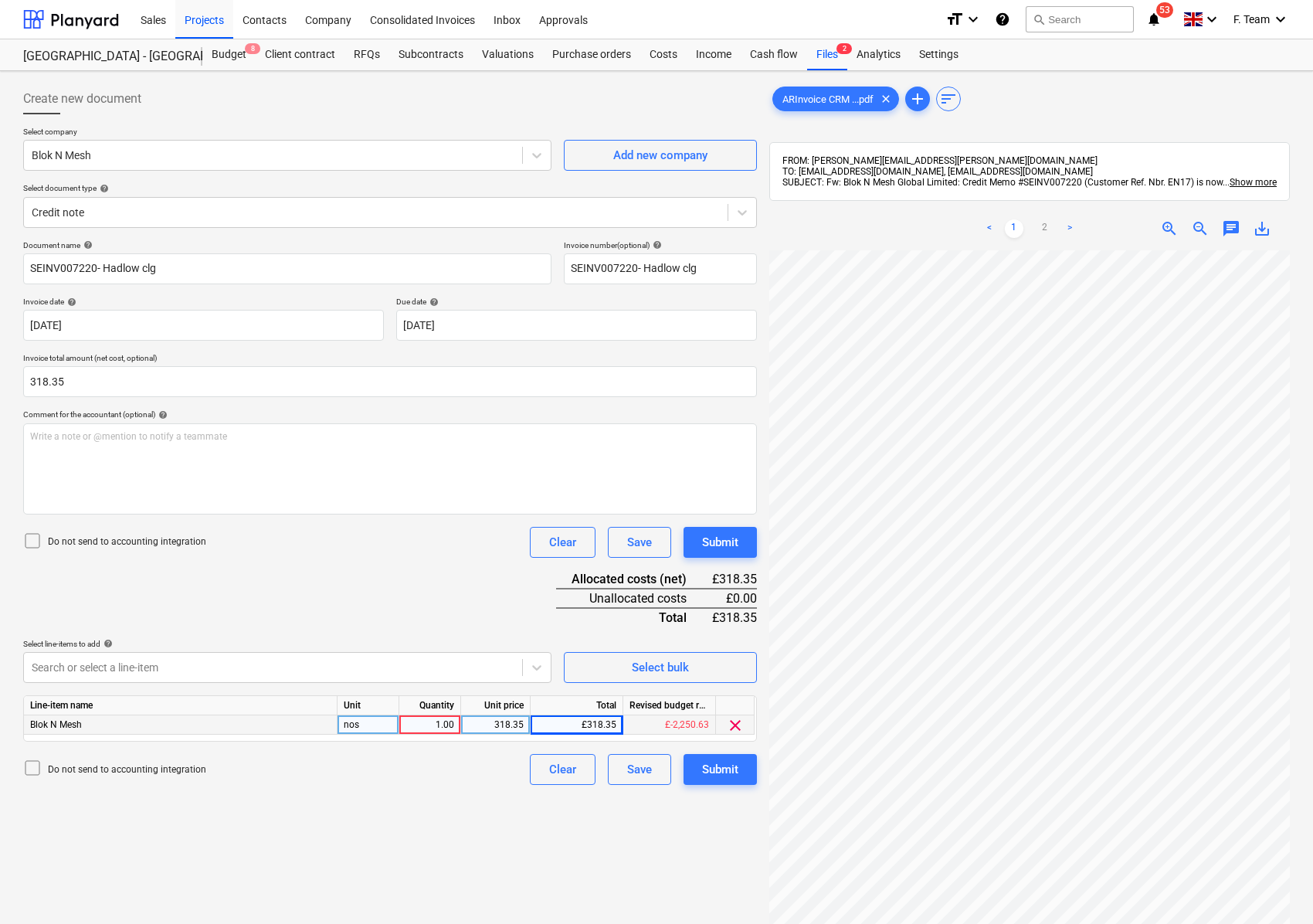
click at [476, 798] on div "Create new document Select company Blok N Mesh Add new company Select document …" at bounding box center [390, 607] width 746 height 1060
click at [700, 771] on button "Submit" at bounding box center [721, 769] width 74 height 31
click at [459, 585] on div "Document name help SEINV007220- Hadlow clg Invoice number (optional) help SEINV…" at bounding box center [390, 512] width 733 height 544
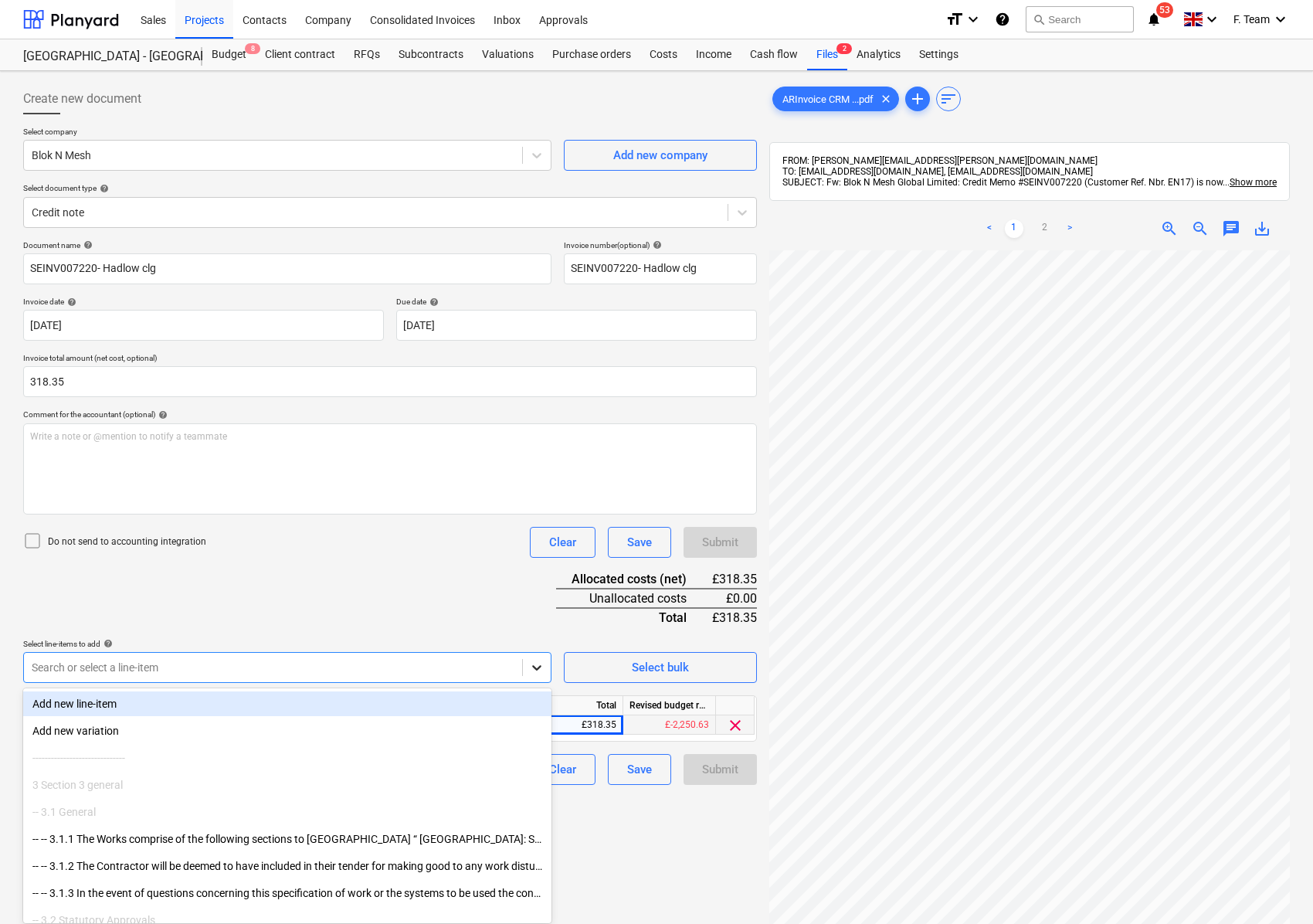
click at [533, 672] on icon at bounding box center [536, 667] width 15 height 15
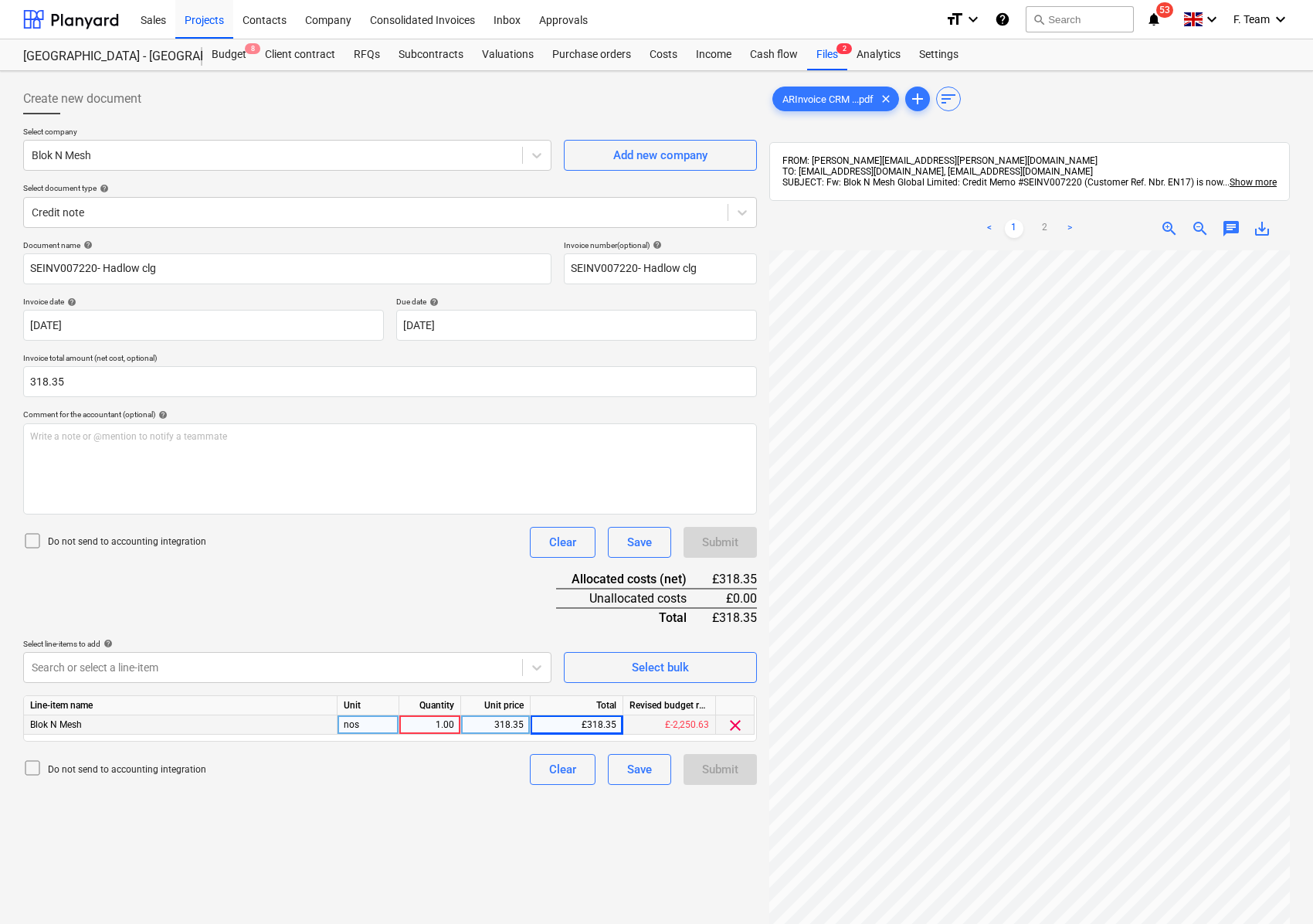
click at [396, 570] on div "Document name help SEINV007220- Hadlow clg Invoice number (optional) help SEINV…" at bounding box center [390, 512] width 733 height 544
click at [708, 544] on div "Submit" at bounding box center [721, 542] width 74 height 31
click at [397, 578] on div "Document name help SEINV007220- Hadlow clg Invoice number (optional) help SEINV…" at bounding box center [390, 512] width 733 height 544
click at [693, 724] on div "£-2,250.63" at bounding box center [669, 725] width 93 height 19
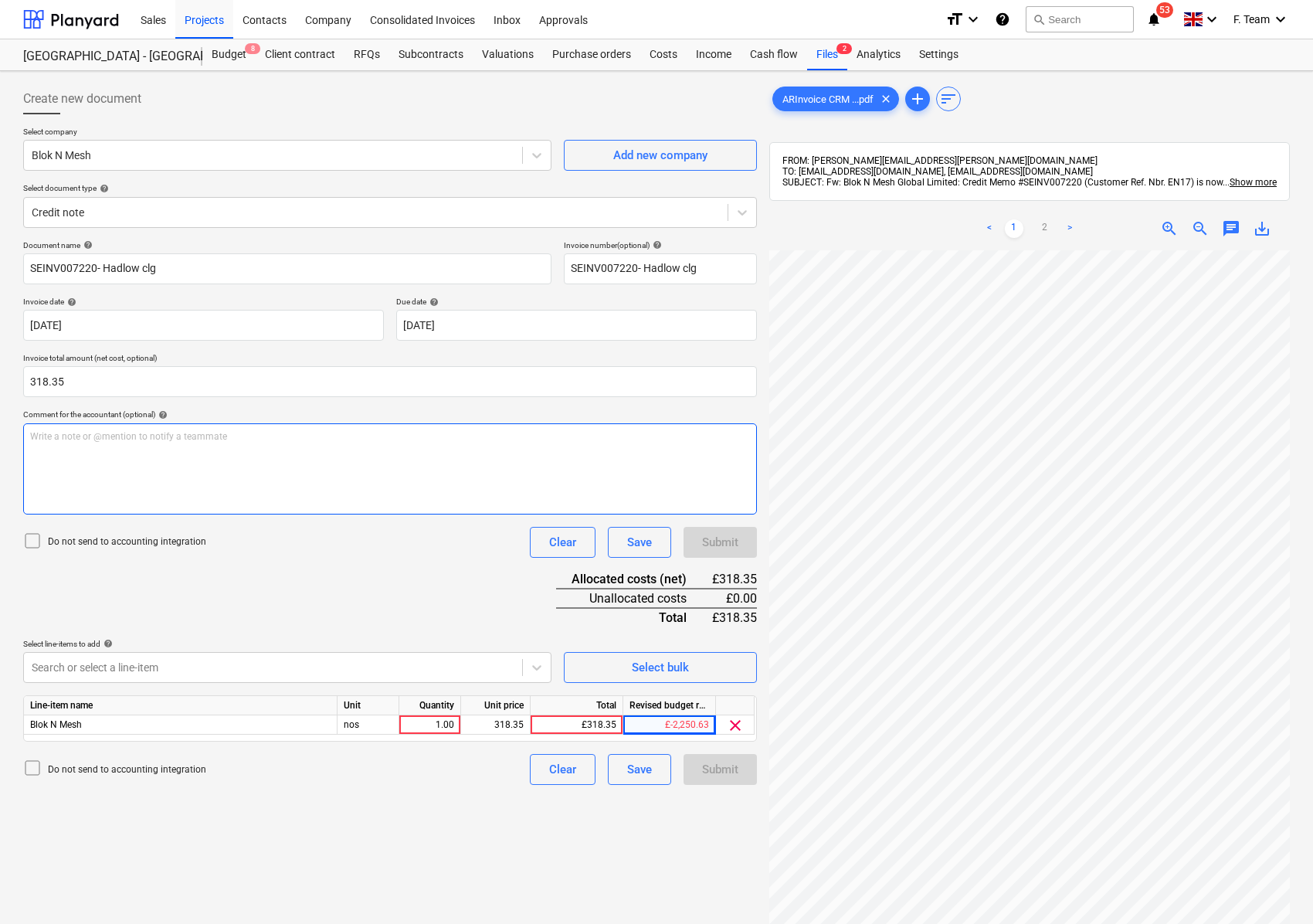
click at [361, 508] on div "Write a note or @mention to notify a teammate [PERSON_NAME]" at bounding box center [390, 469] width 733 height 91
click at [29, 384] on input "318.35" at bounding box center [390, 381] width 733 height 31
type input "-318.35"
click at [288, 560] on div "Document name help SEINV007220- Hadlow clg Invoice number (optional) help SEINV…" at bounding box center [390, 512] width 733 height 544
click at [416, 723] on div "1.00" at bounding box center [429, 725] width 49 height 19
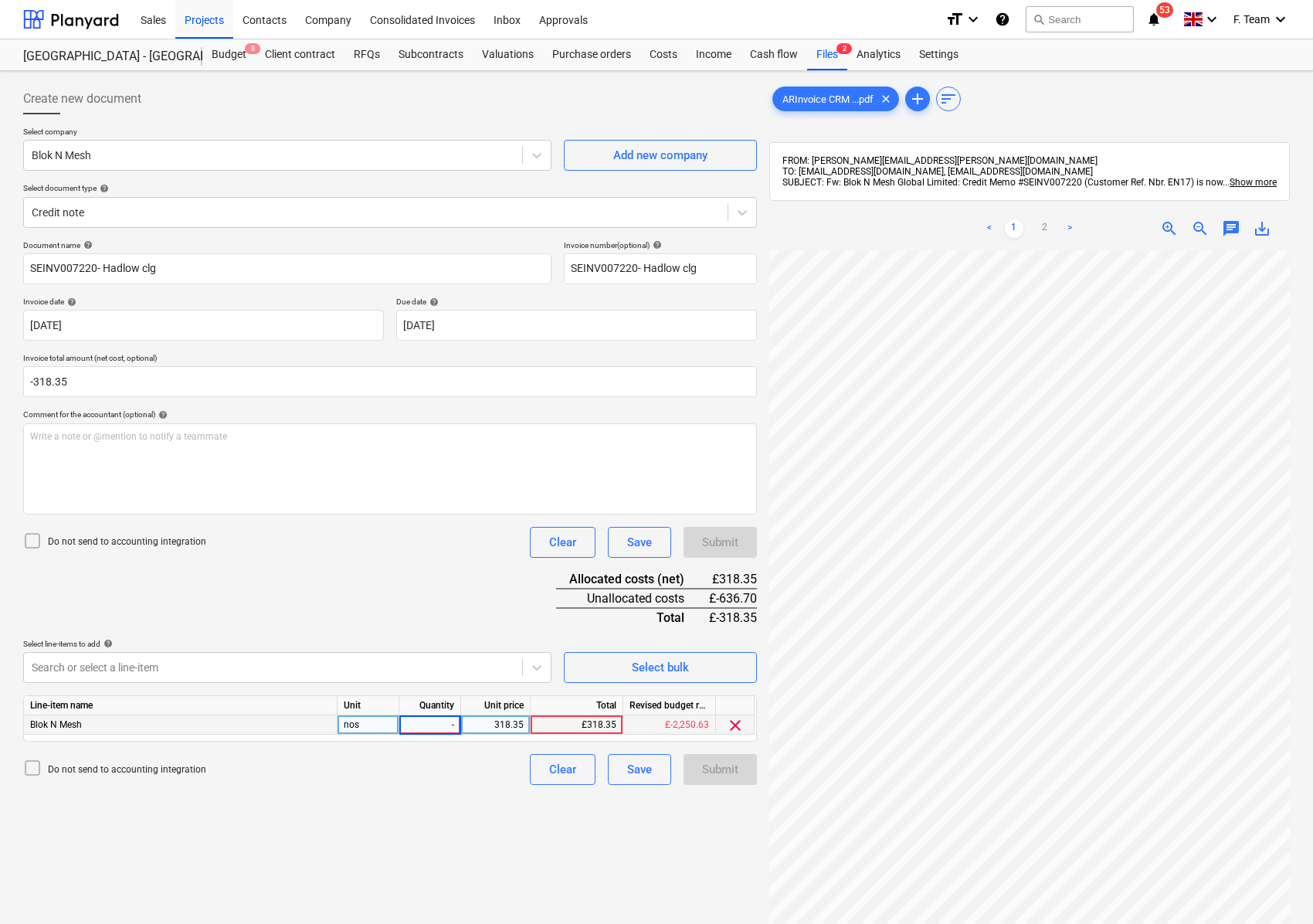
type input "-1"
click at [394, 640] on div "Select line-items to add help" at bounding box center [287, 644] width 528 height 10
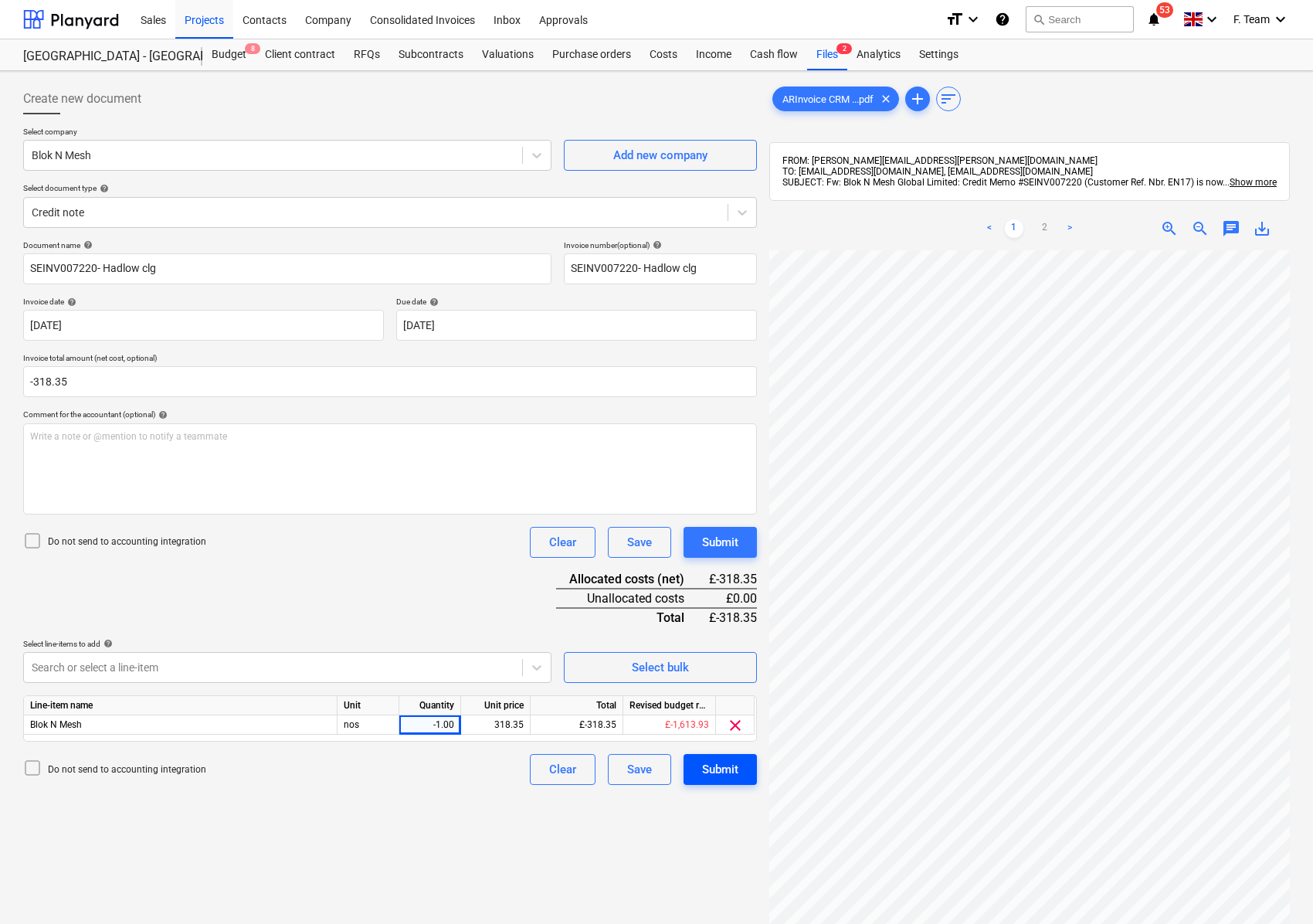
click at [717, 761] on div "Submit" at bounding box center [720, 769] width 36 height 20
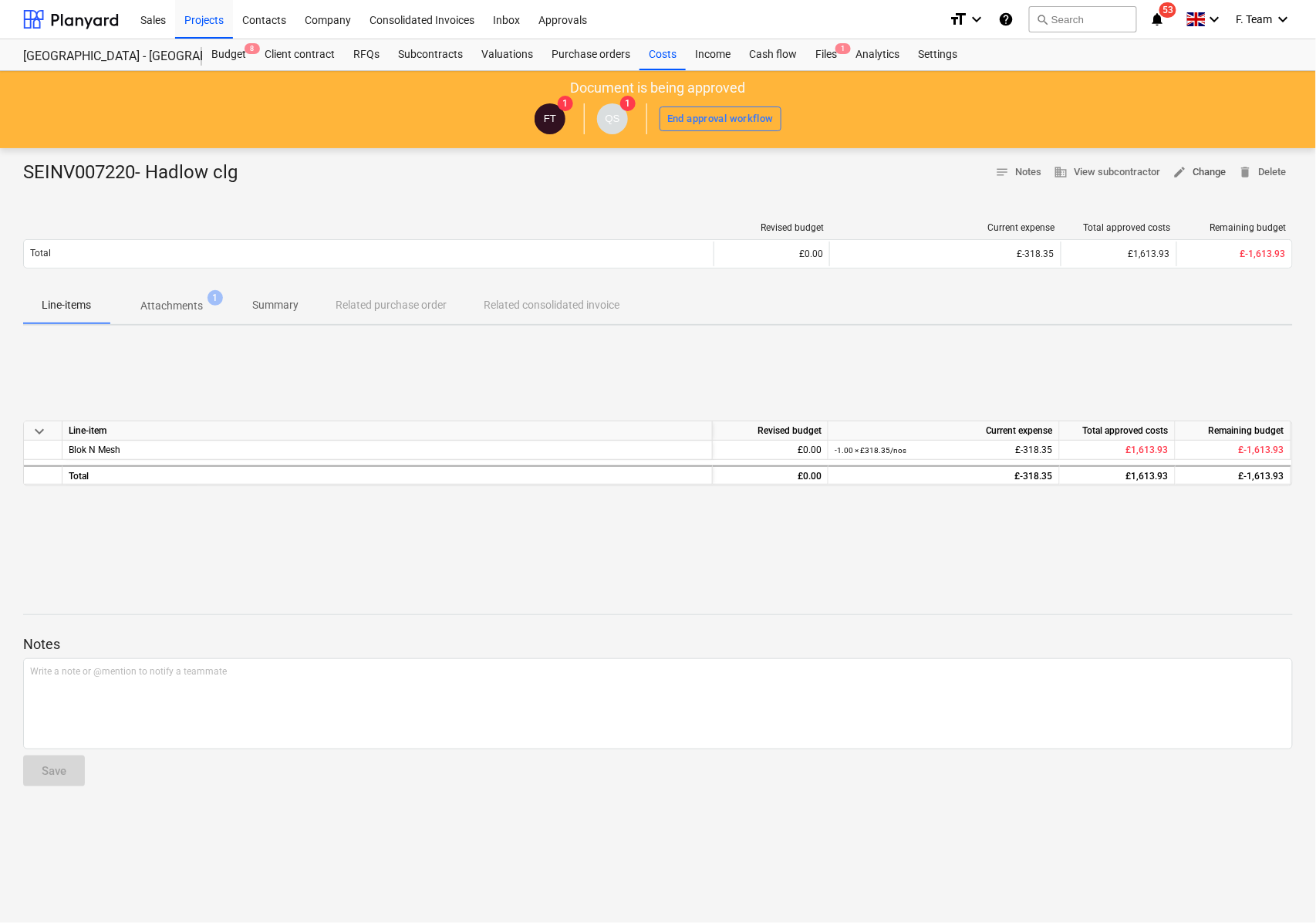
click at [1210, 171] on span "edit Change" at bounding box center [1199, 173] width 54 height 18
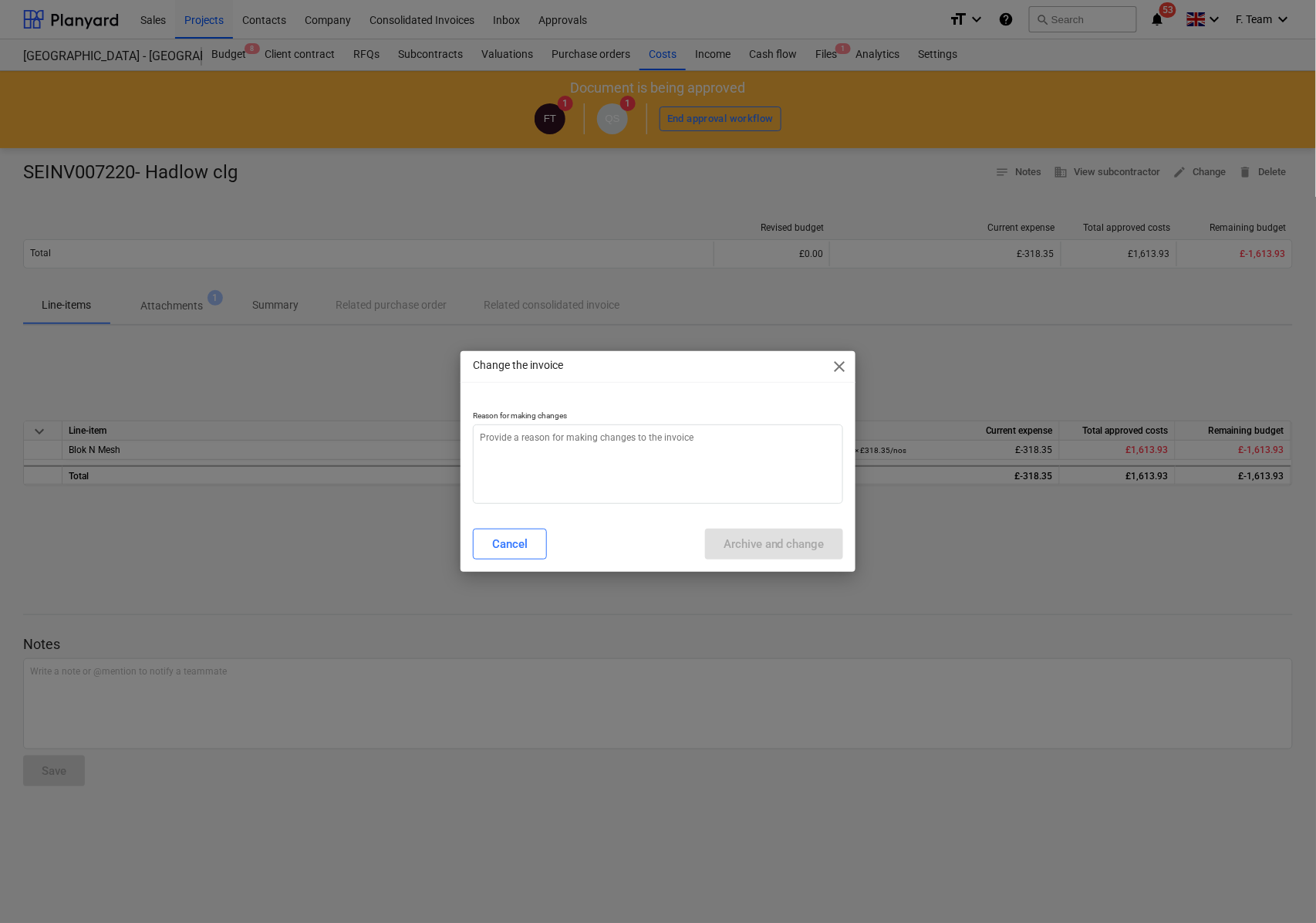
type textarea "x"
drag, startPoint x: 672, startPoint y: 457, endPoint x: 782, endPoint y: 374, distance: 137.8
click at [670, 458] on textarea at bounding box center [657, 464] width 370 height 79
type textarea "I"
type textarea "x"
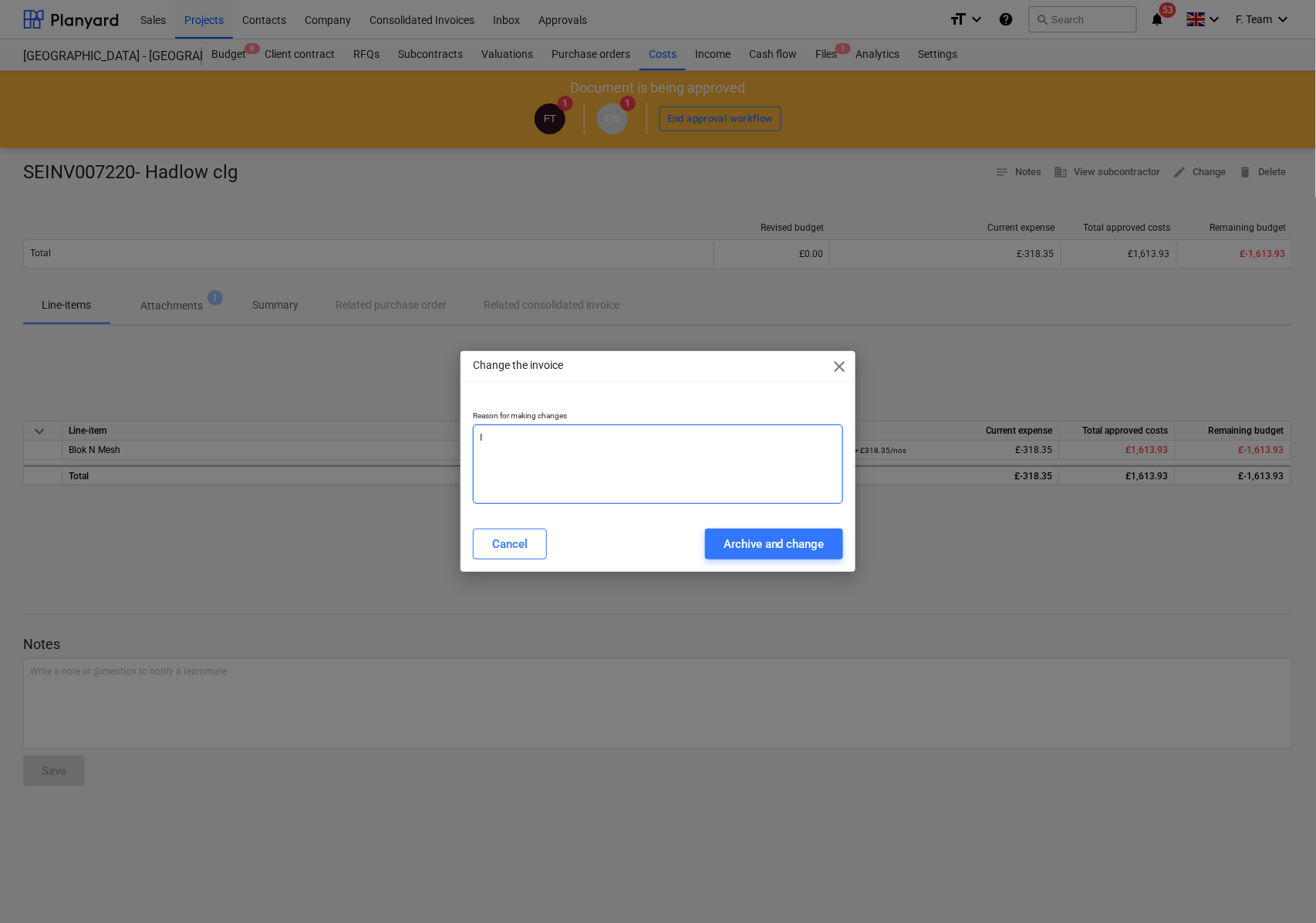
type textarea "In"
type textarea "x"
type textarea "Inv"
type textarea "x"
type textarea "Invoi"
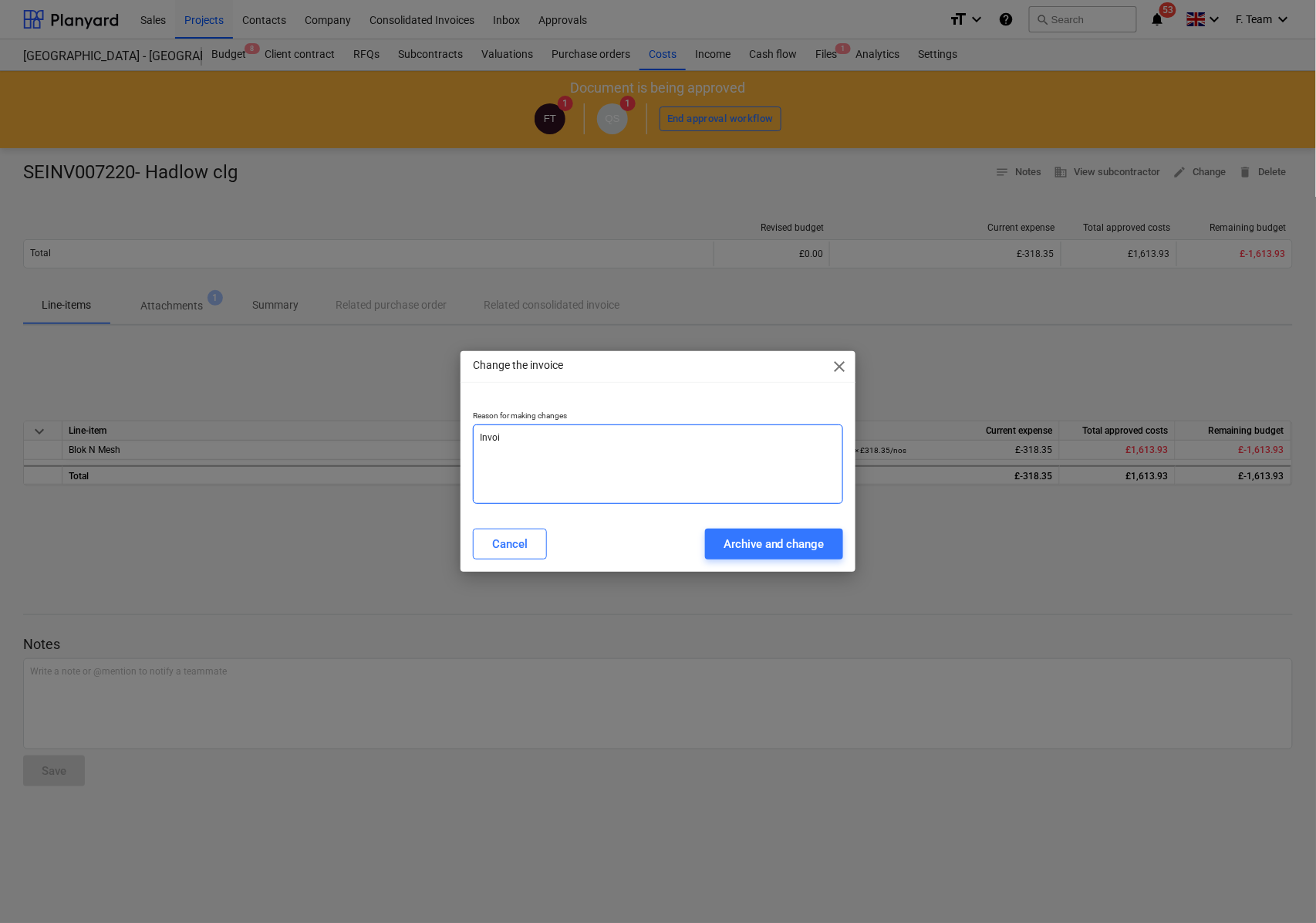
type textarea "x"
type textarea "Invoice"
type textarea "x"
type textarea "Invoice"
type textarea "x"
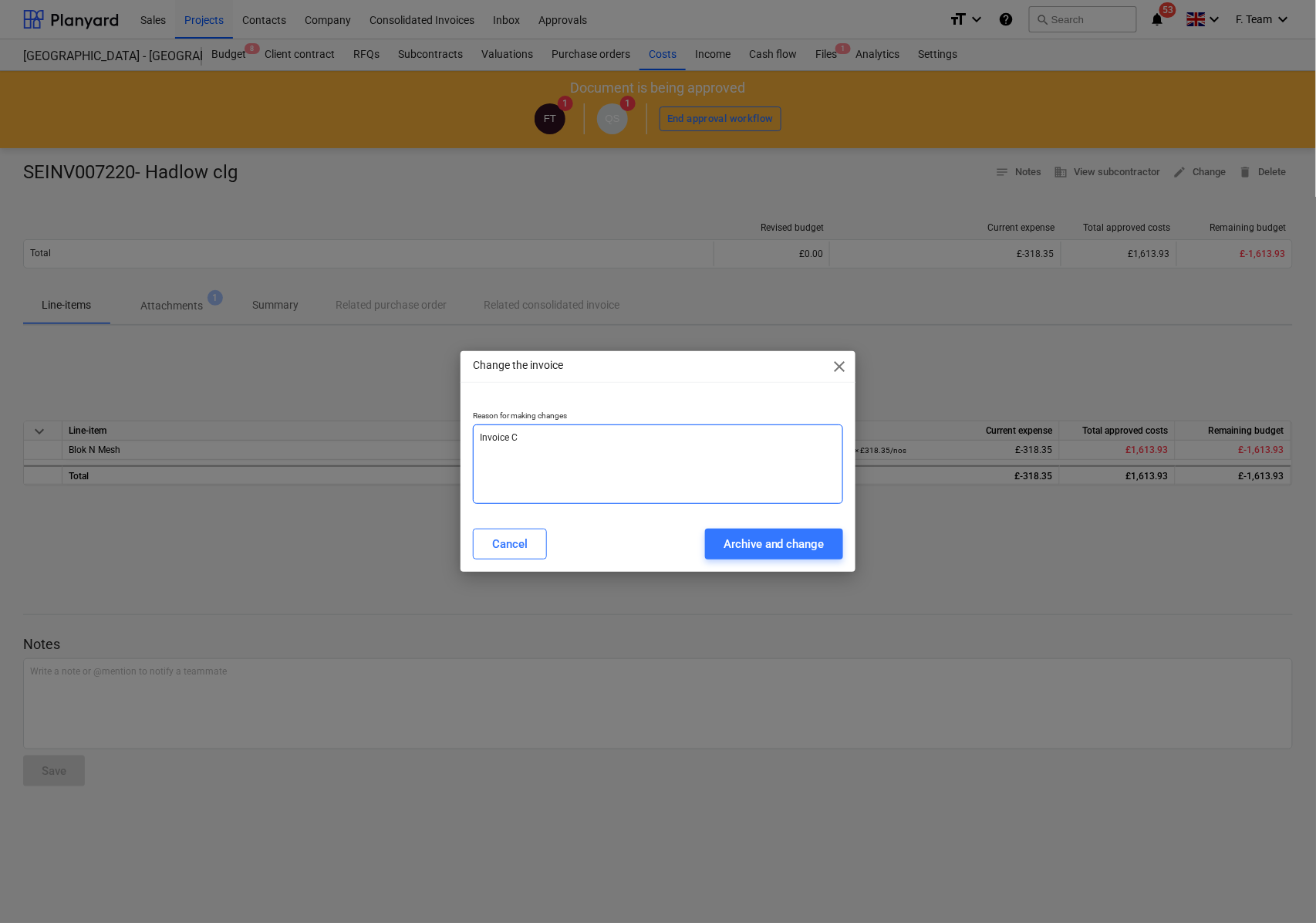
type textarea "Invoice Ch"
type textarea "x"
type textarea "Invoice Chna"
type textarea "x"
type textarea "Invoice Chnag"
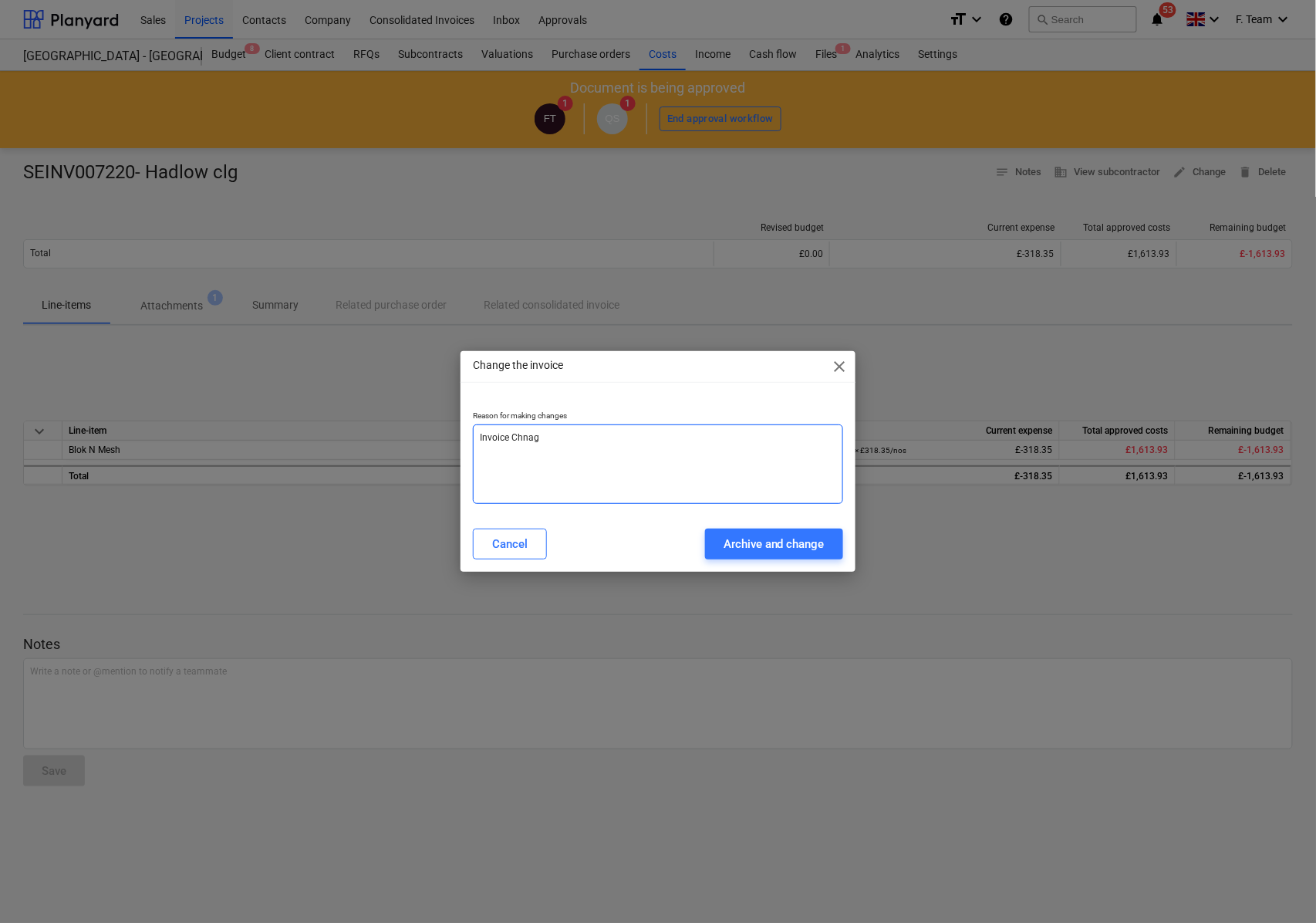
type textarea "x"
type textarea "Invoice Chnage"
type textarea "x"
type textarea "Invoice Chnag"
type textarea "x"
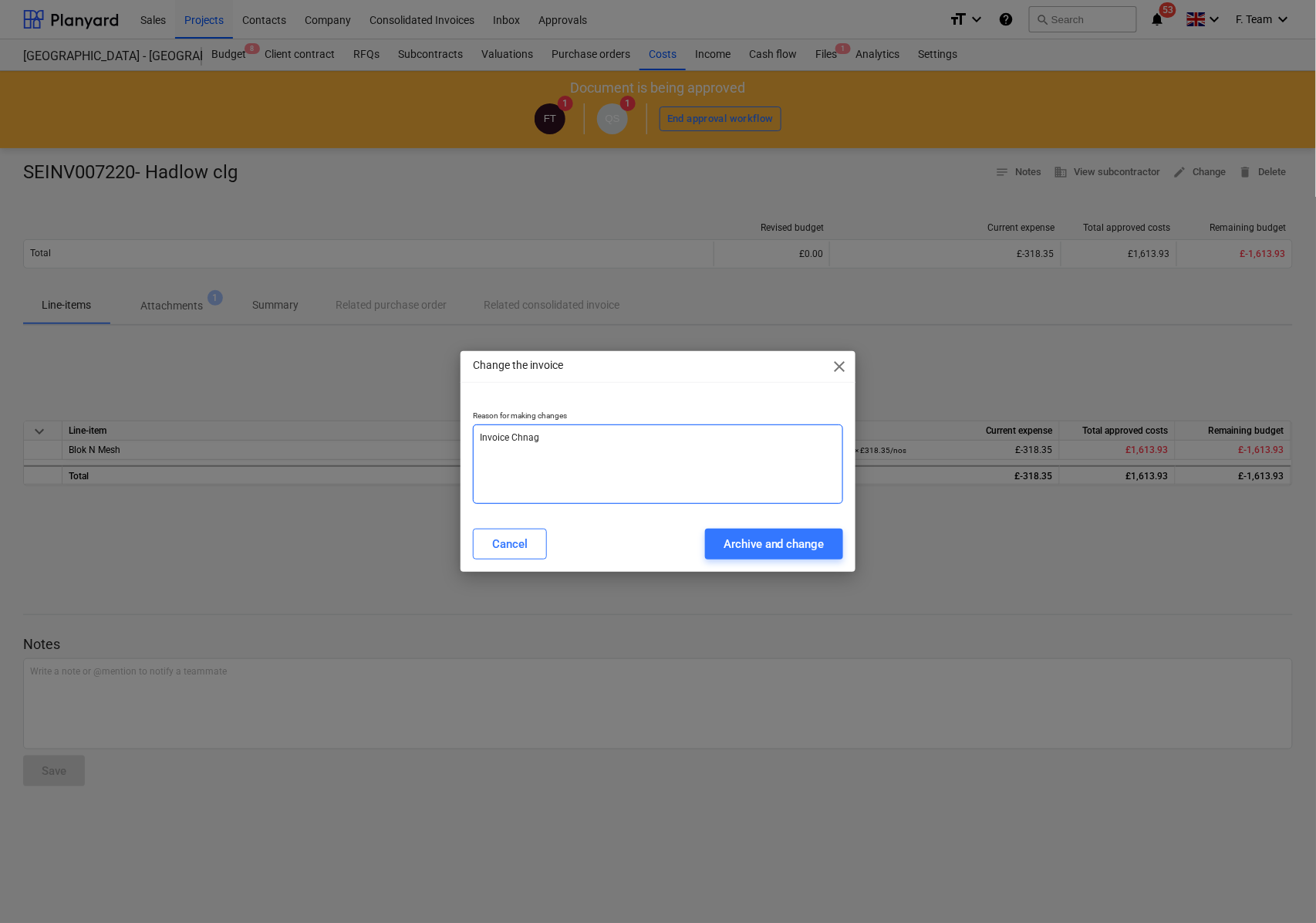
type textarea "Invoice Chna"
type textarea "x"
type textarea "Invoice Chn"
type textarea "x"
type textarea "Invoice Ch"
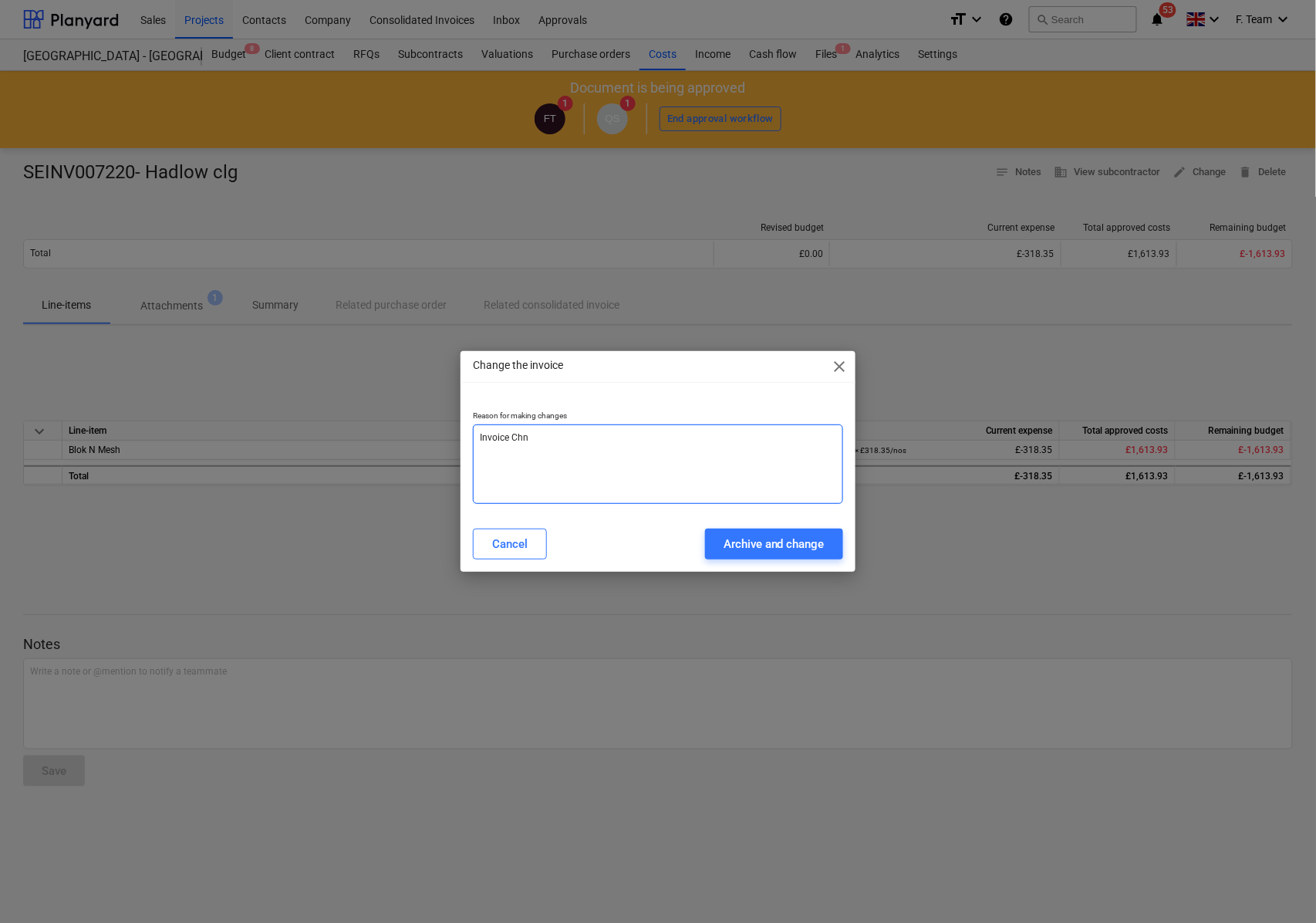
type textarea "x"
type textarea "Invoice Cha"
type textarea "x"
type textarea "Invoice Chan"
type textarea "x"
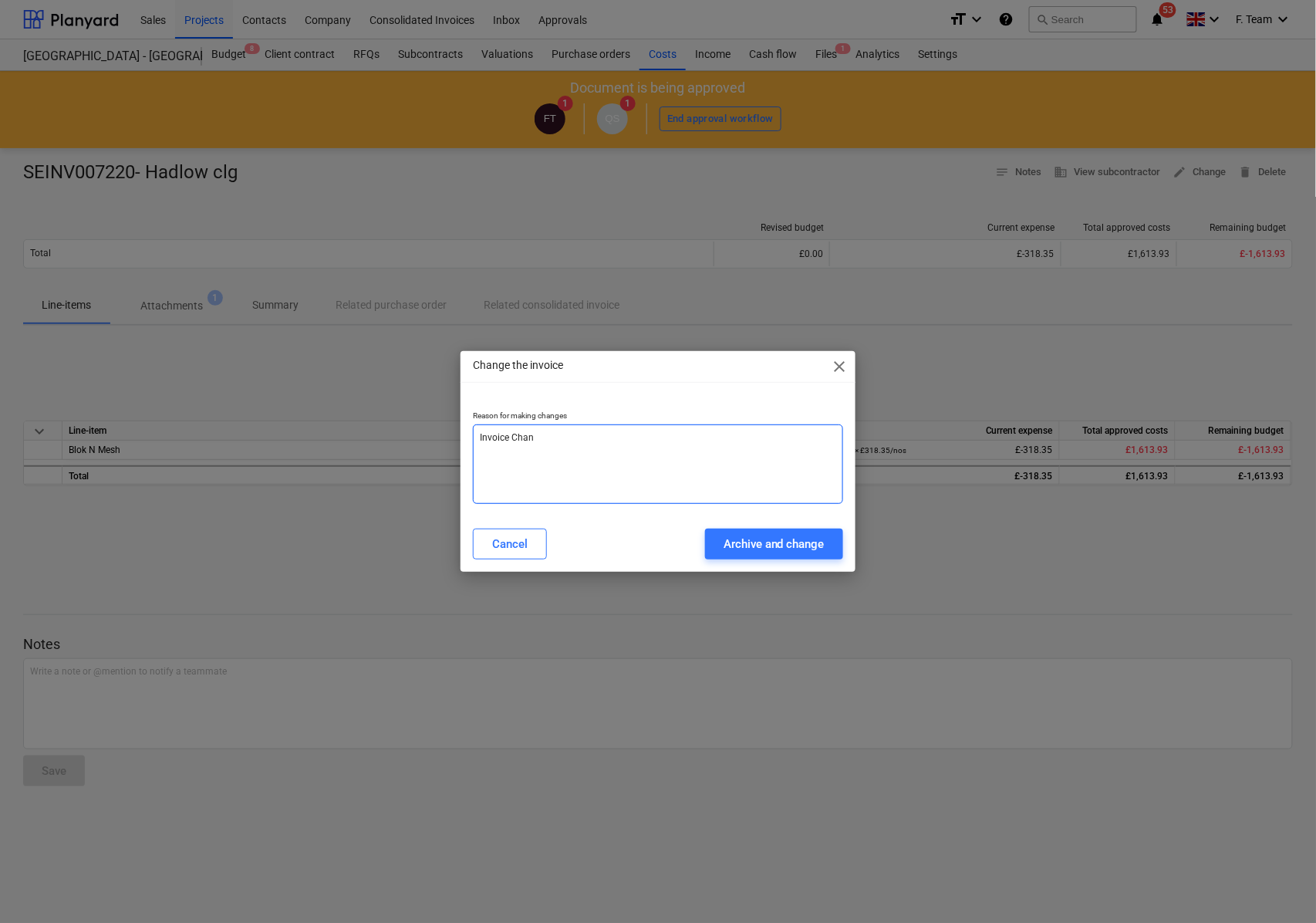
type textarea "Invoice [PERSON_NAME]"
type textarea "x"
type textarea "Invoice Change"
type textarea "x"
type textarea "Invoice [PERSON_NAME]"
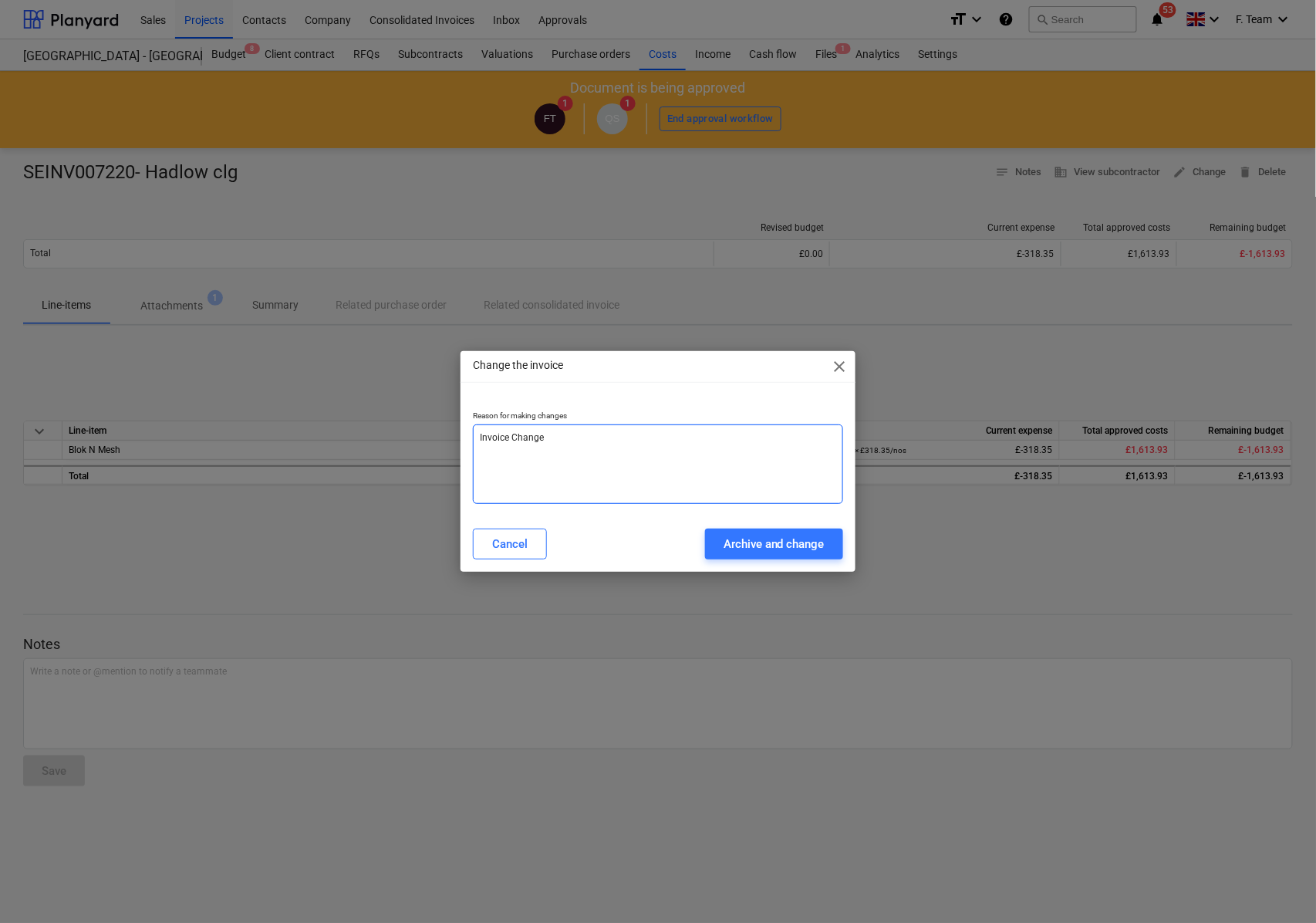
type textarea "x"
type textarea "Invoice Chan"
type textarea "x"
type textarea "Invoice Cha"
type textarea "x"
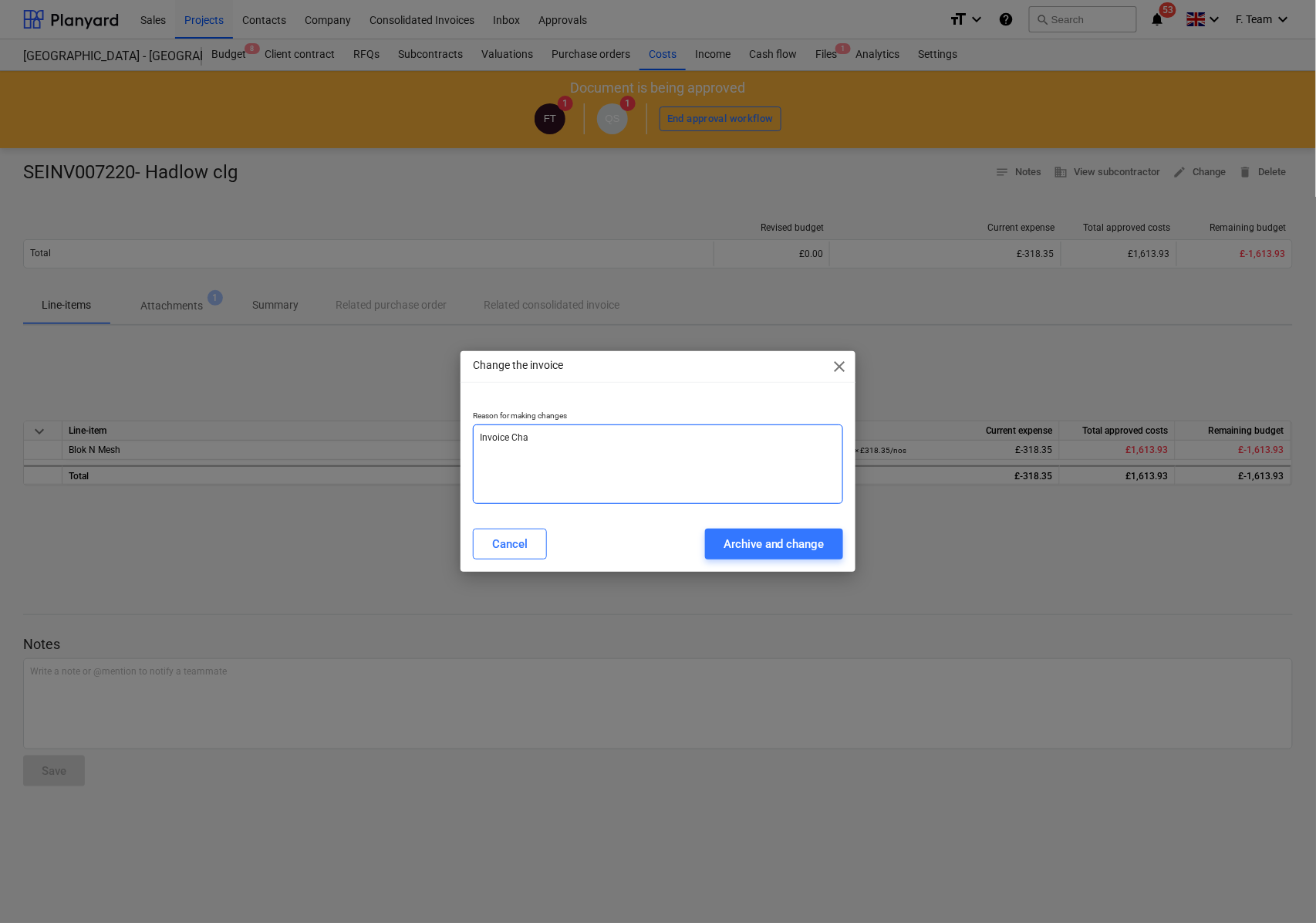
type textarea "Invoice Ch"
type textarea "x"
type textarea "Invoic"
type textarea "x"
type textarea "Invoi"
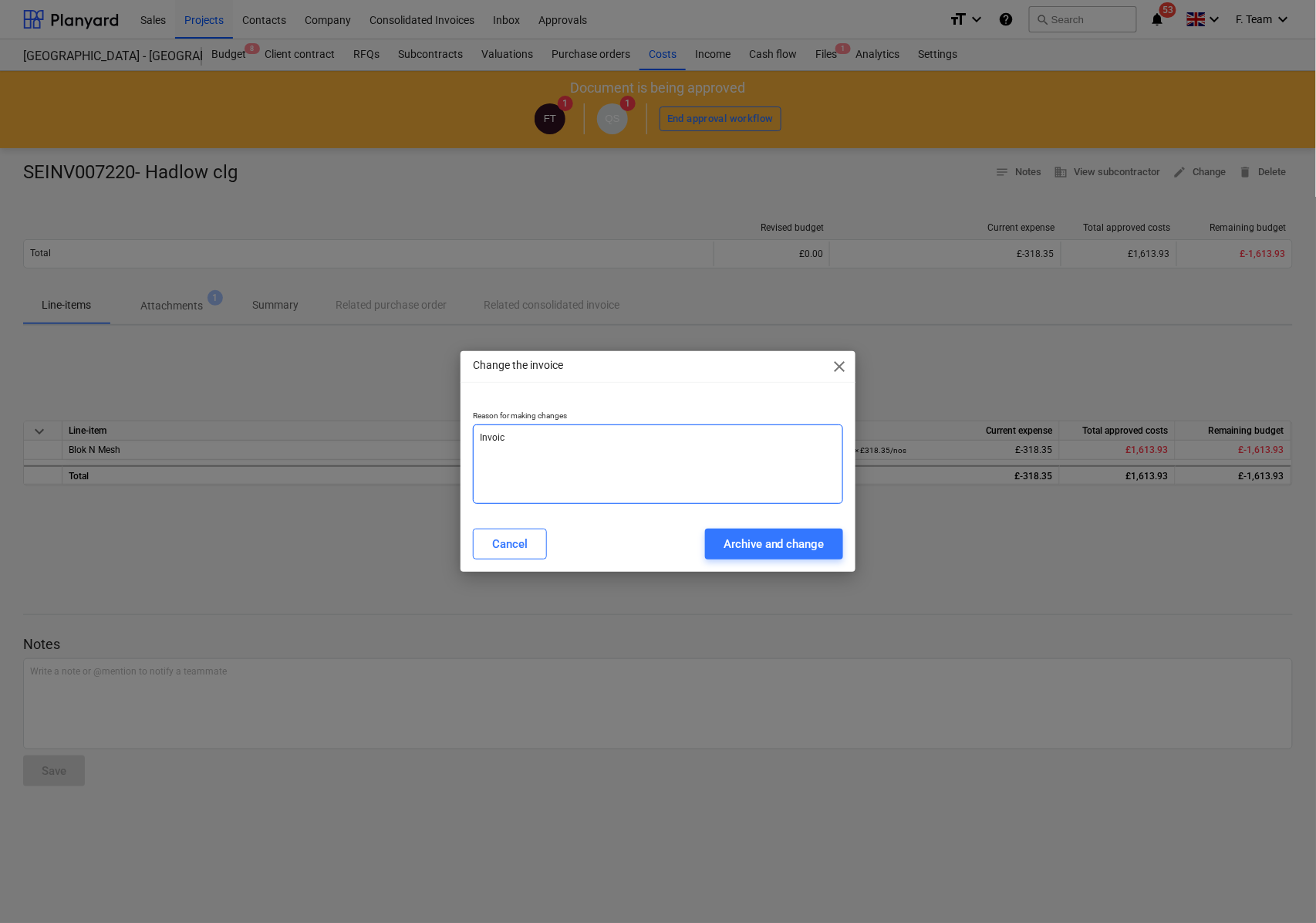
type textarea "x"
type textarea "Invo"
type textarea "x"
type textarea "Inv"
type textarea "x"
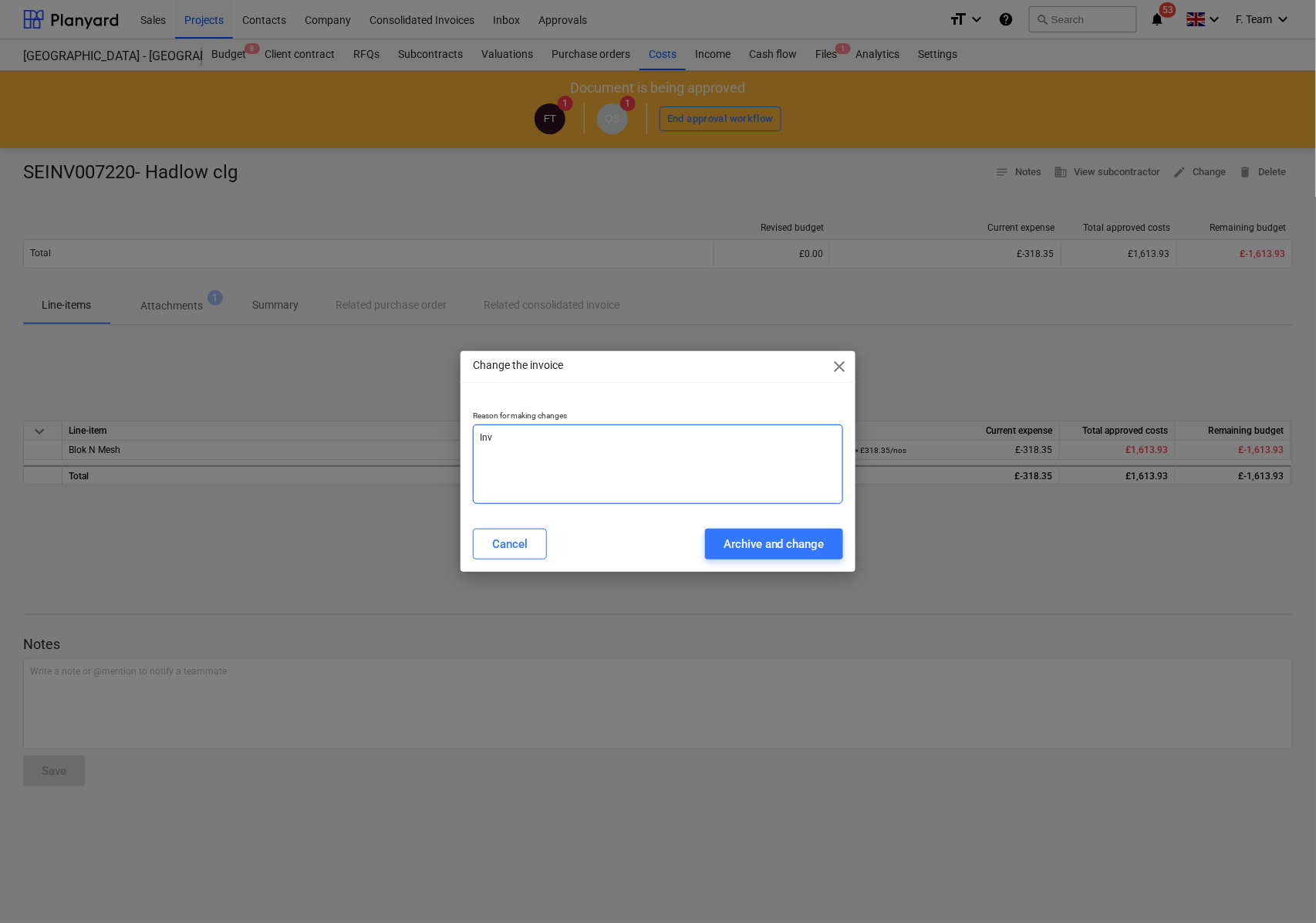
type textarea "In"
type textarea "x"
type textarea "I"
type textarea "x"
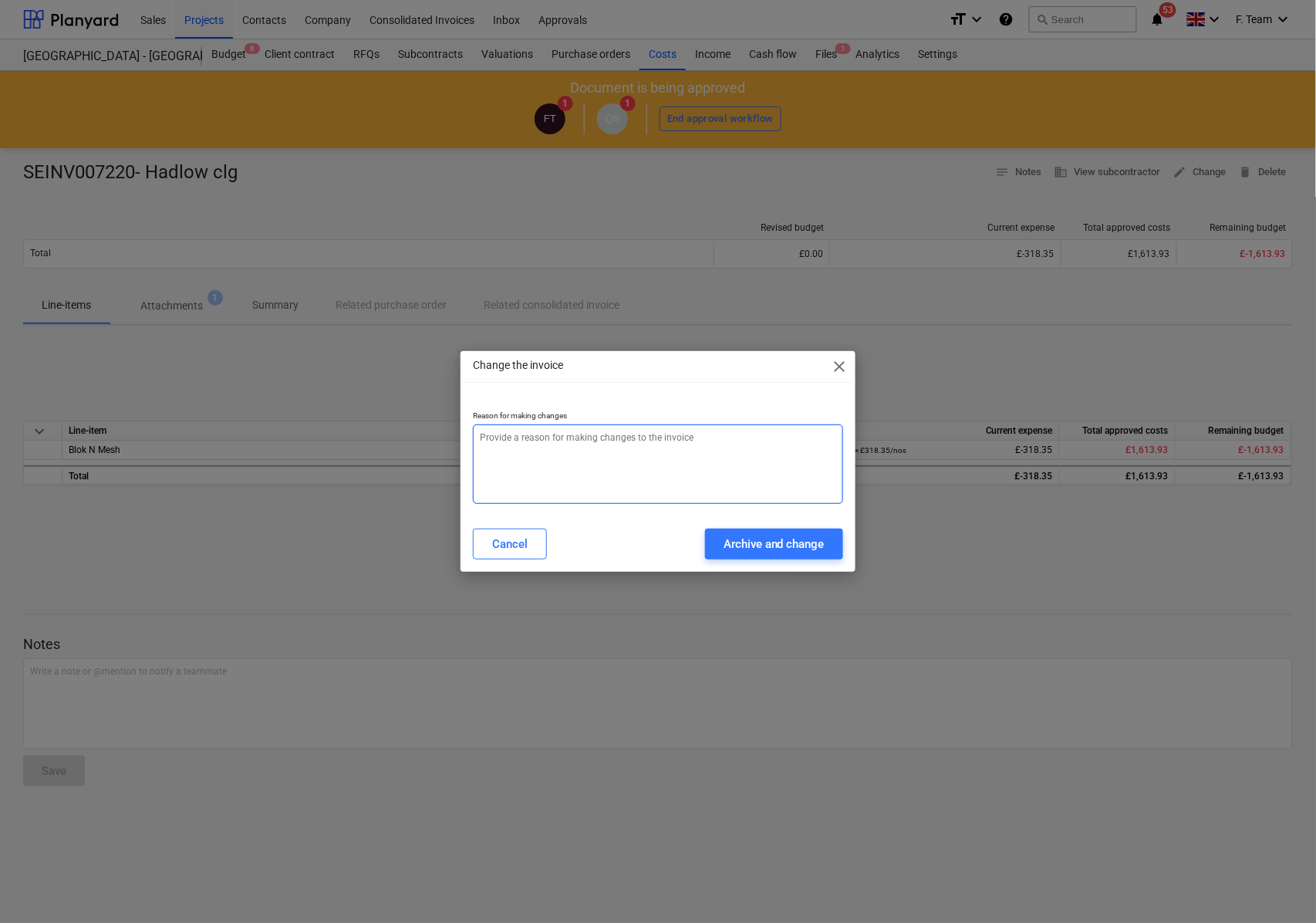
type textarea "a"
type textarea "x"
type textarea "am"
type textarea "x"
type textarea "amo"
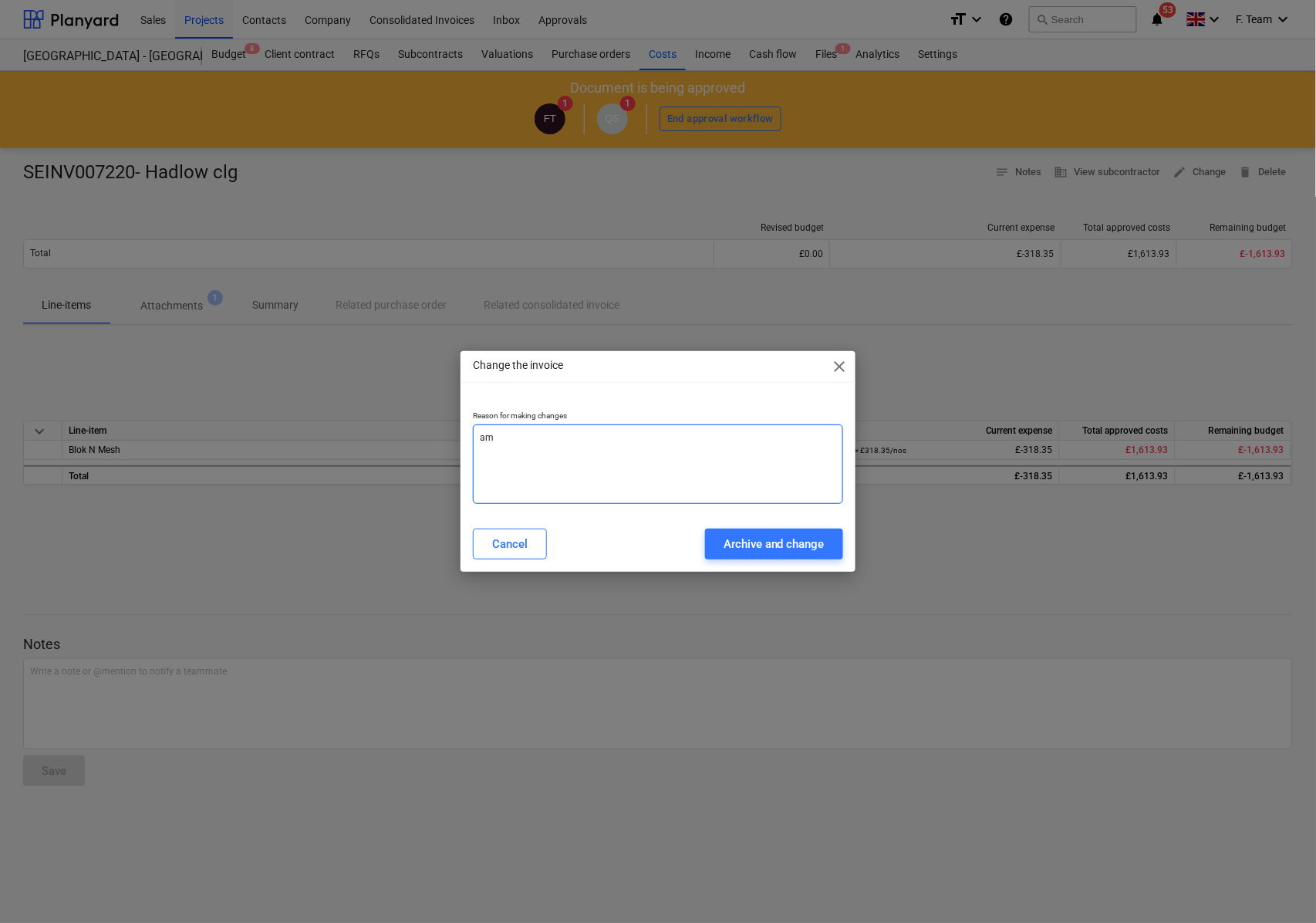
type textarea "x"
type textarea "amou"
type textarea "x"
type textarea "amoun"
type textarea "x"
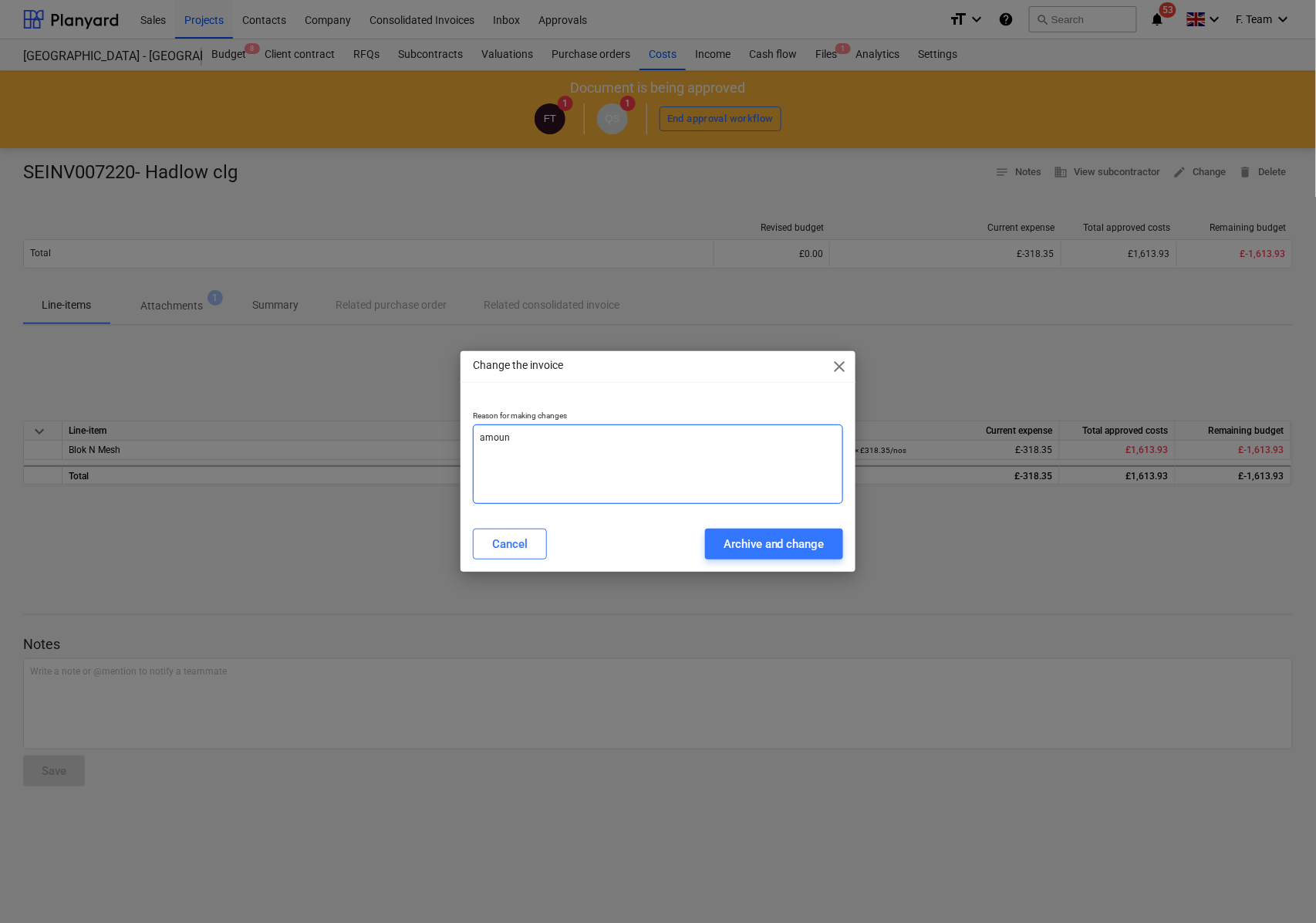
type textarea "amount"
type textarea "x"
type textarea "amount"
type textarea "x"
type textarea "amount c"
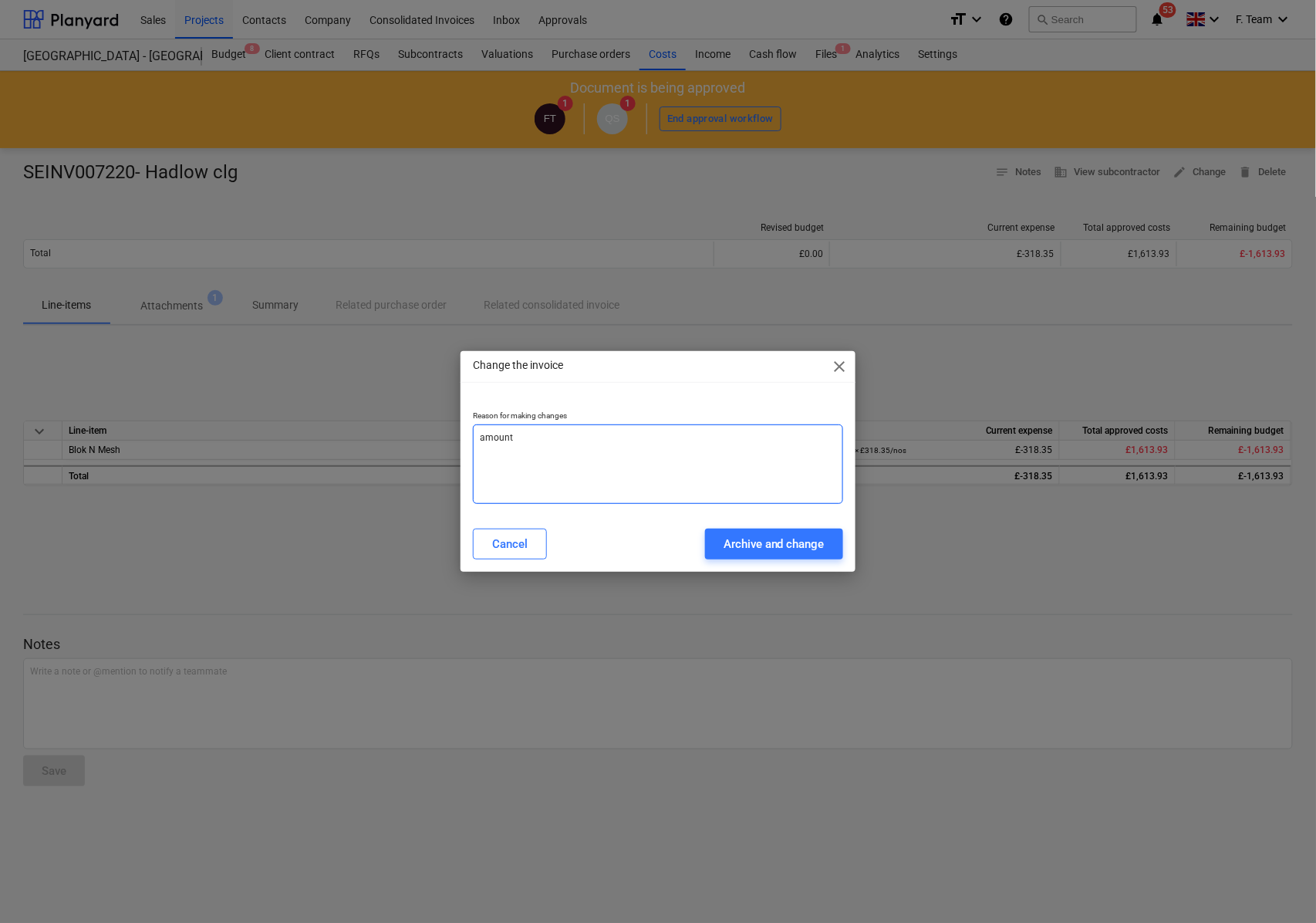
type textarea "x"
type textarea "amount cha"
type textarea "x"
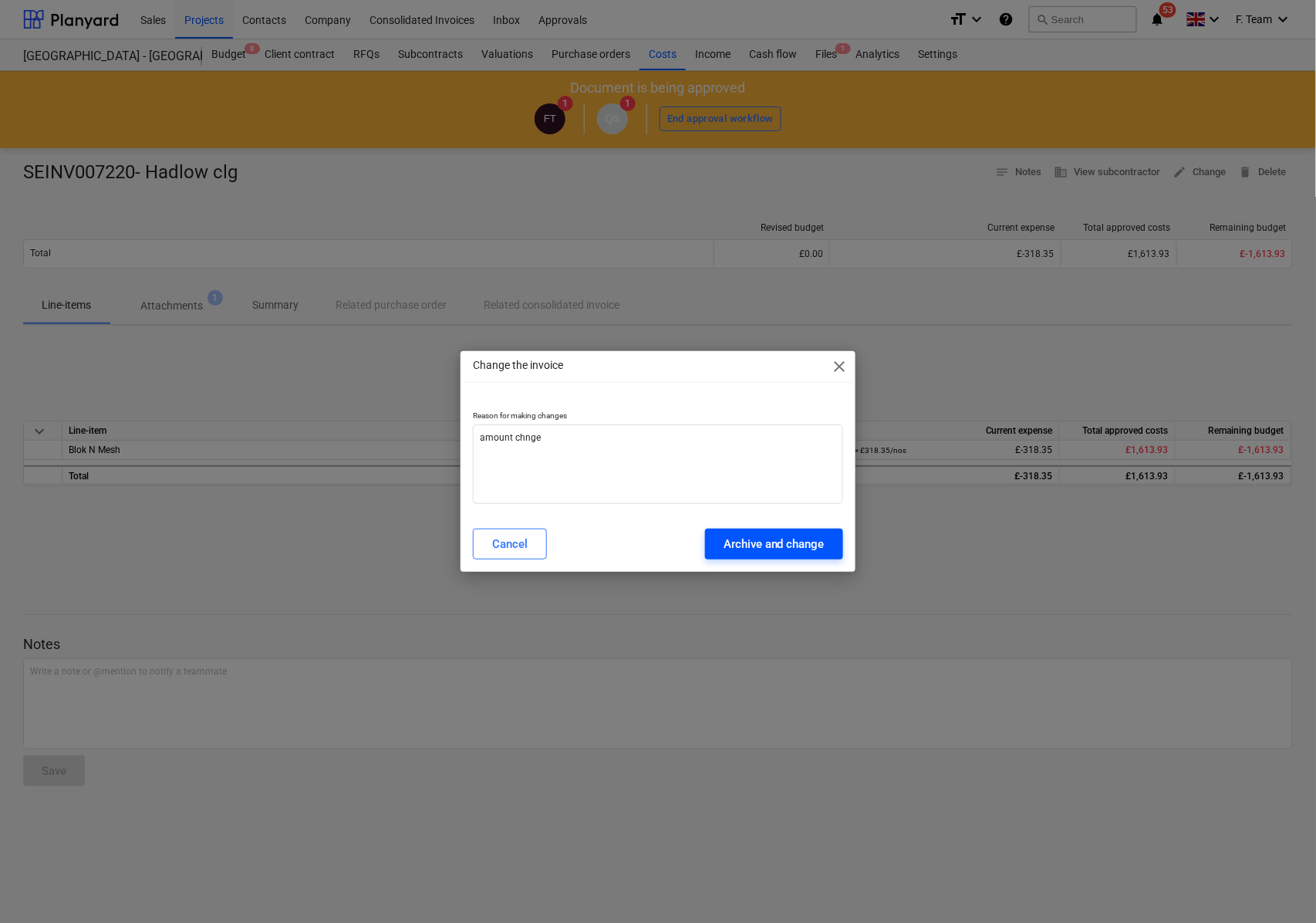
click at [734, 549] on div "Archive and change" at bounding box center [774, 544] width 101 height 20
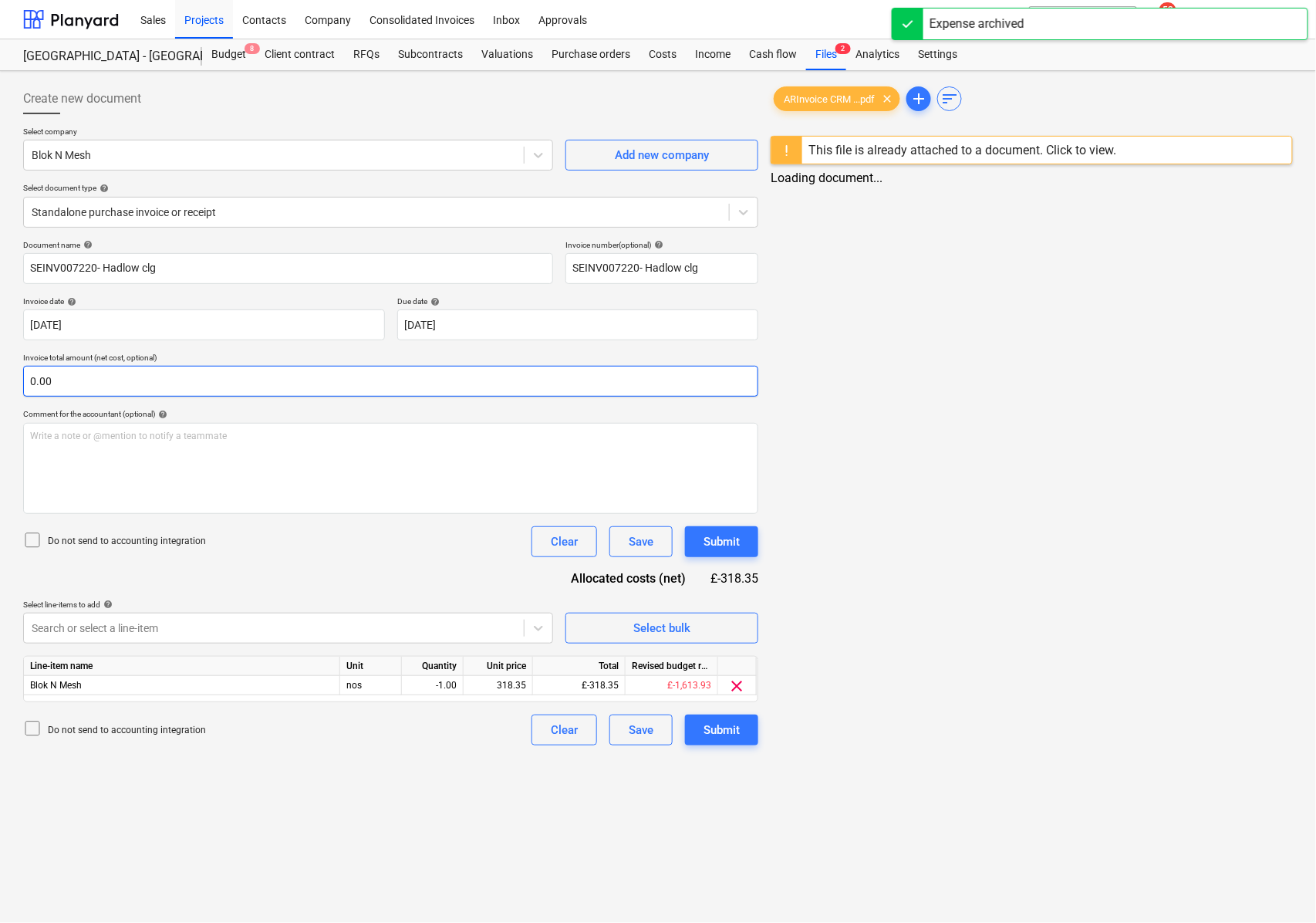
click at [75, 382] on input "0.00" at bounding box center [390, 381] width 735 height 31
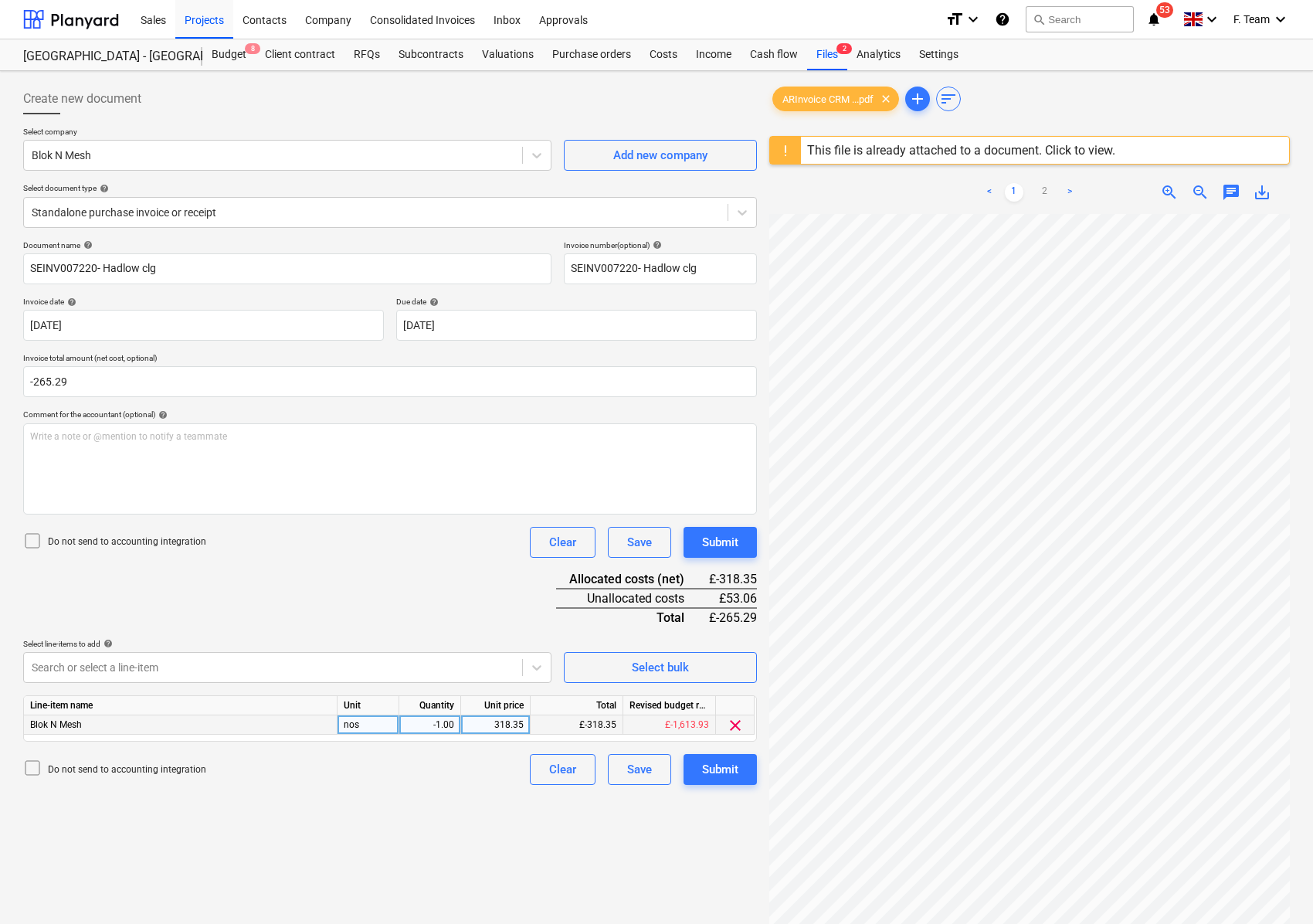
click at [492, 721] on div "318.35" at bounding box center [496, 725] width 56 height 19
click at [502, 820] on div "Create new document Select company Blok N Mesh Add new company Select document …" at bounding box center [390, 589] width 746 height 1023
click at [724, 771] on div "Submit" at bounding box center [720, 769] width 36 height 20
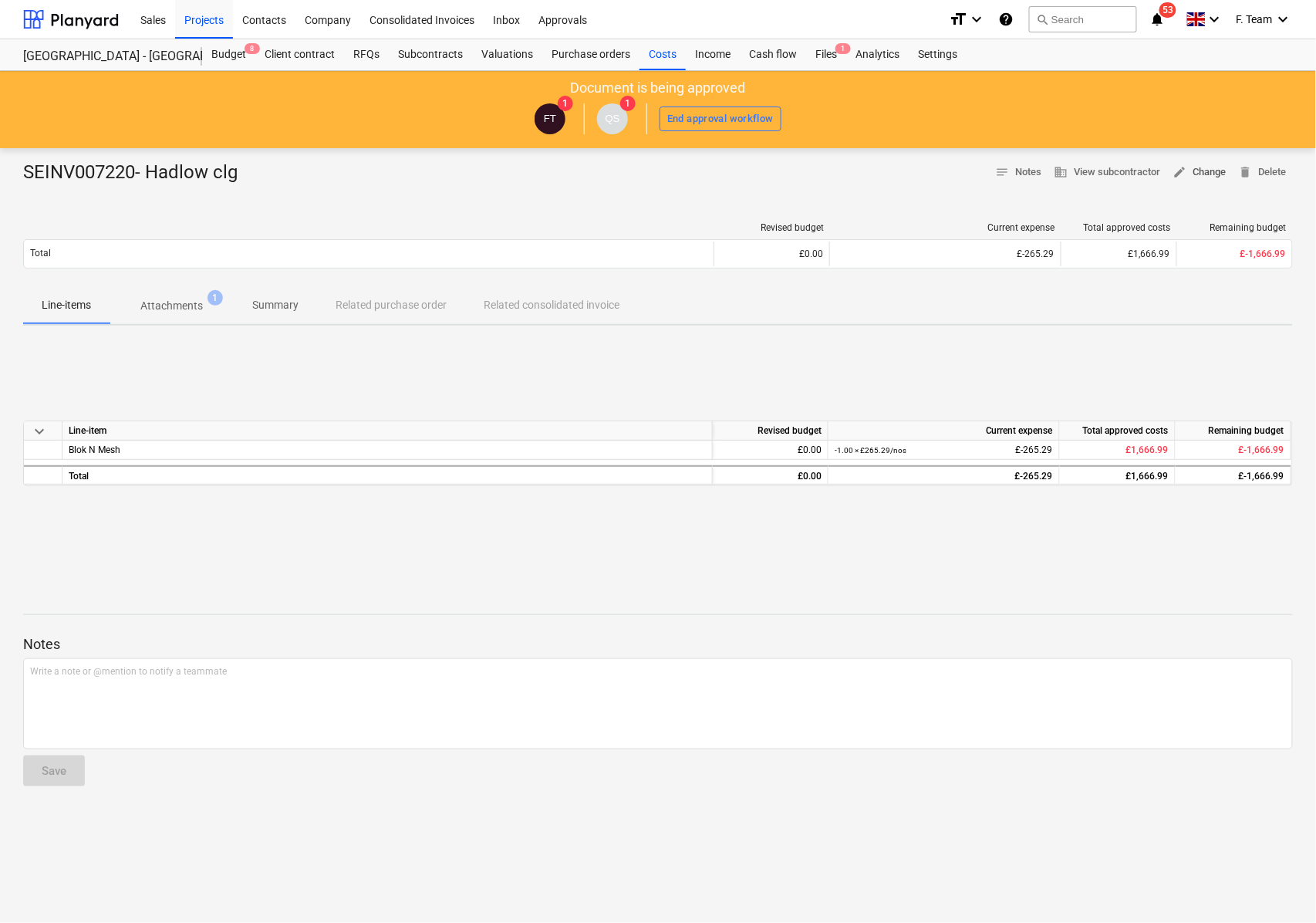
click at [1191, 174] on span "edit Change" at bounding box center [1199, 173] width 54 height 18
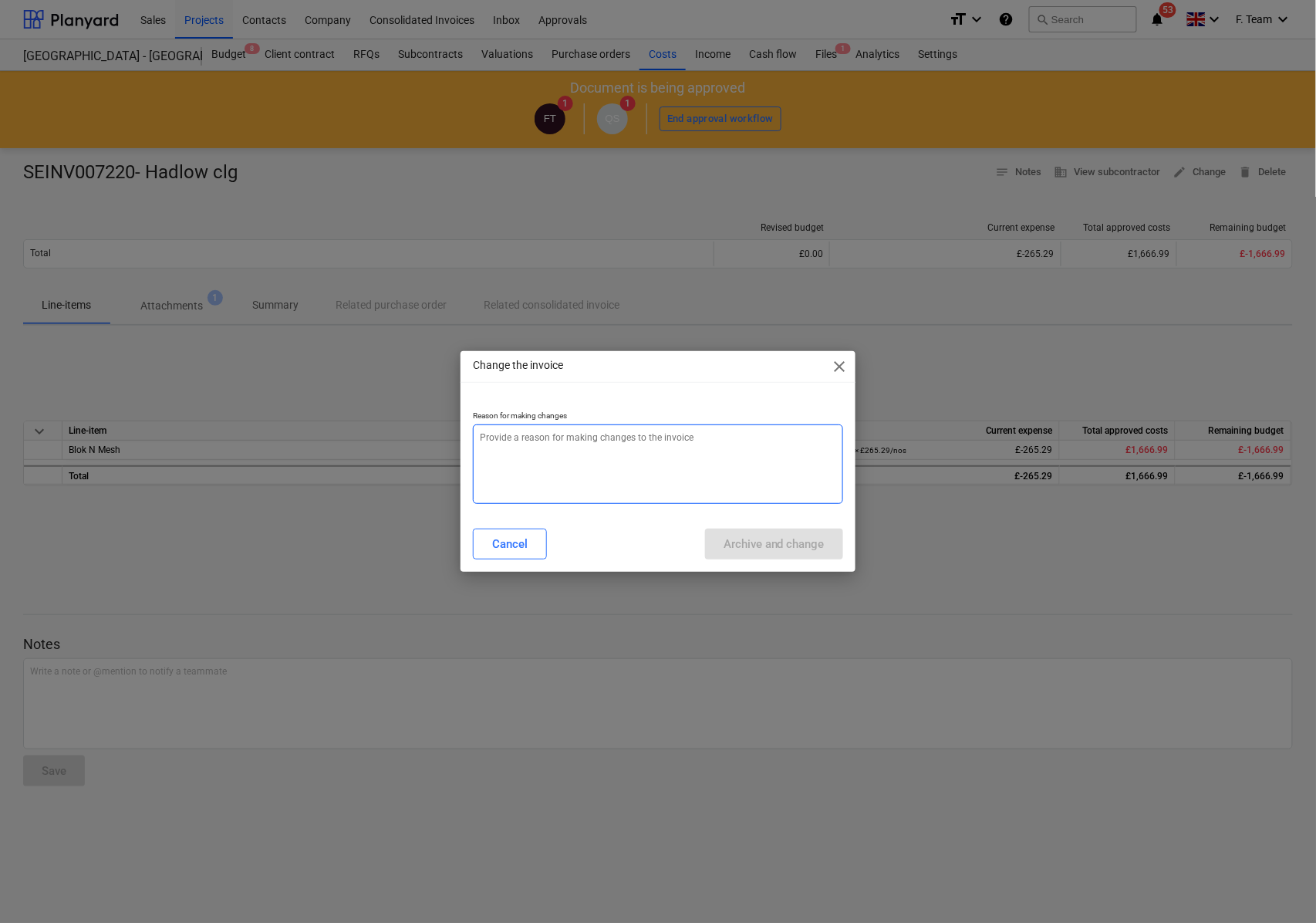
click at [568, 452] on textarea at bounding box center [657, 464] width 370 height 79
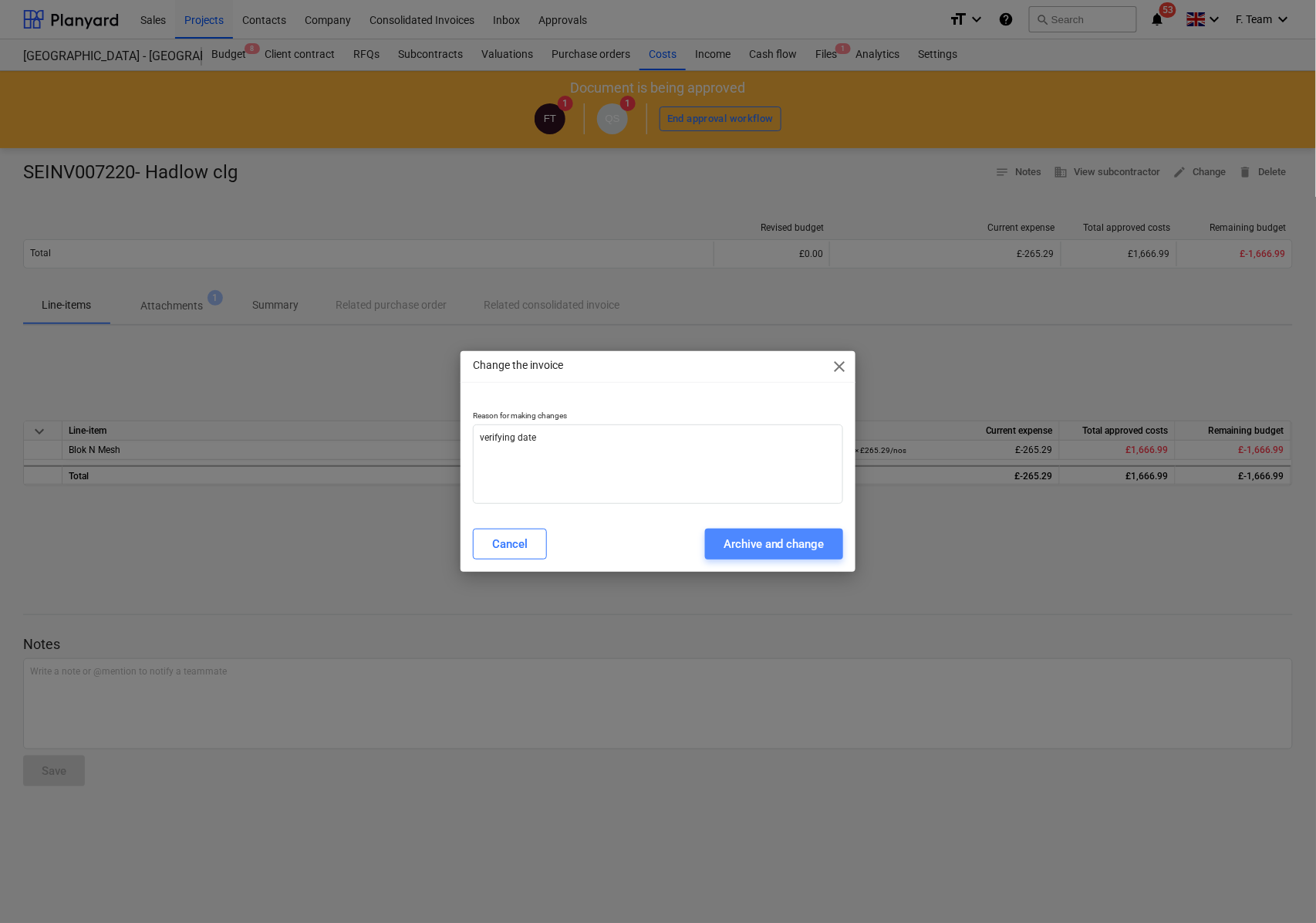
click at [739, 557] on button "Archive and change" at bounding box center [774, 544] width 138 height 31
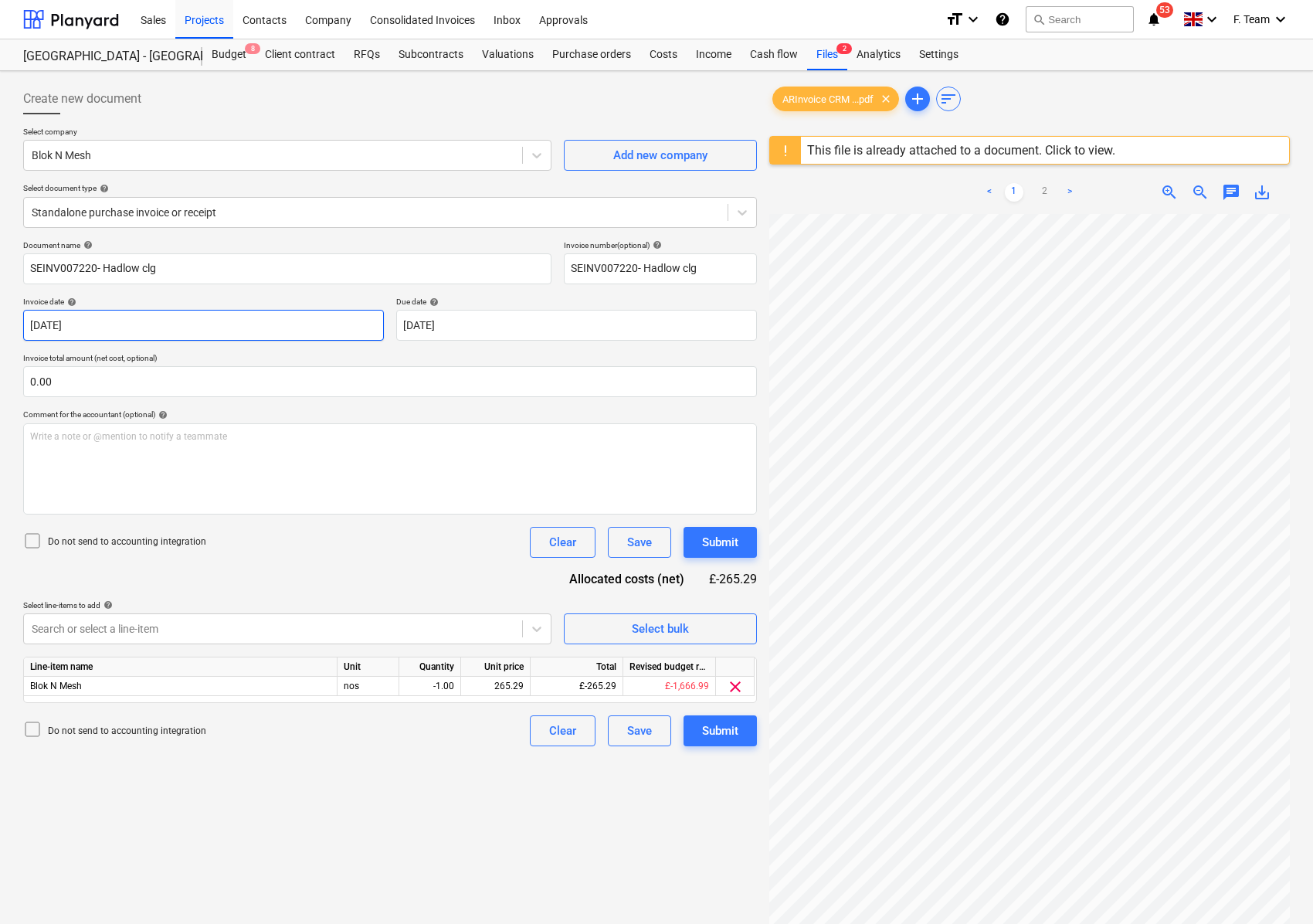
click at [102, 319] on body "Sales Projects Contacts Company Consolidated Invoices Inbox Approvals format_si…" at bounding box center [656, 462] width 1313 height 924
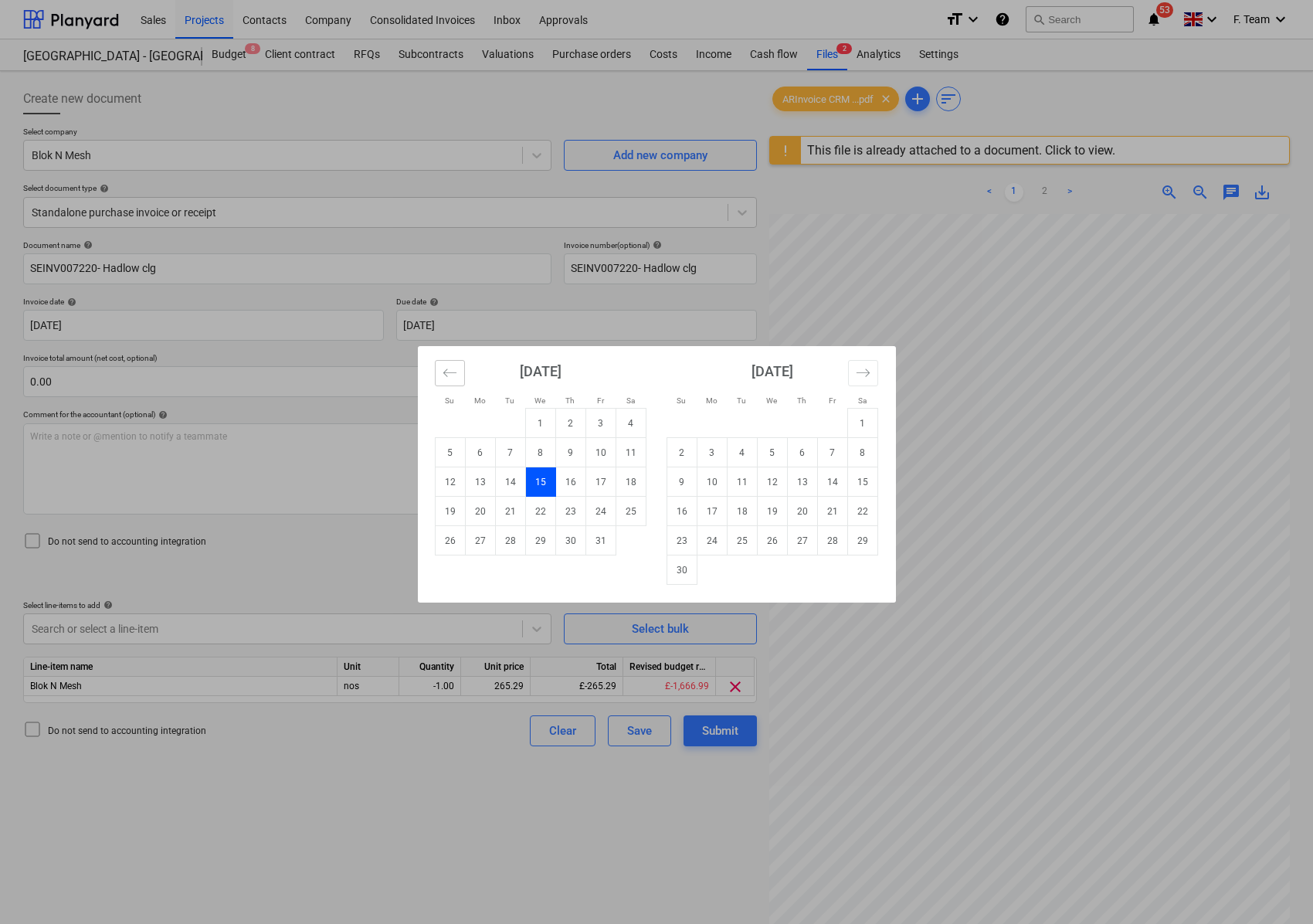
click at [437, 374] on button "Move backward to switch to the previous month." at bounding box center [450, 373] width 30 height 26
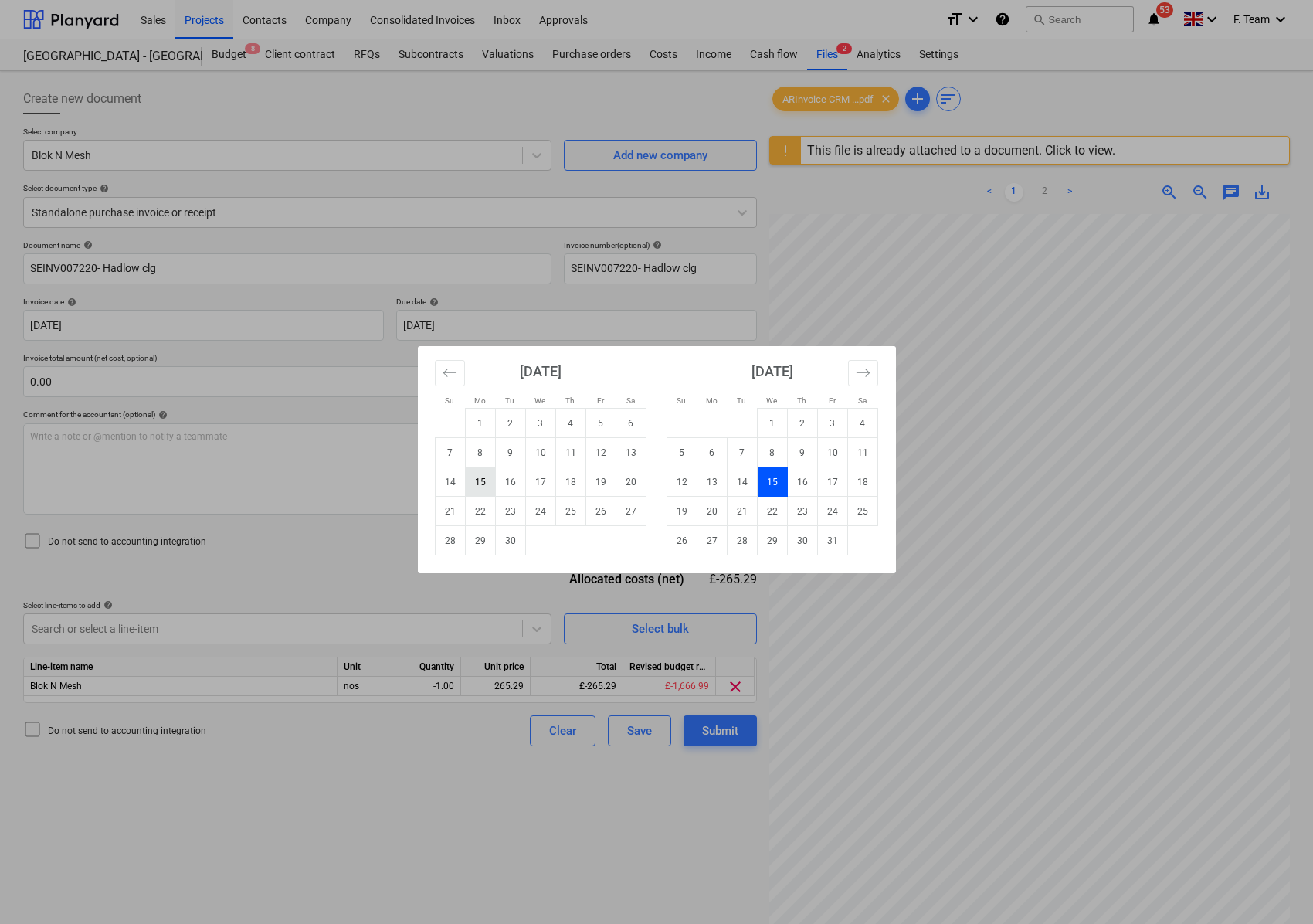
click at [484, 483] on td "15" at bounding box center [480, 482] width 30 height 30
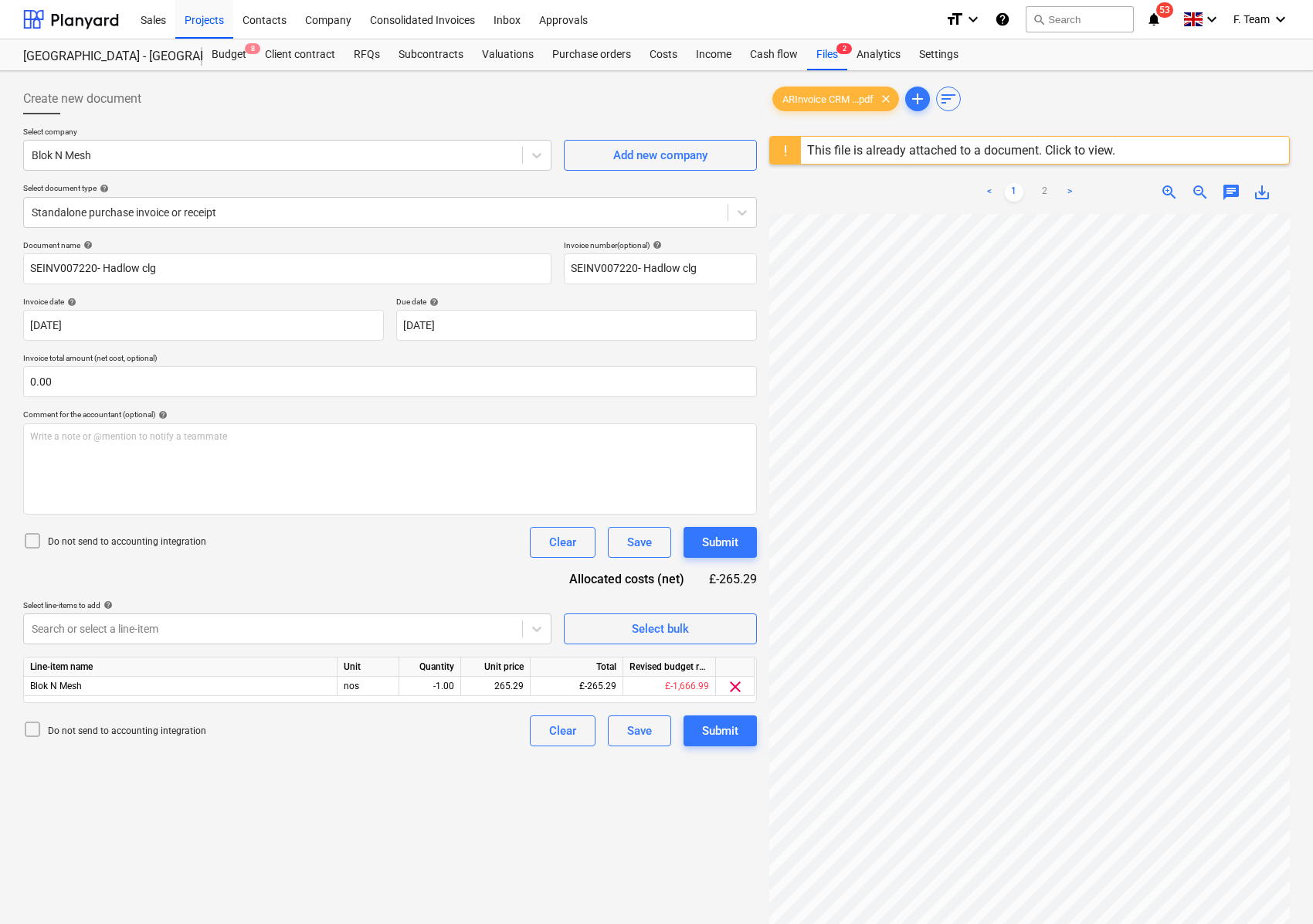
click at [0, 517] on div "Create new document Select company Blok N Mesh Add new company Select document …" at bounding box center [656, 589] width 1313 height 1036
click at [710, 737] on div "Submit" at bounding box center [720, 730] width 36 height 20
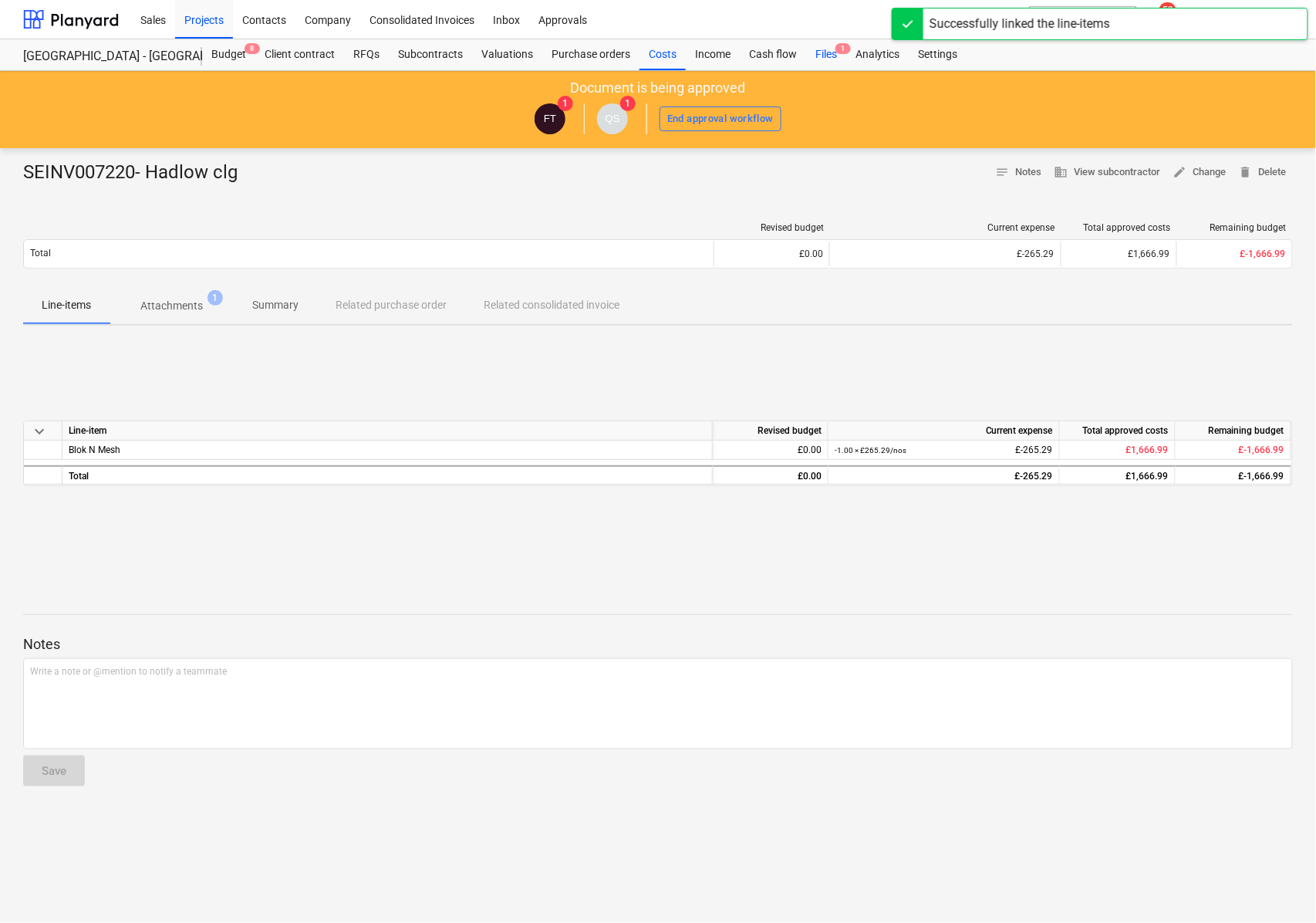
click at [830, 53] on div "Files 1" at bounding box center [826, 54] width 40 height 31
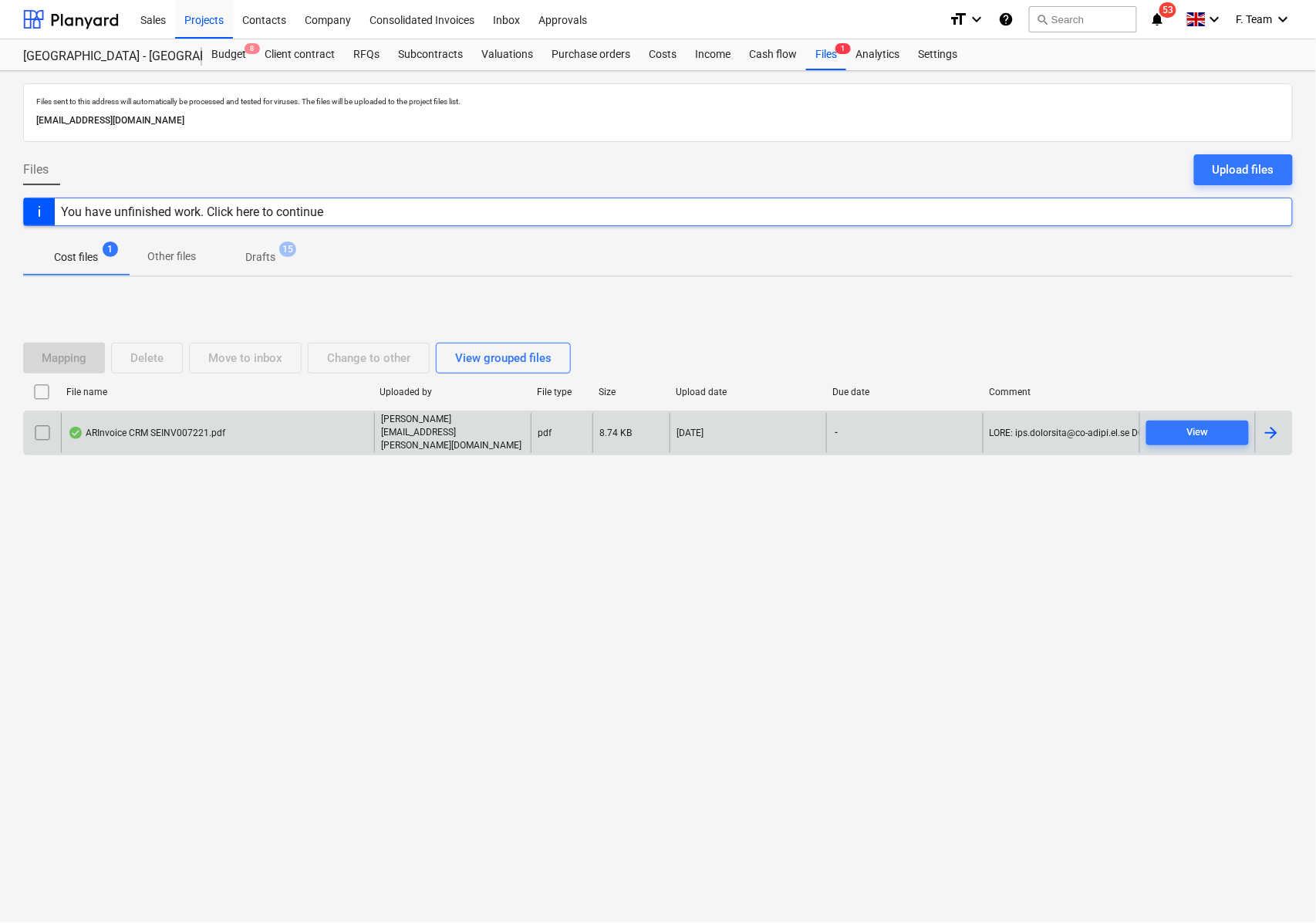
click at [1274, 436] on div at bounding box center [1270, 433] width 18 height 18
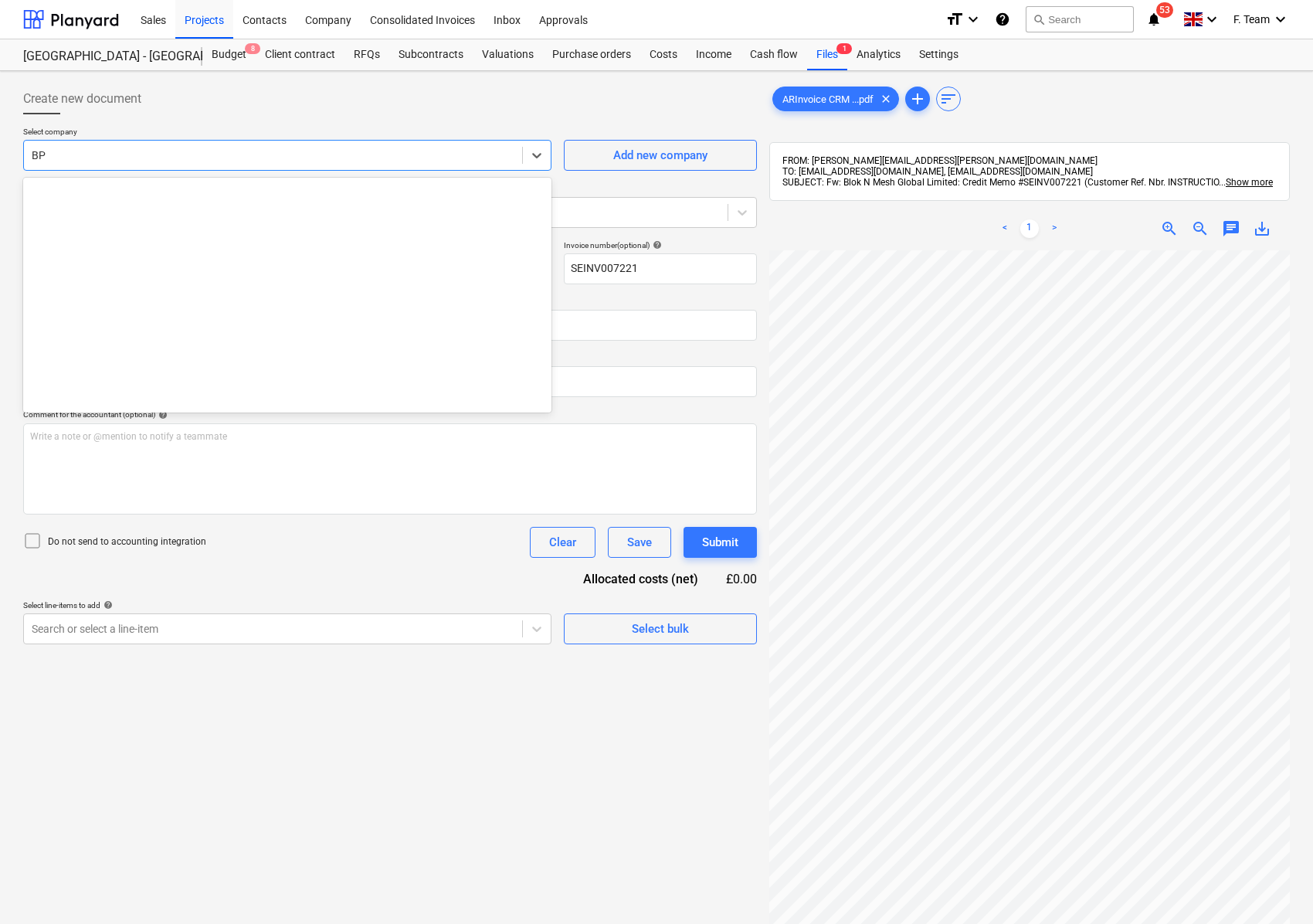
click at [165, 155] on div at bounding box center [273, 155] width 483 height 15
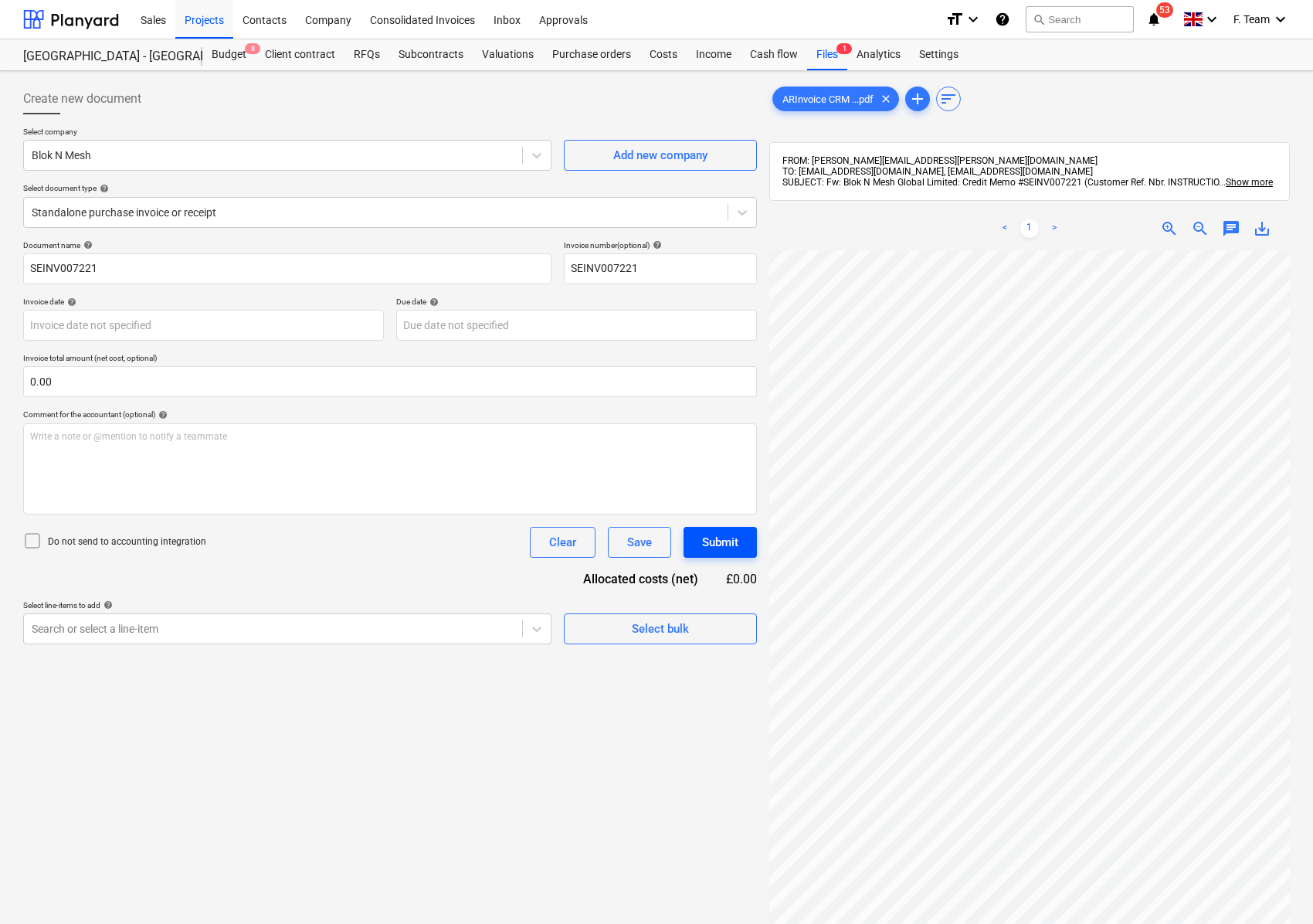
scroll to position [71, 364]
click at [705, 538] on div "Create new document Select company Blok N Mesh Add new company Select document …" at bounding box center [656, 607] width 1279 height 1060
click at [118, 266] on input "SEINV007221" at bounding box center [287, 268] width 528 height 31
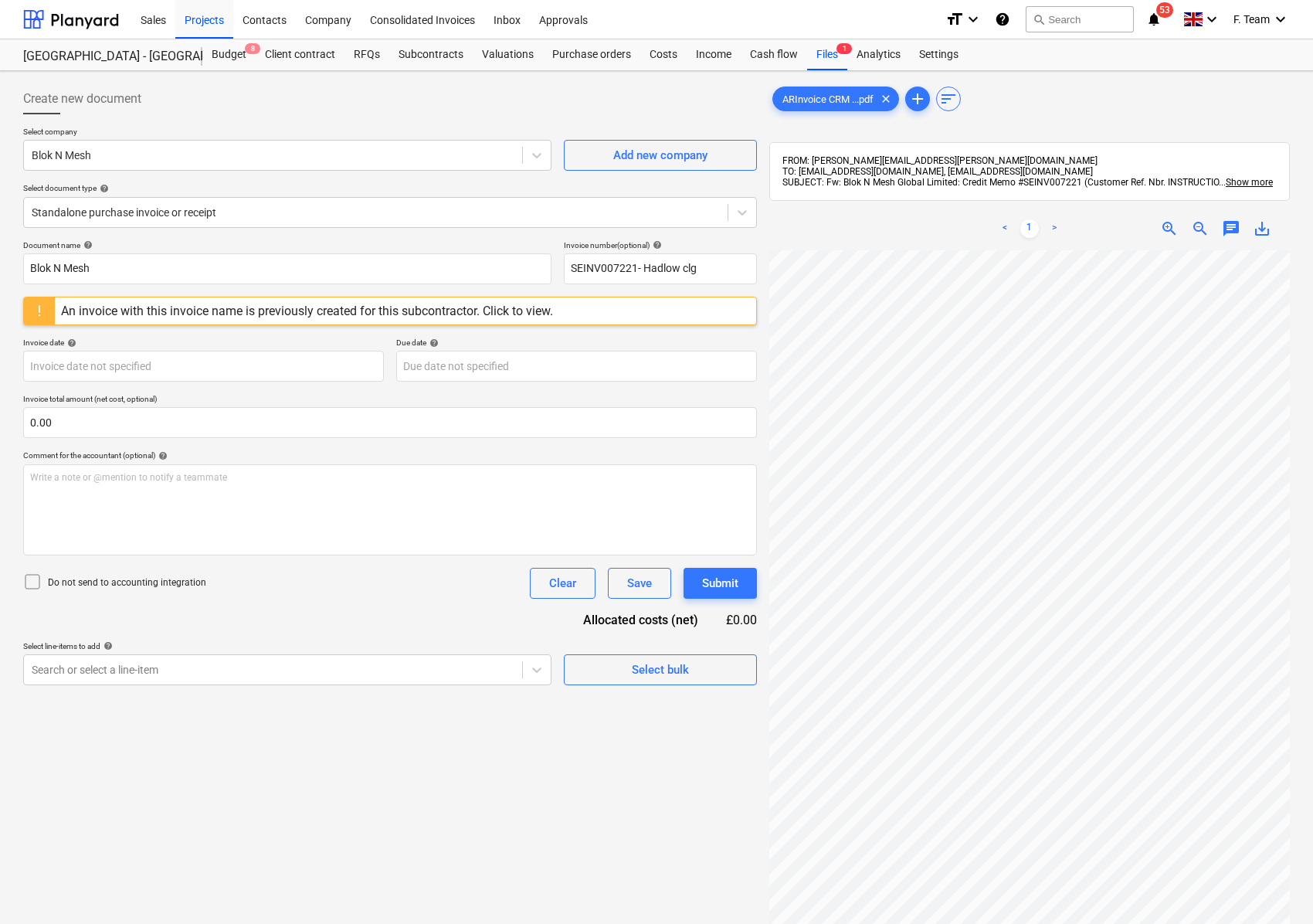
click at [271, 783] on div "Create new document Select company Blok N Mesh Add new company Select document …" at bounding box center [390, 607] width 746 height 1060
click at [69, 372] on body "Sales Projects Contacts Company Consolidated Invoices Inbox Approvals format_si…" at bounding box center [656, 462] width 1313 height 924
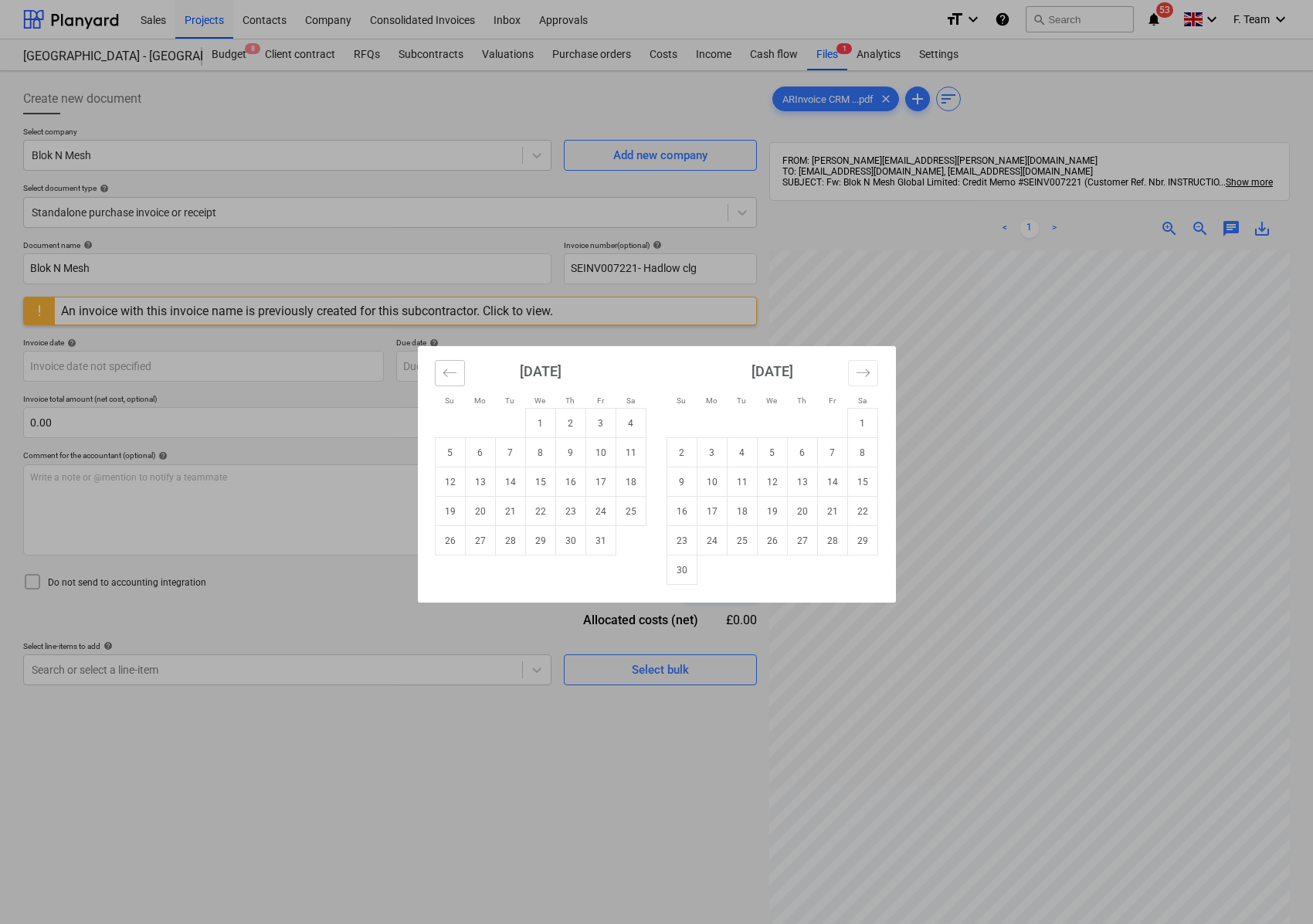
click at [443, 374] on icon "Move backward to switch to the previous month." at bounding box center [450, 372] width 14 height 14
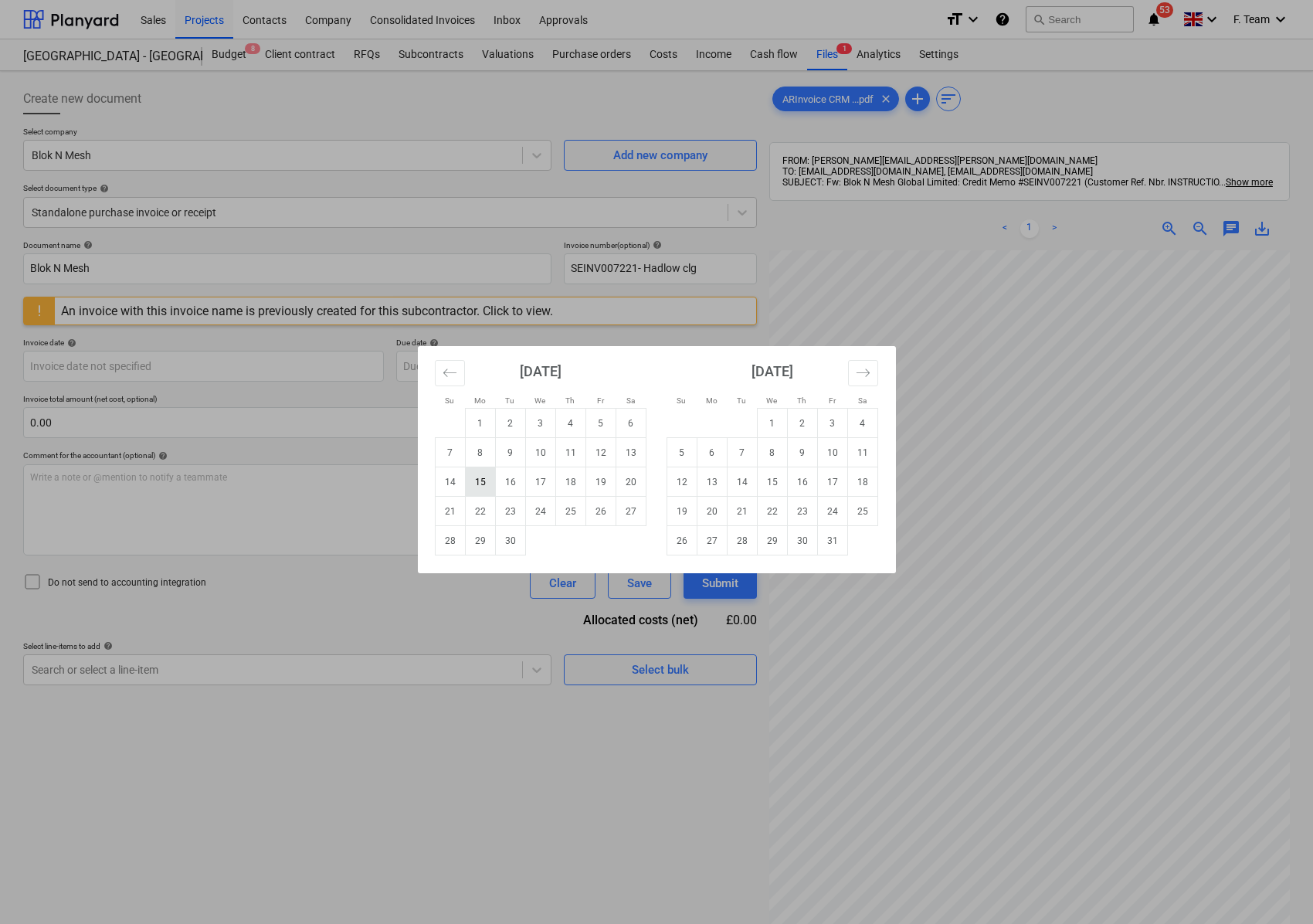
click at [487, 474] on td "15" at bounding box center [480, 482] width 30 height 30
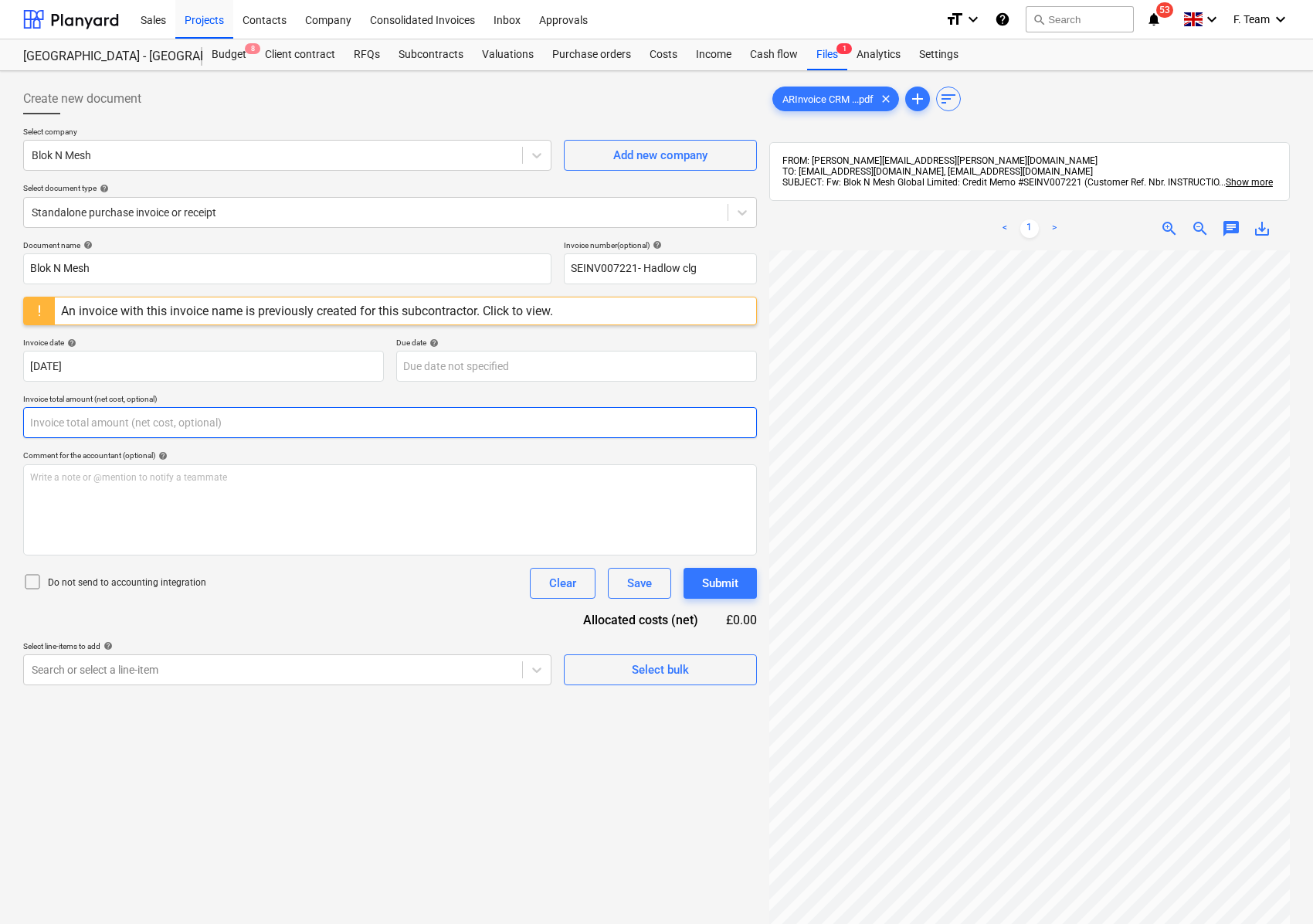
click at [118, 429] on input "text" at bounding box center [390, 422] width 733 height 31
click at [109, 424] on input "text" at bounding box center [390, 422] width 733 height 31
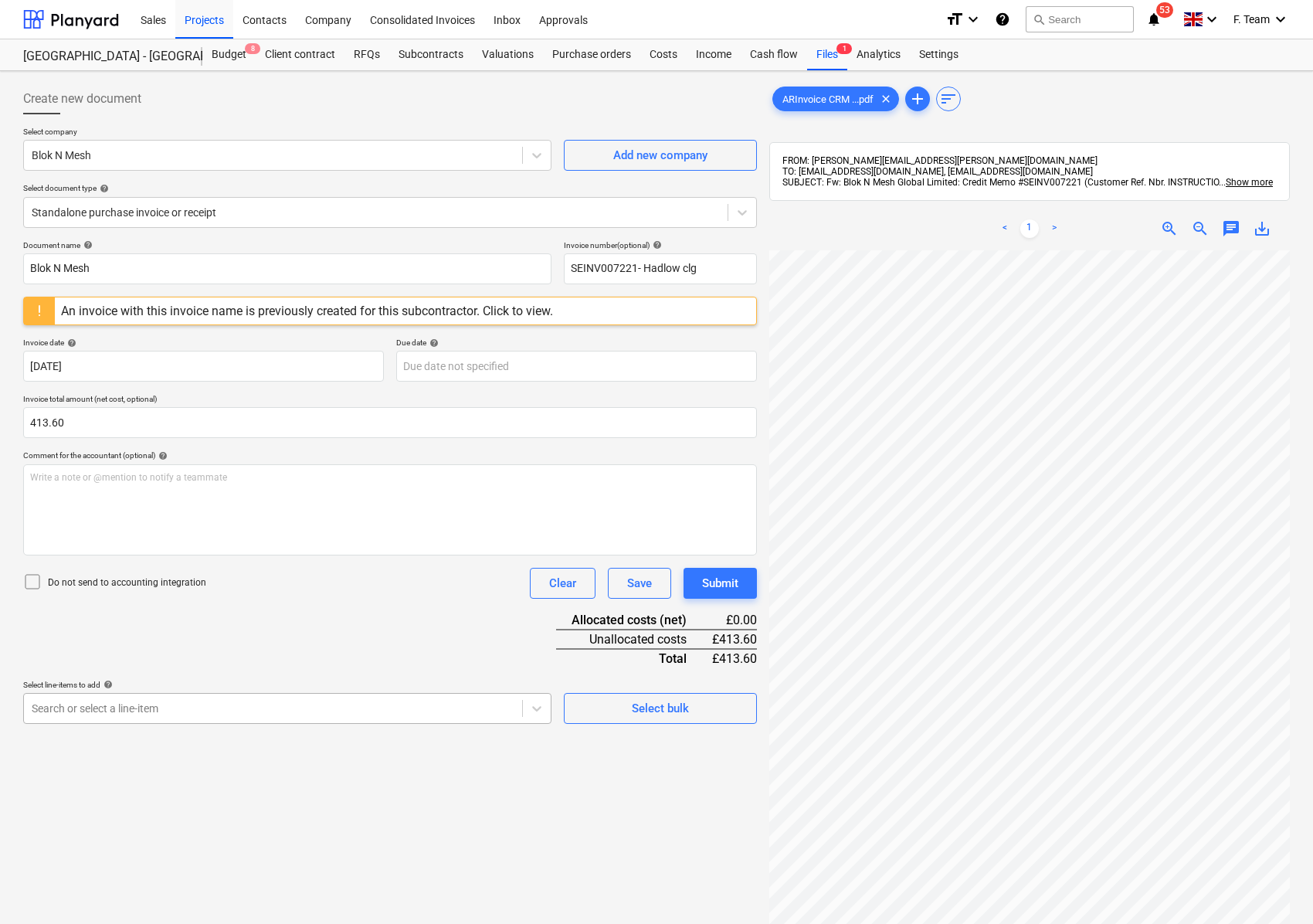
click at [313, 717] on body "Sales Projects Contacts Company Consolidated Invoices Inbox Approvals format_si…" at bounding box center [656, 462] width 1313 height 924
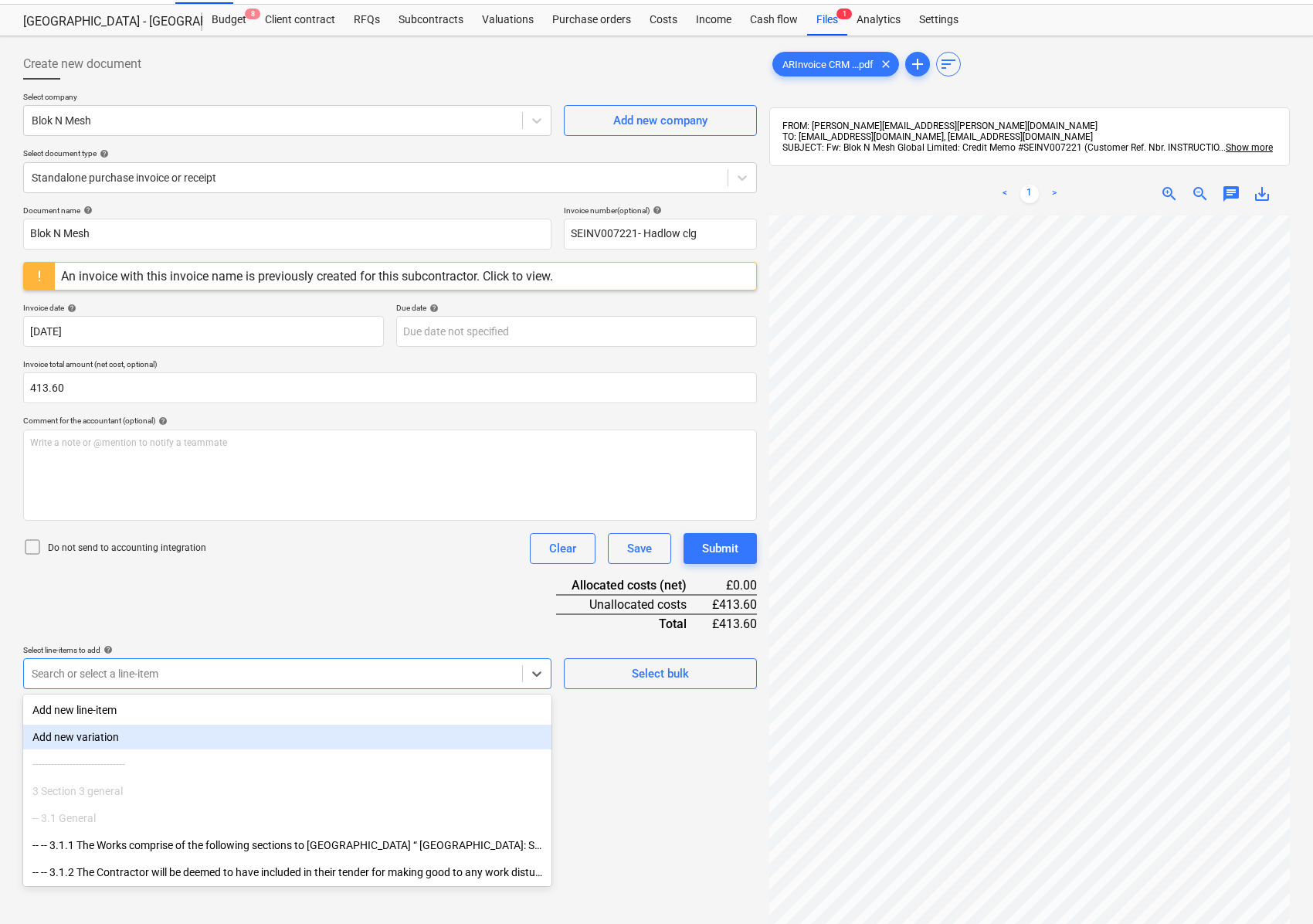
scroll to position [46, 0]
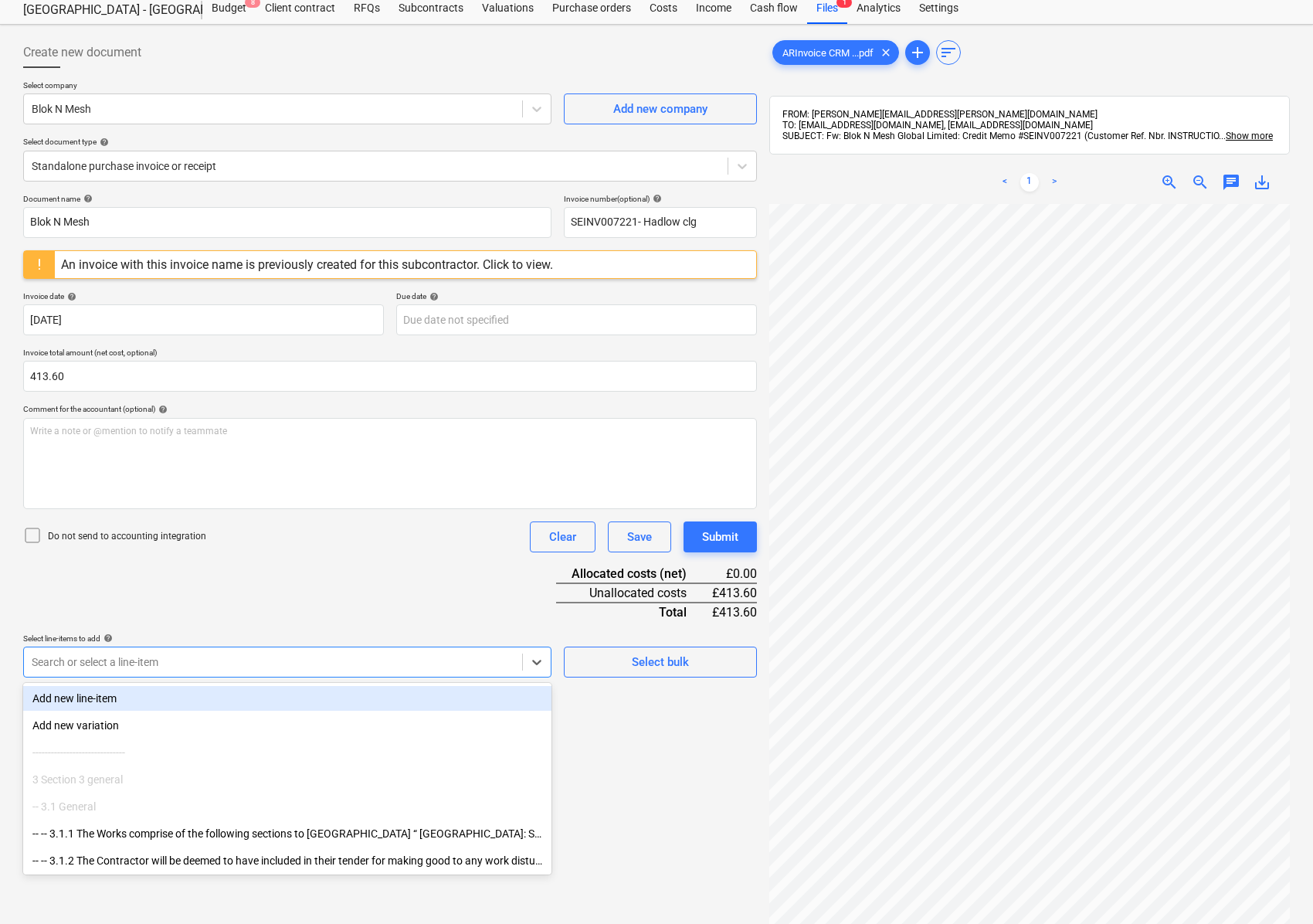
click at [249, 646] on div "Search or select a line-item" at bounding box center [287, 661] width 528 height 31
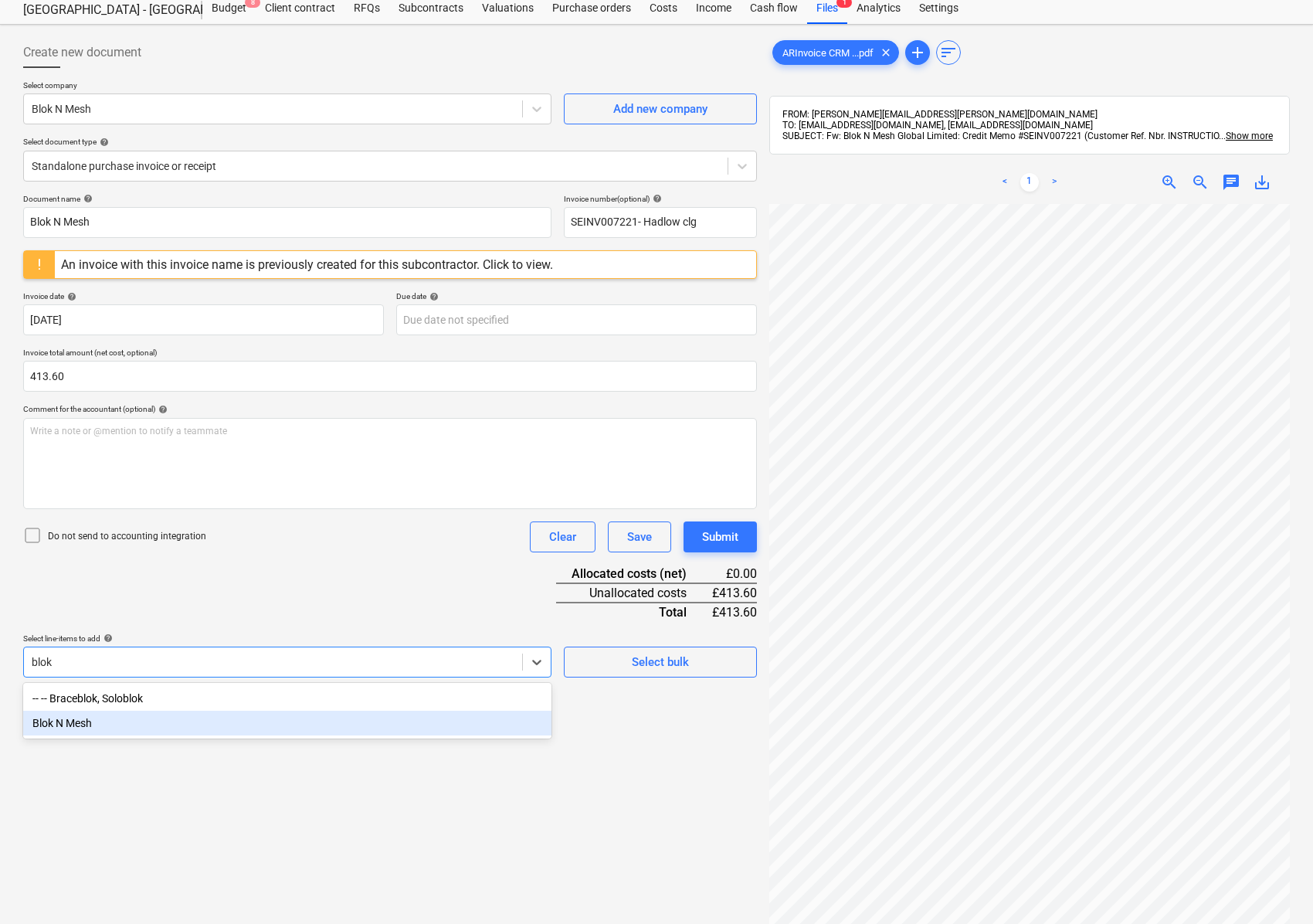
click at [128, 717] on div "Blok N Mesh" at bounding box center [287, 722] width 528 height 25
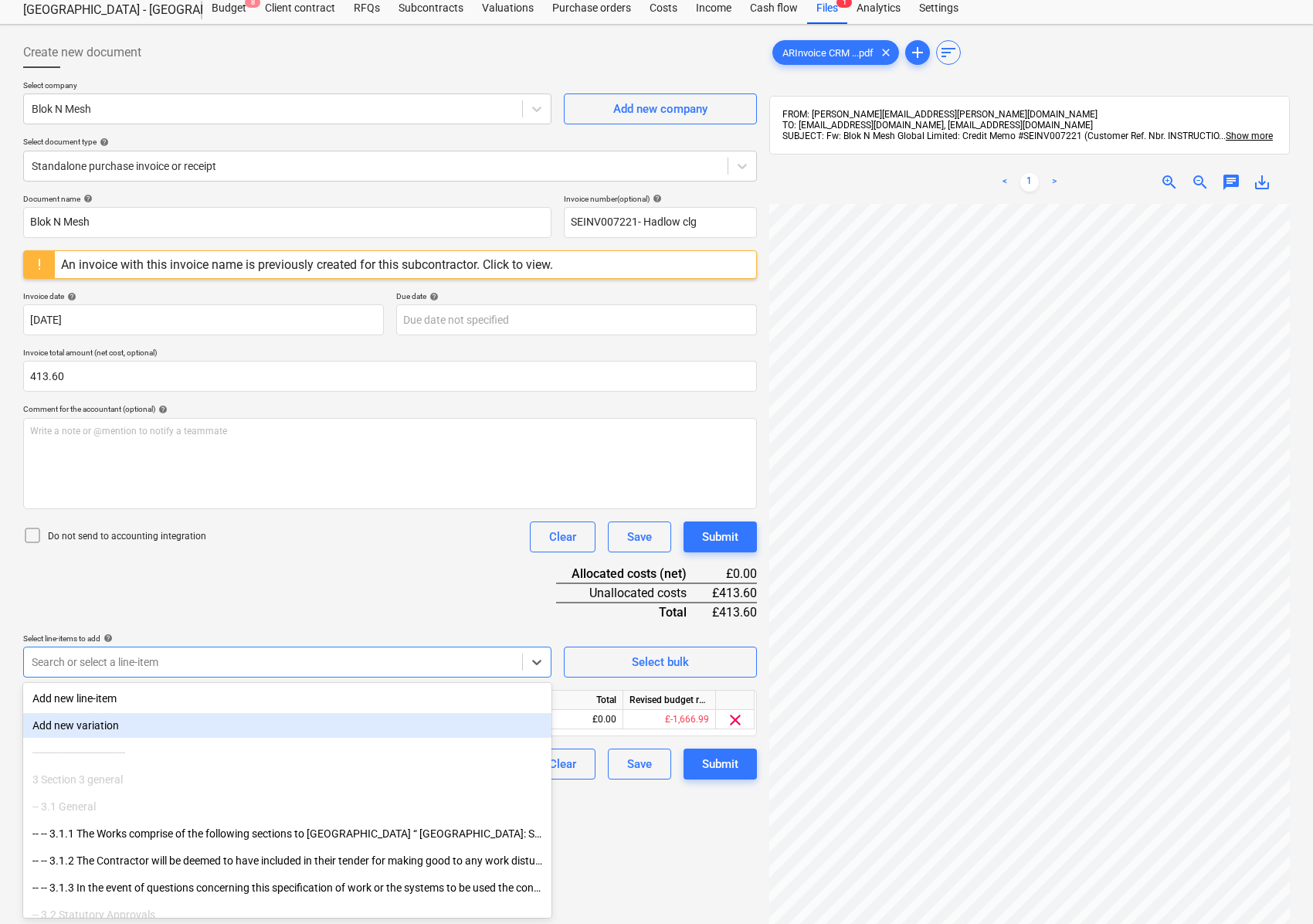
click at [283, 579] on div "Document name help Blok N Mesh Invoice number (optional) help SEINV007221- Hadl…" at bounding box center [390, 486] width 733 height 585
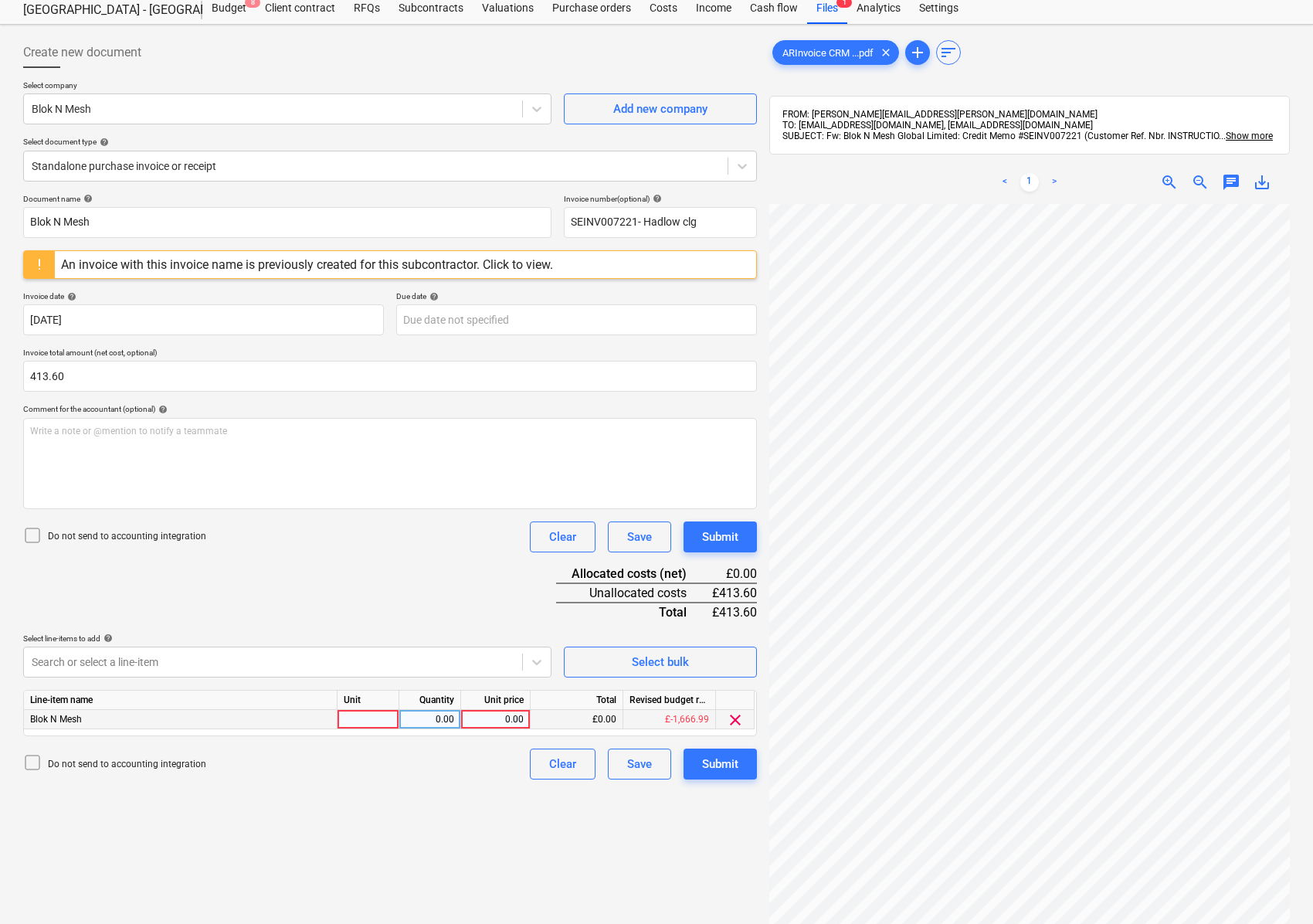
click at [364, 721] on div at bounding box center [368, 720] width 62 height 19
click at [457, 797] on div "Create new document Select company Blok N Mesh Add new company Select document …" at bounding box center [390, 561] width 746 height 1060
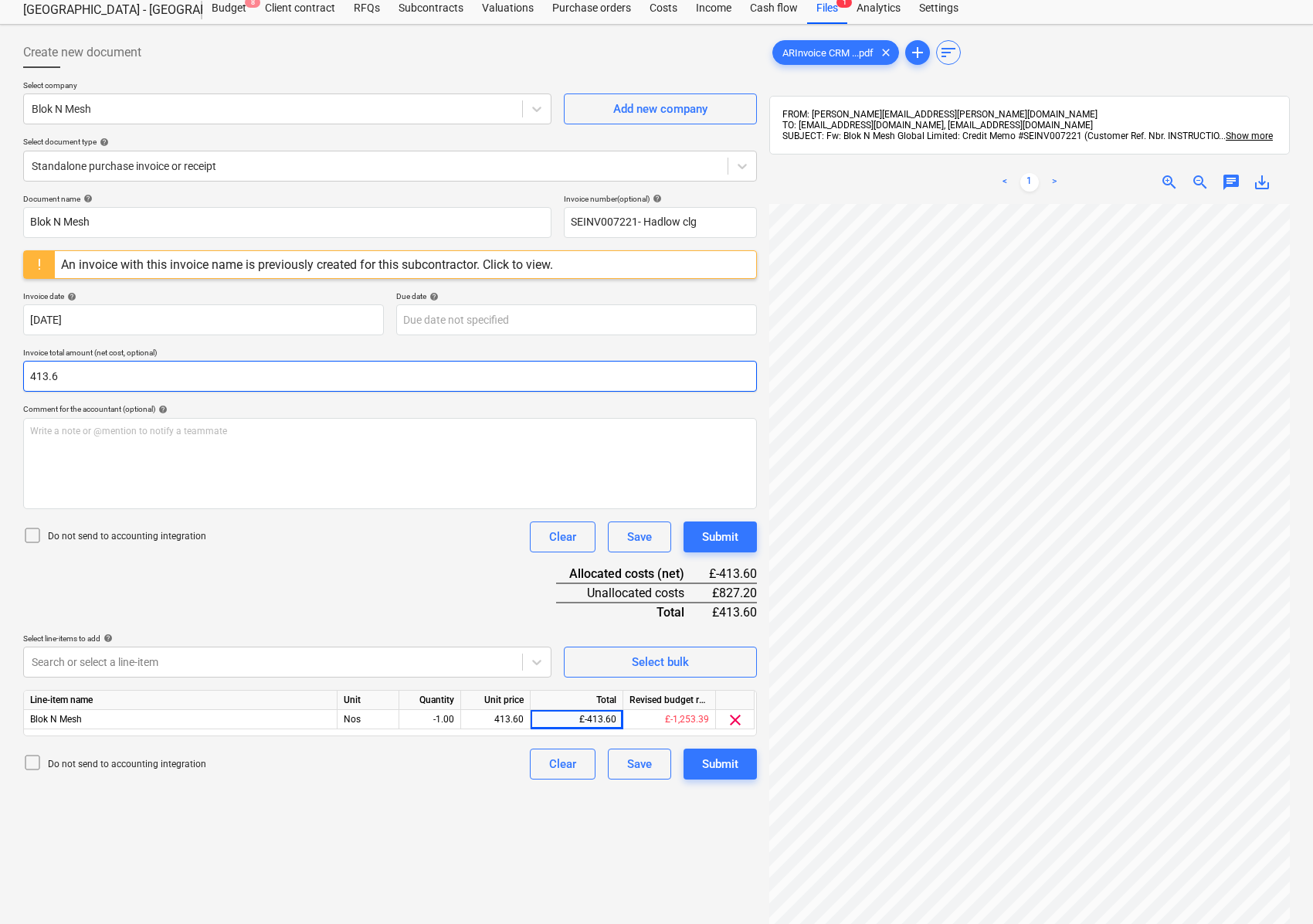
click at [26, 380] on input "413.6" at bounding box center [390, 376] width 733 height 31
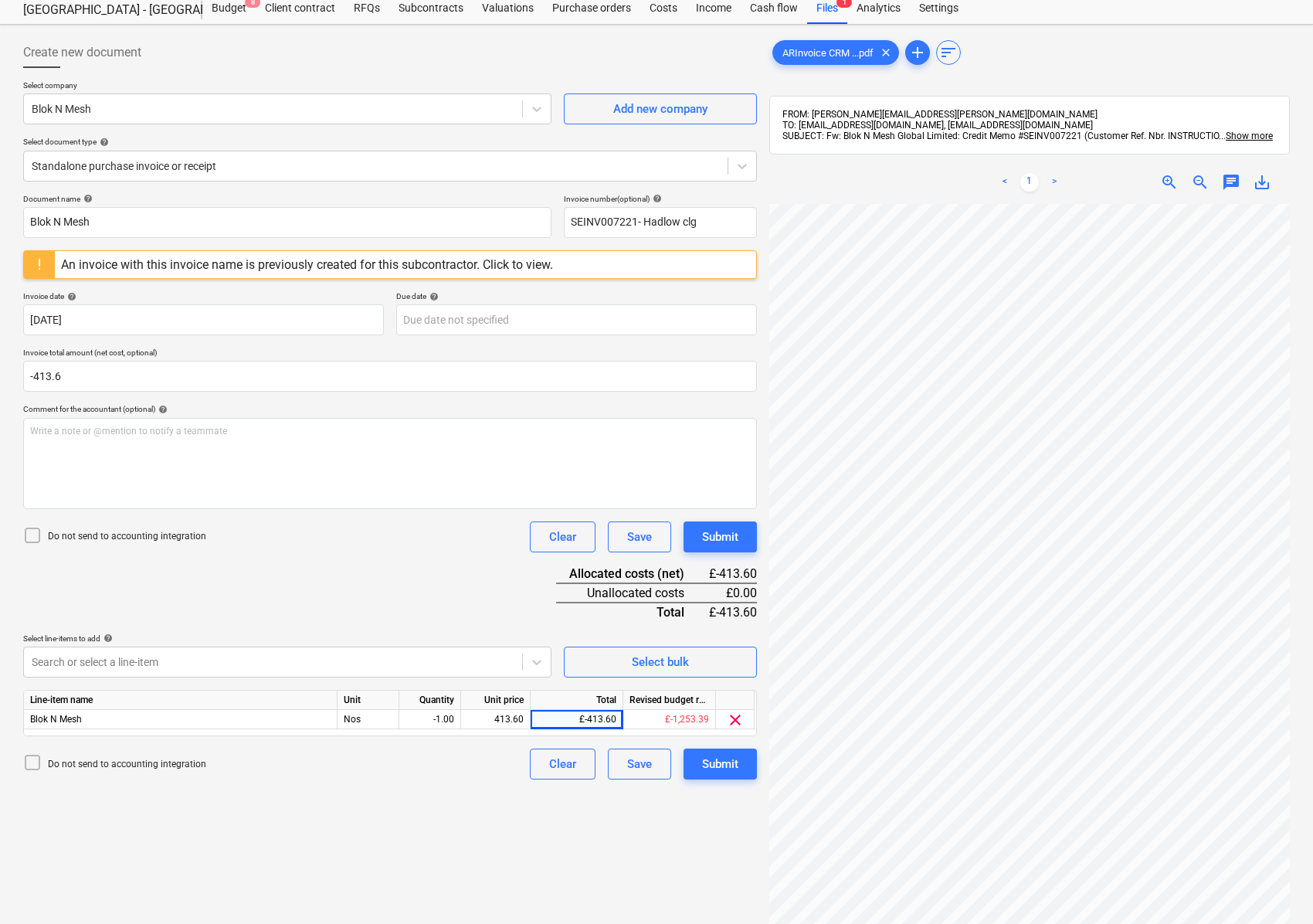
click at [392, 866] on div "Create new document Select company Blok N Mesh Add new company Select document …" at bounding box center [390, 561] width 746 height 1060
click at [167, 171] on div at bounding box center [376, 166] width 689 height 15
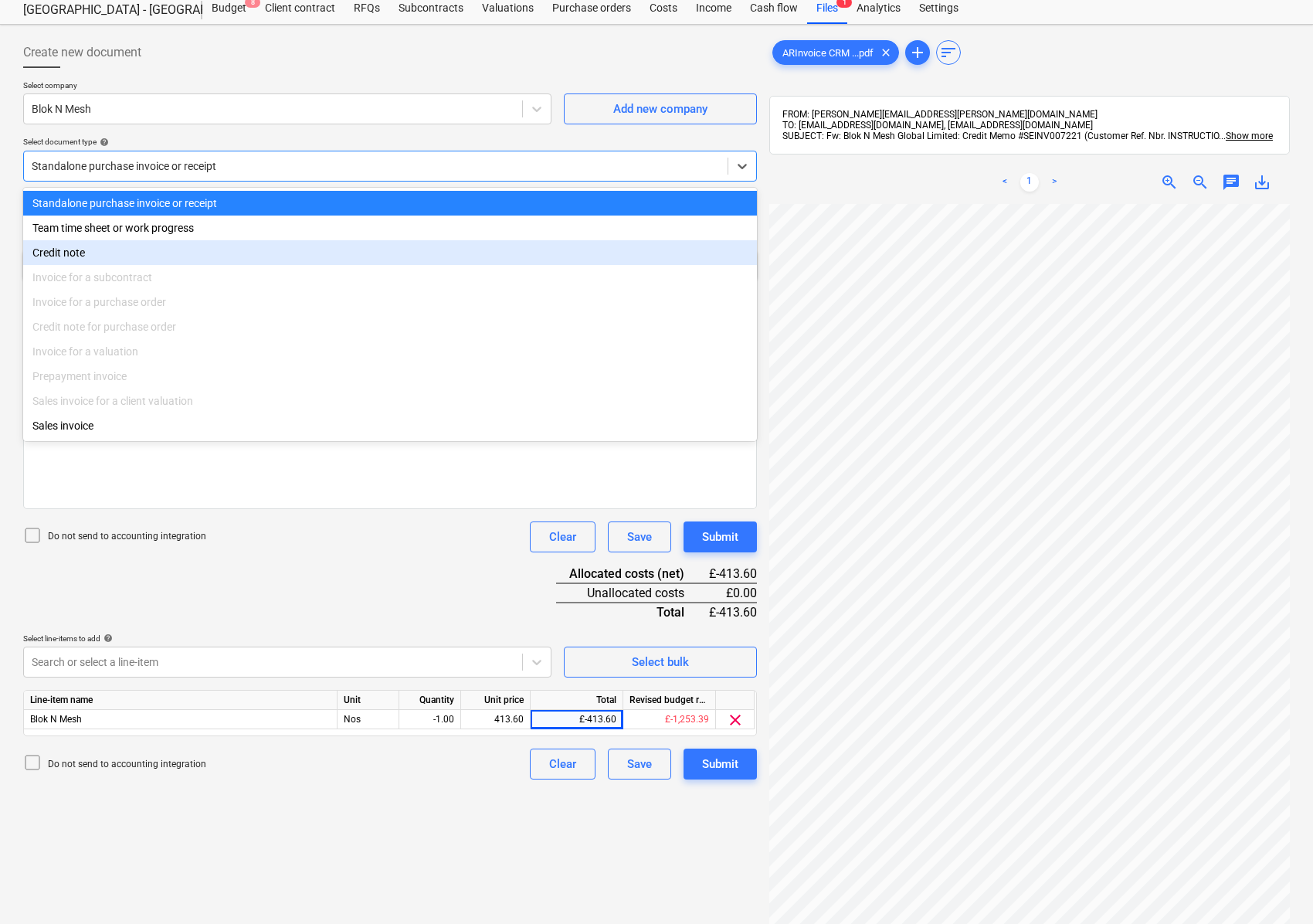
click at [113, 265] on div "Credit note" at bounding box center [390, 252] width 733 height 25
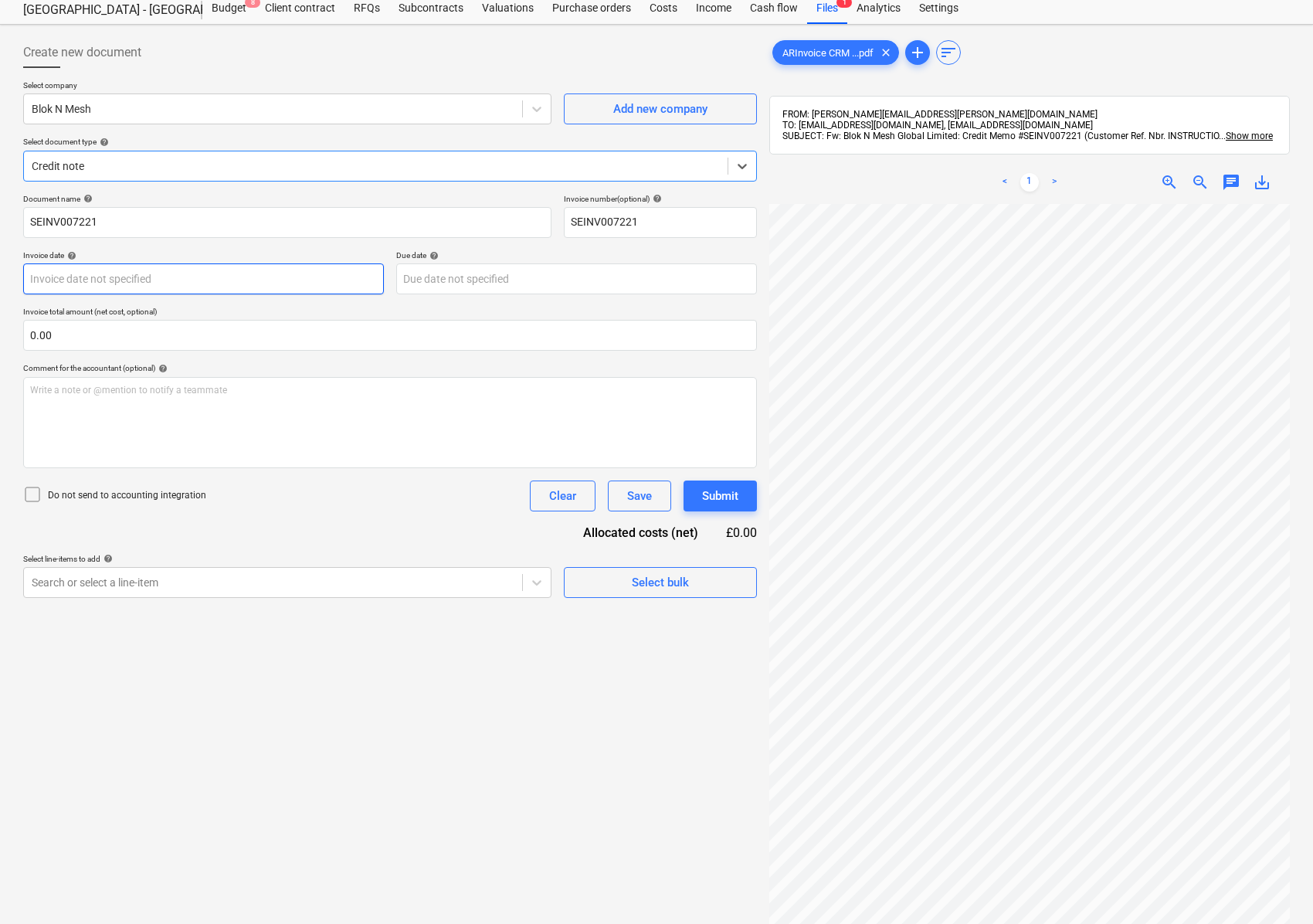
click at [54, 287] on body "Sales Projects Contacts Company Consolidated Invoices Inbox Approvals format_si…" at bounding box center [656, 416] width 1313 height 924
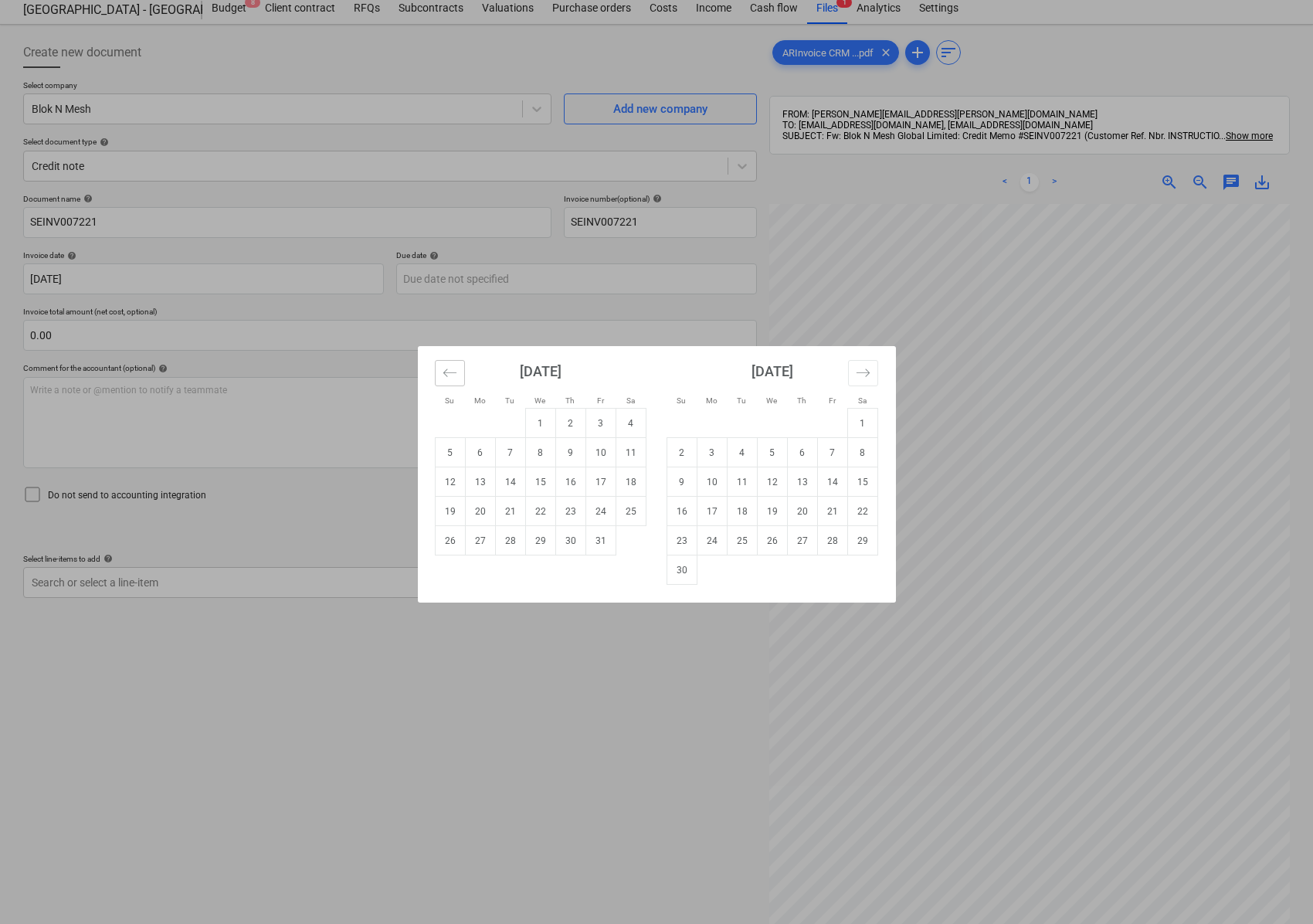
click at [440, 371] on button "Move backward to switch to the previous month." at bounding box center [450, 373] width 30 height 26
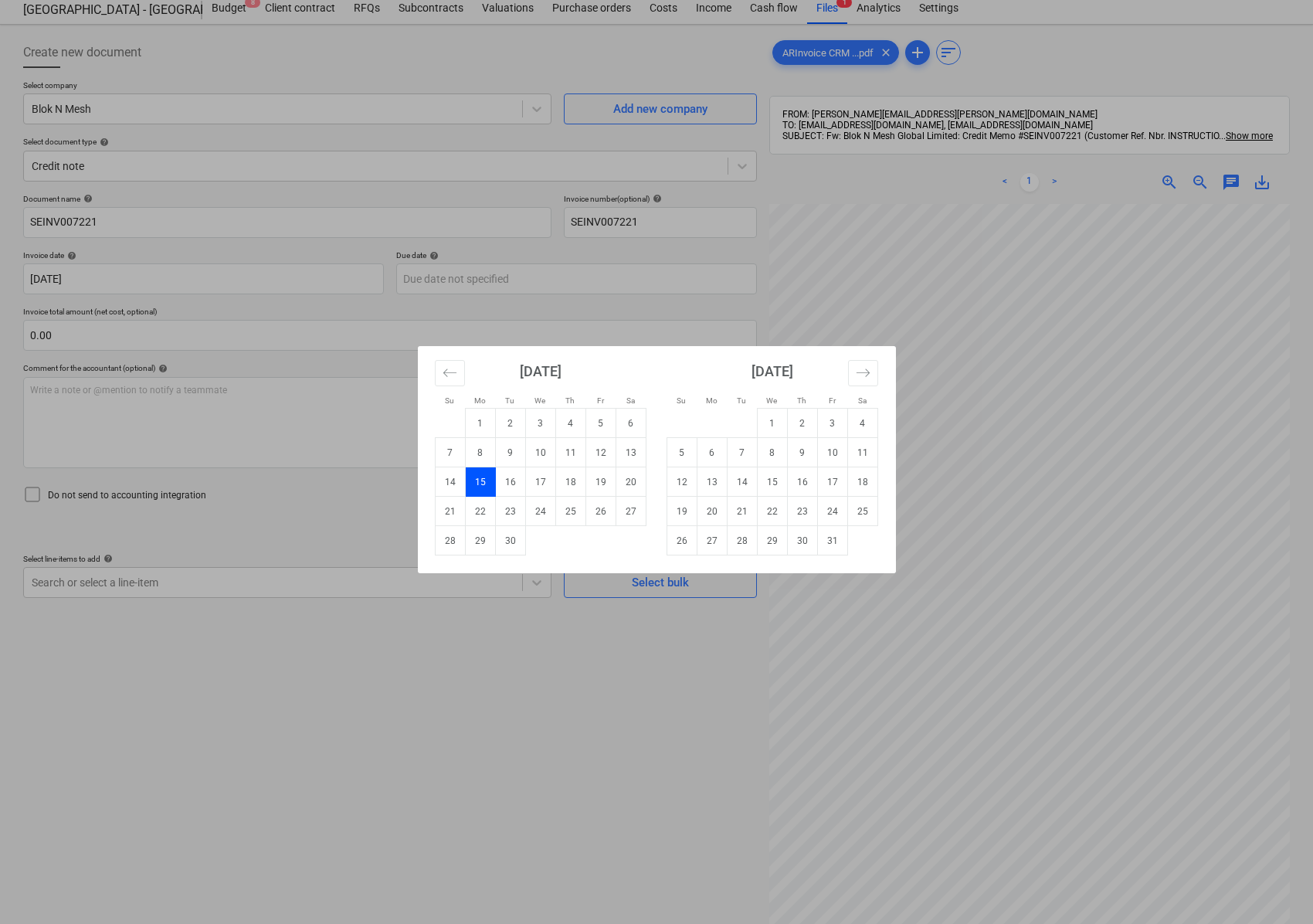
click at [480, 480] on td "15" at bounding box center [480, 482] width 30 height 30
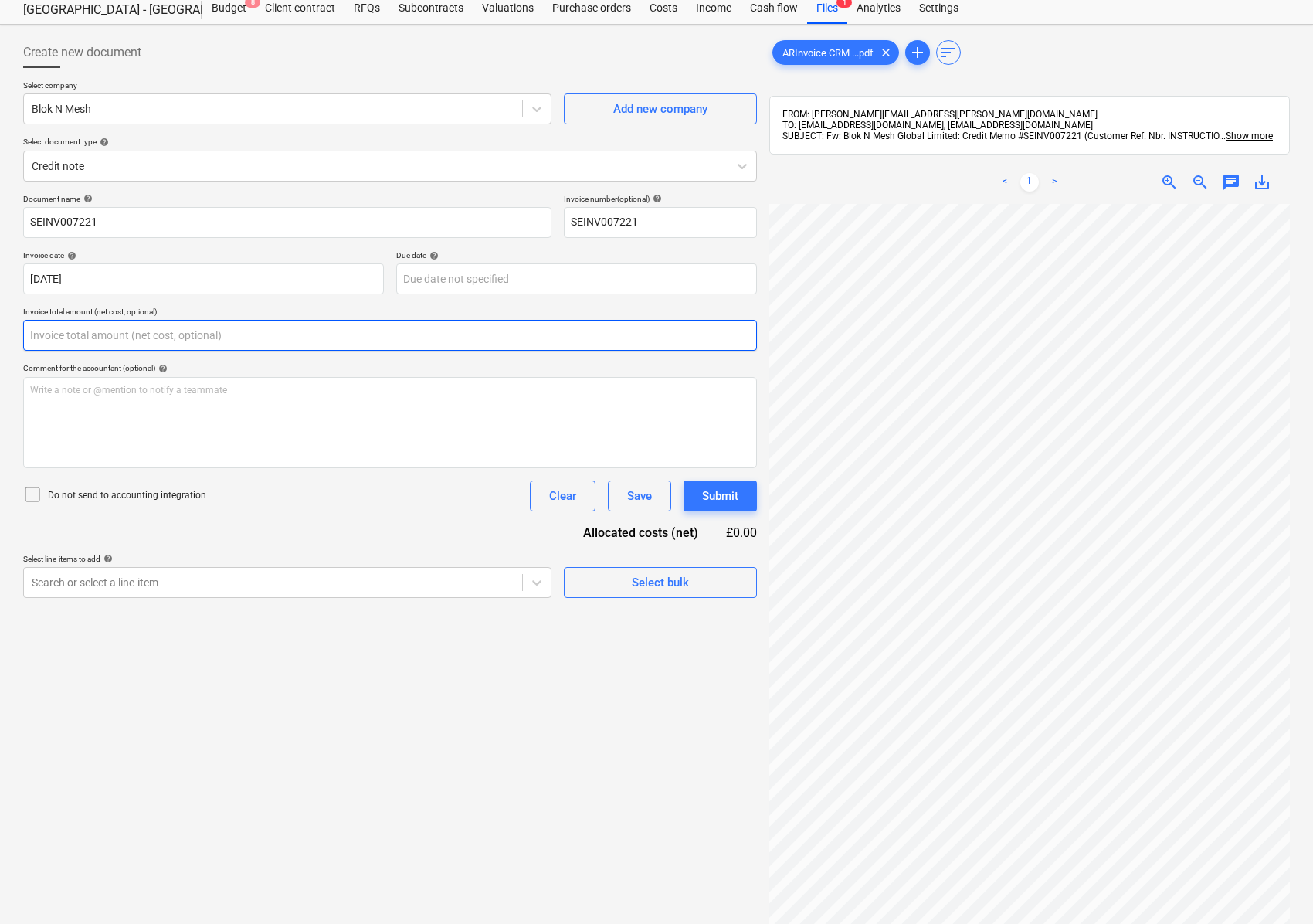
click at [81, 339] on input "text" at bounding box center [390, 335] width 733 height 31
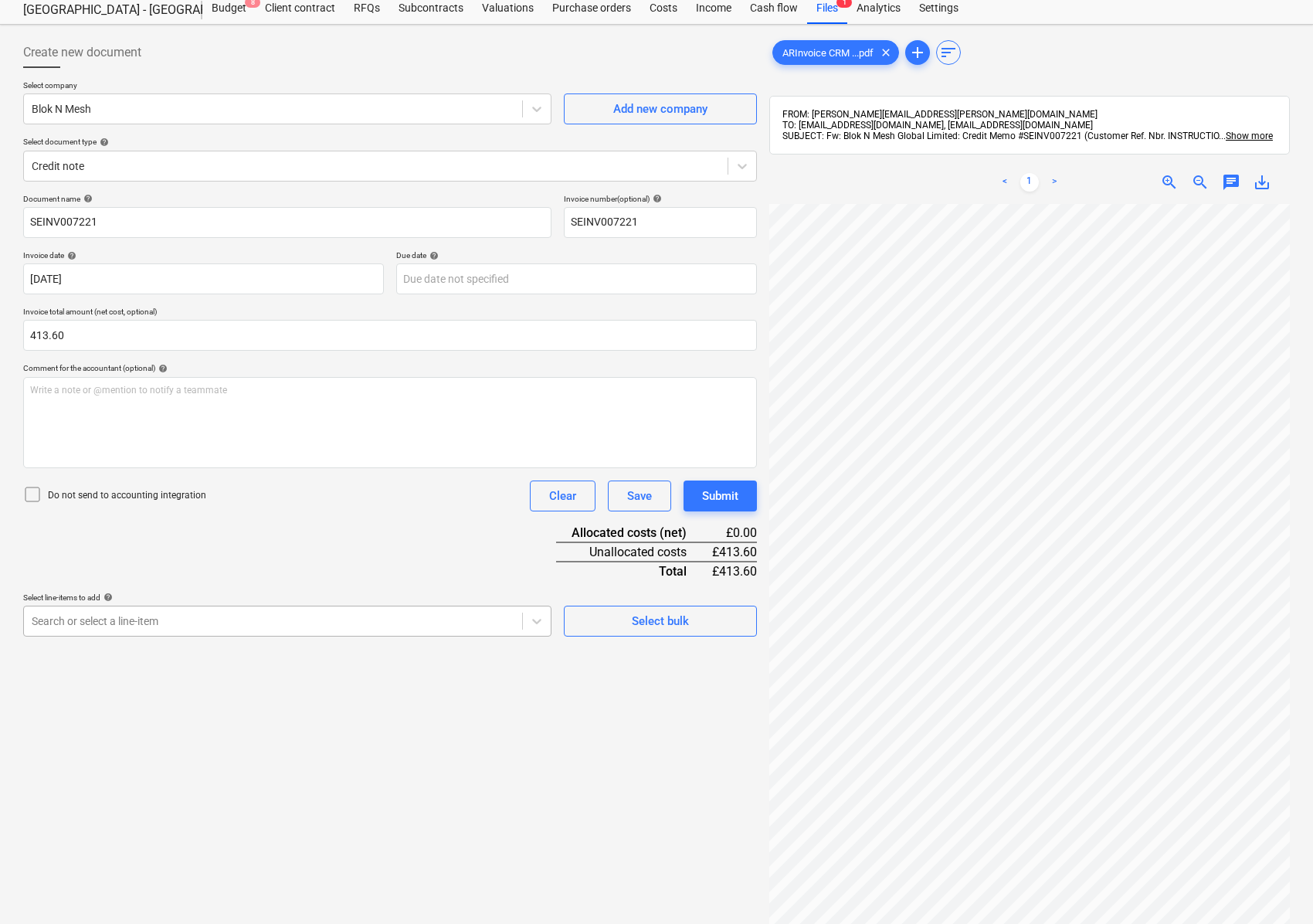
click at [195, 616] on div at bounding box center [273, 621] width 483 height 15
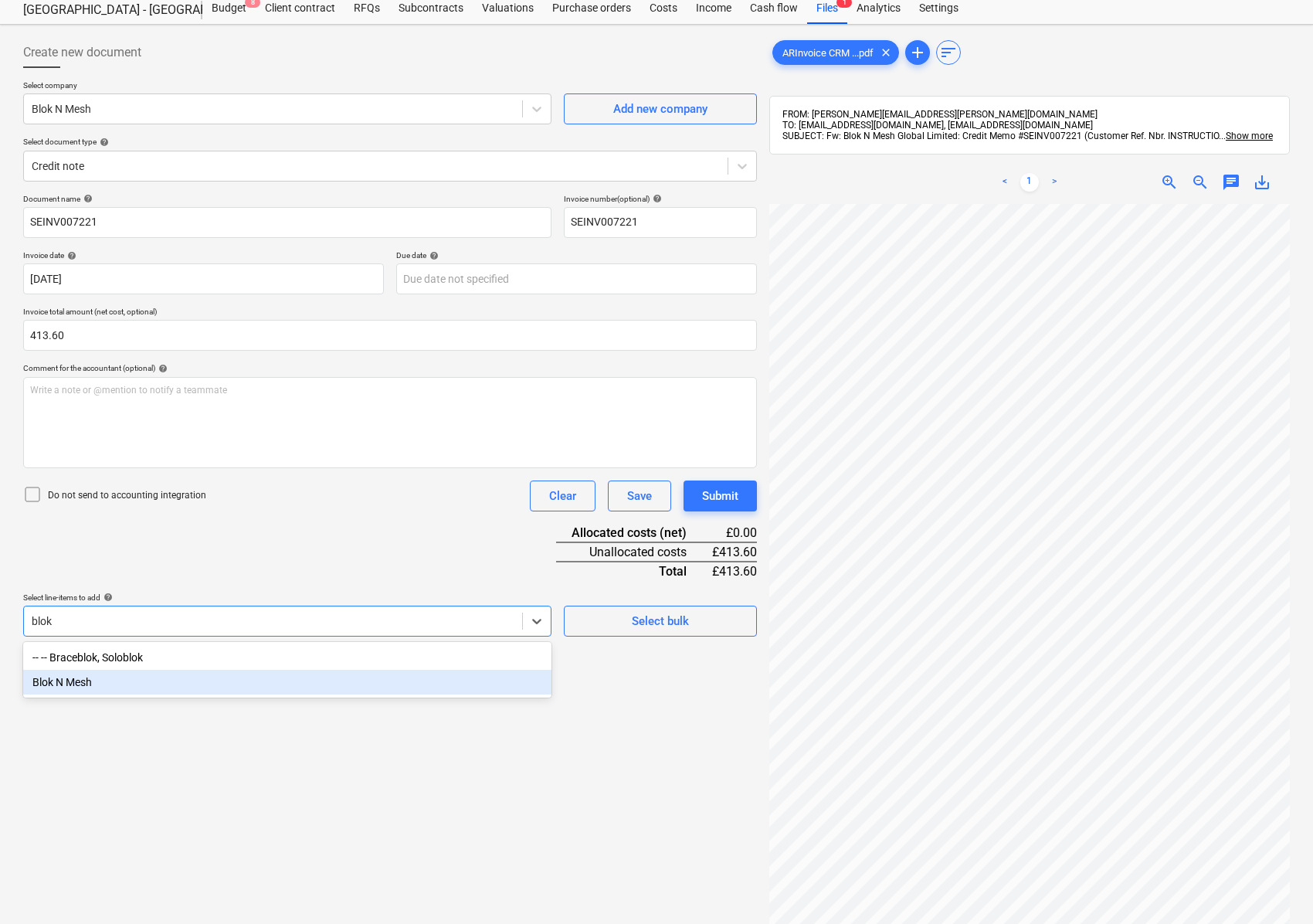
click at [78, 683] on div "Blok N Mesh" at bounding box center [287, 681] width 528 height 25
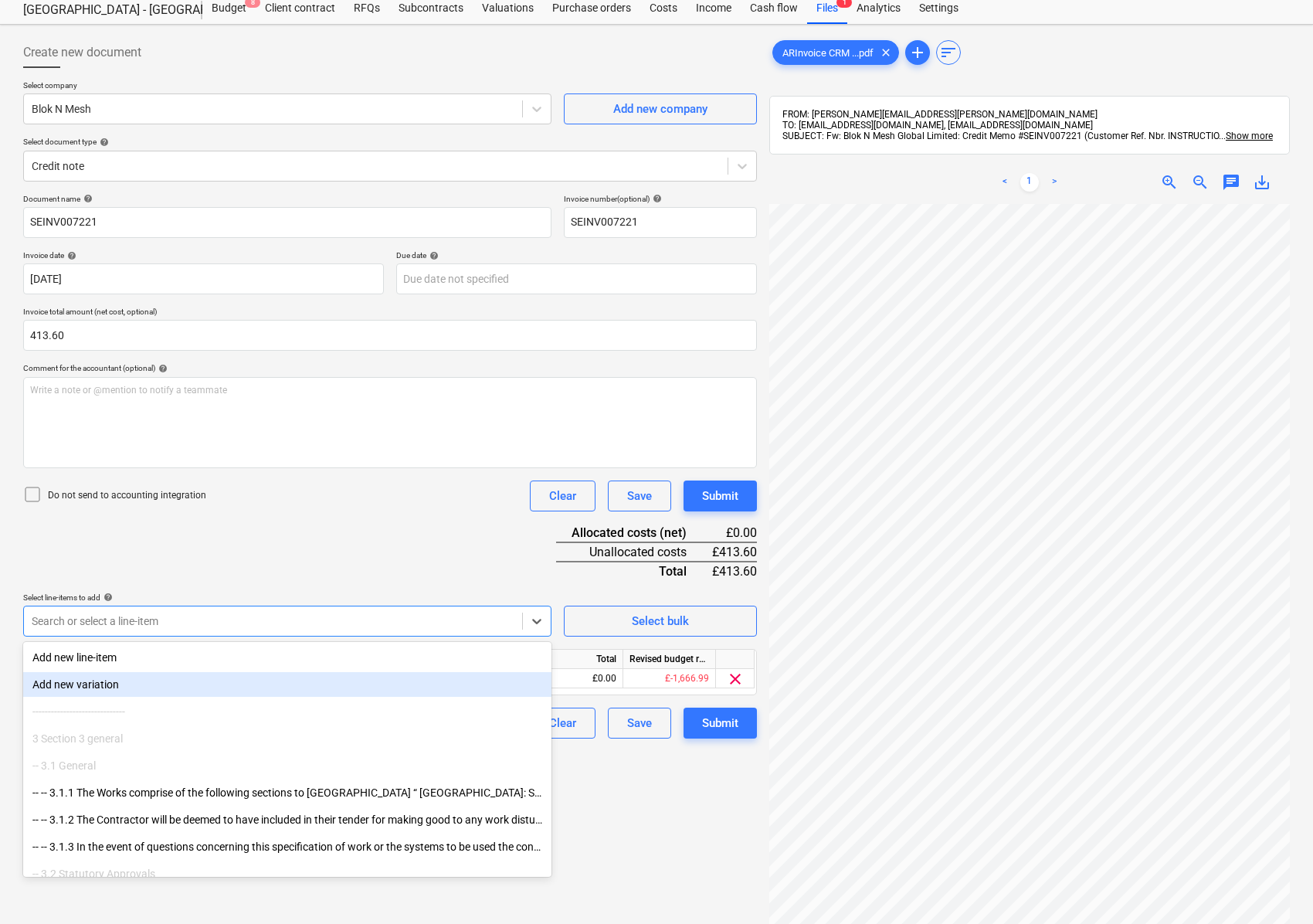
click at [655, 791] on div "Create new document Select company Blok N Mesh Add new company Select document …" at bounding box center [390, 561] width 746 height 1060
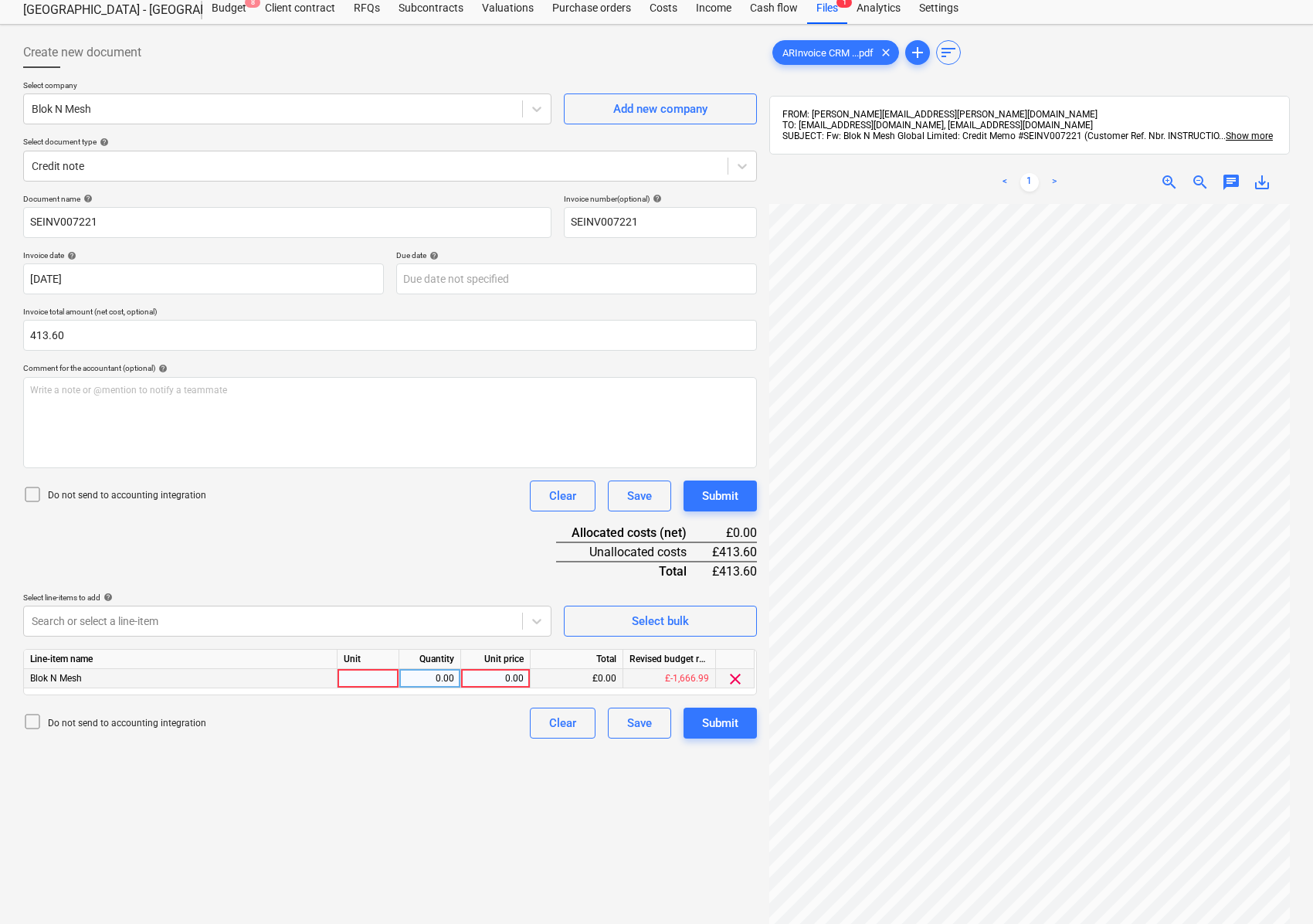
click at [357, 685] on div at bounding box center [368, 678] width 62 height 19
click at [324, 820] on div "Create new document Select company Blok N Mesh Add new company Select document …" at bounding box center [390, 561] width 746 height 1060
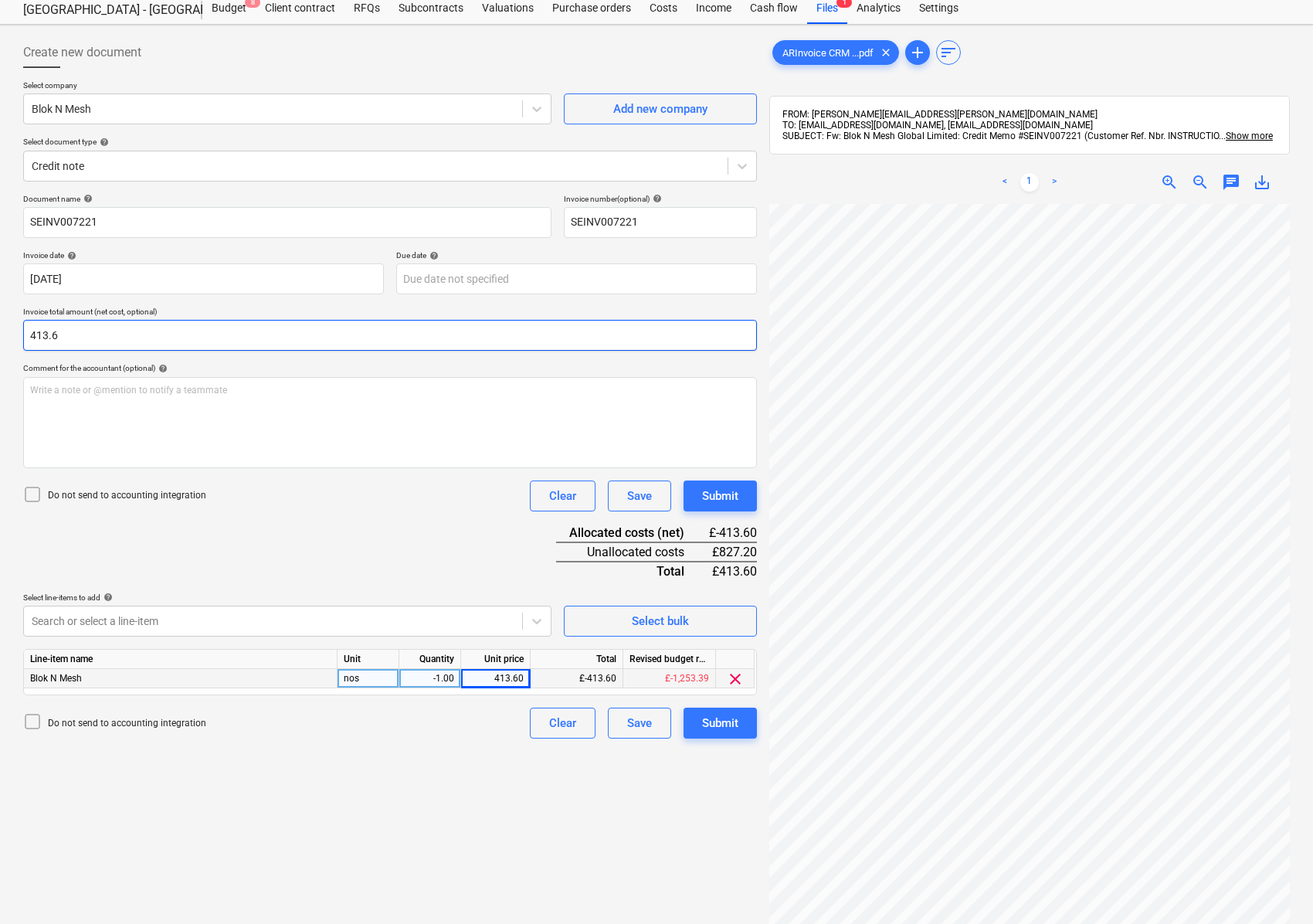
click at [29, 343] on input "413.6" at bounding box center [390, 335] width 733 height 31
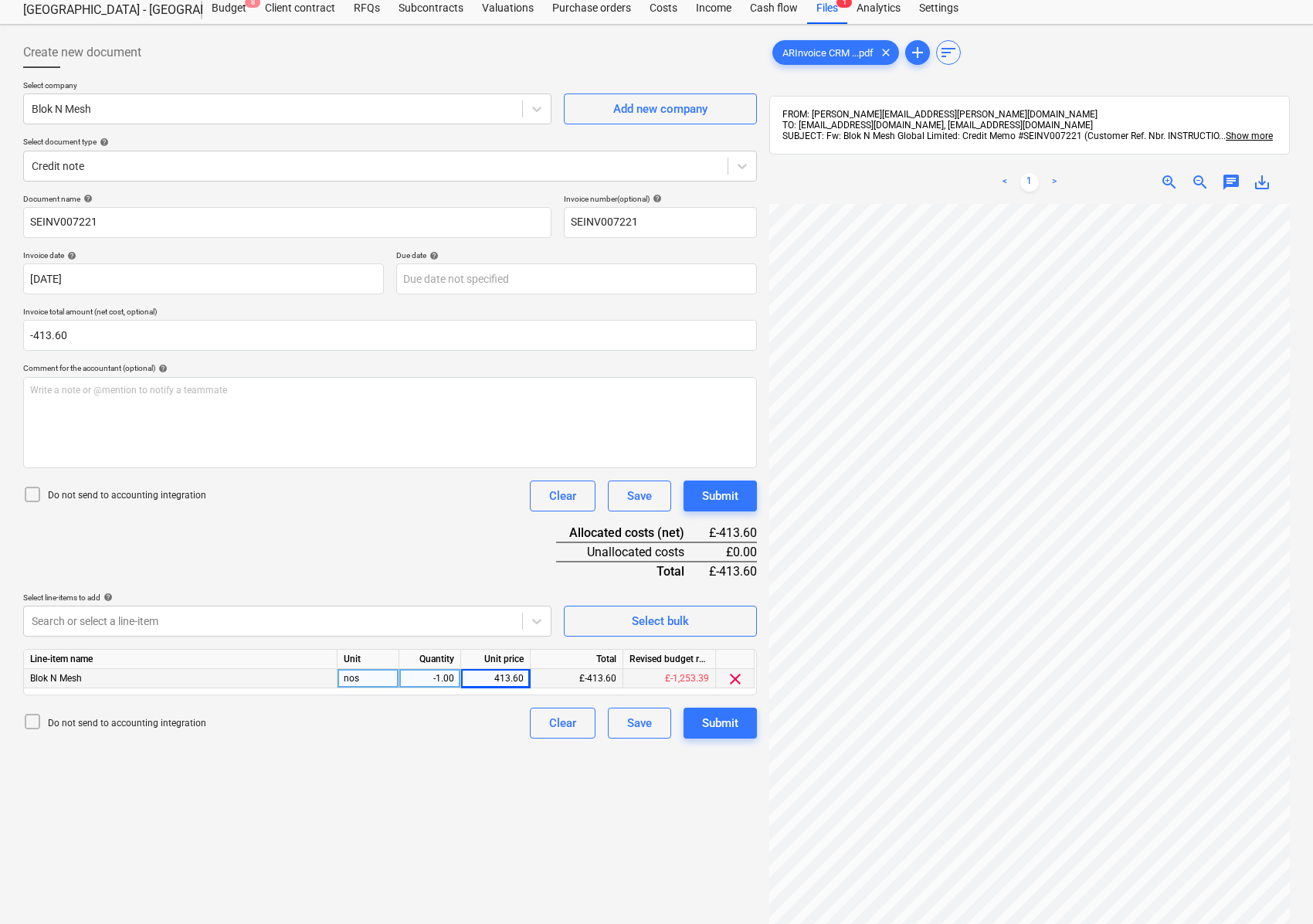
click at [244, 826] on div "Create new document Select company Blok N Mesh Add new company Select document …" at bounding box center [390, 561] width 746 height 1060
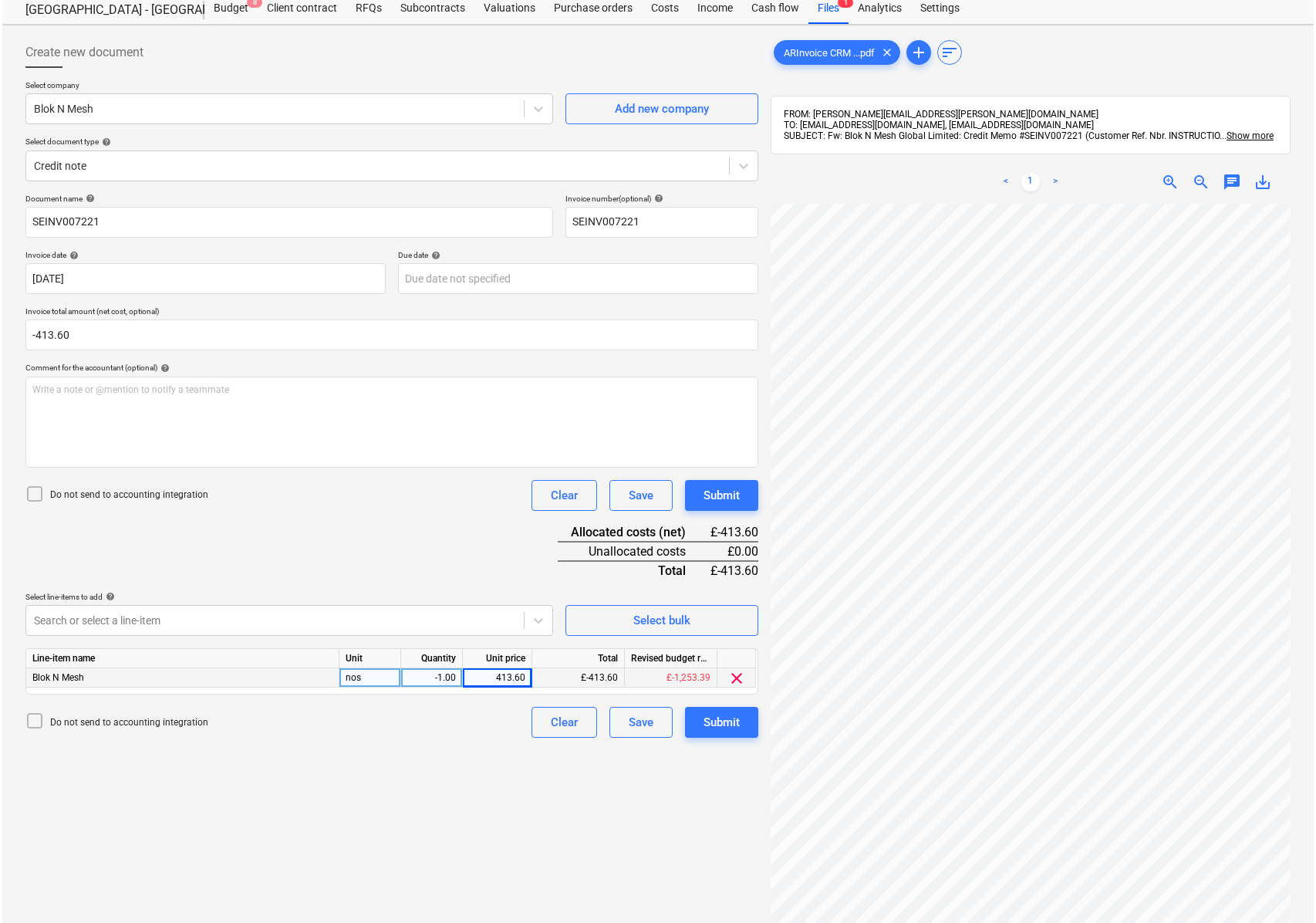
scroll to position [45, 211]
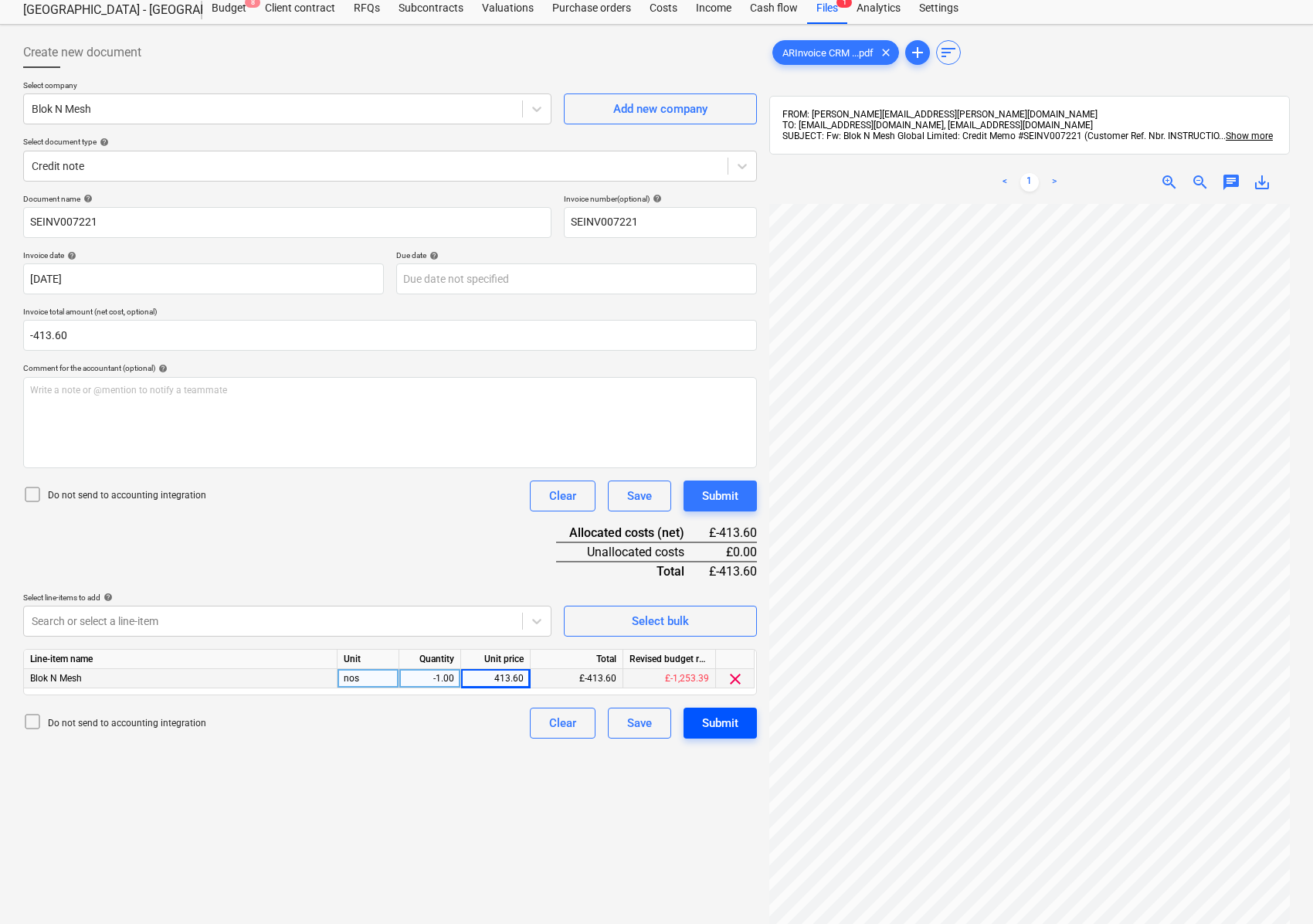
click at [741, 733] on button "Submit" at bounding box center [721, 723] width 74 height 31
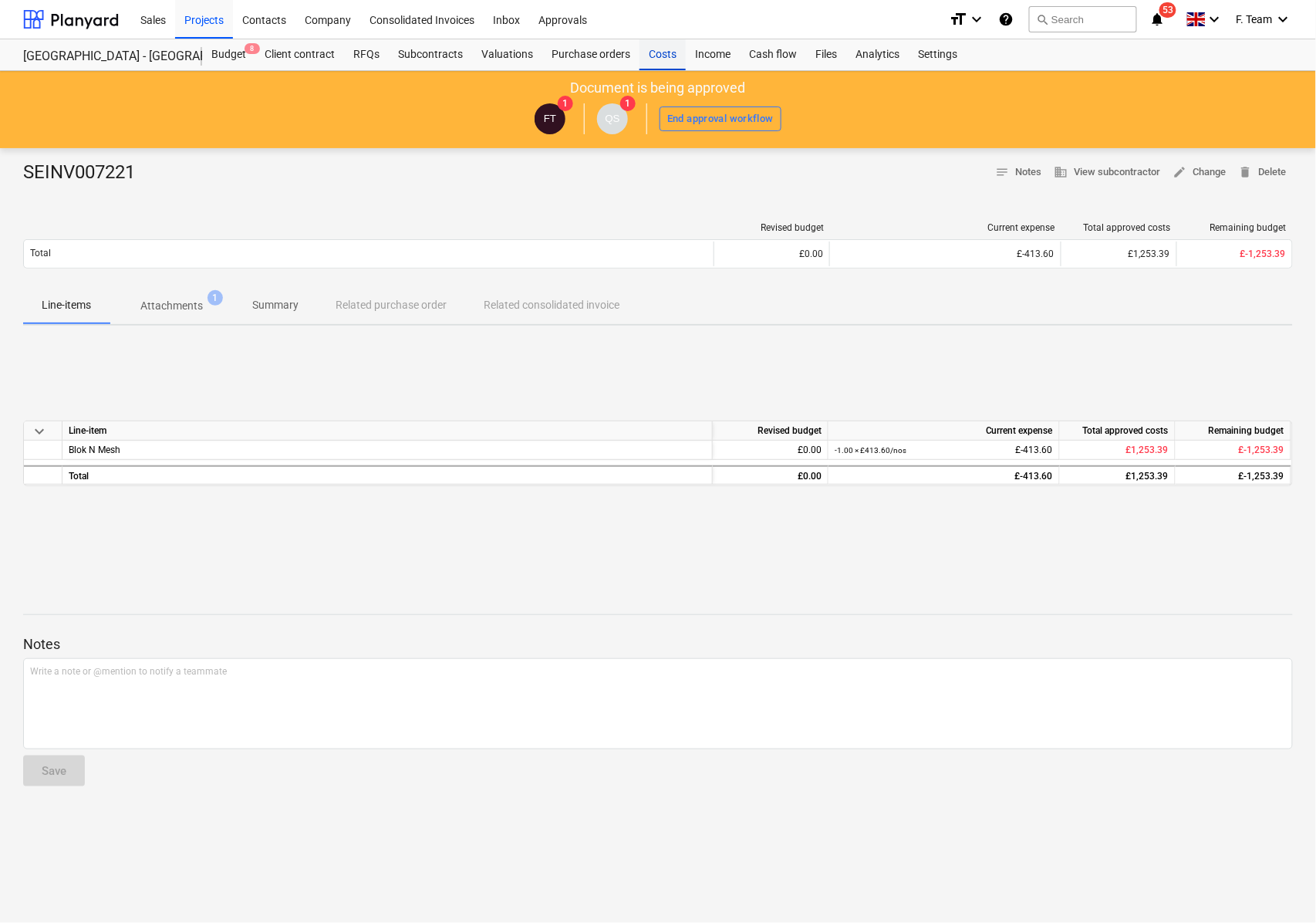
click at [651, 54] on div "Costs" at bounding box center [663, 54] width 46 height 31
